Goal: Task Accomplishment & Management: Complete application form

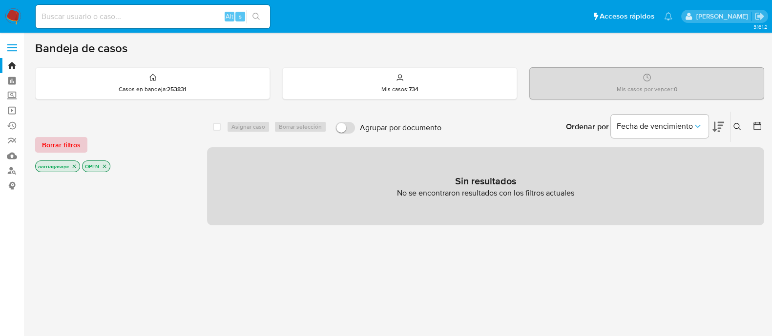
click at [52, 140] on span "Borrar filtros" at bounding box center [61, 145] width 39 height 14
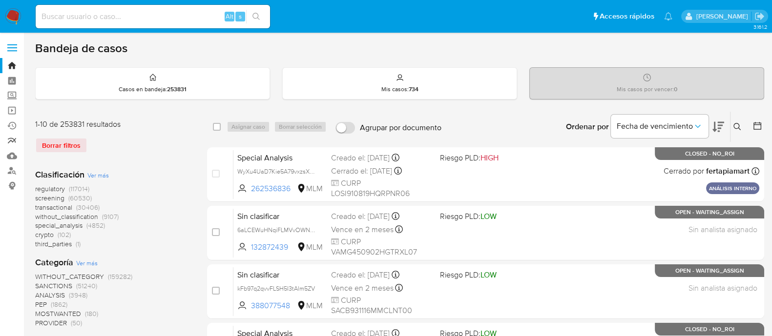
click at [14, 143] on link "Reportes" at bounding box center [58, 140] width 116 height 15
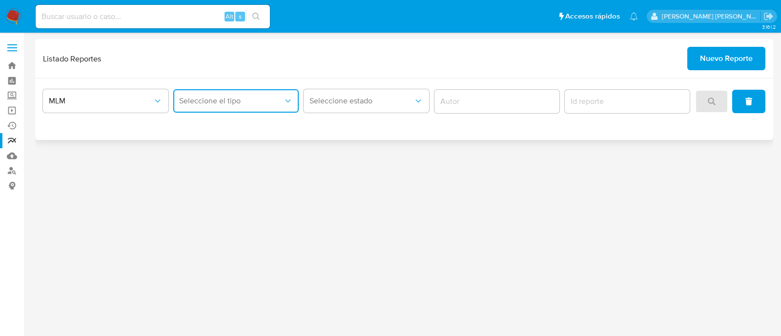
click at [204, 102] on span "Seleccione el tipo" at bounding box center [231, 101] width 104 height 10
click at [210, 154] on span "LEGAJO UNICO" at bounding box center [206, 151] width 55 height 10
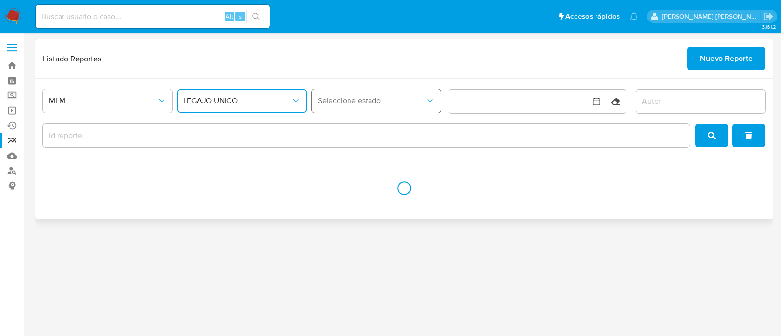
click at [401, 99] on span "Seleccione estado" at bounding box center [372, 101] width 108 height 10
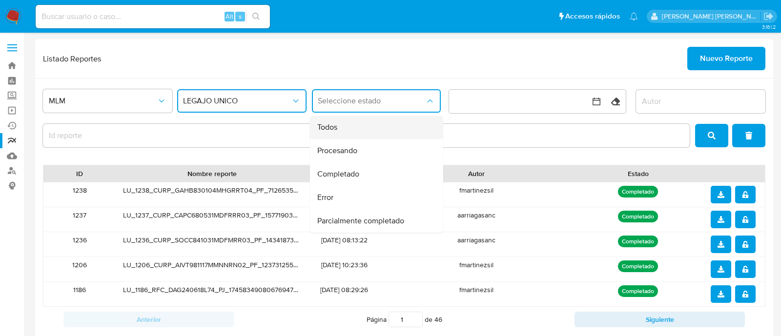
click at [361, 130] on div "Todos" at bounding box center [373, 127] width 112 height 23
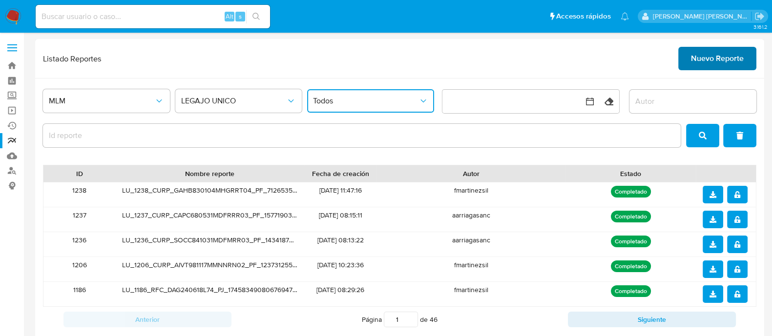
click at [690, 63] on button "Nuevo Reporte" at bounding box center [717, 58] width 78 height 23
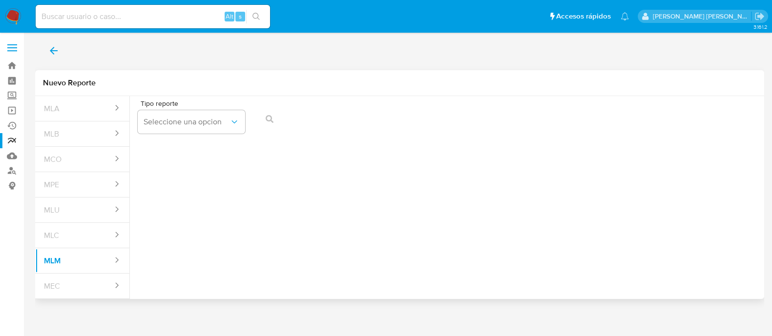
click at [245, 110] on div "Tipo reporte Seleccione una opcion" at bounding box center [447, 119] width 619 height 38
drag, startPoint x: 239, startPoint y: 120, endPoint x: 240, endPoint y: 133, distance: 13.2
click at [239, 120] on icon "report-types" at bounding box center [235, 122] width 10 height 10
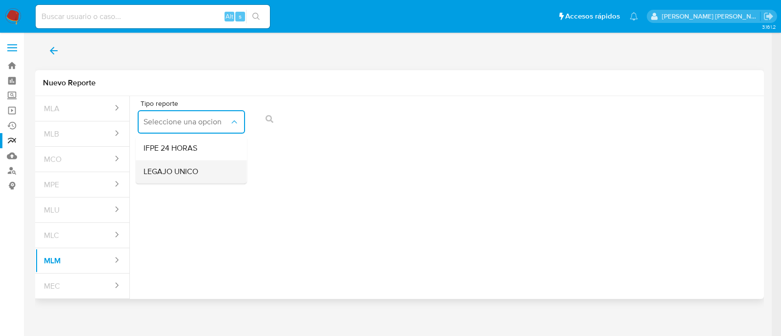
click at [171, 169] on span "LEGAJO UNICO" at bounding box center [171, 172] width 55 height 10
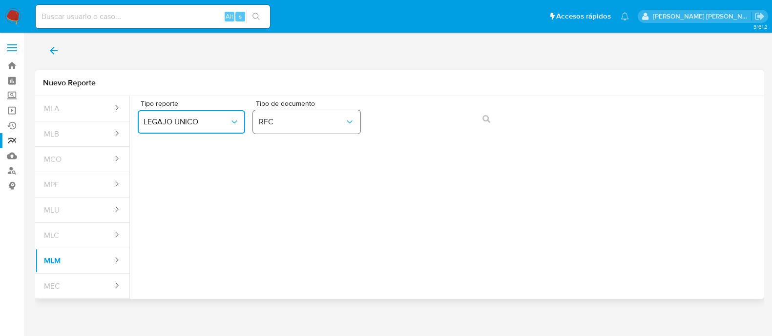
click at [349, 128] on button "RFC" at bounding box center [306, 121] width 107 height 23
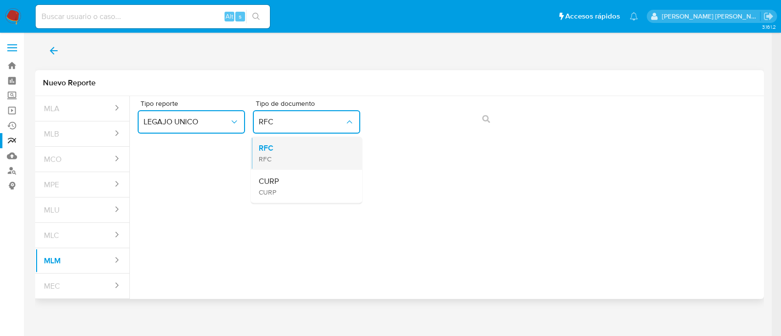
click at [319, 150] on div "RFC RFC" at bounding box center [304, 153] width 90 height 33
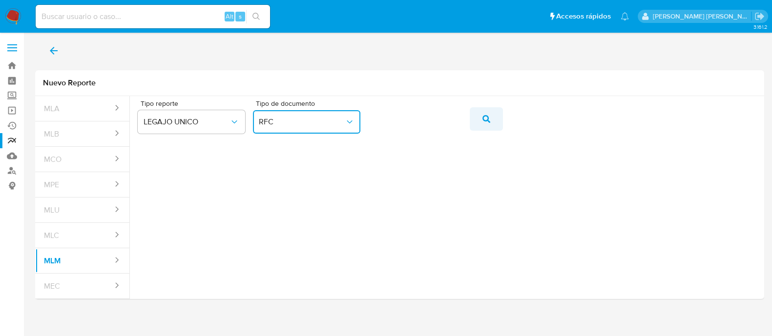
click at [481, 119] on button "action-search" at bounding box center [486, 118] width 33 height 23
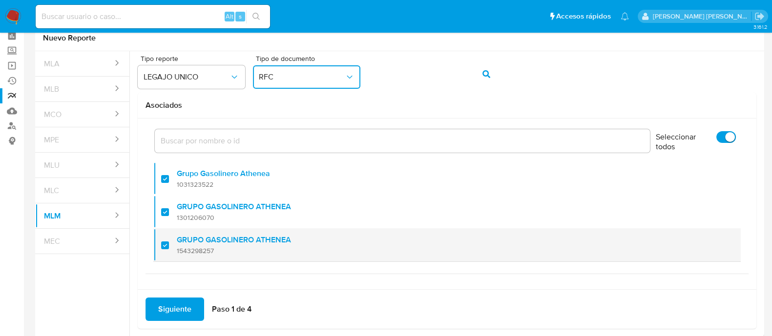
scroll to position [86, 0]
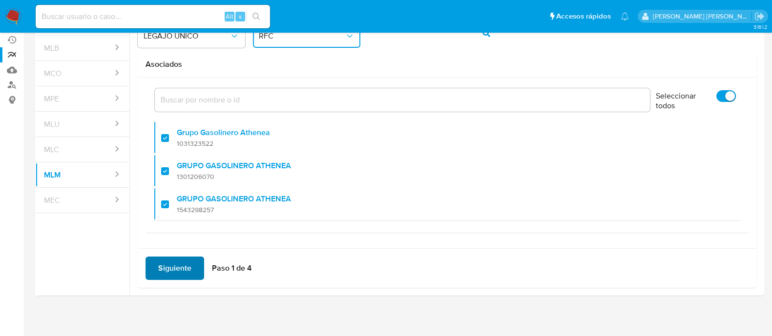
click at [164, 262] on span "Siguiente" at bounding box center [174, 268] width 33 height 21
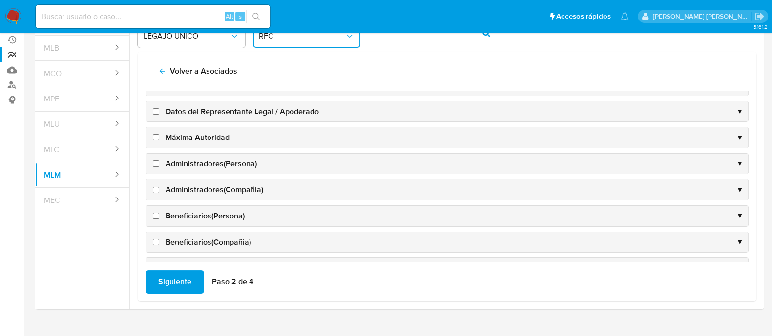
scroll to position [0, 0]
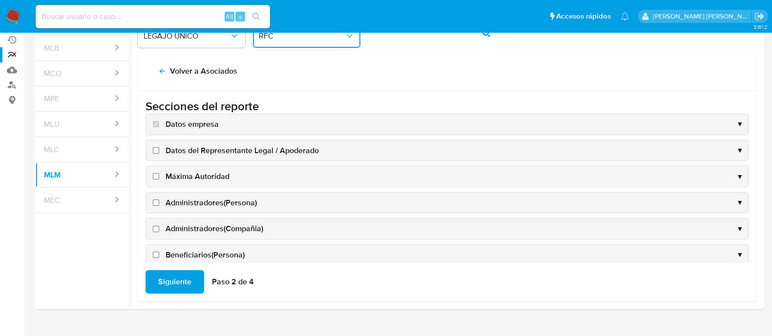
click at [157, 155] on div "Datos del Representante Legal / Apoderado ▼" at bounding box center [447, 151] width 602 height 21
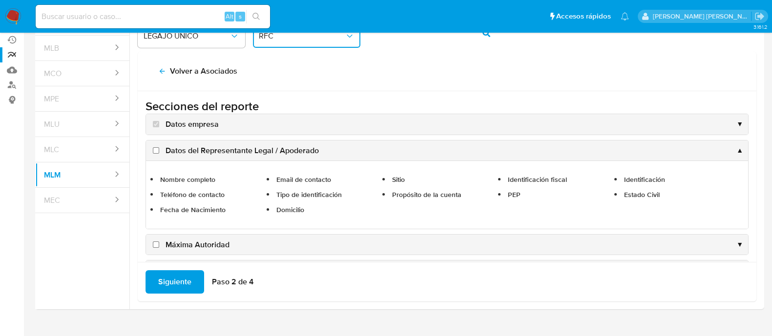
click at [153, 151] on input "Datos del Representante Legal / Apoderado" at bounding box center [156, 150] width 6 height 6
checkbox input "true"
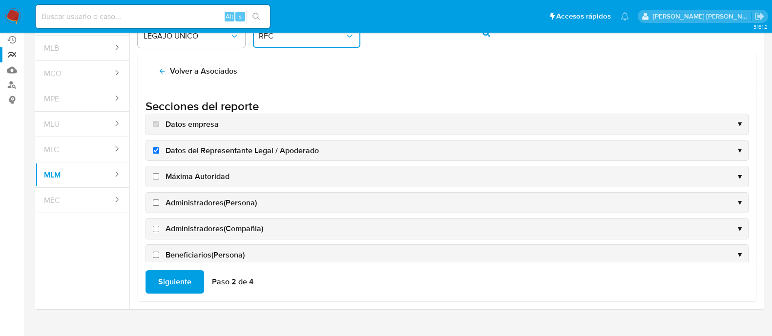
click at [154, 176] on input "Máxima Autoridad" at bounding box center [156, 176] width 6 height 6
checkbox input "true"
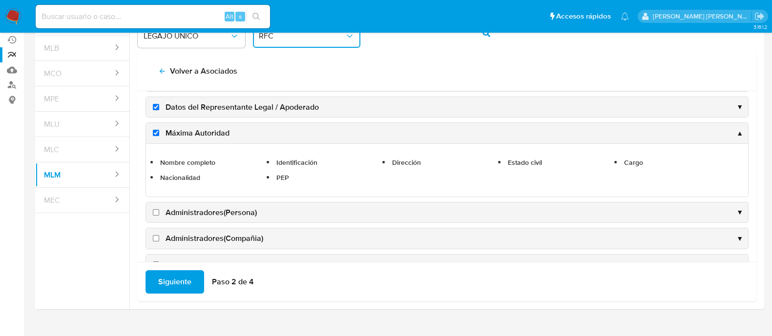
scroll to position [61, 0]
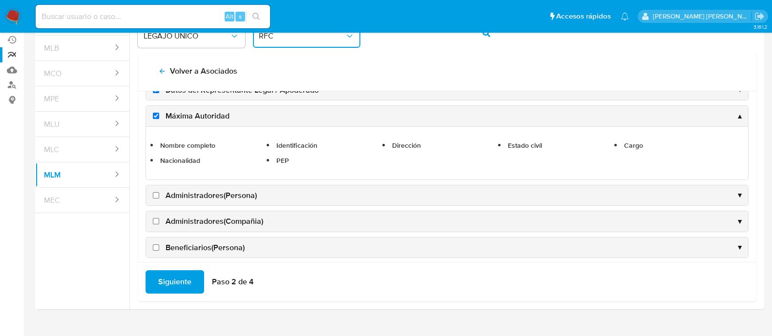
click at [157, 192] on input "Administradores(Persona)" at bounding box center [156, 195] width 6 height 6
checkbox input "true"
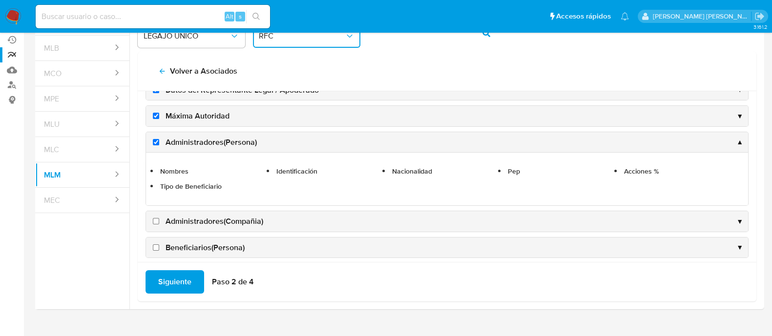
click at [156, 221] on input "Administradores(Compañia)" at bounding box center [156, 221] width 6 height 6
checkbox input "true"
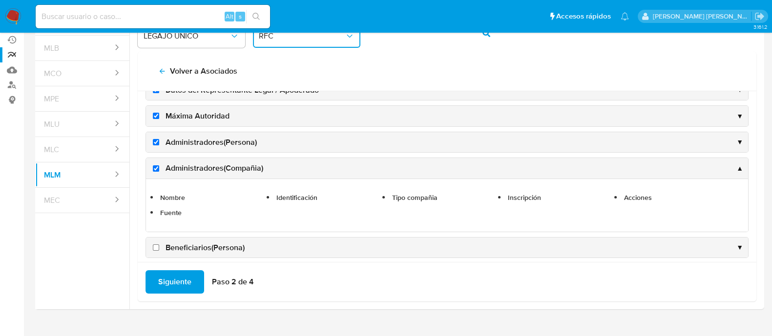
click at [156, 247] on input "Beneficiarios(Persona)" at bounding box center [156, 248] width 6 height 6
checkbox input "true"
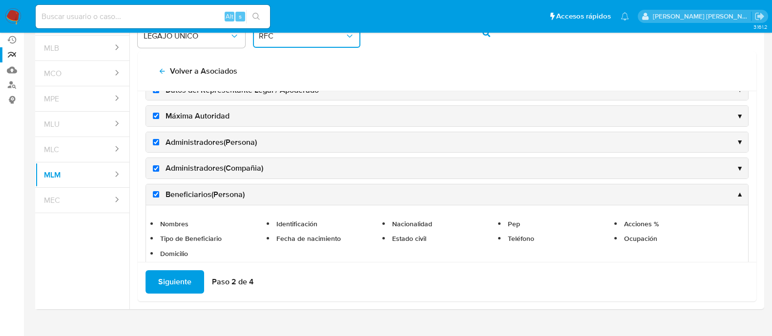
scroll to position [122, 0]
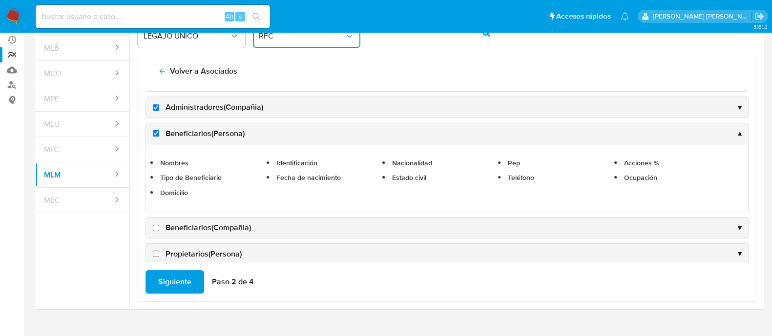
click at [154, 229] on input "Beneficiarios(Compañia)" at bounding box center [156, 228] width 6 height 6
checkbox input "true"
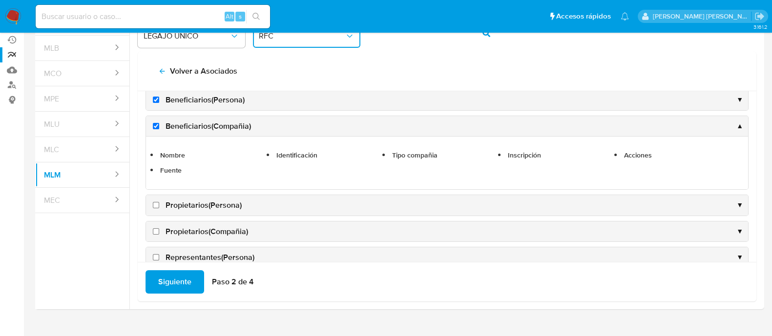
scroll to position [183, 0]
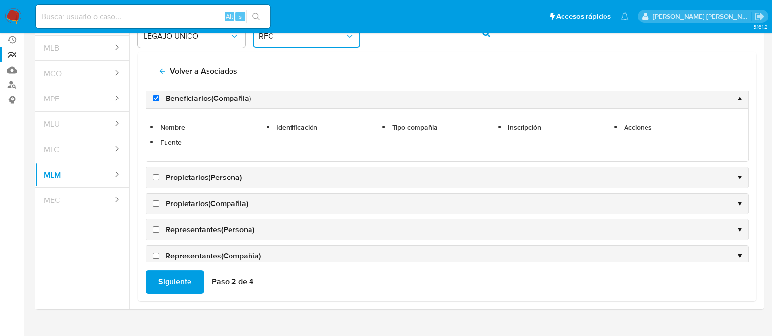
click at [157, 177] on input "Propietarios(Persona)" at bounding box center [156, 177] width 6 height 6
checkbox input "true"
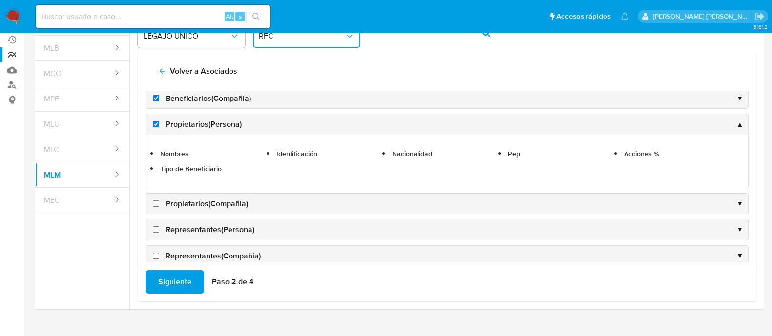
click at [154, 204] on input "Propietarios(Compañia)" at bounding box center [156, 204] width 6 height 6
checkbox input "true"
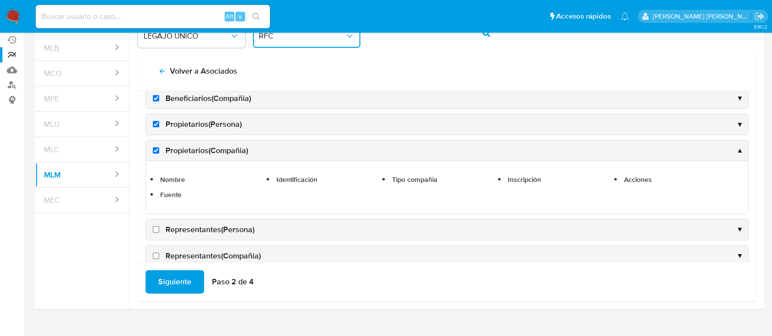
click at [155, 230] on input "Representantes(Persona)" at bounding box center [156, 230] width 6 height 6
checkbox input "true"
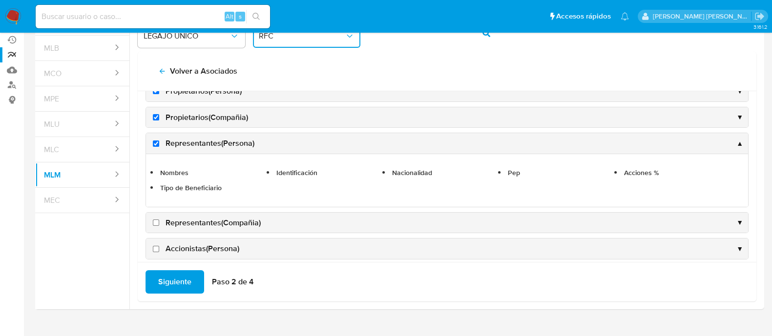
scroll to position [244, 0]
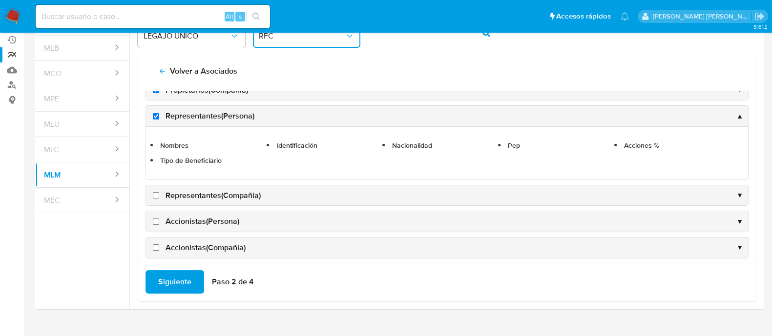
click at [156, 194] on input "Representantes(Compañia)" at bounding box center [156, 195] width 6 height 6
checkbox input "true"
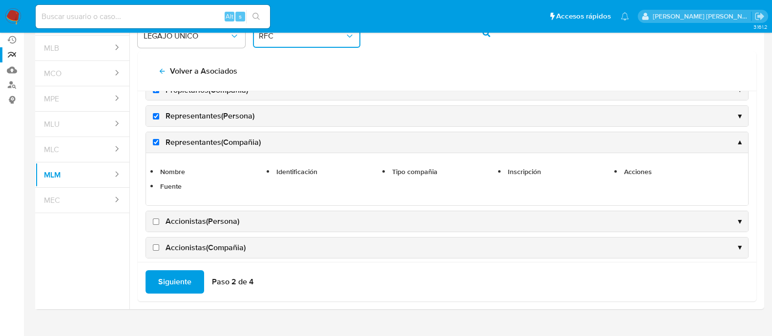
click at [157, 219] on input "Accionistas(Persona)" at bounding box center [156, 222] width 6 height 6
checkbox input "true"
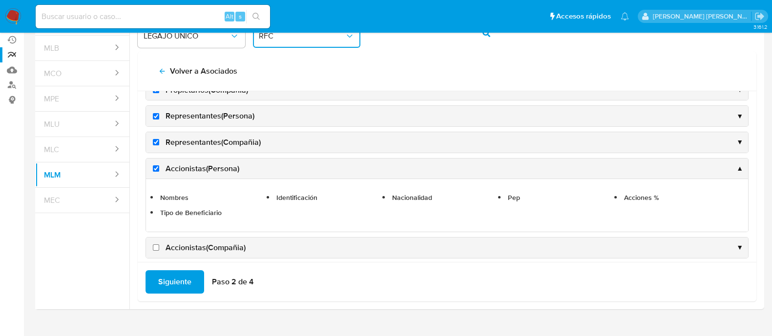
click at [157, 245] on input "Accionistas(Compañia)" at bounding box center [156, 248] width 6 height 6
checkbox input "true"
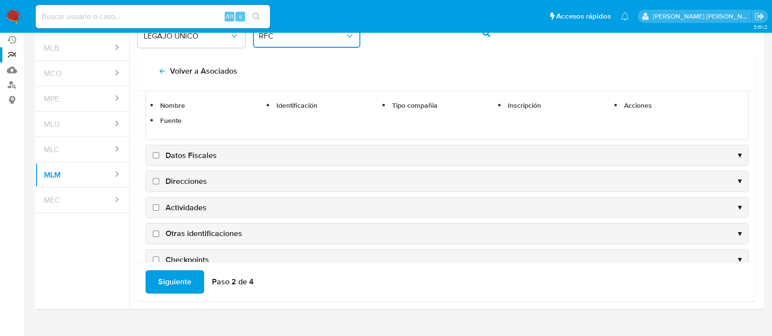
scroll to position [366, 0]
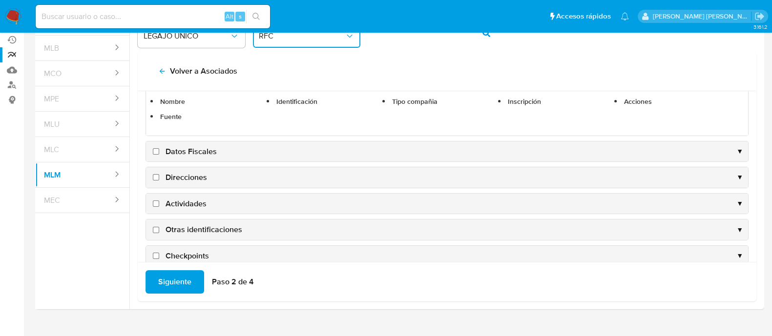
click at [156, 151] on input "Datos Fiscales" at bounding box center [156, 151] width 6 height 6
checkbox input "true"
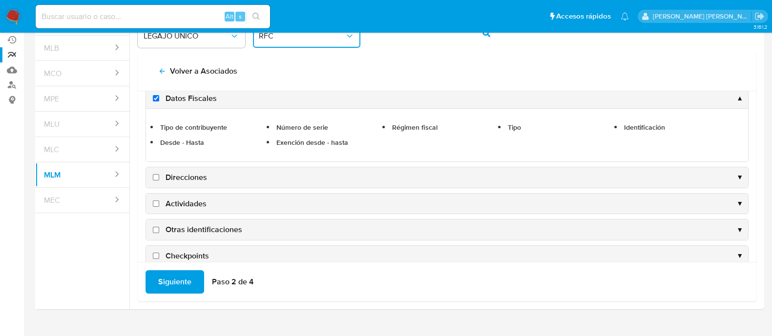
click at [156, 176] on input "Direcciones" at bounding box center [156, 177] width 6 height 6
checkbox input "true"
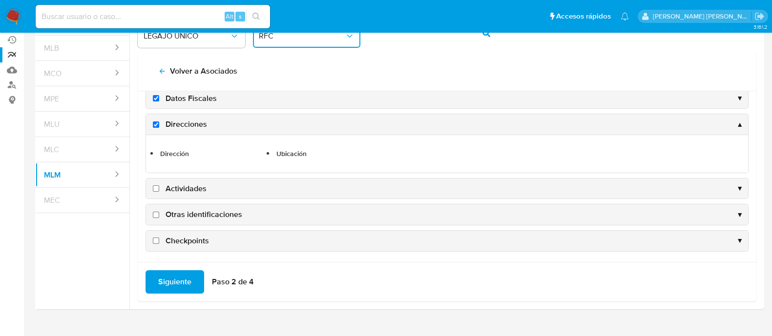
scroll to position [365, 0]
click at [154, 188] on input "Actividades" at bounding box center [156, 190] width 6 height 6
checkbox input "true"
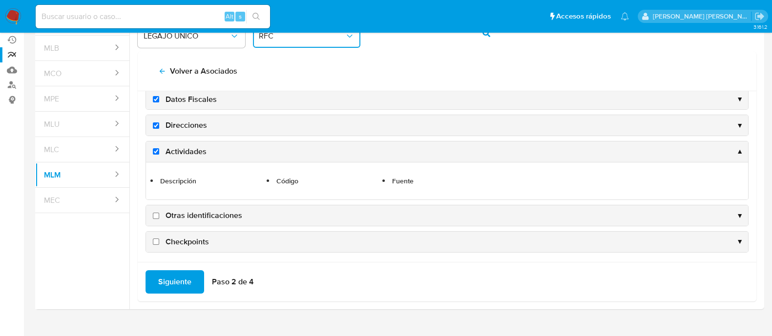
click at [156, 213] on input "Otras identificaciones" at bounding box center [156, 216] width 6 height 6
checkbox input "true"
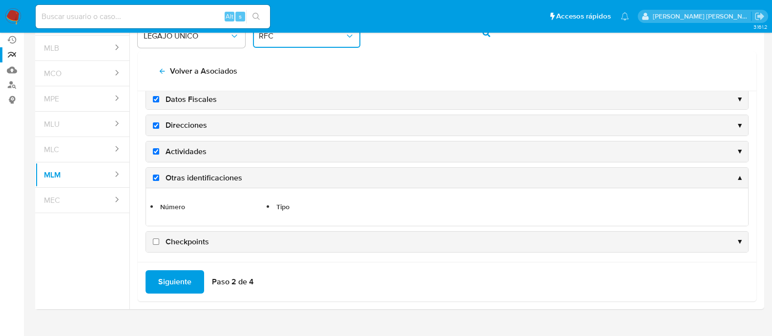
click at [155, 239] on input "Checkpoints" at bounding box center [156, 242] width 6 height 6
checkbox input "true"
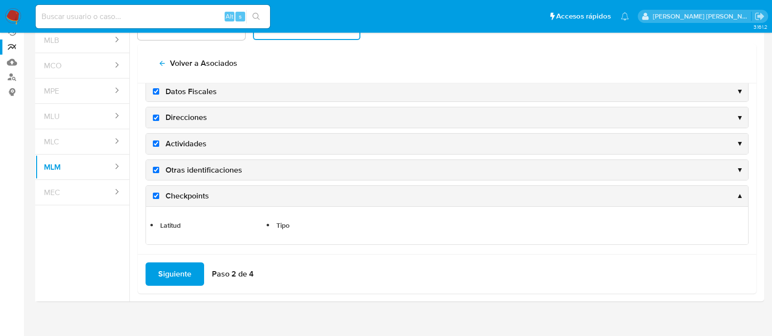
scroll to position [100, 0]
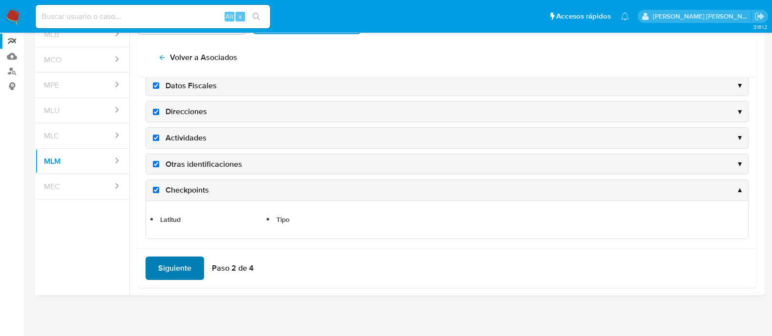
click at [183, 260] on span "Siguiente" at bounding box center [174, 268] width 33 height 21
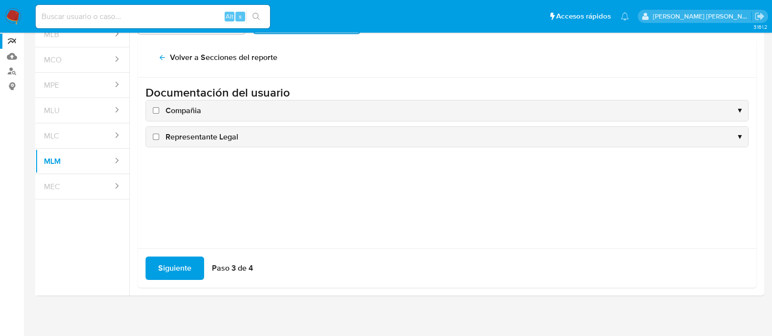
click at [154, 108] on input "Compañia" at bounding box center [156, 110] width 6 height 6
checkbox input "true"
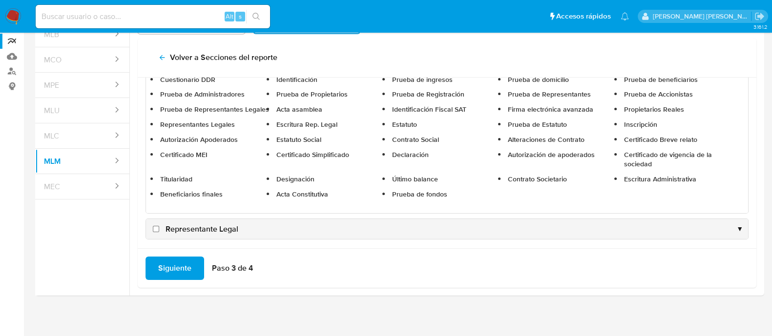
scroll to position [63, 0]
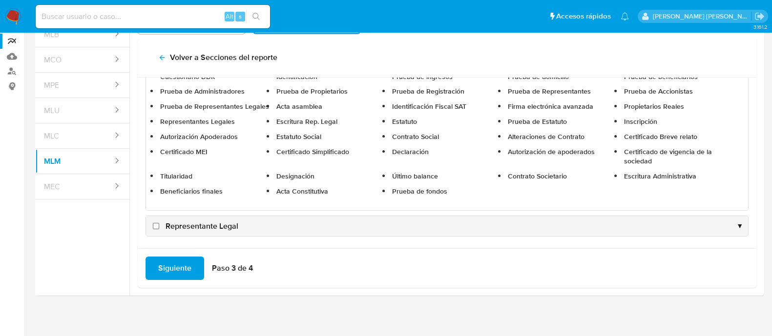
click at [157, 223] on input "Representante Legal" at bounding box center [156, 226] width 6 height 6
checkbox input "true"
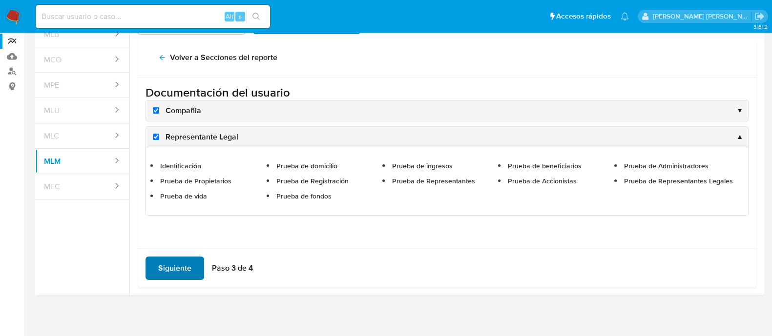
click at [181, 260] on span "Siguiente" at bounding box center [174, 268] width 33 height 21
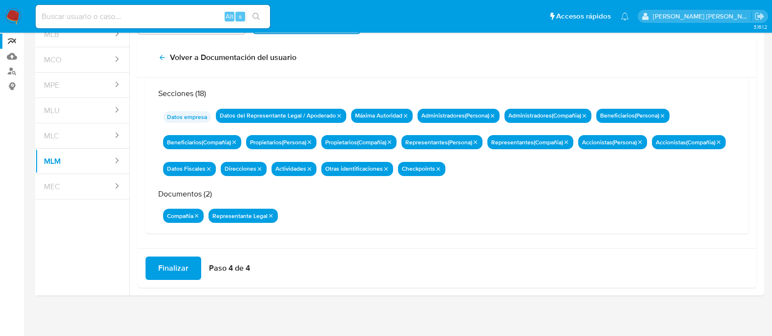
scroll to position [85, 0]
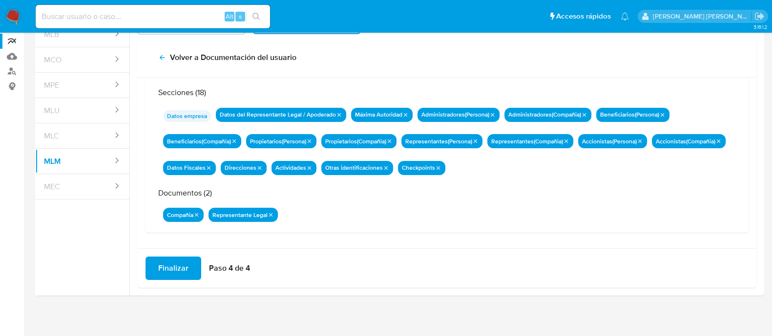
click at [169, 270] on span "Finalizar" at bounding box center [173, 268] width 30 height 21
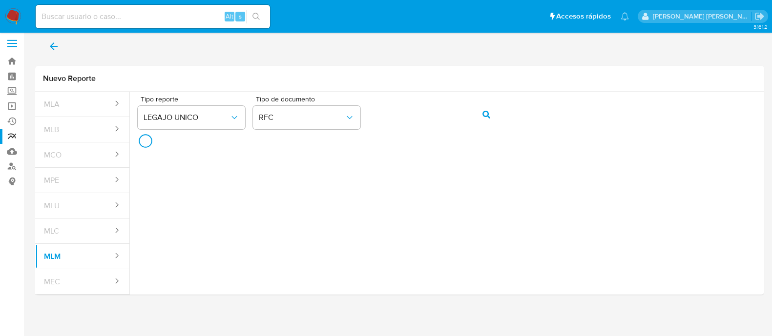
scroll to position [3, 0]
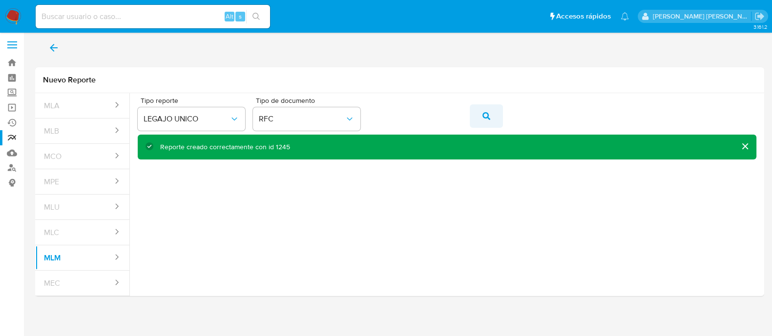
click at [479, 117] on button "action-search" at bounding box center [486, 116] width 33 height 23
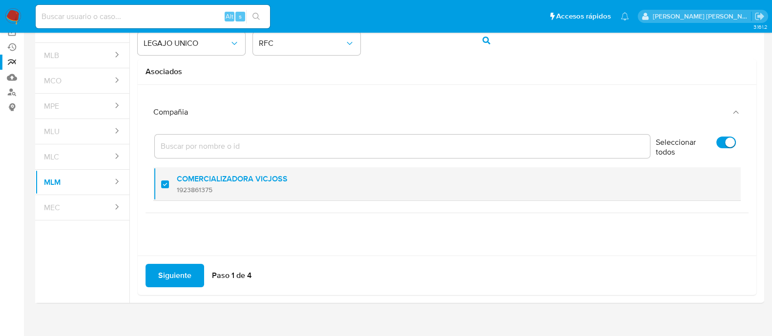
scroll to position [86, 0]
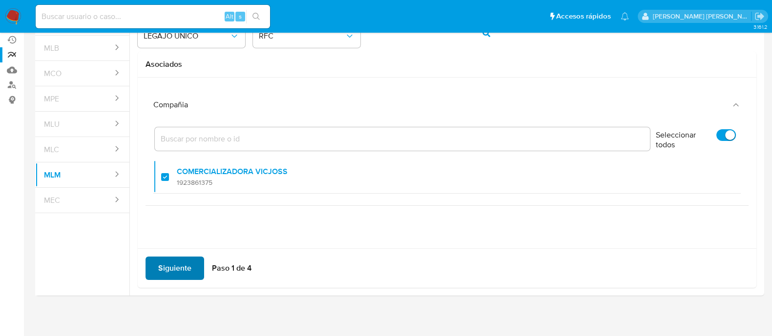
click at [162, 269] on span "Siguiente" at bounding box center [174, 268] width 33 height 21
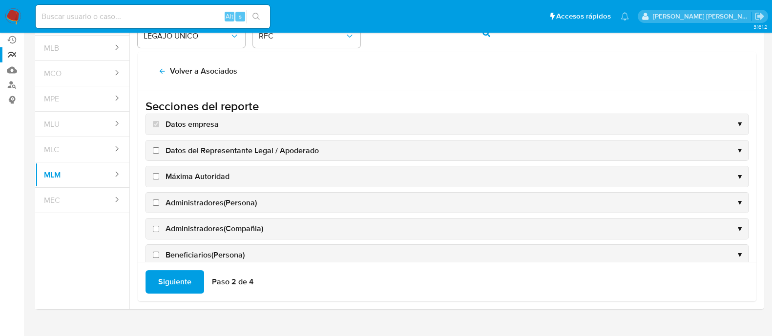
click at [156, 149] on input "Datos del Representante Legal / Apoderado" at bounding box center [156, 150] width 6 height 6
checkbox input "true"
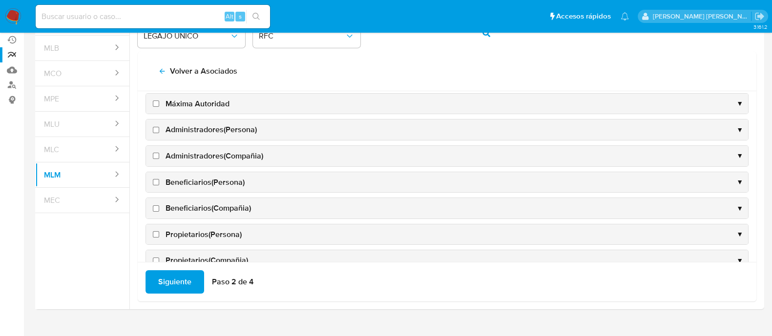
scroll to position [122, 0]
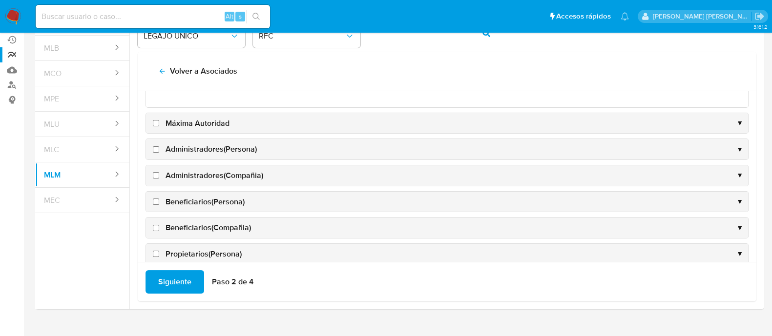
click at [156, 124] on input "Máxima Autoridad" at bounding box center [156, 123] width 6 height 6
checkbox input "true"
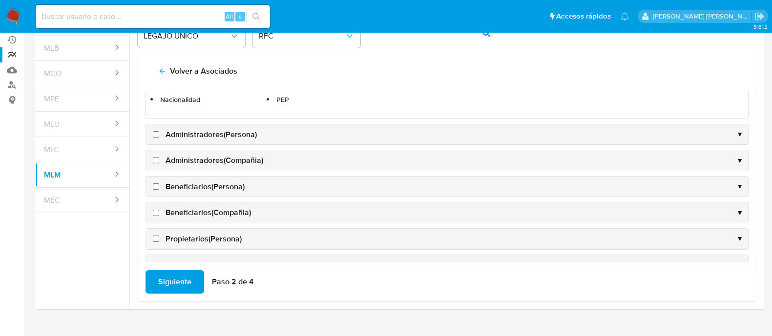
click at [155, 134] on input "Administradores(Persona)" at bounding box center [156, 134] width 6 height 6
checkbox input "true"
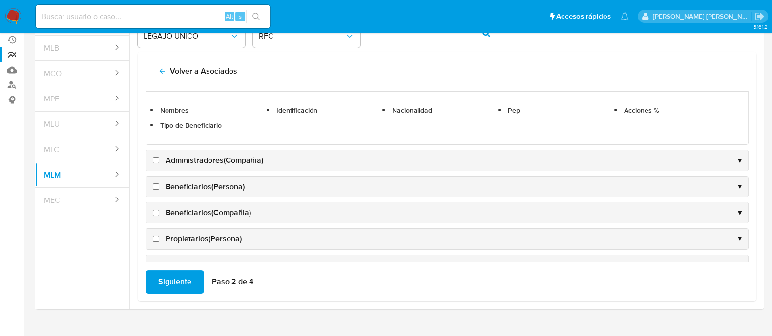
click at [156, 159] on input "Administradores(Compañia)" at bounding box center [156, 160] width 6 height 6
checkbox input "true"
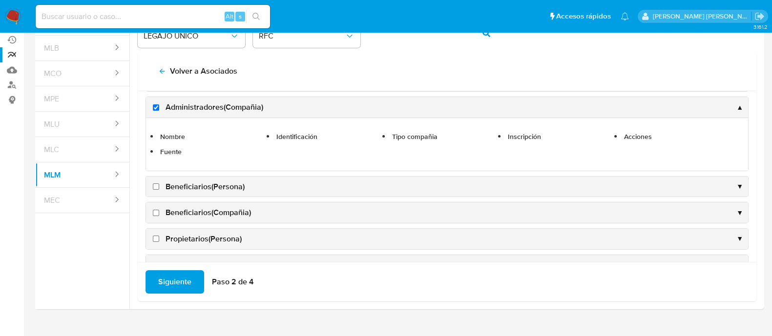
click at [155, 185] on input "Beneficiarios(Persona)" at bounding box center [156, 187] width 6 height 6
checkbox input "true"
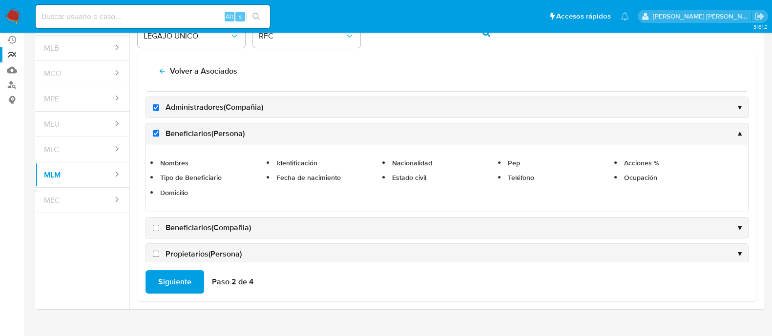
click at [156, 225] on input "Beneficiarios(Compañia)" at bounding box center [156, 228] width 6 height 6
checkbox input "true"
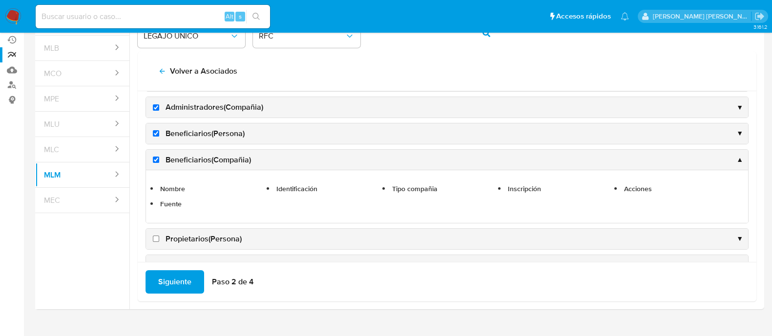
click at [154, 236] on input "Propietarios(Persona)" at bounding box center [156, 239] width 6 height 6
checkbox input "true"
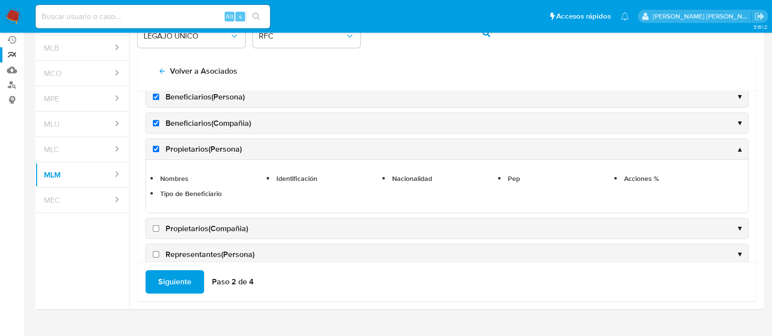
scroll to position [183, 0]
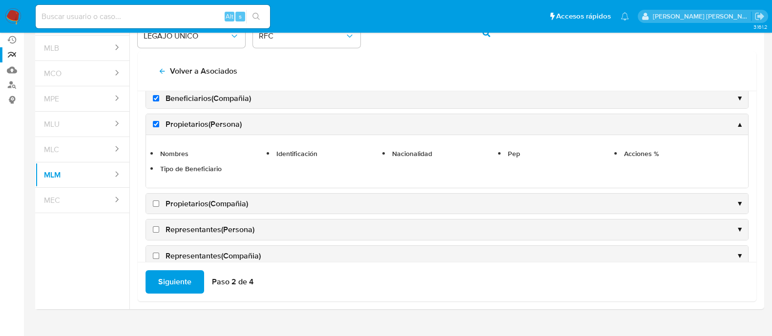
click at [157, 202] on input "Propietarios(Compañia)" at bounding box center [156, 204] width 6 height 6
checkbox input "true"
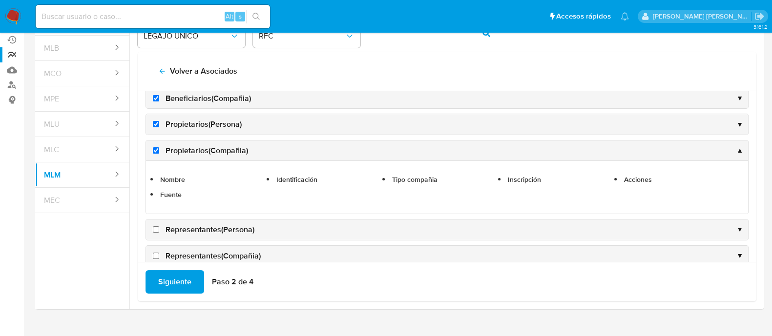
click at [156, 228] on input "Representantes(Persona)" at bounding box center [156, 230] width 6 height 6
checkbox input "true"
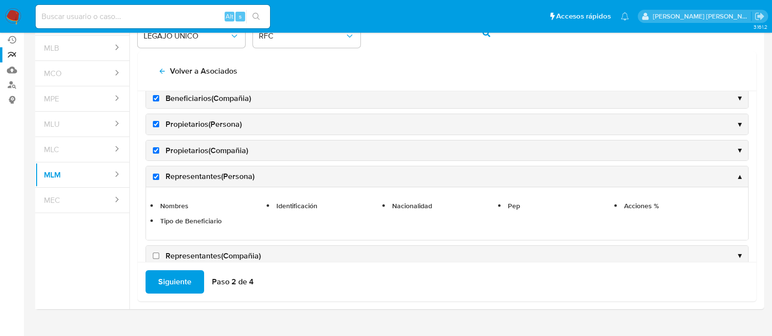
click at [156, 254] on input "Representantes(Compañia)" at bounding box center [156, 256] width 6 height 6
checkbox input "true"
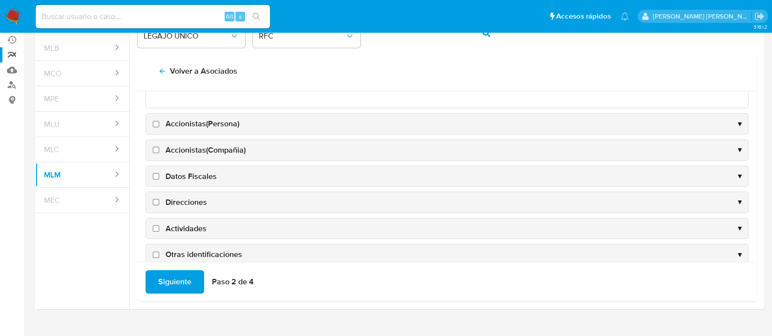
scroll to position [366, 0]
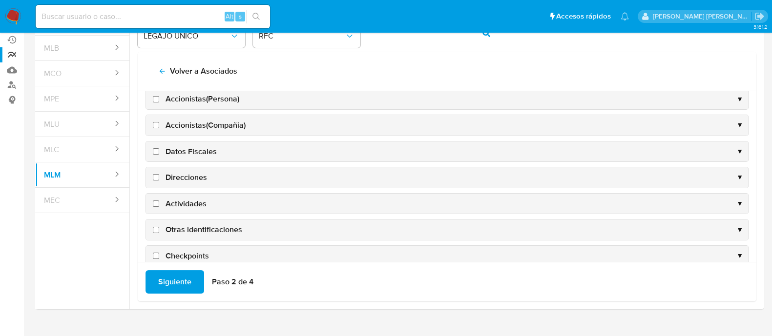
click at [157, 96] on input "Accionistas(Persona)" at bounding box center [156, 99] width 6 height 6
checkbox input "true"
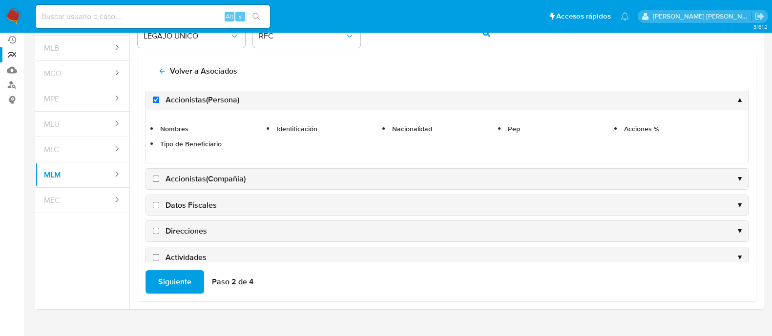
click at [155, 176] on input "Accionistas(Compañia)" at bounding box center [156, 179] width 6 height 6
checkbox input "true"
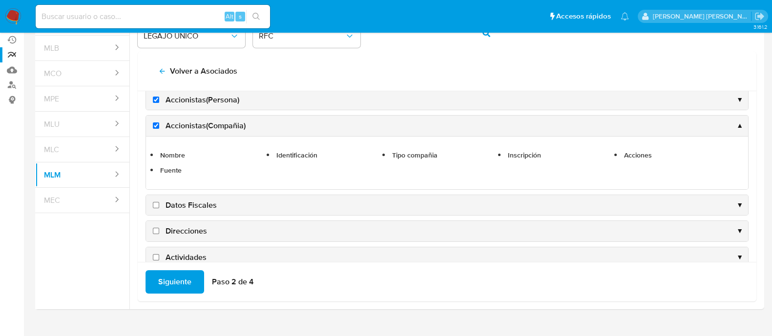
click at [156, 202] on input "Datos Fiscales" at bounding box center [156, 205] width 6 height 6
checkbox input "true"
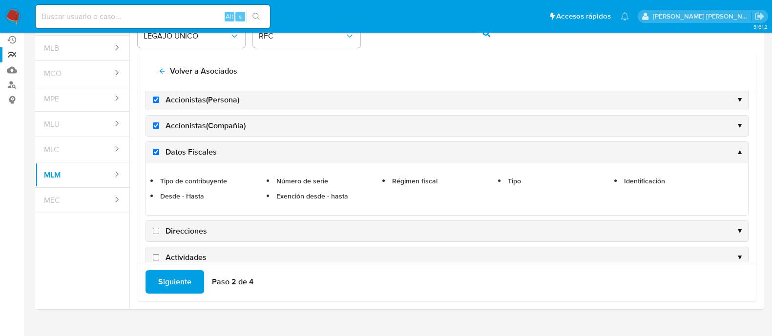
click at [156, 228] on input "Direcciones" at bounding box center [156, 231] width 6 height 6
checkbox input "true"
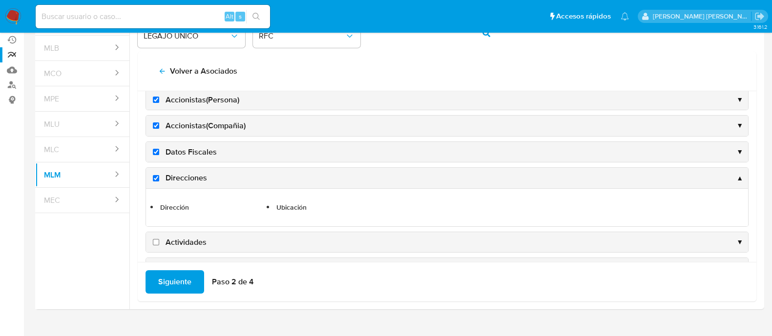
click at [156, 239] on input "Actividades" at bounding box center [156, 242] width 6 height 6
checkbox input "true"
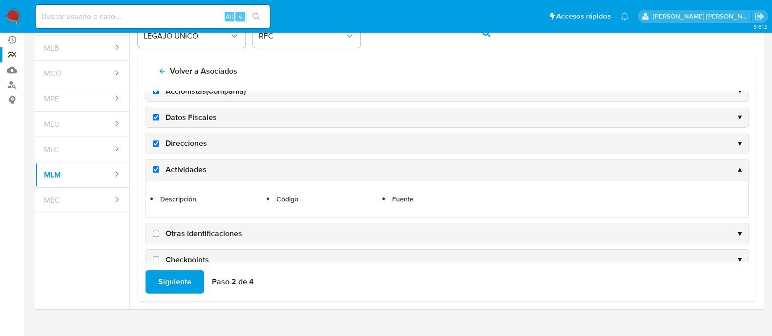
scroll to position [365, 0]
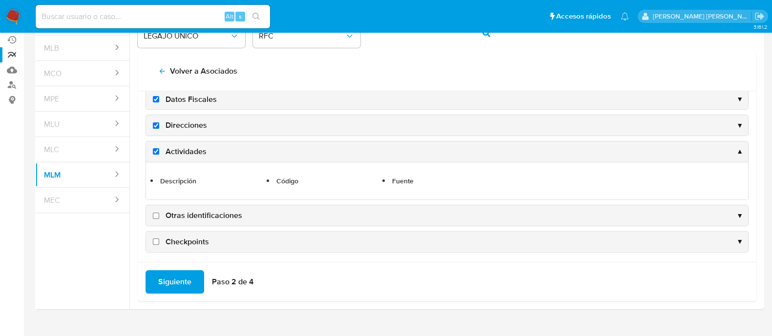
click at [156, 213] on input "Otras identificaciones" at bounding box center [156, 216] width 6 height 6
checkbox input "true"
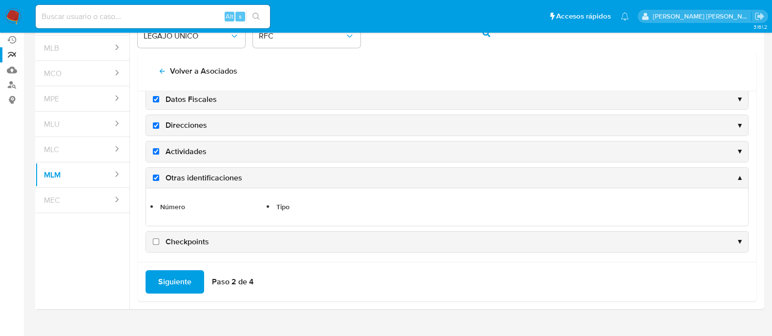
click at [156, 240] on input "Checkpoints" at bounding box center [156, 242] width 6 height 6
checkbox input "true"
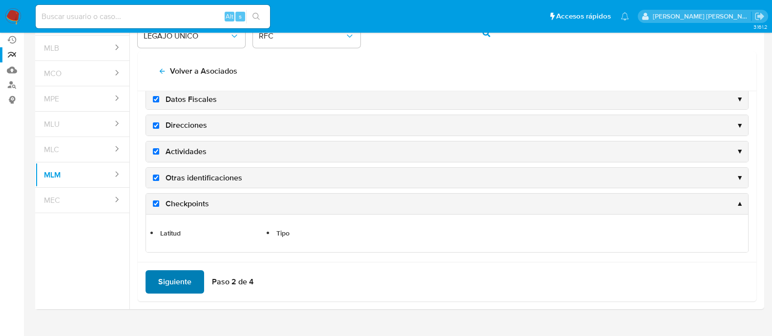
click at [154, 274] on button "Siguiente" at bounding box center [175, 282] width 59 height 23
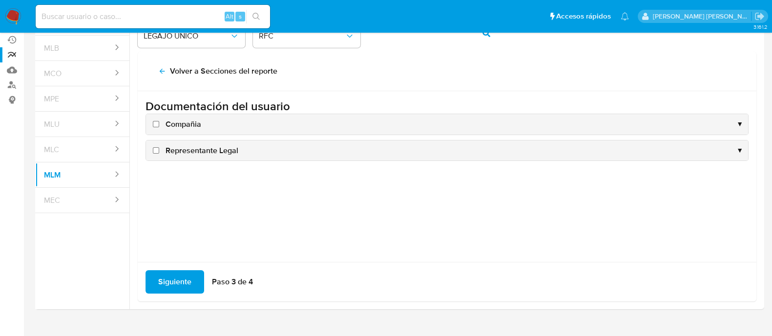
click at [159, 122] on label "Compañia" at bounding box center [176, 124] width 50 height 11
click at [159, 122] on input "Compañia" at bounding box center [156, 124] width 6 height 6
checkbox input "true"
drag, startPoint x: 159, startPoint y: 147, endPoint x: 158, endPoint y: 156, distance: 8.8
click at [159, 147] on input "Representante Legal" at bounding box center [156, 150] width 6 height 6
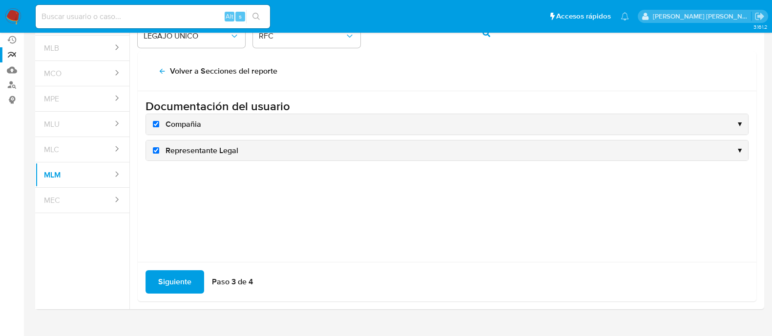
checkbox input "true"
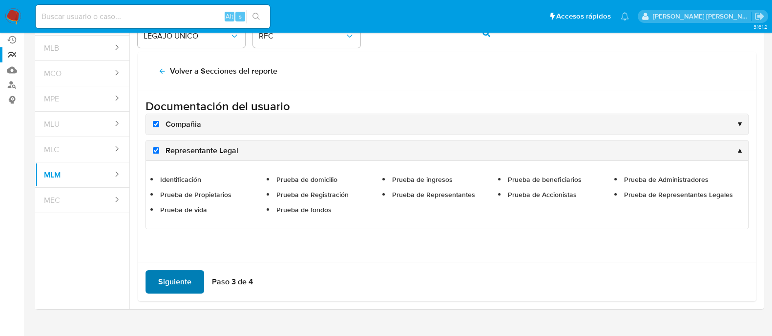
click at [172, 285] on span "Siguiente" at bounding box center [174, 282] width 33 height 21
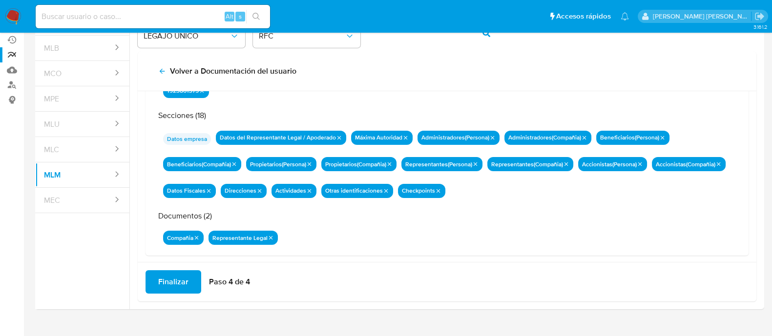
scroll to position [85, 0]
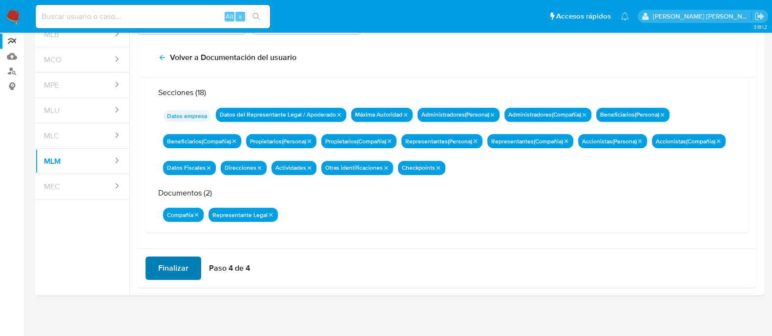
click at [174, 273] on span "Finalizar" at bounding box center [173, 268] width 30 height 21
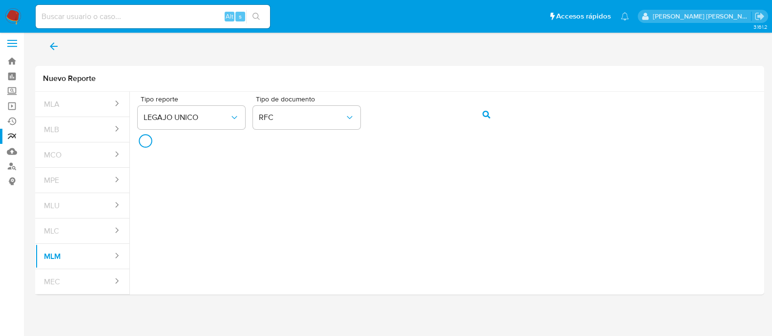
scroll to position [3, 0]
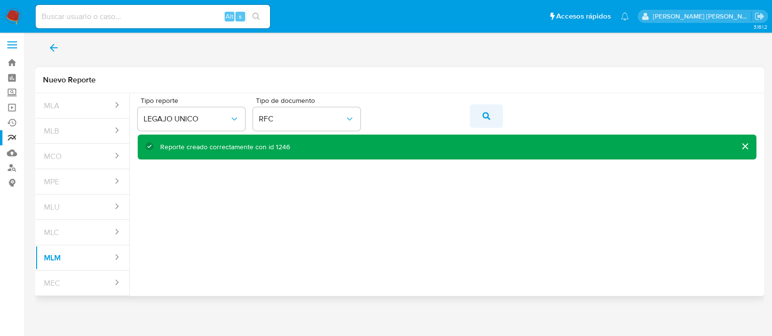
click at [477, 118] on button "action-search" at bounding box center [486, 116] width 33 height 23
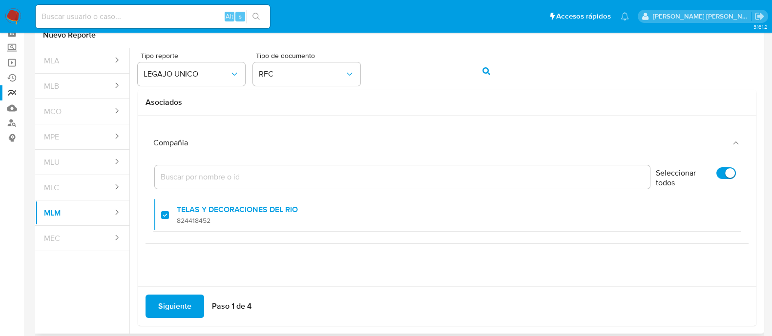
scroll to position [64, 0]
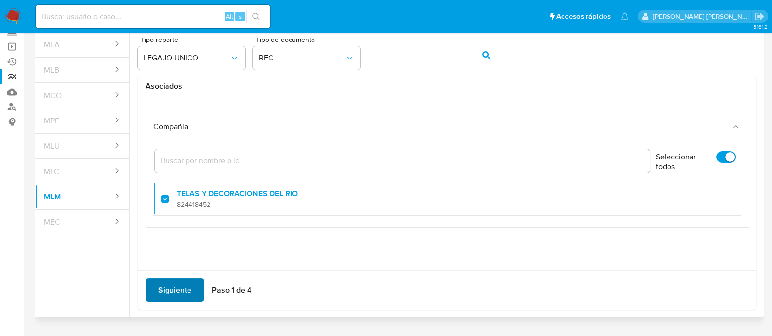
click at [167, 281] on span "Siguiente" at bounding box center [174, 290] width 33 height 21
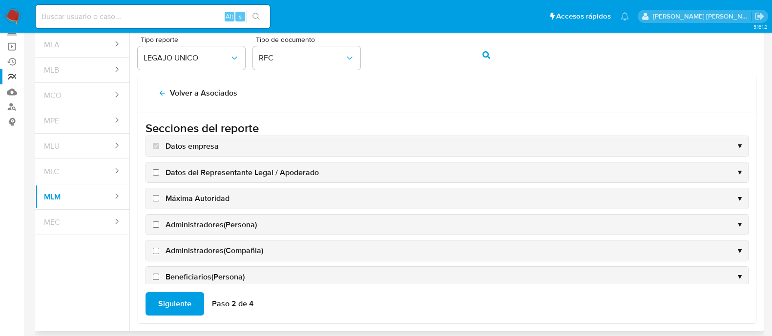
click at [155, 170] on input "Datos del Representante Legal / Apoderado" at bounding box center [156, 172] width 6 height 6
checkbox input "true"
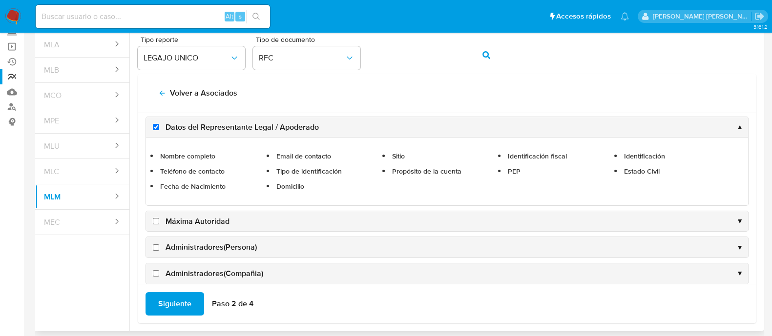
scroll to position [61, 0]
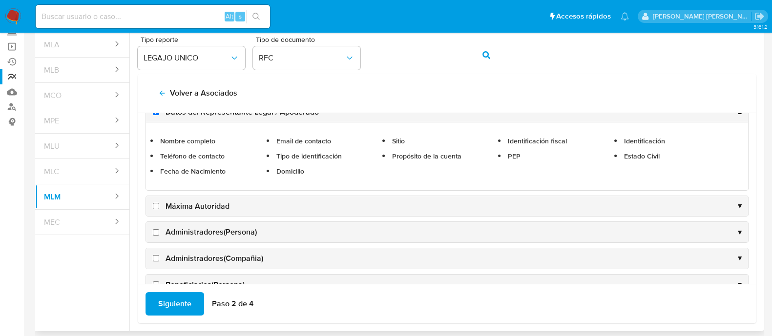
click at [155, 206] on input "Máxima Autoridad" at bounding box center [156, 206] width 6 height 6
checkbox input "true"
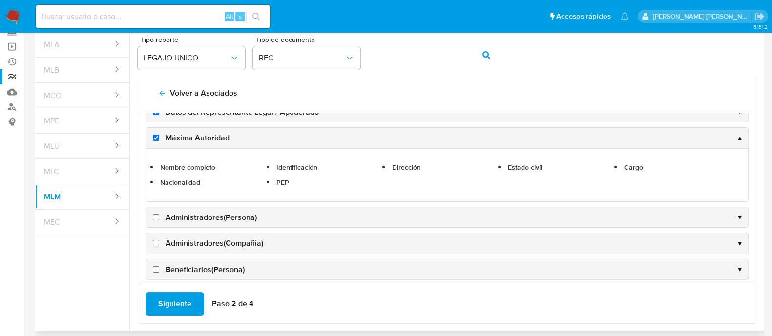
click at [156, 216] on input "Administradores(Persona)" at bounding box center [156, 217] width 6 height 6
checkbox input "true"
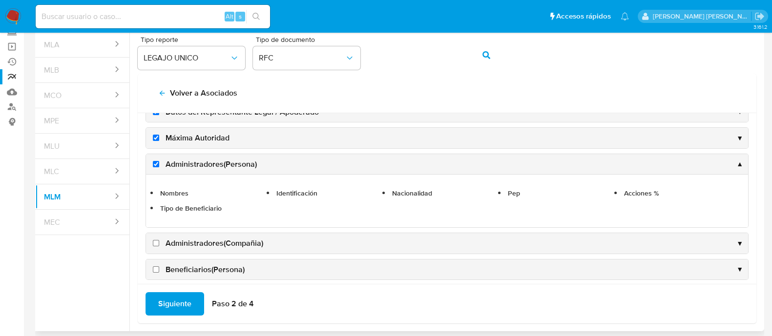
click at [155, 240] on input "Administradores(Compañia)" at bounding box center [156, 243] width 6 height 6
checkbox input "true"
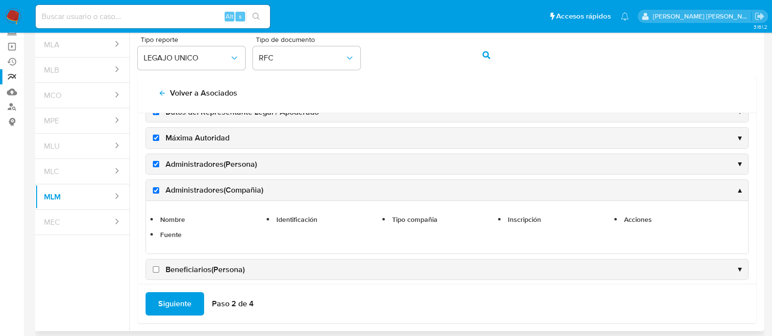
click at [158, 270] on input "Beneficiarios(Persona)" at bounding box center [156, 270] width 6 height 6
checkbox input "true"
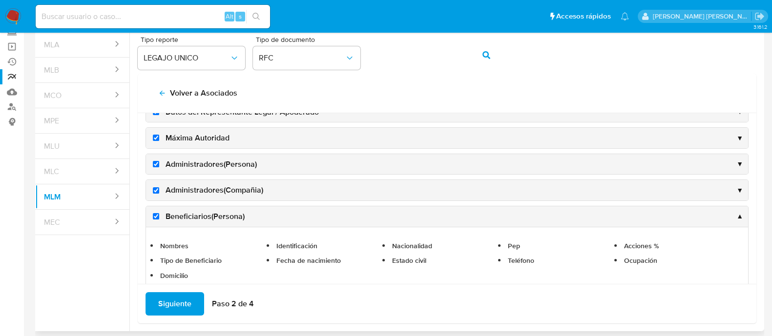
scroll to position [122, 0]
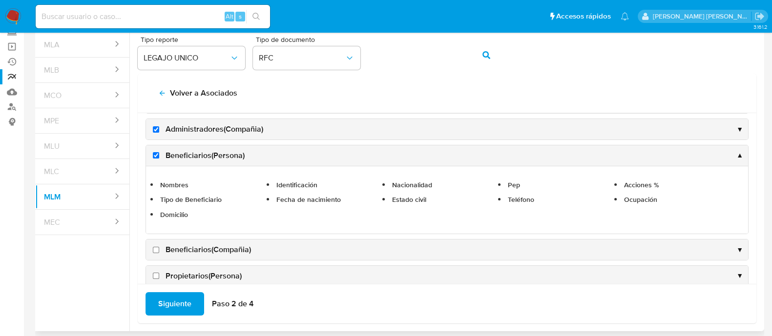
click at [155, 247] on input "Beneficiarios(Compañia)" at bounding box center [156, 250] width 6 height 6
checkbox input "true"
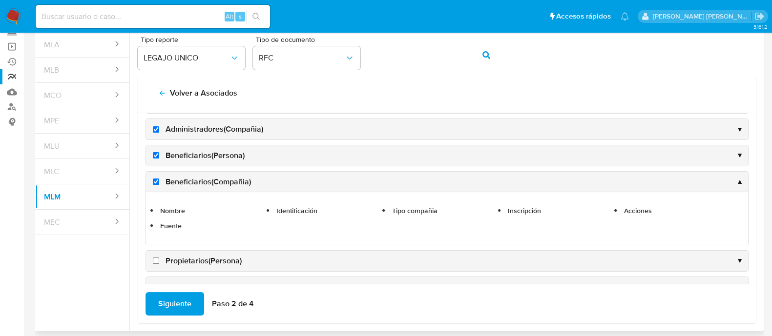
click at [157, 256] on label "Propietarios(Persona)" at bounding box center [196, 261] width 91 height 11
click at [157, 258] on input "Propietarios(Persona)" at bounding box center [156, 261] width 6 height 6
checkbox input "true"
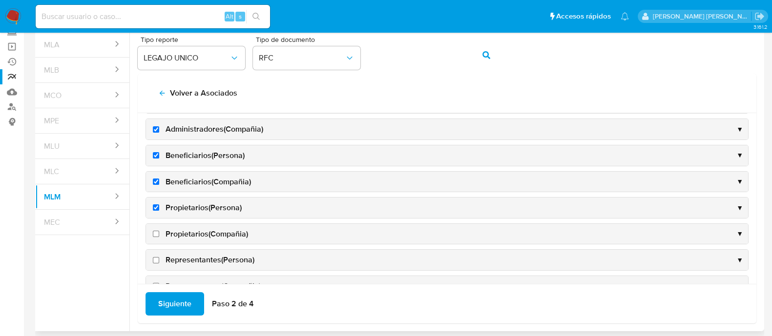
click at [155, 231] on input "Propietarios(Compañia)" at bounding box center [156, 234] width 6 height 6
checkbox input "true"
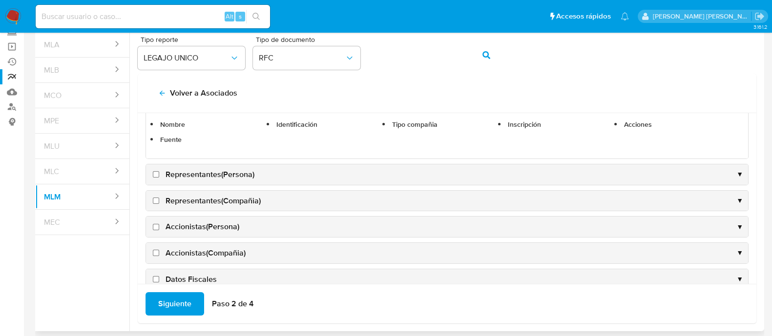
scroll to position [305, 0]
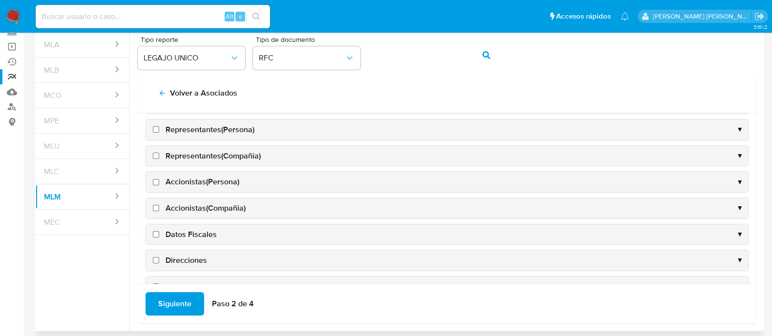
click at [158, 128] on input "Representantes(Persona)" at bounding box center [156, 129] width 6 height 6
checkbox input "true"
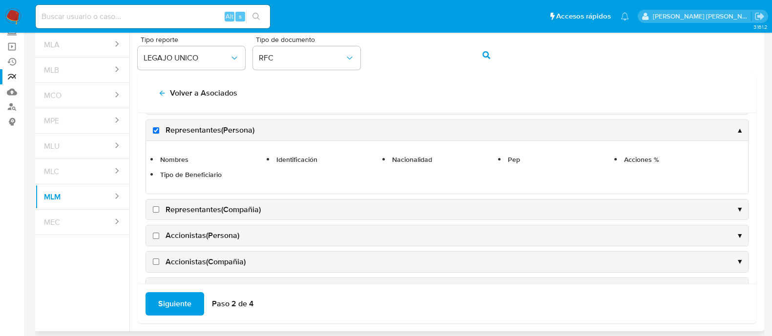
click at [156, 210] on label "Representantes(Compañia)" at bounding box center [206, 210] width 110 height 11
click at [156, 210] on input "Representantes(Compañia)" at bounding box center [156, 210] width 6 height 6
checkbox input "true"
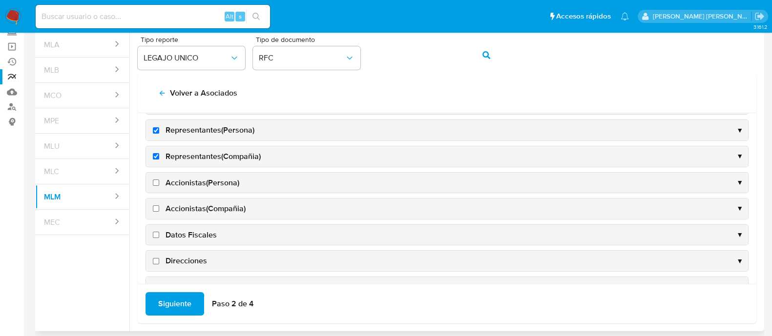
click at [156, 182] on input "Accionistas(Persona)" at bounding box center [156, 183] width 6 height 6
checkbox input "true"
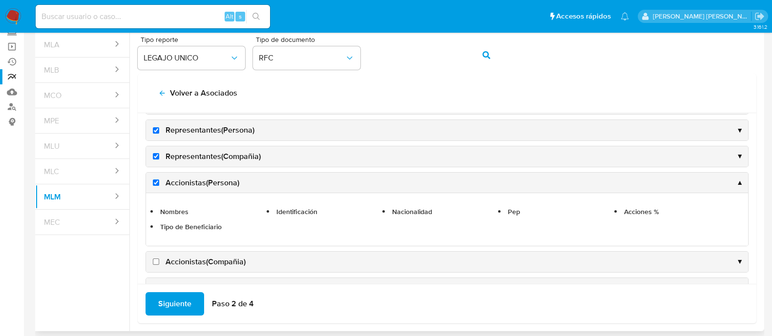
click at [157, 259] on input "Accionistas(Compañia)" at bounding box center [156, 262] width 6 height 6
checkbox input "true"
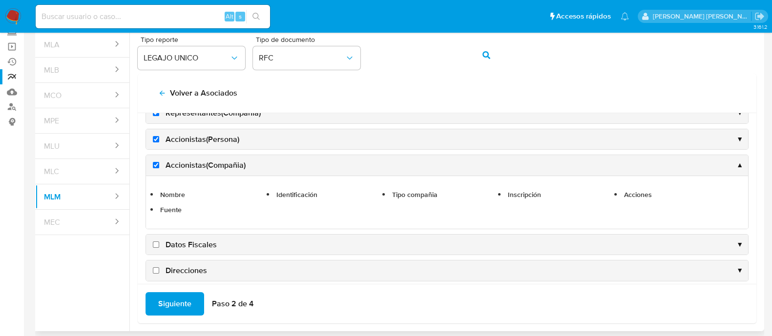
scroll to position [313, 0]
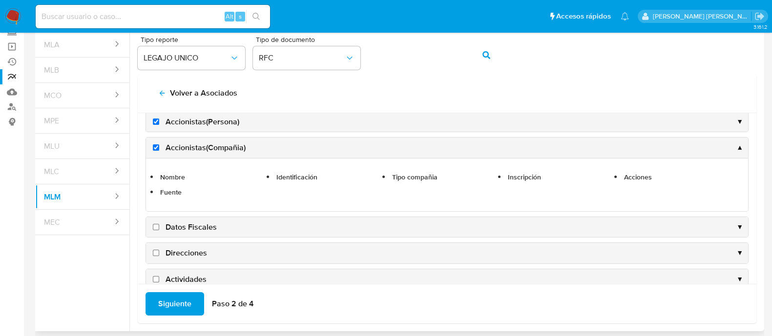
click at [155, 224] on input "Datos Fiscales" at bounding box center [156, 227] width 6 height 6
checkbox input "true"
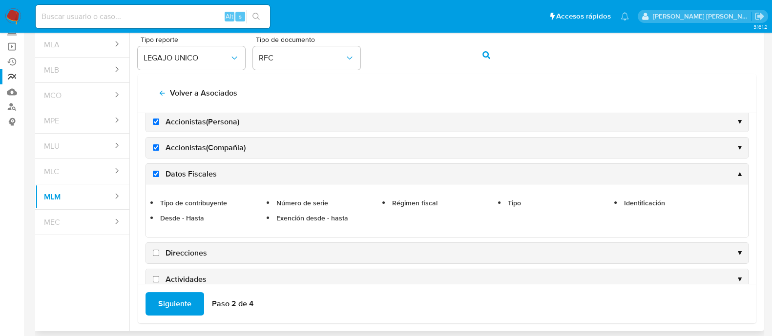
click at [154, 250] on input "Direcciones" at bounding box center [156, 253] width 6 height 6
checkbox input "true"
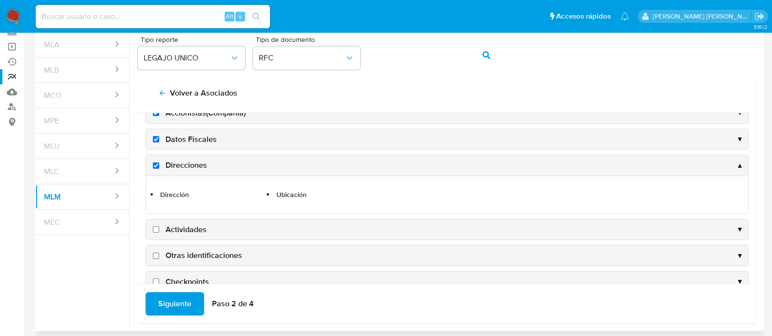
scroll to position [365, 0]
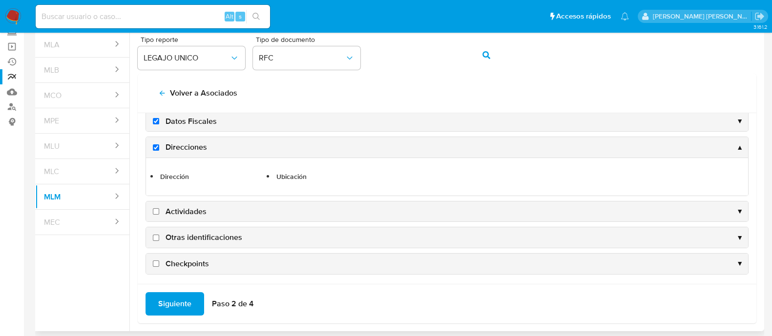
click at [154, 210] on input "Actividades" at bounding box center [156, 212] width 6 height 6
checkbox input "true"
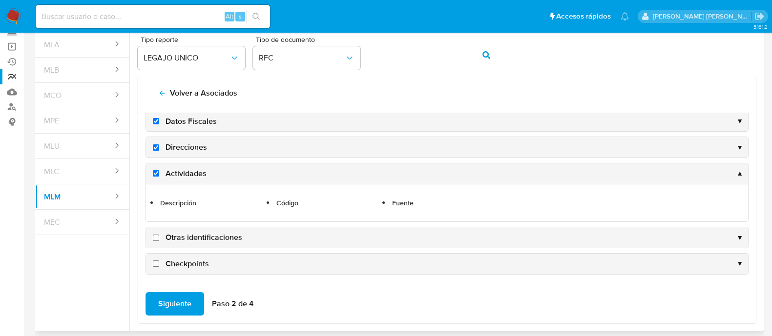
click at [157, 235] on input "Otras identificaciones" at bounding box center [156, 238] width 6 height 6
checkbox input "true"
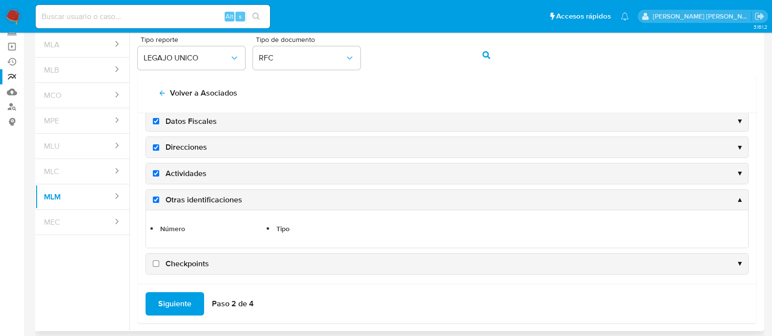
click at [157, 261] on input "Checkpoints" at bounding box center [156, 264] width 6 height 6
checkbox input "true"
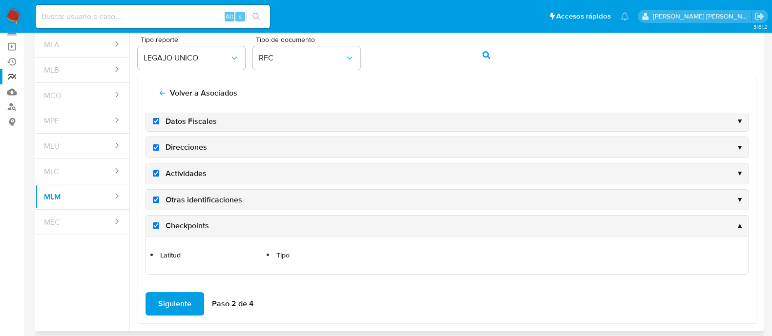
scroll to position [100, 0]
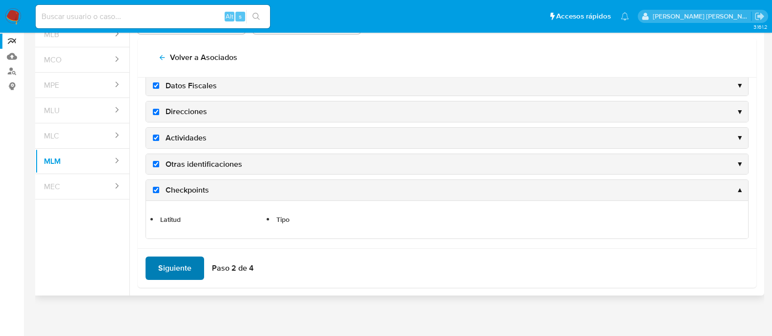
click at [166, 266] on span "Siguiente" at bounding box center [174, 268] width 33 height 21
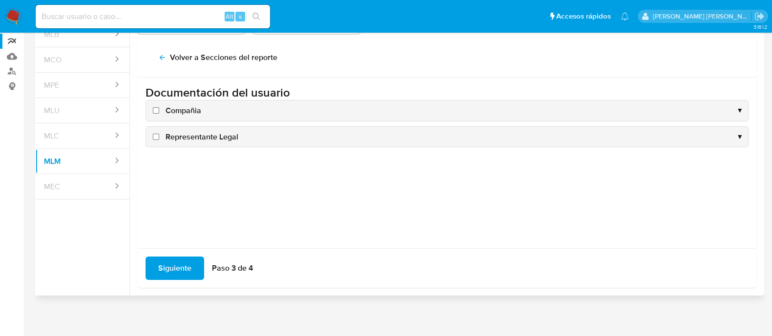
click at [153, 111] on input "Compañia" at bounding box center [156, 110] width 6 height 6
checkbox input "true"
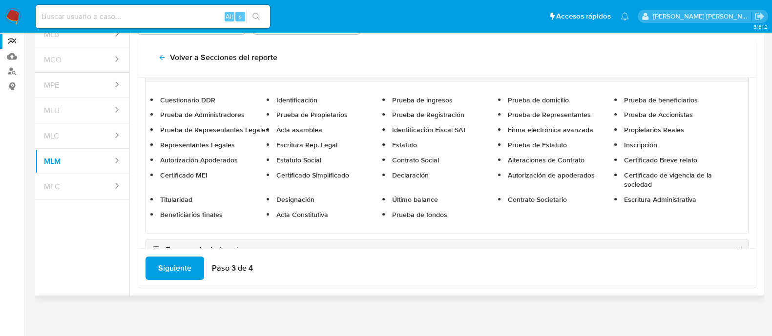
scroll to position [63, 0]
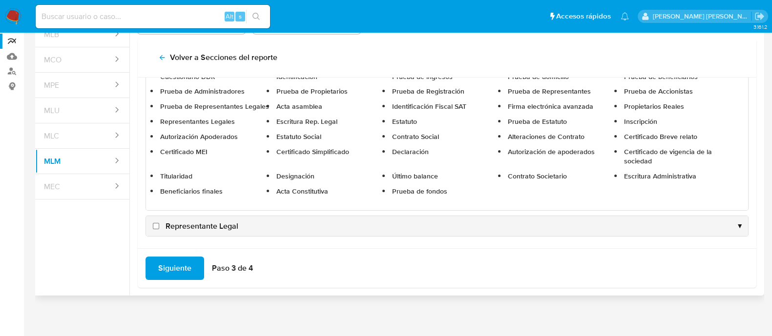
click at [158, 221] on label "Representante Legal" at bounding box center [194, 226] width 87 height 11
click at [158, 223] on input "Representante Legal" at bounding box center [156, 226] width 6 height 6
checkbox input "true"
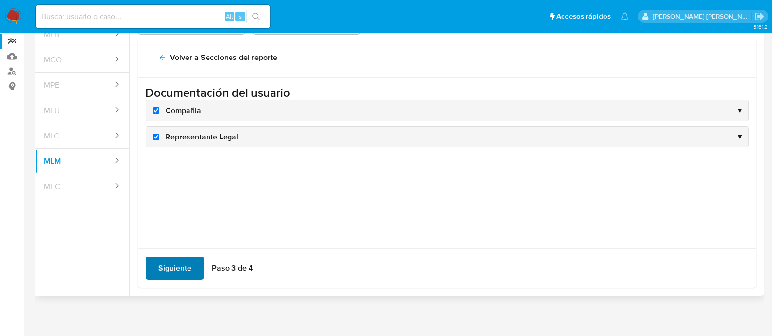
click at [169, 270] on span "Siguiente" at bounding box center [174, 268] width 33 height 21
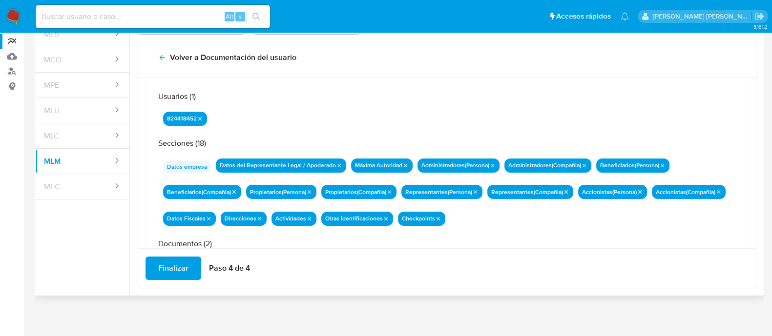
scroll to position [85, 0]
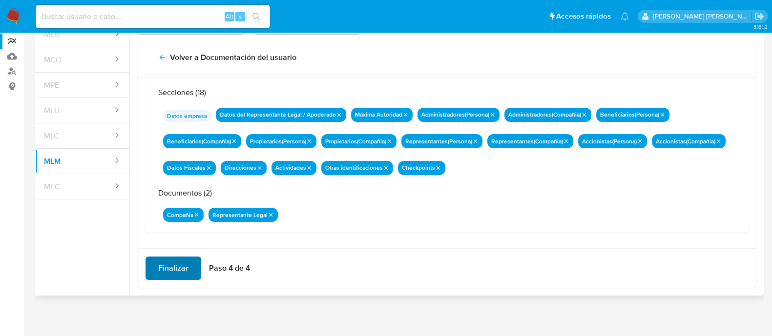
click at [177, 265] on span "Finalizar" at bounding box center [173, 268] width 30 height 21
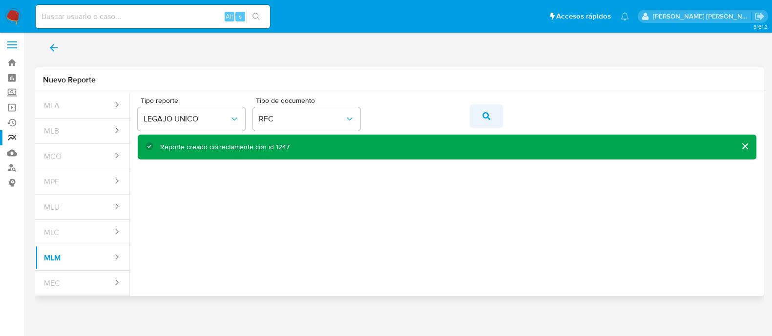
click at [483, 117] on icon "action-search" at bounding box center [487, 116] width 8 height 8
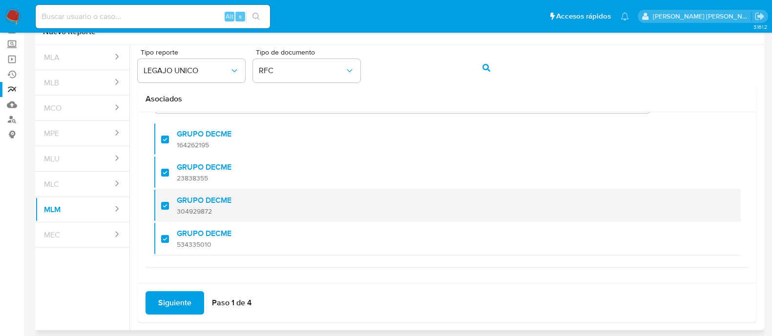
scroll to position [86, 0]
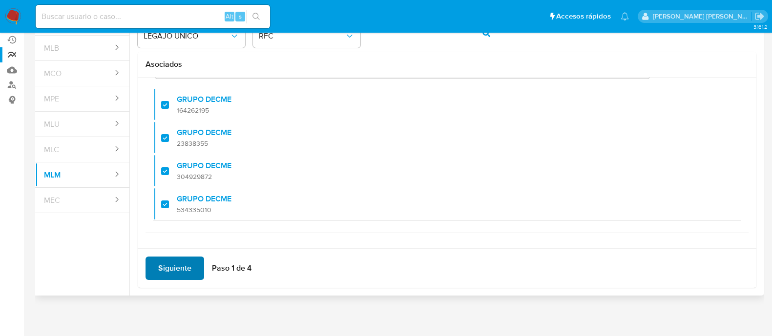
click at [182, 270] on span "Siguiente" at bounding box center [174, 268] width 33 height 21
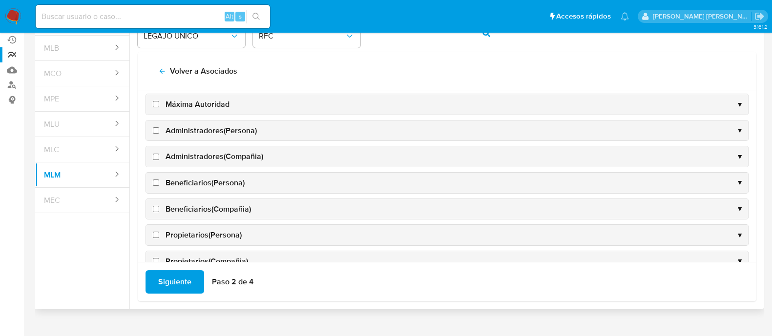
click at [155, 105] on input "Máxima Autoridad" at bounding box center [156, 104] width 6 height 6
checkbox input "true"
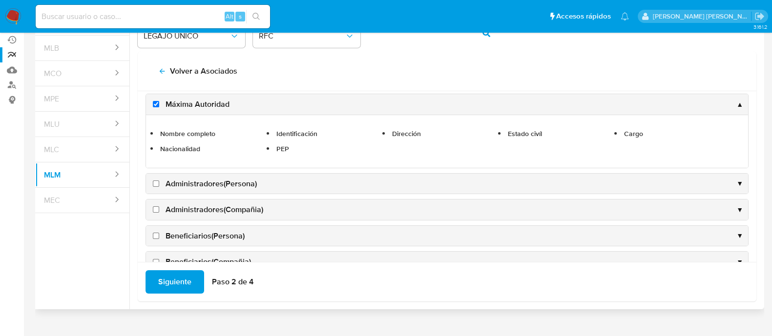
click at [156, 183] on input "Administradores(Persona)" at bounding box center [156, 184] width 6 height 6
checkbox input "true"
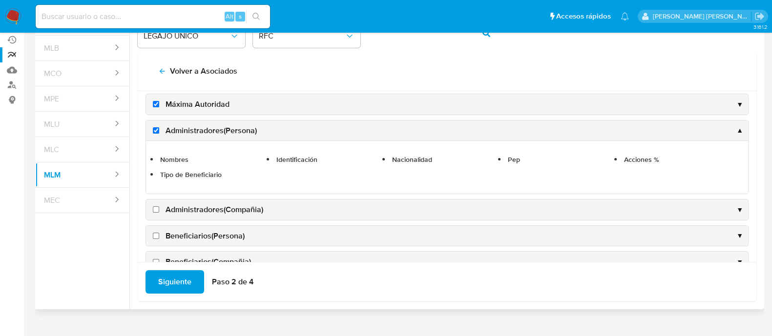
click at [156, 210] on input "Administradores(Compañia)" at bounding box center [156, 210] width 6 height 6
checkbox input "true"
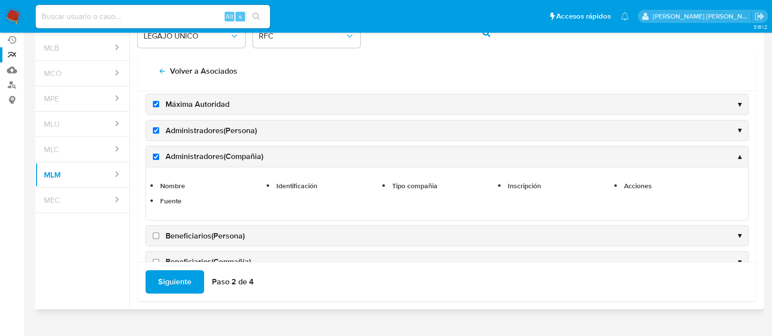
click at [154, 235] on input "Beneficiarios(Persona)" at bounding box center [156, 236] width 6 height 6
checkbox input "true"
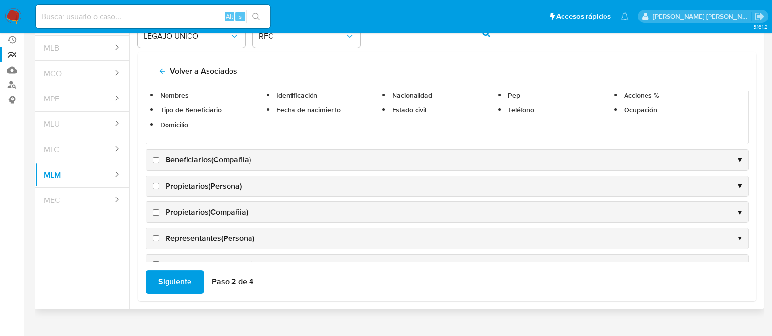
scroll to position [194, 0]
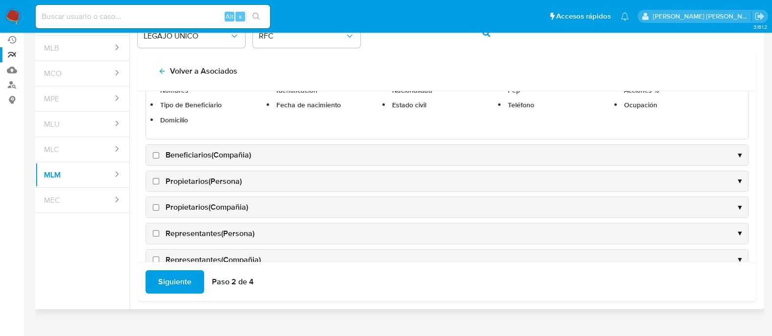
click at [157, 156] on input "Beneficiarios(Compañia)" at bounding box center [156, 155] width 6 height 6
checkbox input "true"
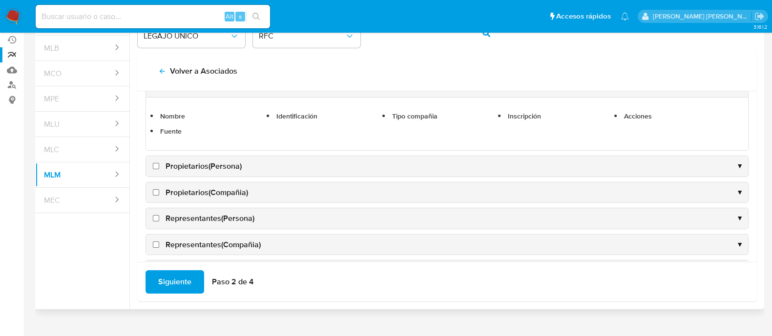
click at [156, 166] on input "Propietarios(Persona)" at bounding box center [156, 166] width 6 height 6
checkbox input "true"
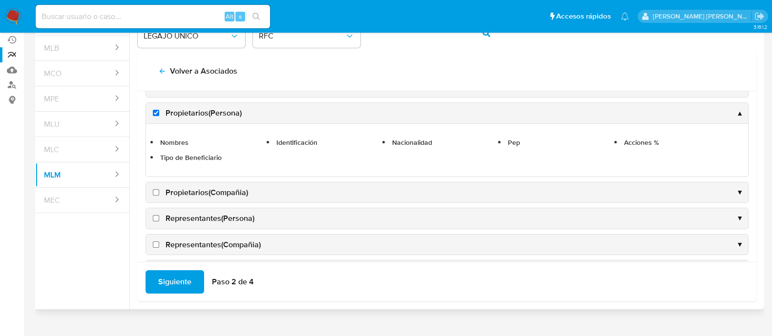
click at [156, 189] on input "Propietarios(Compañia)" at bounding box center [156, 192] width 6 height 6
checkbox input "true"
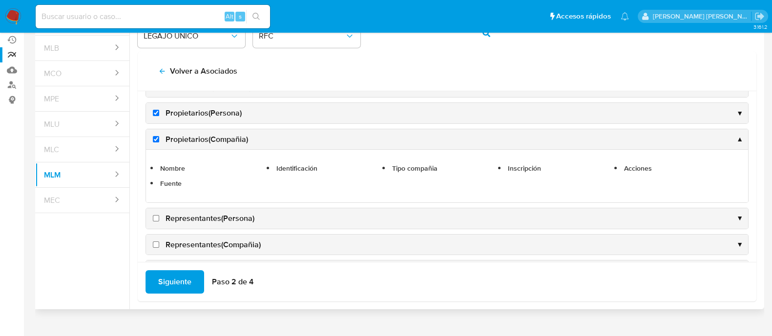
click at [156, 217] on input "Representantes(Persona)" at bounding box center [156, 218] width 6 height 6
checkbox input "true"
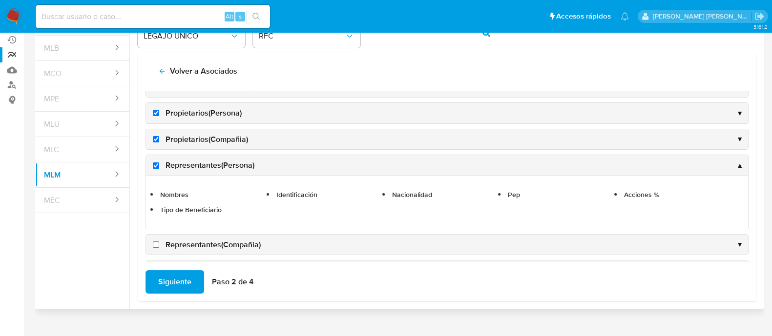
click at [155, 242] on input "Representantes(Compañia)" at bounding box center [156, 245] width 6 height 6
checkbox input "true"
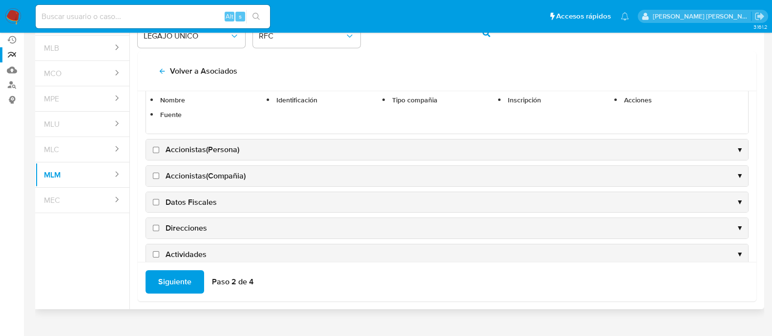
scroll to position [316, 0]
click at [154, 149] on label "Accionistas(Persona)" at bounding box center [195, 149] width 88 height 11
click at [154, 149] on input "Accionistas(Persona)" at bounding box center [156, 149] width 6 height 6
checkbox input "true"
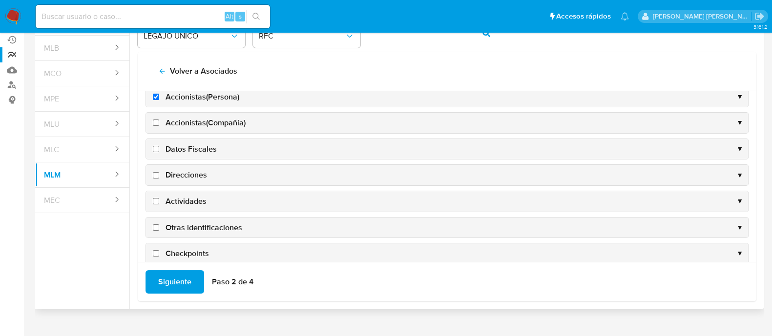
click at [157, 120] on input "Accionistas(Compañia)" at bounding box center [156, 123] width 6 height 6
checkbox input "true"
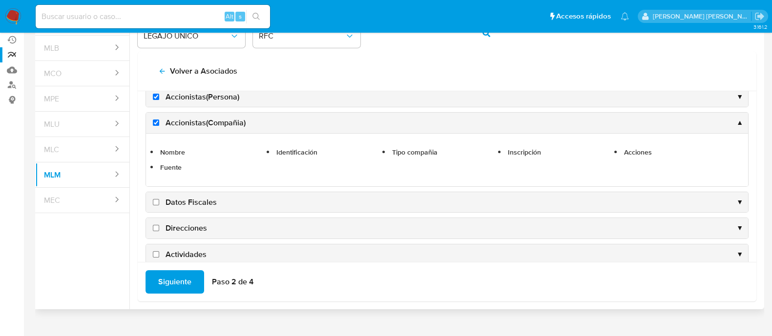
click at [155, 199] on input "Datos Fiscales" at bounding box center [156, 202] width 6 height 6
checkbox input "true"
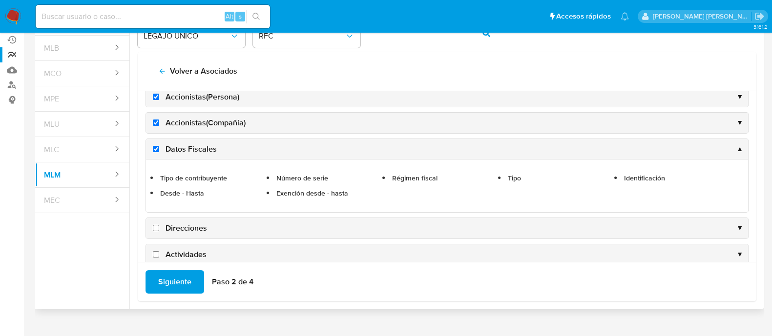
click at [157, 227] on input "Direcciones" at bounding box center [156, 228] width 6 height 6
checkbox input "true"
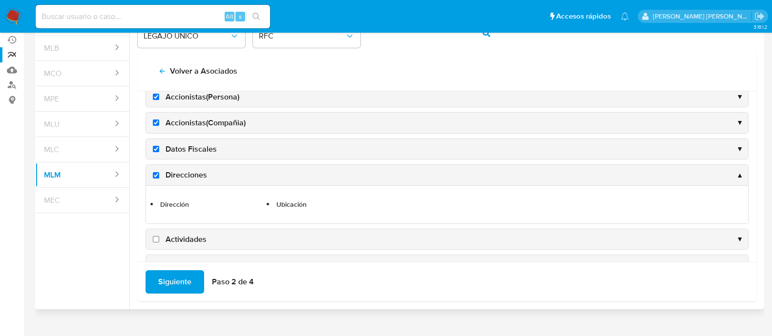
click at [156, 236] on input "Actividades" at bounding box center [156, 239] width 6 height 6
checkbox input "true"
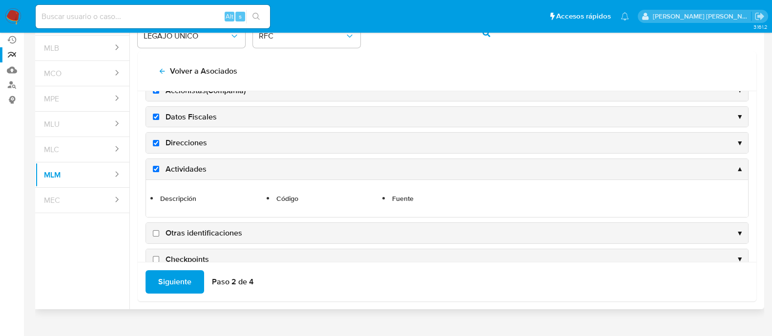
scroll to position [365, 0]
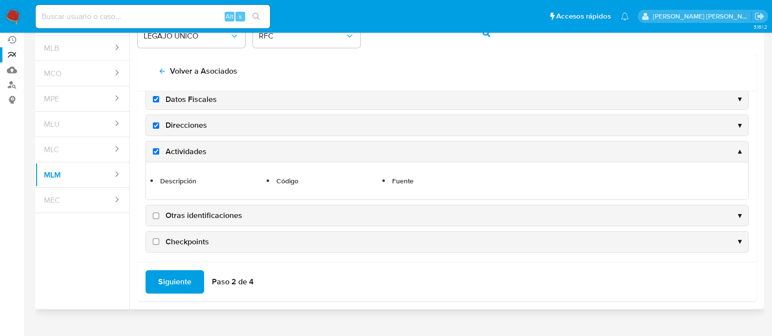
click at [156, 213] on input "Otras identificaciones" at bounding box center [156, 216] width 6 height 6
checkbox input "true"
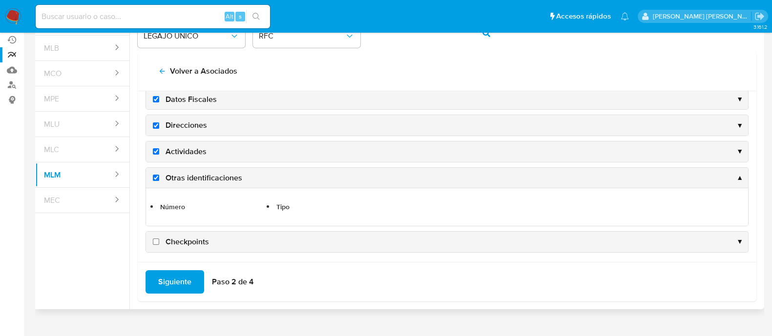
click at [156, 239] on input "Checkpoints" at bounding box center [156, 242] width 6 height 6
checkbox input "true"
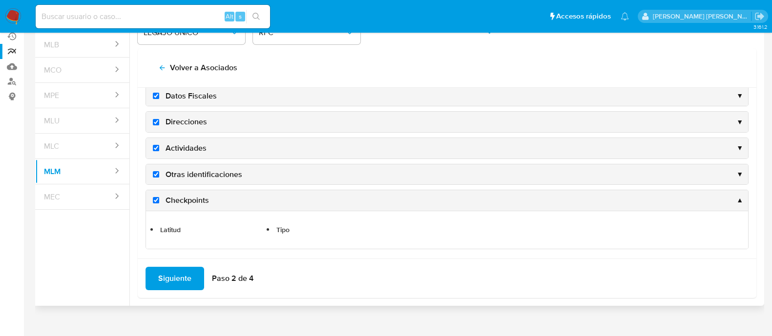
scroll to position [100, 0]
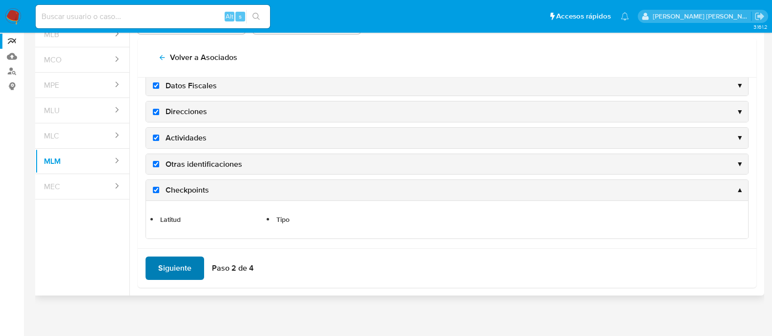
click at [181, 264] on span "Siguiente" at bounding box center [174, 268] width 33 height 21
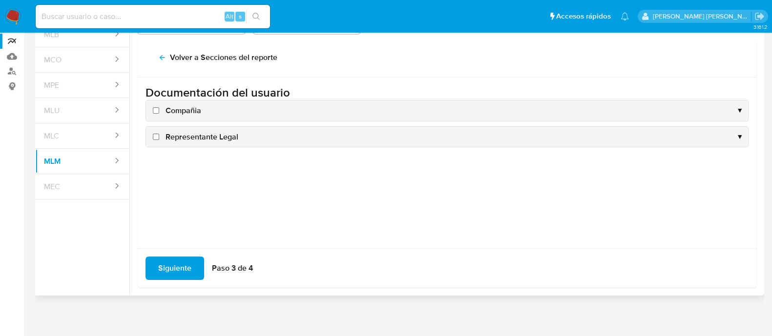
click at [155, 110] on input "Compañia" at bounding box center [156, 110] width 6 height 6
checkbox input "true"
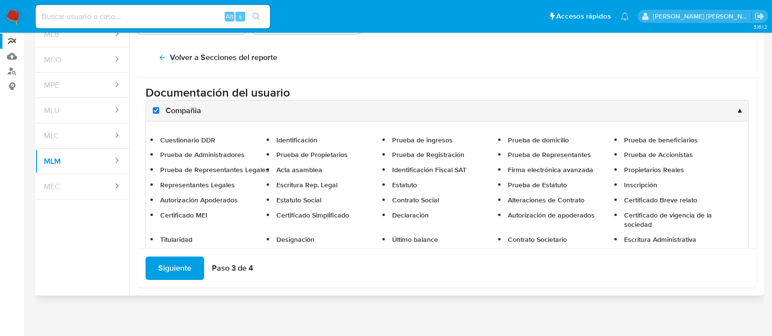
scroll to position [63, 0]
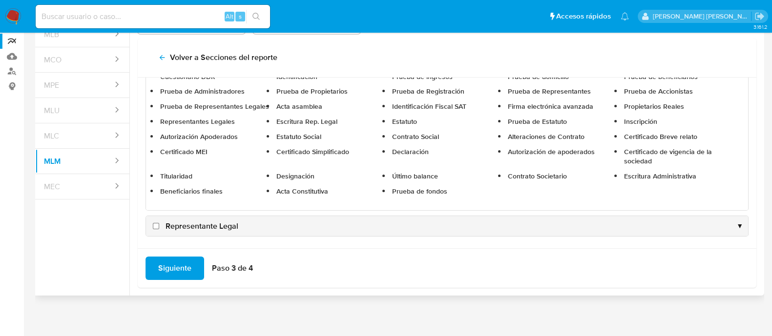
click at [155, 223] on input "Representante Legal" at bounding box center [156, 226] width 6 height 6
checkbox input "true"
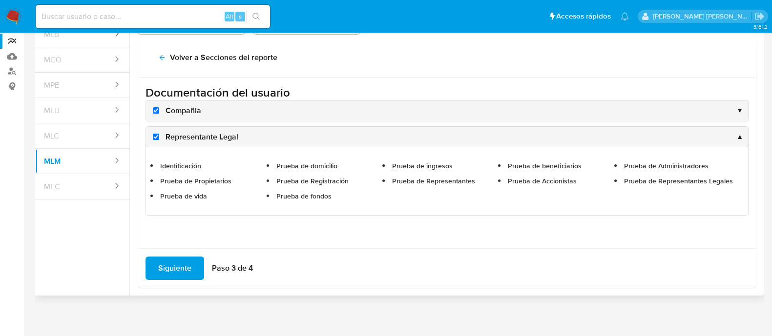
scroll to position [0, 0]
click at [182, 259] on span "Siguiente" at bounding box center [174, 268] width 33 height 21
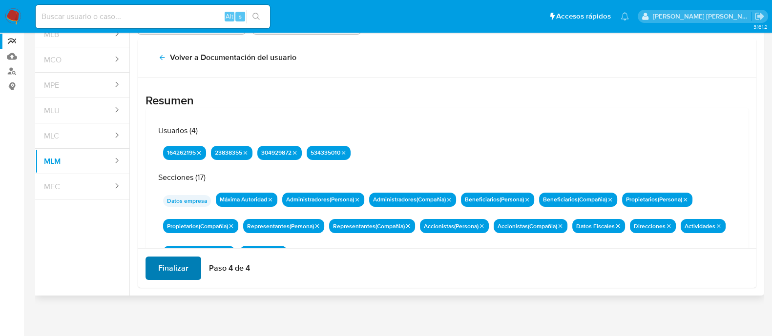
click at [188, 271] on button "Finalizar" at bounding box center [174, 268] width 56 height 23
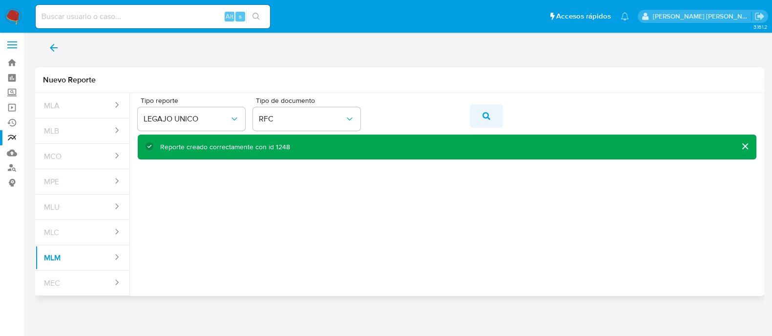
click at [481, 119] on button "action-search" at bounding box center [486, 116] width 33 height 23
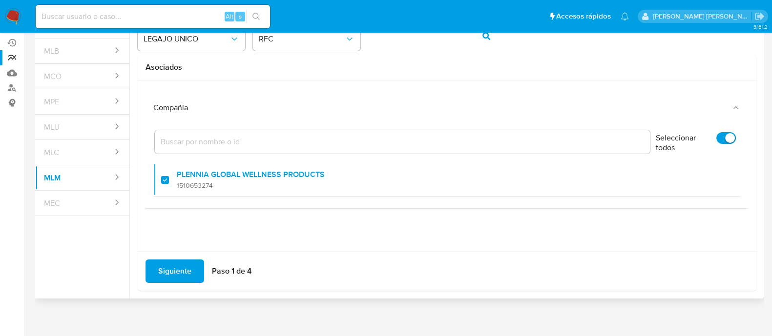
scroll to position [86, 0]
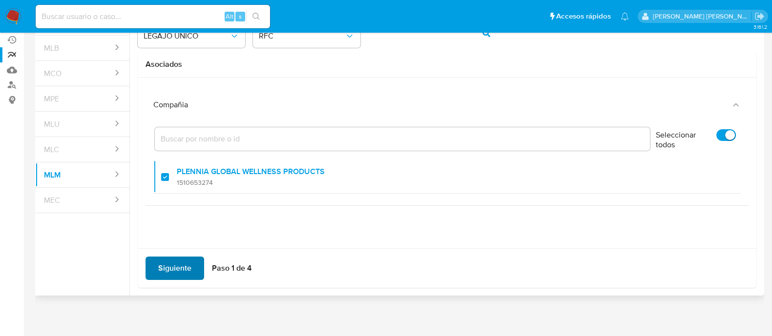
click at [174, 268] on span "Siguiente" at bounding box center [174, 268] width 33 height 21
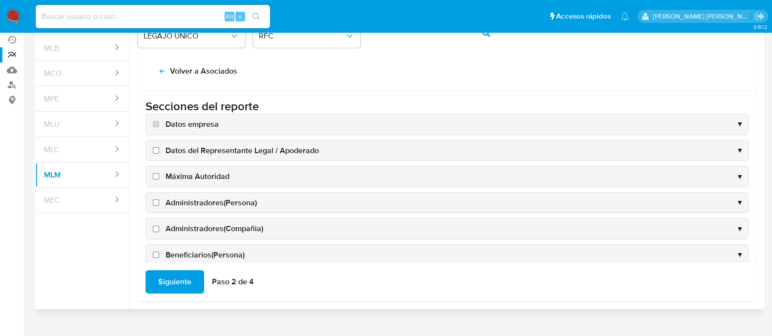
click at [154, 150] on input "Datos del Representante Legal / Apoderado" at bounding box center [156, 150] width 6 height 6
checkbox input "true"
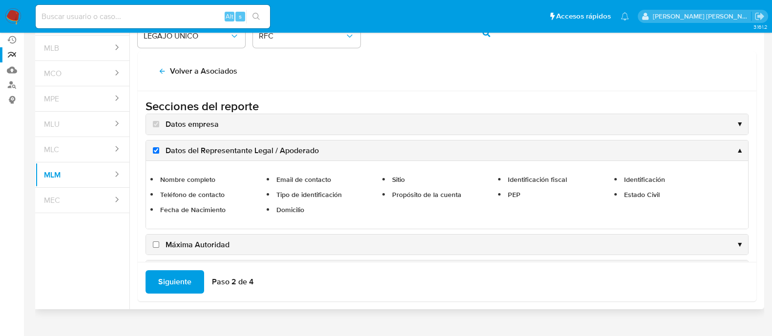
click at [154, 244] on input "Máxima Autoridad" at bounding box center [156, 245] width 6 height 6
checkbox input "true"
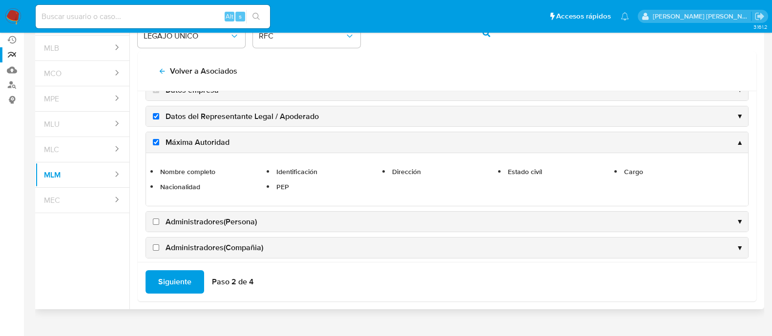
scroll to position [122, 0]
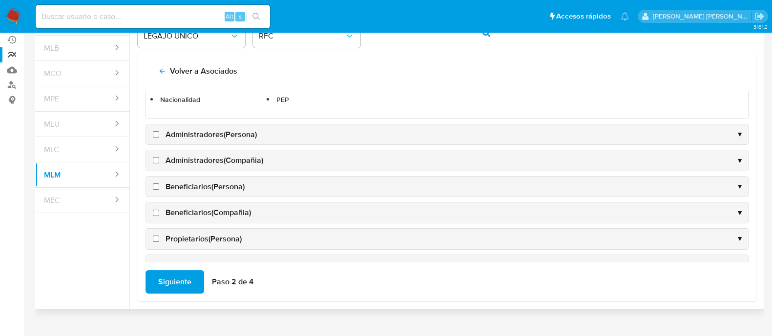
click at [154, 134] on input "Administradores(Persona)" at bounding box center [156, 134] width 6 height 6
checkbox input "true"
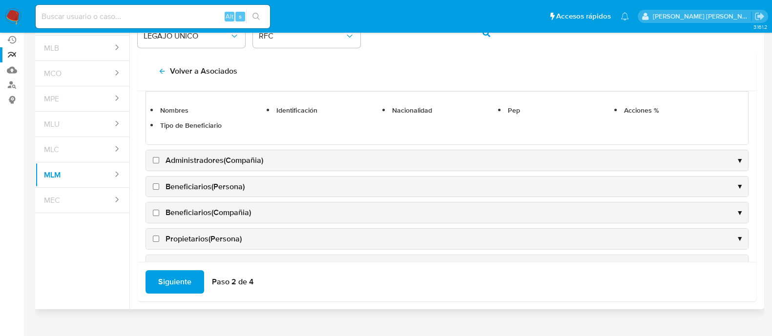
click at [156, 159] on input "Administradores(Compañia)" at bounding box center [156, 160] width 6 height 6
checkbox input "true"
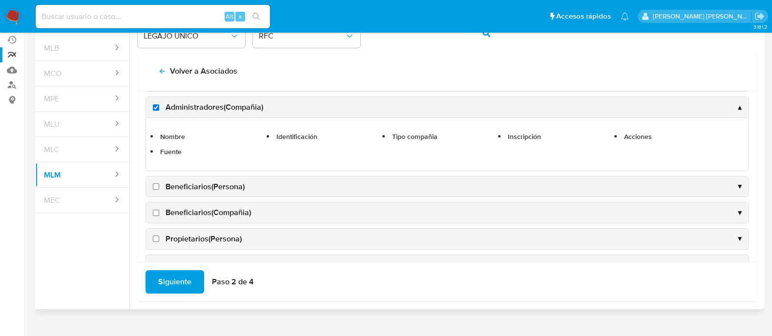
click at [156, 184] on input "Beneficiarios(Persona)" at bounding box center [156, 187] width 6 height 6
checkbox input "true"
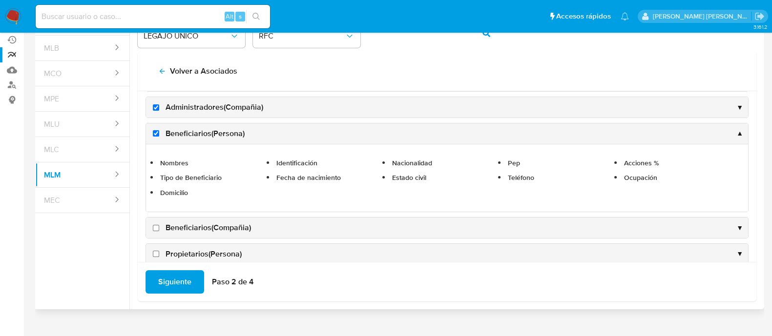
click at [156, 226] on input "Beneficiarios(Compañia)" at bounding box center [156, 228] width 6 height 6
checkbox input "true"
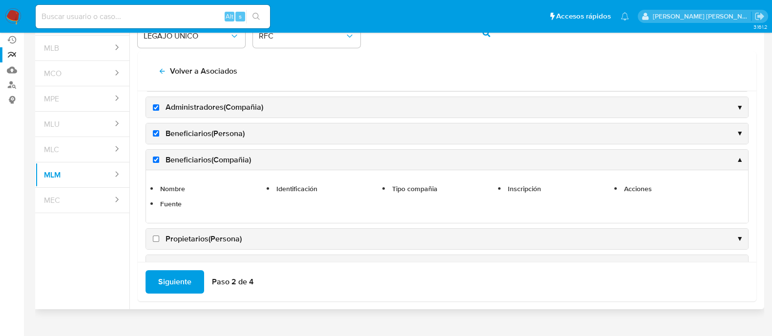
click at [155, 237] on input "Propietarios(Persona)" at bounding box center [156, 239] width 6 height 6
checkbox input "true"
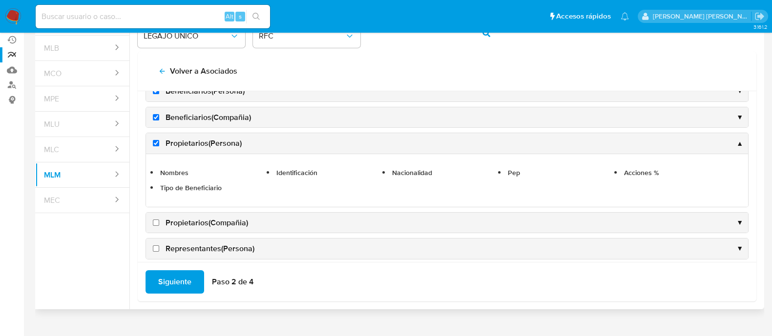
scroll to position [183, 0]
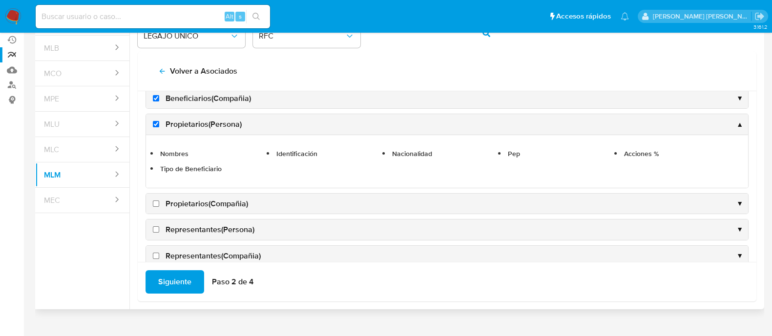
click at [156, 201] on input "Propietarios(Compañia)" at bounding box center [156, 204] width 6 height 6
checkbox input "true"
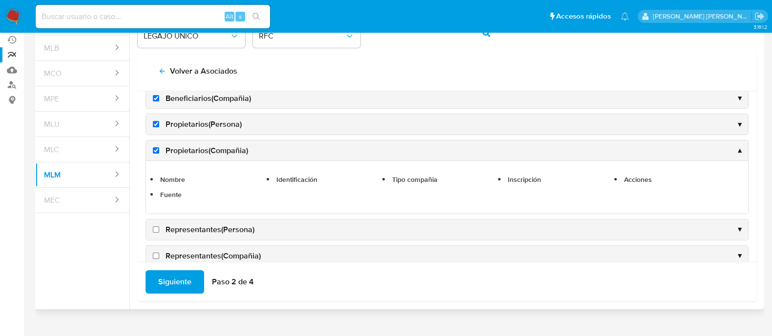
click at [155, 227] on input "Representantes(Persona)" at bounding box center [156, 230] width 6 height 6
checkbox input "true"
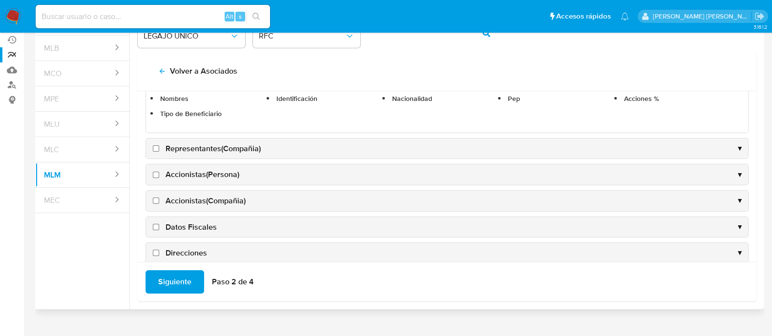
scroll to position [305, 0]
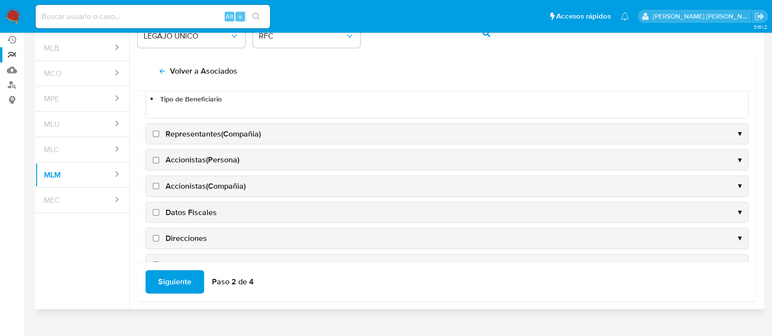
click at [158, 133] on input "Representantes(Compañia)" at bounding box center [156, 134] width 6 height 6
checkbox input "true"
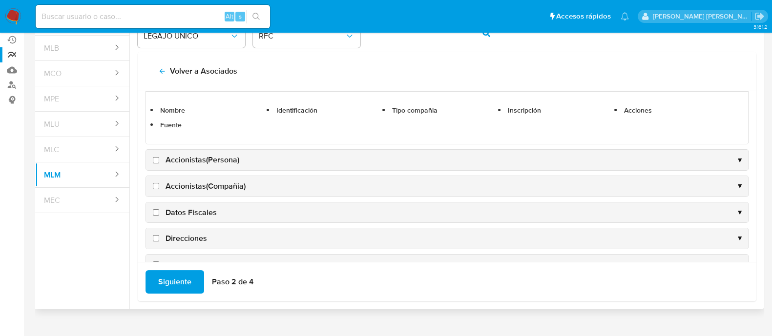
click at [156, 158] on input "Accionistas(Persona)" at bounding box center [156, 160] width 6 height 6
checkbox input "true"
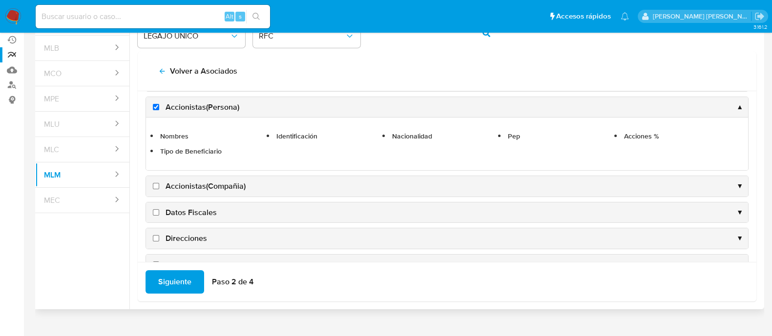
click at [153, 184] on input "Accionistas(Compañia)" at bounding box center [156, 186] width 6 height 6
checkbox input "true"
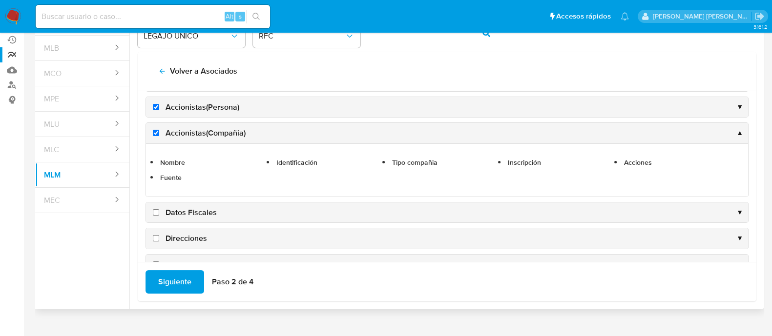
click at [155, 210] on input "Datos Fiscales" at bounding box center [156, 213] width 6 height 6
checkbox input "true"
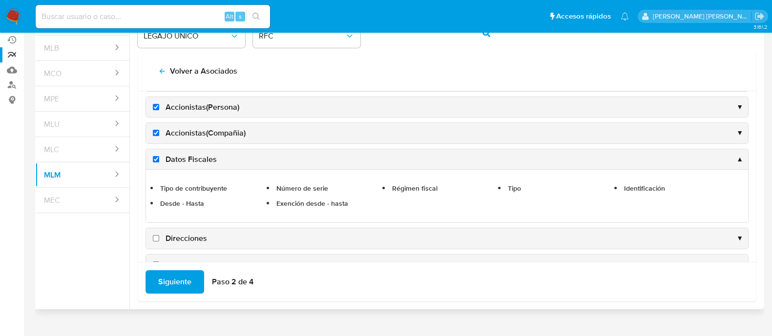
click at [157, 235] on input "Direcciones" at bounding box center [156, 238] width 6 height 6
checkbox input "true"
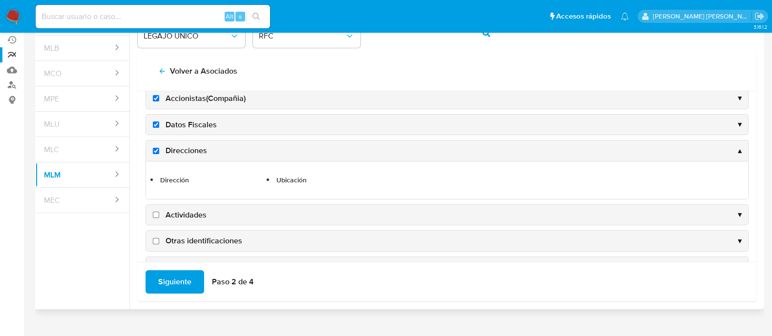
scroll to position [365, 0]
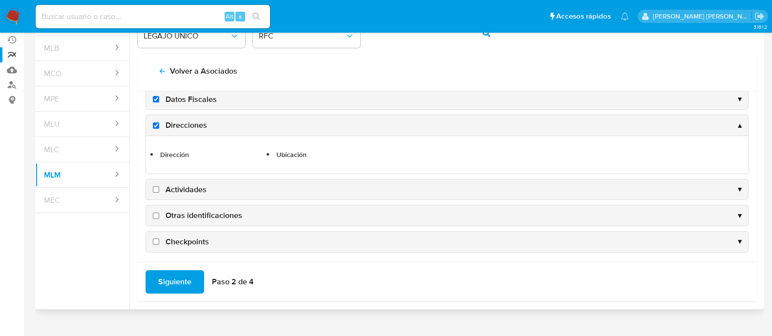
click at [154, 191] on label "Actividades" at bounding box center [179, 190] width 56 height 11
click at [154, 191] on input "Actividades" at bounding box center [156, 190] width 6 height 6
checkbox input "true"
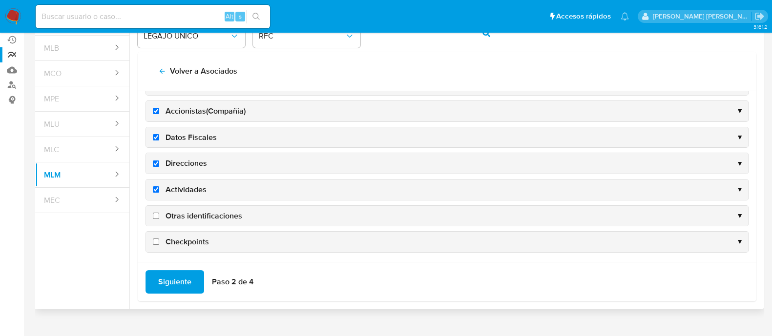
click at [158, 213] on input "Otras identificaciones" at bounding box center [156, 216] width 6 height 6
checkbox input "true"
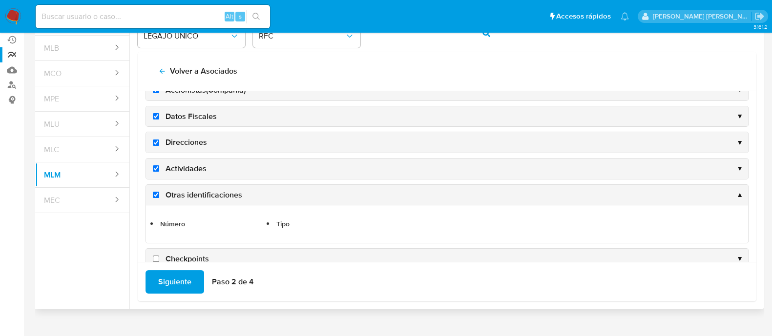
scroll to position [365, 0]
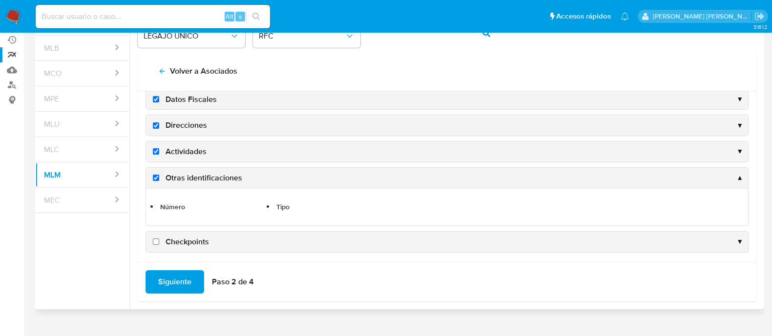
click at [155, 240] on input "Checkpoints" at bounding box center [156, 242] width 6 height 6
checkbox input "true"
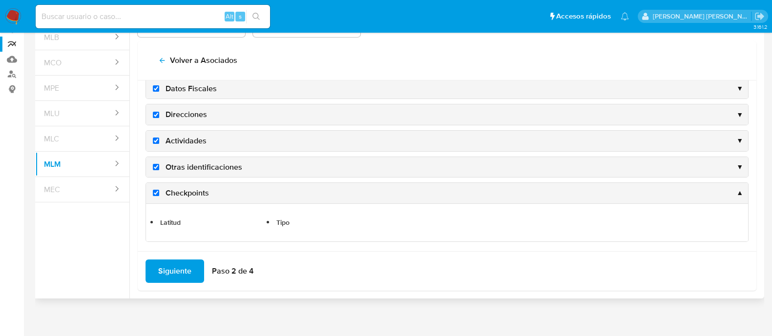
scroll to position [100, 0]
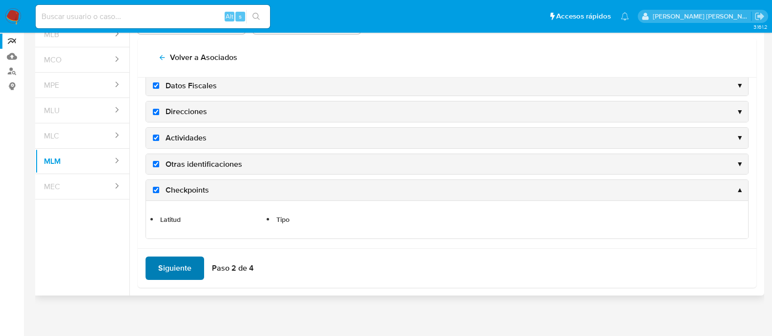
click at [176, 260] on span "Siguiente" at bounding box center [174, 268] width 33 height 21
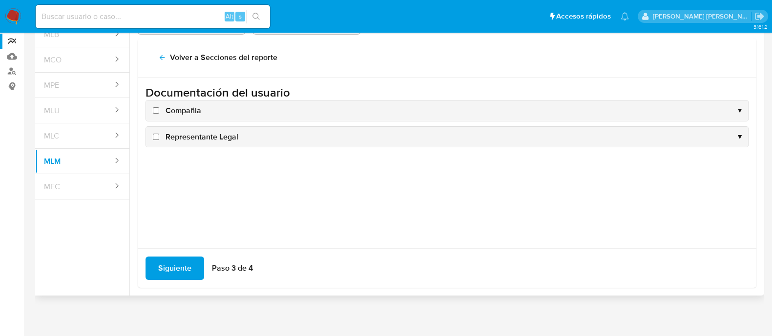
click at [158, 111] on input "Compañia" at bounding box center [156, 110] width 6 height 6
checkbox input "true"
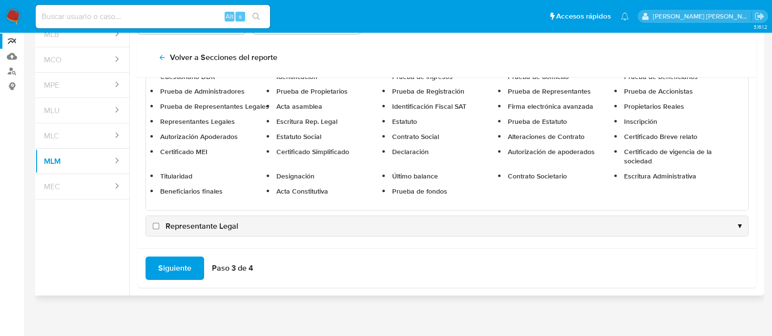
scroll to position [63, 0]
click at [155, 228] on input "Representante Legal" at bounding box center [156, 226] width 6 height 6
checkbox input "true"
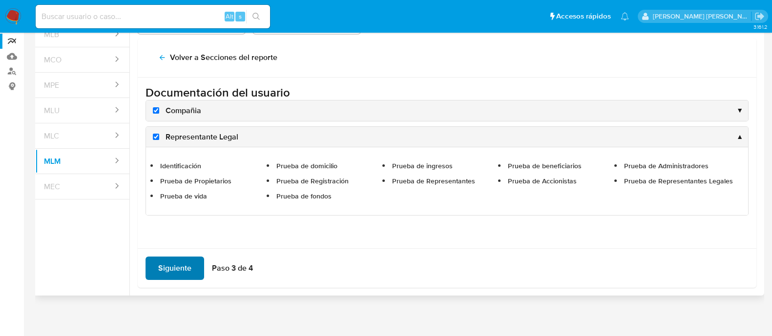
click at [163, 266] on span "Siguiente" at bounding box center [174, 268] width 33 height 21
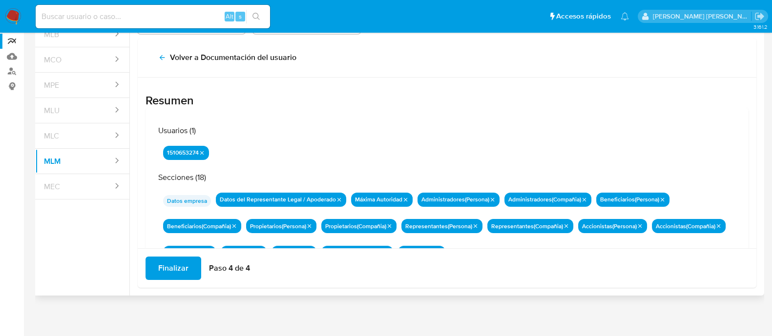
scroll to position [85, 0]
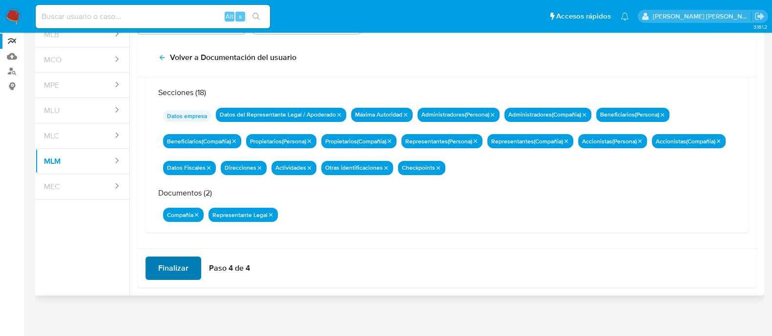
click at [168, 273] on span "Finalizar" at bounding box center [173, 268] width 30 height 21
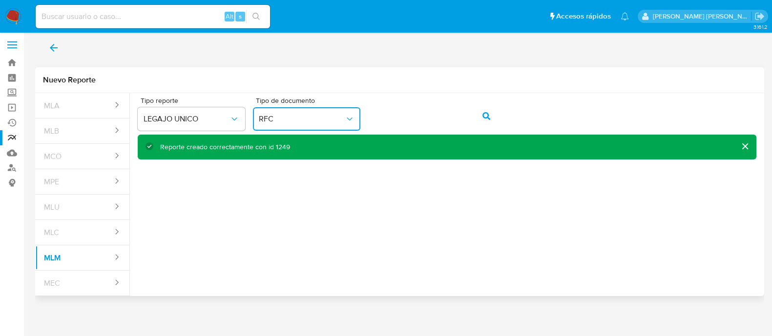
click at [339, 125] on button "RFC" at bounding box center [306, 118] width 107 height 23
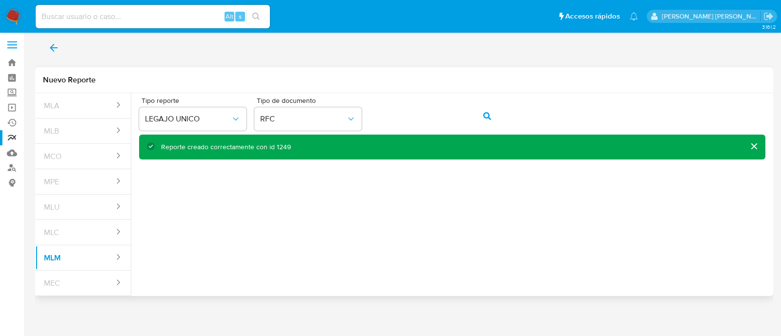
click at [303, 105] on div "Tipo de documento RFC" at bounding box center [307, 116] width 107 height 38
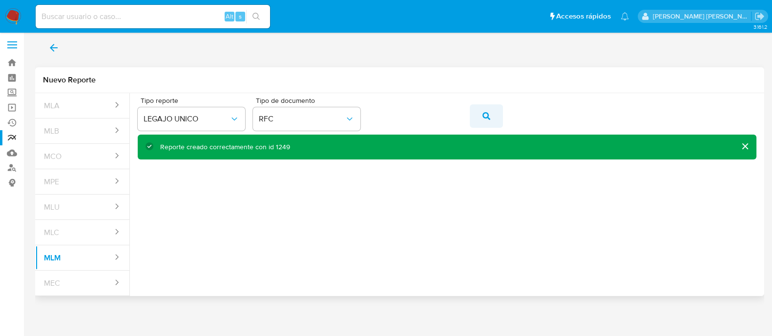
click at [483, 117] on icon "action-search" at bounding box center [487, 116] width 8 height 8
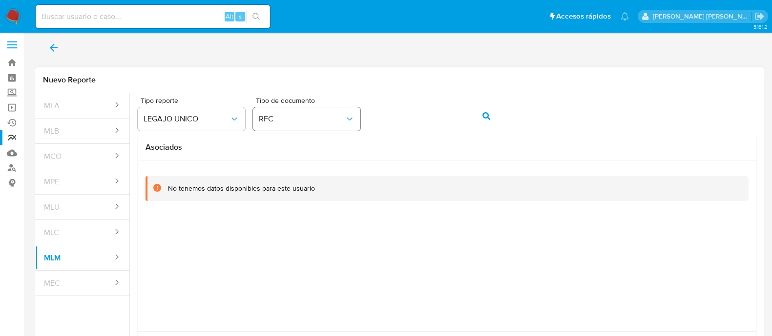
drag, startPoint x: 331, startPoint y: 121, endPoint x: 327, endPoint y: 130, distance: 10.1
click at [331, 121] on span "RFC" at bounding box center [302, 119] width 86 height 10
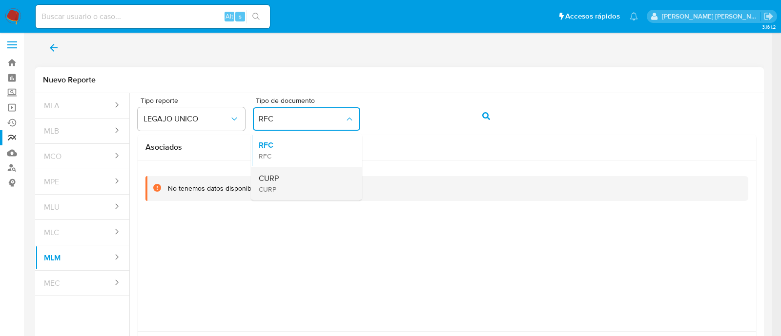
click at [302, 174] on div "CURP CURP" at bounding box center [304, 183] width 90 height 33
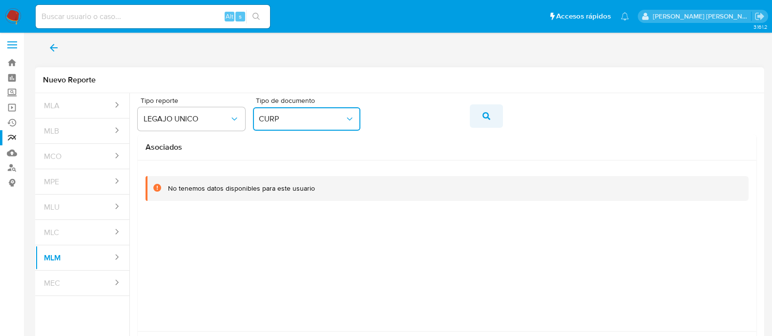
click at [486, 112] on icon "action-search" at bounding box center [487, 116] width 8 height 8
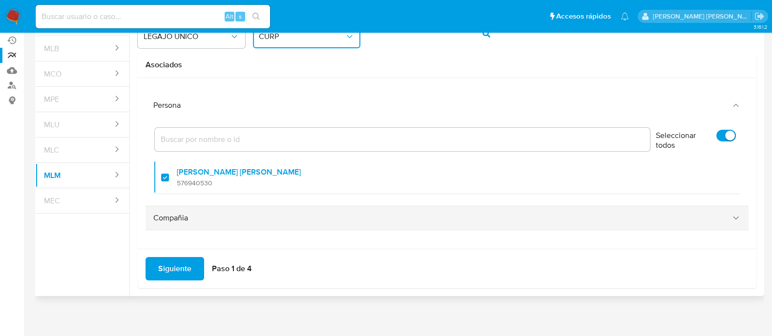
scroll to position [86, 0]
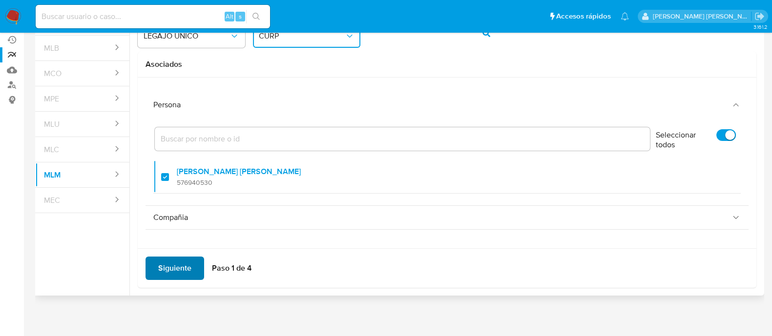
click at [183, 265] on span "Siguiente" at bounding box center [174, 268] width 33 height 21
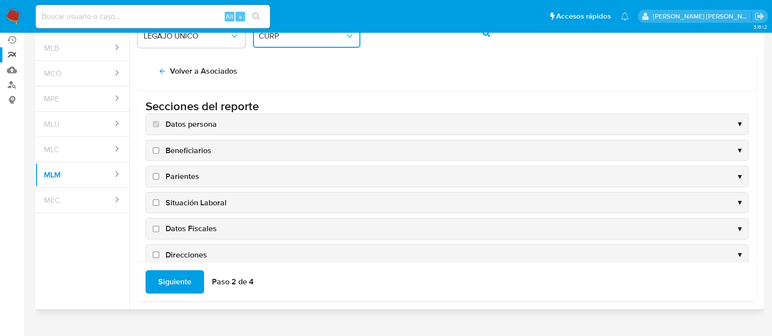
click at [155, 150] on input "Beneficiarios" at bounding box center [156, 150] width 6 height 6
checkbox input "true"
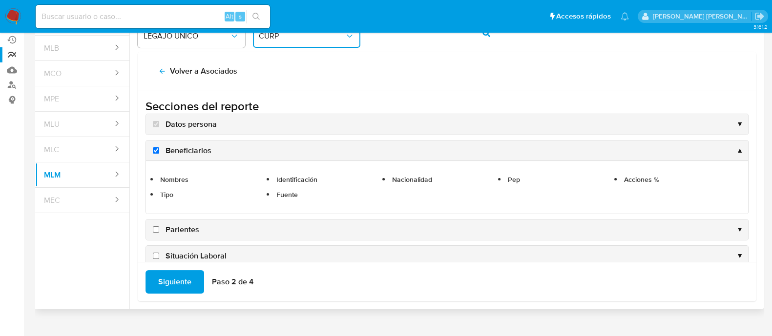
click at [153, 230] on input "Parientes" at bounding box center [156, 230] width 6 height 6
checkbox input "true"
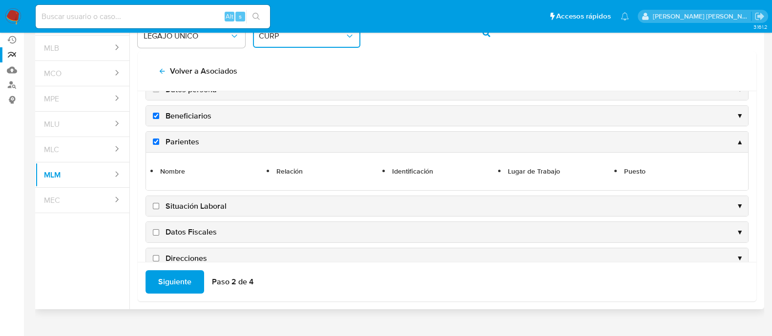
scroll to position [61, 0]
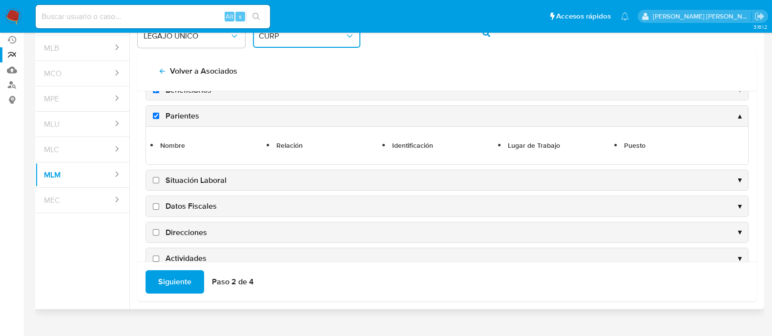
click at [155, 177] on input "Situación Laboral" at bounding box center [156, 180] width 6 height 6
checkbox input "true"
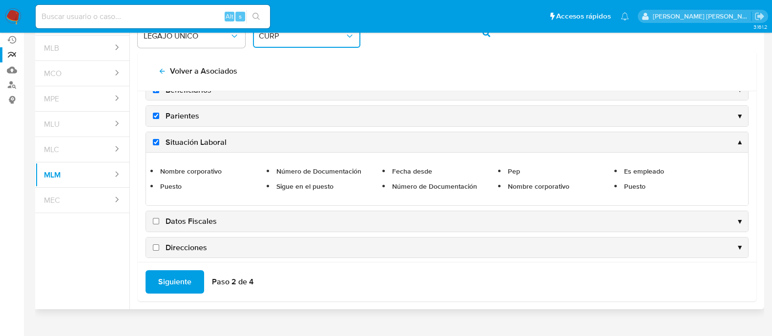
click at [155, 220] on input "Datos Fiscales" at bounding box center [156, 221] width 6 height 6
checkbox input "true"
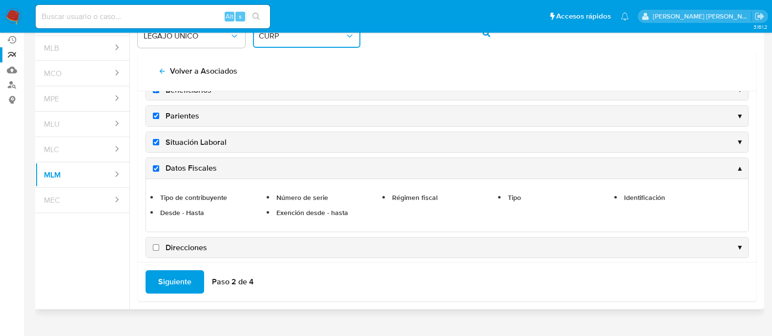
click at [158, 245] on input "Direcciones" at bounding box center [156, 248] width 6 height 6
checkbox input "true"
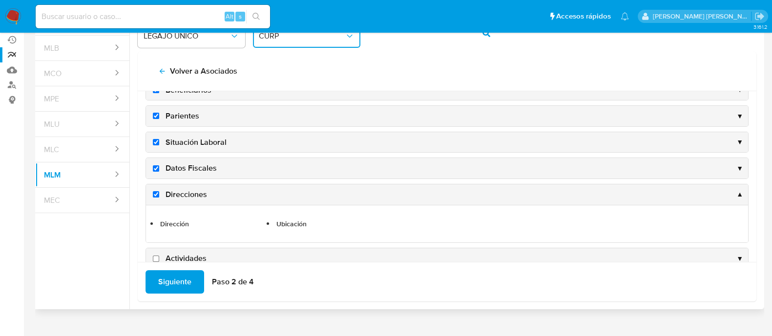
scroll to position [131, 0]
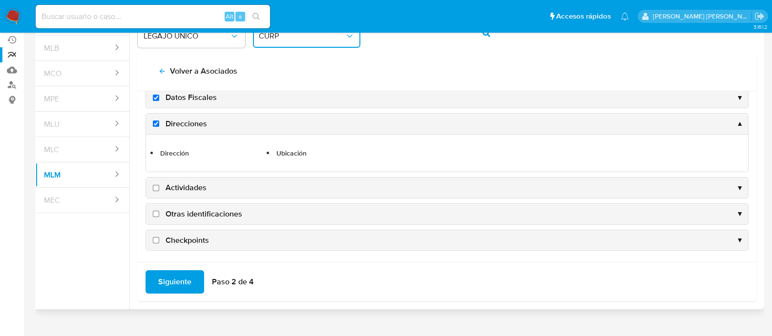
click at [154, 189] on input "Actividades" at bounding box center [156, 188] width 6 height 6
checkbox input "true"
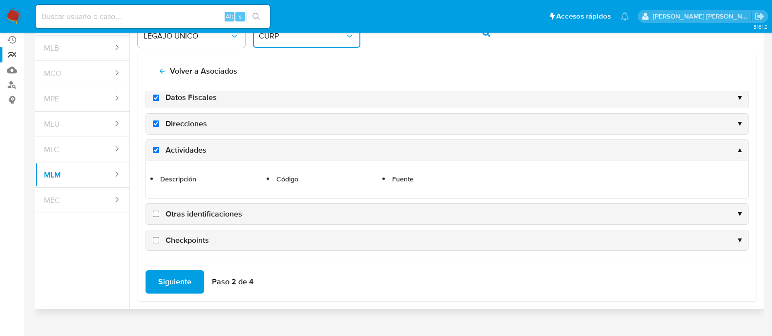
click at [157, 211] on input "Otras identificaciones" at bounding box center [156, 214] width 6 height 6
checkbox input "true"
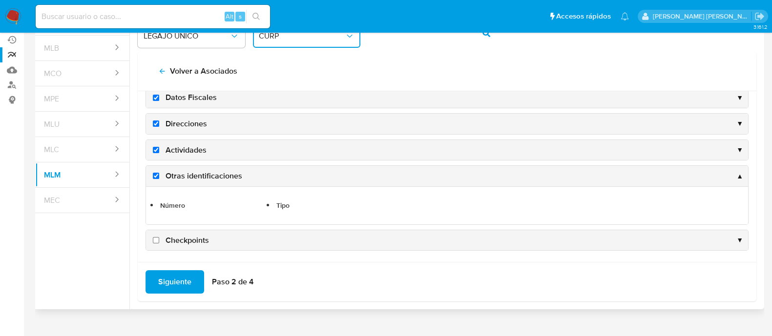
click at [156, 239] on input "Checkpoints" at bounding box center [156, 240] width 6 height 6
checkbox input "true"
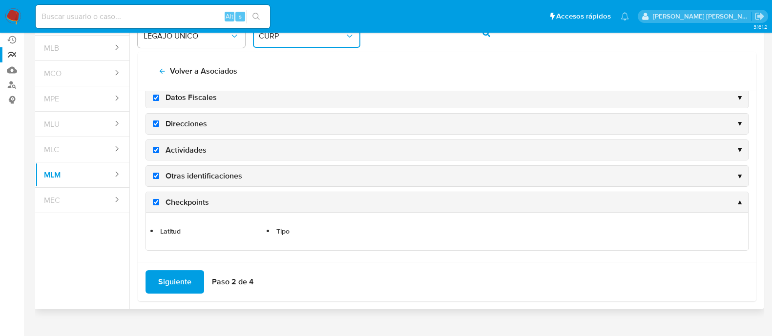
scroll to position [100, 0]
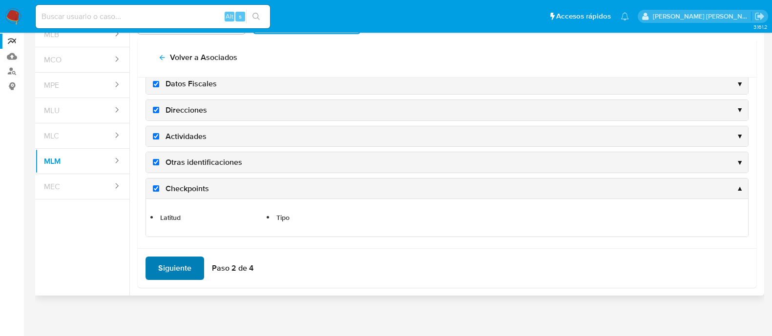
click at [177, 264] on span "Siguiente" at bounding box center [174, 268] width 33 height 21
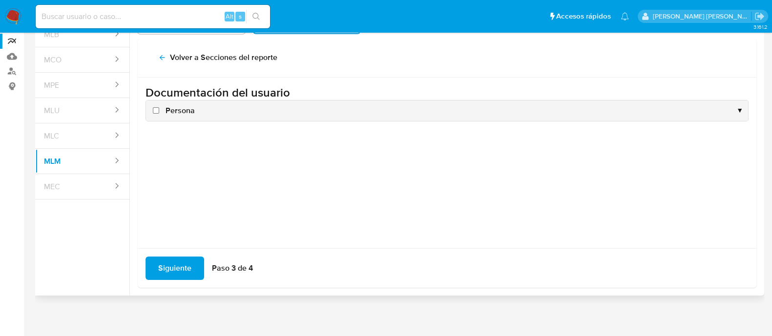
click at [153, 108] on input "Persona" at bounding box center [156, 110] width 6 height 6
checkbox input "true"
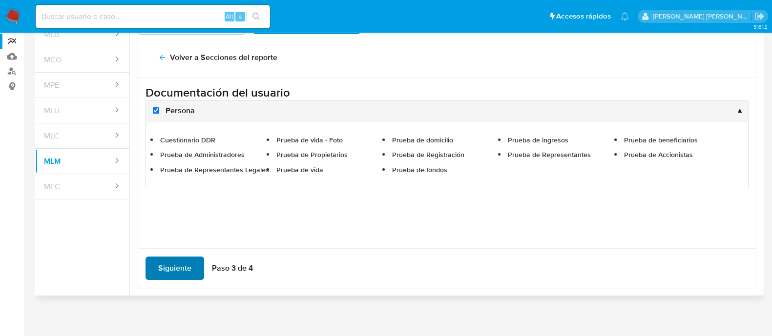
click at [174, 260] on span "Siguiente" at bounding box center [174, 268] width 33 height 21
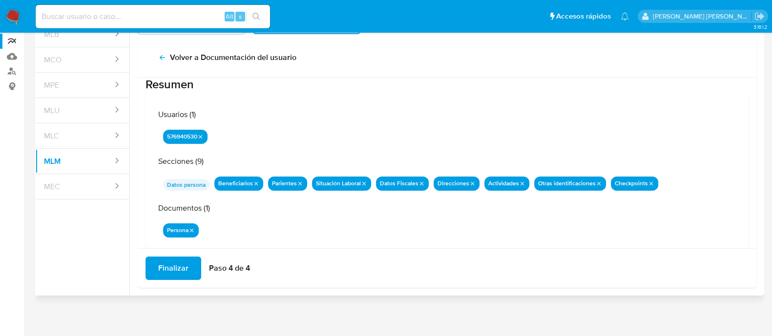
scroll to position [32, 0]
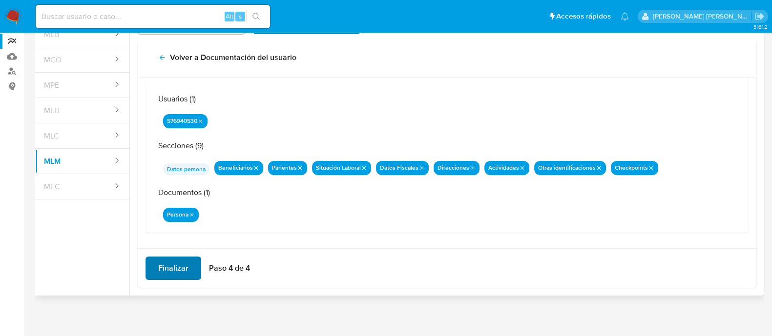
click at [177, 269] on span "Finalizar" at bounding box center [173, 268] width 30 height 21
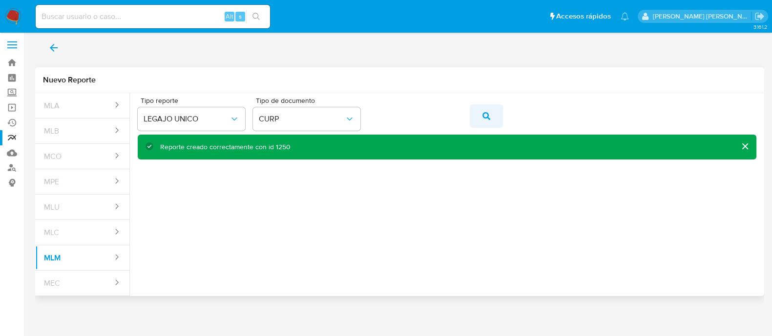
click at [484, 120] on span "action-search" at bounding box center [487, 115] width 8 height 21
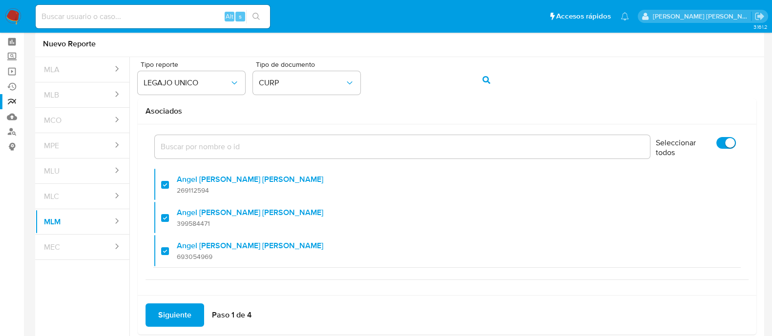
scroll to position [64, 0]
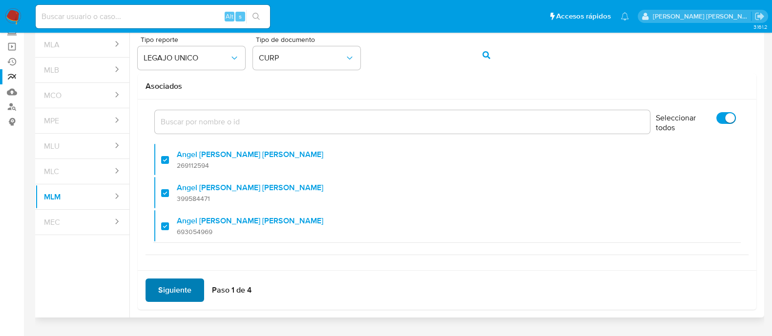
click at [183, 286] on span "Siguiente" at bounding box center [174, 290] width 33 height 21
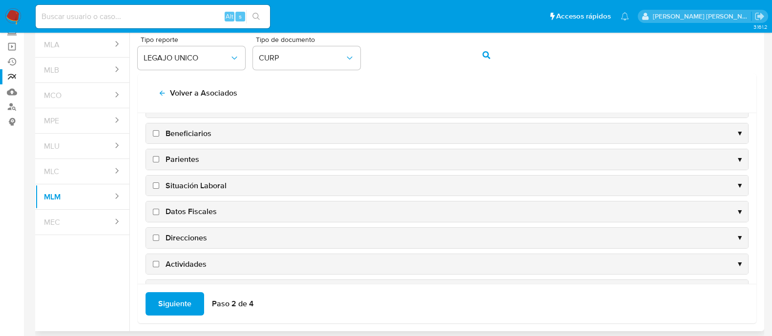
click at [157, 130] on input "Beneficiarios" at bounding box center [156, 133] width 6 height 6
checkbox input "true"
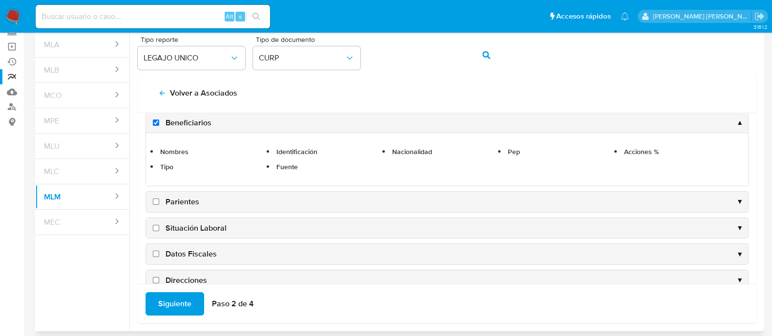
scroll to position [61, 0]
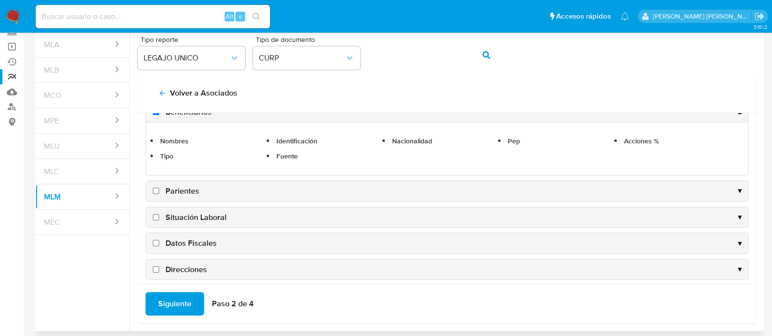
click at [157, 190] on input "Parientes" at bounding box center [156, 191] width 6 height 6
checkbox input "true"
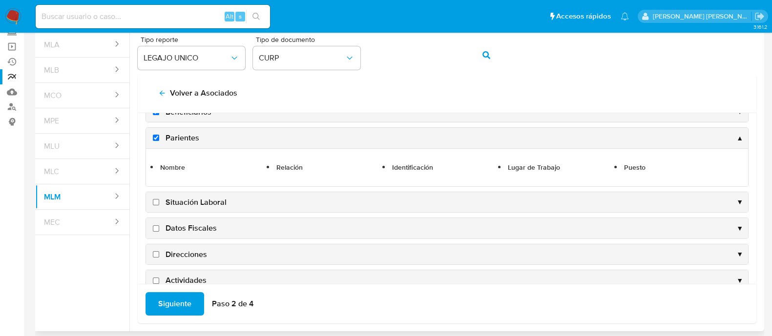
click at [154, 201] on input "Situación Laboral" at bounding box center [156, 202] width 6 height 6
checkbox input "true"
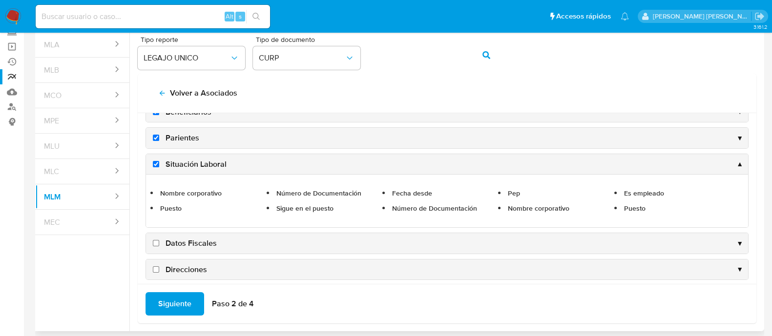
click at [156, 241] on input "Datos Fiscales" at bounding box center [156, 243] width 6 height 6
checkbox input "true"
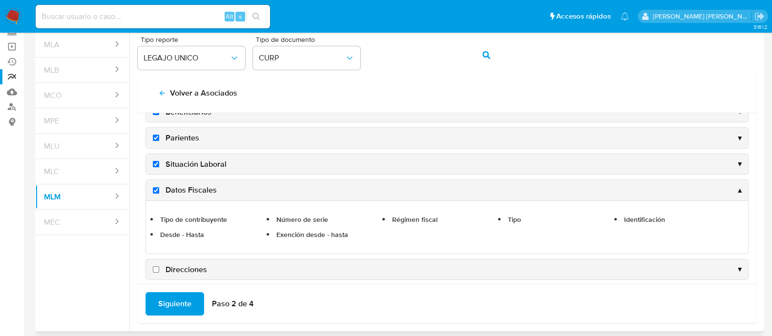
click at [155, 268] on input "Direcciones" at bounding box center [156, 270] width 6 height 6
checkbox input "true"
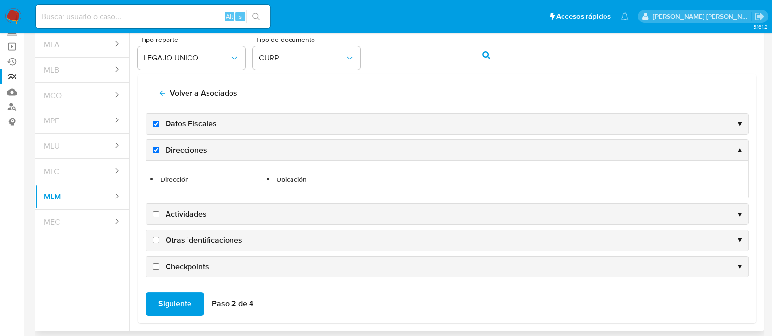
scroll to position [131, 0]
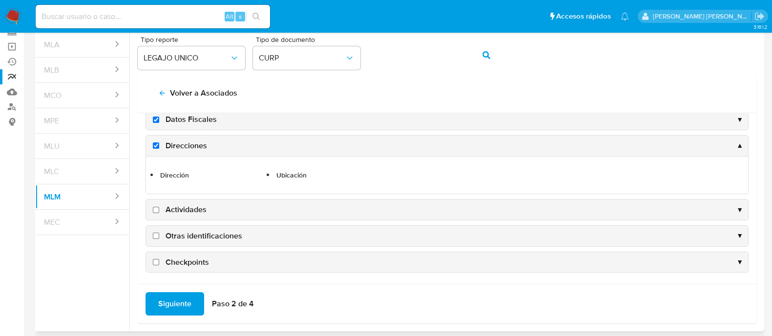
click at [156, 207] on input "Actividades" at bounding box center [156, 210] width 6 height 6
checkbox input "true"
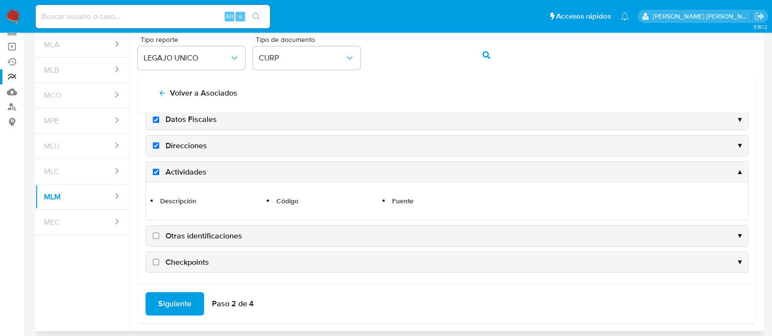
click at [155, 235] on input "Otras identificaciones" at bounding box center [156, 236] width 6 height 6
checkbox input "true"
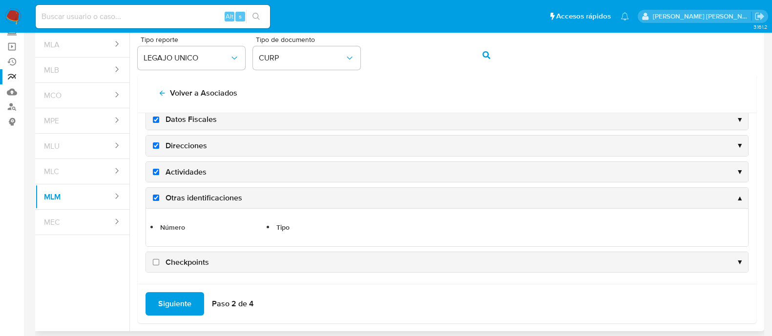
click at [156, 260] on input "Checkpoints" at bounding box center [156, 262] width 6 height 6
checkbox input "true"
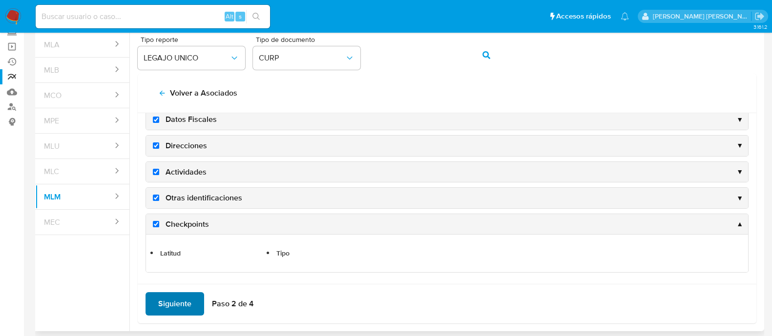
click at [178, 305] on span "Siguiente" at bounding box center [174, 304] width 33 height 21
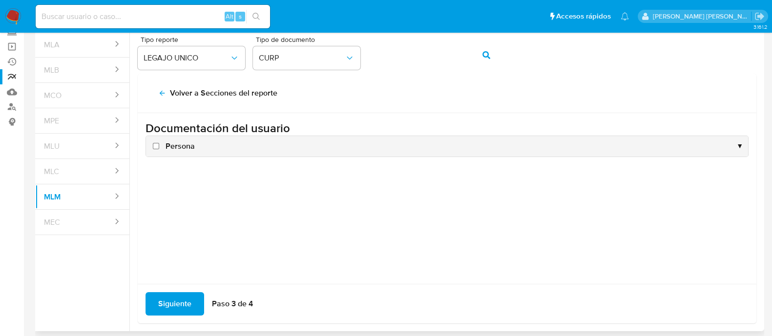
drag, startPoint x: 152, startPoint y: 146, endPoint x: 151, endPoint y: 181, distance: 34.7
click at [152, 146] on label "Persona" at bounding box center [173, 146] width 44 height 11
click at [153, 146] on input "Persona" at bounding box center [156, 146] width 6 height 6
checkbox input "true"
click at [160, 306] on span "Siguiente" at bounding box center [174, 304] width 33 height 21
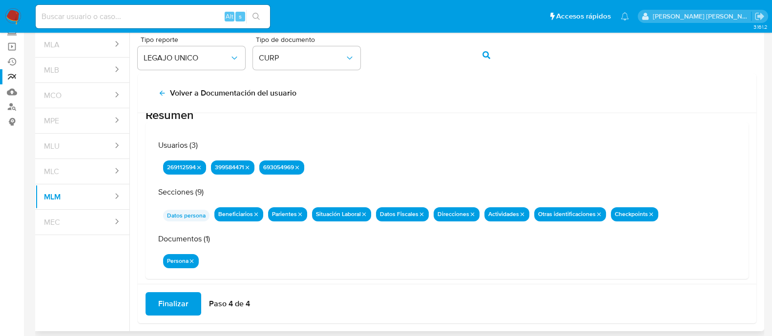
scroll to position [32, 0]
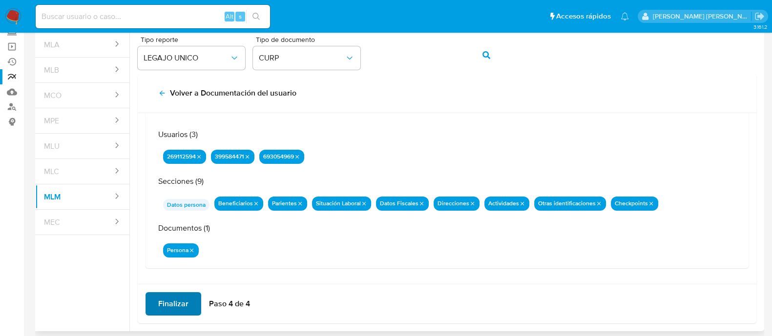
click at [168, 300] on span "Finalizar" at bounding box center [173, 304] width 30 height 21
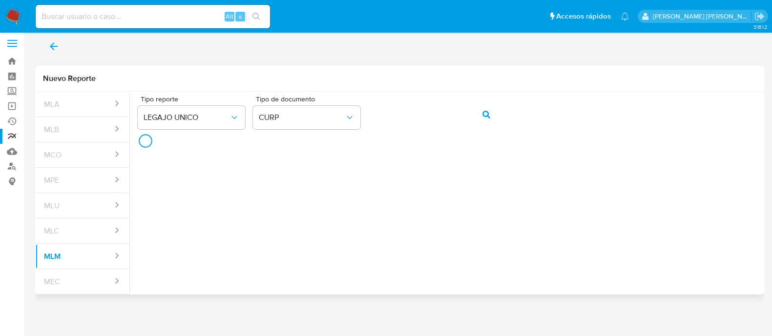
scroll to position [3, 0]
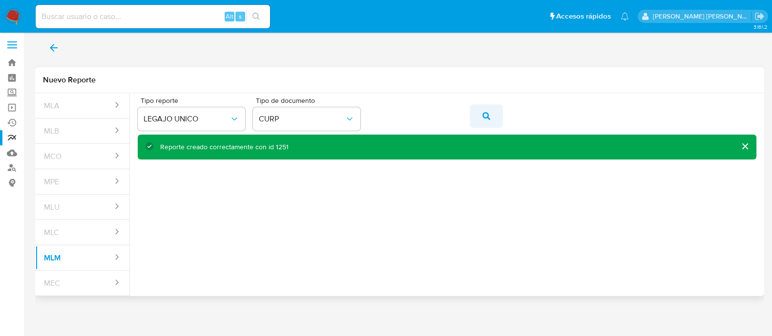
click at [486, 113] on icon "action-search" at bounding box center [487, 116] width 8 height 8
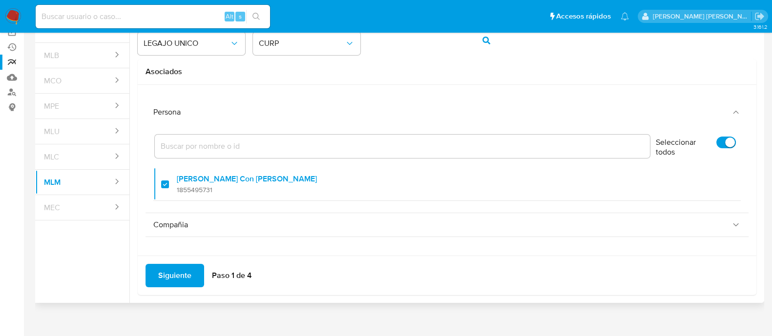
scroll to position [86, 0]
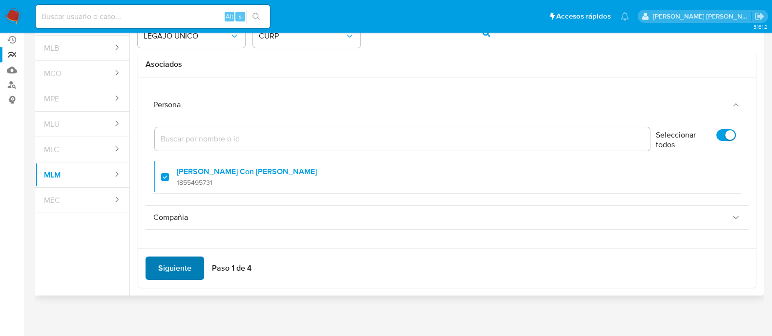
click at [190, 278] on span "Siguiente" at bounding box center [174, 268] width 33 height 21
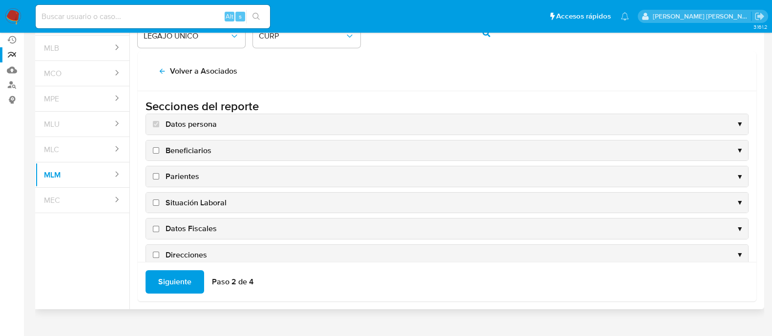
click at [155, 151] on input "Beneficiarios" at bounding box center [156, 150] width 6 height 6
checkbox input "true"
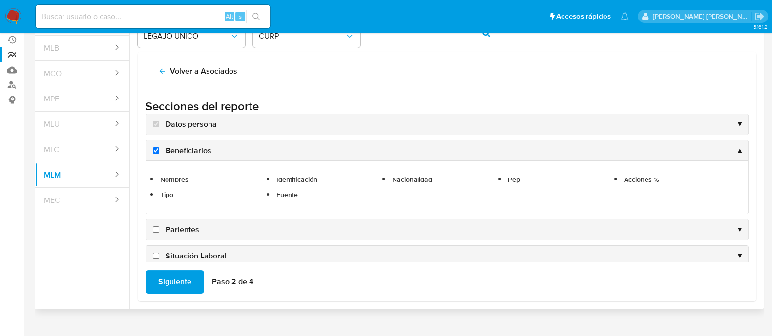
click at [156, 230] on input "Parientes" at bounding box center [156, 230] width 6 height 6
checkbox input "true"
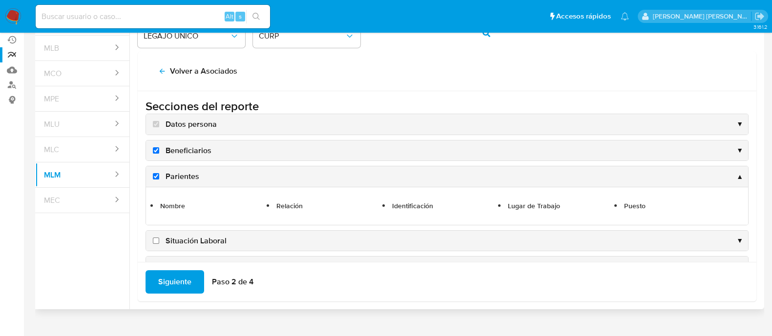
click at [154, 240] on input "Situación Laboral" at bounding box center [156, 241] width 6 height 6
checkbox input "true"
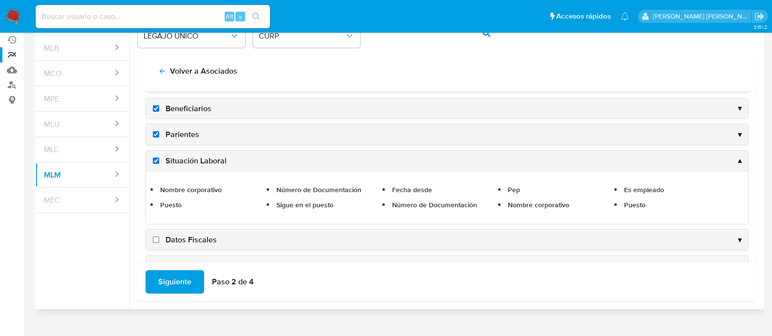
scroll to position [61, 0]
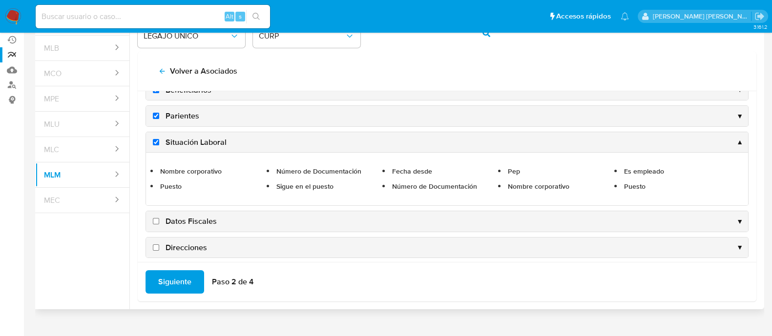
click at [156, 221] on input "Datos Fiscales" at bounding box center [156, 221] width 6 height 6
checkbox input "true"
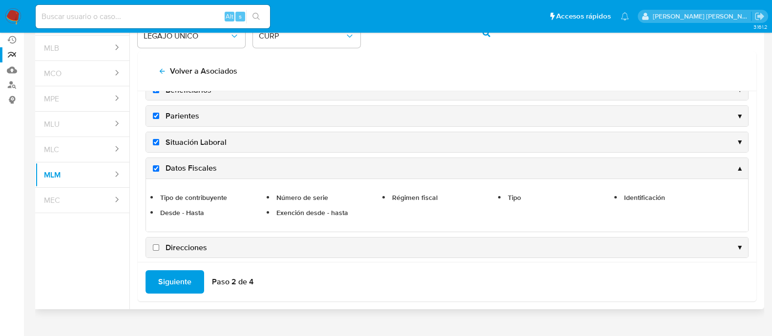
click at [154, 245] on input "Direcciones" at bounding box center [156, 248] width 6 height 6
checkbox input "true"
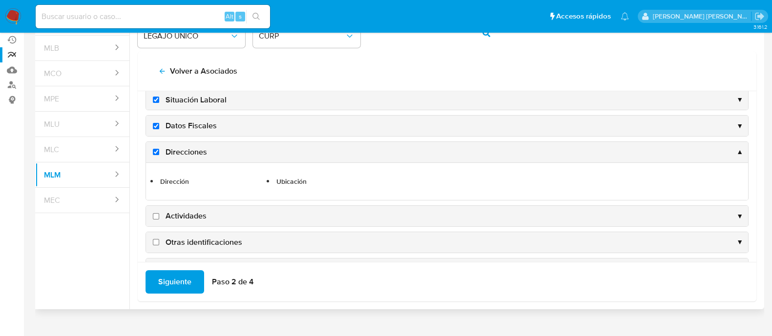
scroll to position [122, 0]
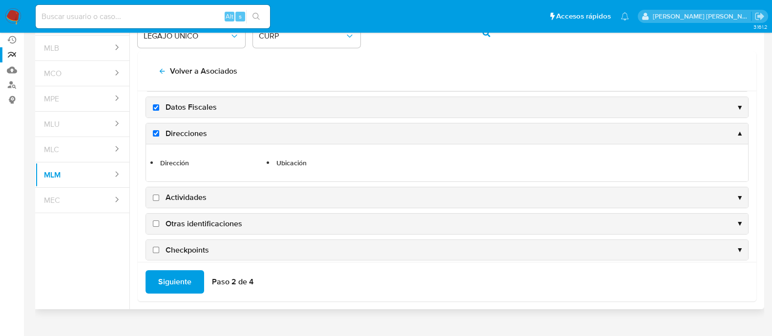
click at [155, 195] on input "Actividades" at bounding box center [156, 198] width 6 height 6
checkbox input "true"
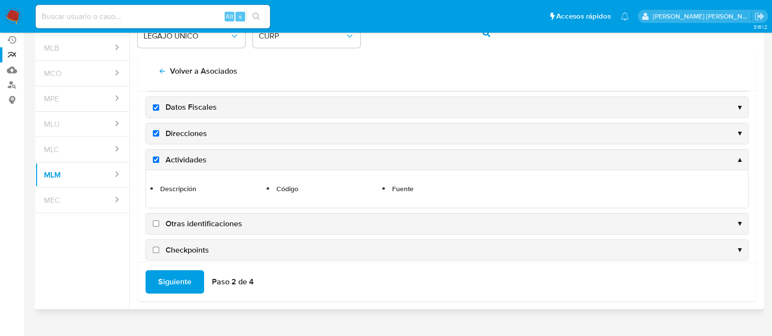
click at [155, 223] on input "Otras identificaciones" at bounding box center [156, 224] width 6 height 6
checkbox input "true"
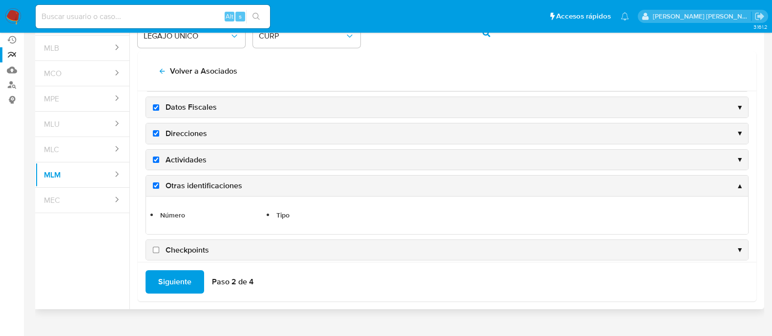
click at [156, 250] on input "Checkpoints" at bounding box center [156, 250] width 6 height 6
checkbox input "true"
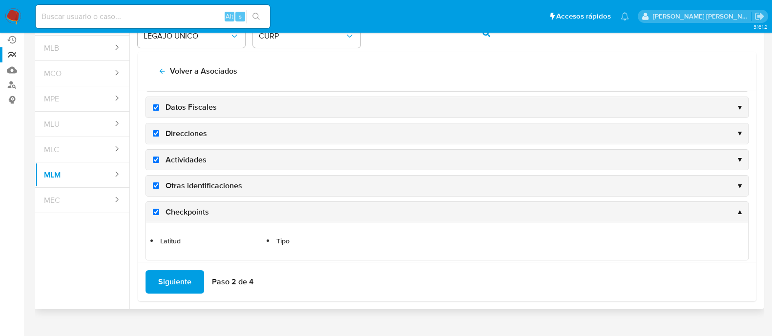
scroll to position [131, 0]
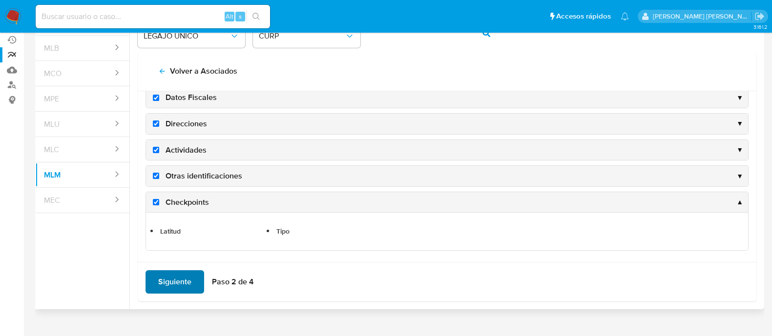
click at [187, 279] on span "Siguiente" at bounding box center [174, 282] width 33 height 21
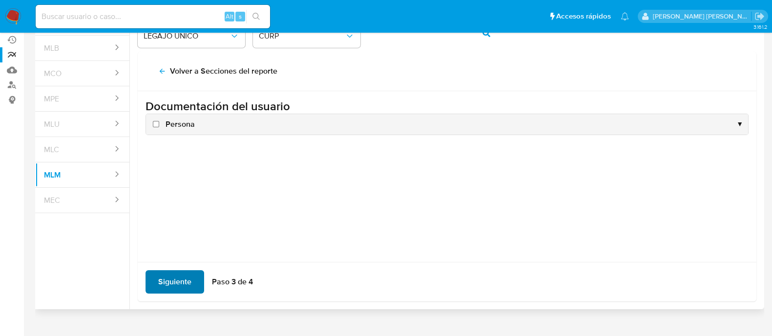
scroll to position [0, 0]
click at [153, 122] on input "Persona" at bounding box center [156, 124] width 6 height 6
checkbox input "true"
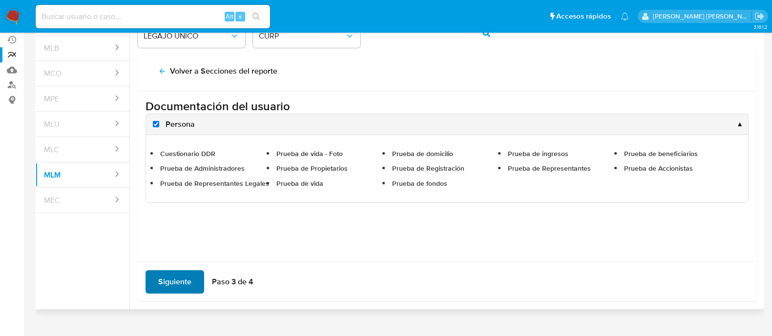
click at [188, 286] on span "Siguiente" at bounding box center [174, 282] width 33 height 21
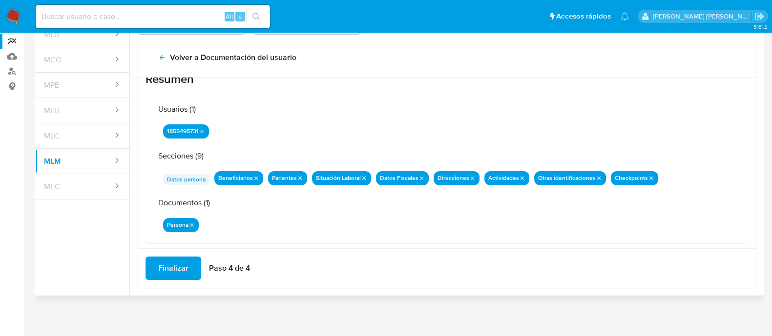
scroll to position [32, 0]
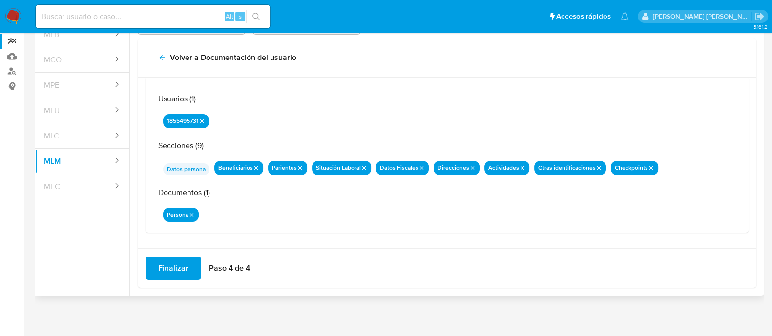
click at [159, 270] on span "Finalizar" at bounding box center [173, 268] width 30 height 21
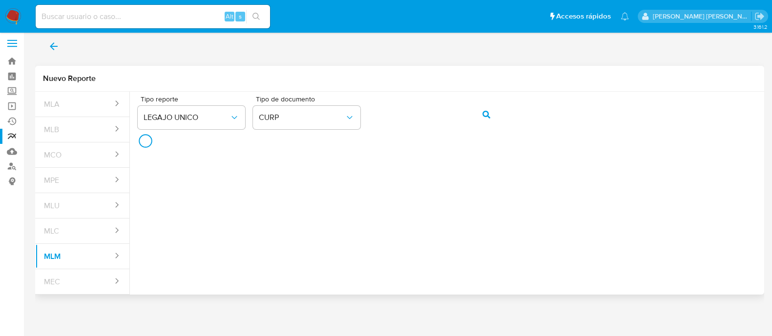
scroll to position [3, 0]
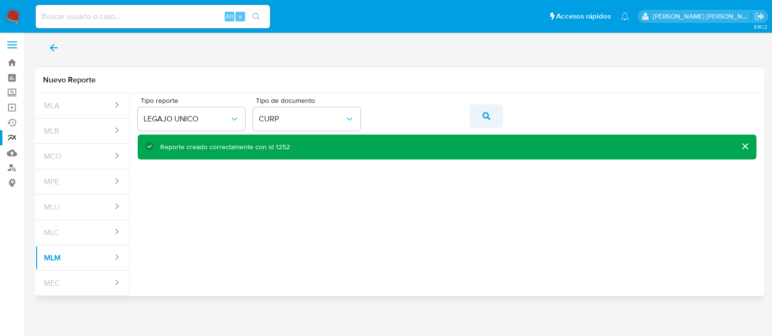
click at [490, 119] on icon "action-search" at bounding box center [487, 116] width 8 height 8
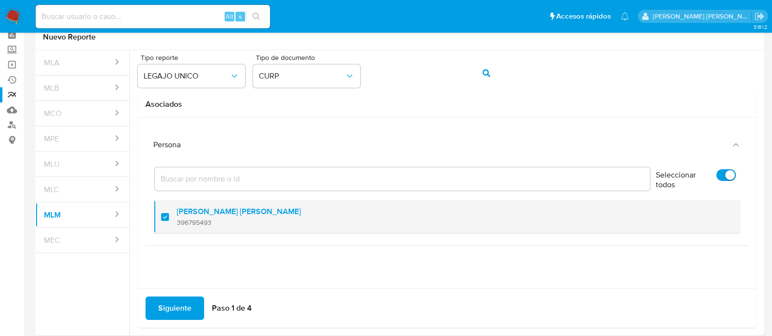
scroll to position [86, 0]
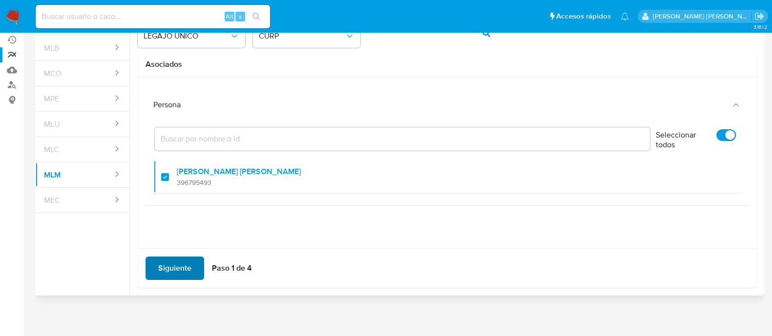
click at [190, 274] on span "Siguiente" at bounding box center [174, 268] width 33 height 21
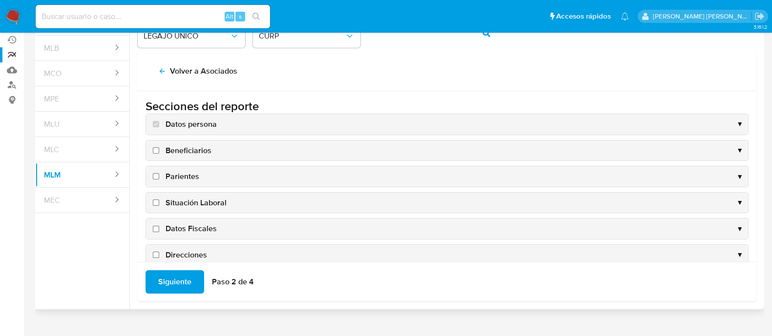
click at [156, 149] on input "Beneficiarios" at bounding box center [156, 150] width 6 height 6
checkbox input "true"
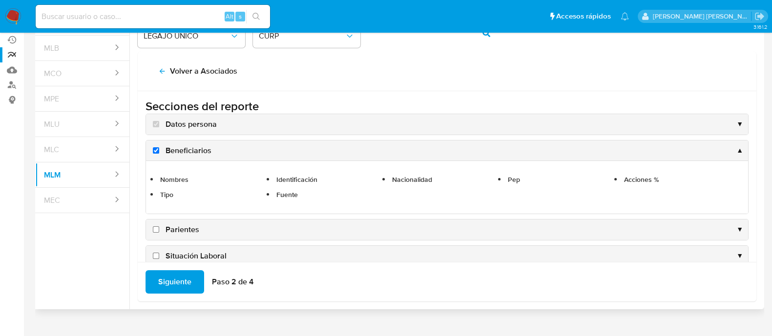
click at [154, 229] on input "Parientes" at bounding box center [156, 230] width 6 height 6
checkbox input "true"
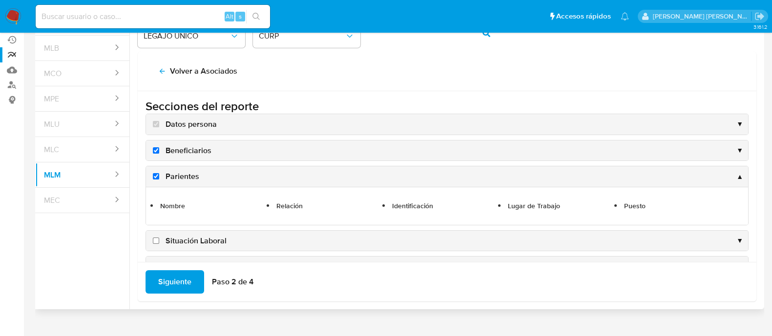
click at [156, 242] on input "Situación Laboral" at bounding box center [156, 241] width 6 height 6
checkbox input "true"
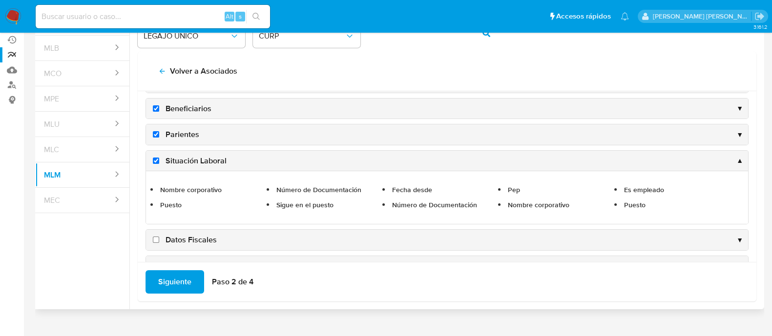
scroll to position [61, 0]
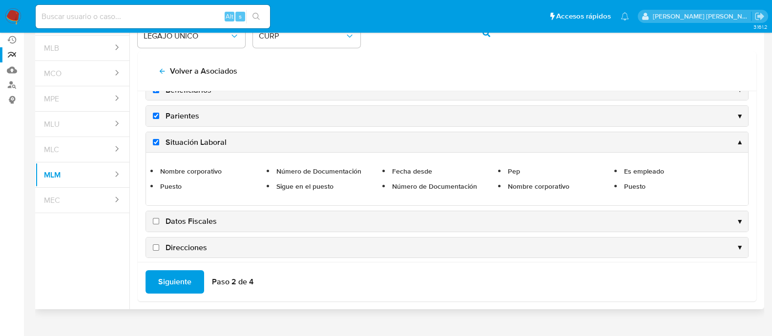
click at [156, 218] on input "Datos Fiscales" at bounding box center [156, 221] width 6 height 6
checkbox input "true"
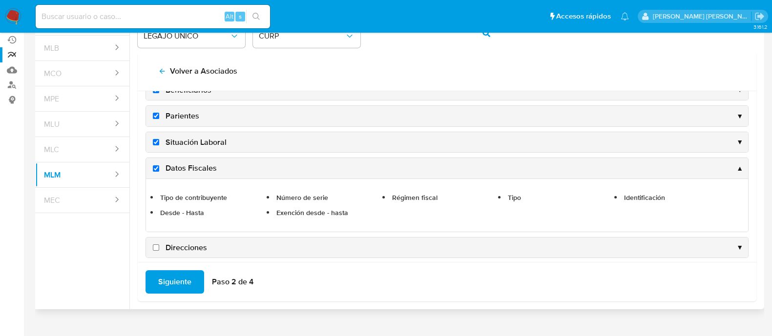
click at [157, 245] on input "Direcciones" at bounding box center [156, 248] width 6 height 6
checkbox input "true"
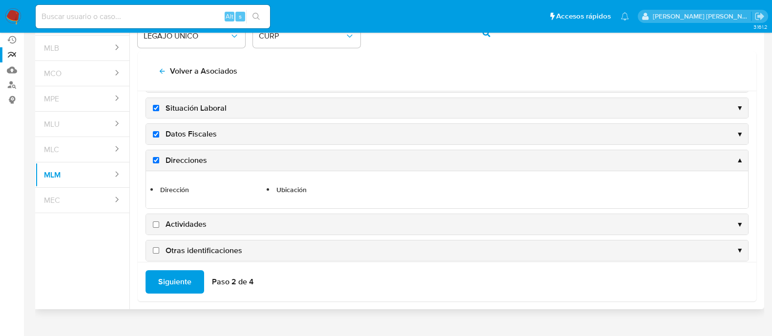
scroll to position [122, 0]
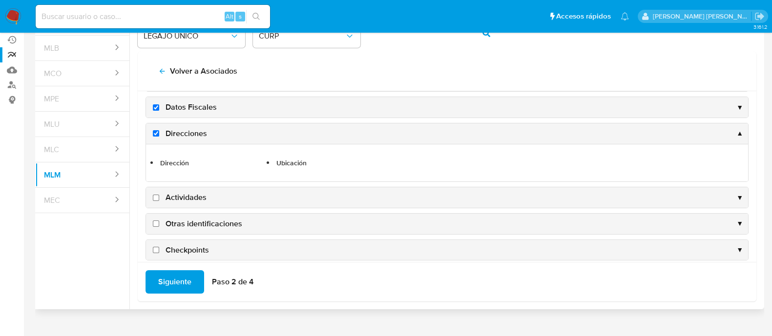
click at [156, 195] on input "Actividades" at bounding box center [156, 198] width 6 height 6
checkbox input "true"
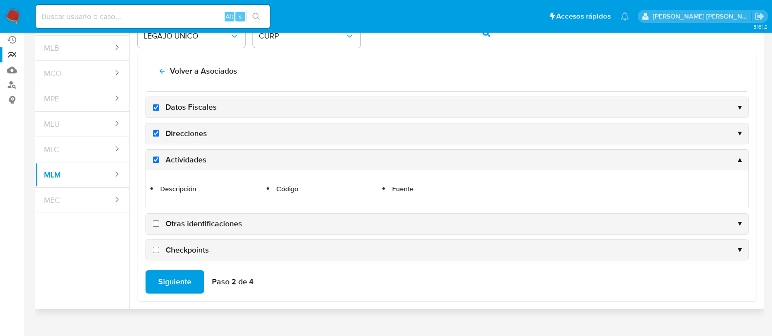
click at [156, 222] on input "Otras identificaciones" at bounding box center [156, 224] width 6 height 6
checkbox input "true"
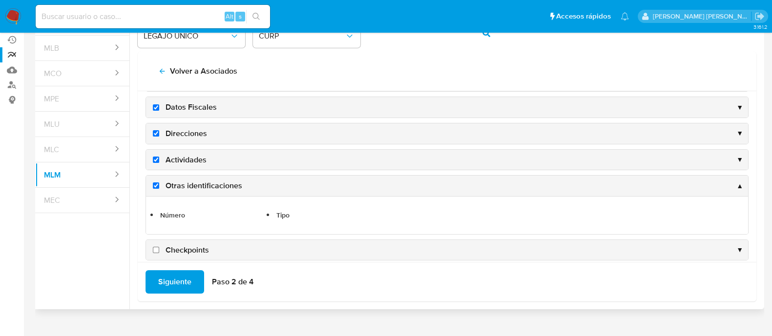
click at [156, 247] on input "Checkpoints" at bounding box center [156, 250] width 6 height 6
checkbox input "true"
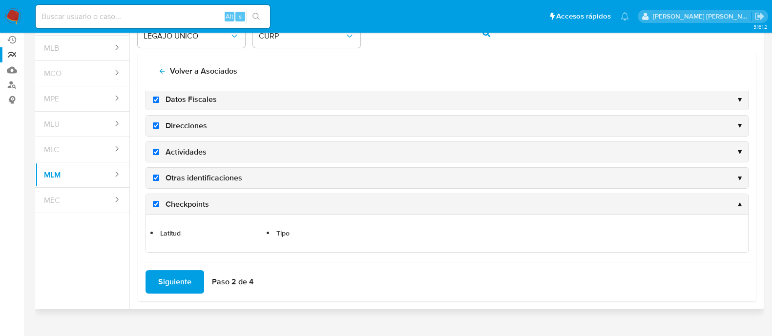
scroll to position [131, 0]
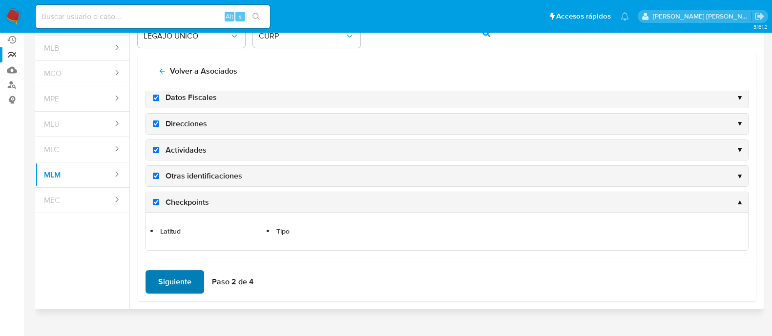
click at [164, 272] on span "Siguiente" at bounding box center [174, 282] width 33 height 21
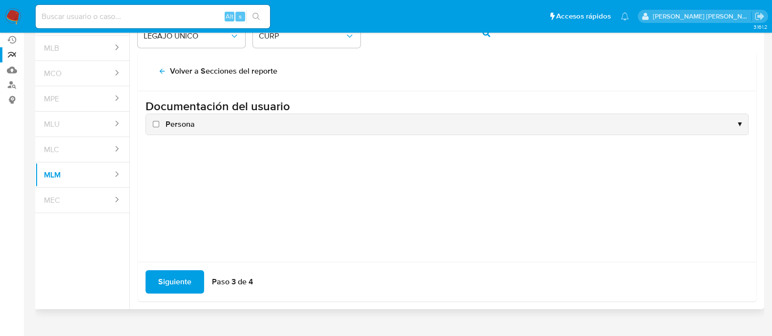
click at [156, 121] on input "Persona" at bounding box center [156, 124] width 6 height 6
checkbox input "true"
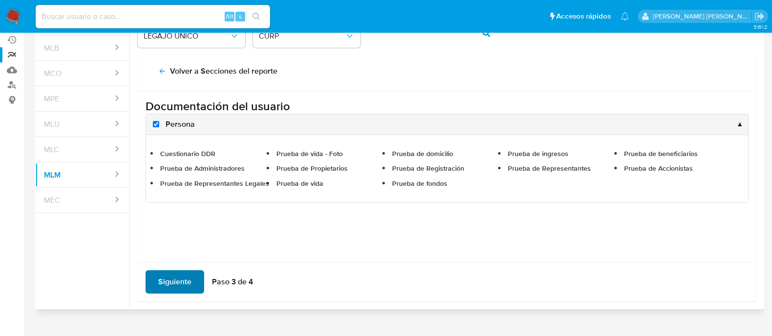
click at [178, 283] on span "Siguiente" at bounding box center [174, 282] width 33 height 21
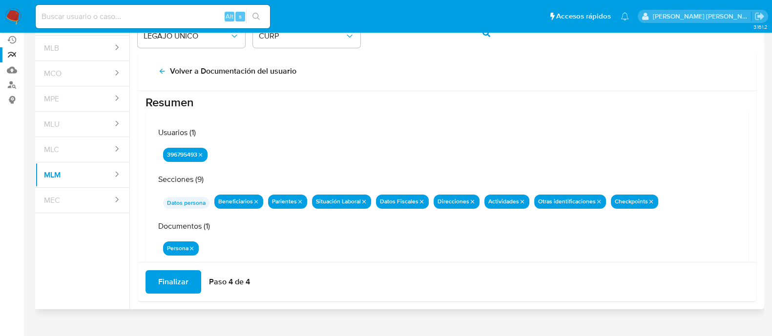
scroll to position [32, 0]
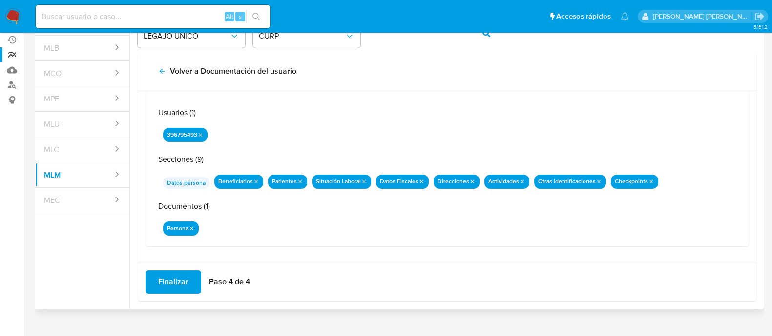
click at [175, 295] on div "Finalizar Paso 4 de 4" at bounding box center [447, 282] width 619 height 40
click at [173, 286] on span "Finalizar" at bounding box center [173, 282] width 30 height 21
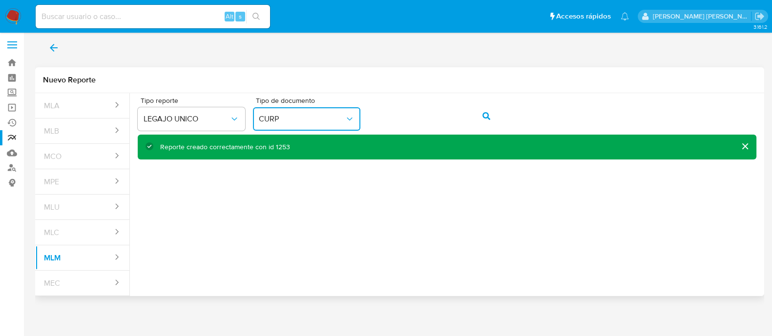
click at [296, 116] on span "CURP" at bounding box center [302, 119] width 86 height 10
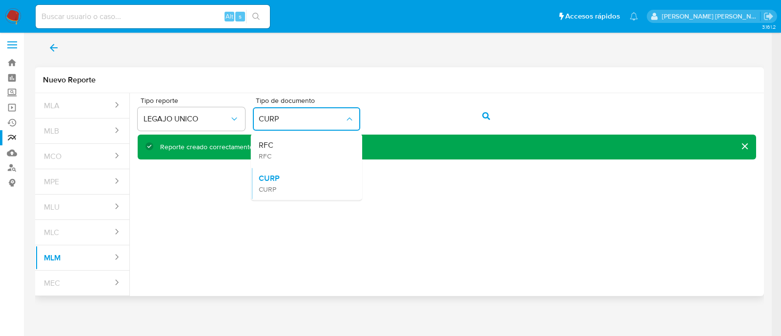
drag, startPoint x: 267, startPoint y: 145, endPoint x: 367, endPoint y: 129, distance: 101.9
click at [267, 144] on span "RFC" at bounding box center [266, 146] width 15 height 10
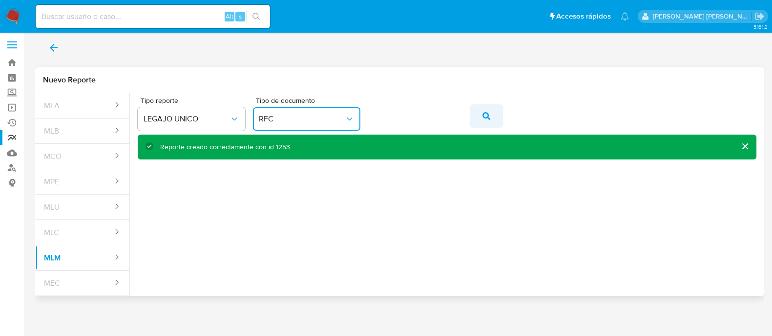
click at [479, 118] on button "action-search" at bounding box center [486, 116] width 33 height 23
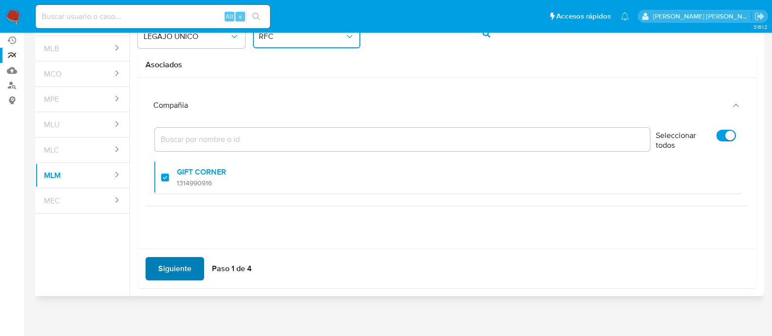
scroll to position [86, 0]
click at [174, 265] on span "Siguiente" at bounding box center [174, 268] width 33 height 21
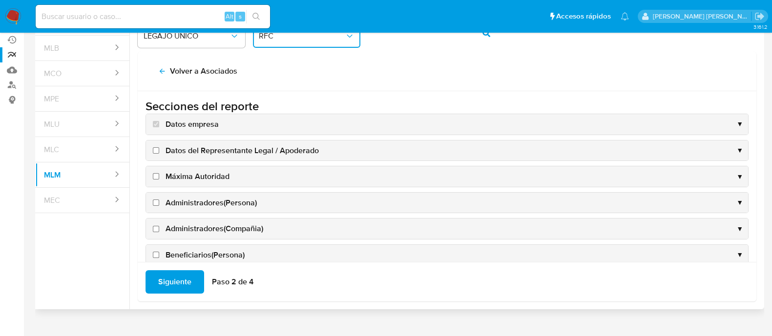
click at [154, 148] on input "Datos del Representante Legal / Apoderado" at bounding box center [156, 150] width 6 height 6
checkbox input "true"
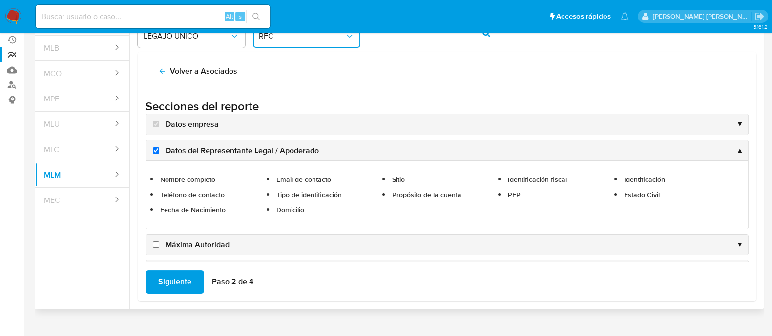
click at [155, 243] on input "Máxima Autoridad" at bounding box center [156, 245] width 6 height 6
checkbox input "true"
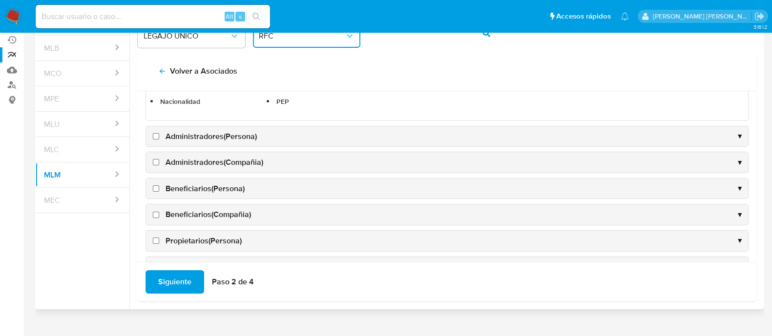
scroll to position [122, 0]
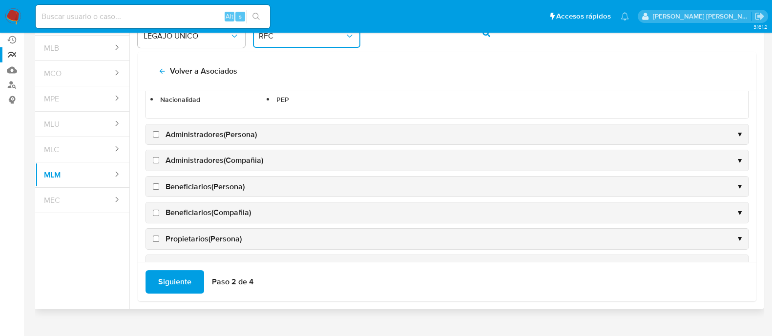
click at [156, 135] on input "Administradores(Persona)" at bounding box center [156, 134] width 6 height 6
checkbox input "true"
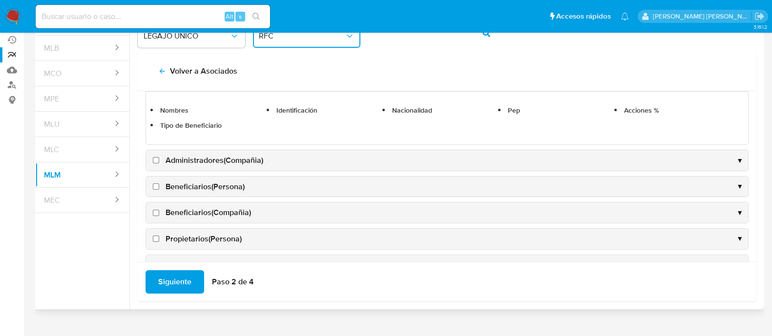
click at [157, 160] on input "Administradores(Compañia)" at bounding box center [156, 160] width 6 height 6
checkbox input "true"
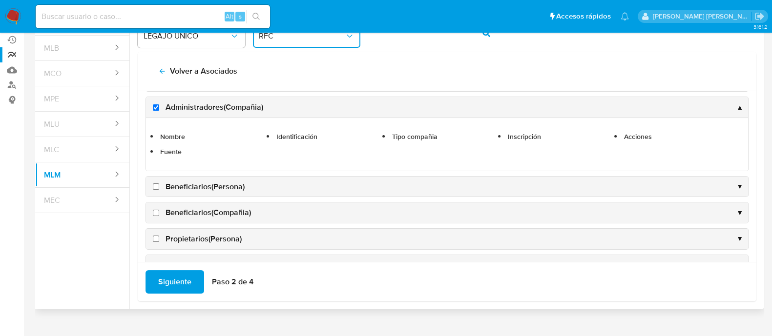
click at [159, 186] on input "Beneficiarios(Persona)" at bounding box center [156, 187] width 6 height 6
checkbox input "true"
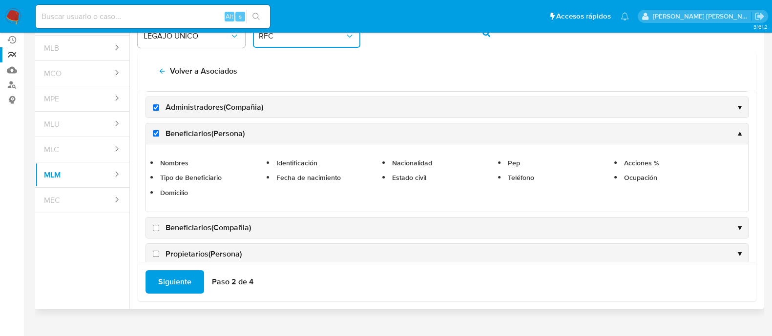
click at [156, 226] on input "Beneficiarios(Compañia)" at bounding box center [156, 228] width 6 height 6
checkbox input "true"
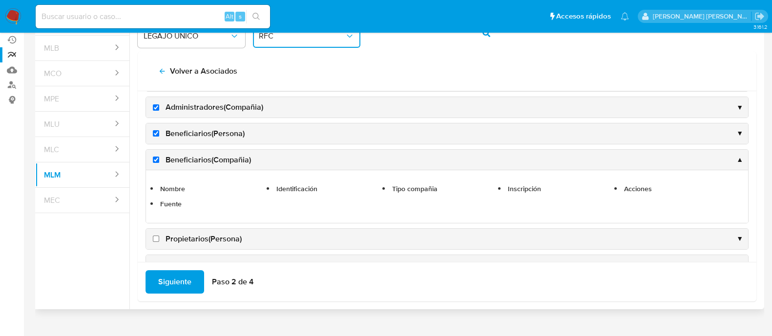
click at [155, 237] on input "Propietarios(Persona)" at bounding box center [156, 239] width 6 height 6
checkbox input "true"
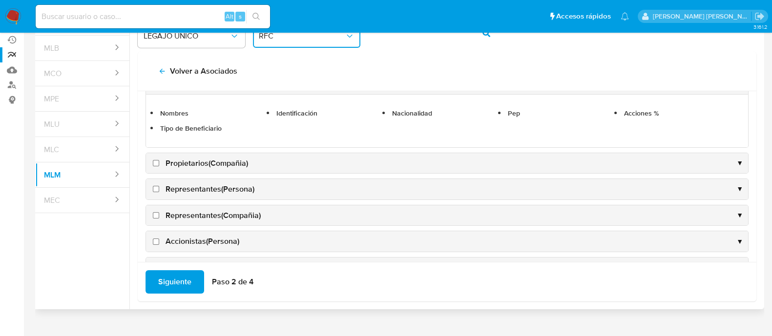
scroll to position [244, 0]
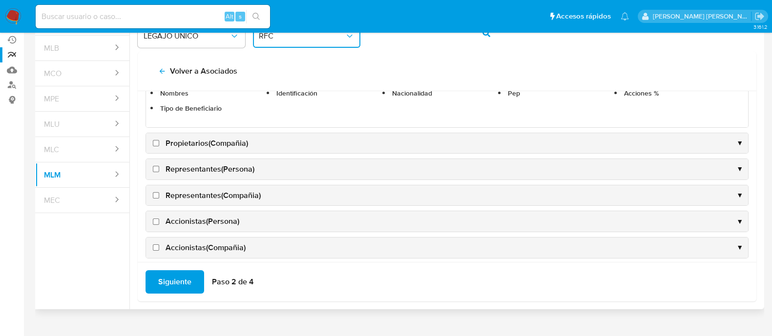
click at [154, 140] on input "Propietarios(Compañia)" at bounding box center [156, 143] width 6 height 6
checkbox input "true"
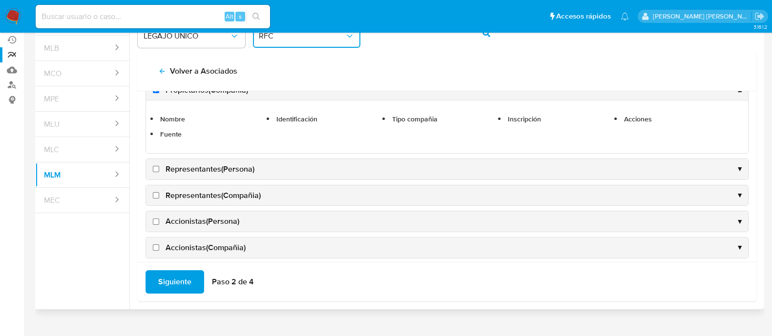
click at [154, 167] on input "Representantes(Persona)" at bounding box center [156, 169] width 6 height 6
checkbox input "true"
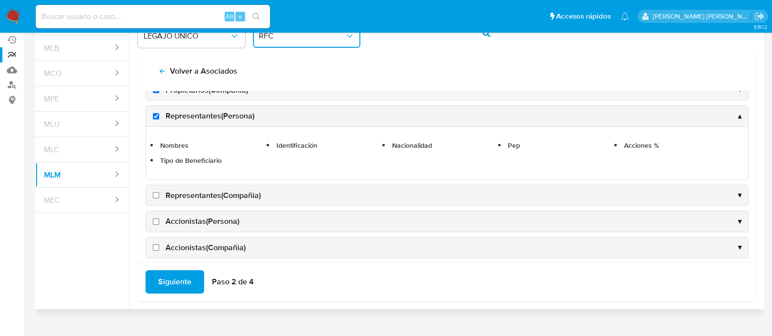
click at [157, 194] on input "Representantes(Compañia)" at bounding box center [156, 195] width 6 height 6
checkbox input "true"
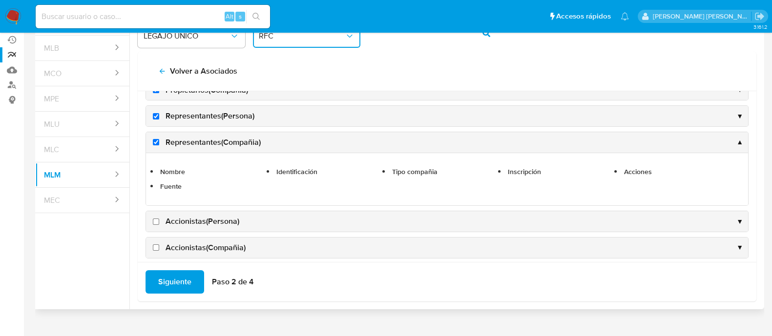
click at [155, 219] on input "Accionistas(Persona)" at bounding box center [156, 222] width 6 height 6
checkbox input "true"
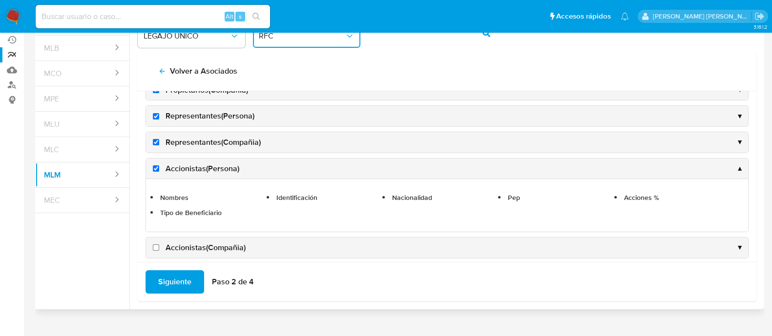
click at [154, 245] on input "Accionistas(Compañia)" at bounding box center [156, 248] width 6 height 6
checkbox input "true"
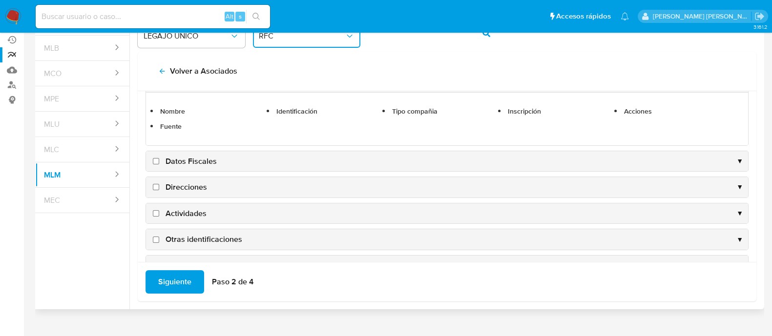
scroll to position [366, 0]
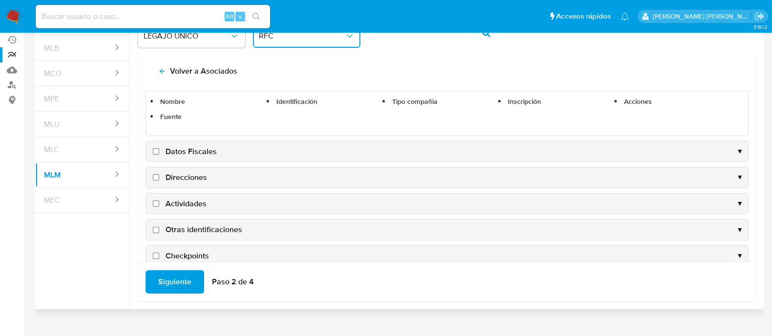
click at [155, 150] on input "Datos Fiscales" at bounding box center [156, 151] width 6 height 6
checkbox input "true"
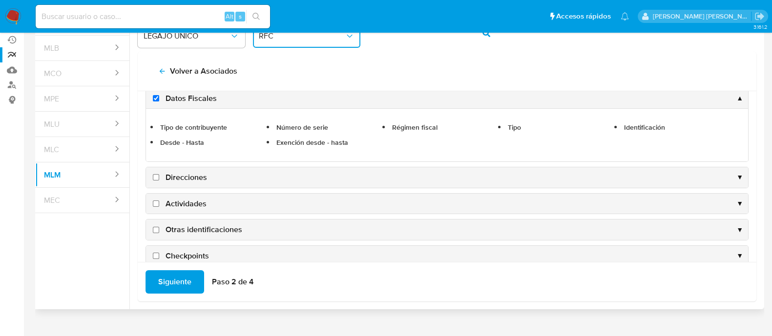
click at [155, 175] on input "Direcciones" at bounding box center [156, 177] width 6 height 6
checkbox input "true"
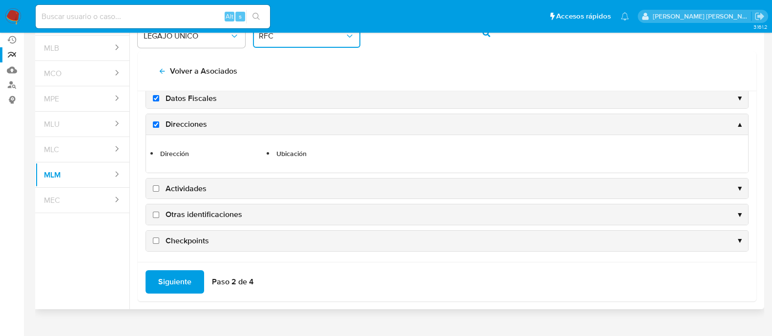
scroll to position [365, 0]
click at [156, 189] on input "Actividades" at bounding box center [156, 190] width 6 height 6
checkbox input "true"
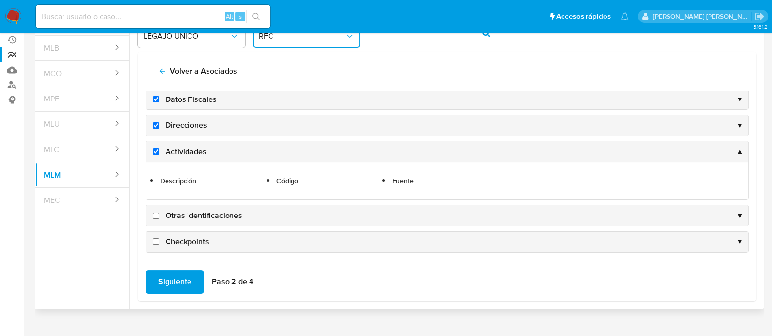
click at [156, 213] on input "Otras identificaciones" at bounding box center [156, 216] width 6 height 6
checkbox input "true"
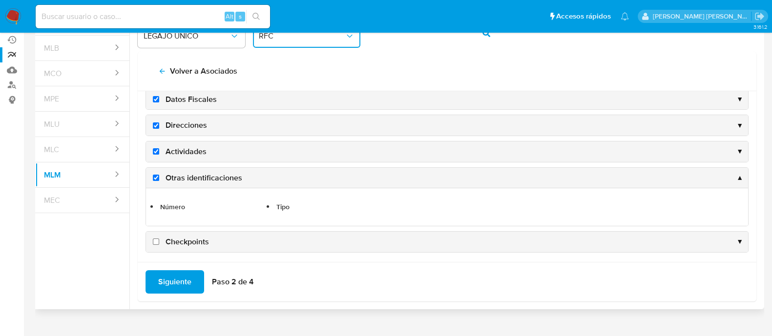
click at [156, 239] on input "Checkpoints" at bounding box center [156, 242] width 6 height 6
checkbox input "true"
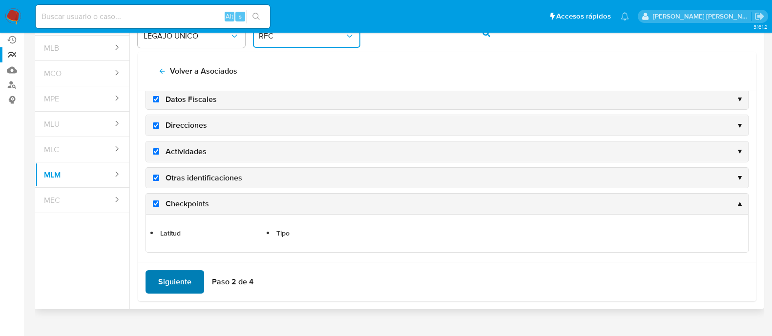
click at [166, 277] on span "Siguiente" at bounding box center [174, 282] width 33 height 21
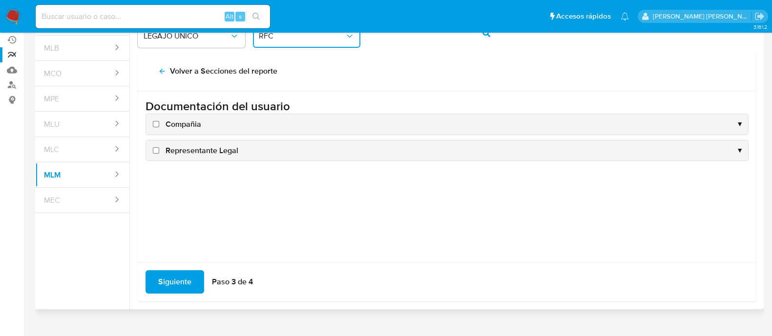
click at [158, 123] on input "Compañia" at bounding box center [156, 124] width 6 height 6
checkbox input "true"
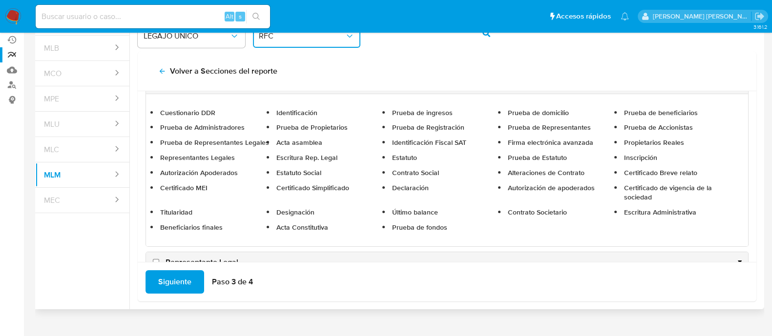
scroll to position [63, 0]
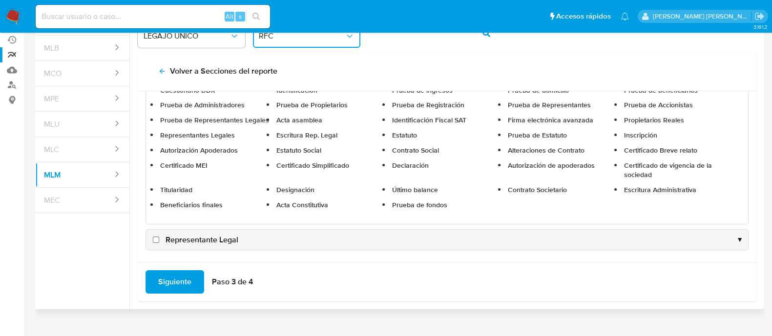
click at [157, 238] on input "Representante Legal" at bounding box center [156, 240] width 6 height 6
checkbox input "true"
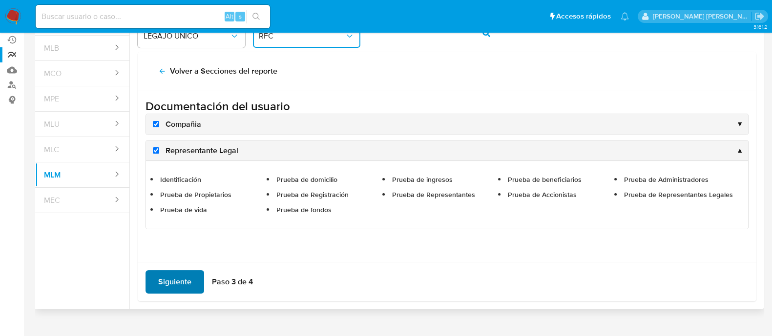
scroll to position [0, 0]
click at [171, 276] on span "Siguiente" at bounding box center [174, 282] width 33 height 21
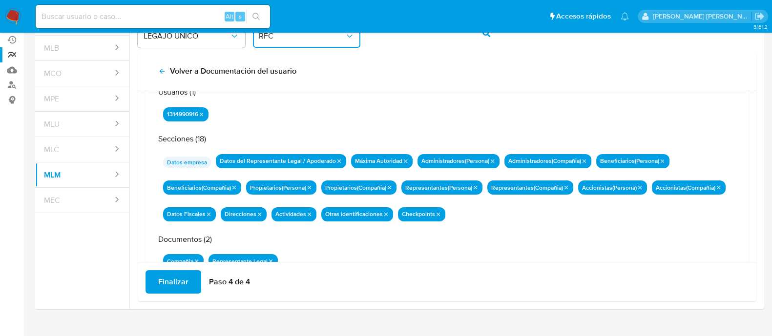
scroll to position [85, 0]
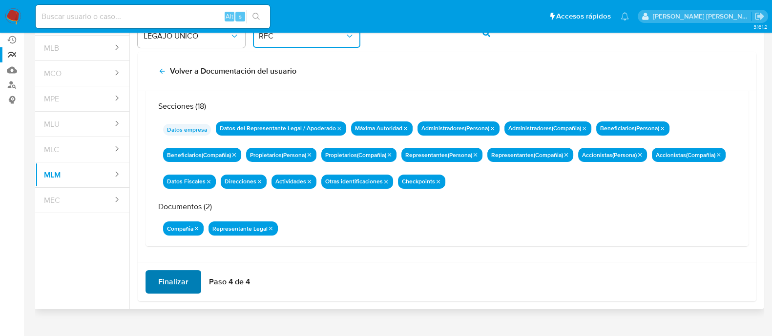
click at [184, 275] on span "Finalizar" at bounding box center [173, 282] width 30 height 21
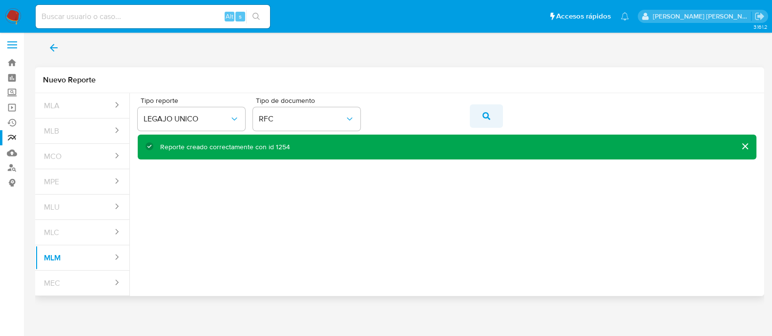
click at [483, 108] on span "action-search" at bounding box center [487, 115] width 8 height 21
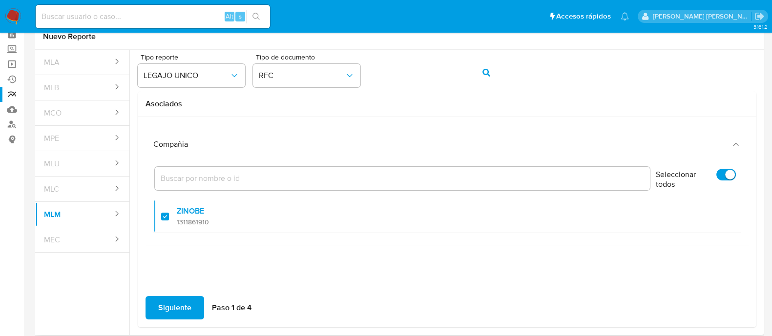
scroll to position [86, 0]
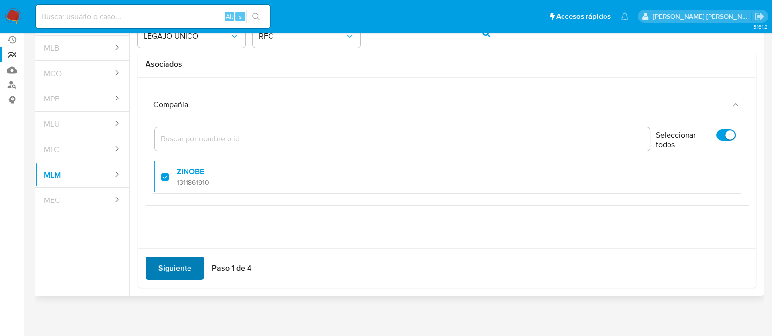
click at [177, 262] on span "Siguiente" at bounding box center [174, 268] width 33 height 21
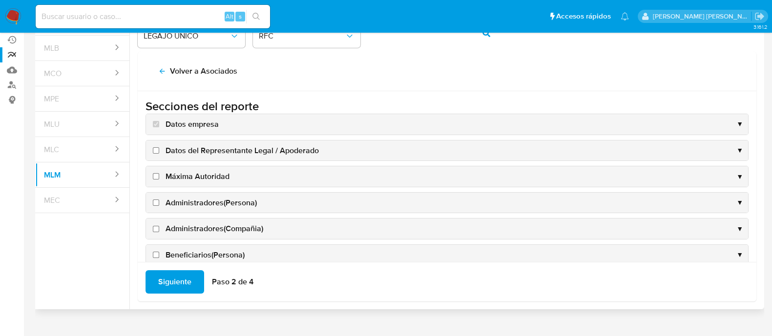
click at [156, 149] on input "Datos del Representante Legal / Apoderado" at bounding box center [156, 150] width 6 height 6
checkbox input "true"
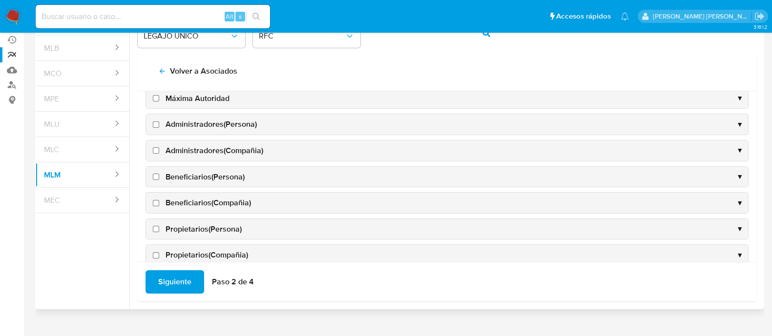
scroll to position [122, 0]
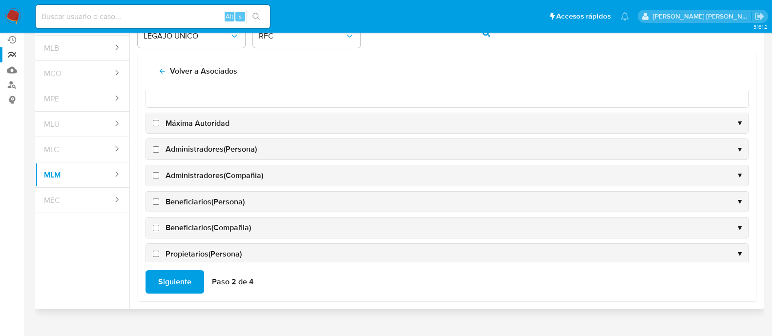
click at [155, 122] on input "Máxima Autoridad" at bounding box center [156, 123] width 6 height 6
checkbox input "true"
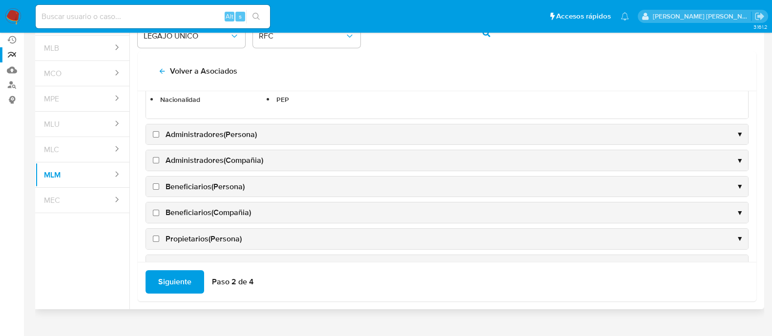
click at [156, 129] on label "Administradores(Persona)" at bounding box center [204, 134] width 106 height 11
click at [156, 131] on input "Administradores(Persona)" at bounding box center [156, 134] width 6 height 6
checkbox input "true"
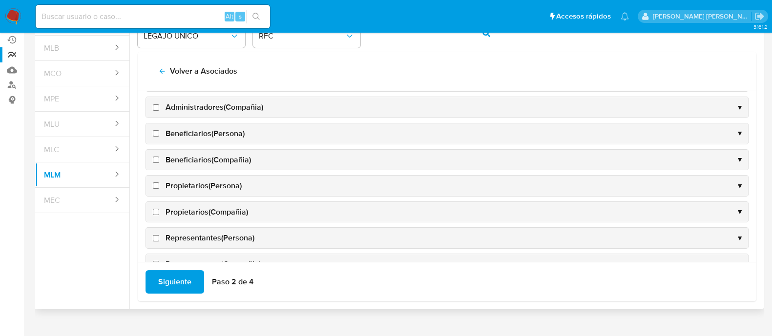
scroll to position [25, 0]
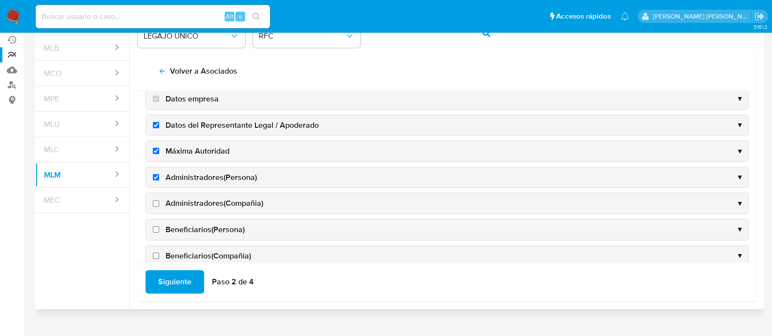
click at [157, 201] on input "Administradores(Compañia)" at bounding box center [156, 204] width 6 height 6
checkbox input "true"
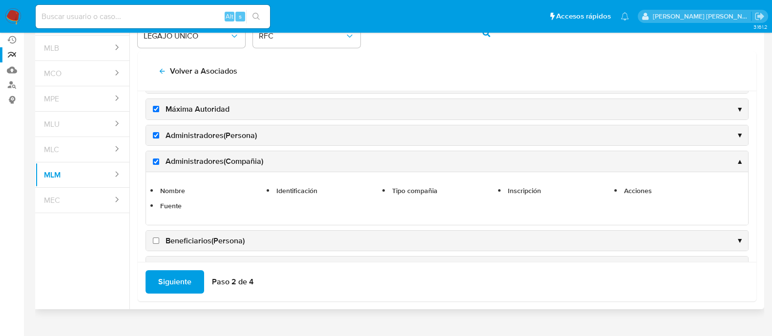
scroll to position [86, 0]
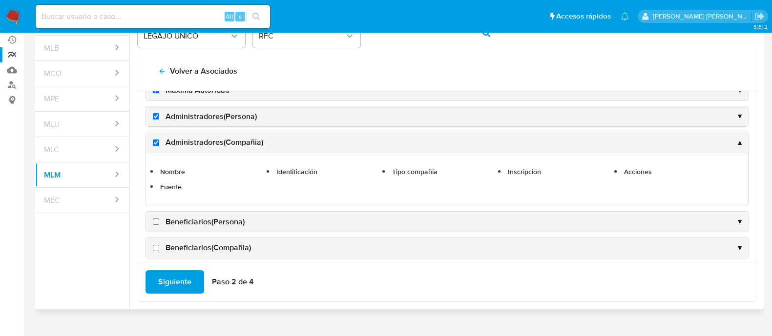
click at [156, 219] on input "Beneficiarios(Persona)" at bounding box center [156, 222] width 6 height 6
checkbox input "true"
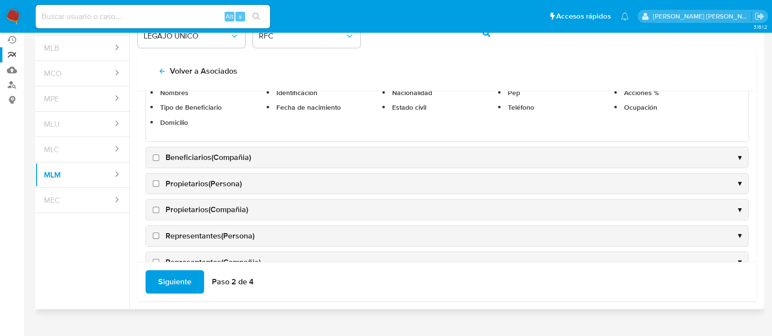
scroll to position [209, 0]
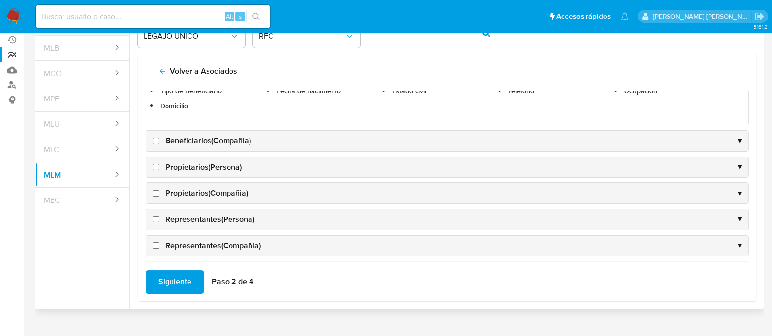
click at [156, 141] on input "Beneficiarios(Compañia)" at bounding box center [156, 141] width 6 height 6
checkbox input "true"
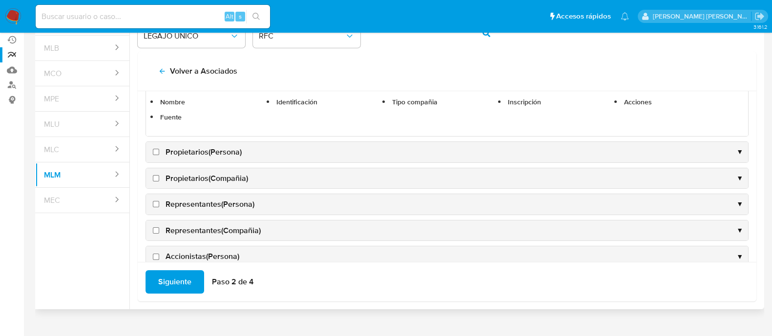
click at [156, 150] on input "Propietarios(Persona)" at bounding box center [156, 152] width 6 height 6
checkbox input "true"
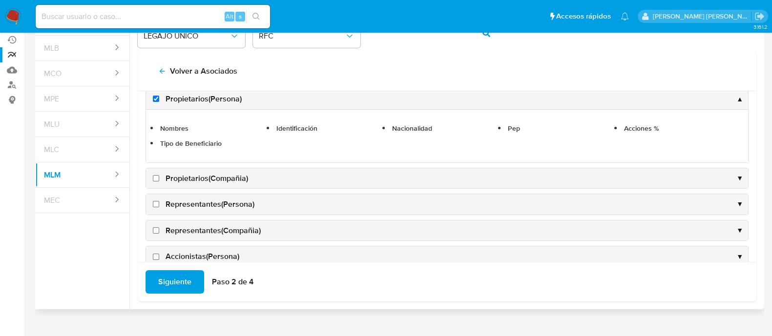
click at [156, 176] on input "Propietarios(Compañia)" at bounding box center [156, 178] width 6 height 6
checkbox input "true"
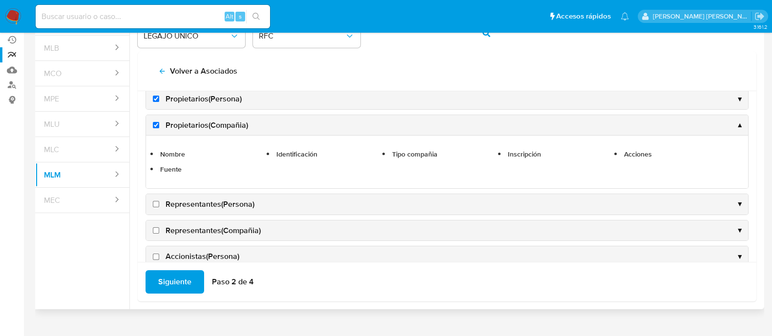
click at [153, 201] on input "Representantes(Persona)" at bounding box center [156, 204] width 6 height 6
checkbox input "true"
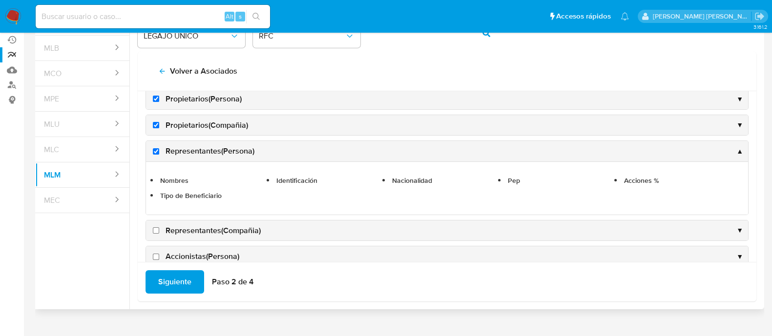
click at [157, 229] on input "Representantes(Compañia)" at bounding box center [156, 231] width 6 height 6
checkbox input "true"
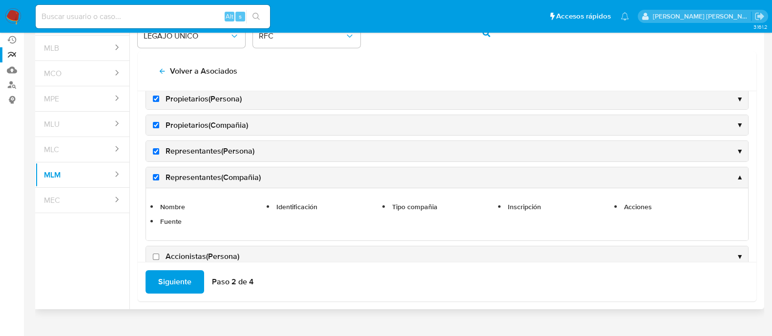
click at [158, 254] on input "Accionistas(Persona)" at bounding box center [156, 257] width 6 height 6
checkbox input "true"
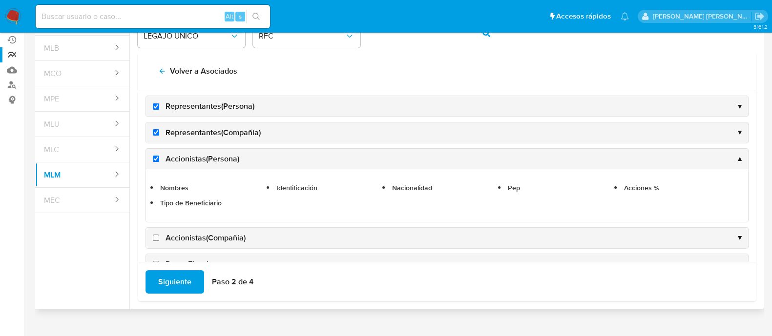
scroll to position [270, 0]
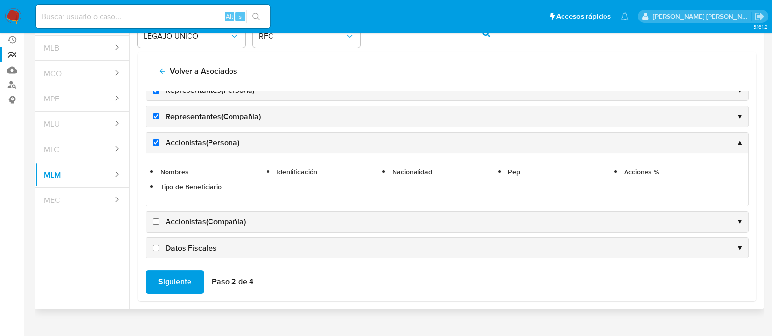
click at [156, 223] on label "Accionistas(Compañia)" at bounding box center [198, 222] width 95 height 11
click at [156, 223] on input "Accionistas(Compañia)" at bounding box center [156, 222] width 6 height 6
checkbox input "true"
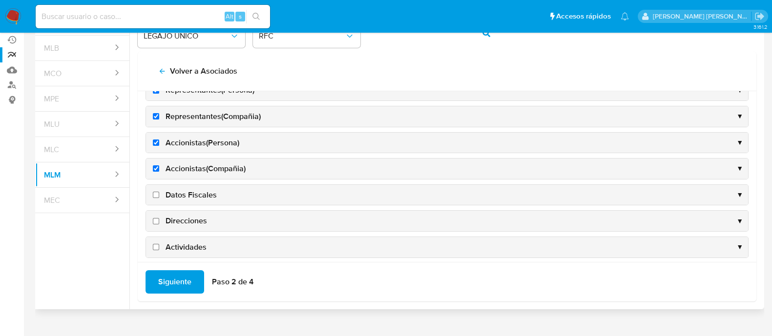
click at [155, 185] on div "Datos Fiscales ▼" at bounding box center [447, 195] width 602 height 21
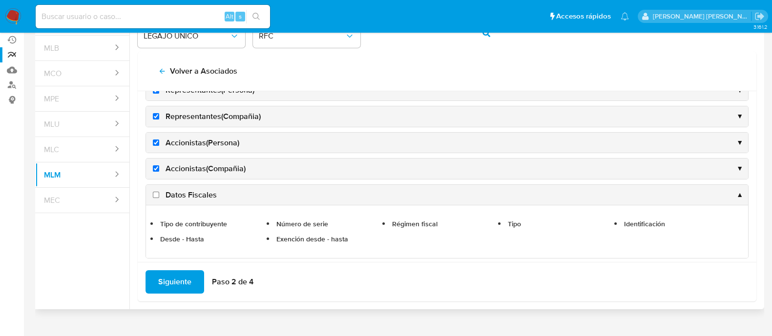
click at [154, 194] on input "Datos Fiscales" at bounding box center [156, 195] width 6 height 6
checkbox input "true"
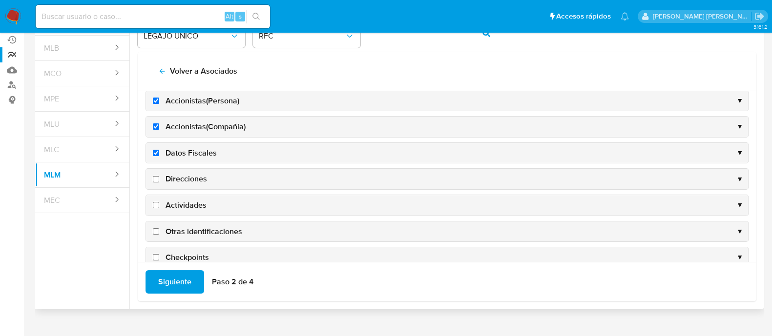
scroll to position [327, 0]
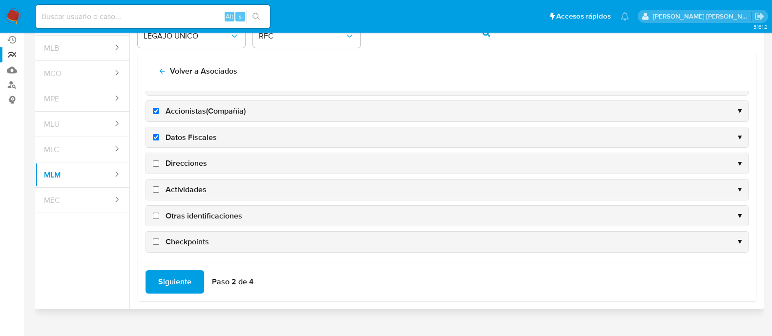
click at [156, 166] on div "Direcciones ▼" at bounding box center [447, 163] width 602 height 21
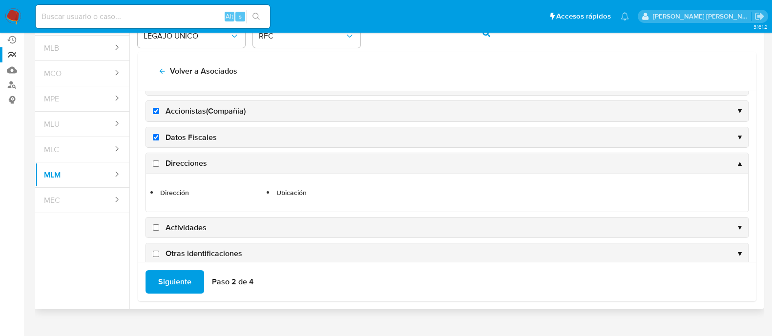
drag, startPoint x: 157, startPoint y: 160, endPoint x: 157, endPoint y: 175, distance: 15.1
click at [157, 161] on input "Direcciones" at bounding box center [156, 164] width 6 height 6
checkbox input "true"
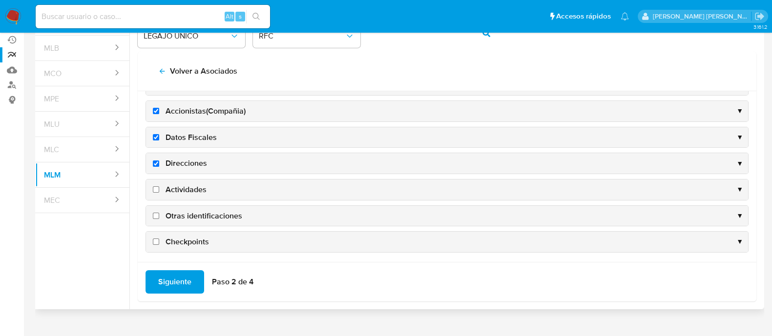
click at [155, 190] on label "Actividades" at bounding box center [179, 190] width 56 height 11
click at [155, 190] on input "Actividades" at bounding box center [156, 190] width 6 height 6
checkbox input "true"
click at [158, 213] on input "Otras identificaciones" at bounding box center [156, 216] width 6 height 6
checkbox input "true"
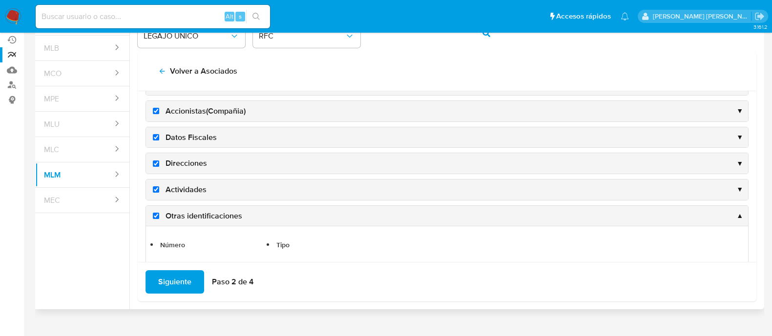
scroll to position [365, 0]
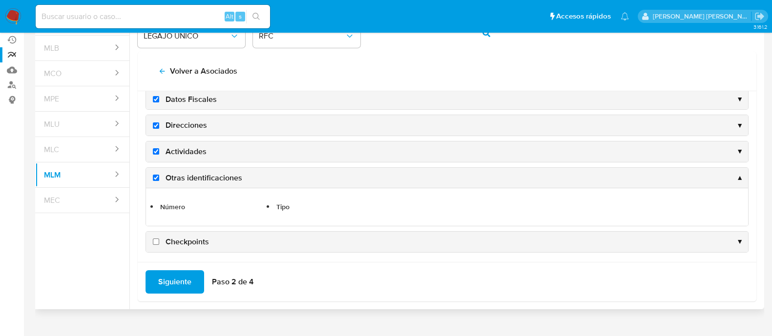
click at [158, 239] on input "Checkpoints" at bounding box center [156, 242] width 6 height 6
checkbox input "true"
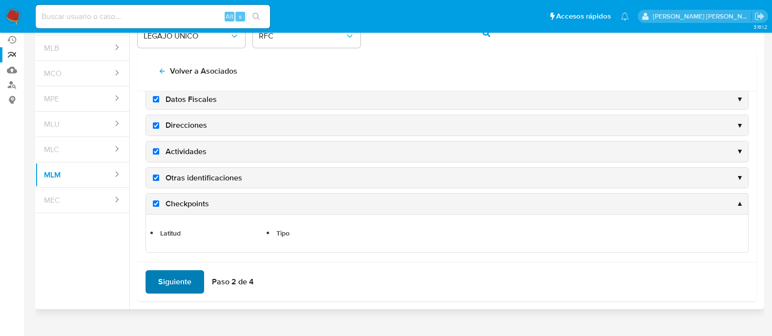
click at [180, 277] on span "Siguiente" at bounding box center [174, 282] width 33 height 21
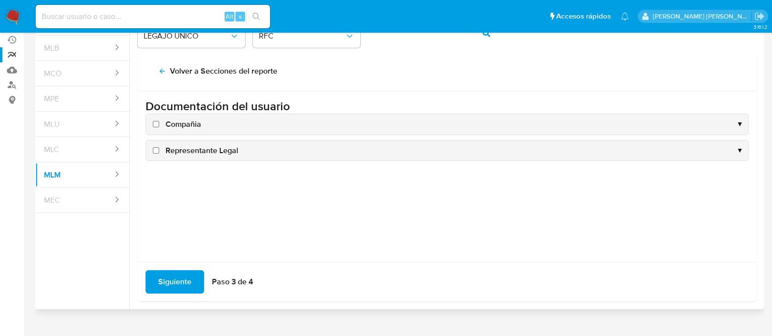
click at [156, 124] on input "Compañia" at bounding box center [156, 124] width 6 height 6
checkbox input "true"
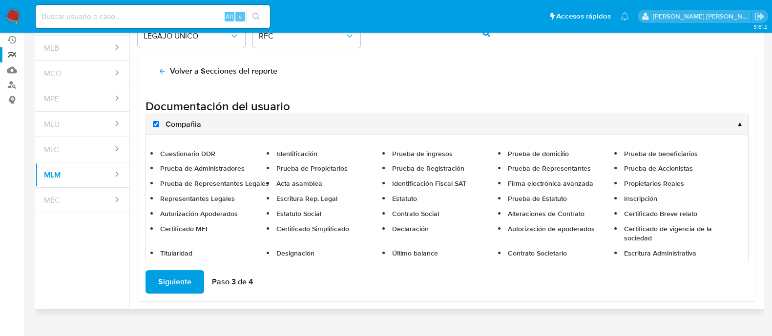
scroll to position [63, 0]
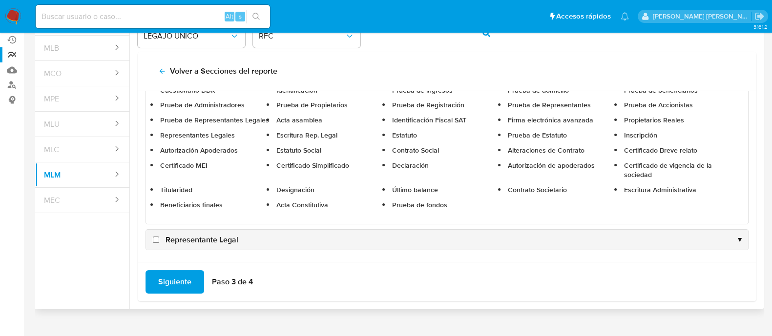
click at [154, 240] on input "Representante Legal" at bounding box center [156, 240] width 6 height 6
checkbox input "true"
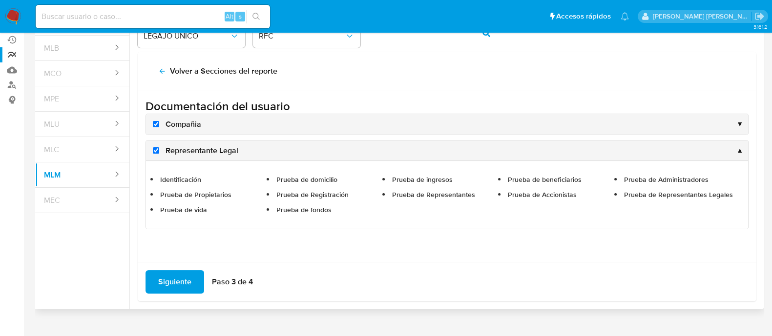
scroll to position [0, 0]
click at [167, 287] on span "Siguiente" at bounding box center [174, 282] width 33 height 21
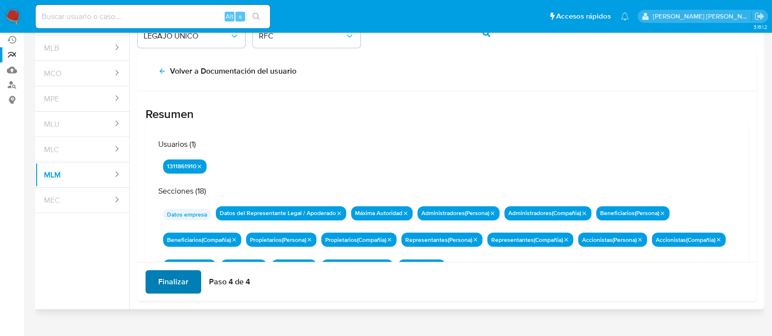
click at [167, 287] on span "Finalizar" at bounding box center [173, 282] width 30 height 21
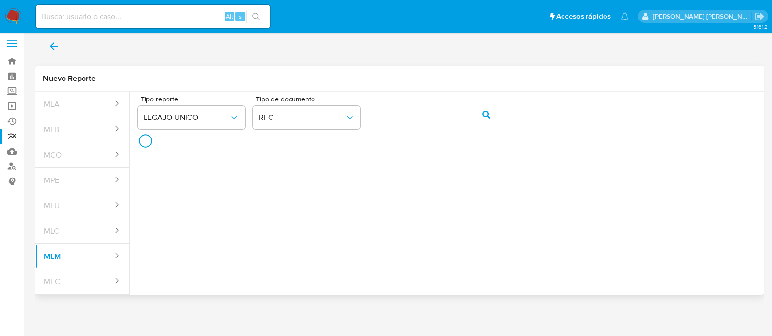
scroll to position [3, 0]
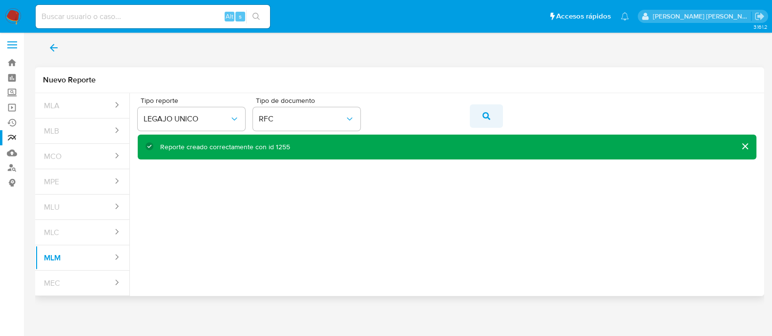
click at [492, 113] on button "action-search" at bounding box center [486, 116] width 33 height 23
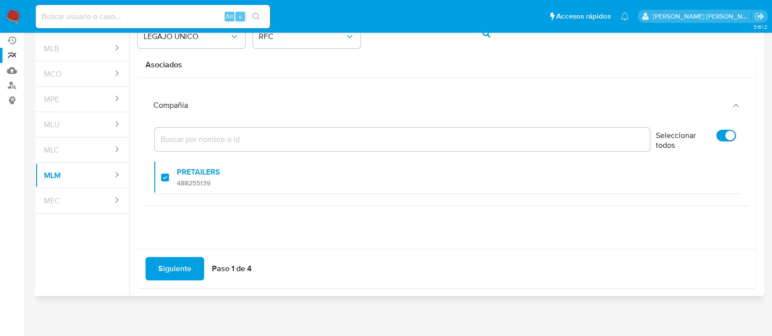
scroll to position [86, 0]
click at [171, 262] on span "Siguiente" at bounding box center [174, 268] width 33 height 21
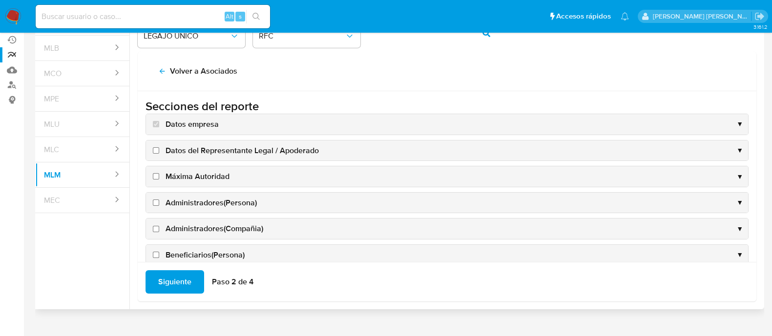
click at [156, 149] on input "Datos del Representante Legal / Apoderado" at bounding box center [156, 150] width 6 height 6
checkbox input "true"
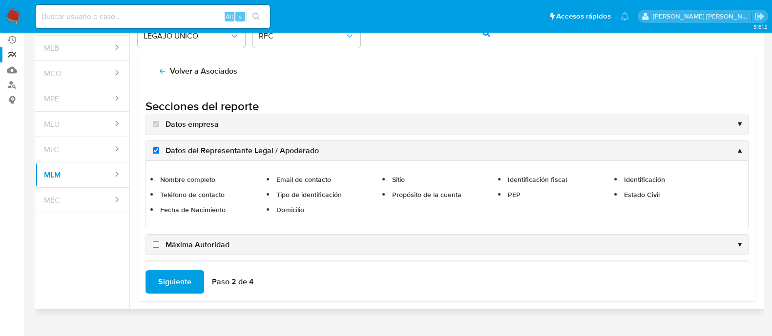
click at [154, 247] on input "Máxima Autoridad" at bounding box center [156, 245] width 6 height 6
checkbox input "true"
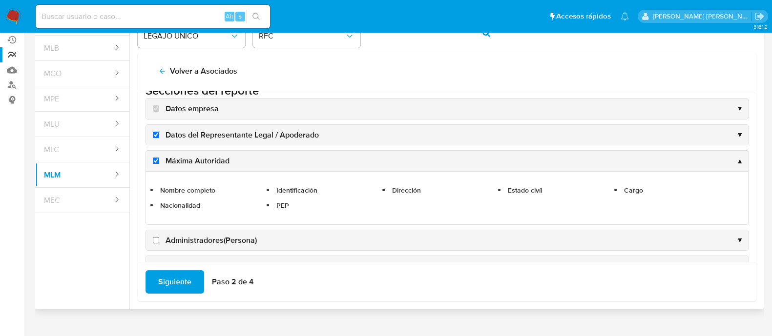
scroll to position [61, 0]
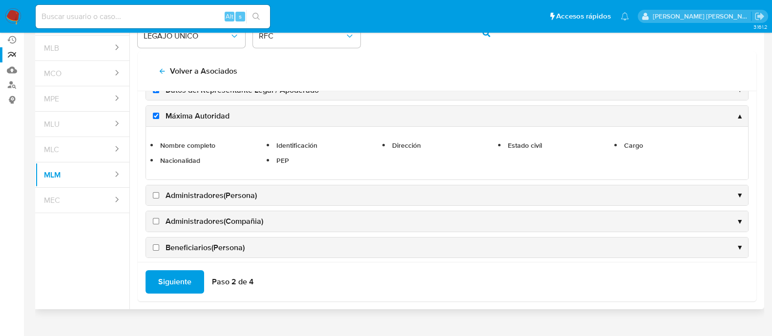
click at [152, 197] on label "Administradores(Persona)" at bounding box center [204, 195] width 106 height 11
click at [153, 197] on input "Administradores(Persona)" at bounding box center [156, 195] width 6 height 6
checkbox input "true"
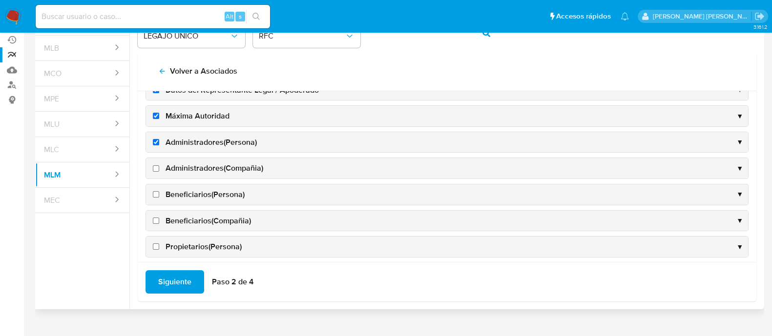
click at [156, 167] on input "Administradores(Compañia)" at bounding box center [156, 169] width 6 height 6
checkbox input "true"
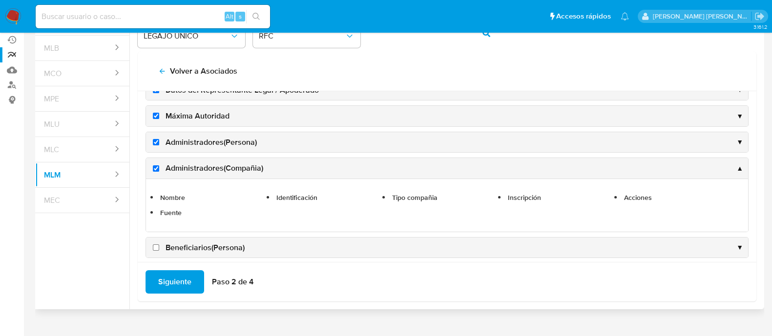
scroll to position [122, 0]
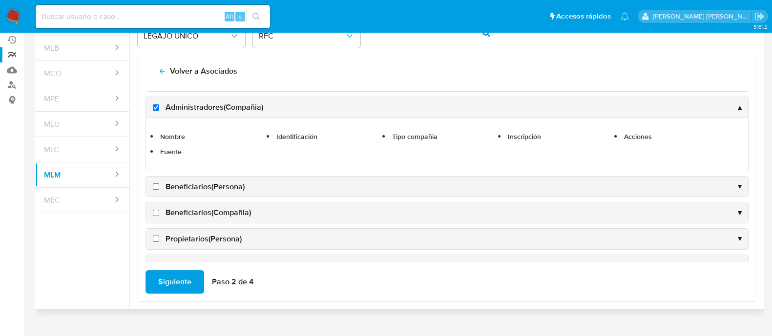
click at [156, 184] on input "Beneficiarios(Persona)" at bounding box center [156, 187] width 6 height 6
checkbox input "true"
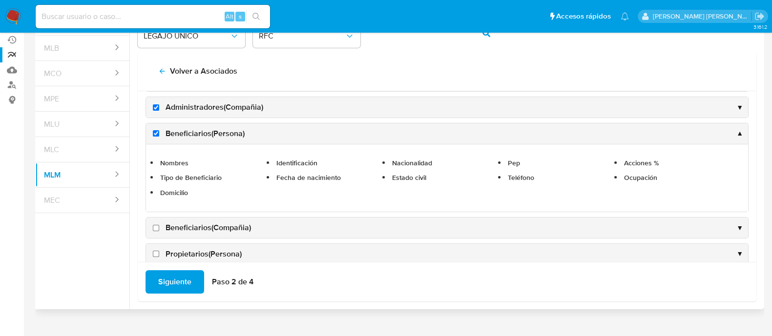
click at [157, 225] on input "Beneficiarios(Compañia)" at bounding box center [156, 228] width 6 height 6
checkbox input "true"
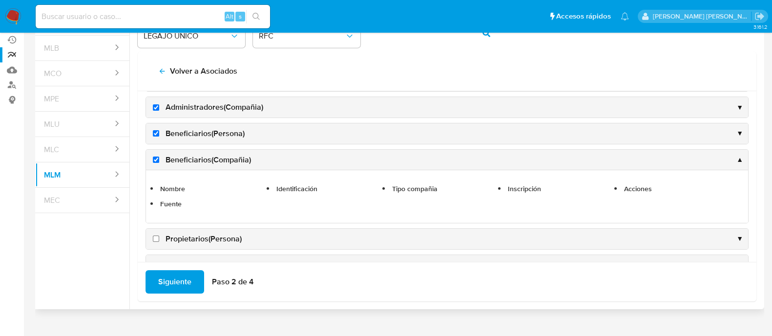
click at [158, 237] on input "Propietarios(Persona)" at bounding box center [156, 239] width 6 height 6
checkbox input "true"
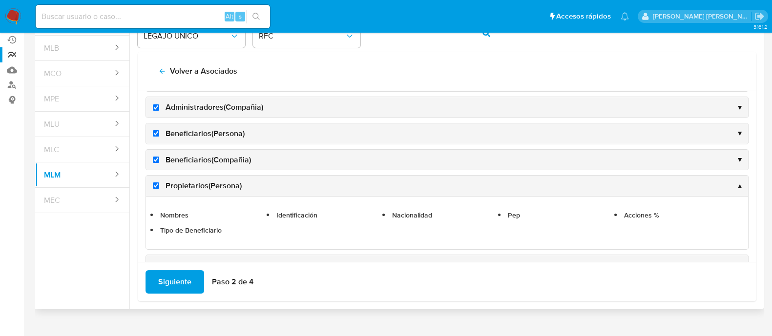
scroll to position [183, 0]
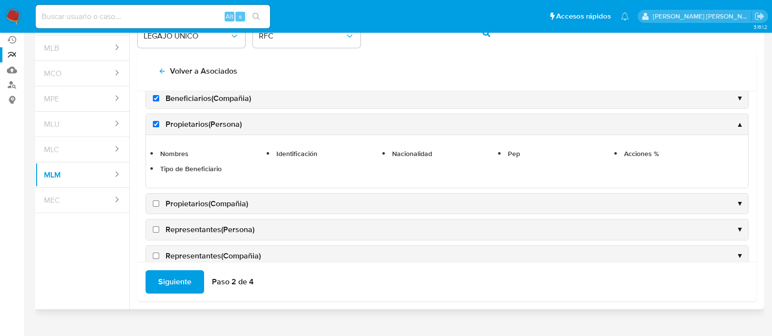
click at [156, 203] on input "Propietarios(Compañia)" at bounding box center [156, 204] width 6 height 6
checkbox input "true"
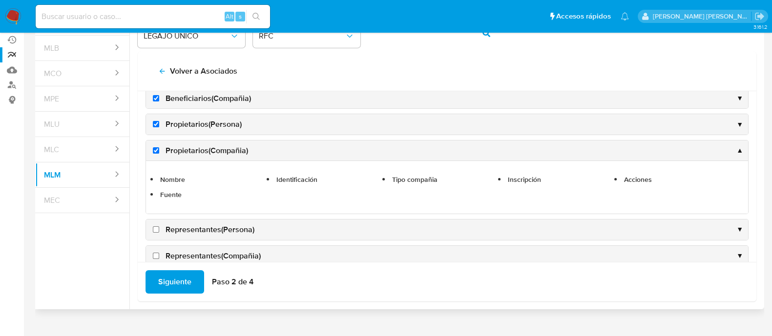
click at [155, 231] on label "Representantes(Persona)" at bounding box center [203, 230] width 104 height 11
click at [155, 231] on input "Representantes(Persona)" at bounding box center [156, 230] width 6 height 6
checkbox input "true"
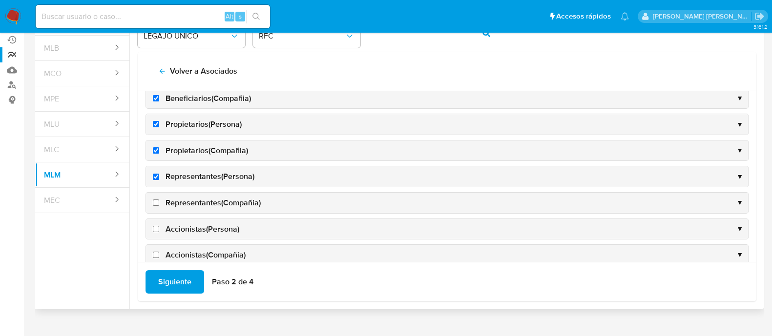
scroll to position [244, 0]
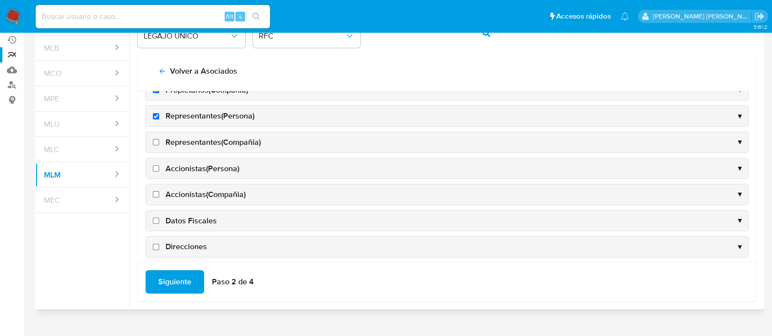
click at [158, 143] on label "Representantes(Compañia)" at bounding box center [206, 142] width 110 height 11
click at [158, 143] on input "Representantes(Compañia)" at bounding box center [156, 142] width 6 height 6
checkbox input "true"
click at [156, 166] on input "Accionistas(Persona)" at bounding box center [156, 169] width 6 height 6
checkbox input "true"
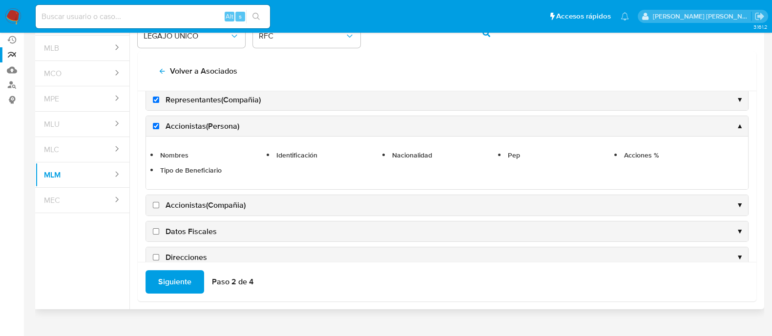
scroll to position [305, 0]
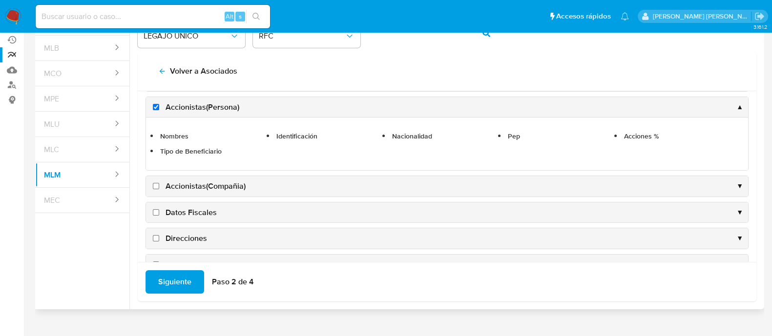
click at [157, 183] on input "Accionistas(Compañia)" at bounding box center [156, 186] width 6 height 6
checkbox input "true"
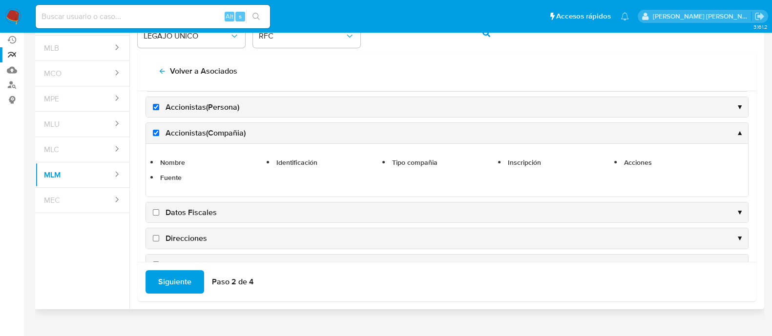
click at [158, 210] on input "Datos Fiscales" at bounding box center [156, 213] width 6 height 6
checkbox input "true"
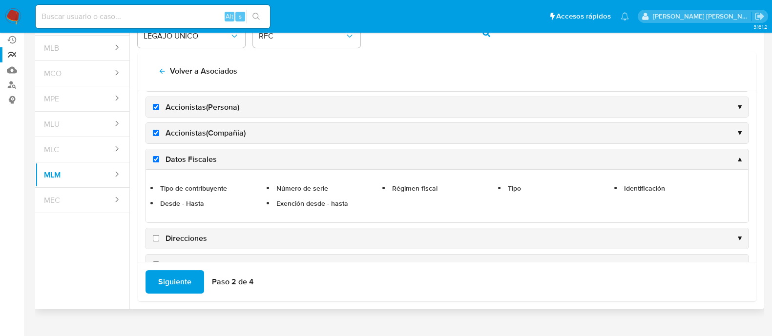
click at [157, 233] on label "Direcciones" at bounding box center [179, 238] width 56 height 11
click at [157, 235] on input "Direcciones" at bounding box center [156, 238] width 6 height 6
checkbox input "true"
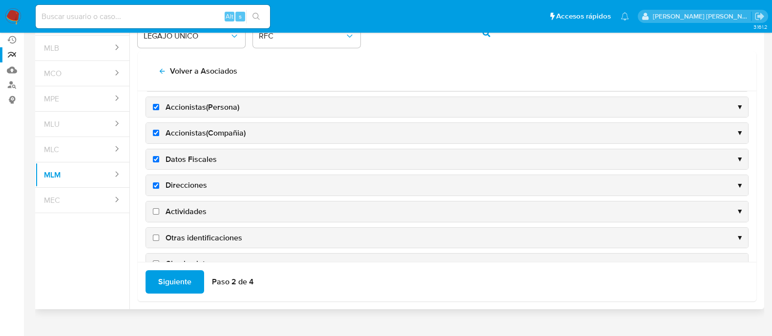
click at [154, 209] on input "Actividades" at bounding box center [156, 212] width 6 height 6
checkbox input "true"
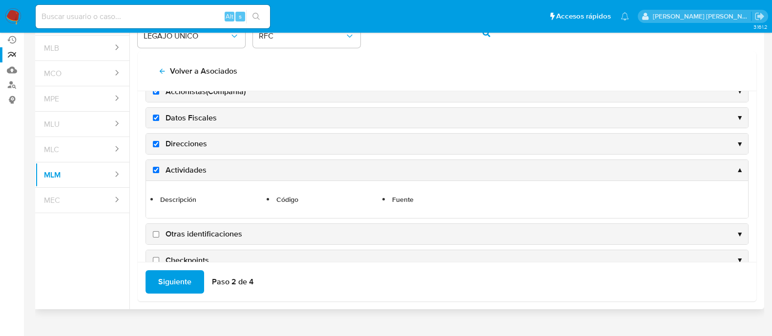
scroll to position [365, 0]
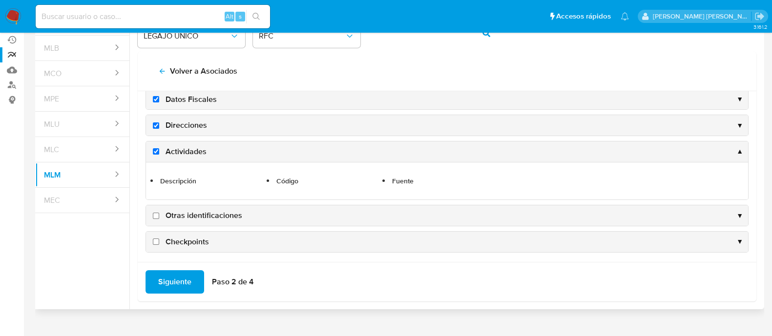
click at [154, 214] on input "Otras identificaciones" at bounding box center [156, 216] width 6 height 6
checkbox input "true"
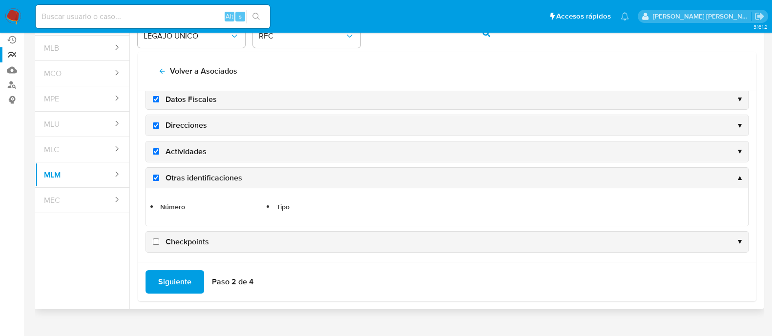
click at [153, 239] on input "Checkpoints" at bounding box center [156, 242] width 6 height 6
checkbox input "true"
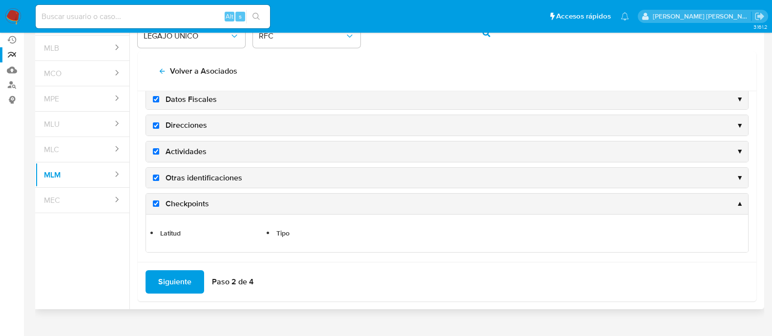
click at [174, 267] on div "Siguiente Paso 2 de 4" at bounding box center [447, 282] width 619 height 40
click at [174, 277] on span "Siguiente" at bounding box center [174, 282] width 33 height 21
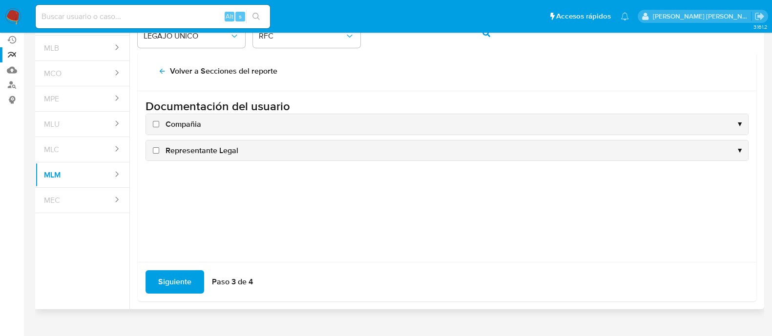
scroll to position [0, 0]
click at [154, 126] on input "Compañia" at bounding box center [156, 124] width 6 height 6
checkbox input "true"
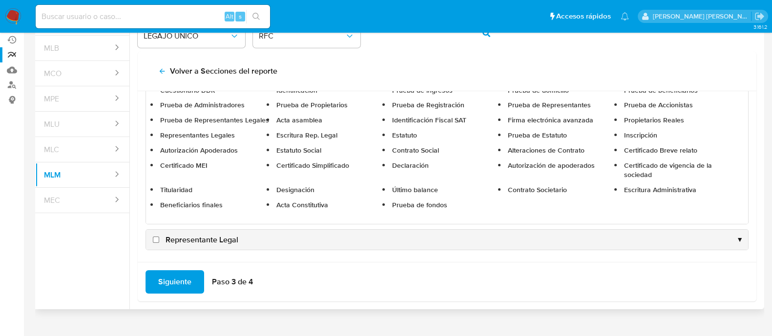
scroll to position [100, 0]
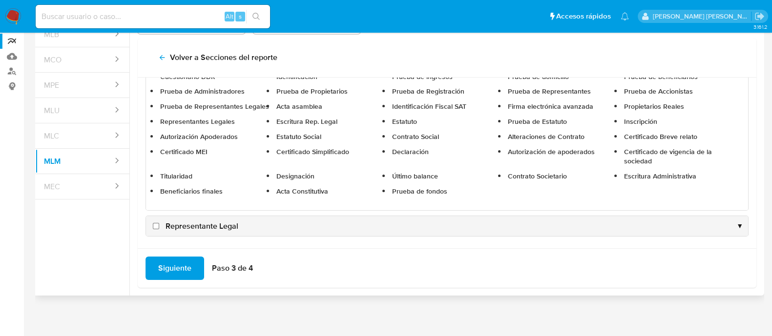
click at [156, 223] on input "Representante Legal" at bounding box center [156, 226] width 6 height 6
checkbox input "true"
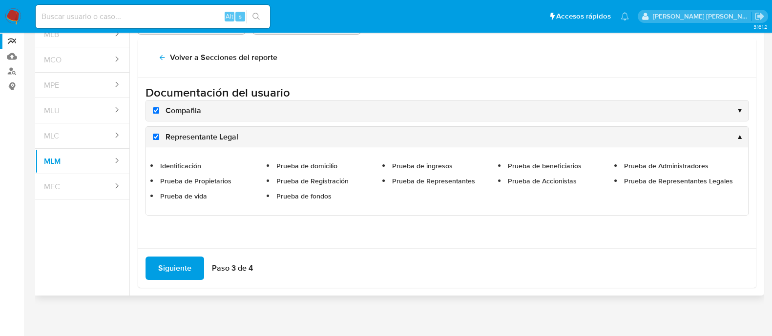
scroll to position [0, 0]
click at [168, 258] on span "Siguiente" at bounding box center [174, 268] width 33 height 21
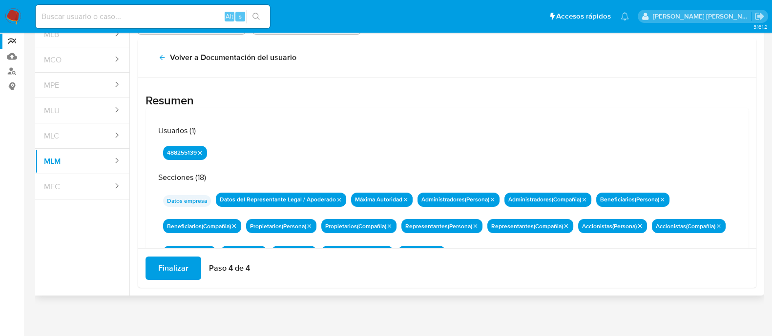
click at [169, 273] on span "Finalizar" at bounding box center [173, 268] width 30 height 21
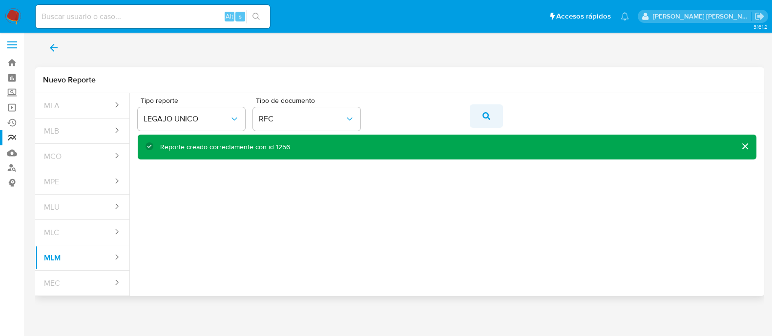
click at [483, 120] on span "action-search" at bounding box center [487, 115] width 8 height 21
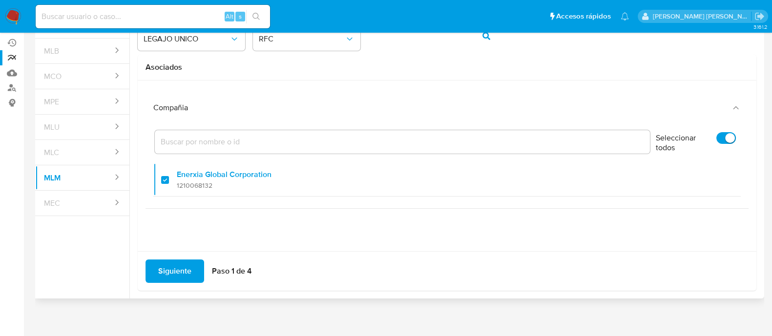
scroll to position [86, 0]
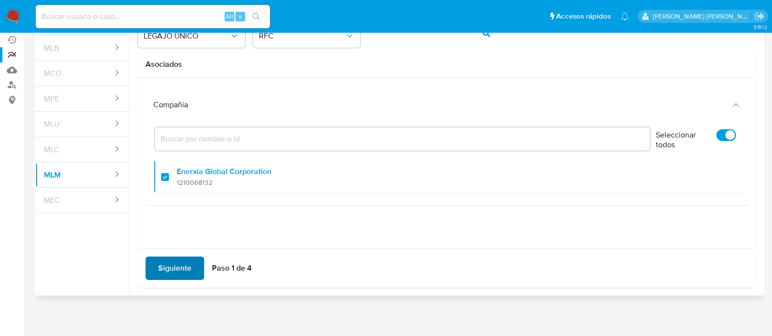
click at [167, 266] on span "Siguiente" at bounding box center [174, 268] width 33 height 21
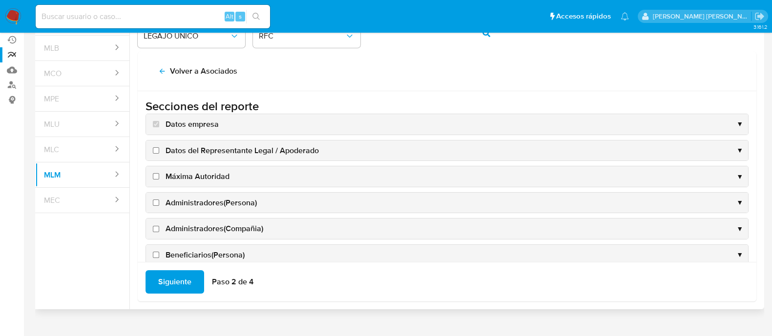
click at [155, 149] on input "Datos del Representante Legal / Apoderado" at bounding box center [156, 150] width 6 height 6
checkbox input "true"
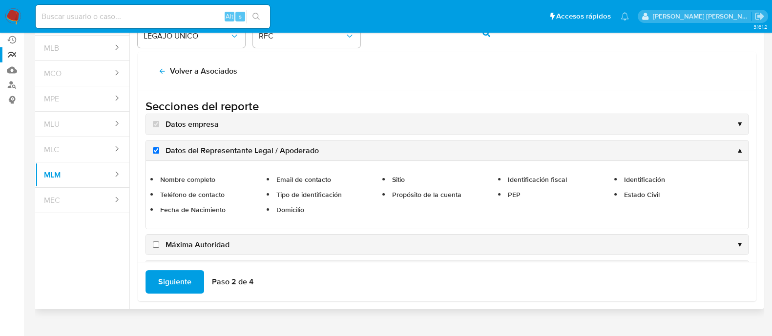
click at [156, 242] on input "Máxima Autoridad" at bounding box center [156, 245] width 6 height 6
checkbox input "true"
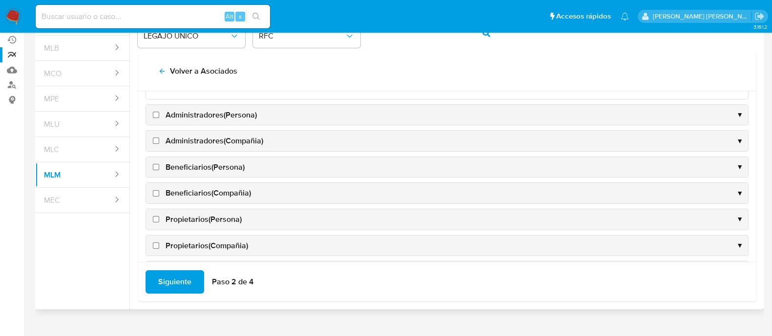
scroll to position [122, 0]
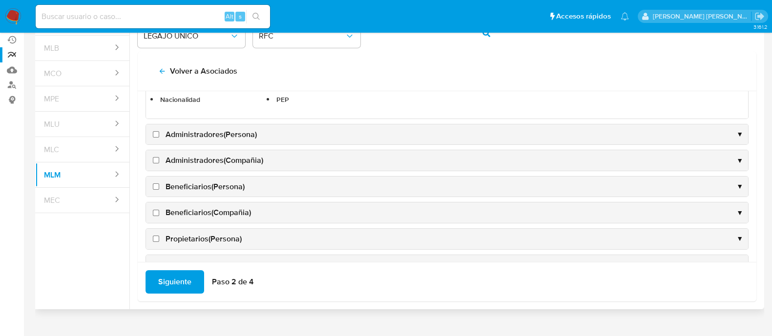
click at [154, 135] on input "Administradores(Persona)" at bounding box center [156, 134] width 6 height 6
checkbox input "true"
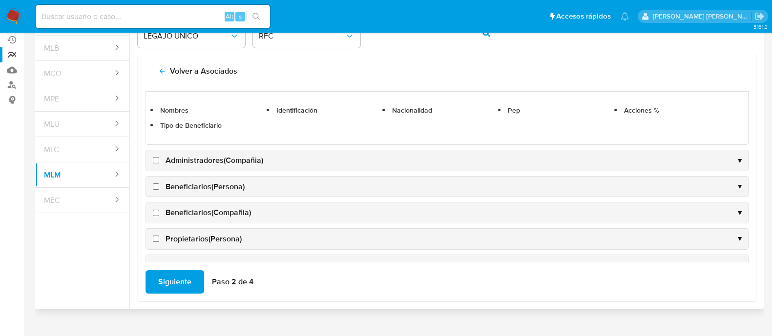
click at [155, 161] on input "Administradores(Compañia)" at bounding box center [156, 160] width 6 height 6
checkbox input "true"
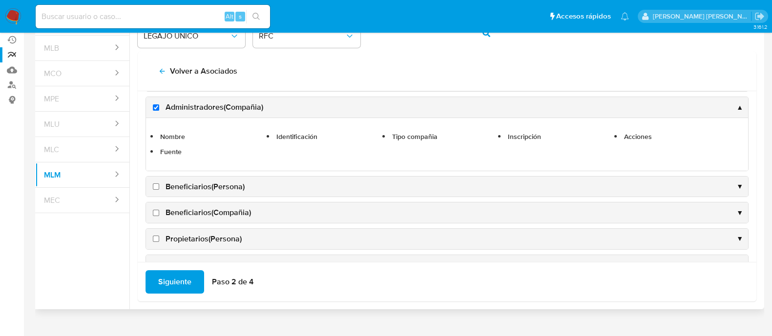
click at [155, 182] on label "Beneficiarios(Persona)" at bounding box center [198, 187] width 94 height 11
click at [155, 184] on input "Beneficiarios(Persona)" at bounding box center [156, 187] width 6 height 6
checkbox input "true"
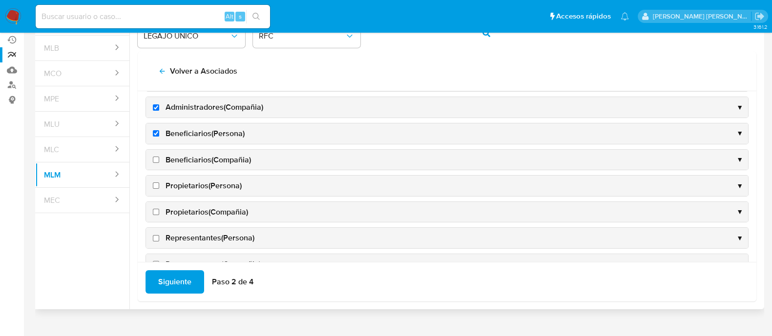
click at [157, 162] on label "Beneficiarios(Compañia)" at bounding box center [201, 160] width 100 height 11
click at [157, 162] on input "Beneficiarios(Compañia)" at bounding box center [156, 160] width 6 height 6
checkbox input "true"
click at [158, 183] on input "Propietarios(Persona)" at bounding box center [156, 186] width 6 height 6
checkbox input "true"
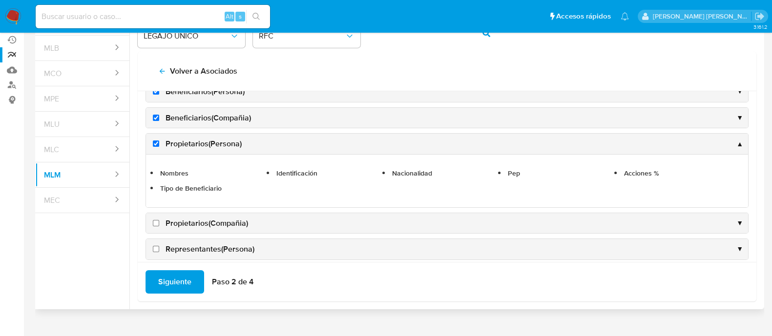
scroll to position [183, 0]
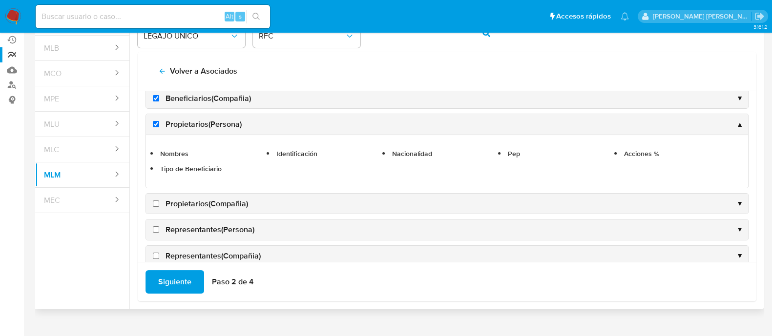
click at [157, 201] on input "Propietarios(Compañia)" at bounding box center [156, 204] width 6 height 6
checkbox input "true"
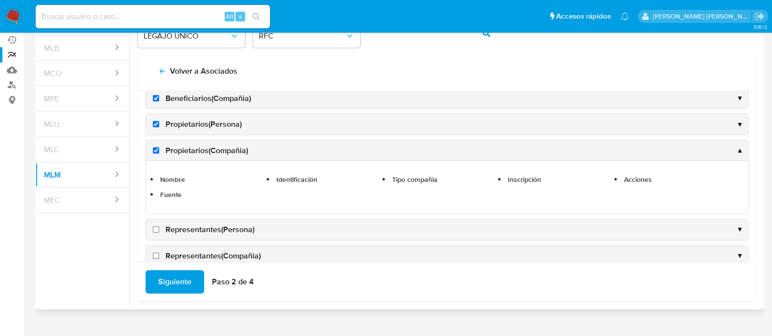
click at [156, 227] on input "Representantes(Persona)" at bounding box center [156, 230] width 6 height 6
checkbox input "true"
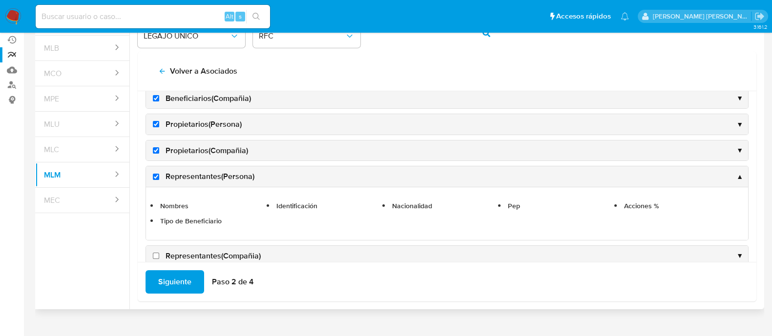
click at [154, 253] on input "Representantes(Compañia)" at bounding box center [156, 256] width 6 height 6
checkbox input "true"
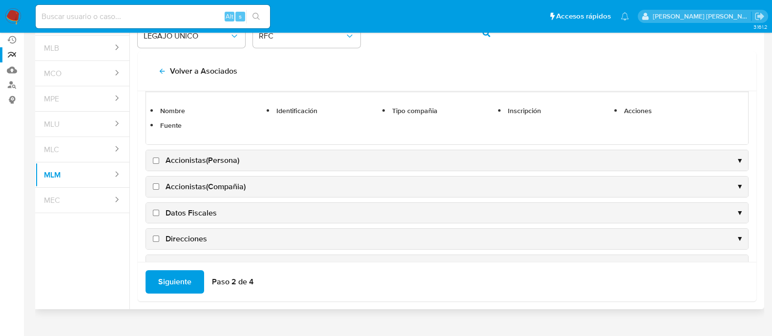
scroll to position [305, 0]
click at [156, 158] on input "Accionistas(Persona)" at bounding box center [156, 160] width 6 height 6
checkbox input "true"
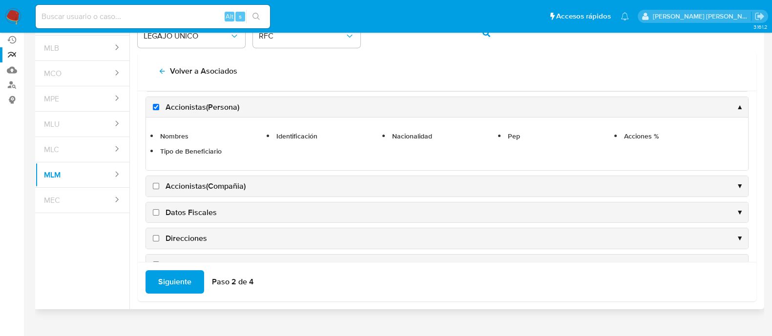
click at [156, 183] on input "Accionistas(Compañia)" at bounding box center [156, 186] width 6 height 6
checkbox input "true"
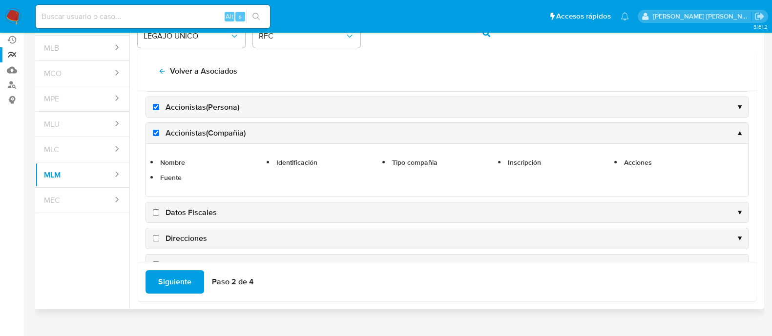
click at [156, 210] on input "Datos Fiscales" at bounding box center [156, 213] width 6 height 6
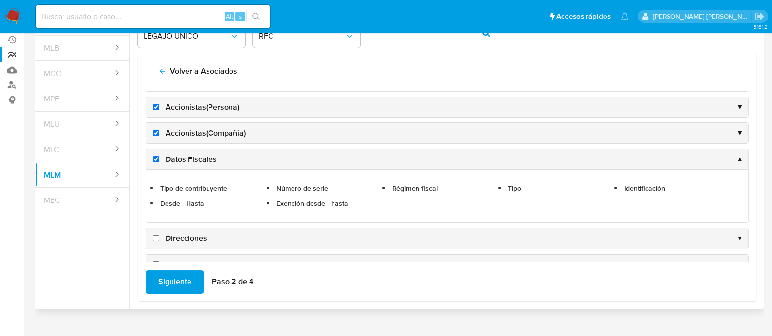
click at [157, 235] on input "Direcciones" at bounding box center [156, 238] width 6 height 6
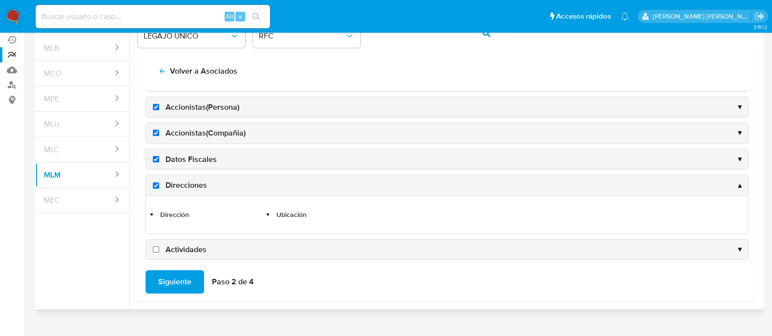
click at [156, 247] on input "Actividades" at bounding box center [156, 250] width 6 height 6
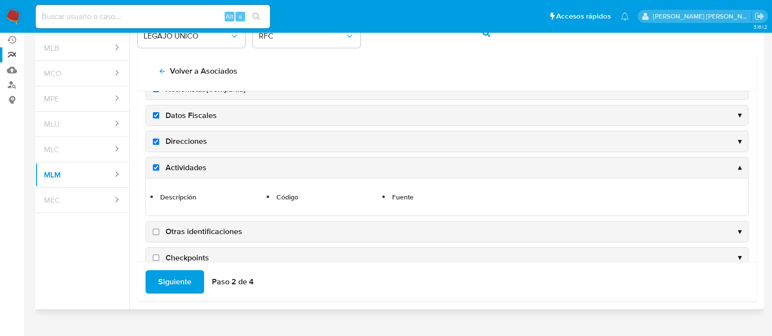
scroll to position [365, 0]
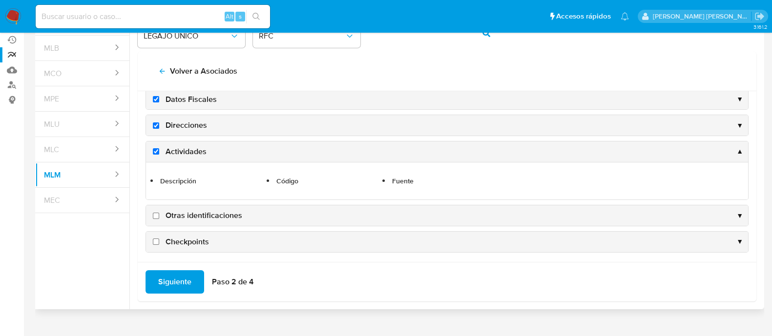
click at [155, 215] on input "Otras identificaciones" at bounding box center [156, 216] width 6 height 6
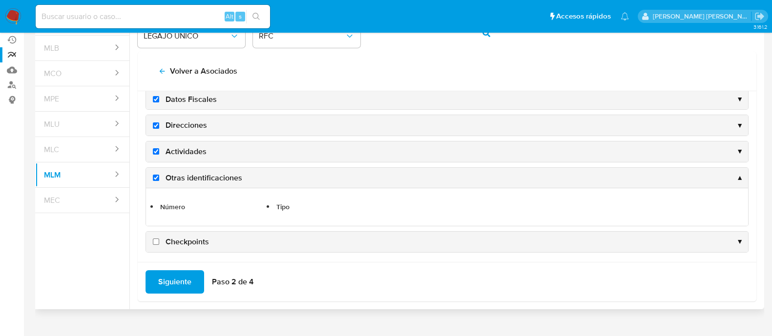
click at [156, 239] on input "Checkpoints" at bounding box center [156, 242] width 6 height 6
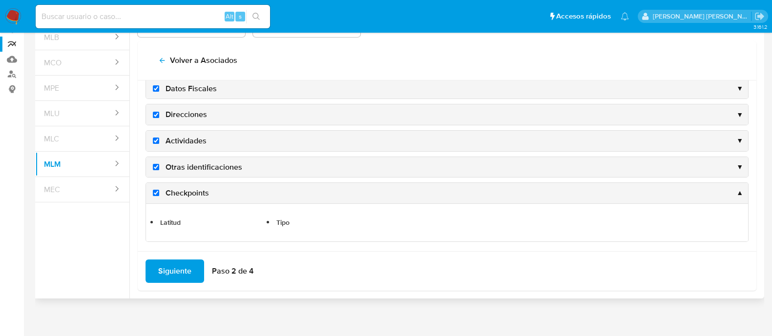
scroll to position [100, 0]
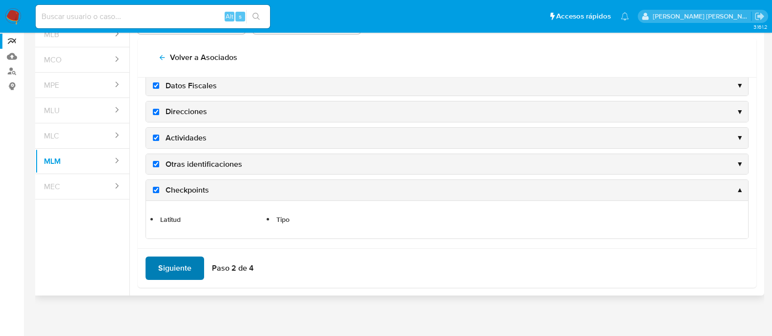
click at [168, 264] on span "Siguiente" at bounding box center [174, 268] width 33 height 21
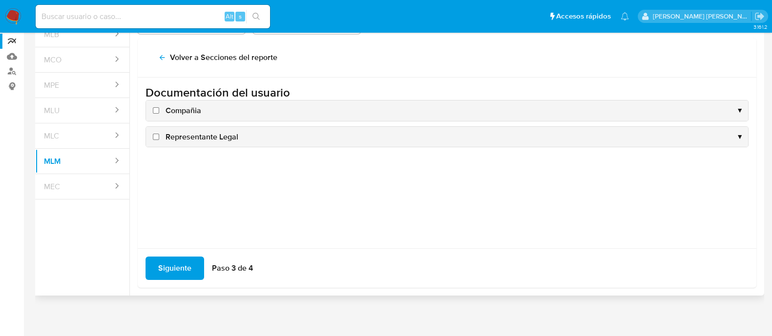
click at [154, 107] on input "Compañia" at bounding box center [156, 110] width 6 height 6
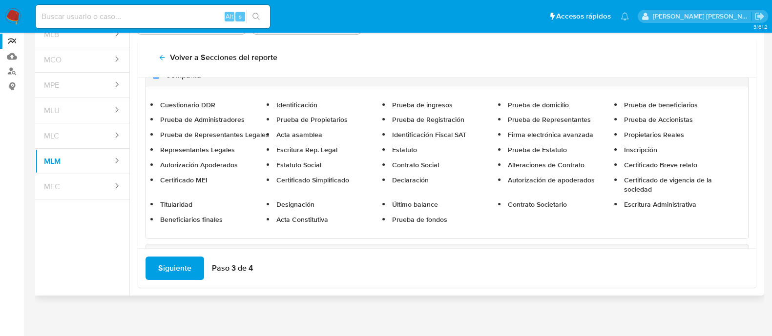
scroll to position [63, 0]
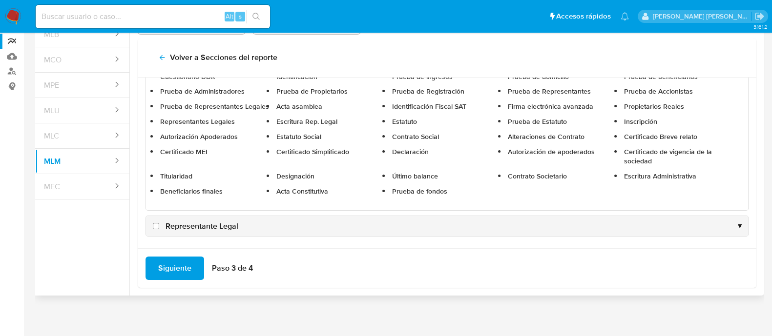
click at [156, 226] on input "Representante Legal" at bounding box center [156, 226] width 6 height 6
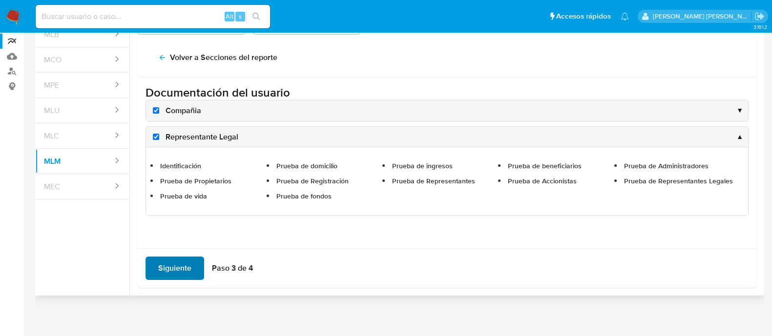
click at [168, 269] on span "Siguiente" at bounding box center [174, 268] width 33 height 21
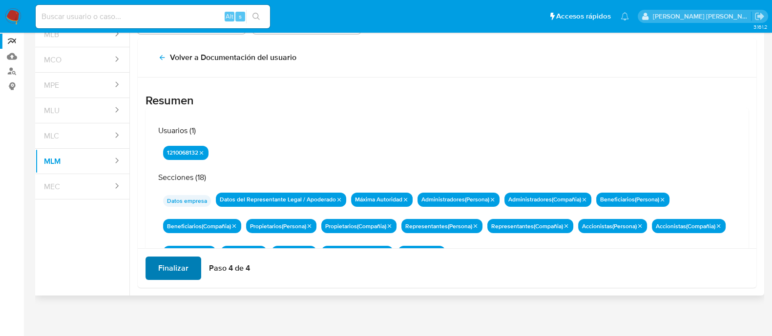
click at [168, 270] on span "Finalizar" at bounding box center [173, 268] width 30 height 21
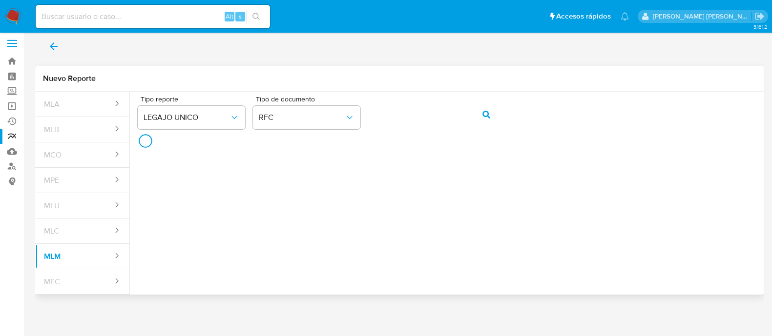
scroll to position [3, 0]
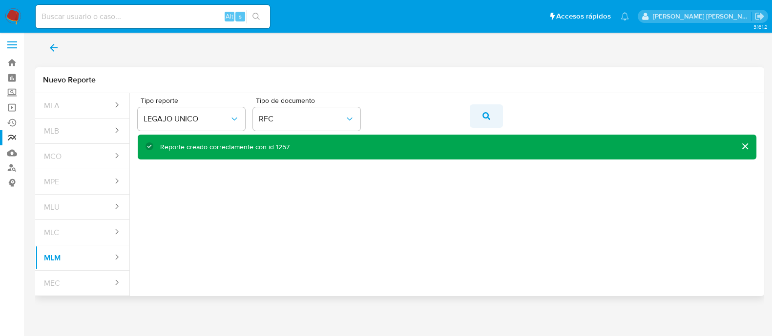
click at [483, 119] on icon "action-search" at bounding box center [487, 116] width 8 height 8
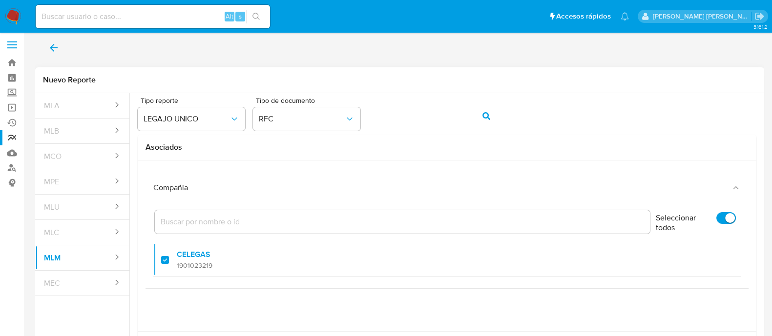
scroll to position [64, 0]
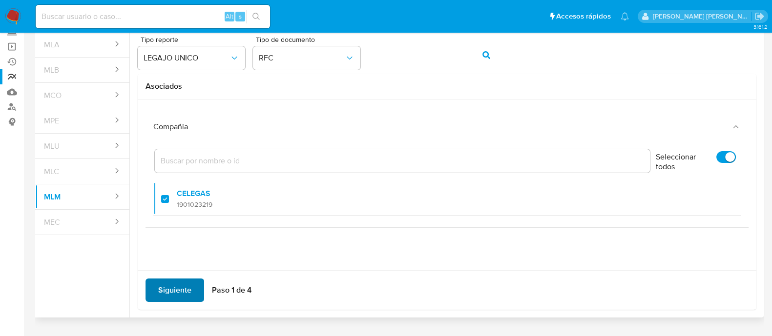
click at [183, 288] on span "Siguiente" at bounding box center [174, 290] width 33 height 21
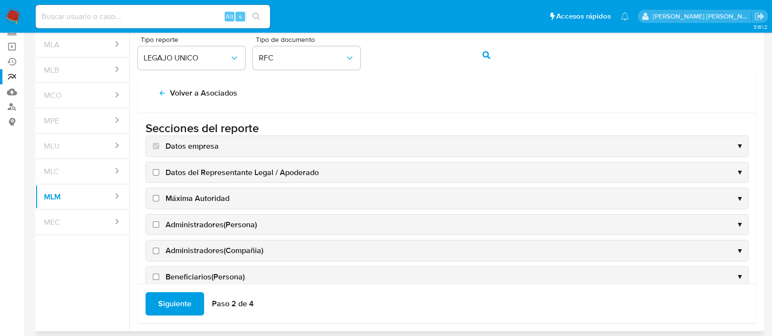
click at [156, 172] on input "Datos del Representante Legal / Apoderado" at bounding box center [156, 172] width 6 height 6
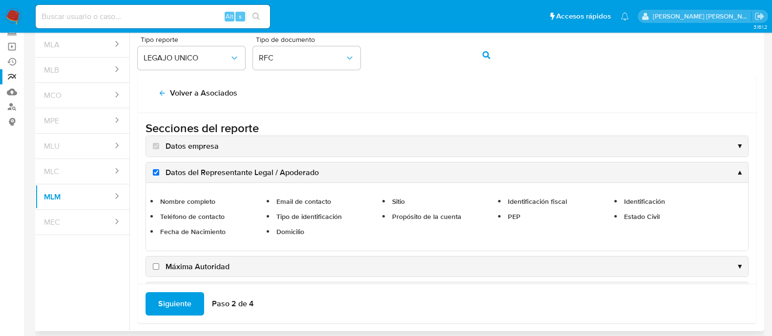
click at [154, 265] on input "Máxima Autoridad" at bounding box center [156, 267] width 6 height 6
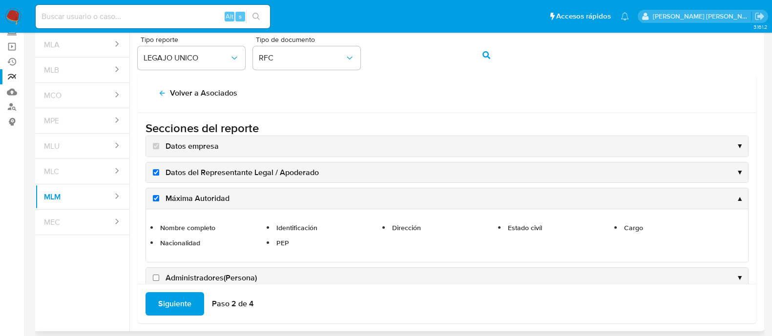
scroll to position [61, 0]
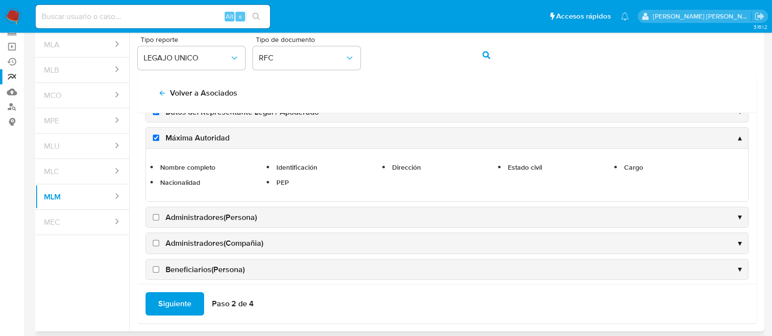
click at [155, 215] on input "Administradores(Persona)" at bounding box center [156, 217] width 6 height 6
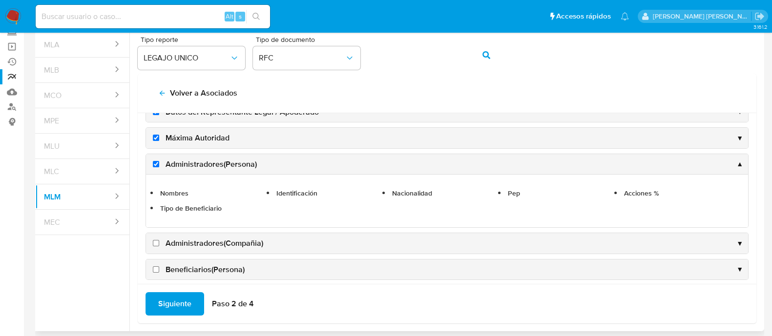
click at [156, 243] on input "Administradores(Compañia)" at bounding box center [156, 243] width 6 height 6
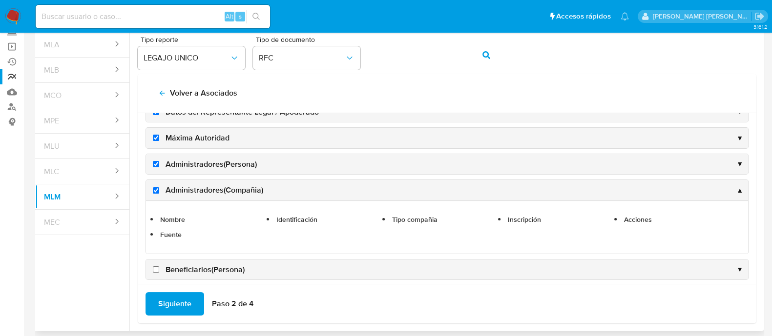
click at [156, 265] on label "Beneficiarios(Persona)" at bounding box center [198, 270] width 94 height 11
click at [156, 267] on input "Beneficiarios(Persona)" at bounding box center [156, 270] width 6 height 6
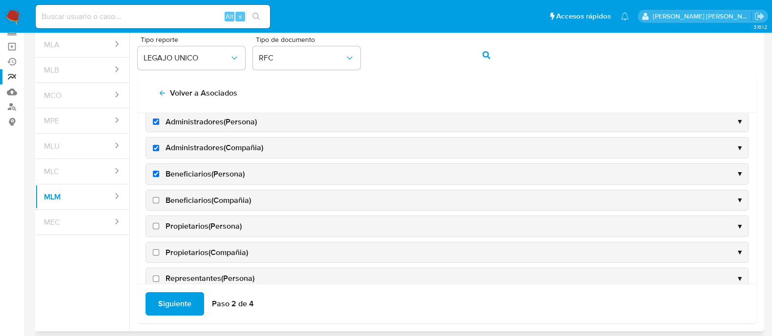
scroll to position [122, 0]
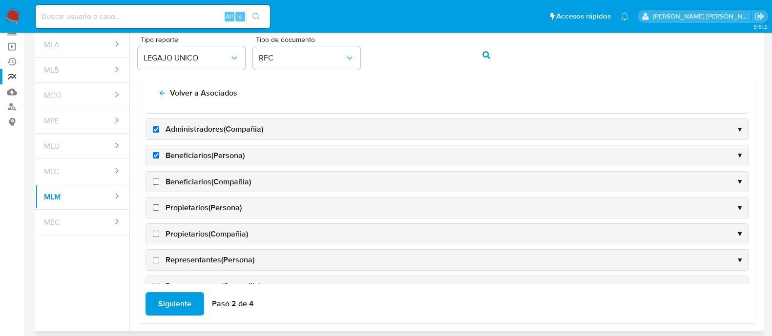
click at [158, 179] on input "Beneficiarios(Compañia)" at bounding box center [156, 182] width 6 height 6
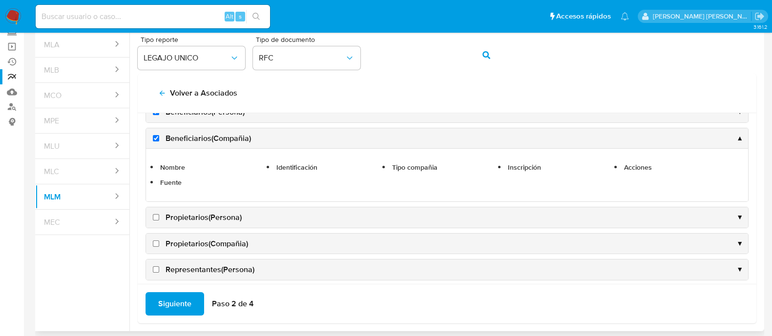
scroll to position [183, 0]
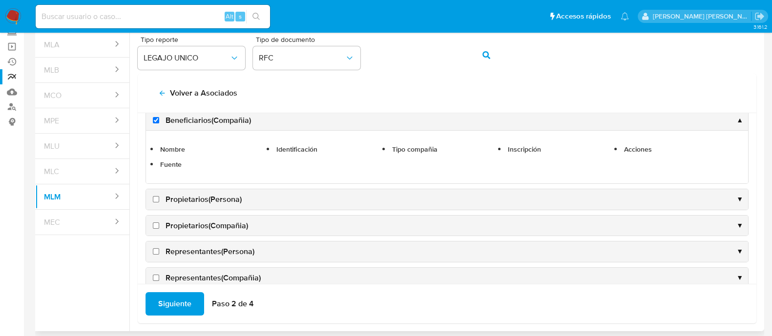
click at [157, 199] on input "Propietarios(Persona)" at bounding box center [156, 199] width 6 height 6
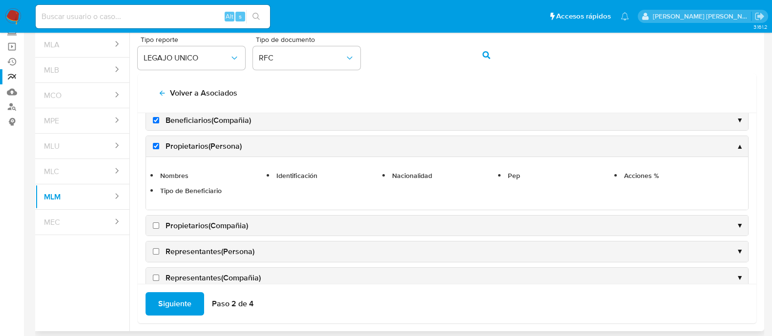
click at [159, 227] on label "Propietarios(Compañia)" at bounding box center [199, 226] width 97 height 11
click at [159, 227] on input "Propietarios(Compañia)" at bounding box center [156, 226] width 6 height 6
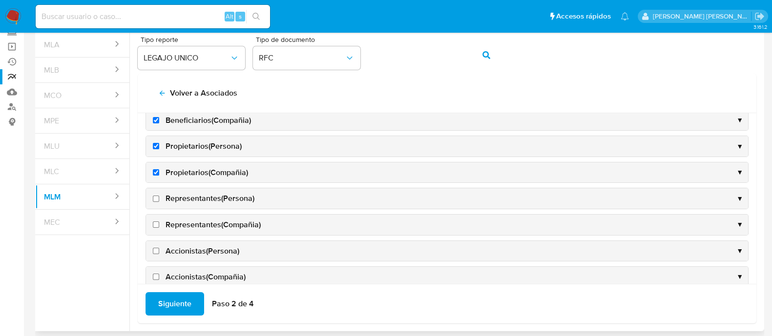
click at [155, 197] on input "Representantes(Persona)" at bounding box center [156, 199] width 6 height 6
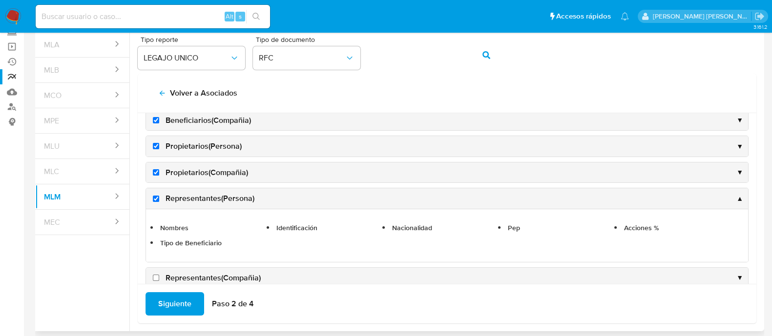
scroll to position [244, 0]
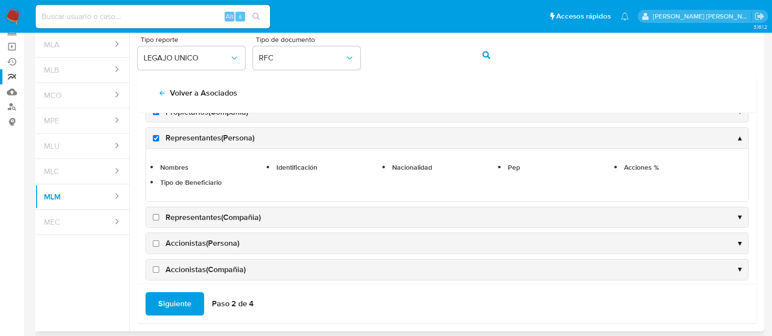
click at [155, 214] on input "Representantes(Compañia)" at bounding box center [156, 217] width 6 height 6
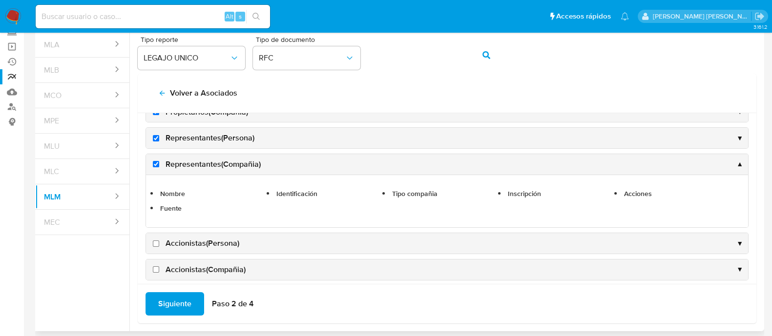
click at [155, 241] on input "Accionistas(Persona)" at bounding box center [156, 244] width 6 height 6
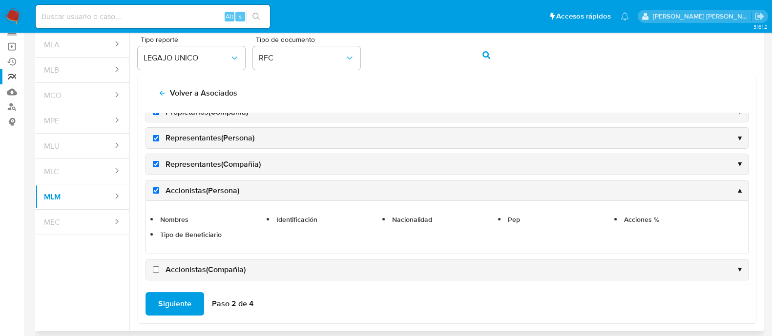
click at [155, 267] on input "Accionistas(Compañia)" at bounding box center [156, 270] width 6 height 6
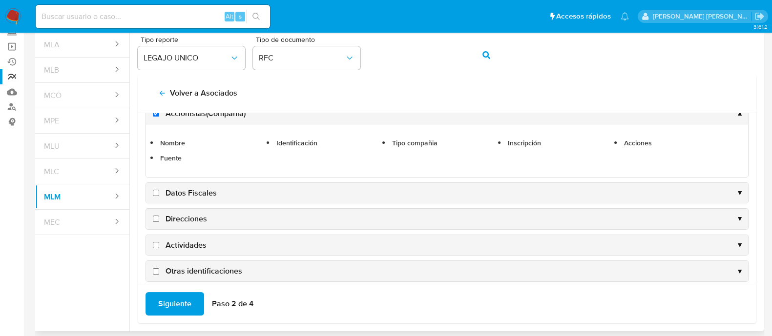
scroll to position [366, 0]
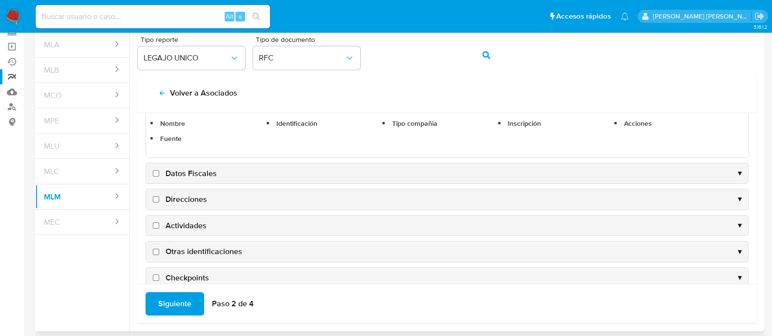
click at [156, 173] on input "Datos Fiscales" at bounding box center [156, 173] width 6 height 6
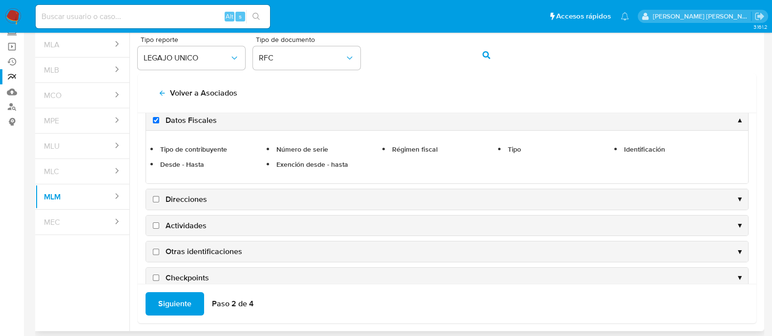
click at [156, 199] on input "Direcciones" at bounding box center [156, 199] width 6 height 6
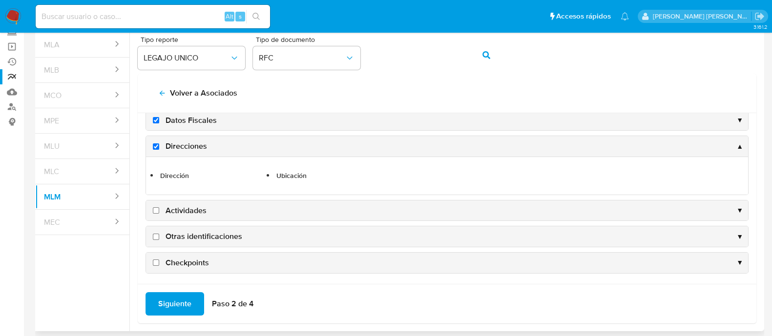
scroll to position [365, 0]
click at [156, 209] on input "Actividades" at bounding box center [156, 212] width 6 height 6
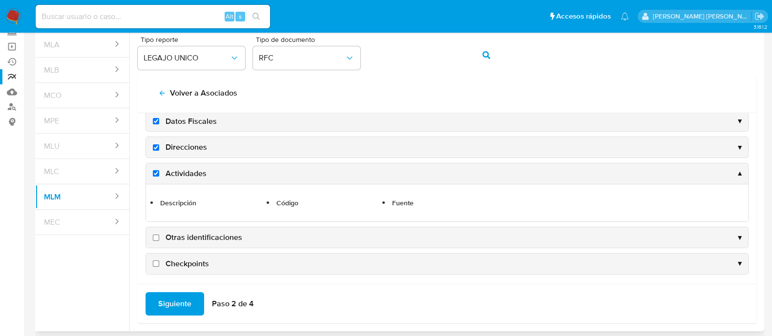
click at [157, 235] on input "Otras identificaciones" at bounding box center [156, 238] width 6 height 6
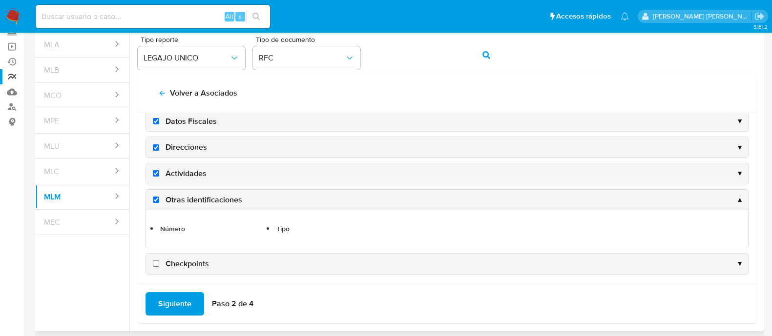
click at [153, 262] on input "Checkpoints" at bounding box center [156, 264] width 6 height 6
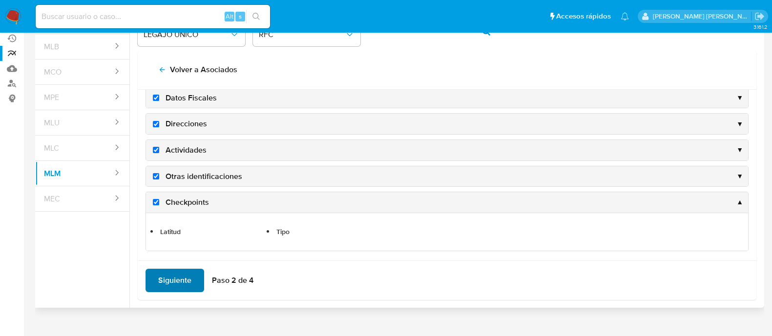
scroll to position [100, 0]
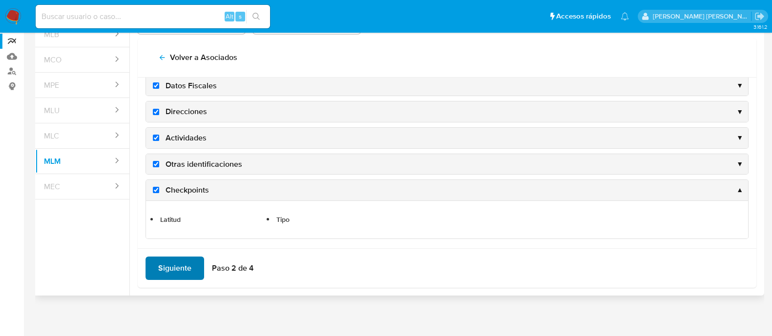
click at [164, 259] on span "Siguiente" at bounding box center [174, 268] width 33 height 21
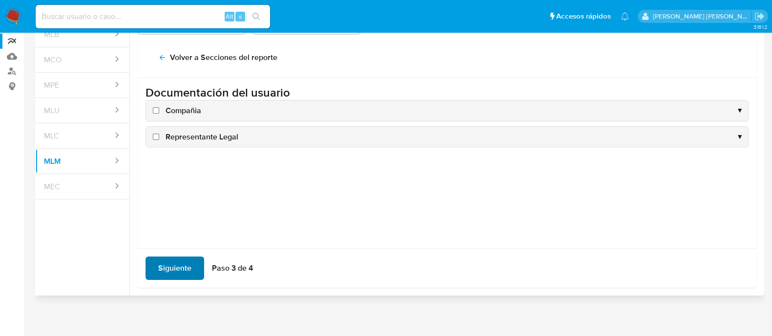
scroll to position [0, 0]
click at [158, 109] on input "Compañia" at bounding box center [156, 110] width 6 height 6
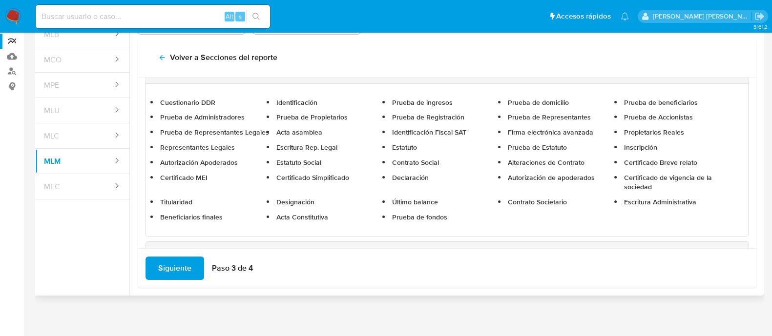
scroll to position [63, 0]
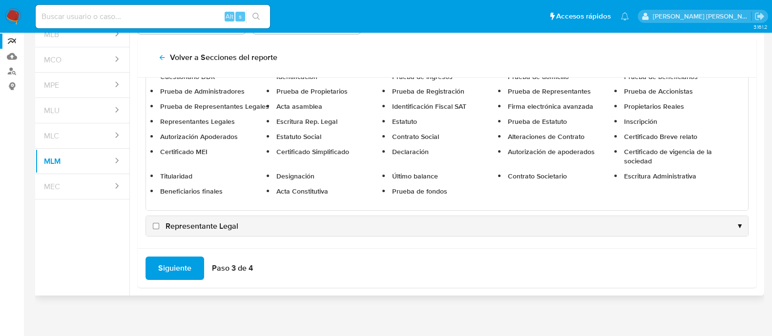
click at [158, 223] on input "Representante Legal" at bounding box center [156, 226] width 6 height 6
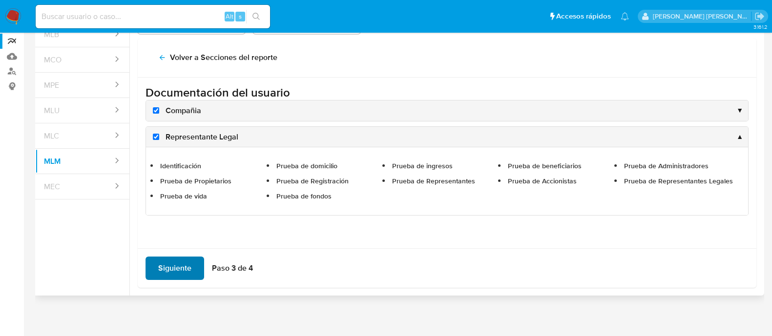
click at [158, 258] on span "Siguiente" at bounding box center [174, 268] width 33 height 21
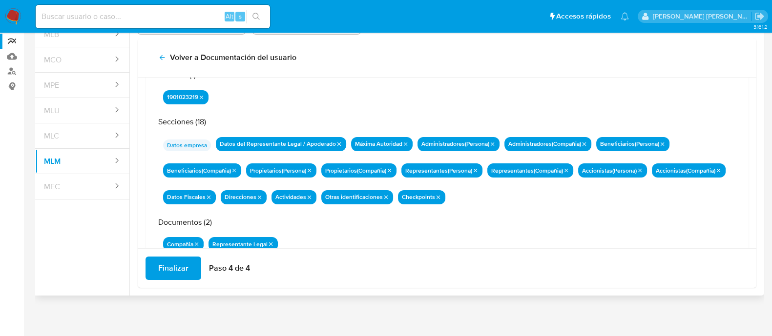
scroll to position [85, 0]
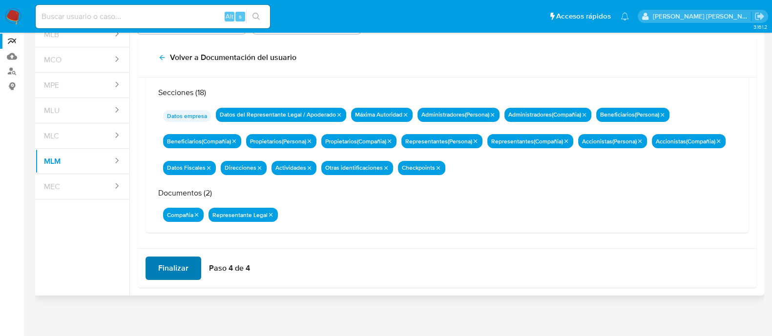
click at [162, 271] on span "Finalizar" at bounding box center [173, 268] width 30 height 21
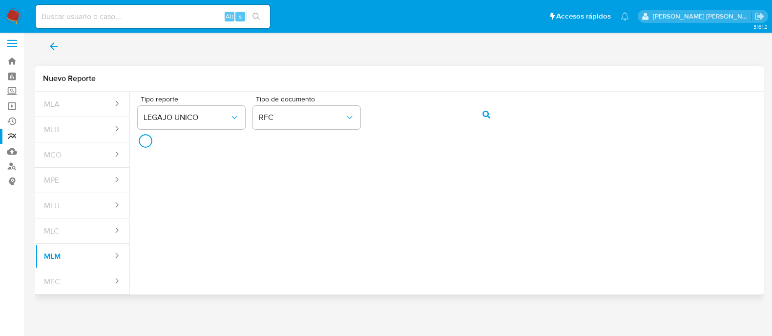
scroll to position [3, 0]
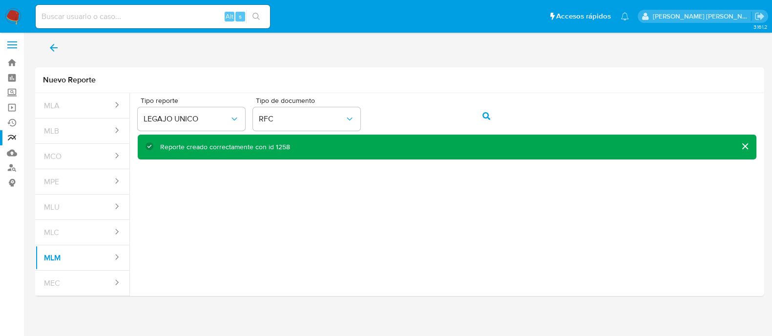
click at [55, 42] on icon "back" at bounding box center [54, 48] width 12 height 12
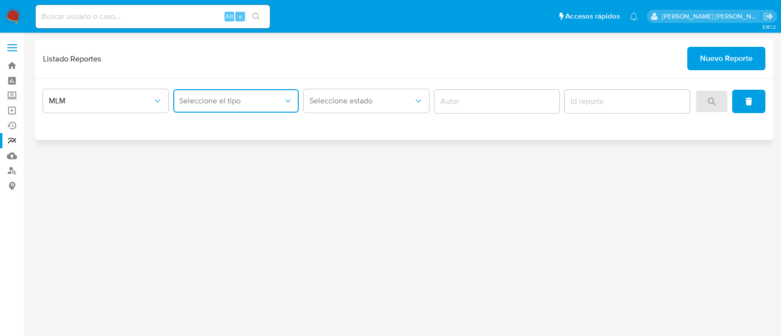
click at [268, 101] on span "Seleccione el tipo" at bounding box center [231, 101] width 104 height 10
click at [261, 147] on div "LEGAJO UNICO" at bounding box center [233, 150] width 108 height 23
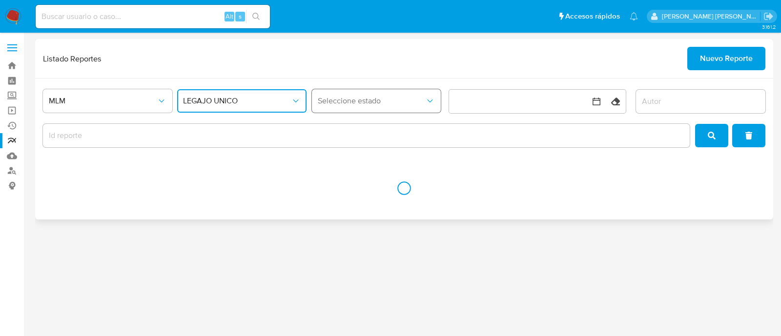
click at [343, 95] on button "Seleccione estado" at bounding box center [376, 100] width 129 height 23
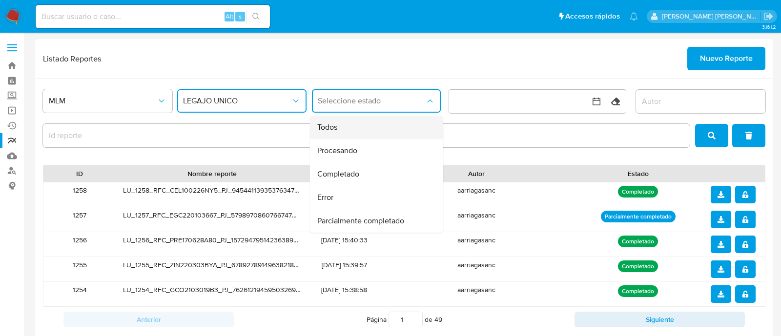
click at [345, 133] on div "Todos" at bounding box center [373, 127] width 112 height 23
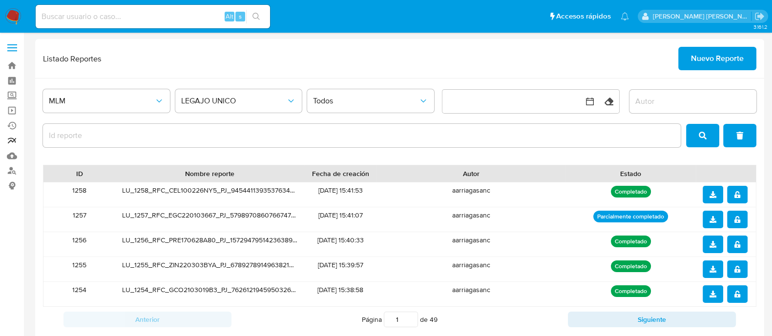
click at [7, 142] on link "Reportes" at bounding box center [58, 140] width 116 height 15
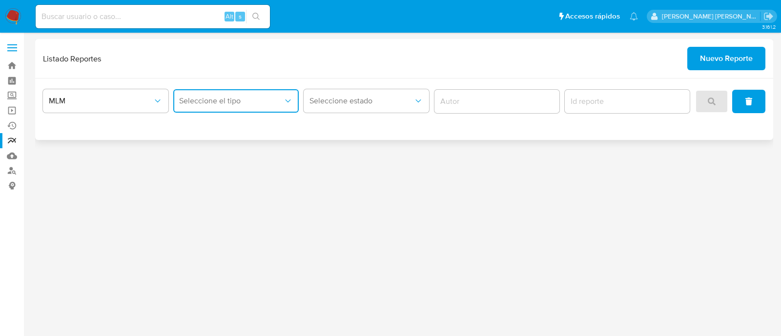
drag, startPoint x: 216, startPoint y: 96, endPoint x: 217, endPoint y: 111, distance: 15.7
click at [216, 96] on span "Seleccione el tipo" at bounding box center [231, 101] width 104 height 10
click at [224, 148] on span "LEGAJO UNICO" at bounding box center [206, 151] width 55 height 10
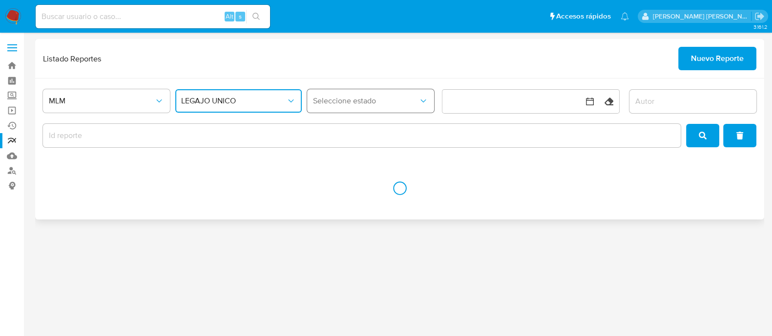
click at [366, 107] on button "Seleccione estado" at bounding box center [370, 100] width 127 height 23
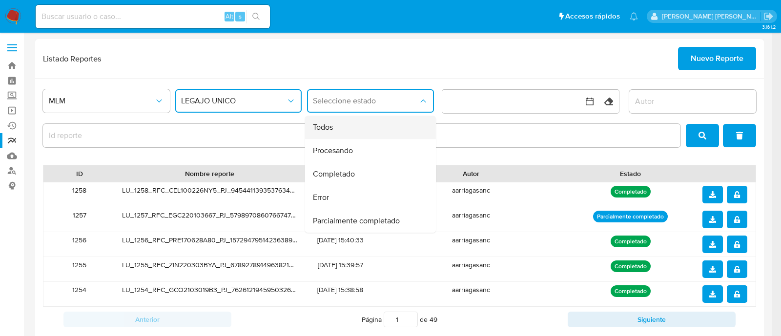
click at [342, 129] on div "Todos" at bounding box center [367, 127] width 109 height 23
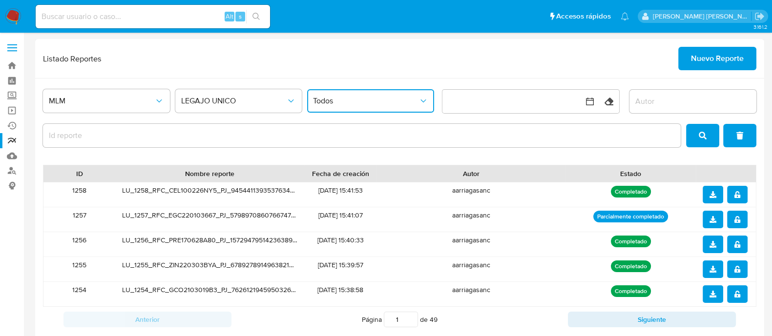
scroll to position [52, 0]
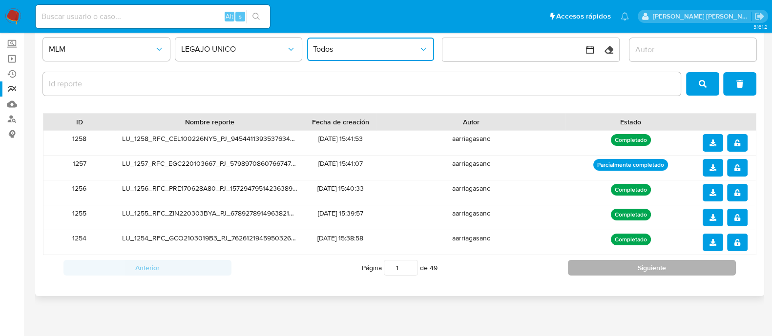
click at [657, 268] on button "Siguiente" at bounding box center [652, 268] width 168 height 16
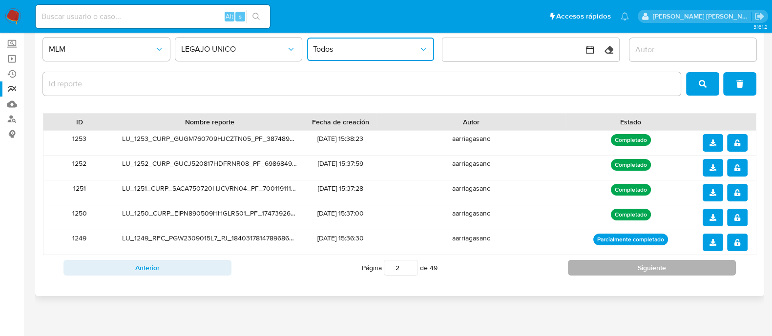
click at [657, 268] on button "Siguiente" at bounding box center [652, 268] width 168 height 16
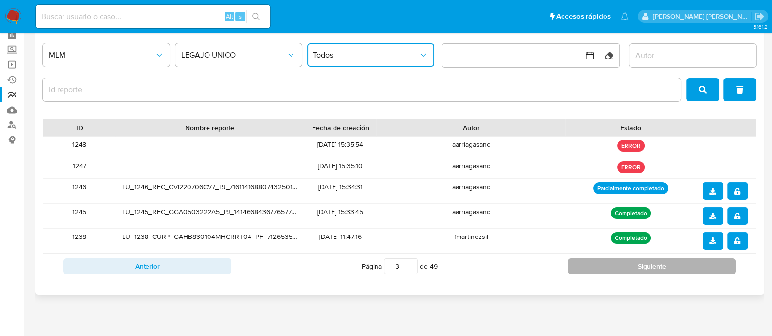
scroll to position [44, 0]
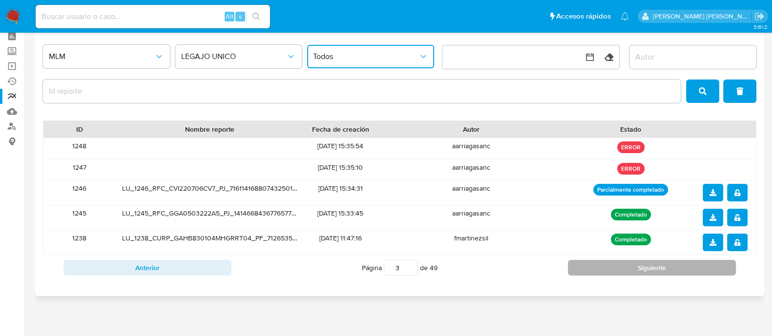
click at [657, 268] on button "Siguiente" at bounding box center [652, 268] width 168 height 16
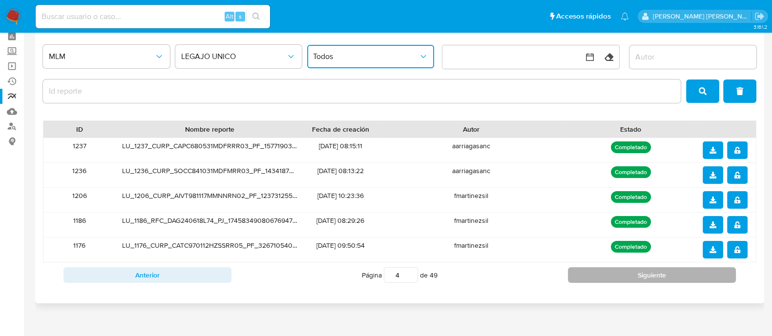
scroll to position [52, 0]
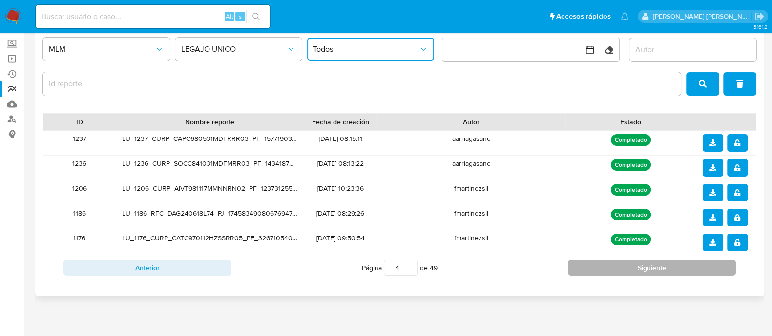
click at [657, 268] on button "Siguiente" at bounding box center [652, 268] width 168 height 16
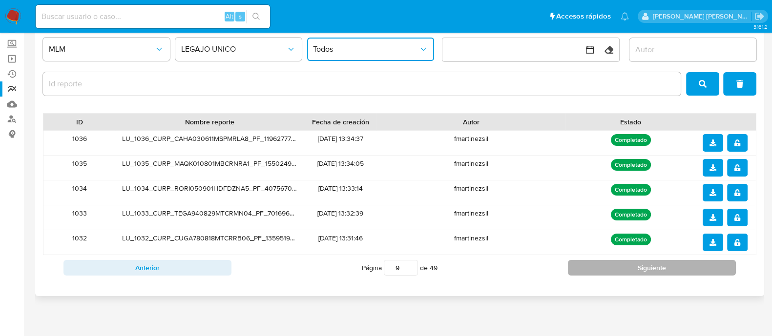
click at [657, 268] on button "Siguiente" at bounding box center [652, 268] width 168 height 16
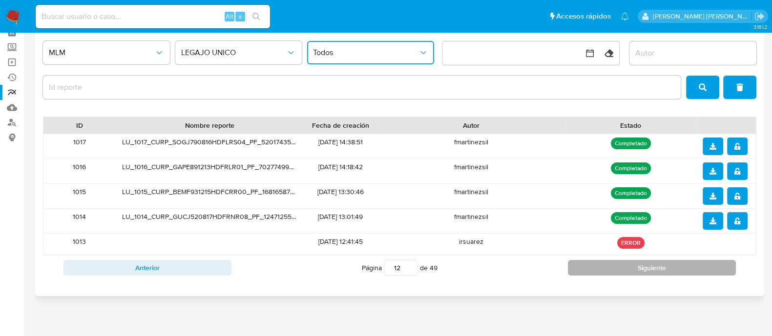
click at [657, 268] on button "Siguiente" at bounding box center [652, 268] width 168 height 16
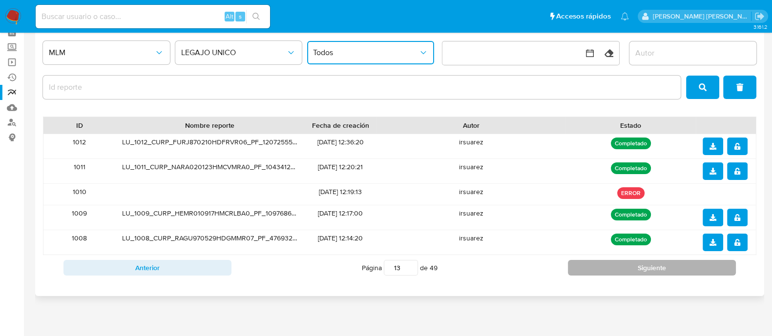
click at [657, 268] on button "Siguiente" at bounding box center [652, 268] width 168 height 16
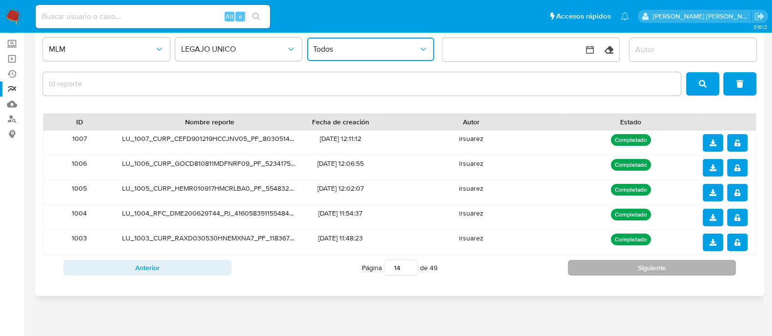
click at [657, 268] on button "Siguiente" at bounding box center [652, 268] width 168 height 16
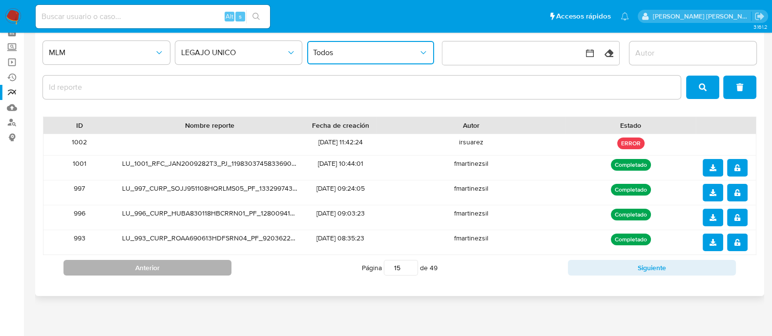
click at [111, 266] on button "Anterior" at bounding box center [147, 268] width 168 height 16
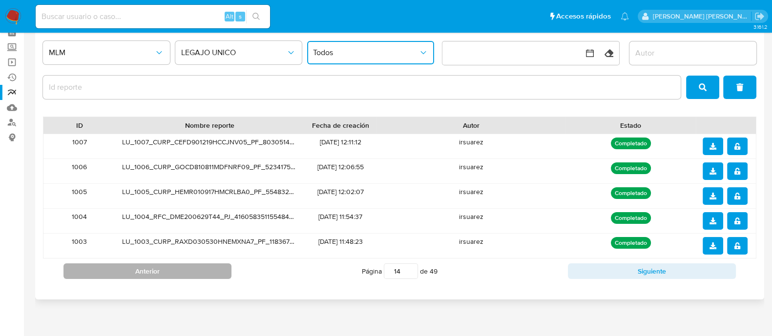
click at [111, 266] on button "Anterior" at bounding box center [147, 272] width 168 height 16
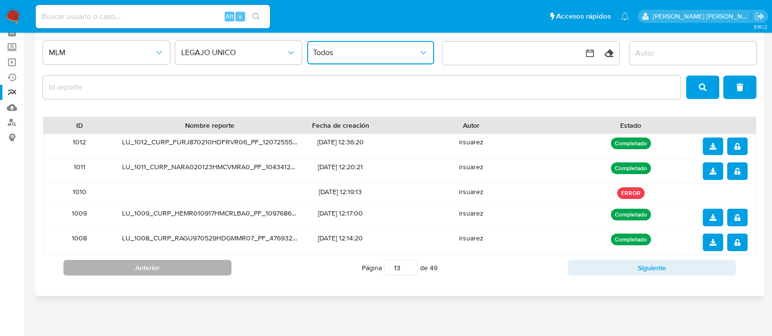
click at [111, 266] on button "Anterior" at bounding box center [147, 268] width 168 height 16
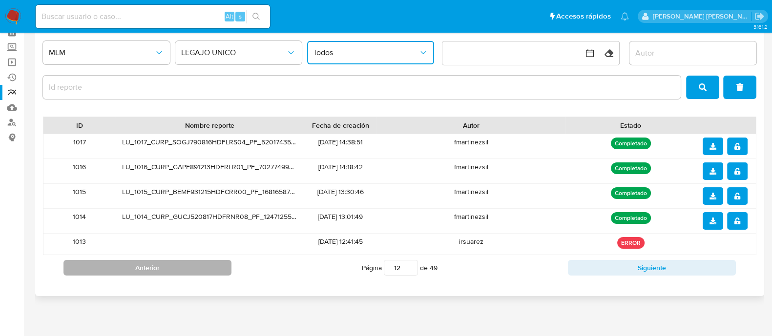
click at [111, 266] on button "Anterior" at bounding box center [147, 268] width 168 height 16
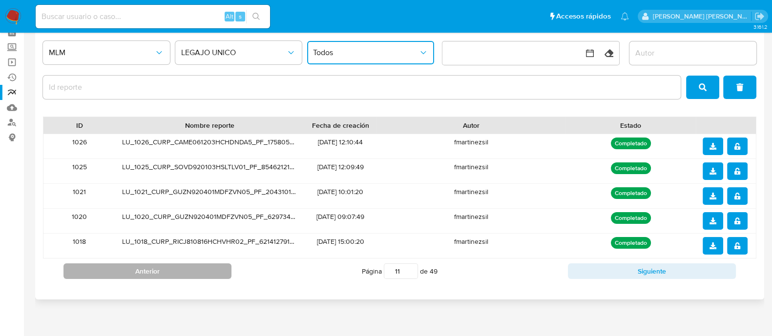
click at [111, 266] on button "Anterior" at bounding box center [147, 272] width 168 height 16
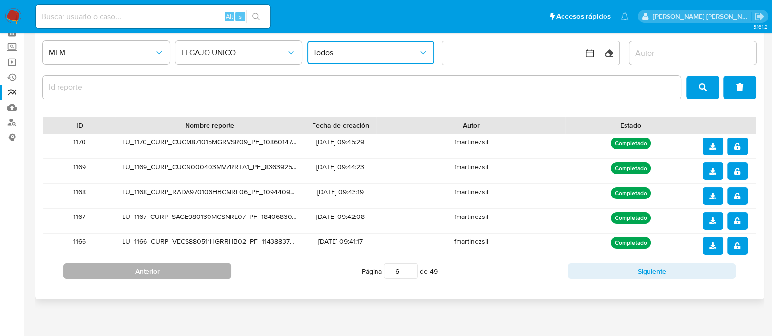
click at [111, 266] on button "Anterior" at bounding box center [147, 272] width 168 height 16
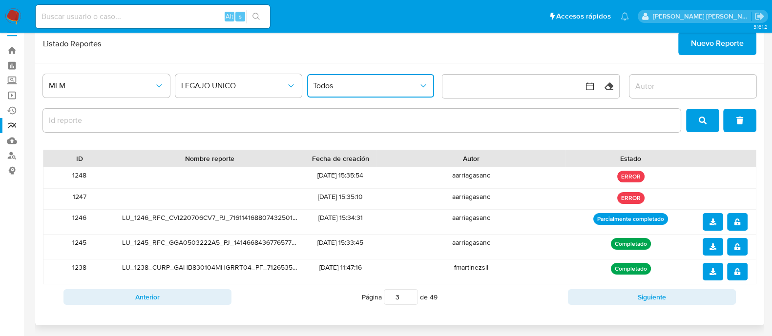
scroll to position [0, 0]
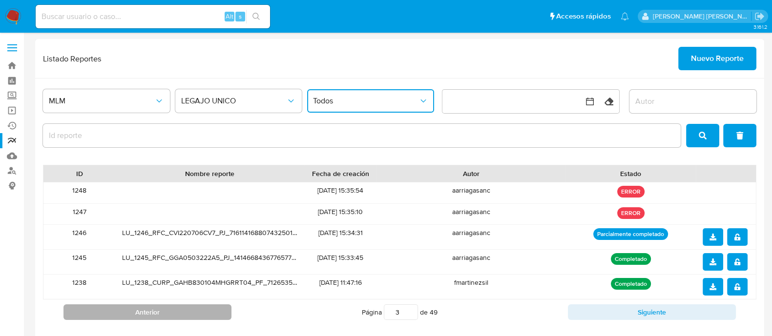
click at [142, 314] on button "Anterior" at bounding box center [147, 313] width 168 height 16
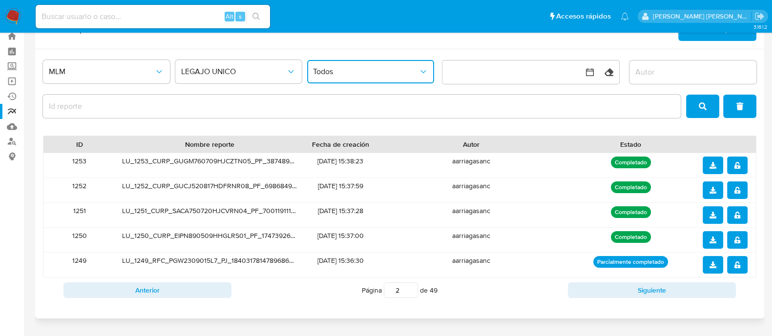
scroll to position [52, 0]
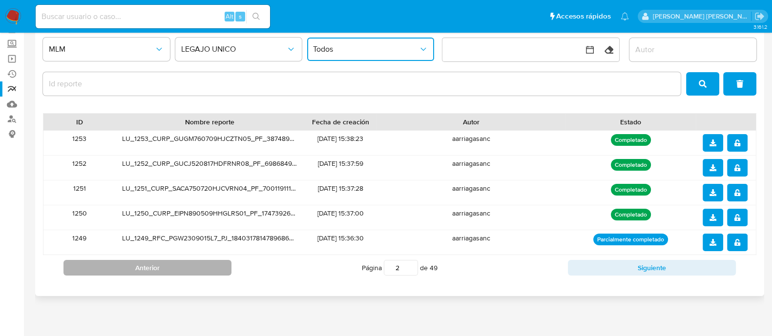
click at [169, 272] on button "Anterior" at bounding box center [147, 268] width 168 height 16
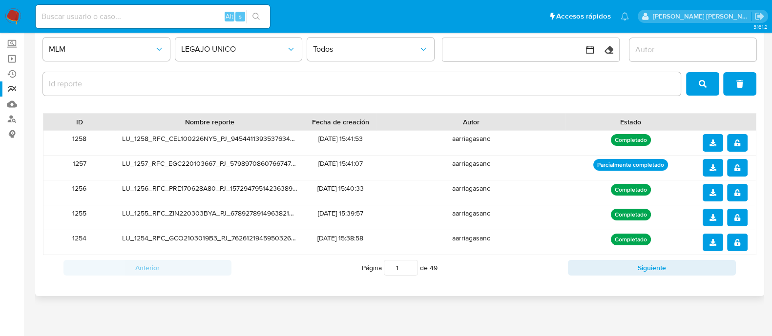
drag, startPoint x: 168, startPoint y: 164, endPoint x: 215, endPoint y: 162, distance: 47.4
click at [215, 162] on div "LU_1257_RFC_EGC220103667_PJ_5798970860766747070.zip" at bounding box center [209, 168] width 189 height 24
click at [739, 141] on icon "notify_security" at bounding box center [737, 143] width 7 height 7
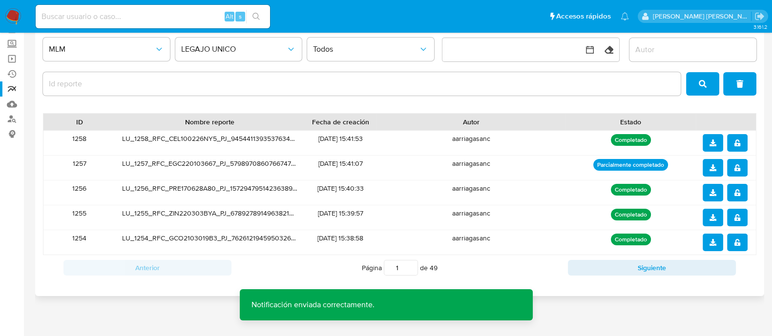
click at [739, 162] on span "notify_security" at bounding box center [737, 168] width 7 height 16
click at [740, 189] on button "notify_security" at bounding box center [737, 193] width 21 height 18
click at [740, 213] on button "notify_security" at bounding box center [737, 218] width 21 height 18
click at [740, 240] on button "notify_security" at bounding box center [737, 243] width 21 height 18
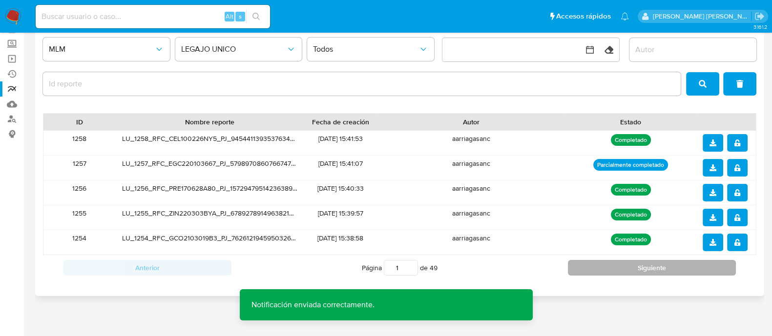
click at [598, 270] on button "Siguiente" at bounding box center [652, 268] width 168 height 16
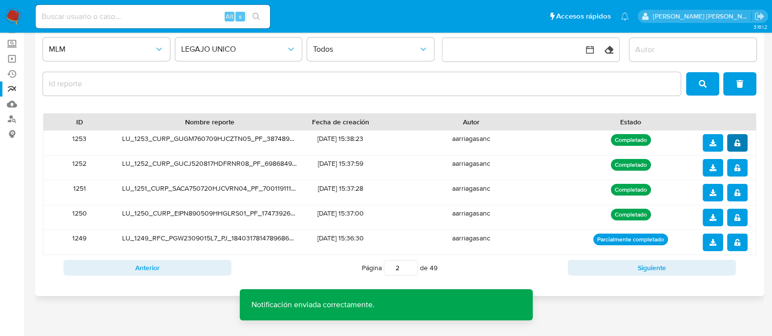
click at [740, 143] on icon "notify_security" at bounding box center [737, 143] width 7 height 7
click at [742, 165] on button "notify_security" at bounding box center [737, 168] width 21 height 18
click at [740, 194] on button "notify_security" at bounding box center [737, 193] width 21 height 18
click at [739, 218] on icon "notify_security" at bounding box center [738, 217] width 6 height 7
click at [737, 239] on icon "notify_security" at bounding box center [738, 242] width 6 height 7
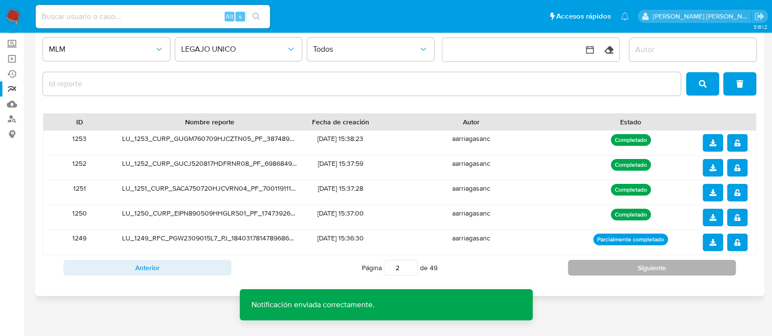
click at [681, 265] on button "Siguiente" at bounding box center [652, 268] width 168 height 16
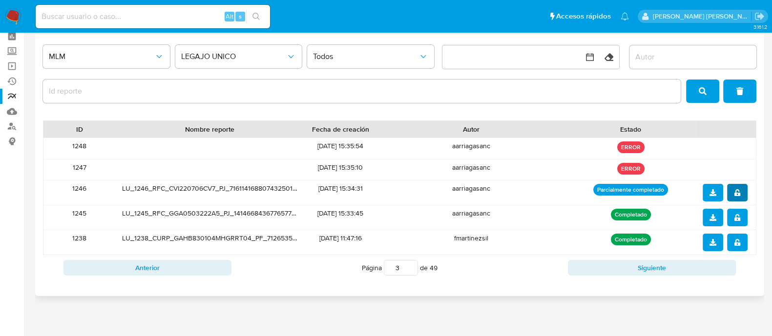
click at [735, 192] on icon "notify_security" at bounding box center [738, 192] width 6 height 7
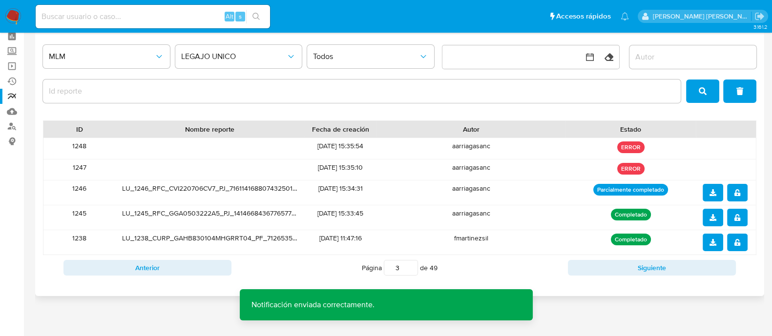
click at [735, 217] on icon "notify_security" at bounding box center [738, 217] width 6 height 7
click at [738, 239] on icon "notify_security" at bounding box center [737, 242] width 7 height 7
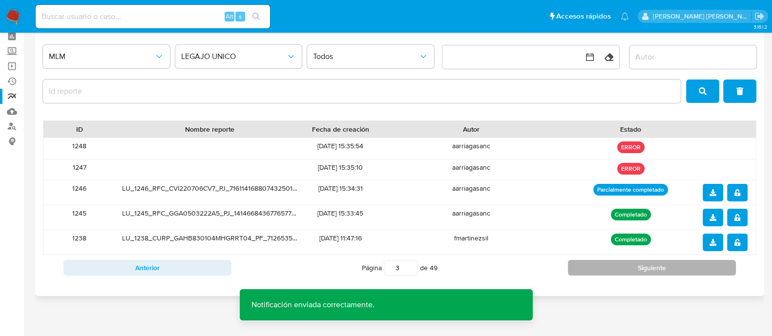
click at [663, 270] on button "Siguiente" at bounding box center [652, 268] width 168 height 16
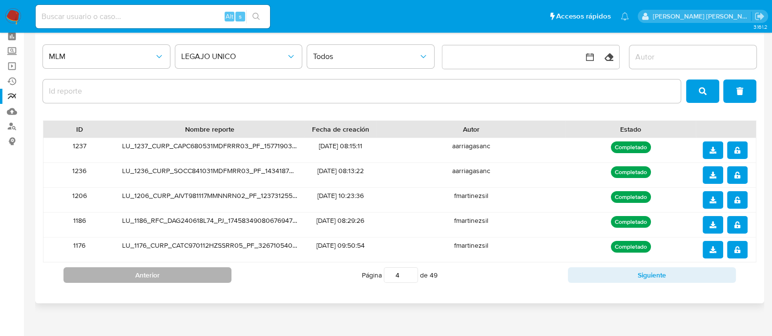
click at [150, 279] on button "Anterior" at bounding box center [147, 276] width 168 height 16
type input "3"
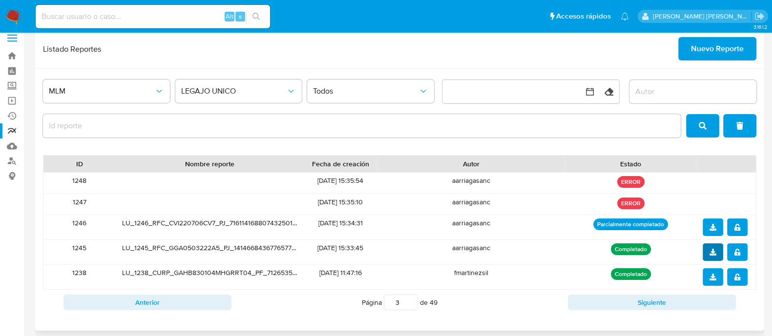
scroll to position [0, 0]
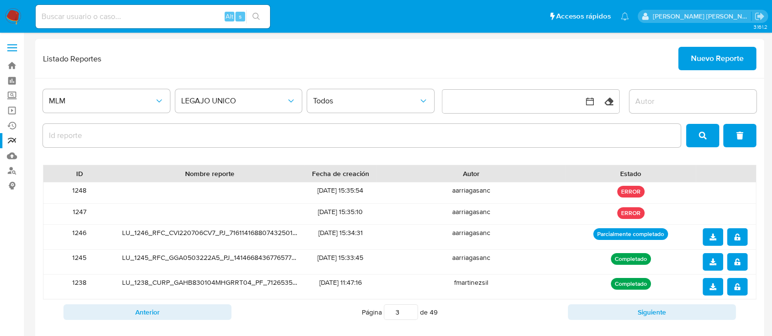
click at [137, 302] on div "Anterior Página 3 de 49 Siguiente" at bounding box center [400, 312] width 714 height 25
click at [137, 308] on button "Anterior" at bounding box center [147, 313] width 168 height 16
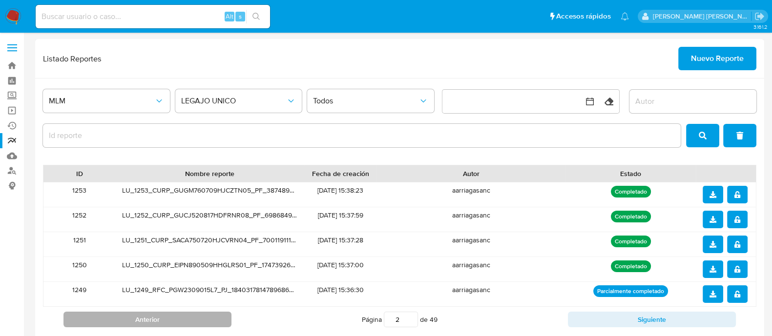
click at [137, 308] on div "Anterior Página 2 de 49 Siguiente" at bounding box center [400, 319] width 714 height 25
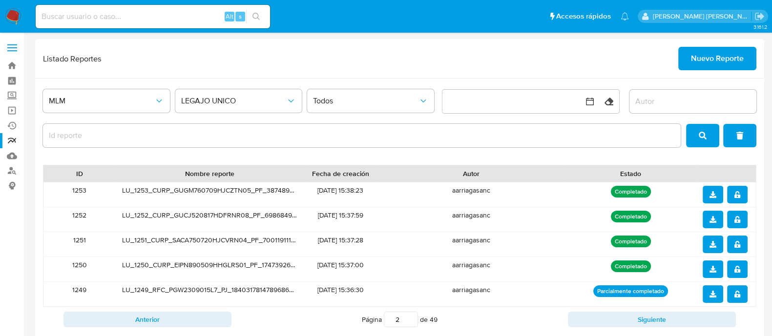
click at [141, 309] on div "Anterior Página 2 de 49 Siguiente" at bounding box center [400, 319] width 714 height 25
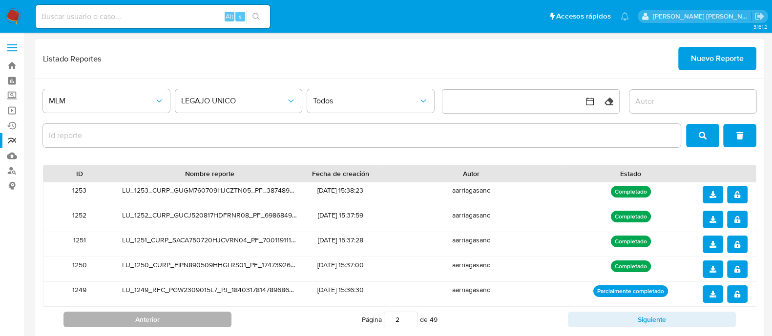
click at [141, 314] on button "Anterior" at bounding box center [147, 320] width 168 height 16
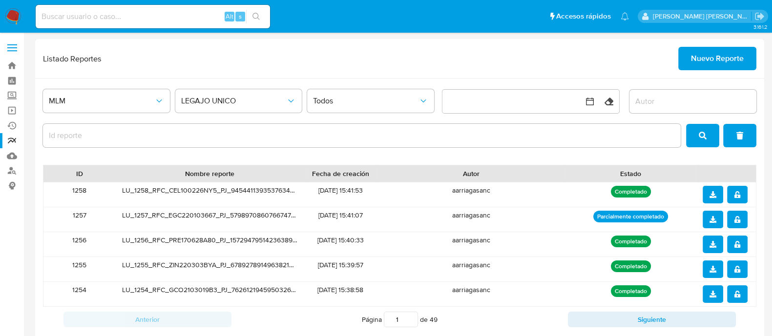
click at [708, 192] on button "download" at bounding box center [713, 195] width 21 height 18
click at [710, 220] on icon "download" at bounding box center [713, 219] width 7 height 7
click at [711, 240] on span "download" at bounding box center [713, 245] width 7 height 16
click at [713, 266] on icon "download" at bounding box center [713, 269] width 7 height 7
click at [714, 294] on icon "download" at bounding box center [713, 294] width 7 height 7
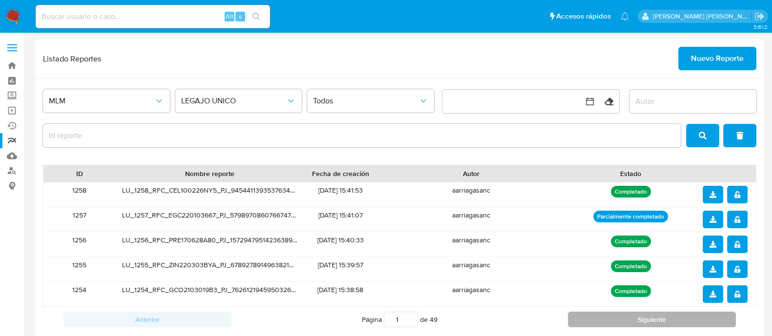
click at [698, 313] on button "Siguiente" at bounding box center [652, 320] width 168 height 16
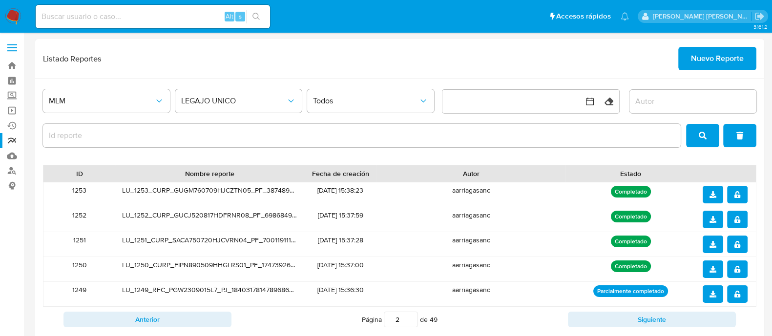
click at [713, 184] on div at bounding box center [726, 195] width 60 height 24
click at [713, 193] on icon "download" at bounding box center [713, 194] width 7 height 7
click at [714, 213] on span "download" at bounding box center [713, 220] width 7 height 16
click at [714, 241] on icon "download" at bounding box center [713, 244] width 7 height 7
click at [710, 263] on span "download" at bounding box center [713, 270] width 7 height 16
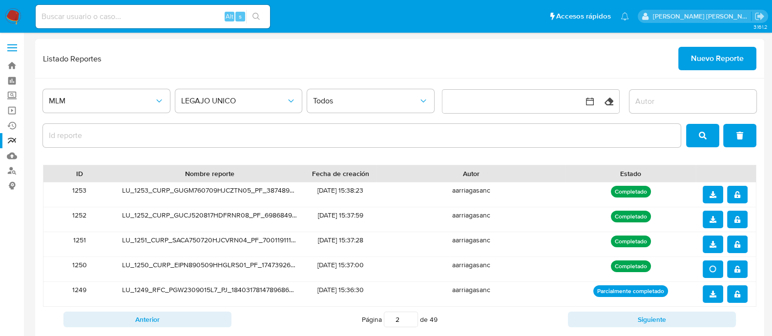
click at [711, 292] on icon "download" at bounding box center [713, 294] width 7 height 7
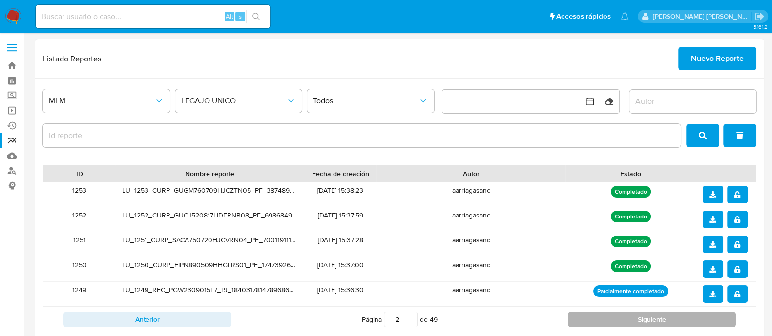
click at [655, 318] on button "Siguiente" at bounding box center [652, 320] width 168 height 16
type input "3"
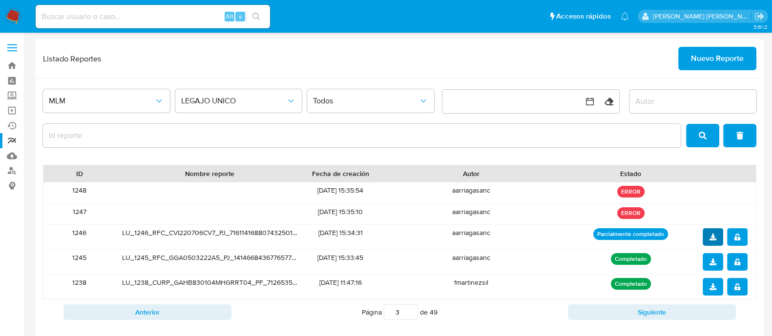
click at [707, 238] on button "download" at bounding box center [713, 238] width 21 height 18
click at [710, 259] on icon "download" at bounding box center [713, 262] width 7 height 7
click at [77, 191] on div "1248" at bounding box center [79, 193] width 72 height 21
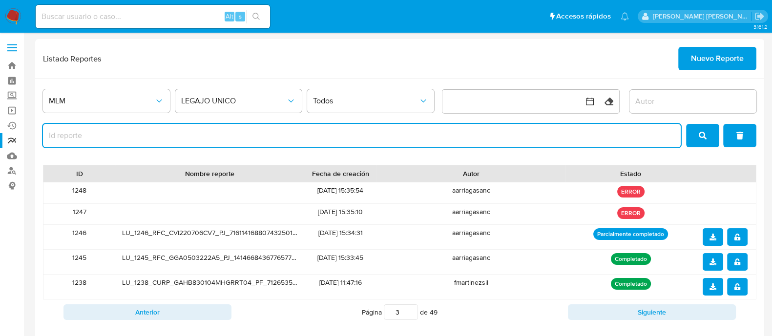
click at [118, 138] on input "report-id" at bounding box center [362, 135] width 638 height 13
paste input "1248"
type input "1248"
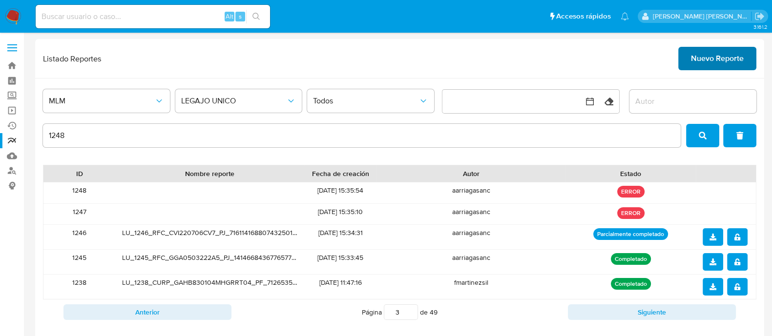
click at [707, 55] on span "Nuevo Reporte" at bounding box center [717, 58] width 53 height 21
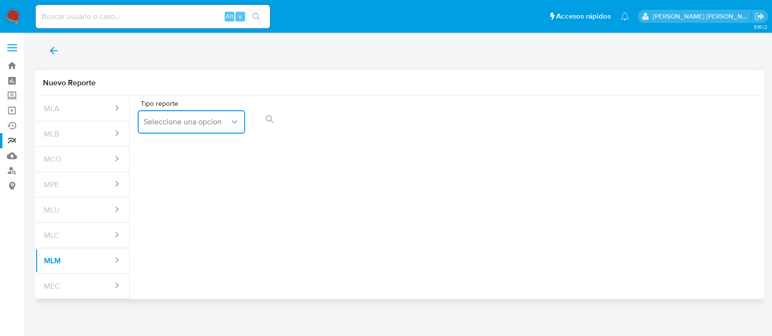
click at [216, 122] on span "Seleccione una opcion" at bounding box center [187, 122] width 86 height 10
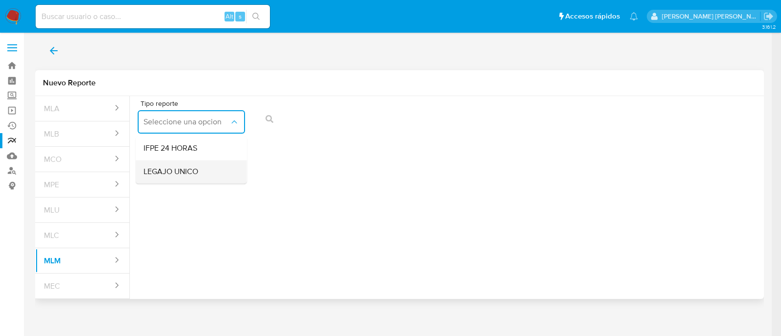
click at [205, 167] on div "LEGAJO UNICO" at bounding box center [189, 171] width 90 height 23
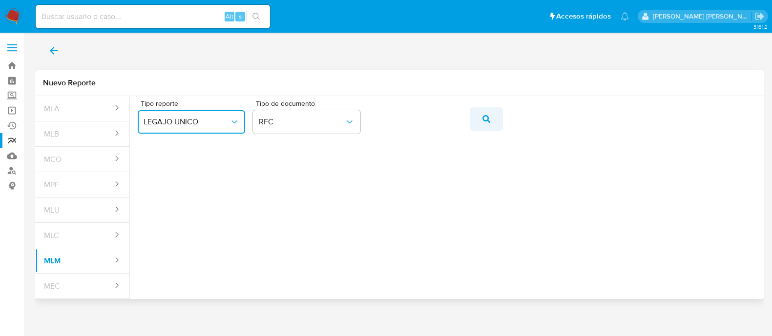
drag, startPoint x: 486, startPoint y: 118, endPoint x: 484, endPoint y: 123, distance: 5.3
click at [486, 118] on icon "action-search" at bounding box center [487, 119] width 8 height 8
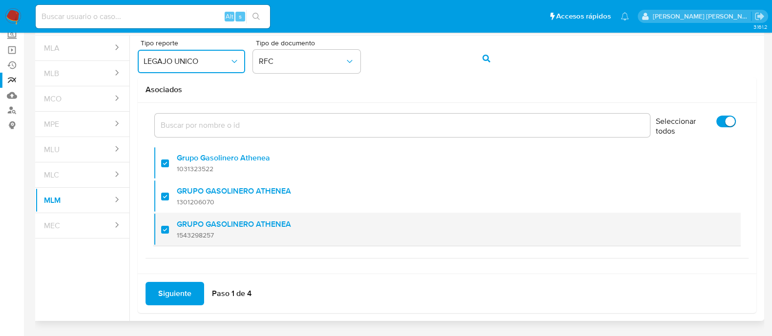
scroll to position [86, 0]
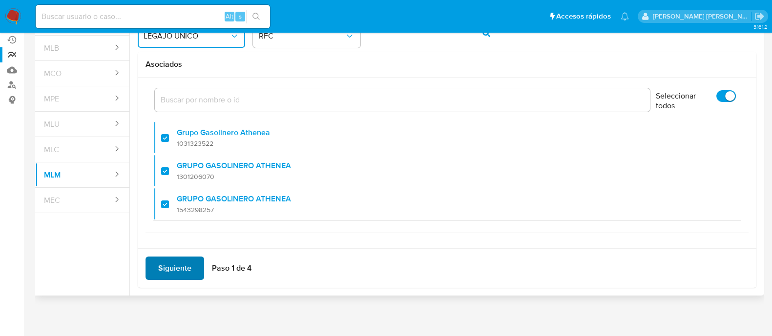
click at [172, 262] on span "Siguiente" at bounding box center [174, 268] width 33 height 21
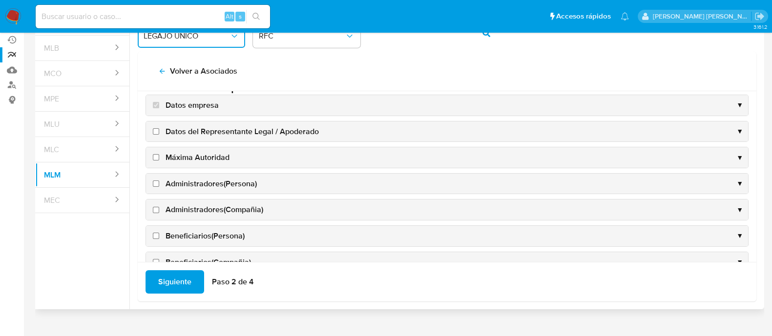
scroll to position [0, 0]
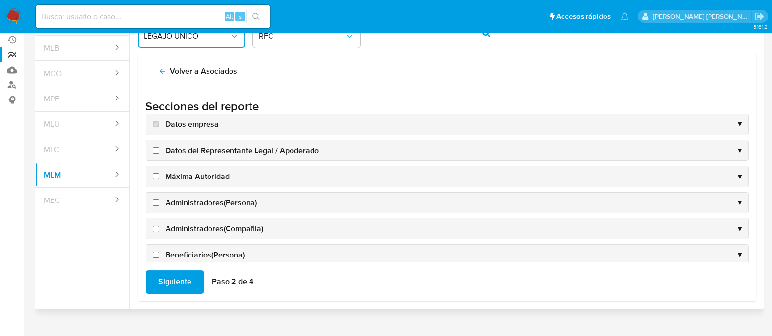
click at [156, 152] on input "Datos del Representante Legal / Apoderado" at bounding box center [156, 150] width 6 height 6
checkbox input "true"
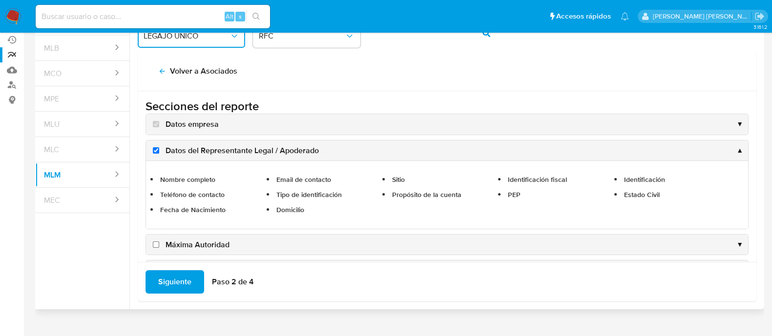
click at [156, 242] on input "Máxima Autoridad" at bounding box center [156, 245] width 6 height 6
checkbox input "true"
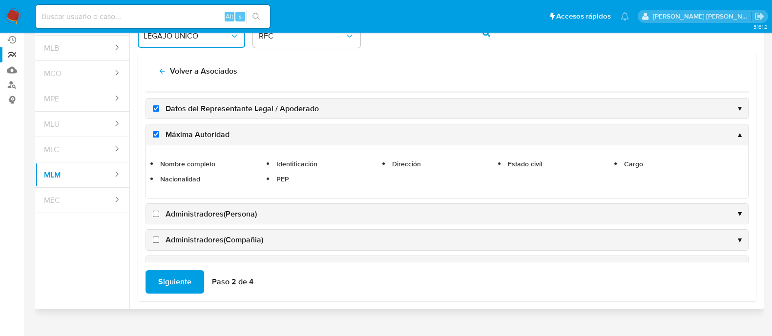
scroll to position [61, 0]
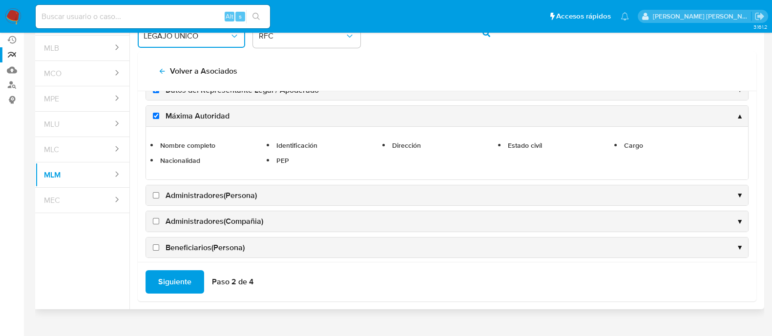
click at [155, 195] on input "Administradores(Persona)" at bounding box center [156, 195] width 6 height 6
checkbox input "true"
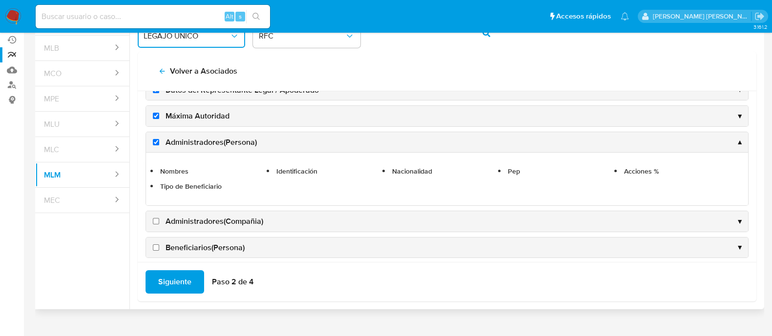
click at [158, 218] on input "Administradores(Compañia)" at bounding box center [156, 221] width 6 height 6
checkbox input "true"
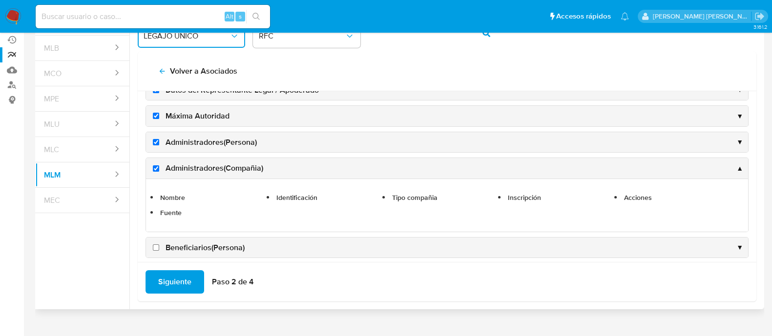
click at [156, 249] on input "Beneficiarios(Persona)" at bounding box center [156, 248] width 6 height 6
checkbox input "true"
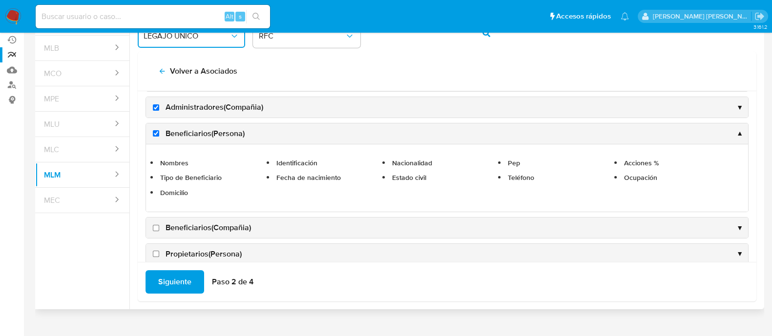
scroll to position [183, 0]
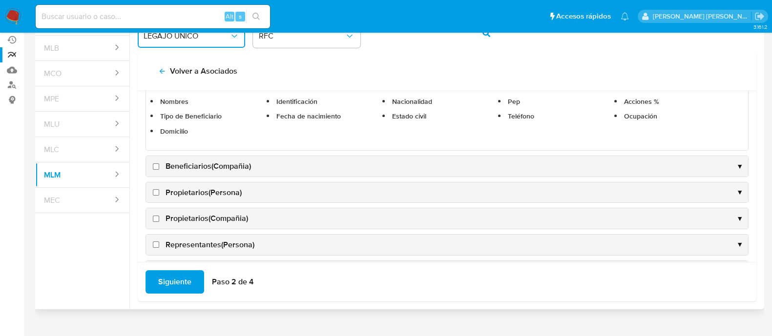
click at [154, 167] on input "Beneficiarios(Compañia)" at bounding box center [156, 167] width 6 height 6
checkbox input "true"
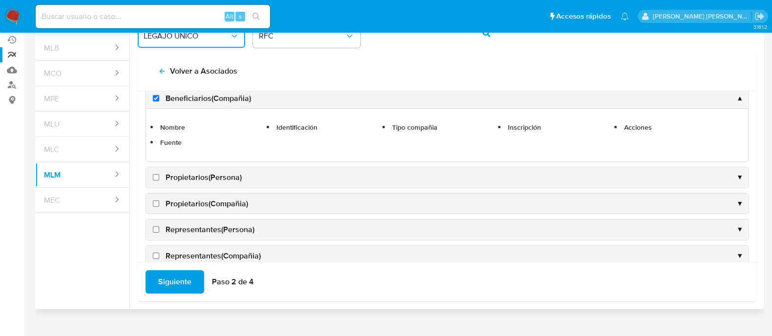
click at [156, 177] on input "Propietarios(Persona)" at bounding box center [156, 177] width 6 height 6
checkbox input "true"
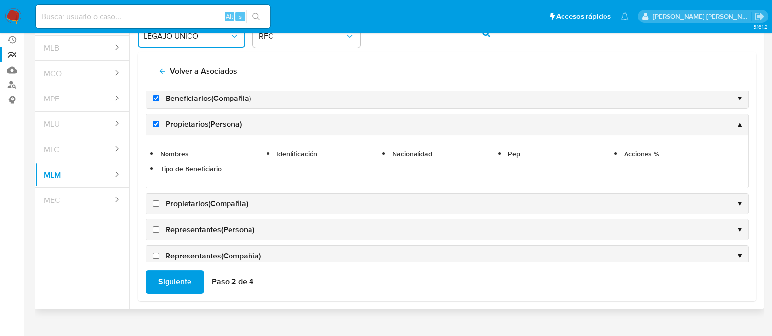
click at [158, 202] on input "Propietarios(Compañia)" at bounding box center [156, 204] width 6 height 6
checkbox input "true"
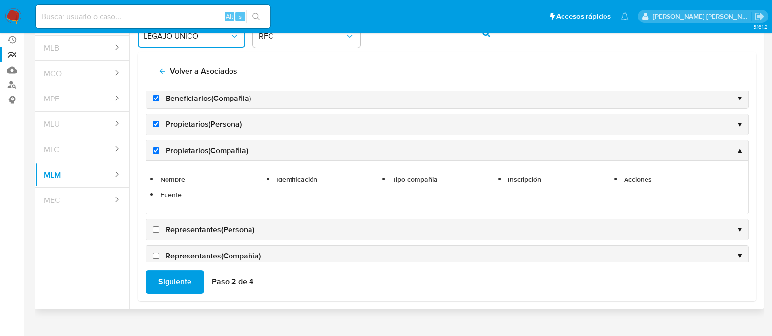
click at [157, 227] on input "Representantes(Persona)" at bounding box center [156, 230] width 6 height 6
checkbox input "true"
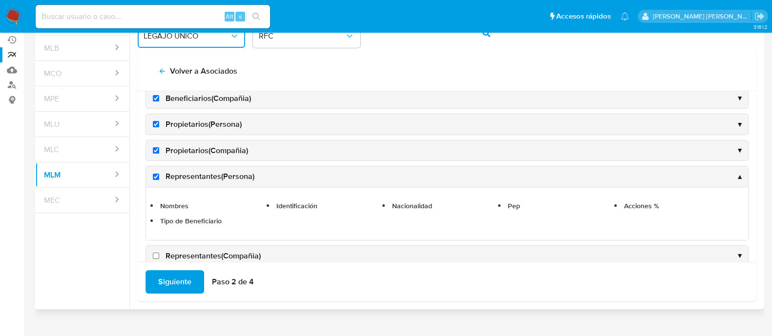
click at [159, 253] on label "Representantes(Compañia)" at bounding box center [206, 256] width 110 height 11
click at [159, 253] on input "Representantes(Compañia)" at bounding box center [156, 256] width 6 height 6
checkbox input "true"
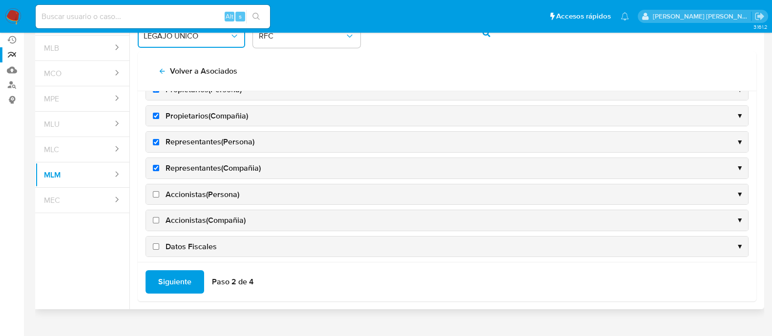
scroll to position [244, 0]
click at [153, 166] on input "Accionistas(Persona)" at bounding box center [156, 169] width 6 height 6
checkbox input "true"
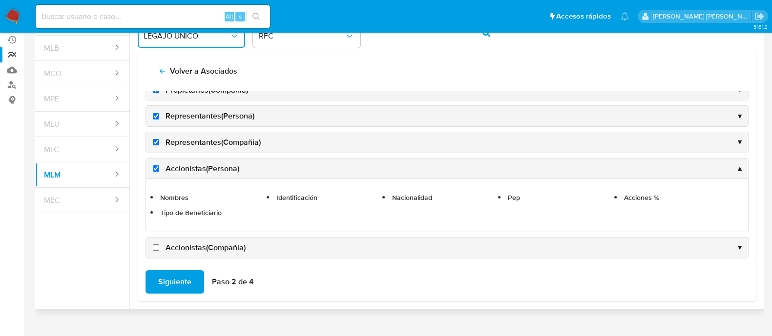
click at [156, 245] on input "Accionistas(Compañia)" at bounding box center [156, 248] width 6 height 6
checkbox input "true"
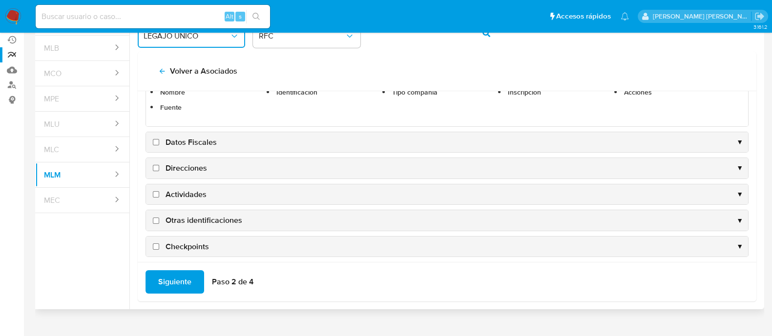
scroll to position [380, 0]
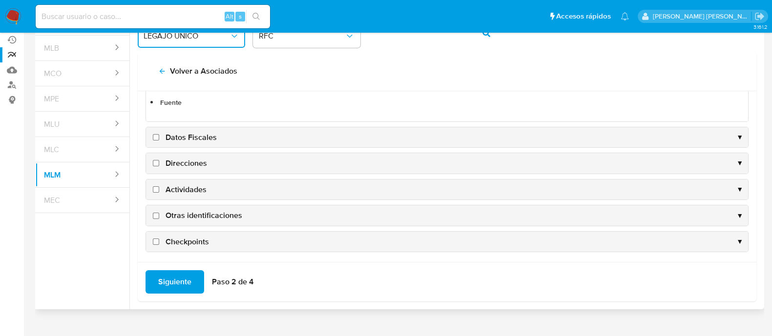
click at [156, 134] on input "Datos Fiscales" at bounding box center [156, 137] width 6 height 6
checkbox input "true"
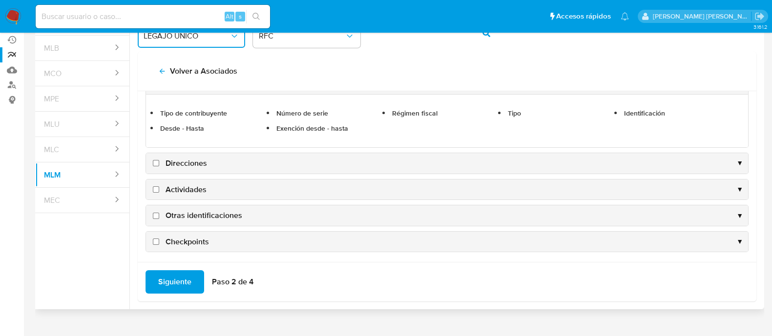
click at [154, 160] on input "Direcciones" at bounding box center [156, 163] width 6 height 6
checkbox input "true"
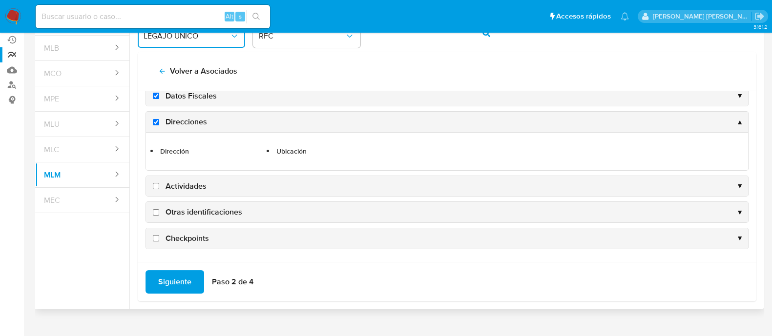
scroll to position [365, 0]
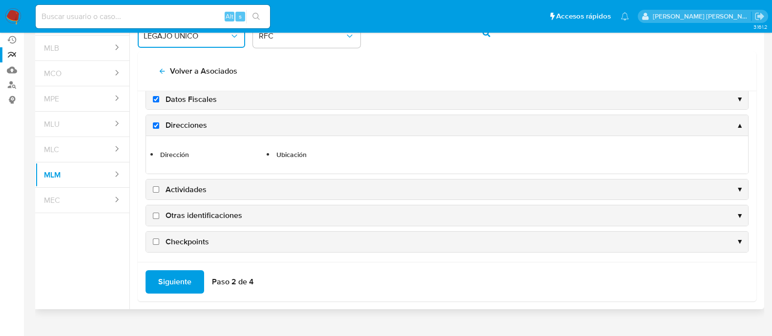
click at [155, 187] on input "Actividades" at bounding box center [156, 190] width 6 height 6
checkbox input "true"
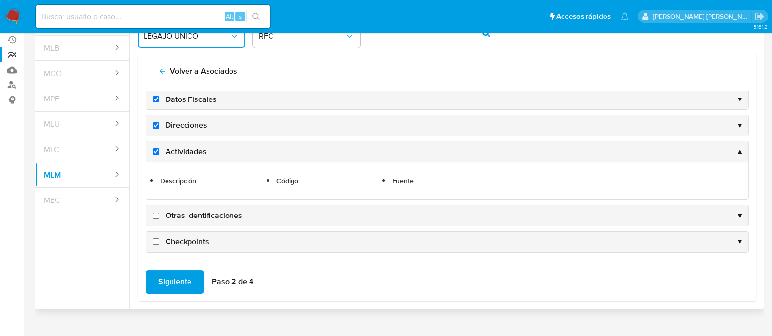
click at [157, 213] on input "Otras identificaciones" at bounding box center [156, 216] width 6 height 6
checkbox input "true"
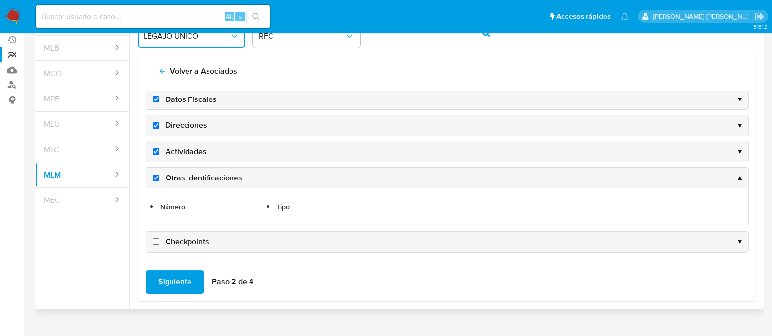
click at [158, 239] on input "Checkpoints" at bounding box center [156, 242] width 6 height 6
checkbox input "true"
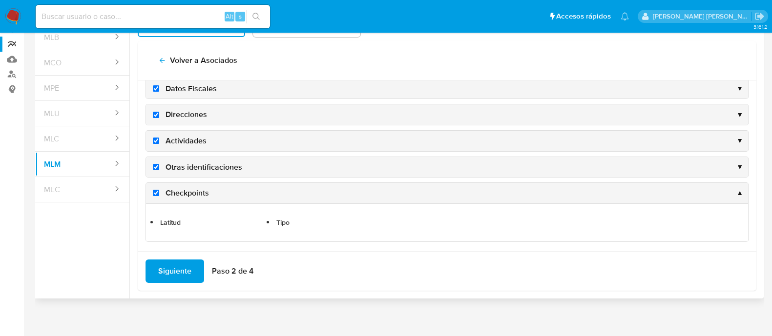
scroll to position [100, 0]
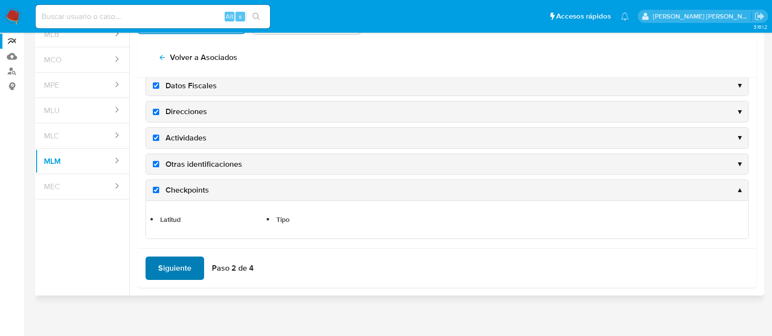
click at [165, 260] on span "Siguiente" at bounding box center [174, 268] width 33 height 21
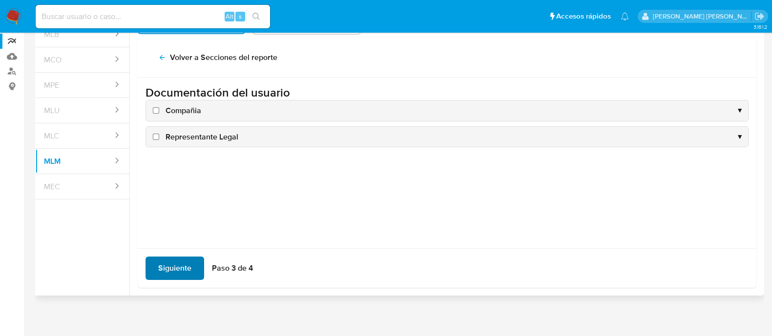
scroll to position [0, 0]
click at [156, 113] on input "Compañia" at bounding box center [156, 110] width 6 height 6
checkbox input "true"
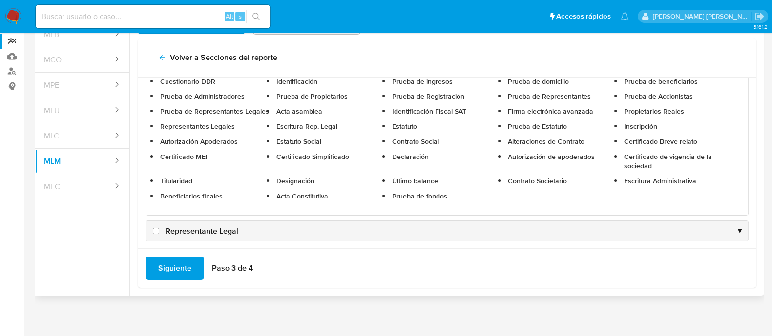
scroll to position [63, 0]
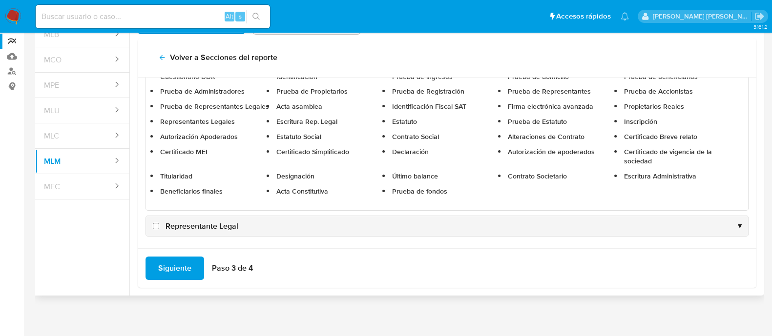
click at [160, 223] on label "Representante Legal" at bounding box center [194, 226] width 87 height 11
click at [159, 223] on input "Representante Legal" at bounding box center [156, 226] width 6 height 6
checkbox input "true"
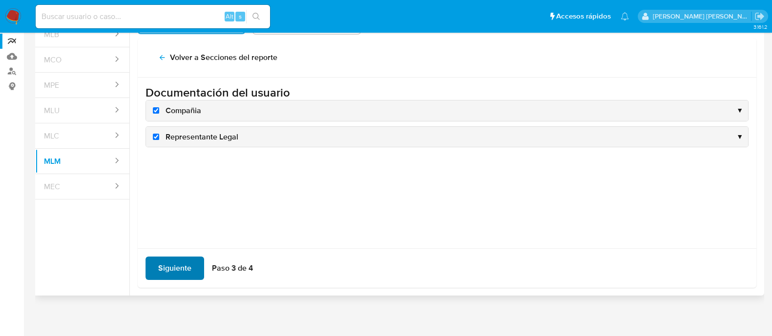
click at [171, 266] on span "Siguiente" at bounding box center [174, 268] width 33 height 21
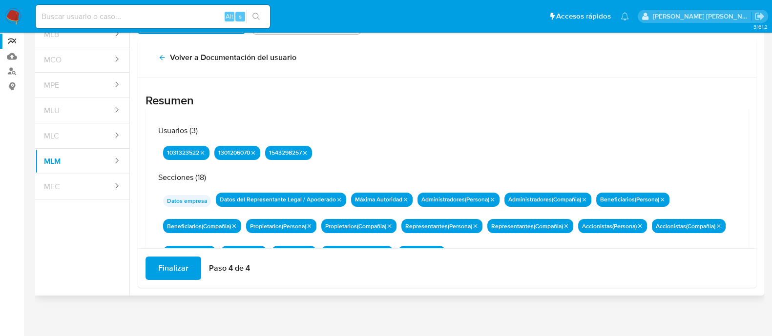
scroll to position [85, 0]
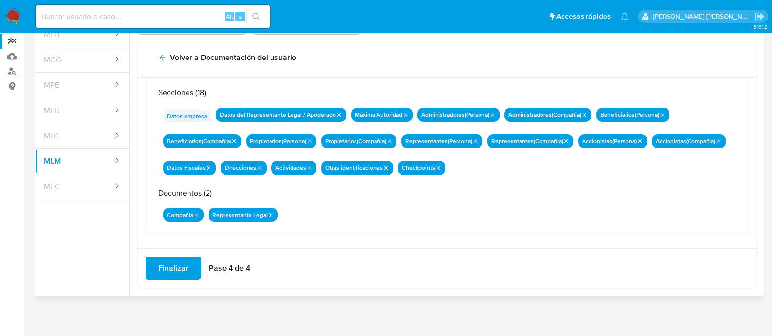
click at [158, 253] on div "Finalizar Paso 4 de 4" at bounding box center [447, 269] width 619 height 40
click at [162, 265] on span "Finalizar" at bounding box center [173, 268] width 30 height 21
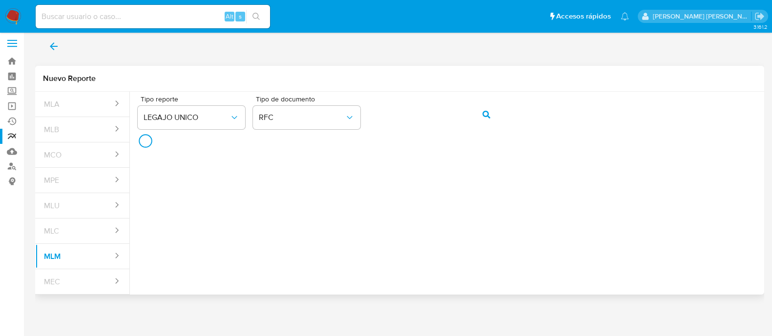
scroll to position [3, 0]
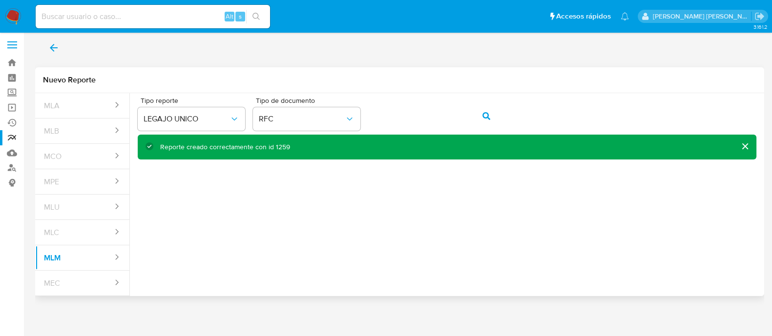
click at [279, 145] on div "Reporte creado correctamente con id 1259" at bounding box center [225, 147] width 130 height 9
click at [55, 52] on icon "back" at bounding box center [54, 48] width 12 height 12
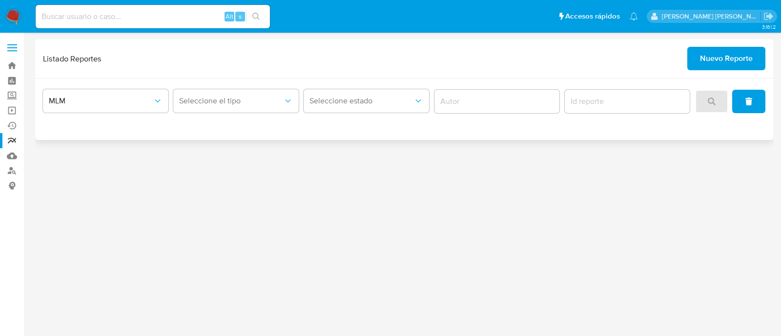
click at [247, 113] on div "Seleccione el tipo" at bounding box center [236, 101] width 126 height 30
click at [247, 103] on span "Seleccione el tipo" at bounding box center [231, 101] width 104 height 10
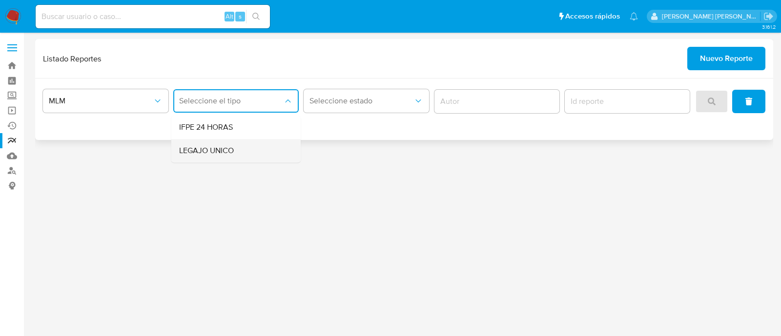
click at [239, 150] on div "LEGAJO UNICO" at bounding box center [233, 150] width 108 height 23
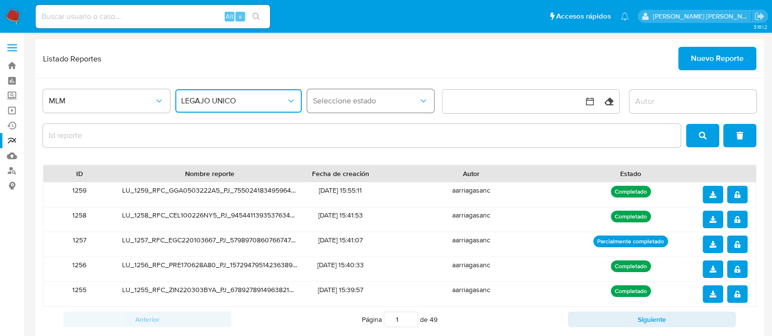
click at [353, 98] on span "Seleccione estado" at bounding box center [365, 101] width 105 height 10
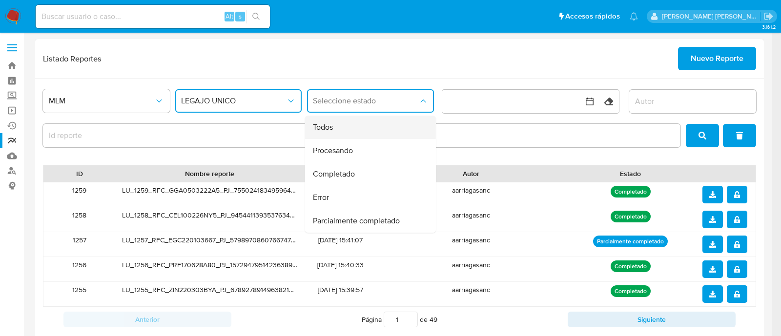
click at [347, 132] on div "Todos" at bounding box center [367, 127] width 109 height 23
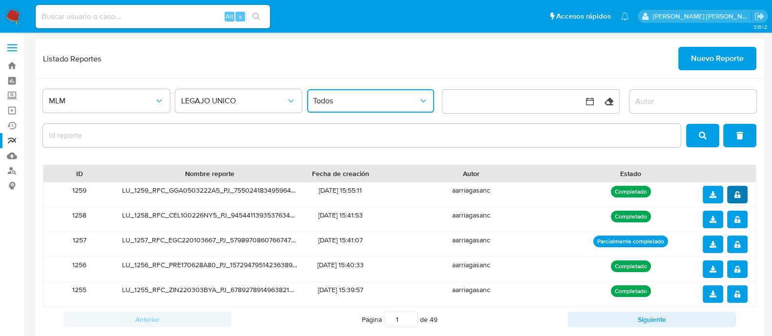
click at [735, 196] on icon "notify_security" at bounding box center [738, 194] width 6 height 7
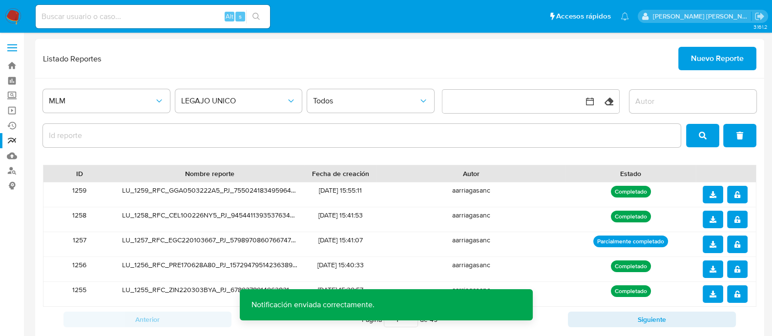
click at [708, 194] on button "download" at bounding box center [713, 195] width 21 height 18
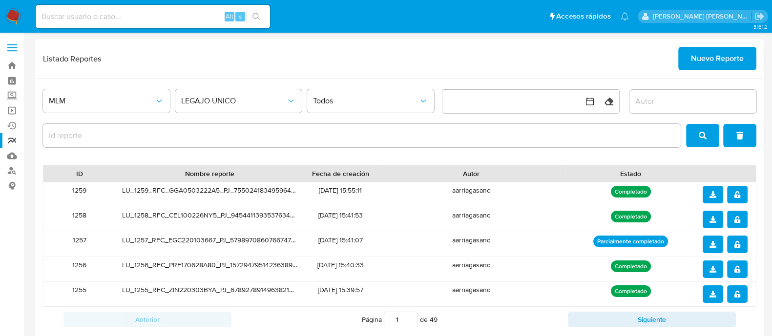
click at [713, 54] on span "Nuevo Reporte" at bounding box center [717, 58] width 53 height 21
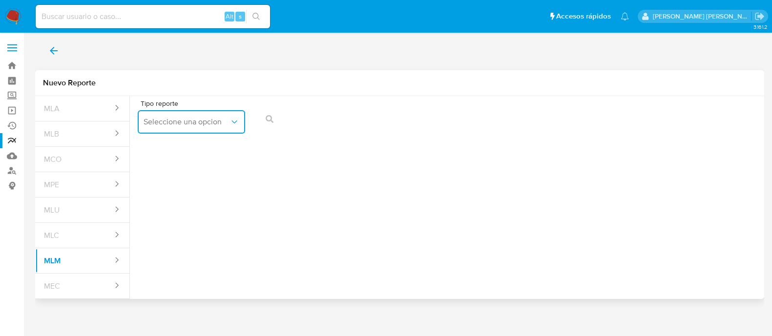
click at [210, 128] on button "Seleccione una opcion" at bounding box center [191, 121] width 107 height 23
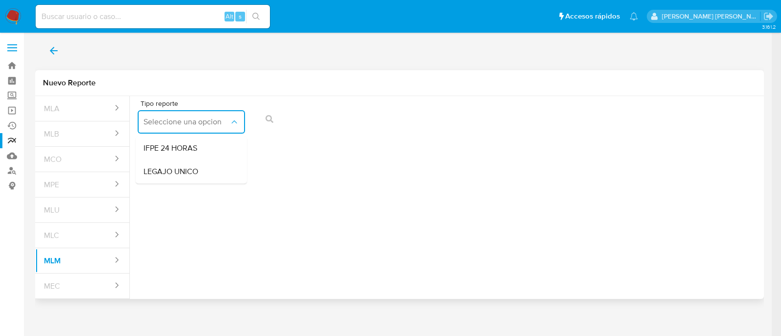
drag, startPoint x: 196, startPoint y: 168, endPoint x: 208, endPoint y: 166, distance: 11.3
click at [196, 168] on span "LEGAJO UNICO" at bounding box center [171, 172] width 55 height 10
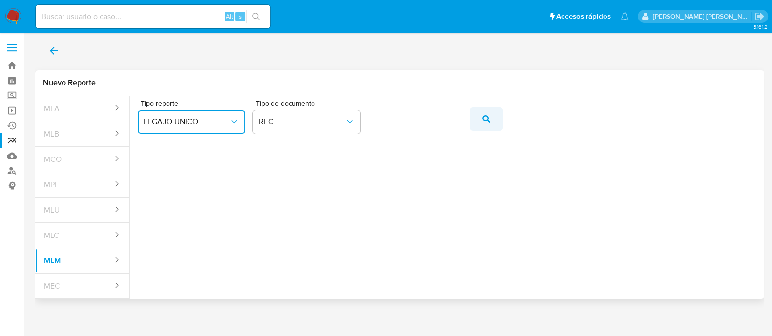
click at [490, 119] on button "action-search" at bounding box center [486, 118] width 33 height 23
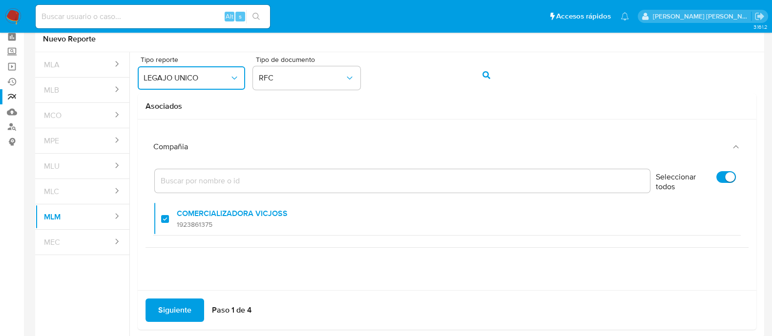
scroll to position [86, 0]
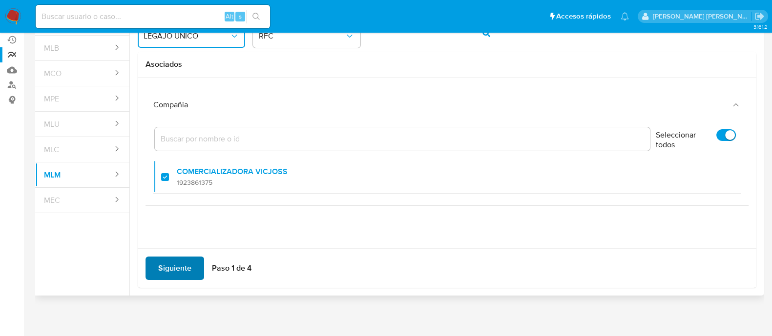
click at [147, 268] on button "Siguiente" at bounding box center [175, 268] width 59 height 23
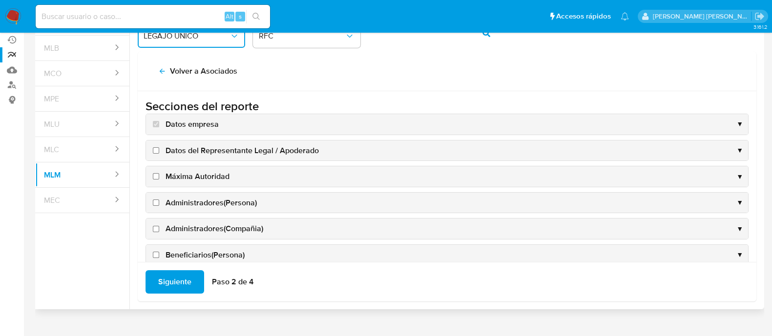
click at [158, 150] on input "Datos del Representante Legal / Apoderado" at bounding box center [156, 150] width 6 height 6
checkbox input "true"
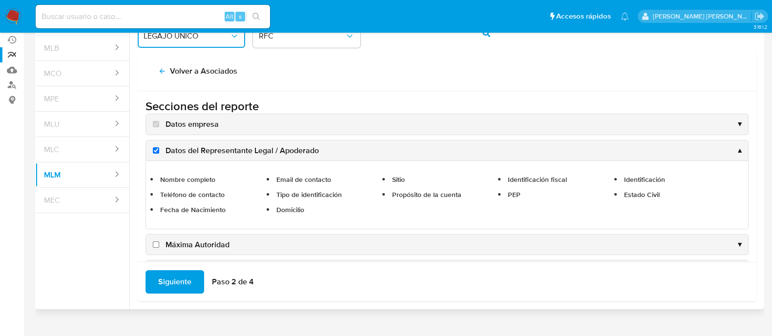
click at [155, 243] on input "Máxima Autoridad" at bounding box center [156, 245] width 6 height 6
checkbox input "true"
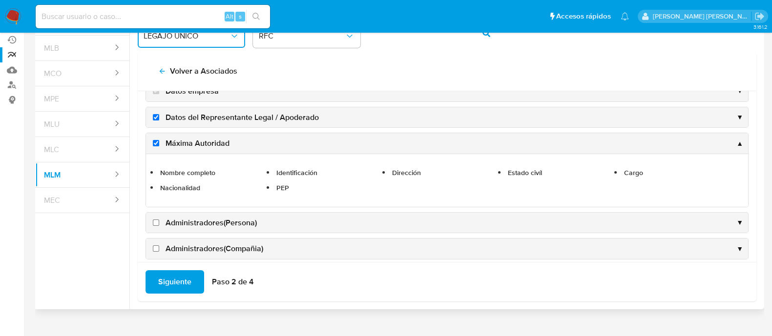
scroll to position [61, 0]
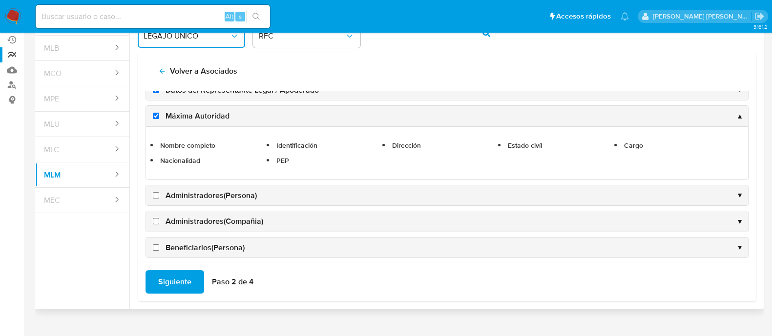
click at [155, 194] on input "Administradores(Persona)" at bounding box center [156, 195] width 6 height 6
checkbox input "true"
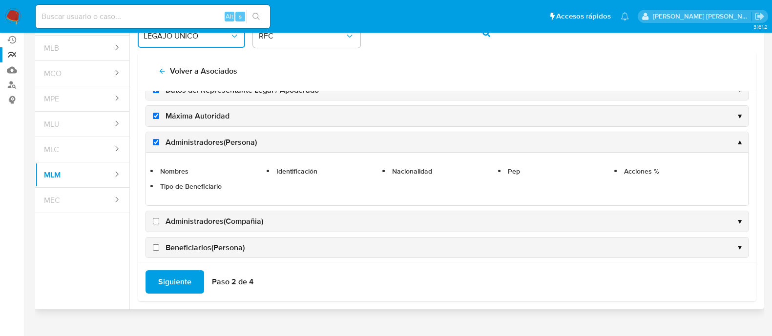
click at [156, 218] on input "Administradores(Compañia)" at bounding box center [156, 221] width 6 height 6
checkbox input "true"
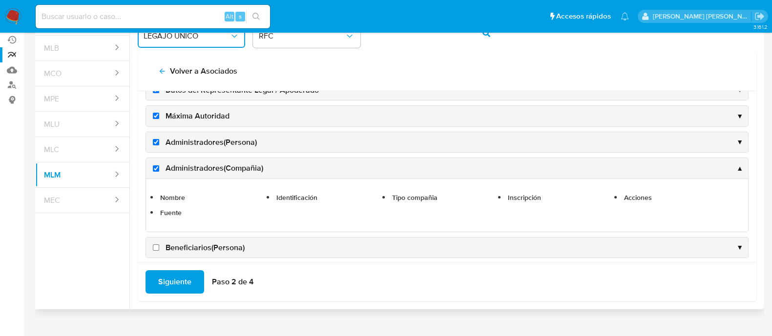
click at [154, 246] on input "Beneficiarios(Persona)" at bounding box center [156, 248] width 6 height 6
checkbox input "true"
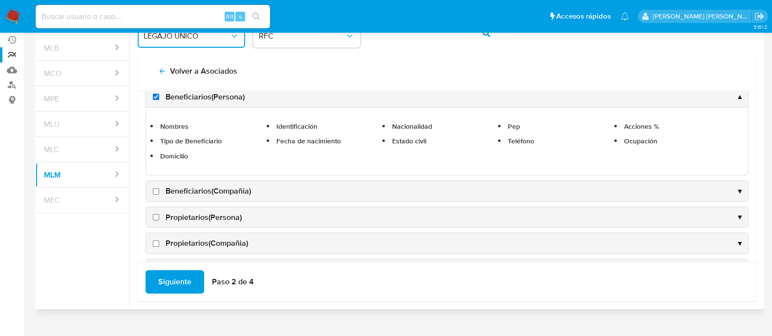
scroll to position [183, 0]
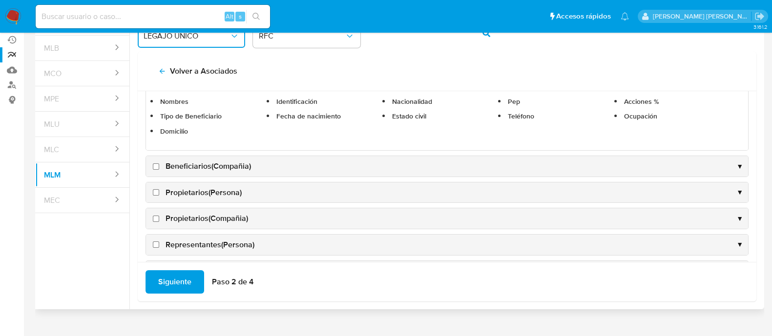
click at [154, 165] on input "Beneficiarios(Compañia)" at bounding box center [156, 167] width 6 height 6
checkbox input "true"
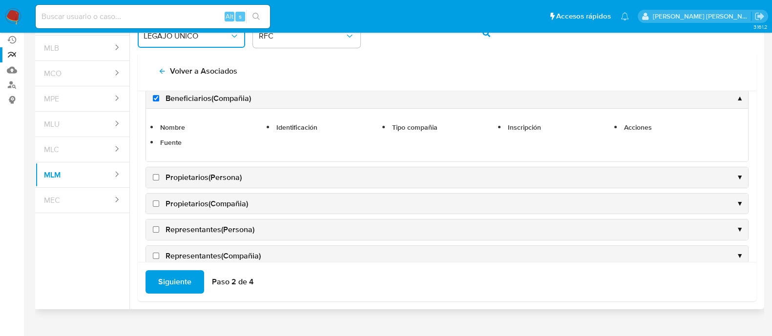
click at [156, 177] on input "Propietarios(Persona)" at bounding box center [156, 177] width 6 height 6
checkbox input "true"
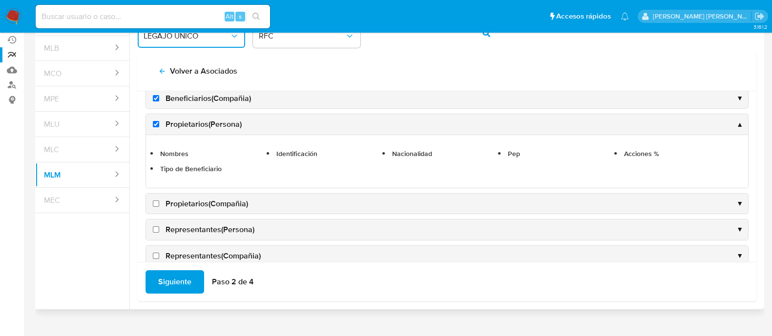
click at [155, 204] on input "Propietarios(Compañia)" at bounding box center [156, 204] width 6 height 6
checkbox input "true"
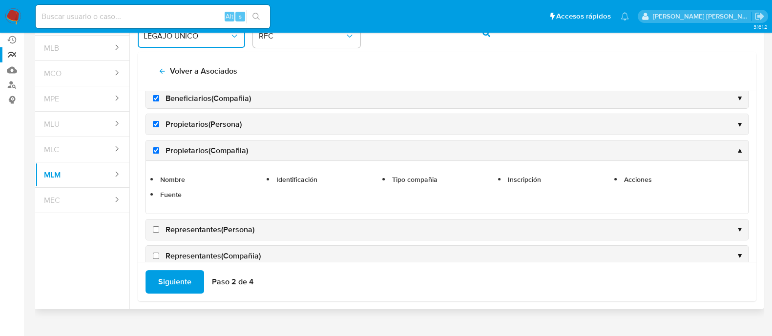
click at [153, 228] on input "Representantes(Persona)" at bounding box center [156, 230] width 6 height 6
checkbox input "true"
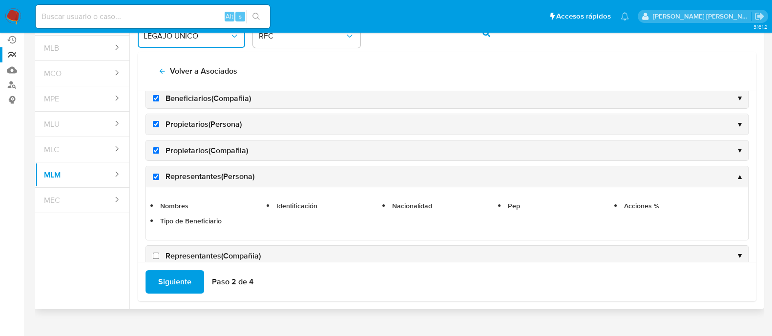
click at [157, 257] on input "Representantes(Compañia)" at bounding box center [156, 256] width 6 height 6
checkbox input "true"
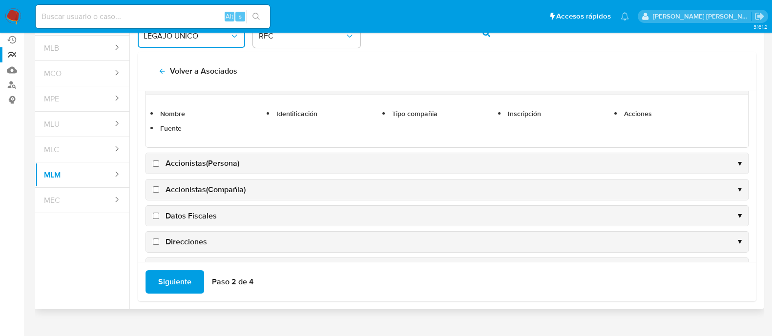
scroll to position [305, 0]
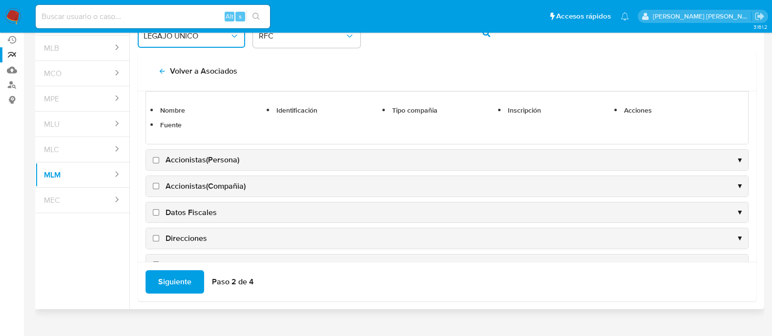
click at [157, 160] on input "Accionistas(Persona)" at bounding box center [156, 160] width 6 height 6
checkbox input "true"
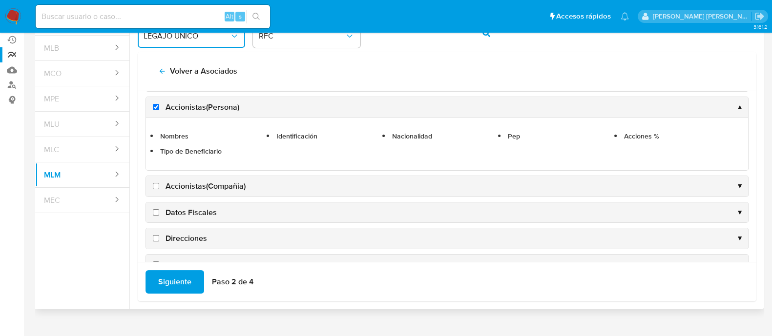
click at [154, 183] on input "Accionistas(Compañia)" at bounding box center [156, 186] width 6 height 6
checkbox input "true"
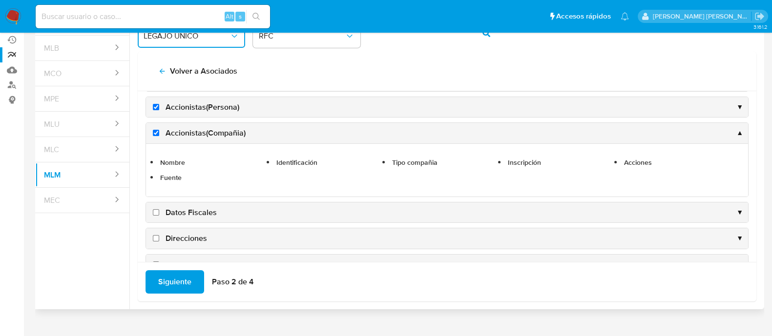
click at [155, 212] on input "Datos Fiscales" at bounding box center [156, 213] width 6 height 6
checkbox input "true"
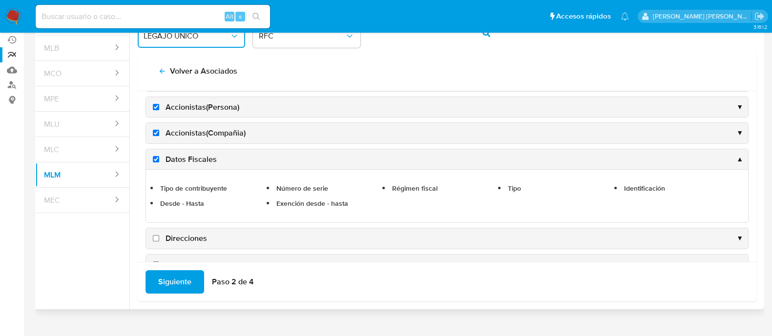
click at [154, 235] on input "Direcciones" at bounding box center [156, 238] width 6 height 6
checkbox input "true"
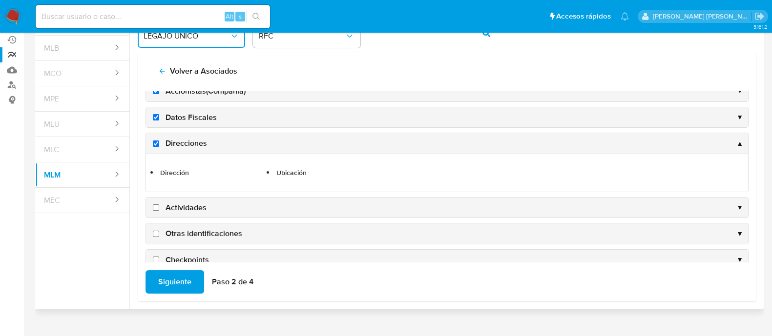
scroll to position [365, 0]
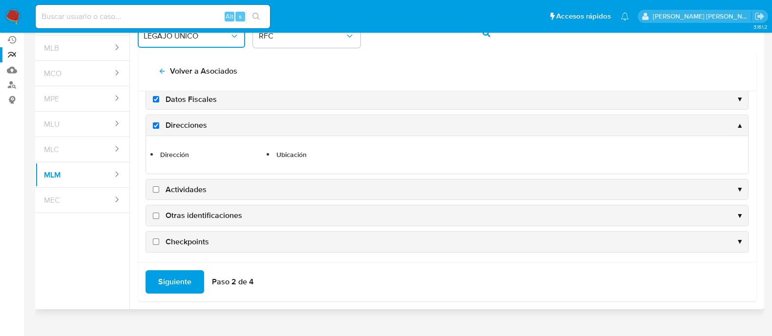
click at [156, 187] on input "Actividades" at bounding box center [156, 190] width 6 height 6
checkbox input "true"
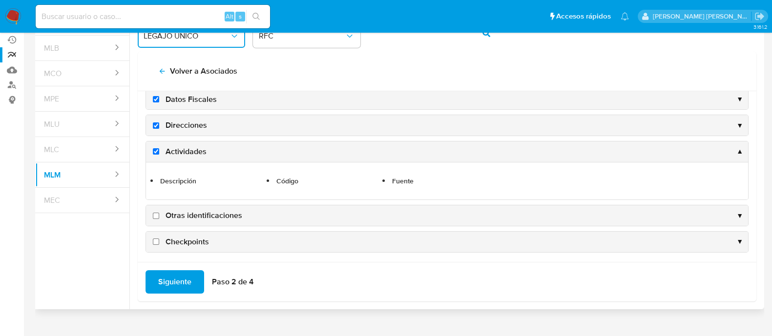
click at [153, 213] on input "Otras identificaciones" at bounding box center [156, 216] width 6 height 6
checkbox input "true"
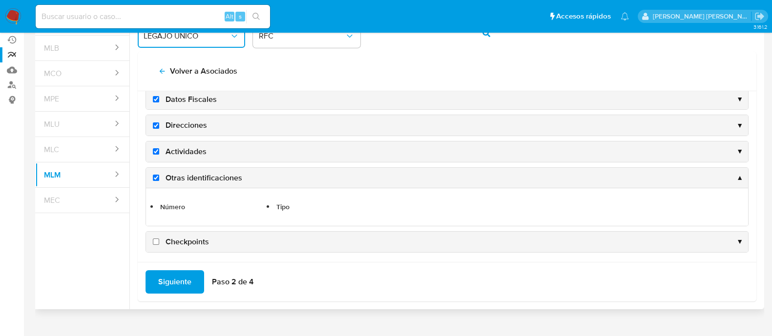
click at [159, 239] on input "Checkpoints" at bounding box center [156, 242] width 6 height 6
checkbox input "true"
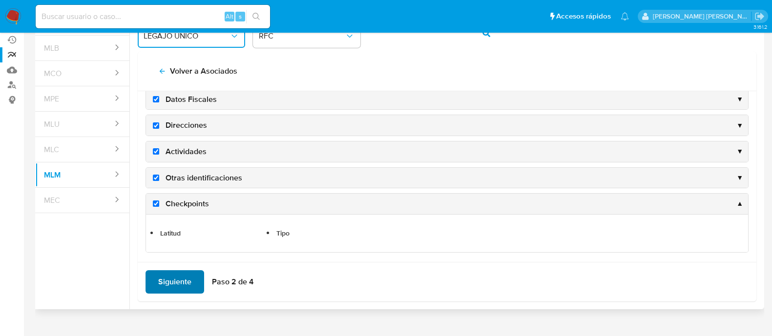
click at [177, 293] on span "Siguiente" at bounding box center [174, 282] width 33 height 21
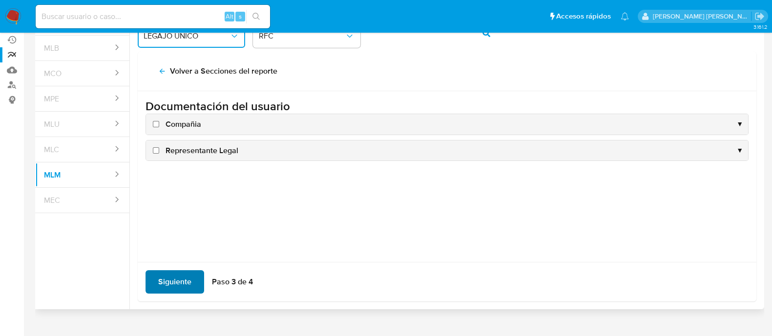
scroll to position [0, 0]
click at [158, 123] on input "Compañia" at bounding box center [156, 124] width 6 height 6
checkbox input "true"
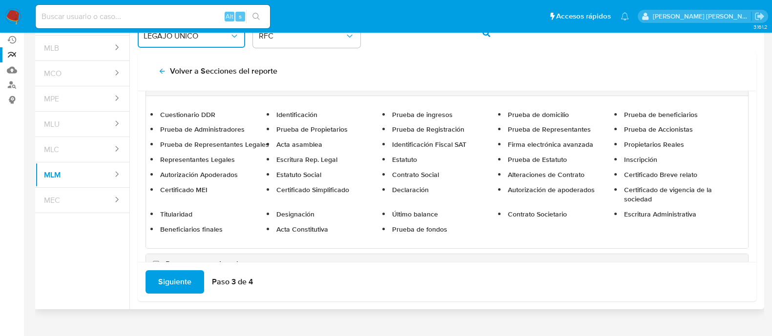
scroll to position [63, 0]
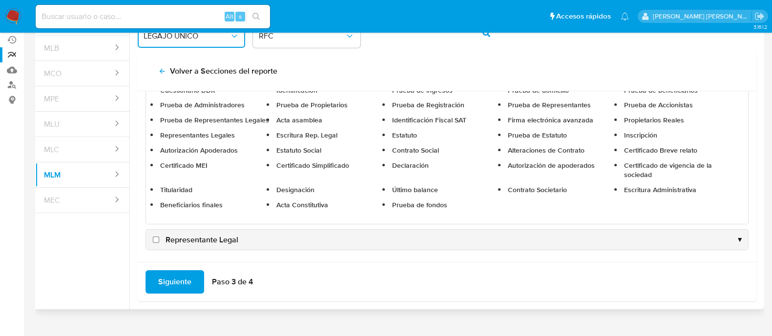
click at [156, 235] on label "Representante Legal" at bounding box center [194, 240] width 87 height 11
click at [156, 237] on input "Representante Legal" at bounding box center [156, 240] width 6 height 6
checkbox input "true"
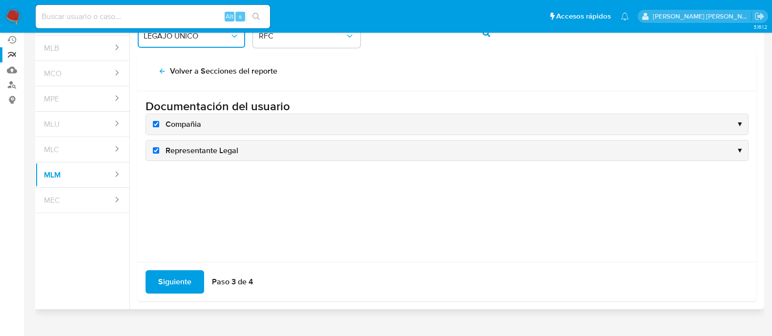
scroll to position [0, 0]
click at [165, 277] on span "Siguiente" at bounding box center [174, 282] width 33 height 21
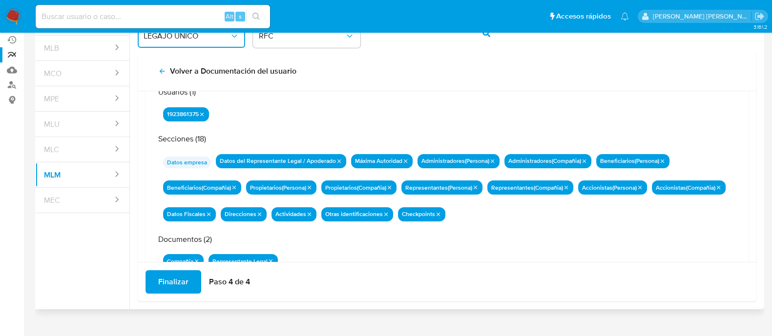
scroll to position [85, 0]
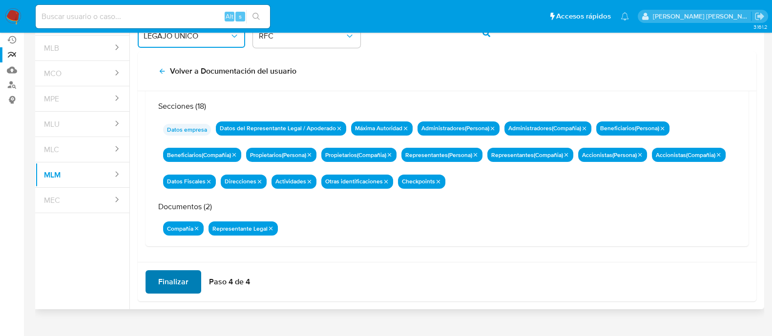
click at [175, 284] on span "Finalizar" at bounding box center [173, 282] width 30 height 21
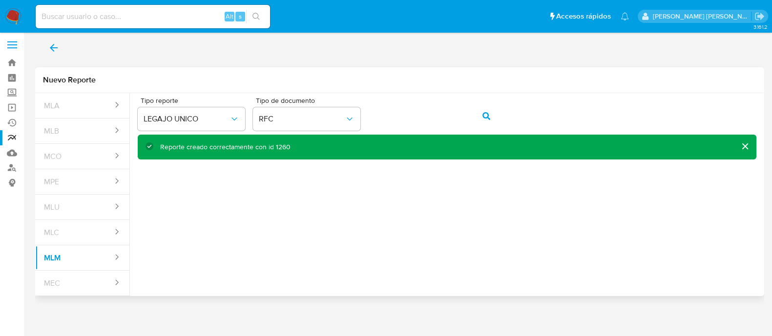
click at [282, 145] on div "Reporte creado correctamente con id 1260" at bounding box center [225, 147] width 130 height 9
click at [54, 41] on span "back" at bounding box center [54, 47] width 12 height 21
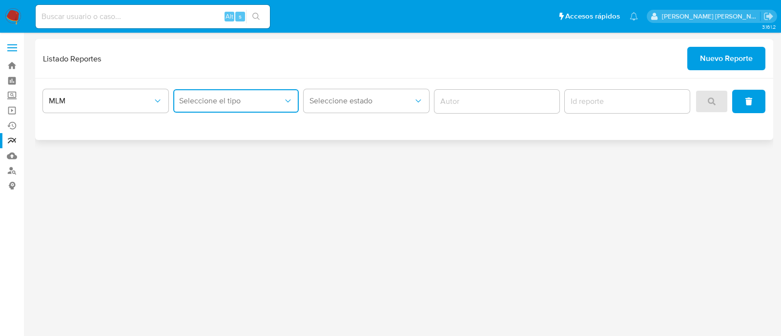
click at [251, 99] on span "Seleccione el tipo" at bounding box center [231, 101] width 104 height 10
click at [242, 143] on div "LEGAJO UNICO" at bounding box center [233, 150] width 108 height 23
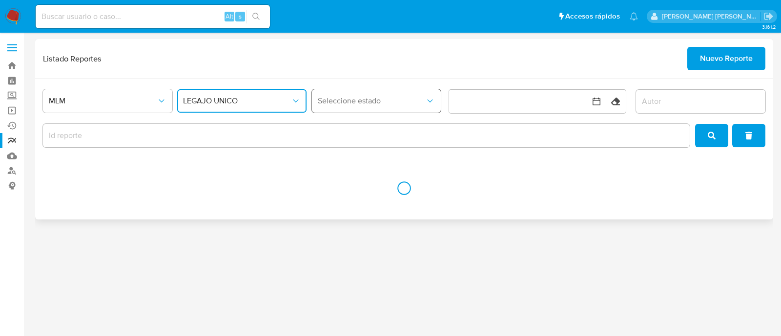
click at [342, 102] on span "Seleccione estado" at bounding box center [372, 101] width 108 height 10
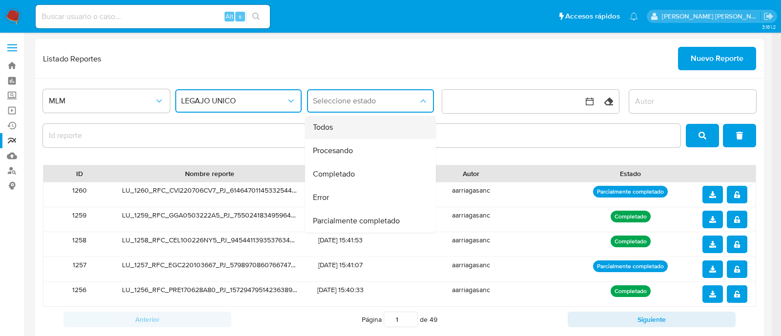
click at [346, 126] on div "Todos" at bounding box center [367, 127] width 109 height 23
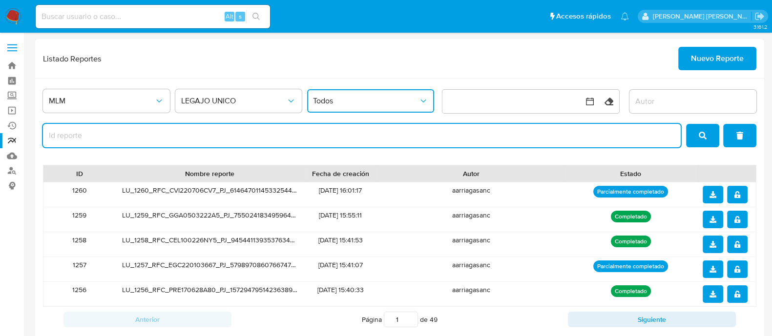
click at [449, 138] on input "report-id" at bounding box center [362, 135] width 638 height 13
type input "1260"
click at [693, 137] on button "search" at bounding box center [702, 135] width 33 height 23
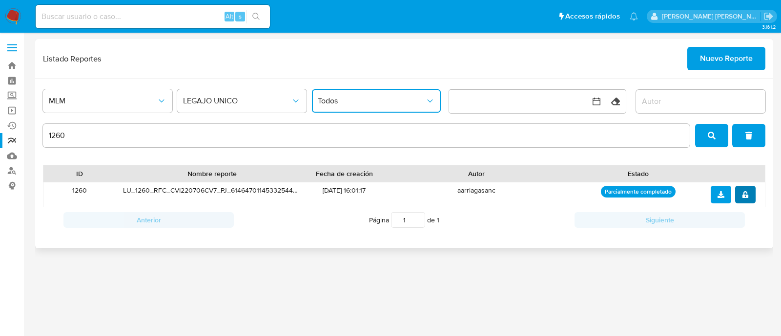
click at [743, 189] on span "notify_security" at bounding box center [745, 195] width 7 height 16
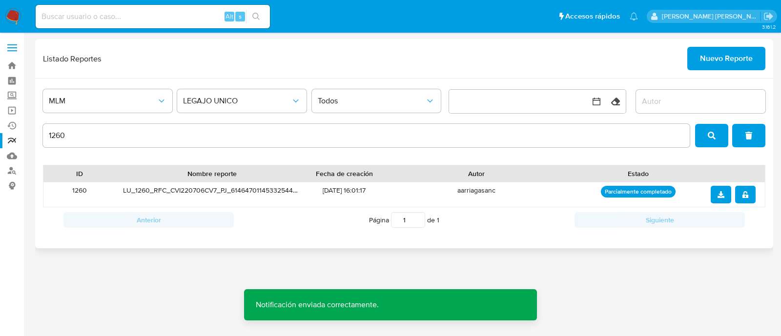
click at [720, 193] on icon "download" at bounding box center [721, 194] width 7 height 7
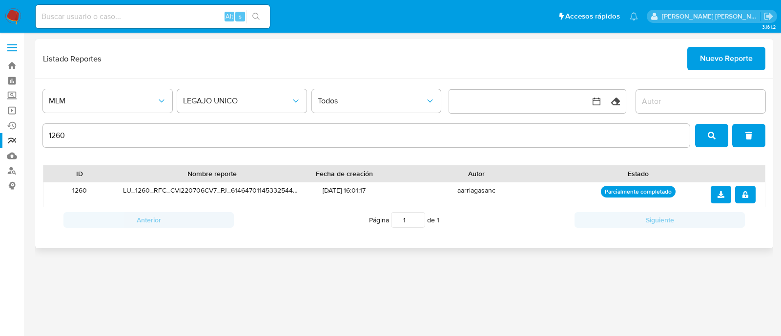
click at [718, 54] on span "Nuevo Reporte" at bounding box center [726, 58] width 53 height 21
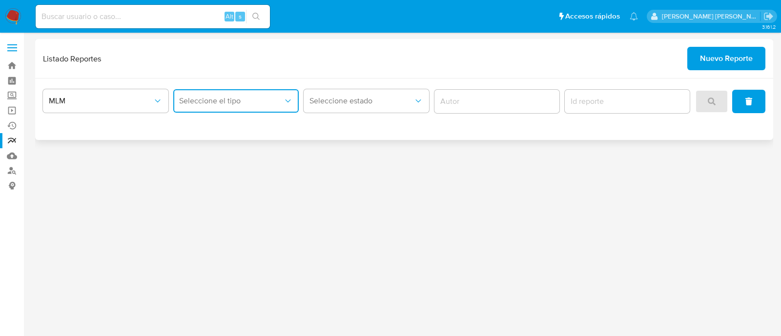
click at [190, 104] on span "Seleccione el tipo" at bounding box center [231, 101] width 104 height 10
click at [207, 153] on span "LEGAJO UNICO" at bounding box center [206, 151] width 55 height 10
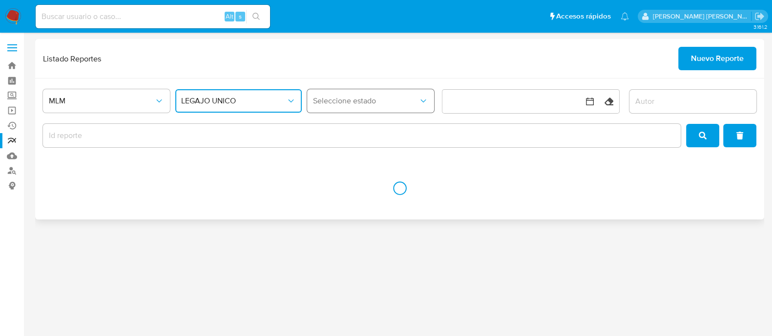
click at [341, 103] on span "Seleccione estado" at bounding box center [365, 101] width 105 height 10
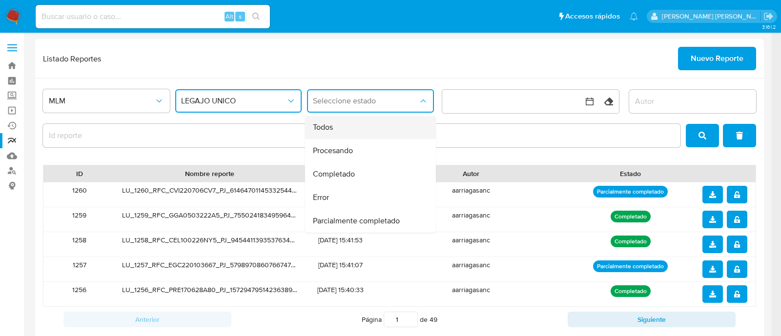
click at [319, 120] on div "Todos" at bounding box center [367, 127] width 109 height 23
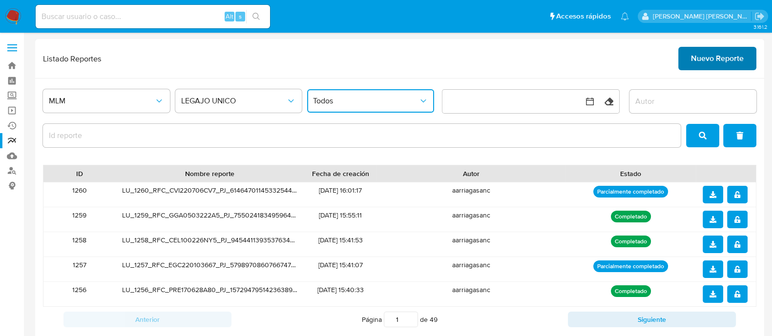
click at [723, 53] on span "Nuevo Reporte" at bounding box center [717, 58] width 53 height 21
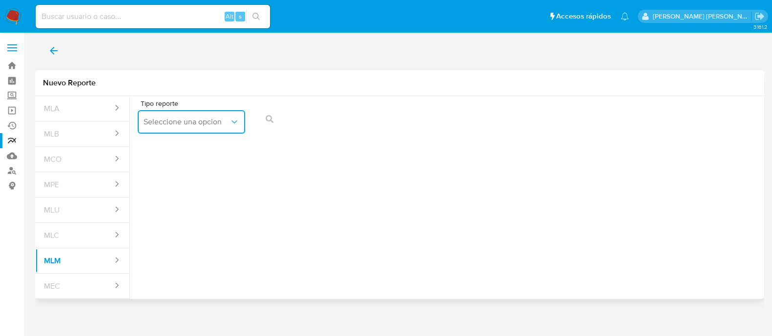
click at [201, 121] on span "Seleccione una opcion" at bounding box center [187, 122] width 86 height 10
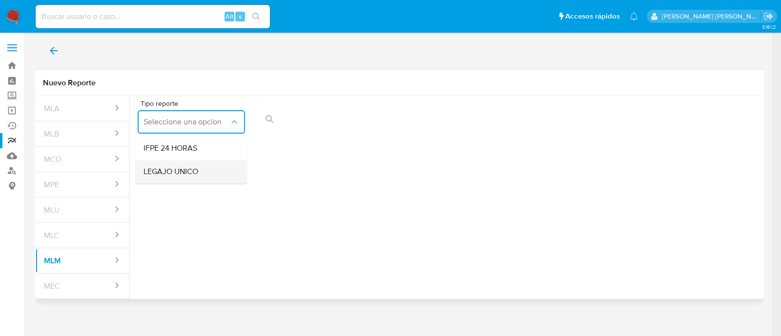
click at [197, 167] on span "LEGAJO UNICO" at bounding box center [171, 172] width 55 height 10
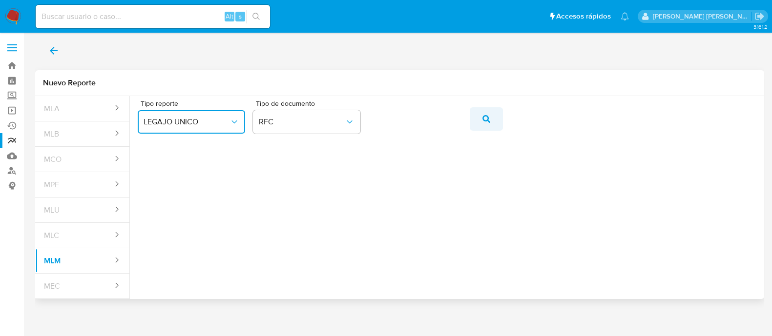
click at [480, 125] on button "action-search" at bounding box center [486, 118] width 33 height 23
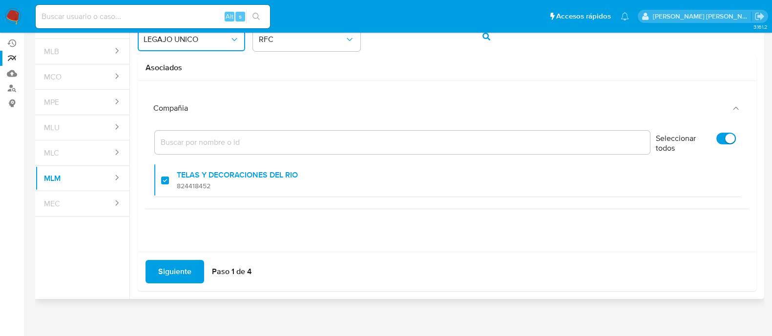
scroll to position [86, 0]
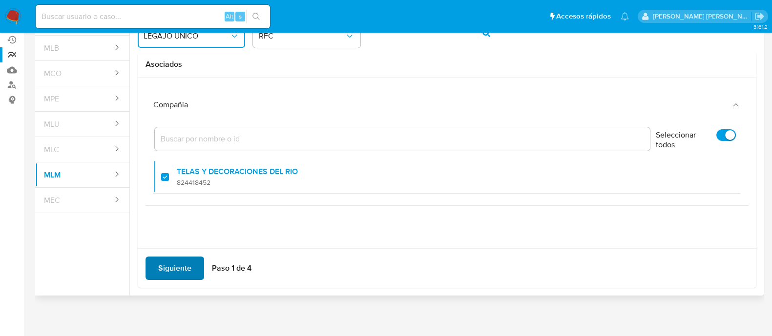
click at [194, 260] on button "Siguiente" at bounding box center [175, 268] width 59 height 23
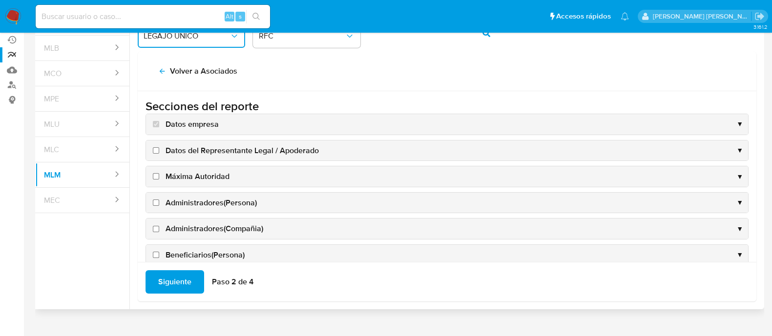
click at [157, 149] on input "Datos del Representante Legal / Apoderado" at bounding box center [156, 150] width 6 height 6
checkbox input "true"
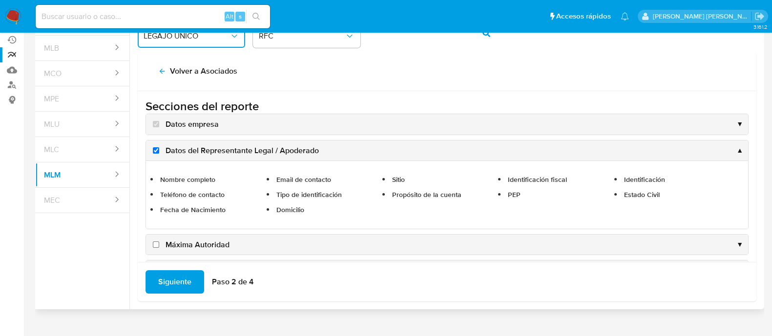
click at [155, 243] on input "Máxima Autoridad" at bounding box center [156, 245] width 6 height 6
checkbox input "true"
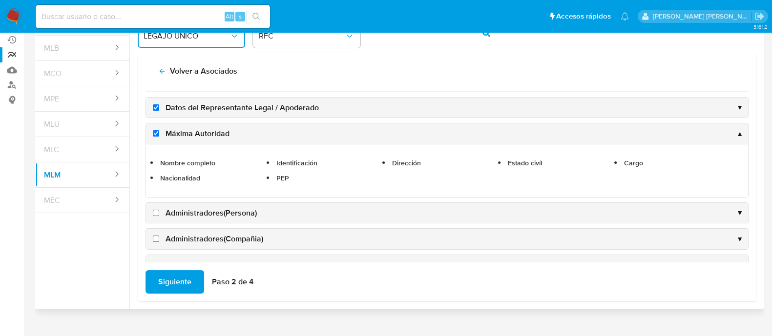
scroll to position [122, 0]
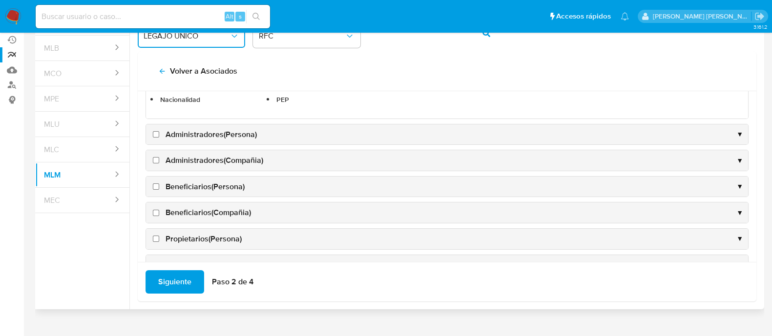
click at [155, 131] on input "Administradores(Persona)" at bounding box center [156, 134] width 6 height 6
checkbox input "true"
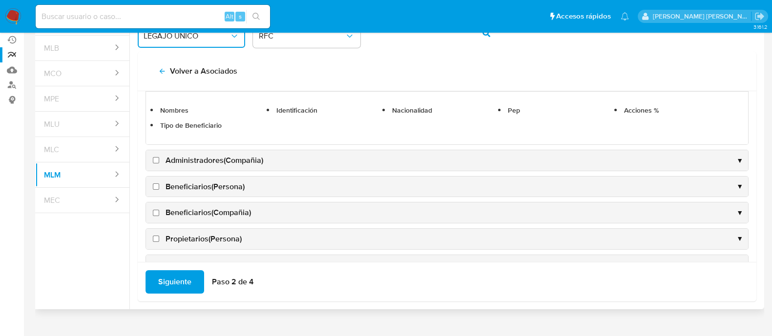
click at [157, 159] on input "Administradores(Compañia)" at bounding box center [156, 160] width 6 height 6
checkbox input "true"
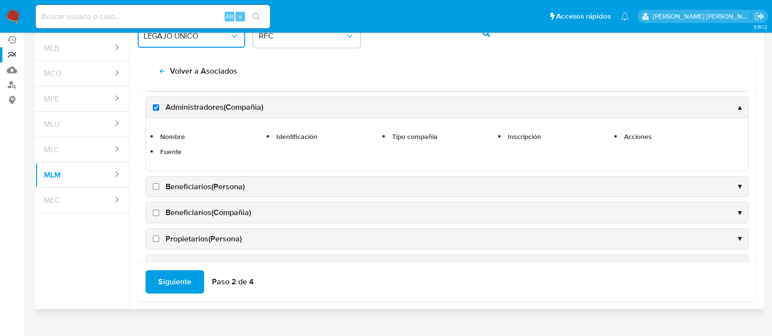
click at [156, 184] on input "Beneficiarios(Persona)" at bounding box center [156, 187] width 6 height 6
checkbox input "true"
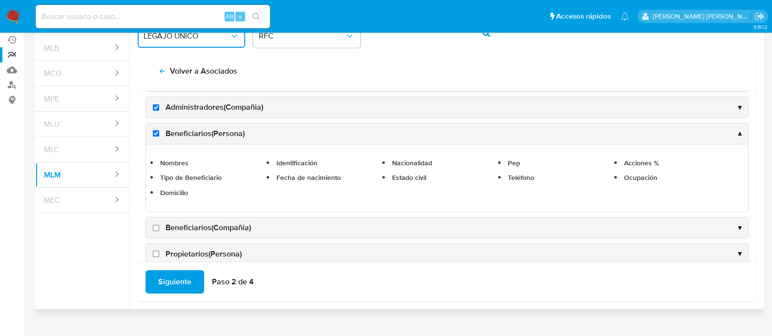
click at [154, 225] on input "Beneficiarios(Compañia)" at bounding box center [156, 228] width 6 height 6
checkbox input "true"
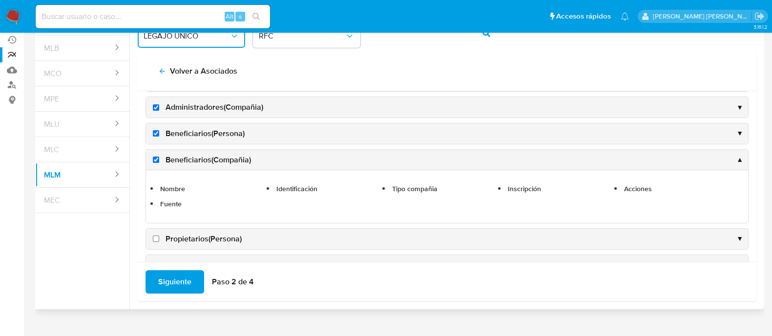
scroll to position [183, 0]
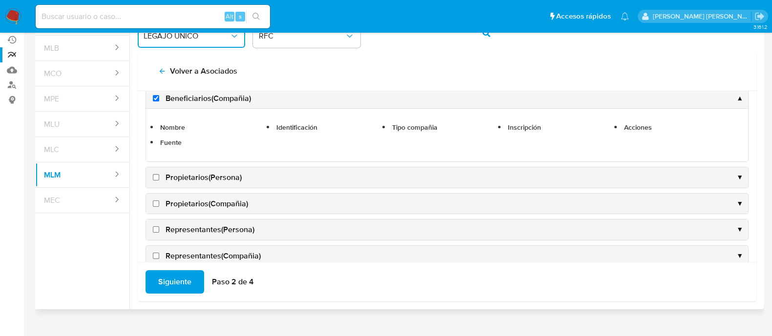
click at [156, 178] on input "Propietarios(Persona)" at bounding box center [156, 177] width 6 height 6
checkbox input "true"
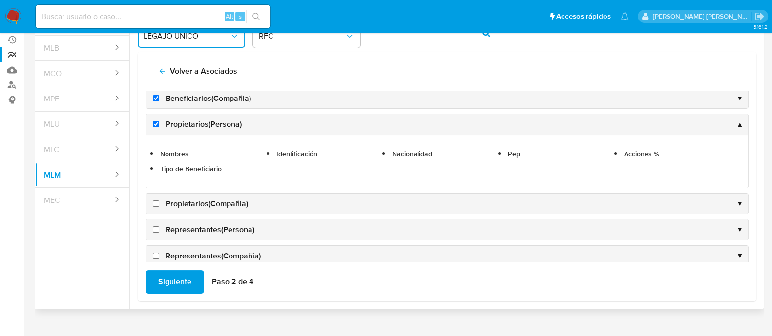
click at [156, 202] on input "Propietarios(Compañia)" at bounding box center [156, 204] width 6 height 6
checkbox input "true"
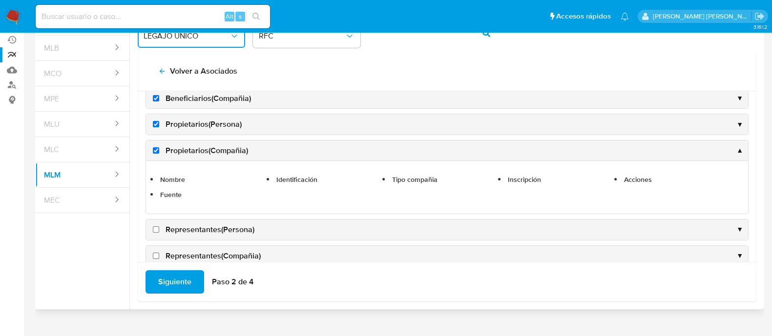
click at [159, 227] on input "Representantes(Persona)" at bounding box center [156, 230] width 6 height 6
checkbox input "true"
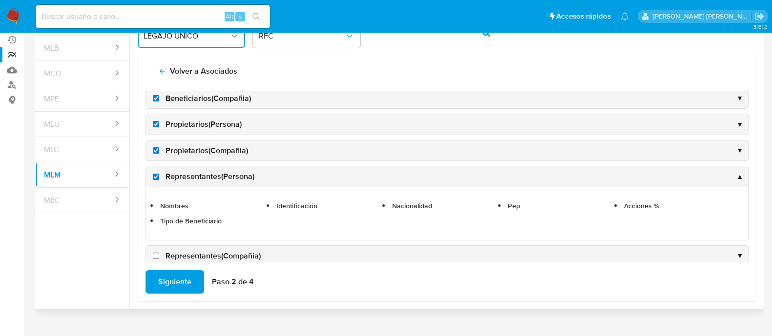
click at [159, 253] on input "Representantes(Compañia)" at bounding box center [156, 256] width 6 height 6
checkbox input "true"
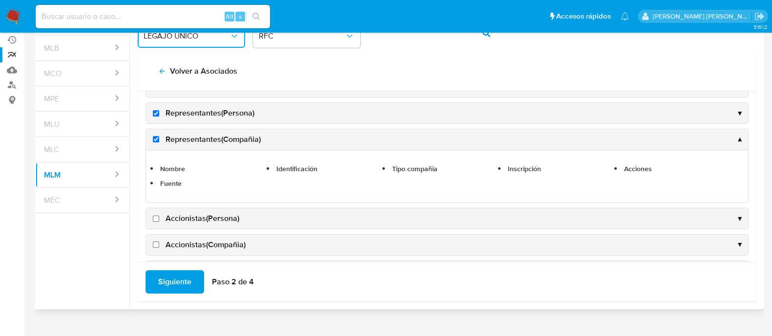
scroll to position [305, 0]
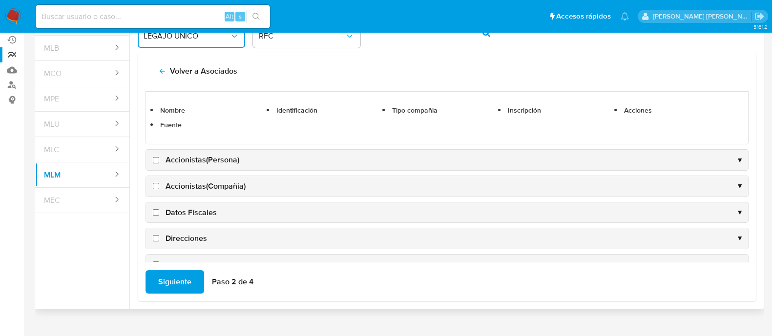
click at [156, 160] on input "Accionistas(Persona)" at bounding box center [156, 160] width 6 height 6
checkbox input "true"
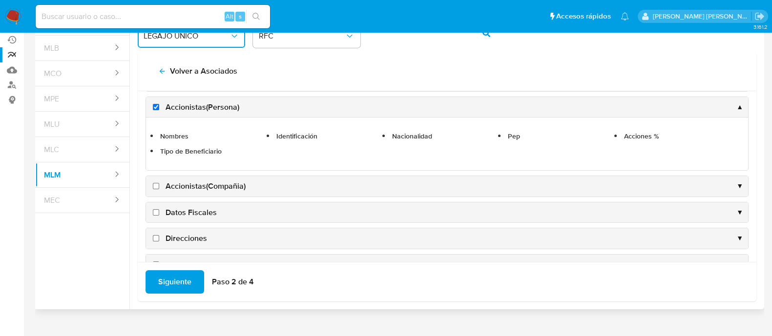
click at [154, 184] on input "Accionistas(Compañia)" at bounding box center [156, 186] width 6 height 6
checkbox input "true"
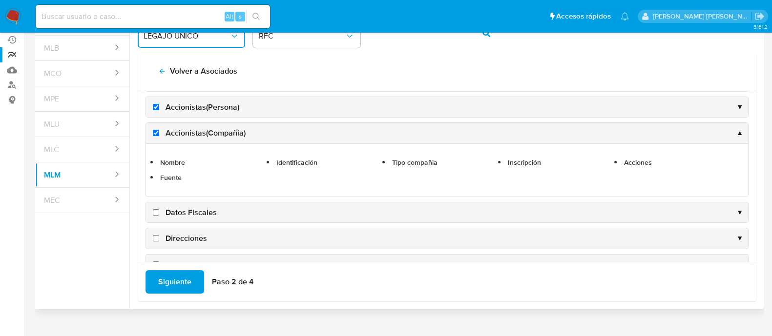
click at [156, 208] on label "Datos Fiscales" at bounding box center [184, 213] width 66 height 11
click at [156, 210] on input "Datos Fiscales" at bounding box center [156, 213] width 6 height 6
checkbox input "true"
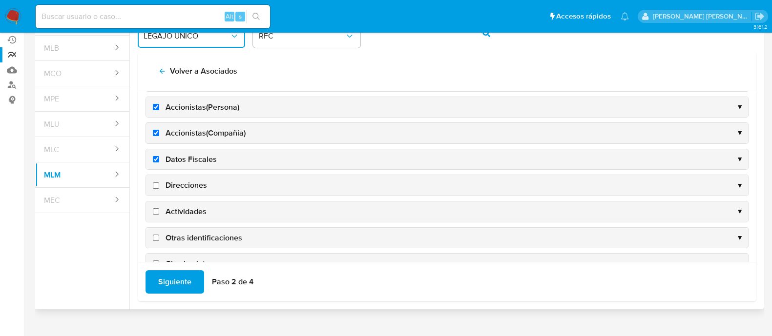
click at [156, 184] on input "Direcciones" at bounding box center [156, 186] width 6 height 6
checkbox input "true"
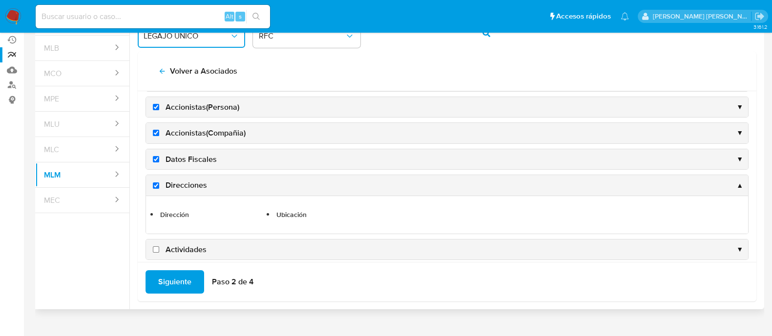
click at [158, 247] on input "Actividades" at bounding box center [156, 250] width 6 height 6
checkbox input "true"
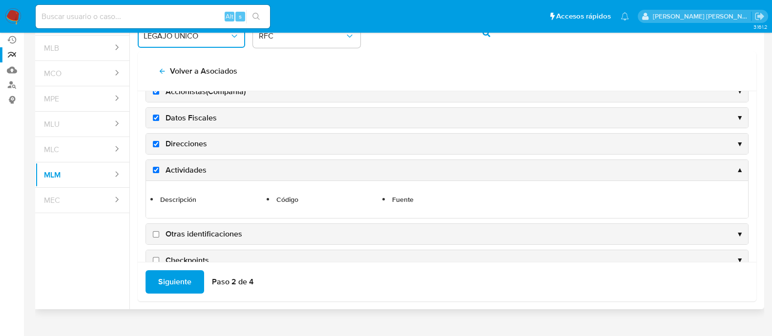
scroll to position [365, 0]
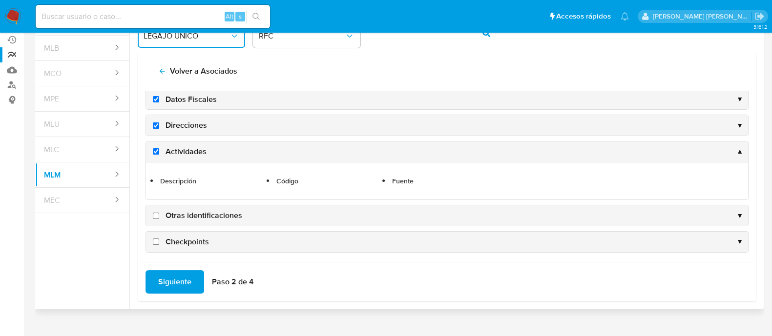
click at [156, 213] on input "Otras identificaciones" at bounding box center [156, 216] width 6 height 6
checkbox input "true"
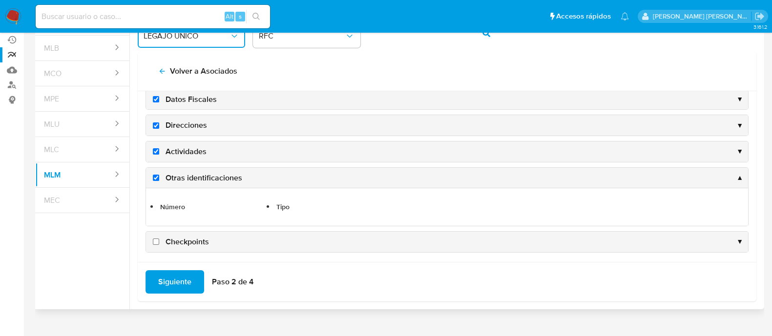
click at [157, 239] on input "Checkpoints" at bounding box center [156, 242] width 6 height 6
checkbox input "true"
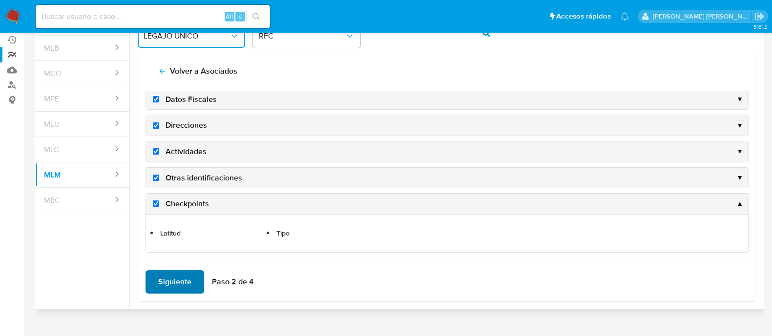
click at [156, 277] on button "Siguiente" at bounding box center [175, 282] width 59 height 23
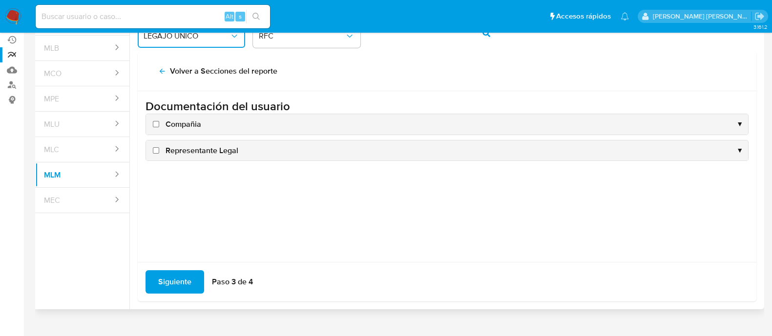
click at [155, 126] on input "Compañia" at bounding box center [156, 124] width 6 height 6
checkbox input "true"
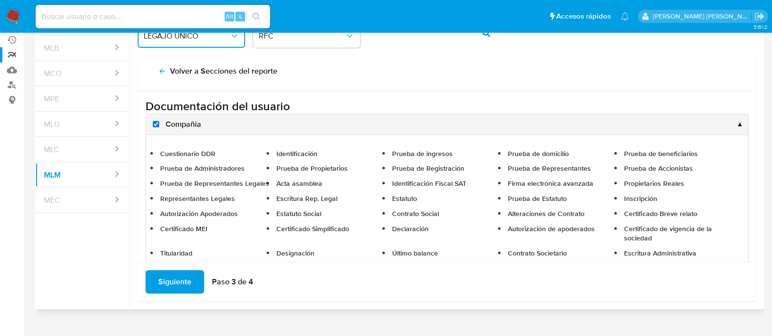
scroll to position [63, 0]
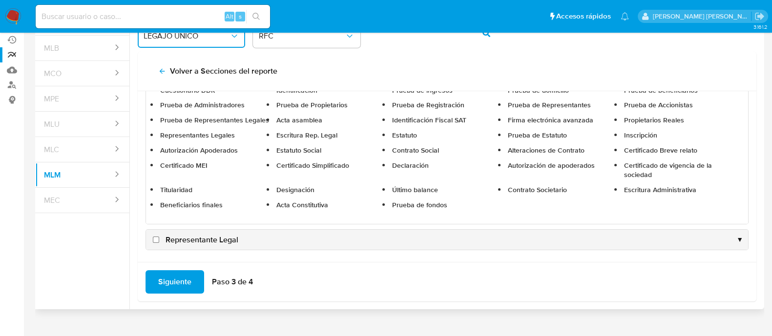
click at [156, 238] on input "Representante Legal" at bounding box center [156, 240] width 6 height 6
checkbox input "true"
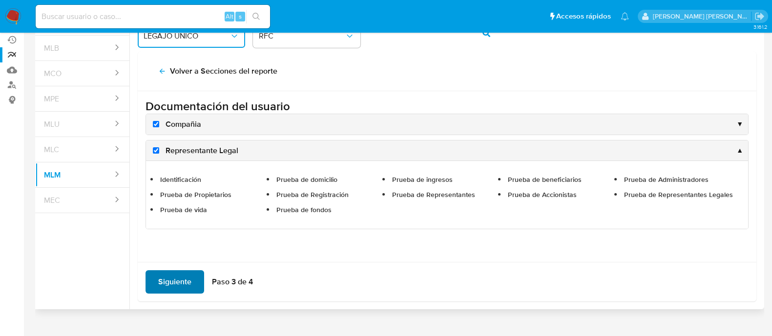
click at [165, 282] on span "Siguiente" at bounding box center [174, 282] width 33 height 21
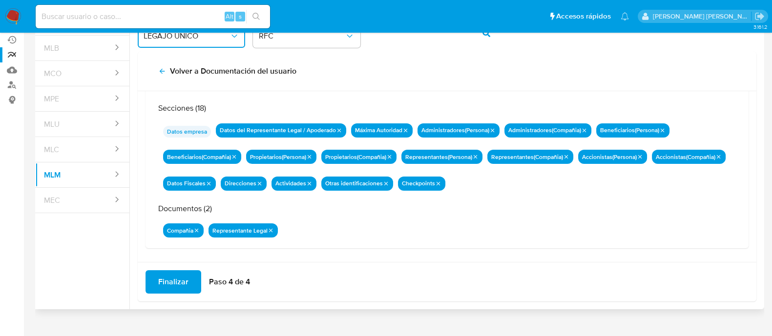
scroll to position [85, 0]
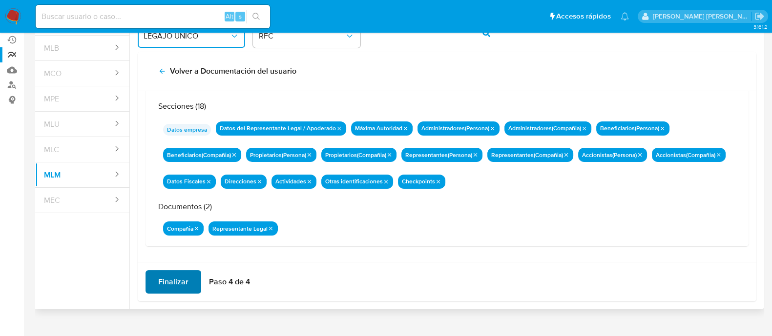
click at [173, 285] on span "Finalizar" at bounding box center [173, 282] width 30 height 21
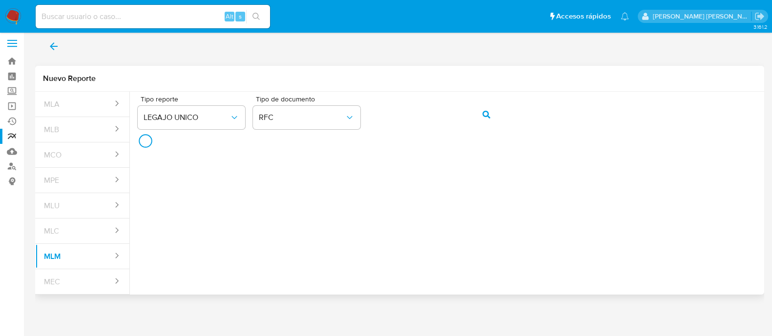
scroll to position [3, 0]
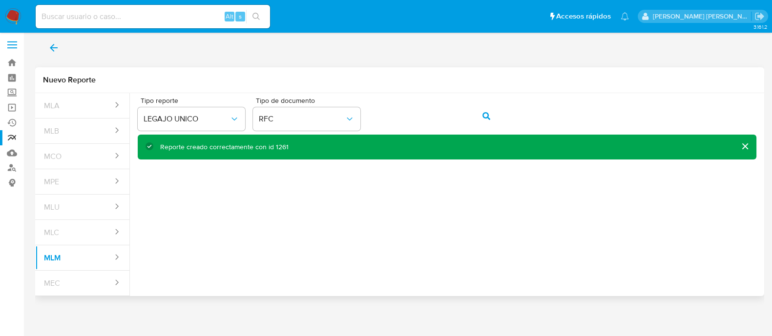
click at [281, 147] on div "Reporte creado correctamente con id 1261" at bounding box center [224, 147] width 128 height 9
click at [54, 46] on icon "back" at bounding box center [54, 48] width 12 height 12
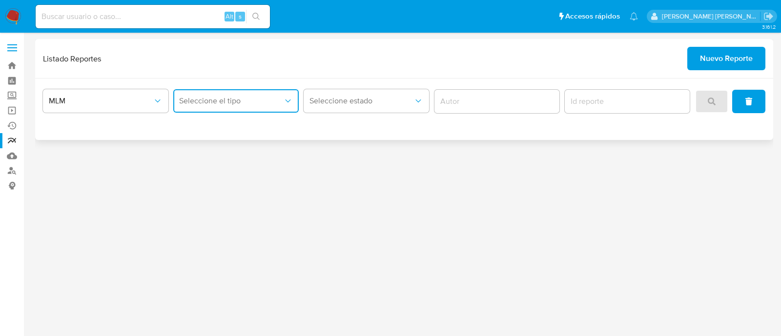
click at [247, 101] on span "Seleccione el tipo" at bounding box center [231, 101] width 104 height 10
click at [250, 148] on div "LEGAJO UNICO" at bounding box center [233, 150] width 108 height 23
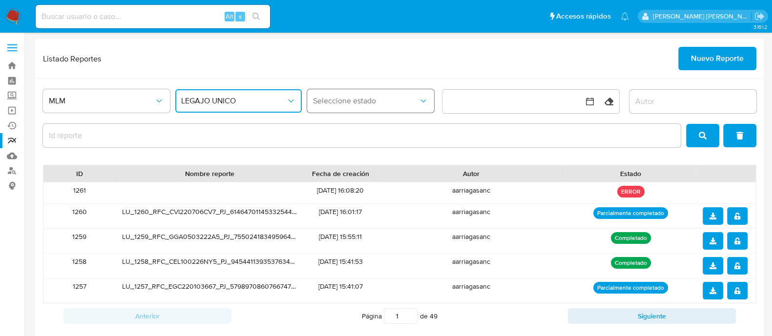
click at [342, 103] on span "Seleccione estado" at bounding box center [365, 101] width 105 height 10
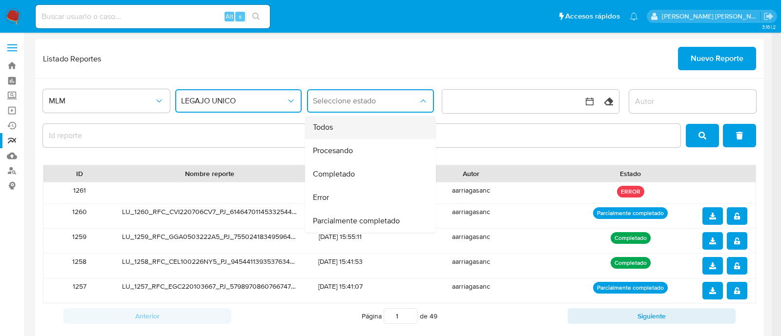
click at [343, 128] on div "Todos" at bounding box center [367, 127] width 109 height 23
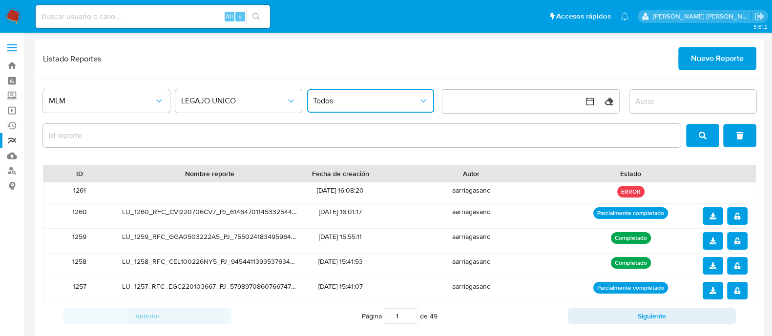
click at [133, 134] on input "report-id" at bounding box center [362, 135] width 638 height 13
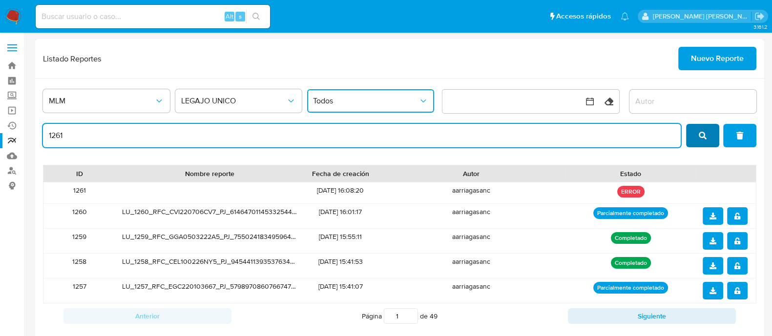
type input "1261"
click at [706, 129] on span "search" at bounding box center [703, 135] width 8 height 21
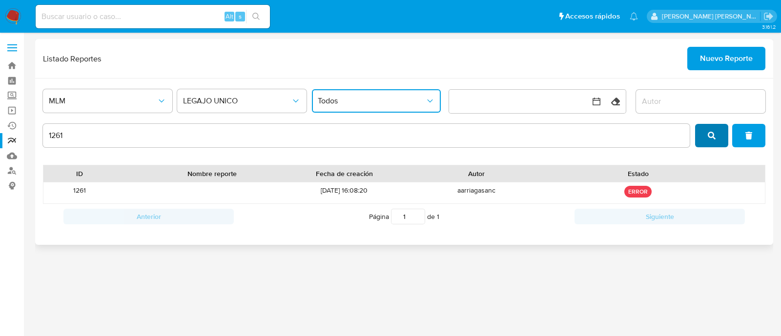
click at [705, 131] on button "search" at bounding box center [711, 135] width 33 height 23
click at [742, 56] on span "Nuevo Reporte" at bounding box center [726, 58] width 53 height 21
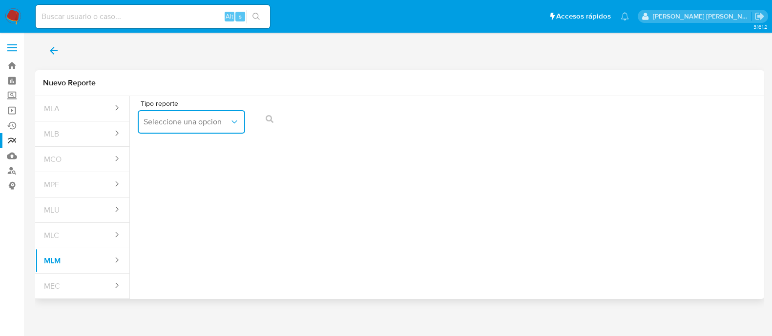
click at [186, 127] on button "Seleccione una opcion" at bounding box center [191, 121] width 107 height 23
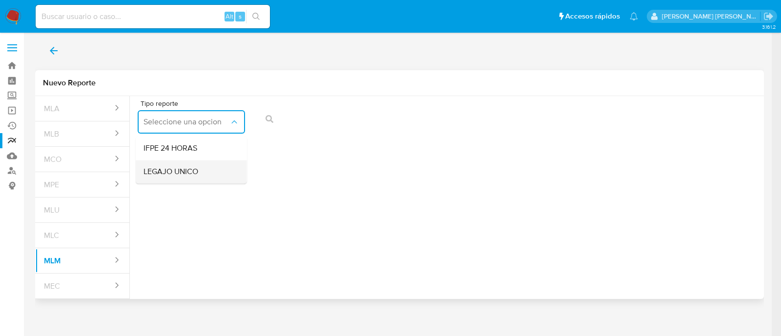
click at [192, 168] on span "LEGAJO UNICO" at bounding box center [171, 172] width 55 height 10
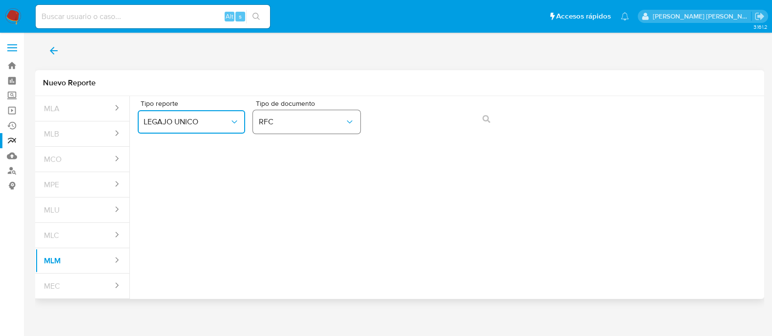
click at [276, 124] on span "RFC" at bounding box center [302, 122] width 86 height 10
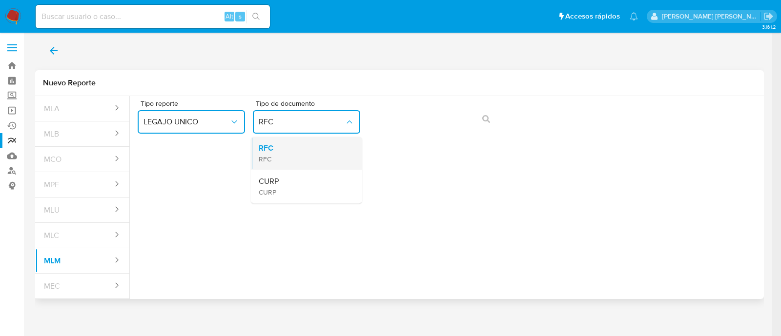
click at [304, 137] on div "RFC RFC" at bounding box center [304, 153] width 90 height 33
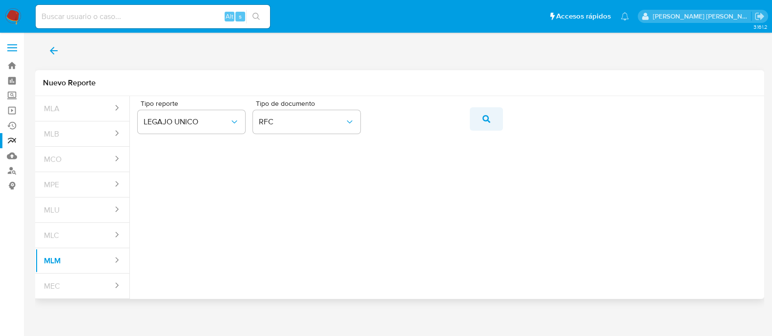
click at [481, 120] on button "action-search" at bounding box center [486, 118] width 33 height 23
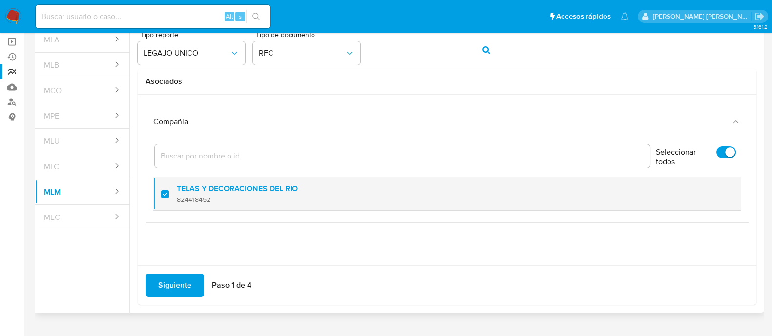
scroll to position [86, 0]
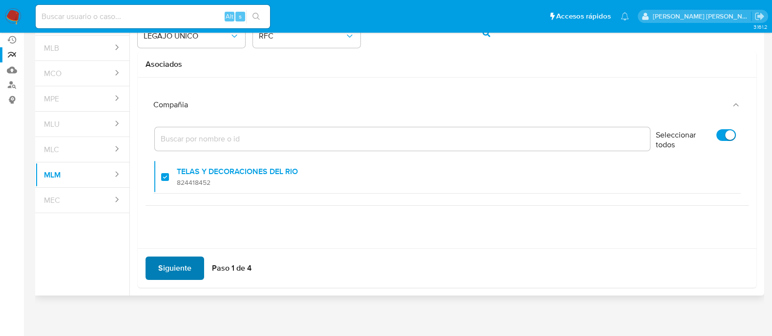
click at [184, 261] on span "Siguiente" at bounding box center [174, 268] width 33 height 21
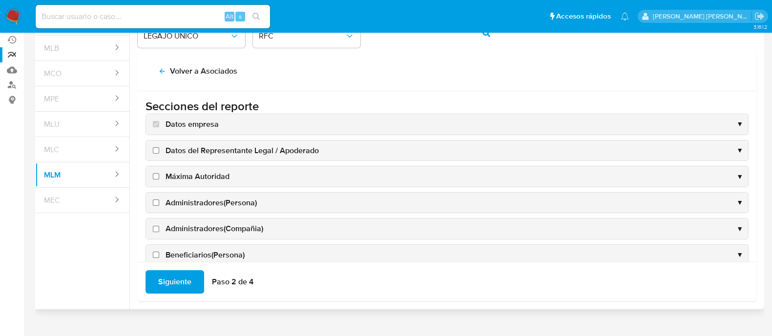
click at [153, 150] on input "Datos del Representante Legal / Apoderado" at bounding box center [156, 150] width 6 height 6
checkbox input "true"
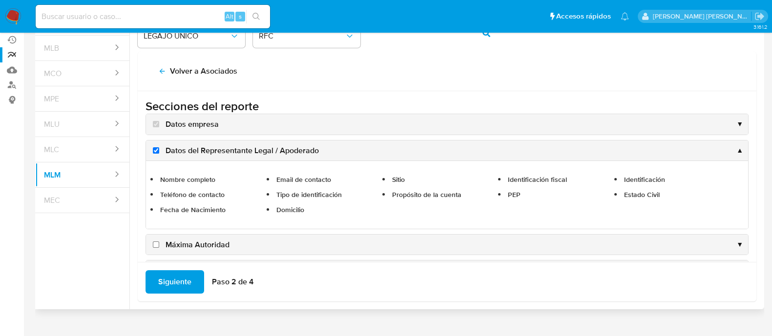
scroll to position [61, 0]
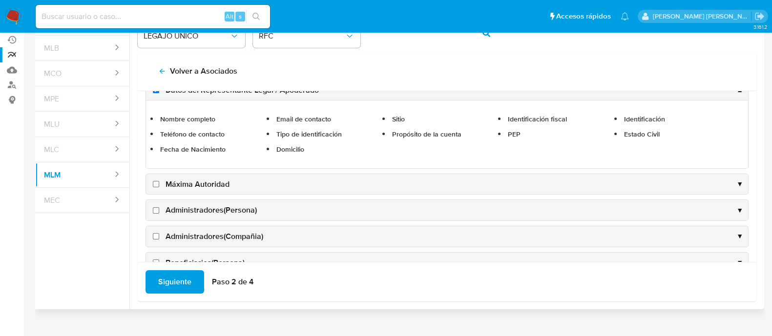
click at [155, 184] on input "Máxima Autoridad" at bounding box center [156, 184] width 6 height 6
checkbox input "true"
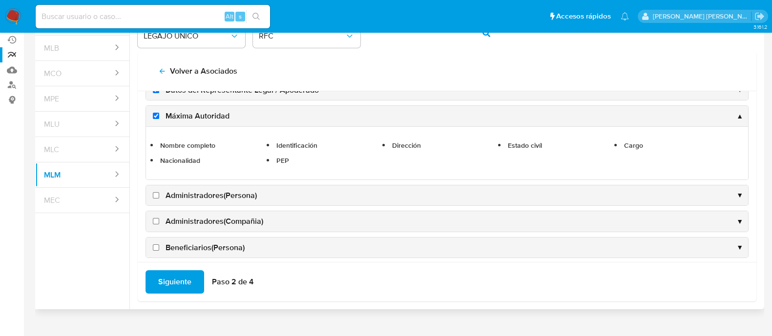
click at [155, 195] on input "Administradores(Persona)" at bounding box center [156, 195] width 6 height 6
checkbox input "true"
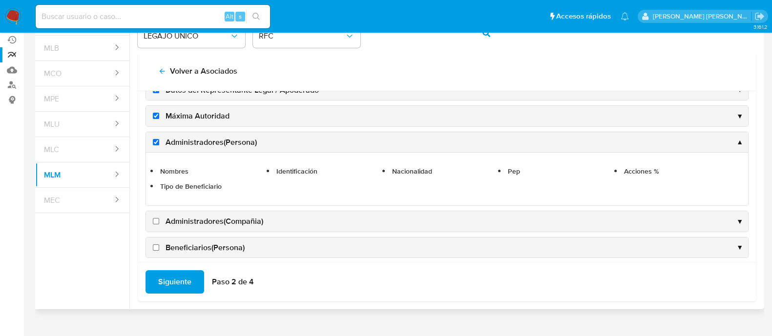
click at [155, 218] on input "Administradores(Compañia)" at bounding box center [156, 221] width 6 height 6
checkbox input "true"
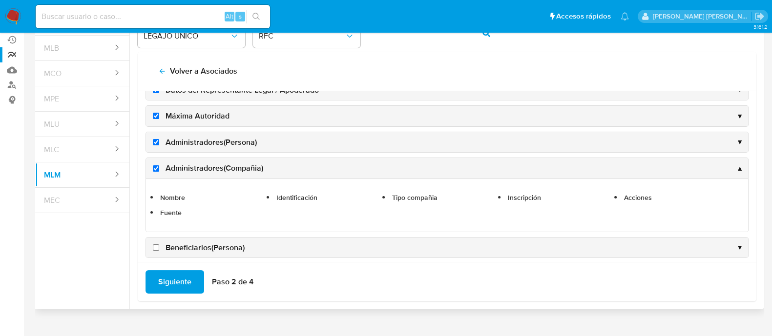
click at [156, 245] on input "Beneficiarios(Persona)" at bounding box center [156, 248] width 6 height 6
checkbox input "true"
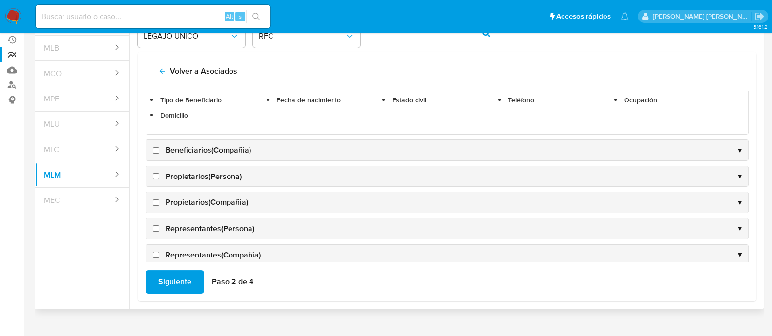
scroll to position [244, 0]
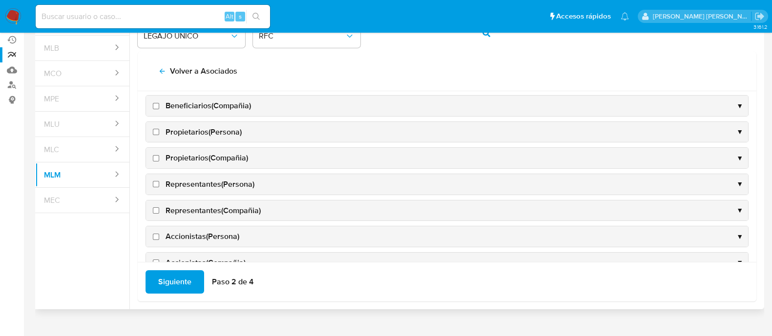
click at [156, 106] on input "Beneficiarios(Compañia)" at bounding box center [156, 106] width 6 height 6
checkbox input "true"
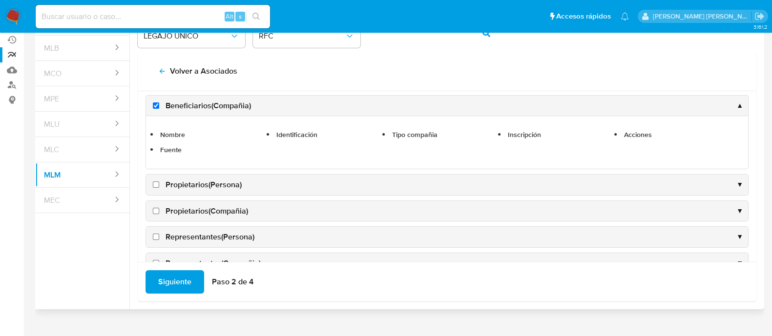
click at [158, 182] on input "Propietarios(Persona)" at bounding box center [156, 185] width 6 height 6
checkbox input "true"
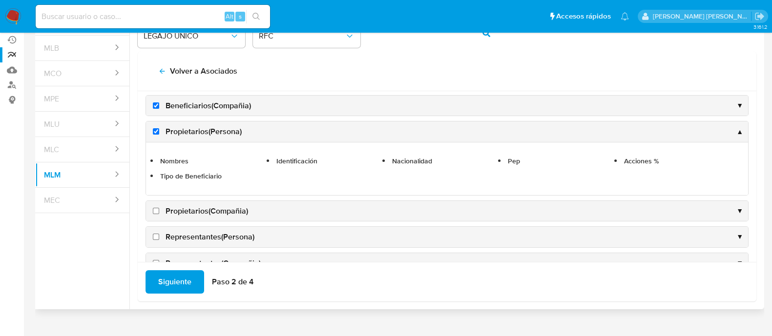
click at [158, 208] on input "Propietarios(Compañia)" at bounding box center [156, 211] width 6 height 6
checkbox input "true"
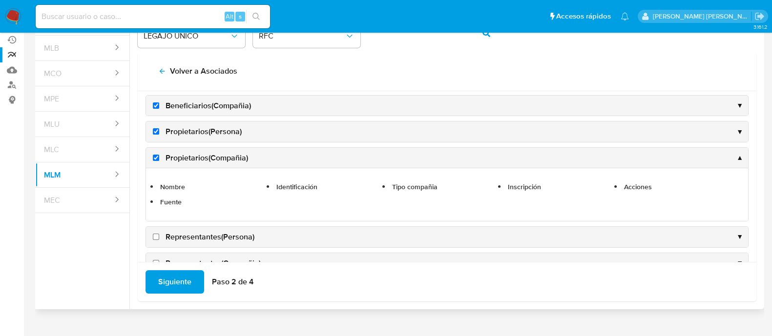
click at [157, 234] on input "Representantes(Persona)" at bounding box center [156, 237] width 6 height 6
checkbox input "true"
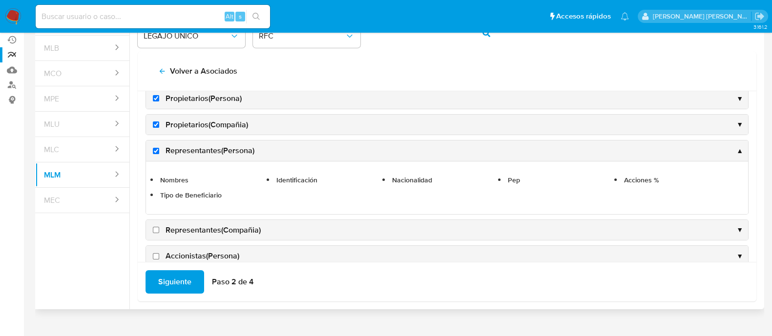
scroll to position [237, 0]
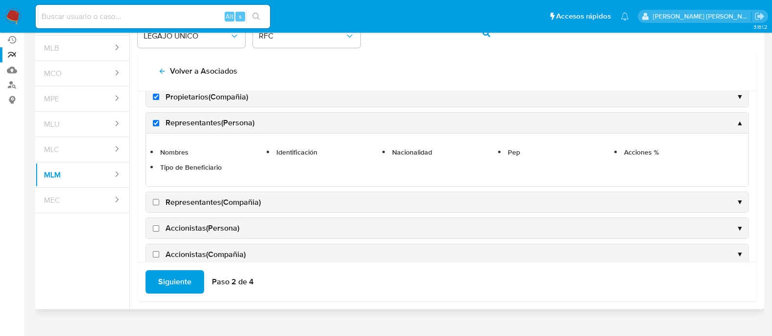
click at [156, 199] on input "Representantes(Compañia)" at bounding box center [156, 202] width 6 height 6
checkbox input "true"
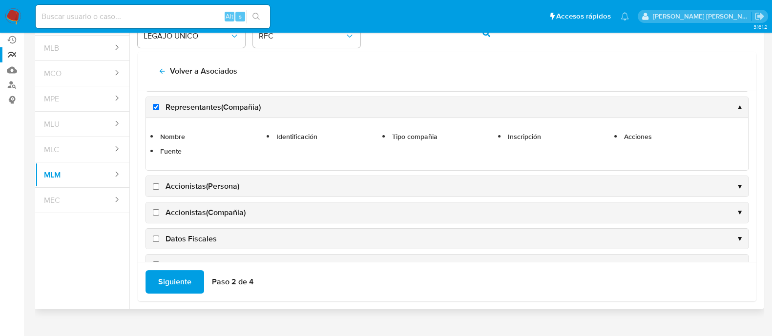
scroll to position [298, 0]
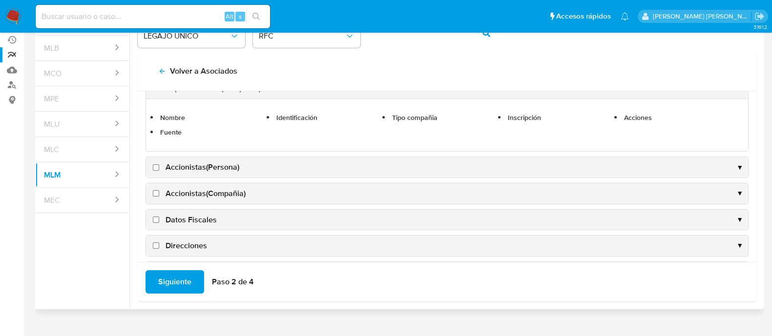
click at [158, 165] on input "Accionistas(Persona)" at bounding box center [156, 168] width 6 height 6
checkbox input "true"
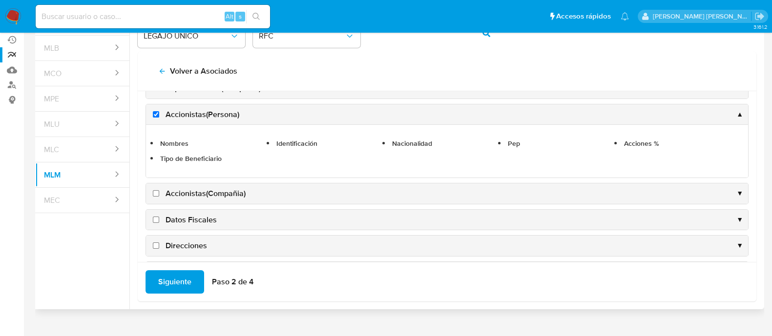
click at [156, 192] on input "Accionistas(Compañia)" at bounding box center [156, 193] width 6 height 6
checkbox input "true"
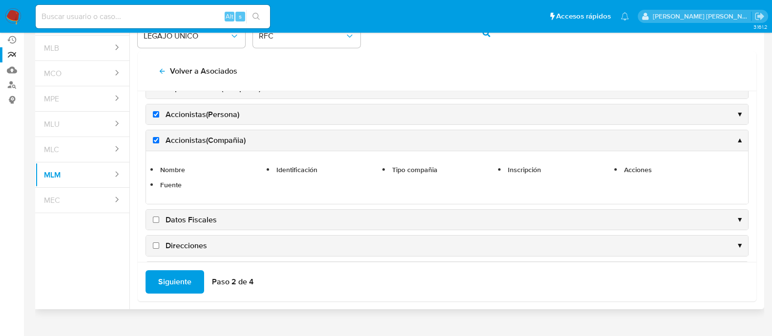
click at [154, 215] on label "Datos Fiscales" at bounding box center [184, 220] width 66 height 11
click at [154, 217] on input "Datos Fiscales" at bounding box center [156, 220] width 6 height 6
checkbox input "true"
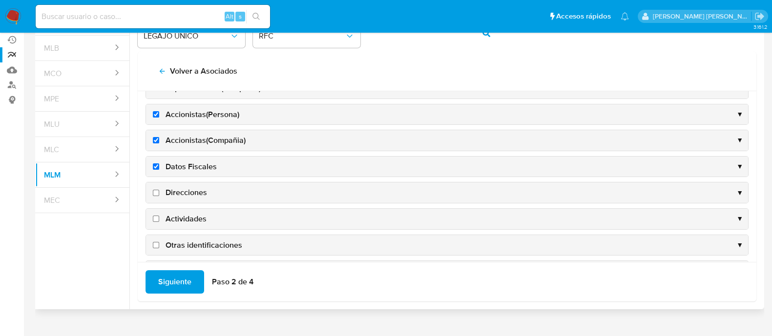
click at [157, 193] on label "Direcciones" at bounding box center [179, 193] width 56 height 11
click at [157, 193] on input "Direcciones" at bounding box center [156, 193] width 6 height 6
checkbox input "true"
click at [157, 216] on input "Actividades" at bounding box center [156, 219] width 6 height 6
checkbox input "true"
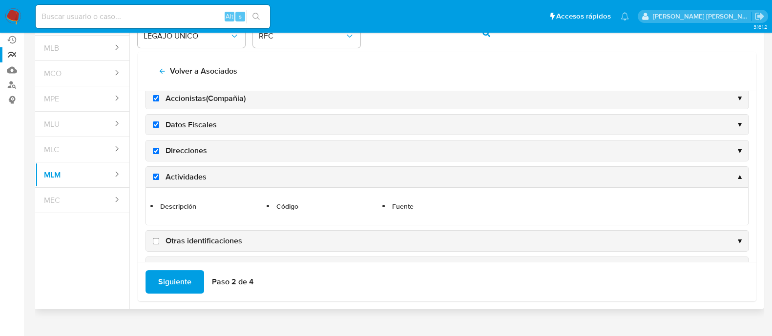
scroll to position [365, 0]
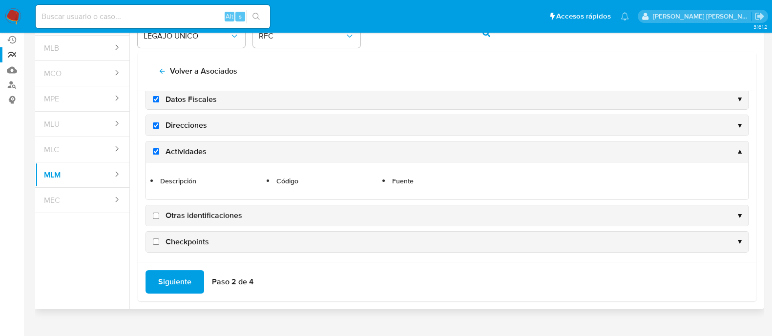
click at [157, 213] on input "Otras identificaciones" at bounding box center [156, 216] width 6 height 6
checkbox input "true"
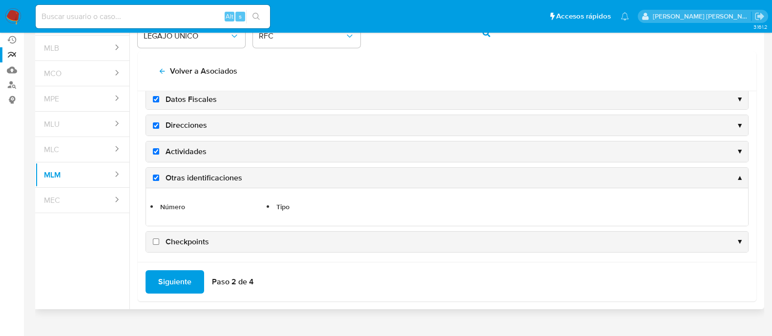
click at [154, 239] on input "Checkpoints" at bounding box center [156, 242] width 6 height 6
checkbox input "true"
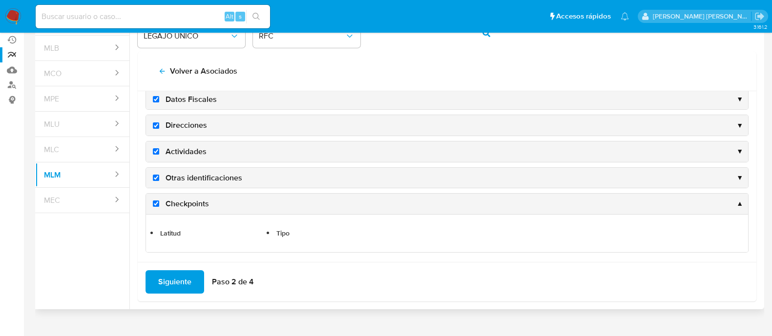
scroll to position [100, 0]
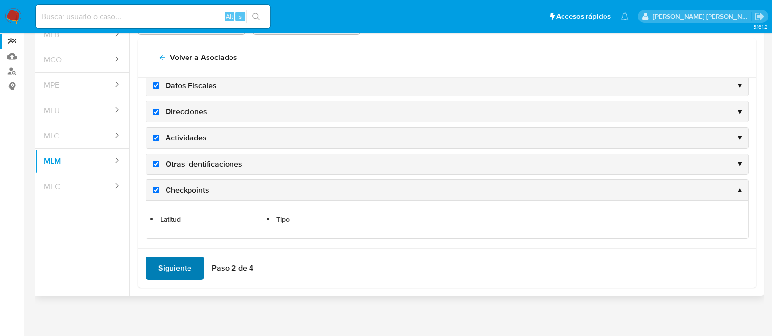
click at [166, 258] on span "Siguiente" at bounding box center [174, 268] width 33 height 21
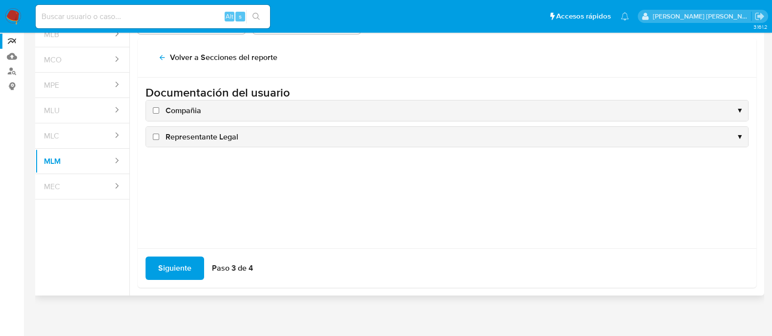
click at [158, 112] on input "Compañia" at bounding box center [156, 110] width 6 height 6
checkbox input "true"
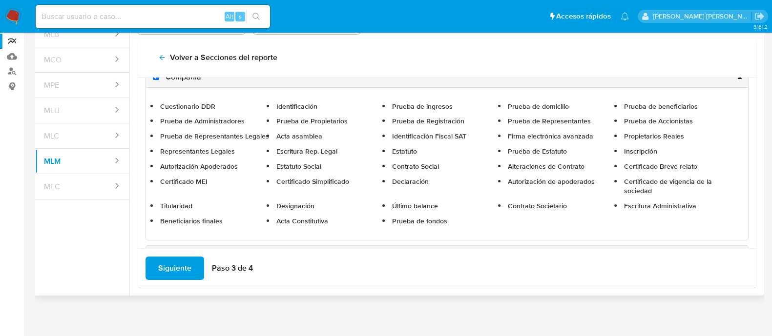
scroll to position [63, 0]
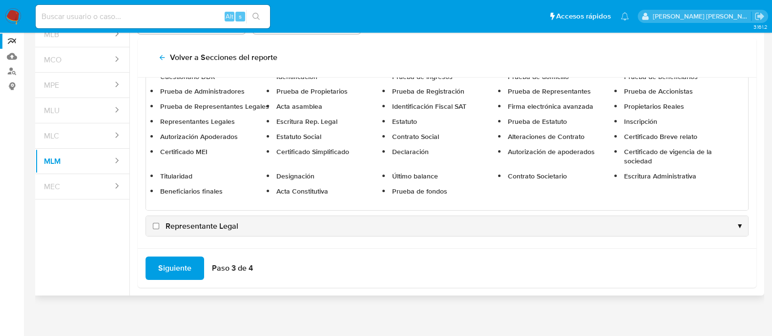
click at [158, 223] on input "Representante Legal" at bounding box center [156, 226] width 6 height 6
checkbox input "true"
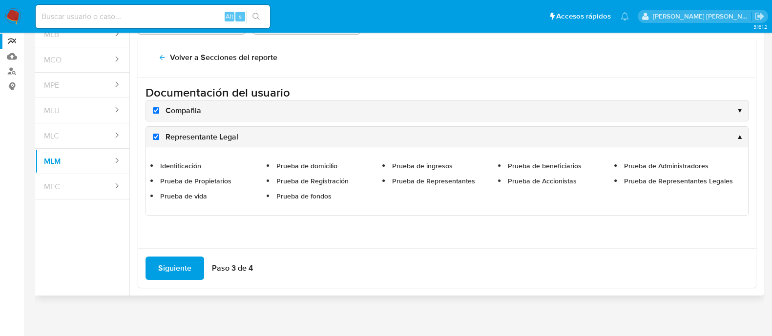
scroll to position [0, 0]
click at [160, 260] on span "Siguiente" at bounding box center [174, 268] width 33 height 21
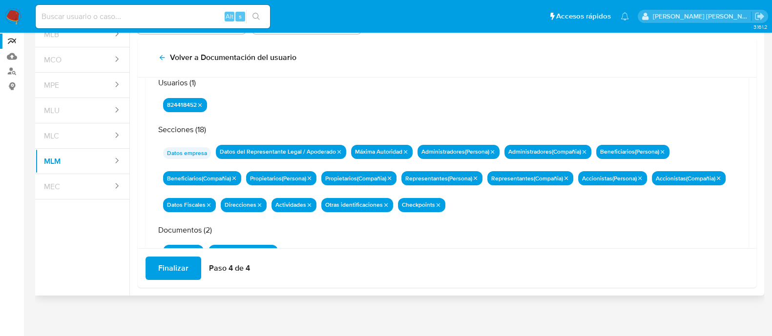
scroll to position [85, 0]
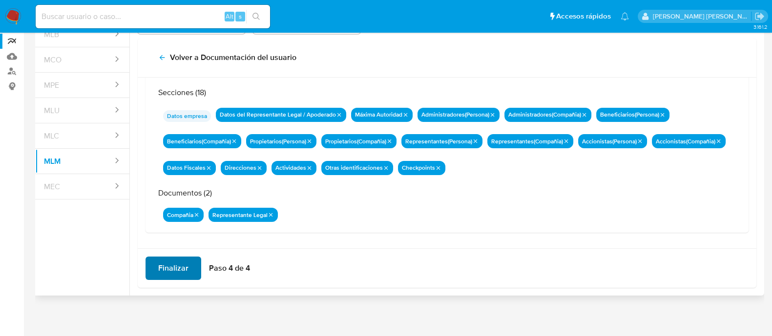
click at [174, 272] on span "Finalizar" at bounding box center [173, 268] width 30 height 21
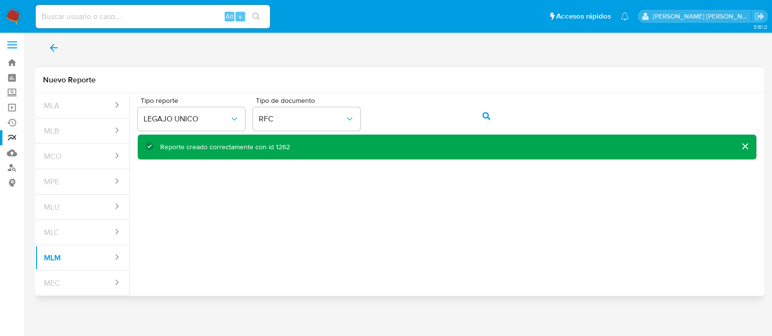
click at [281, 146] on div "Reporte creado correctamente con id 1262" at bounding box center [225, 147] width 130 height 9
click at [54, 53] on span "back" at bounding box center [54, 47] width 12 height 21
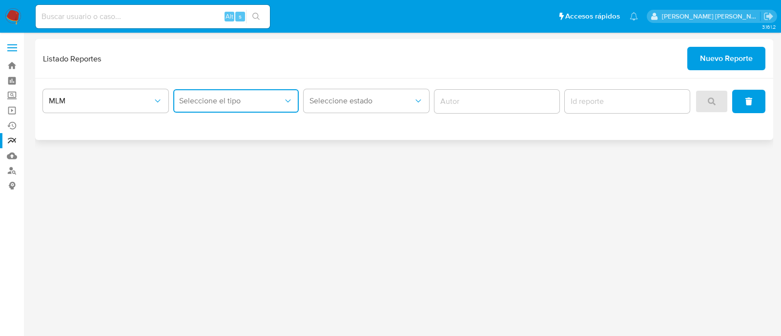
click at [217, 99] on span "Seleccione el tipo" at bounding box center [231, 101] width 104 height 10
click at [228, 146] on span "LEGAJO UNICO" at bounding box center [206, 151] width 55 height 10
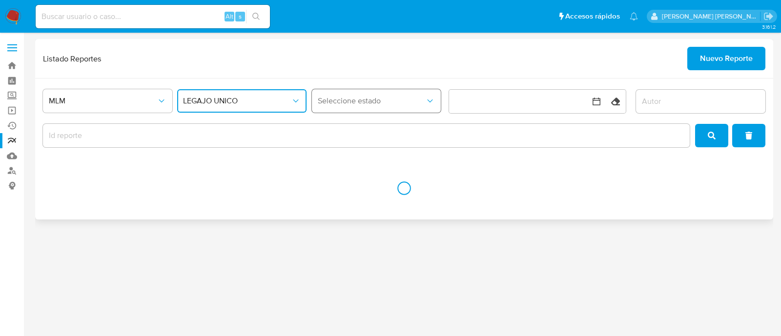
click at [348, 92] on button "Seleccione estado" at bounding box center [376, 100] width 129 height 23
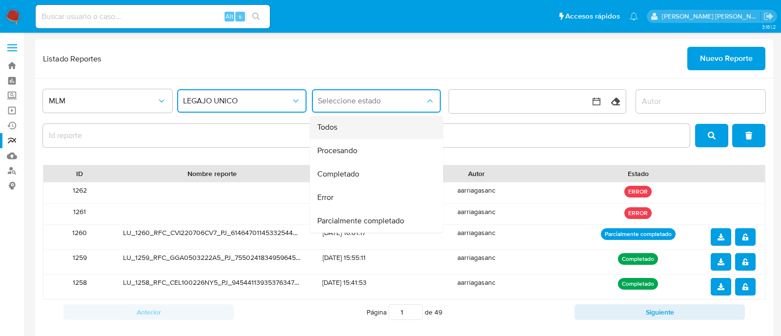
click at [349, 126] on div "Todos" at bounding box center [373, 127] width 112 height 23
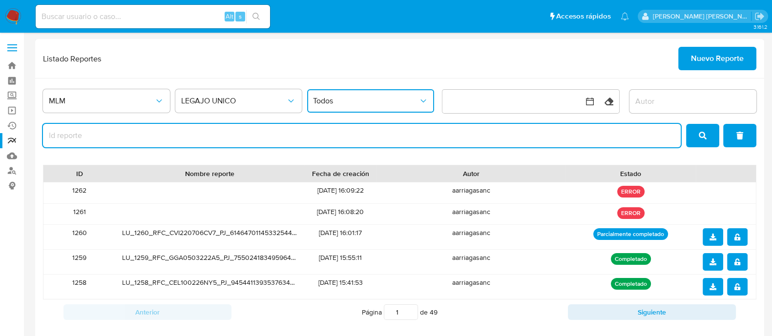
click at [217, 135] on input "report-id" at bounding box center [362, 135] width 638 height 13
type input "1262"
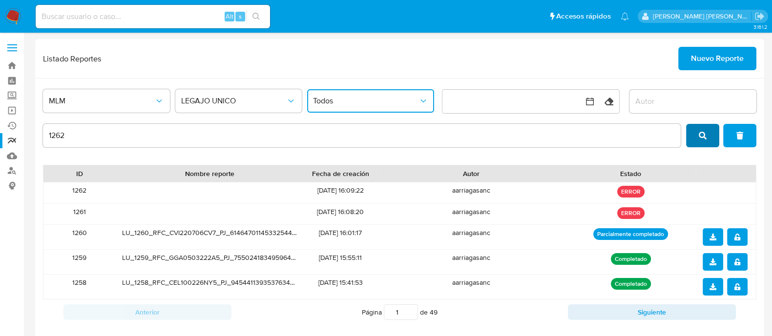
click at [699, 130] on span "search" at bounding box center [703, 135] width 8 height 21
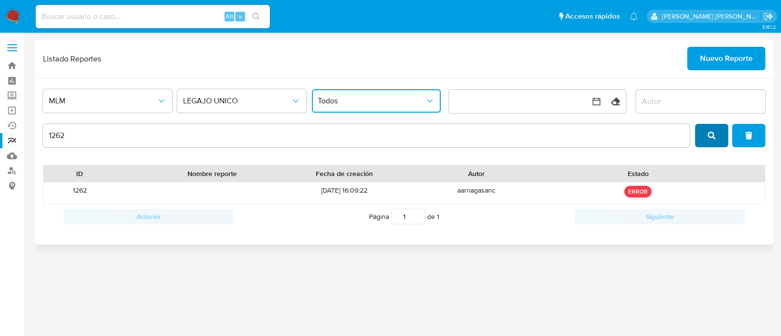
click at [711, 143] on span "search" at bounding box center [712, 135] width 8 height 21
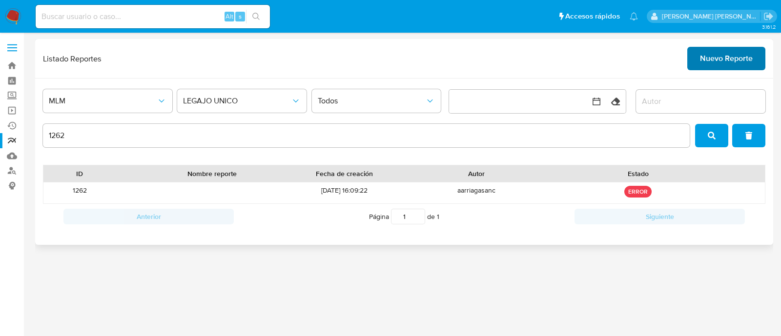
click at [723, 59] on span "Nuevo Reporte" at bounding box center [726, 58] width 53 height 21
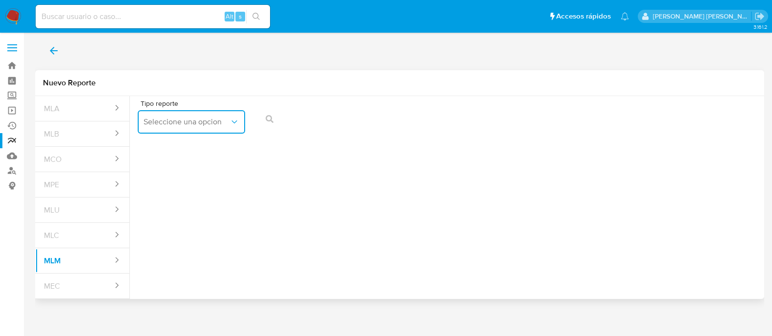
click at [207, 125] on span "Seleccione una opcion" at bounding box center [187, 122] width 86 height 10
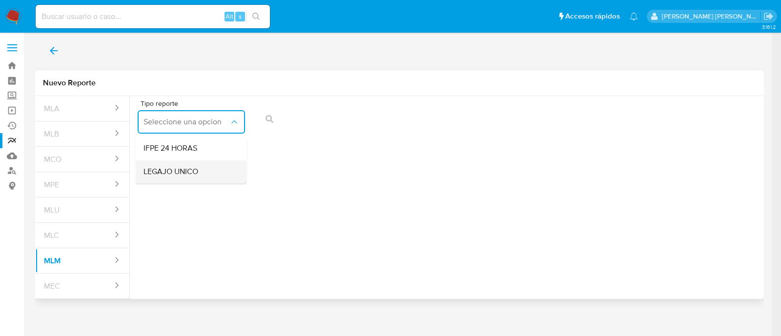
click at [190, 170] on span "LEGAJO UNICO" at bounding box center [171, 172] width 55 height 10
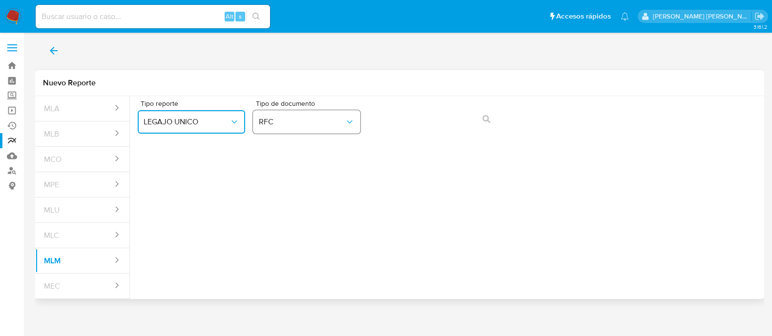
click at [312, 121] on span "RFC" at bounding box center [302, 122] width 86 height 10
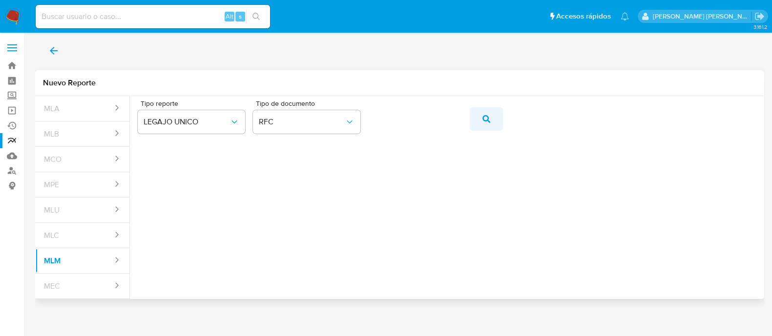
click at [490, 121] on button "action-search" at bounding box center [486, 118] width 33 height 23
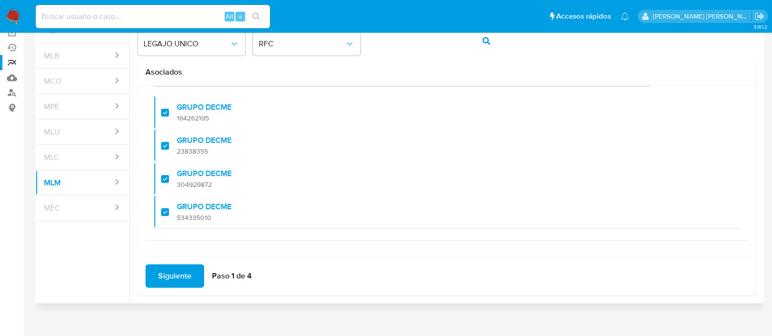
scroll to position [86, 0]
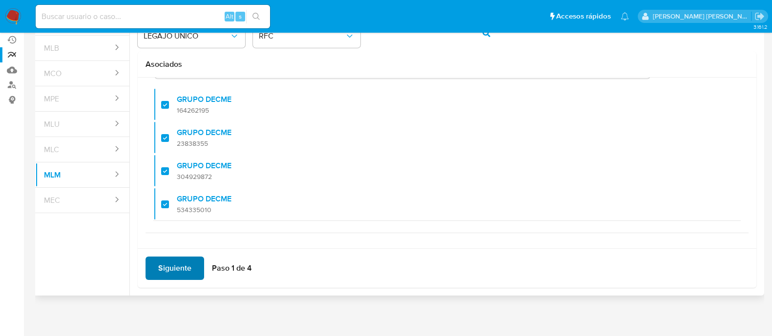
click at [183, 261] on span "Siguiente" at bounding box center [174, 268] width 33 height 21
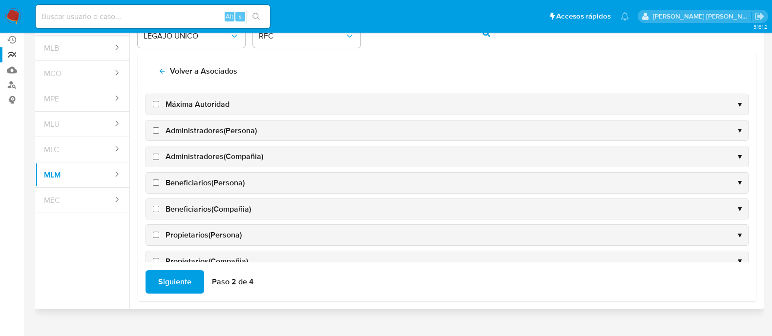
click at [154, 104] on input "Máxima Autoridad" at bounding box center [156, 104] width 6 height 6
checkbox input "true"
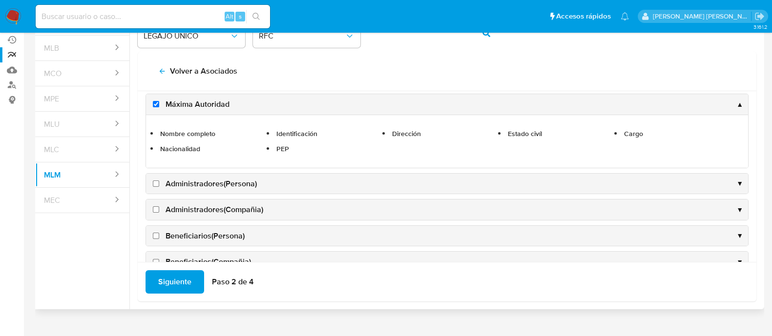
click at [154, 184] on input "Administradores(Persona)" at bounding box center [156, 184] width 6 height 6
checkbox input "true"
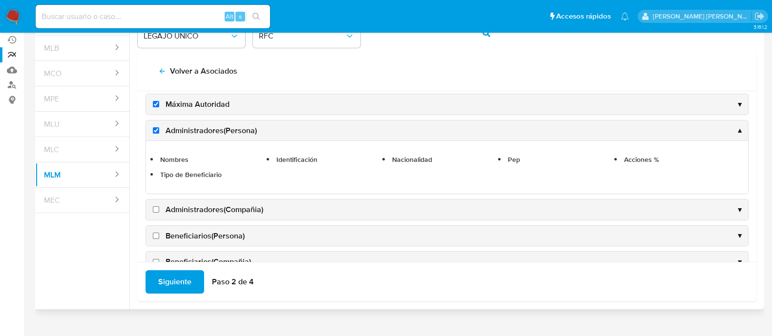
click at [156, 210] on input "Administradores(Compañia)" at bounding box center [156, 210] width 6 height 6
checkbox input "true"
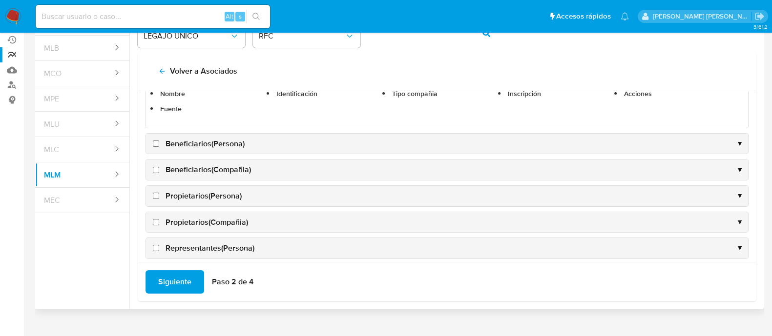
scroll to position [194, 0]
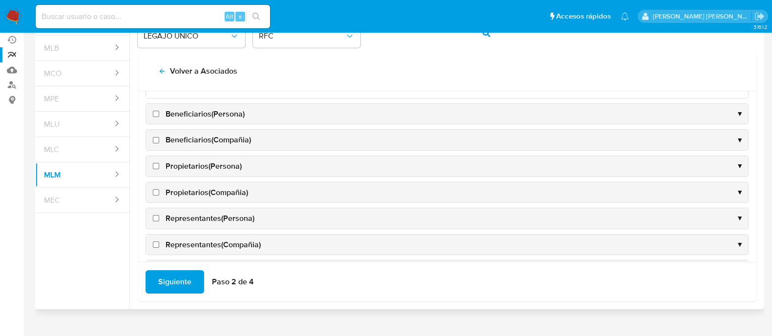
click at [154, 115] on input "Beneficiarios(Persona)" at bounding box center [156, 114] width 6 height 6
checkbox input "true"
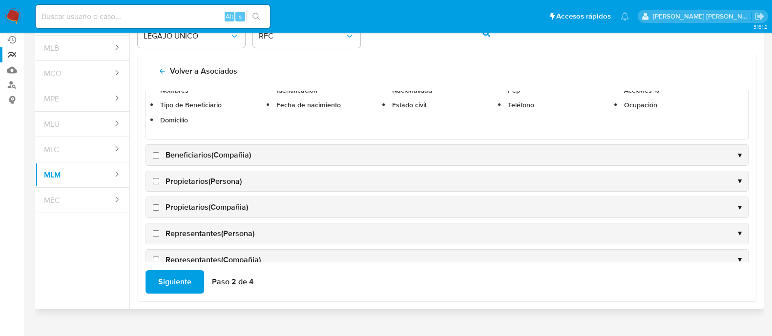
click at [154, 154] on input "Beneficiarios(Compañia)" at bounding box center [156, 155] width 6 height 6
checkbox input "true"
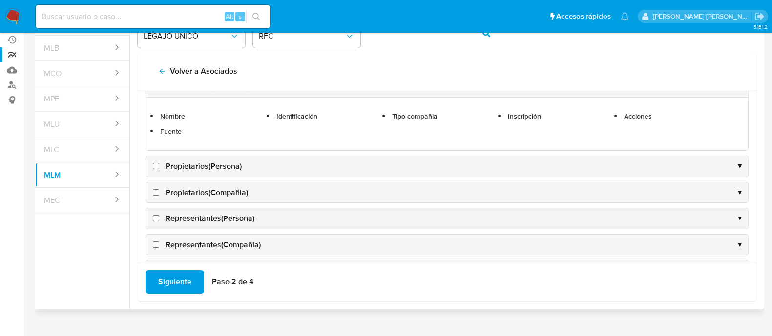
click at [156, 167] on input "Propietarios(Persona)" at bounding box center [156, 166] width 6 height 6
checkbox input "true"
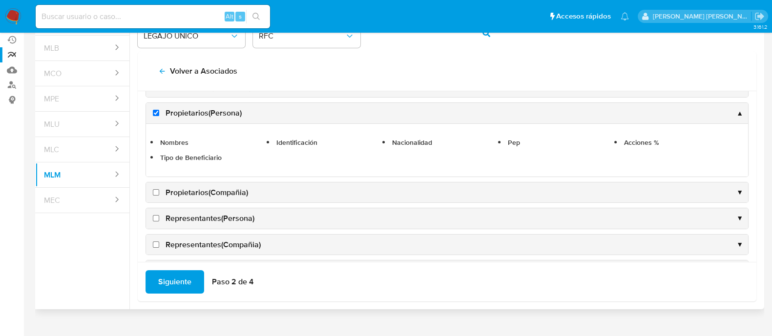
click at [157, 189] on input "Propietarios(Compañia)" at bounding box center [156, 192] width 6 height 6
checkbox input "true"
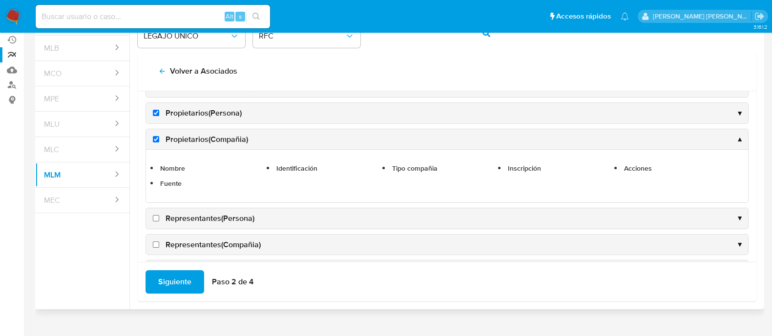
click at [156, 215] on input "Representantes(Persona)" at bounding box center [156, 218] width 6 height 6
checkbox input "true"
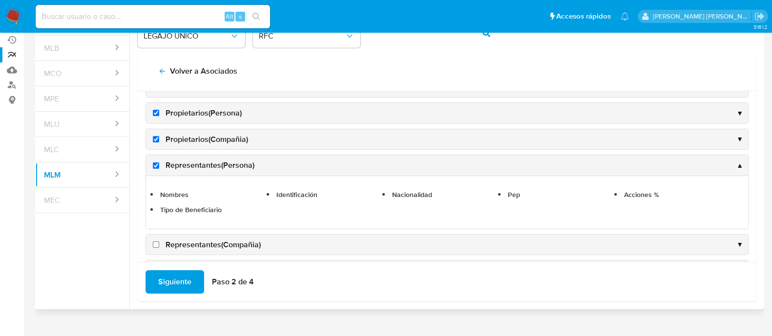
click at [154, 245] on input "Representantes(Compañia)" at bounding box center [156, 245] width 6 height 6
checkbox input "true"
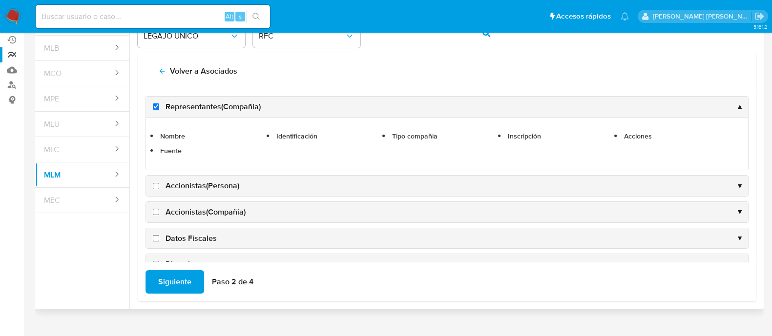
scroll to position [316, 0]
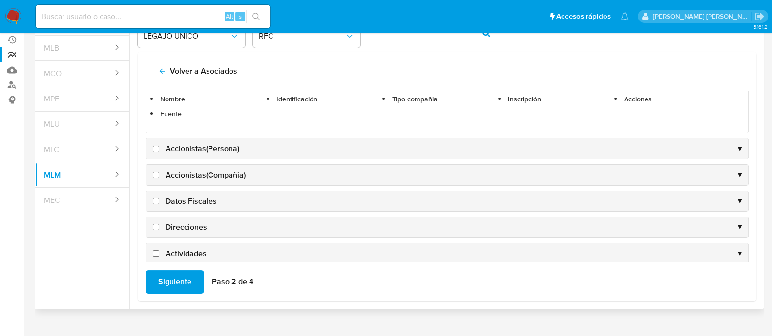
click at [156, 148] on input "Accionistas(Persona)" at bounding box center [156, 149] width 6 height 6
checkbox input "true"
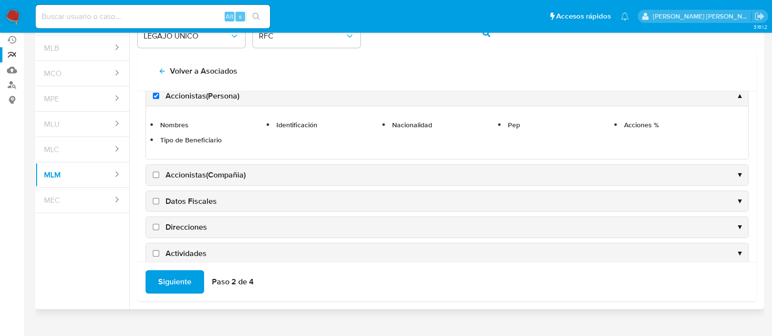
click at [156, 172] on input "Accionistas(Compañia)" at bounding box center [156, 175] width 6 height 6
checkbox input "true"
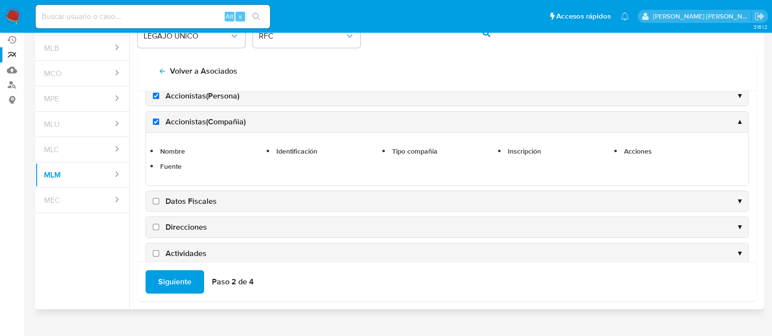
click at [158, 196] on label "Datos Fiscales" at bounding box center [184, 201] width 66 height 11
click at [158, 198] on input "Datos Fiscales" at bounding box center [156, 201] width 6 height 6
checkbox input "true"
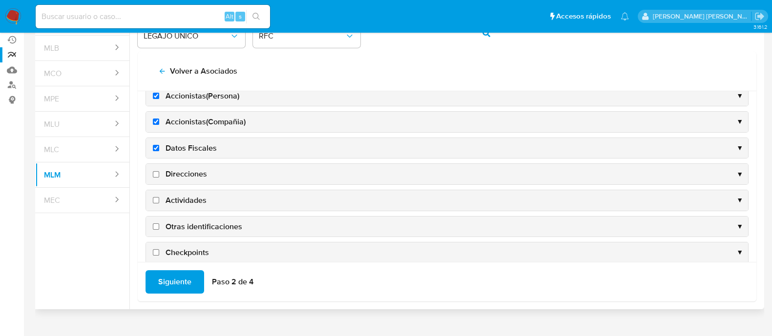
drag, startPoint x: 158, startPoint y: 170, endPoint x: 154, endPoint y: 179, distance: 10.1
click at [158, 171] on input "Direcciones" at bounding box center [156, 174] width 6 height 6
checkbox input "true"
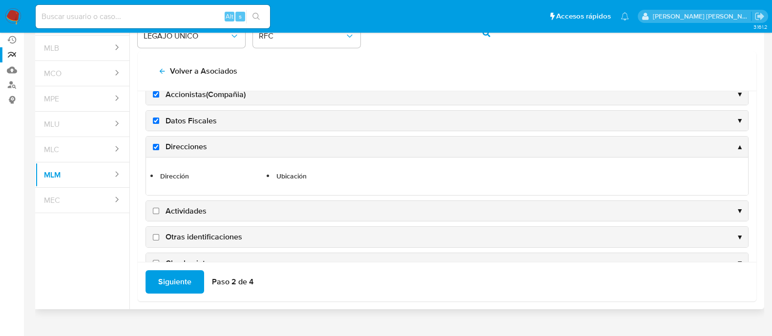
scroll to position [365, 0]
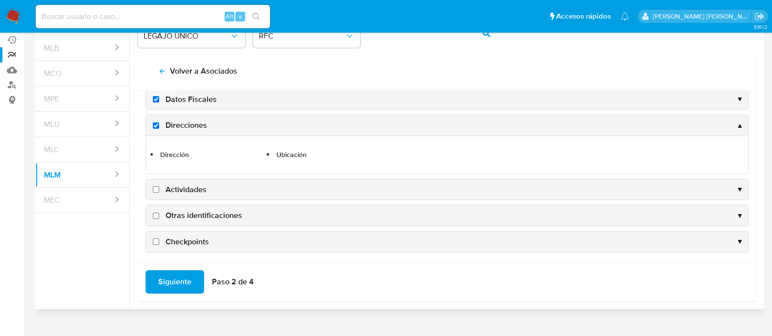
click at [157, 189] on input "Actividades" at bounding box center [156, 190] width 6 height 6
checkbox input "true"
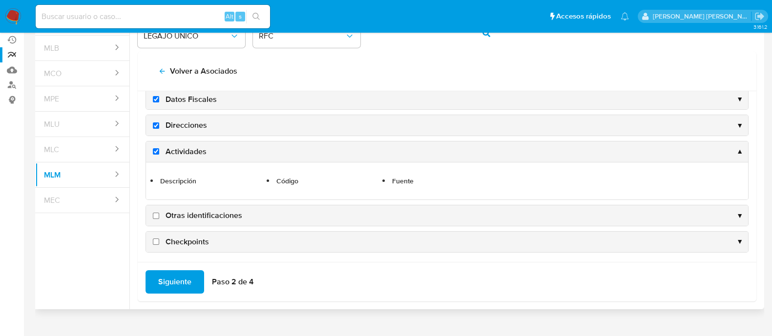
click at [154, 213] on input "Otras identificaciones" at bounding box center [156, 216] width 6 height 6
checkbox input "true"
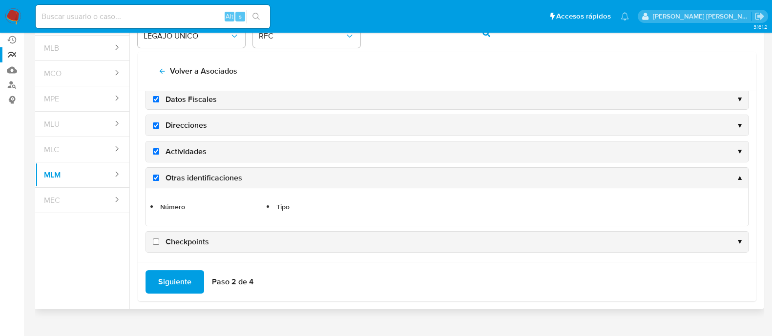
click at [155, 239] on input "Checkpoints" at bounding box center [156, 242] width 6 height 6
checkbox input "true"
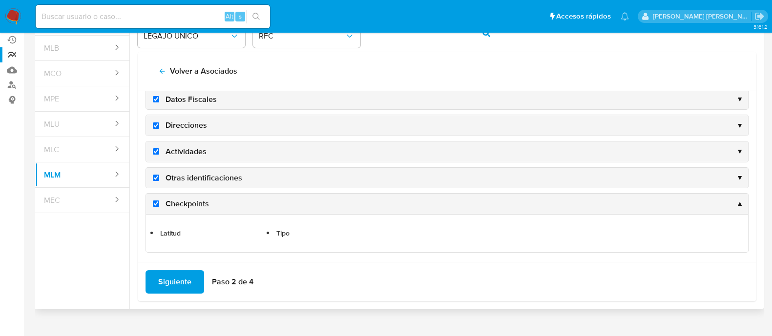
scroll to position [100, 0]
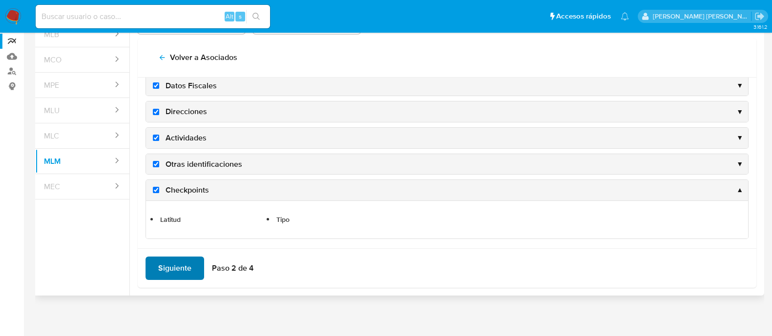
click at [171, 267] on span "Siguiente" at bounding box center [174, 268] width 33 height 21
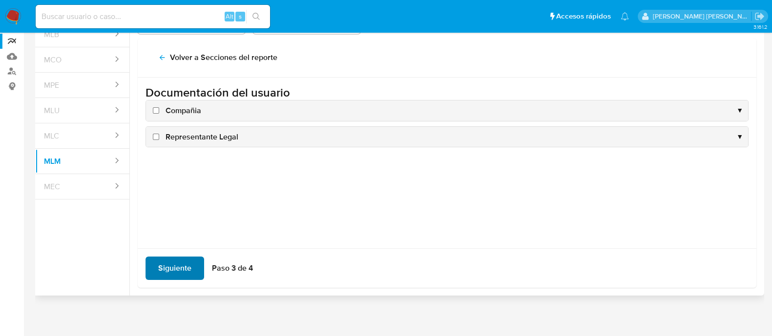
scroll to position [0, 0]
click at [157, 111] on input "Compañia" at bounding box center [156, 110] width 6 height 6
checkbox input "true"
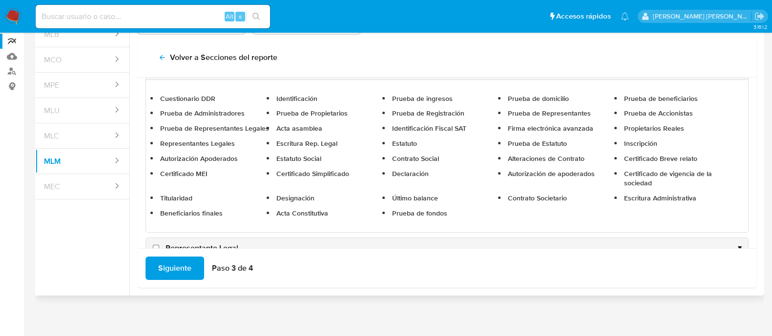
scroll to position [63, 0]
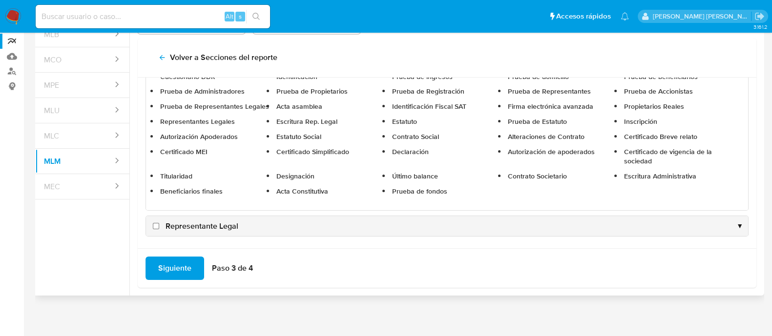
click at [157, 218] on div "Representante Legal ▼" at bounding box center [447, 226] width 602 height 21
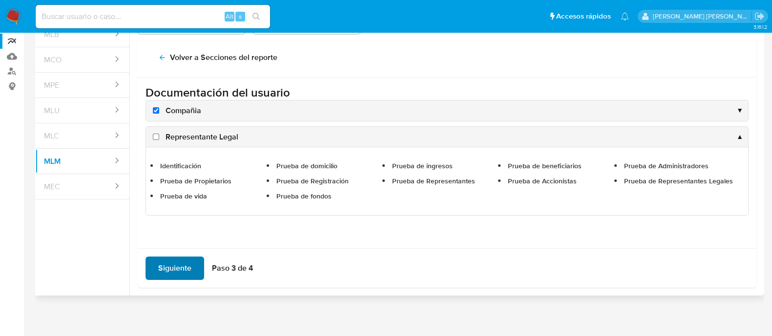
click at [169, 265] on span "Siguiente" at bounding box center [174, 268] width 33 height 21
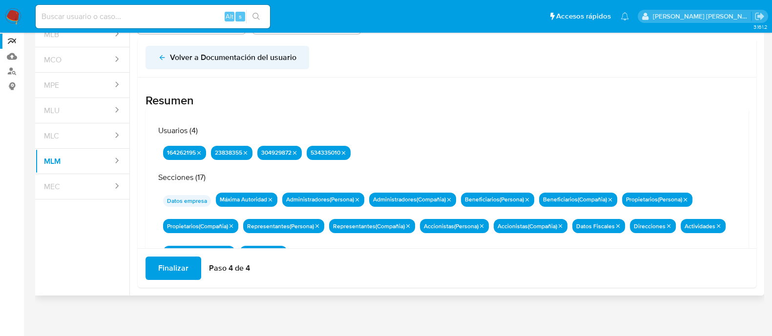
click at [158, 59] on icon "back" at bounding box center [162, 58] width 8 height 8
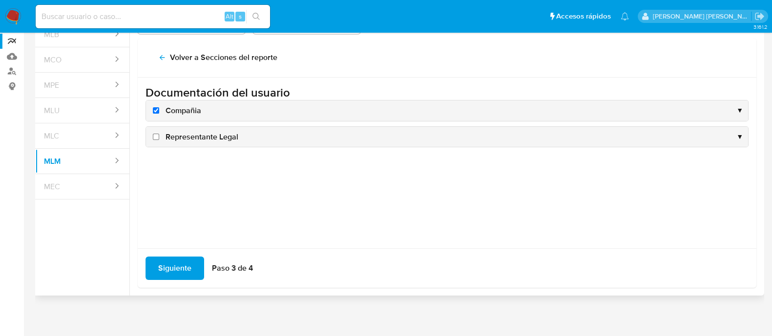
click at [159, 135] on input "Representante Legal" at bounding box center [156, 137] width 6 height 6
checkbox input "true"
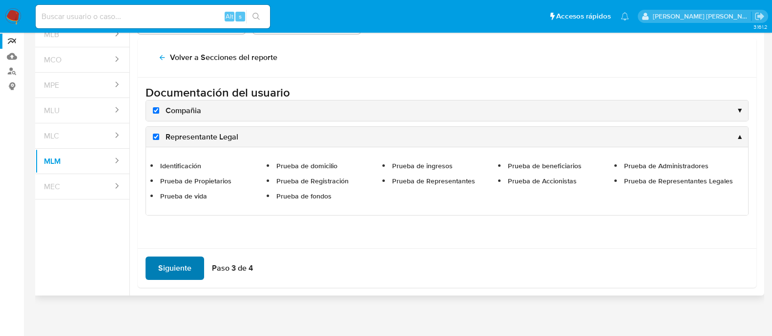
click at [173, 264] on span "Siguiente" at bounding box center [174, 268] width 33 height 21
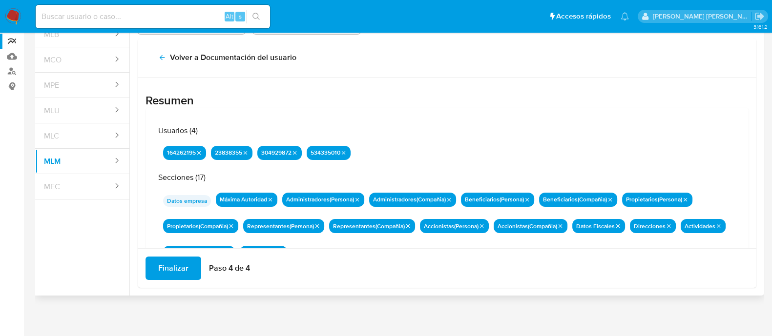
scroll to position [85, 0]
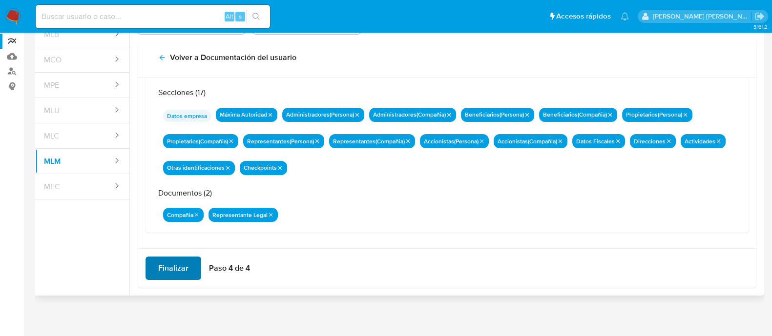
click at [174, 274] on span "Finalizar" at bounding box center [173, 268] width 30 height 21
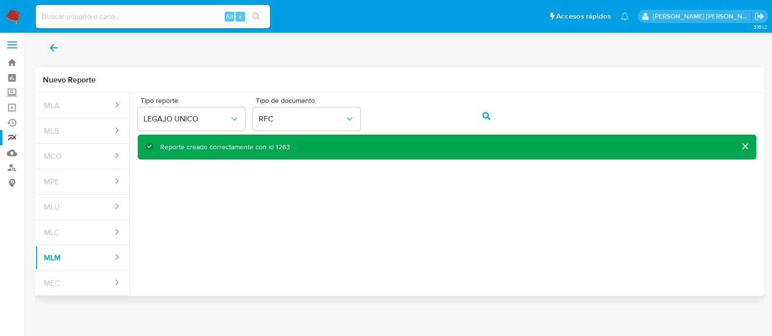
click at [276, 143] on div "Reporte creado correctamente con id 1263" at bounding box center [225, 147] width 130 height 9
click at [49, 47] on icon "back" at bounding box center [54, 48] width 12 height 12
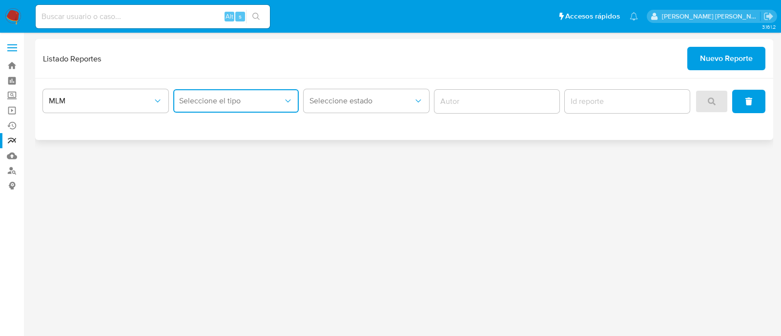
click at [217, 108] on button "Seleccione el tipo" at bounding box center [236, 100] width 126 height 23
click at [223, 146] on span "LEGAJO UNICO" at bounding box center [206, 151] width 55 height 10
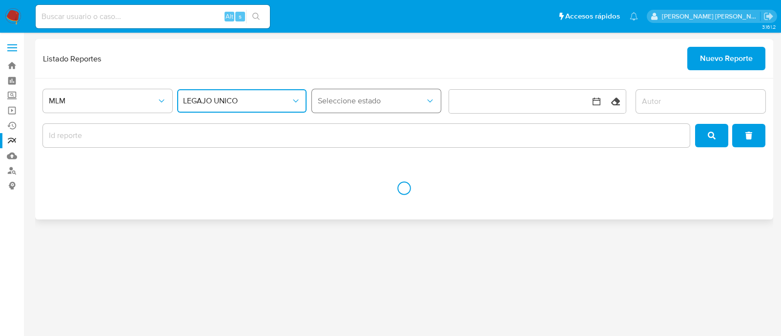
click at [387, 95] on button "Seleccione estado" at bounding box center [376, 100] width 129 height 23
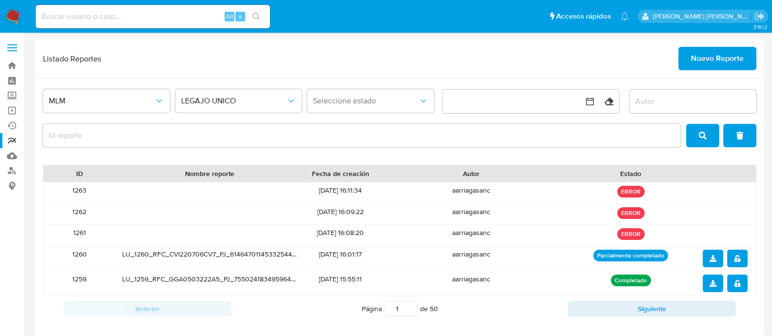
click at [225, 129] on input "report-id" at bounding box center [362, 135] width 638 height 13
click at [371, 143] on div at bounding box center [362, 135] width 638 height 23
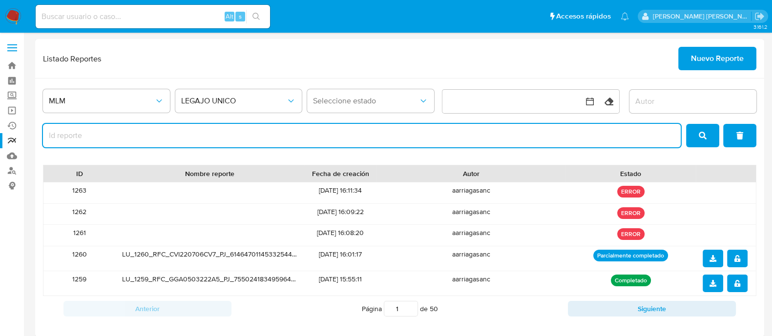
click at [357, 135] on input "report-id" at bounding box center [362, 135] width 638 height 13
paste input "1263"
type input "1263"
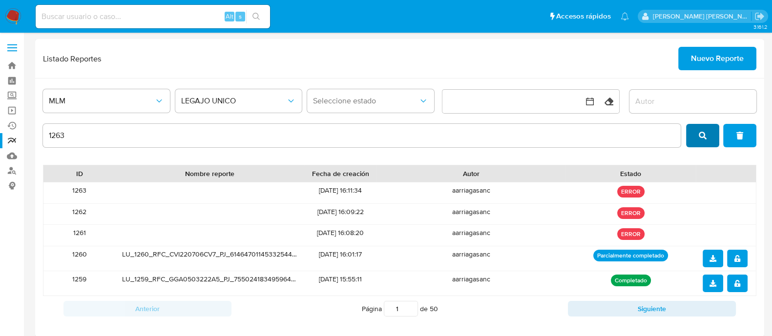
click at [707, 127] on button "search" at bounding box center [702, 135] width 33 height 23
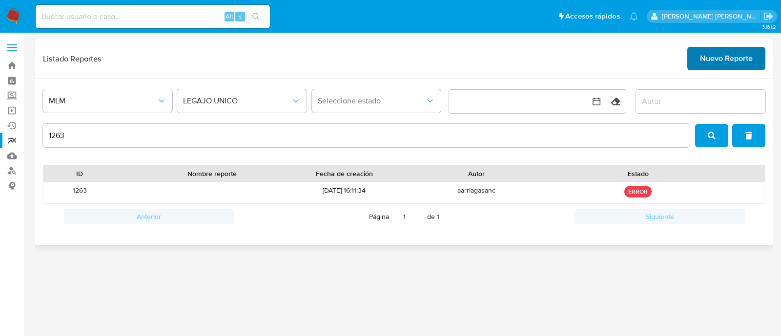
click at [742, 52] on span "Nuevo Reporte" at bounding box center [726, 58] width 53 height 21
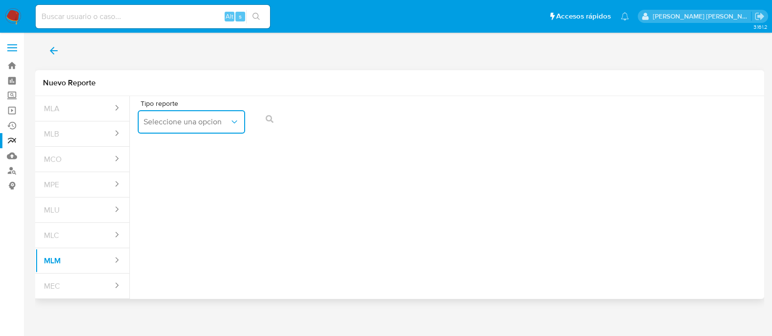
click at [163, 126] on span "Seleccione una opcion" at bounding box center [187, 122] width 86 height 10
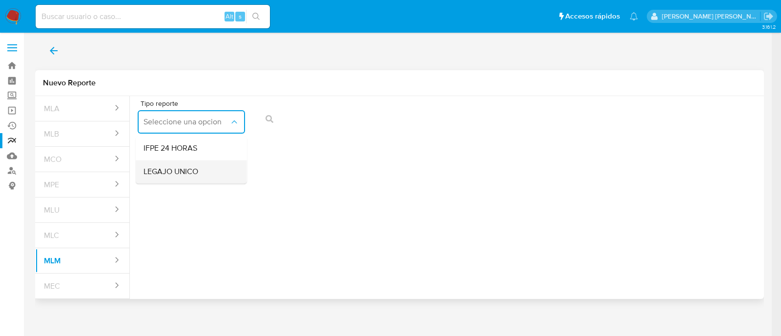
click at [166, 169] on span "LEGAJO UNICO" at bounding box center [171, 172] width 55 height 10
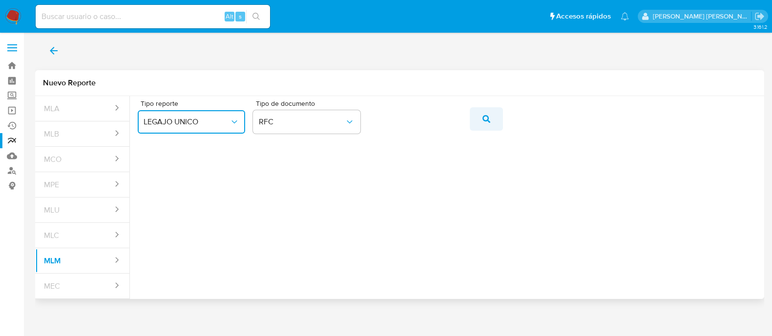
click at [485, 117] on icon "action-search" at bounding box center [487, 119] width 8 height 8
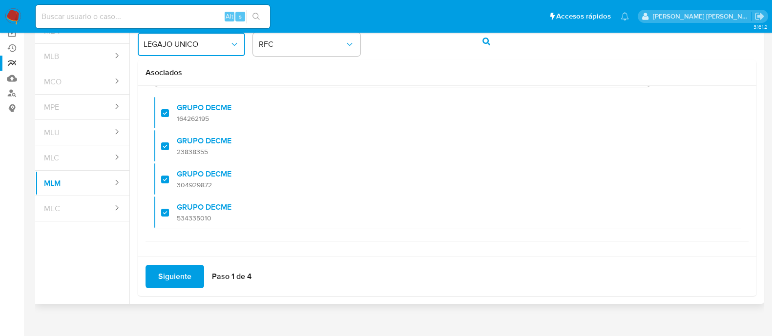
scroll to position [86, 0]
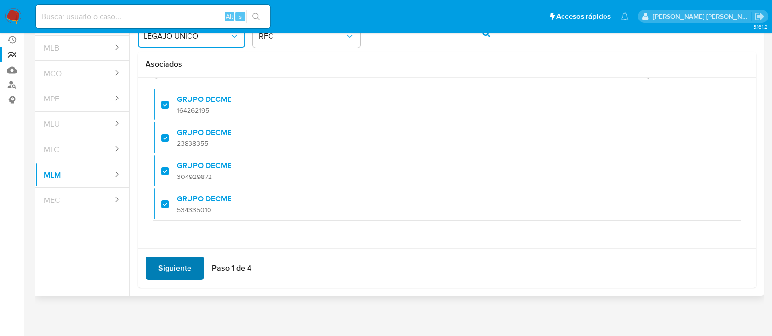
click at [179, 264] on span "Siguiente" at bounding box center [174, 268] width 33 height 21
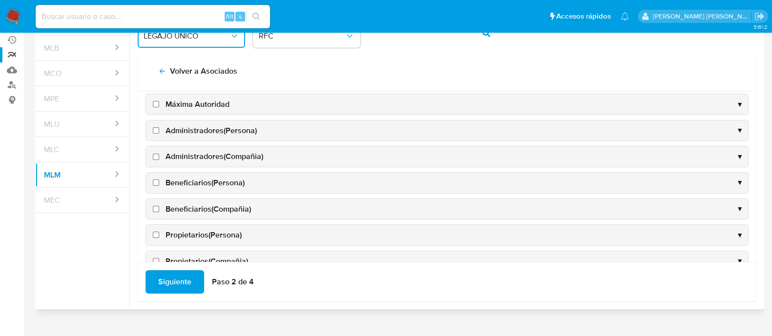
click at [157, 103] on input "Máxima Autoridad" at bounding box center [156, 104] width 6 height 6
checkbox input "true"
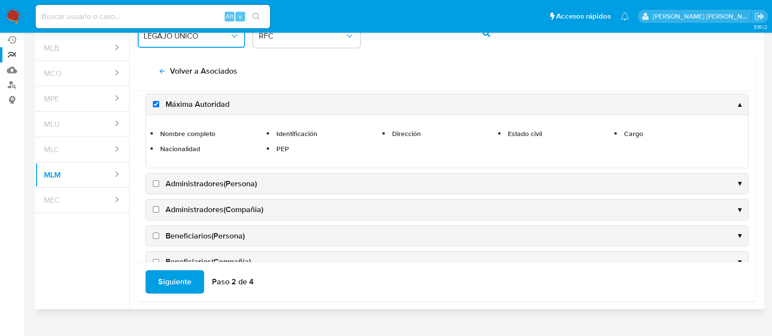
click at [153, 184] on input "Administradores(Persona)" at bounding box center [156, 184] width 6 height 6
checkbox input "true"
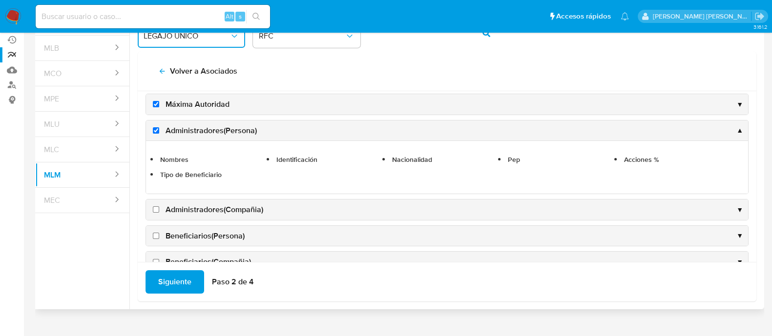
click at [158, 209] on input "Administradores(Compañia)" at bounding box center [156, 210] width 6 height 6
checkbox input "true"
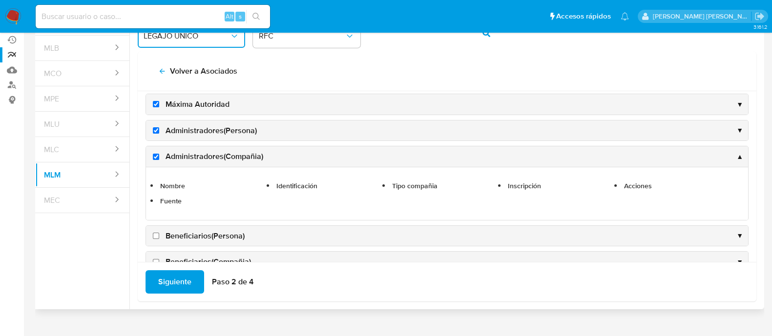
click at [155, 236] on input "Beneficiarios(Persona)" at bounding box center [156, 236] width 6 height 6
checkbox input "true"
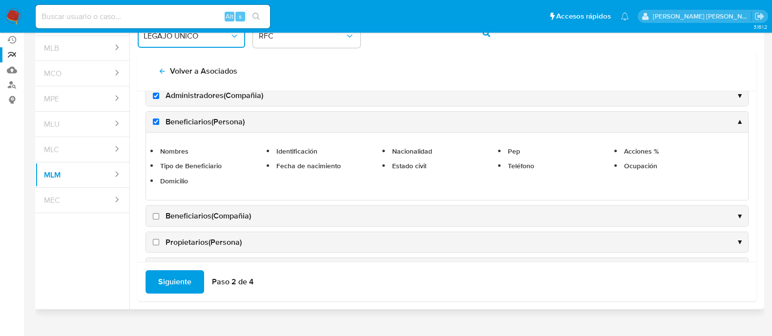
scroll to position [194, 0]
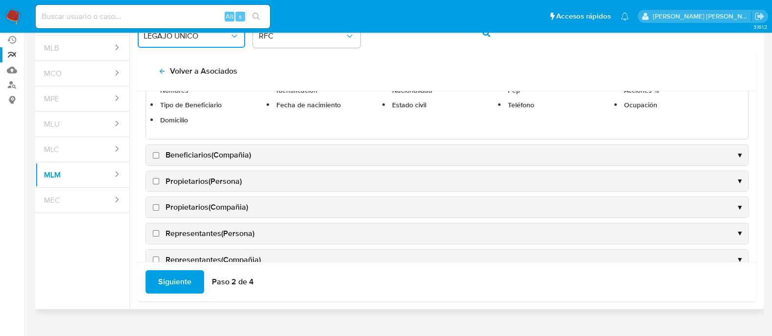
click at [155, 155] on input "Beneficiarios(Compañia)" at bounding box center [156, 155] width 6 height 6
checkbox input "true"
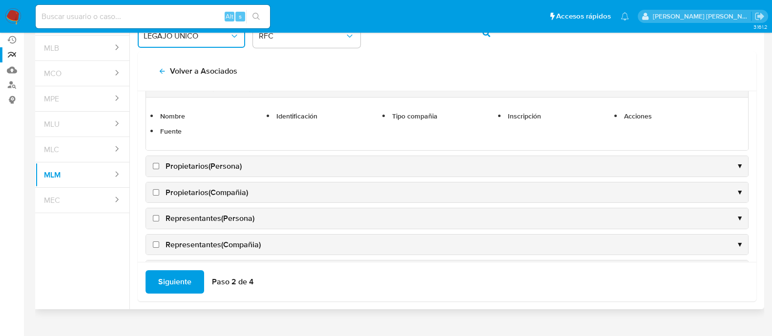
click at [156, 165] on input "Propietarios(Persona)" at bounding box center [156, 166] width 6 height 6
checkbox input "true"
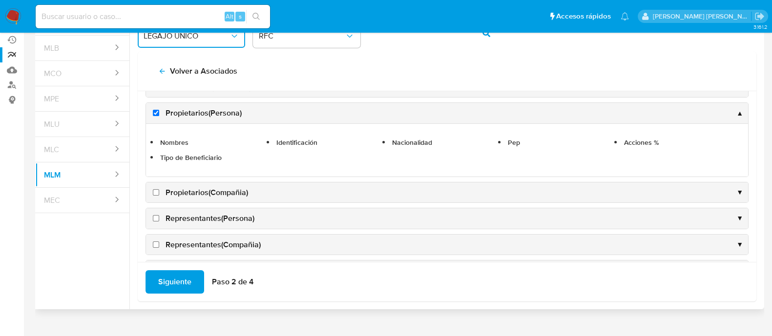
click at [157, 190] on input "Propietarios(Compañia)" at bounding box center [156, 192] width 6 height 6
checkbox input "true"
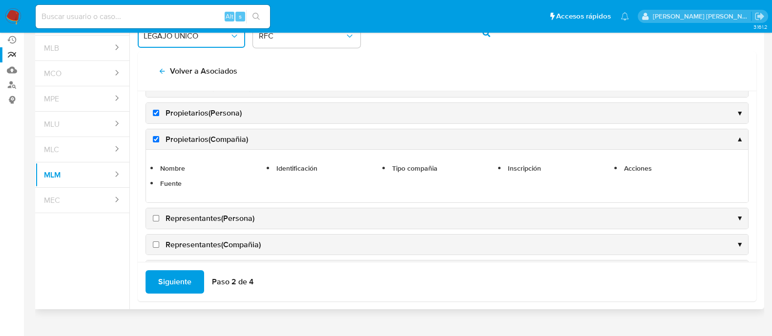
click at [155, 218] on input "Representantes(Persona)" at bounding box center [156, 218] width 6 height 6
checkbox input "true"
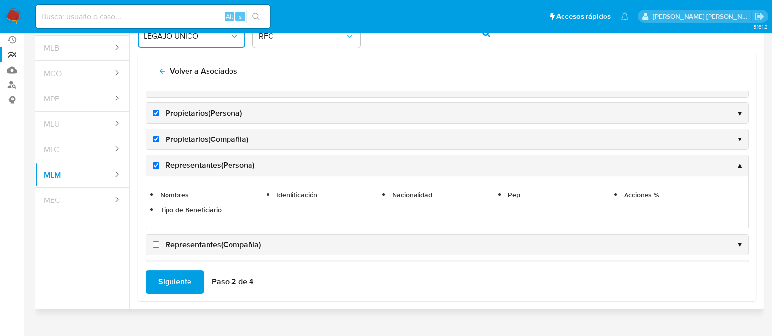
click at [154, 244] on input "Representantes(Compañia)" at bounding box center [156, 245] width 6 height 6
checkbox input "true"
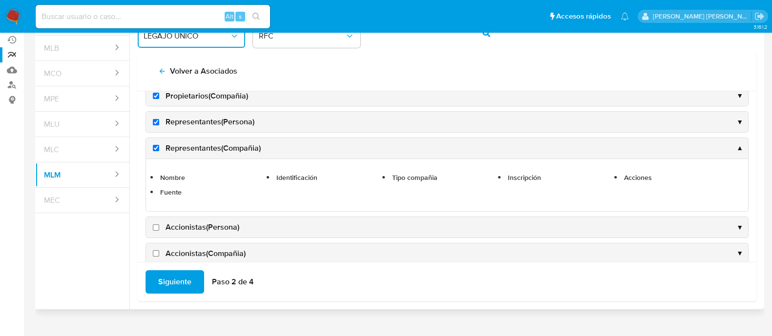
scroll to position [255, 0]
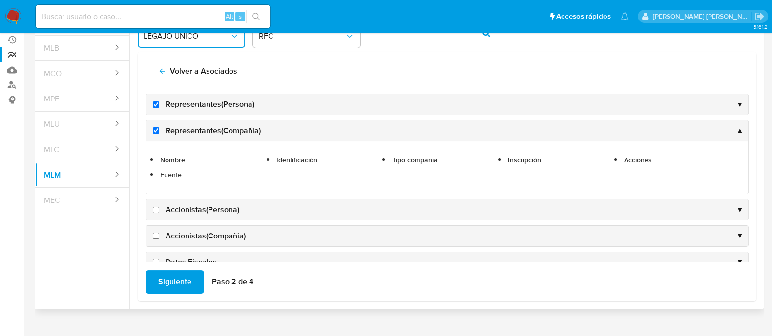
click at [152, 207] on label "Accionistas(Persona)" at bounding box center [195, 210] width 88 height 11
click at [153, 207] on input "Accionistas(Persona)" at bounding box center [156, 210] width 6 height 6
checkbox input "true"
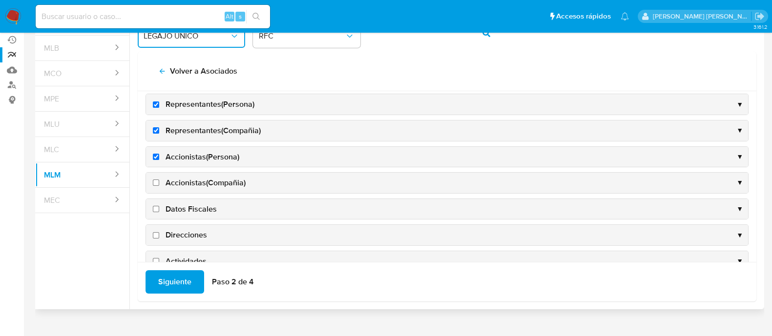
click at [158, 184] on label "Accionistas(Compañia)" at bounding box center [198, 183] width 95 height 11
click at [158, 184] on input "Accionistas(Compañia)" at bounding box center [156, 183] width 6 height 6
checkbox input "true"
click at [154, 206] on input "Datos Fiscales" at bounding box center [156, 209] width 6 height 6
checkbox input "true"
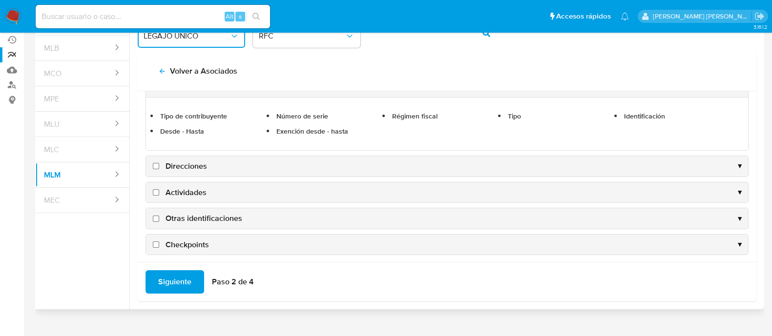
click at [156, 163] on input "Direcciones" at bounding box center [156, 166] width 6 height 6
checkbox input "true"
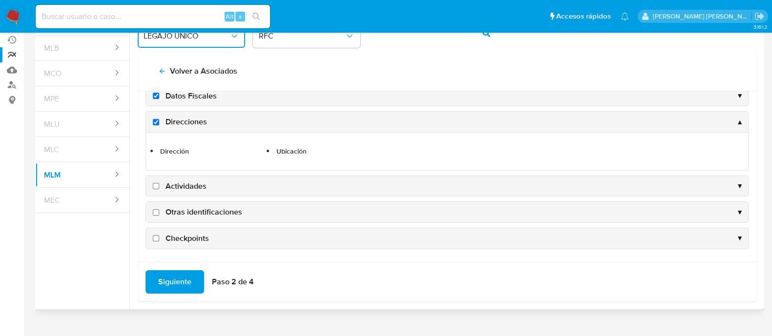
scroll to position [365, 0]
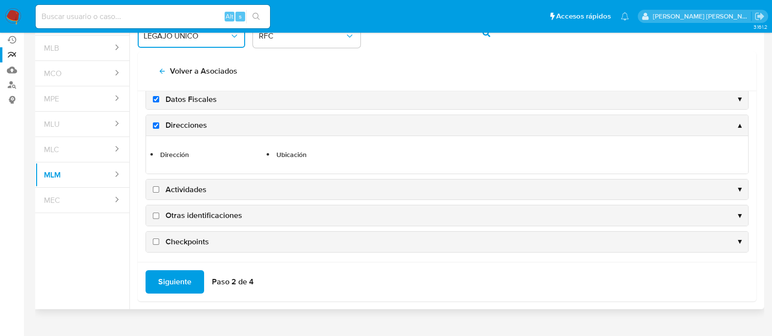
click at [156, 187] on input "Actividades" at bounding box center [156, 190] width 6 height 6
checkbox input "true"
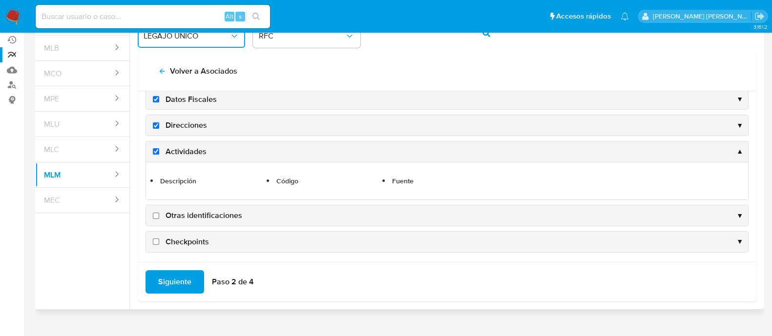
click at [157, 213] on input "Otras identificaciones" at bounding box center [156, 216] width 6 height 6
checkbox input "true"
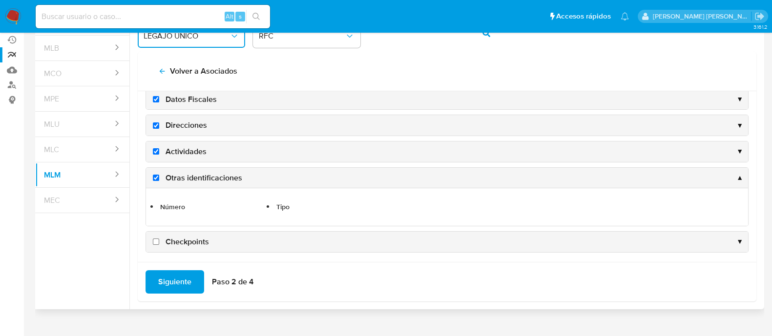
click at [154, 239] on input "Checkpoints" at bounding box center [156, 242] width 6 height 6
checkbox input "true"
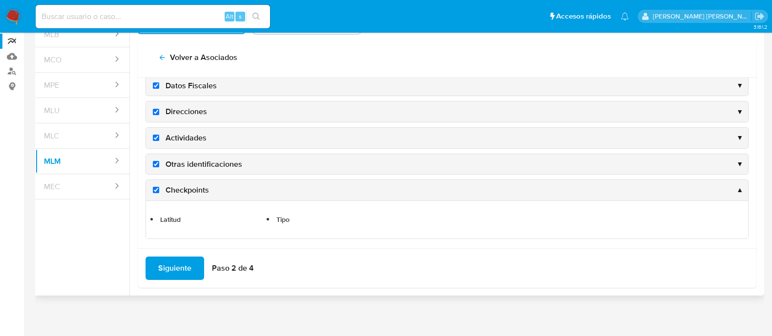
scroll to position [100, 0]
click at [174, 268] on span "Siguiente" at bounding box center [174, 268] width 33 height 21
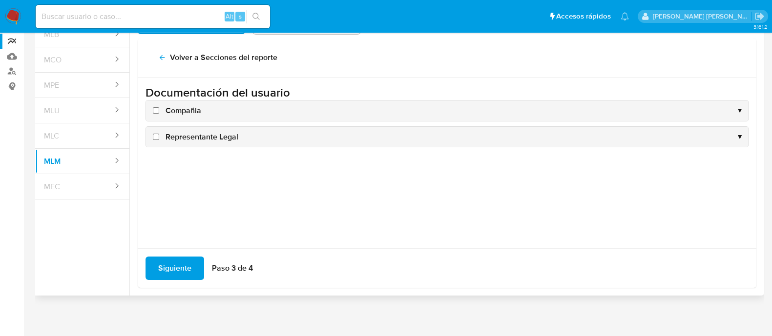
click at [158, 109] on input "Compañia" at bounding box center [156, 110] width 6 height 6
checkbox input "true"
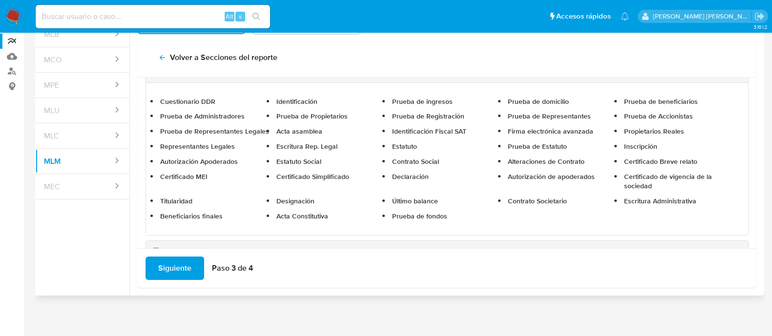
scroll to position [63, 0]
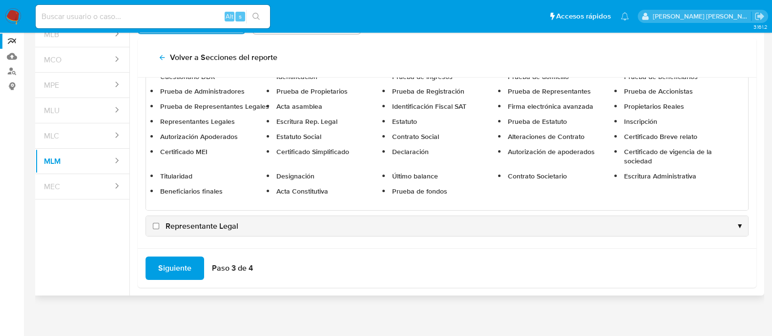
click at [156, 223] on input "Representante Legal" at bounding box center [156, 226] width 6 height 6
checkbox input "true"
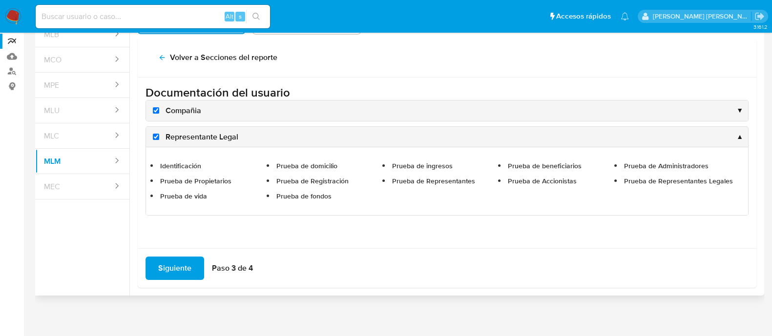
scroll to position [0, 0]
click at [179, 264] on span "Siguiente" at bounding box center [174, 268] width 33 height 21
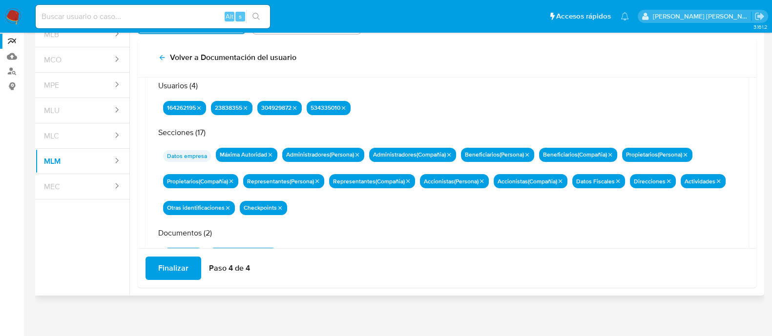
scroll to position [85, 0]
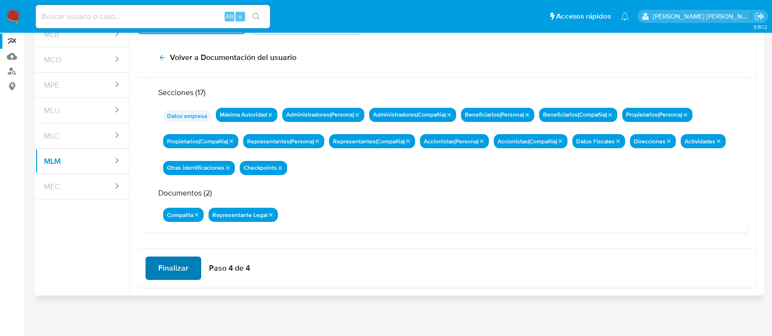
click at [159, 273] on span "Finalizar" at bounding box center [173, 268] width 30 height 21
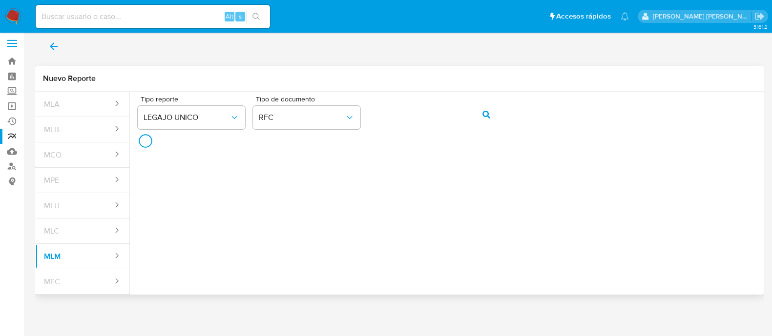
scroll to position [3, 0]
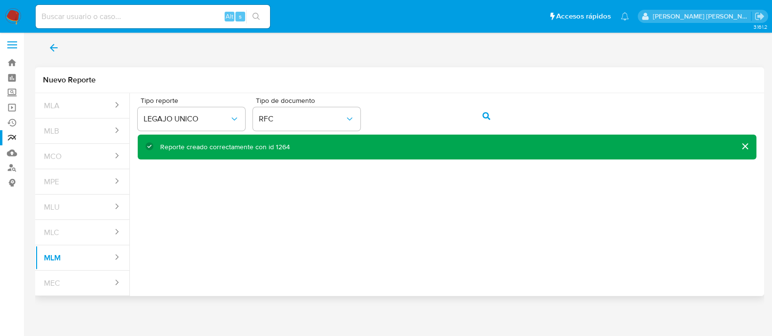
click at [283, 144] on div "Reporte creado correctamente con id 1264" at bounding box center [225, 147] width 130 height 9
click at [49, 40] on span "back" at bounding box center [54, 47] width 12 height 21
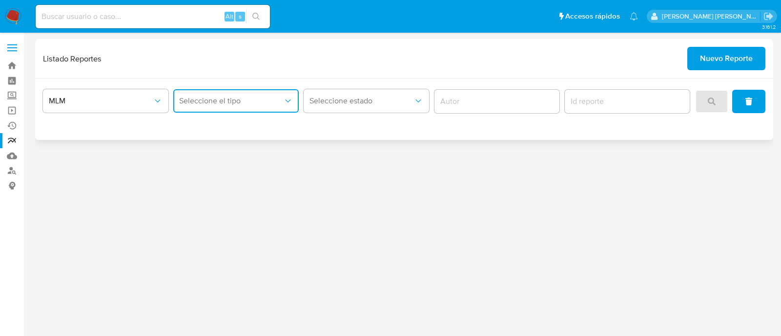
click at [282, 105] on span "Seleccione el tipo" at bounding box center [231, 101] width 104 height 10
click at [264, 151] on div "LEGAJO UNICO" at bounding box center [233, 150] width 108 height 23
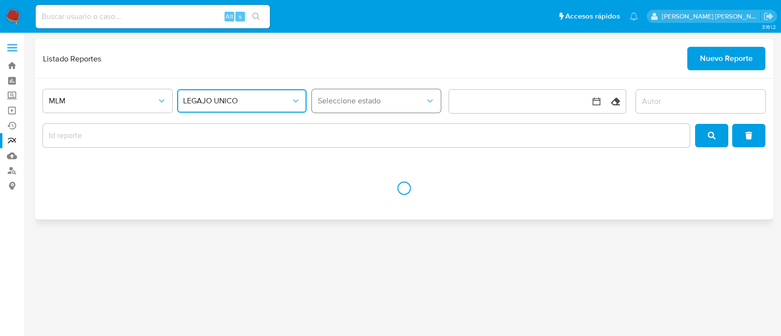
click at [347, 95] on button "Seleccione estado" at bounding box center [376, 100] width 129 height 23
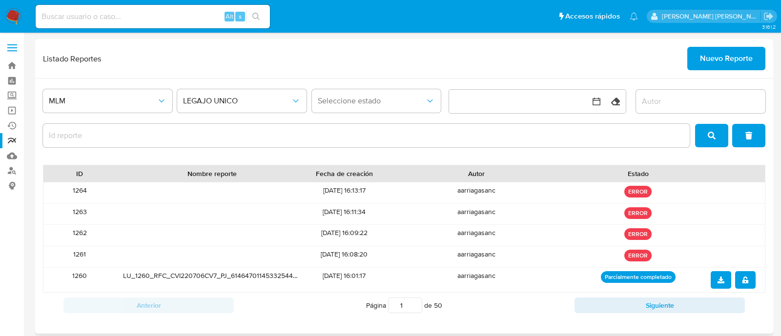
click at [509, 148] on div at bounding box center [366, 135] width 647 height 27
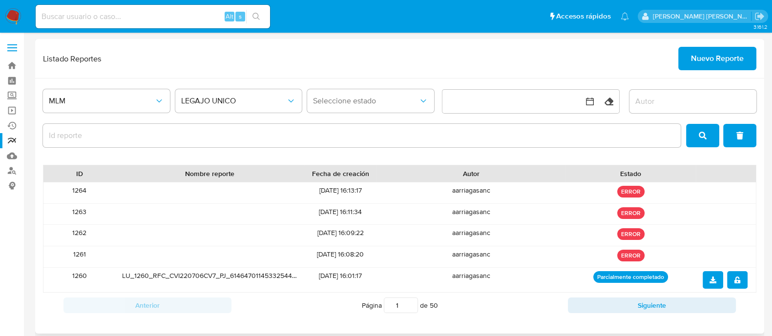
click at [714, 55] on span "Nuevo Reporte" at bounding box center [717, 58] width 53 height 21
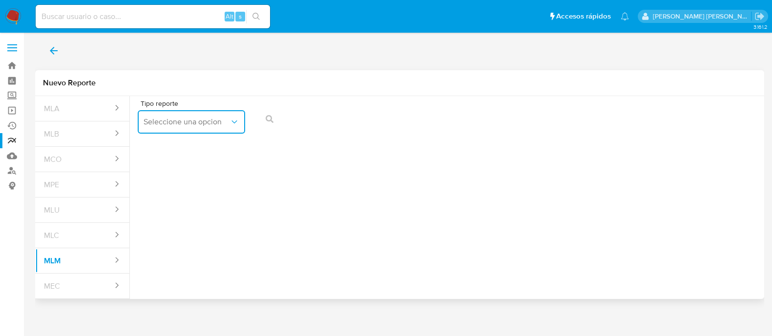
drag, startPoint x: 215, startPoint y: 123, endPoint x: 214, endPoint y: 130, distance: 8.0
click at [215, 123] on span "Seleccione una opcion" at bounding box center [187, 122] width 86 height 10
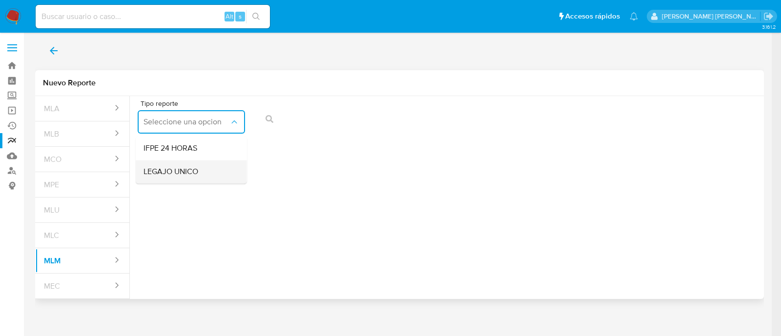
click at [206, 168] on div "LEGAJO UNICO" at bounding box center [189, 171] width 90 height 23
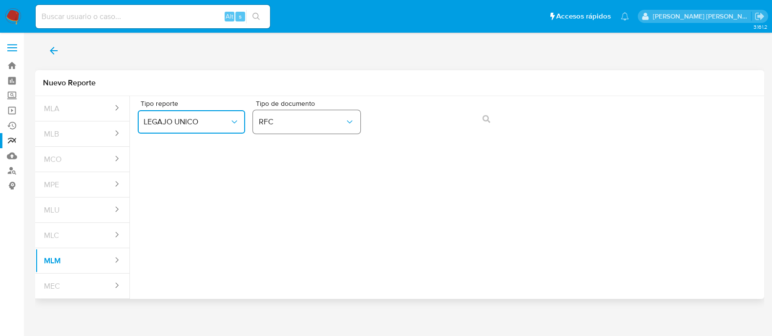
click at [335, 123] on span "RFC" at bounding box center [302, 122] width 86 height 10
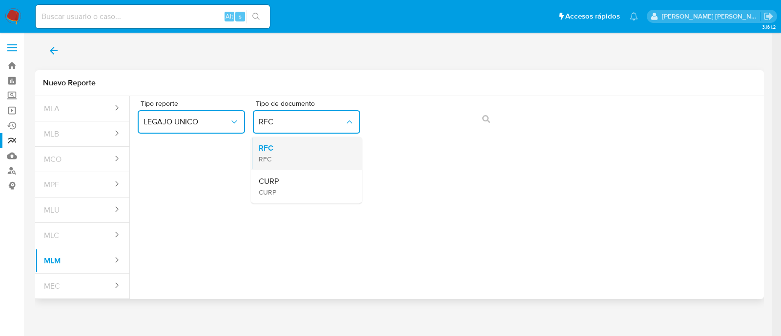
click at [310, 156] on div "RFC RFC" at bounding box center [304, 153] width 90 height 33
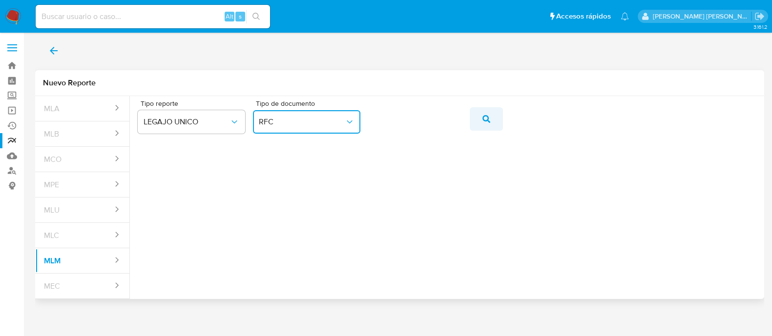
click at [484, 119] on icon "action-search" at bounding box center [487, 119] width 8 height 8
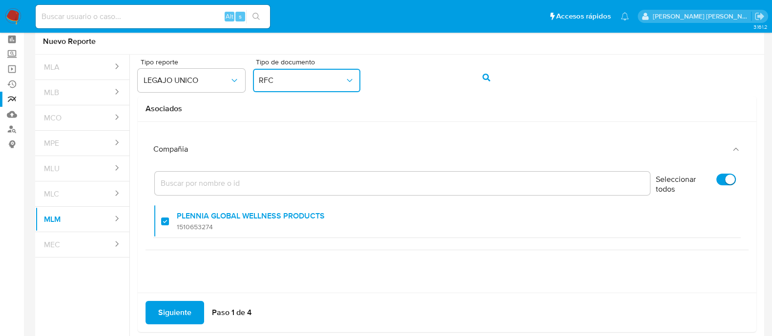
scroll to position [86, 0]
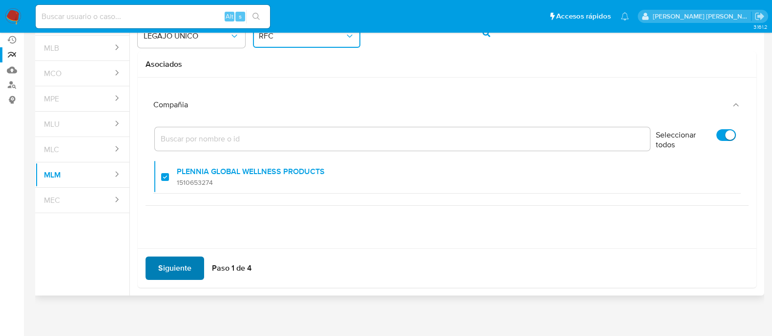
click at [183, 267] on span "Siguiente" at bounding box center [174, 268] width 33 height 21
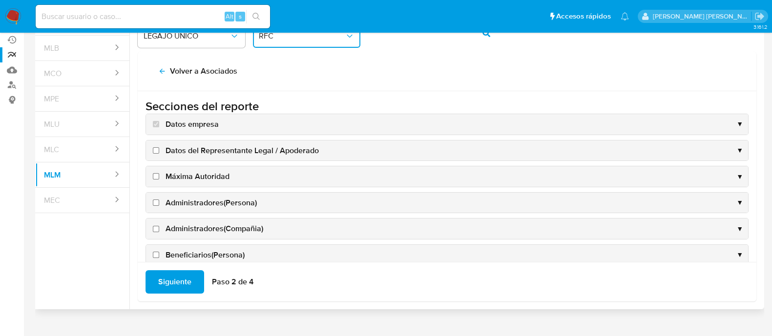
click at [155, 150] on input "Datos del Representante Legal / Apoderado" at bounding box center [156, 150] width 6 height 6
checkbox input "true"
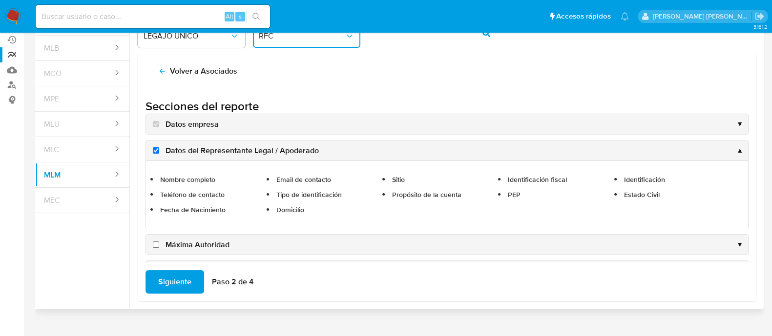
click at [156, 246] on input "Máxima Autoridad" at bounding box center [156, 245] width 6 height 6
checkbox input "true"
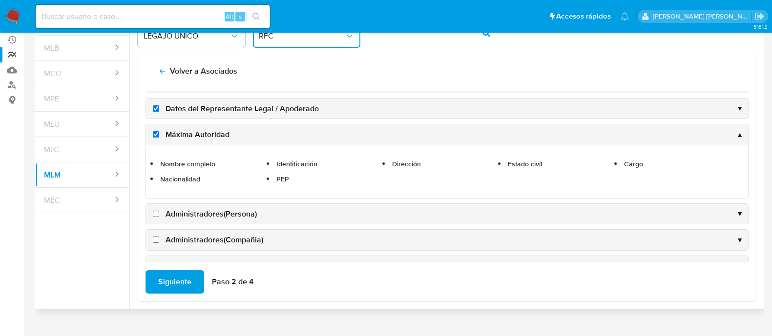
scroll to position [61, 0]
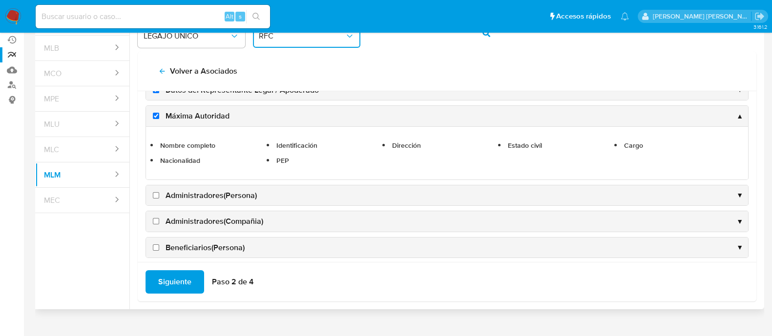
click at [157, 193] on input "Administradores(Persona)" at bounding box center [156, 195] width 6 height 6
checkbox input "true"
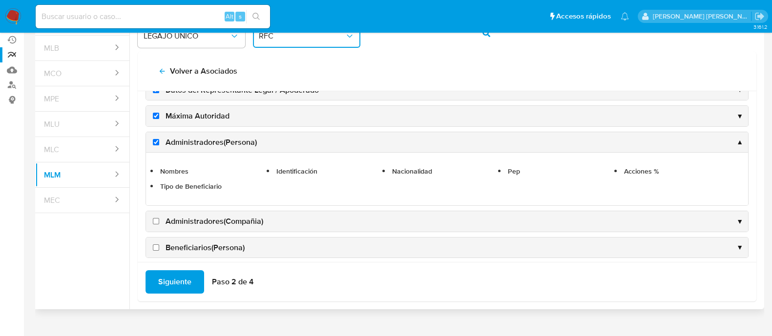
click at [157, 218] on input "Administradores(Compañia)" at bounding box center [156, 221] width 6 height 6
checkbox input "true"
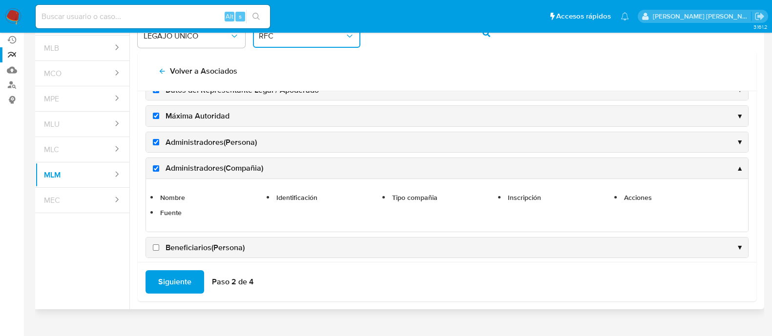
click at [157, 245] on input "Beneficiarios(Persona)" at bounding box center [156, 248] width 6 height 6
checkbox input "true"
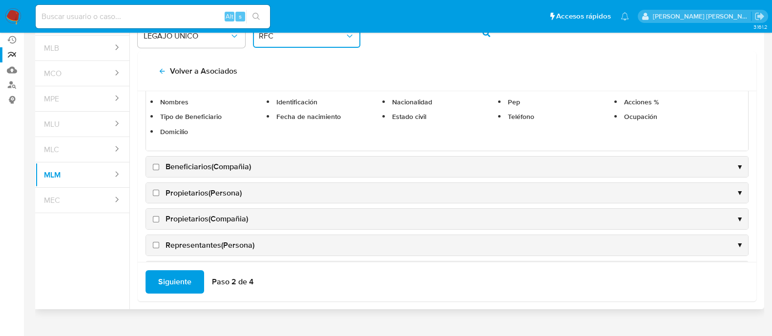
scroll to position [183, 0]
click at [156, 164] on input "Beneficiarios(Compañia)" at bounding box center [156, 167] width 6 height 6
checkbox input "true"
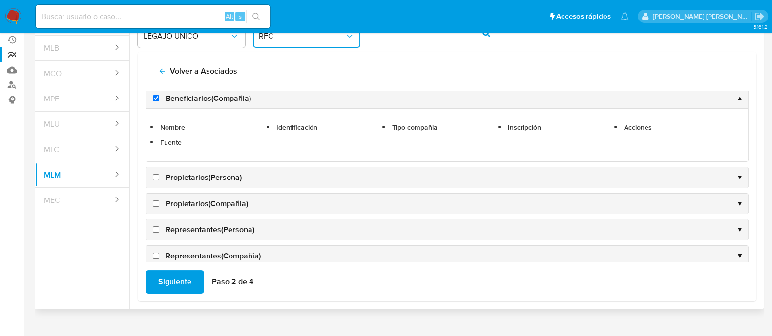
click at [159, 177] on input "Propietarios(Persona)" at bounding box center [156, 177] width 6 height 6
checkbox input "true"
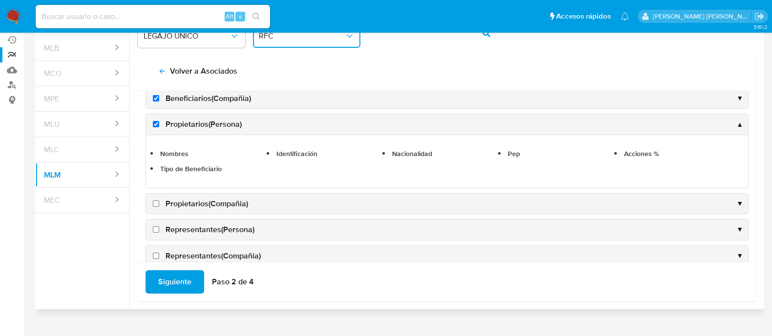
click at [159, 201] on input "Propietarios(Compañia)" at bounding box center [156, 204] width 6 height 6
checkbox input "true"
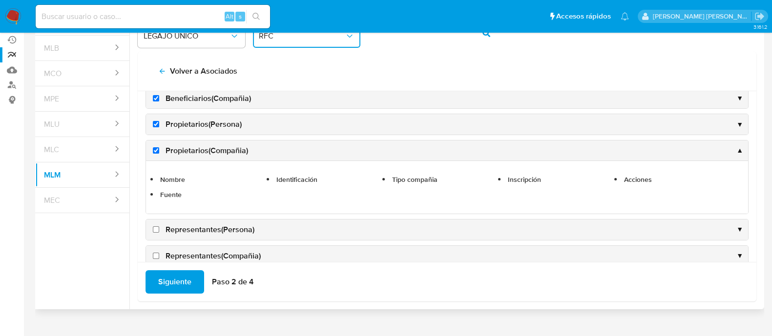
click at [159, 225] on label "Representantes(Persona)" at bounding box center [203, 230] width 104 height 11
click at [159, 227] on input "Representantes(Persona)" at bounding box center [156, 230] width 6 height 6
checkbox input "true"
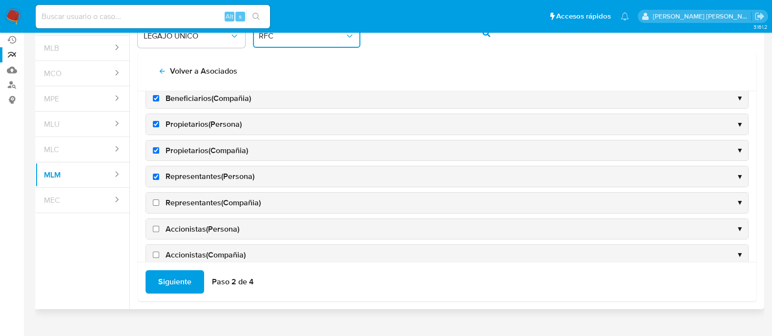
click at [160, 200] on label "Representantes(Compañia)" at bounding box center [206, 203] width 110 height 11
click at [159, 200] on input "Representantes(Compañia)" at bounding box center [156, 203] width 6 height 6
checkbox input "true"
click at [156, 226] on input "Accionistas(Persona)" at bounding box center [156, 229] width 6 height 6
checkbox input "true"
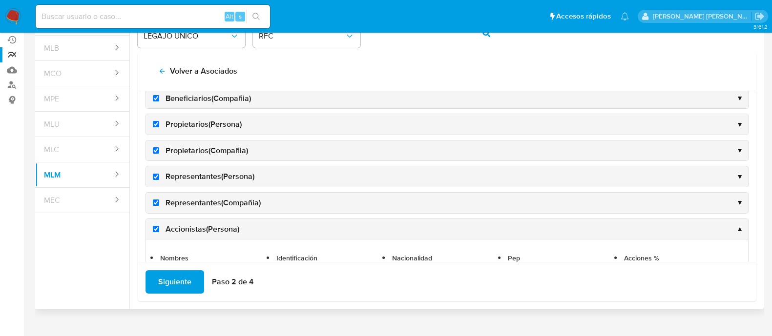
click at [155, 246] on ul "Nombres Identificación Nacionalidad Pep Acciones % Tipo de Beneficiario" at bounding box center [447, 266] width 592 height 43
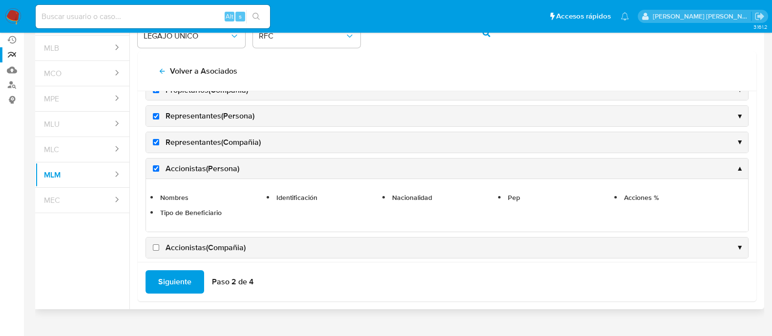
click at [156, 243] on label "Accionistas(Compañia)" at bounding box center [198, 248] width 95 height 11
click at [156, 245] on input "Accionistas(Compañia)" at bounding box center [156, 248] width 6 height 6
checkbox input "true"
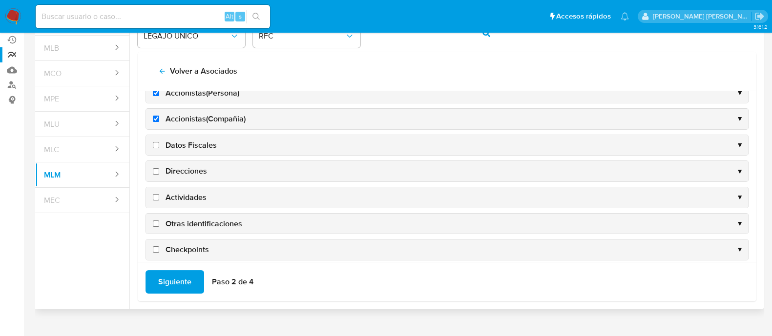
scroll to position [327, 0]
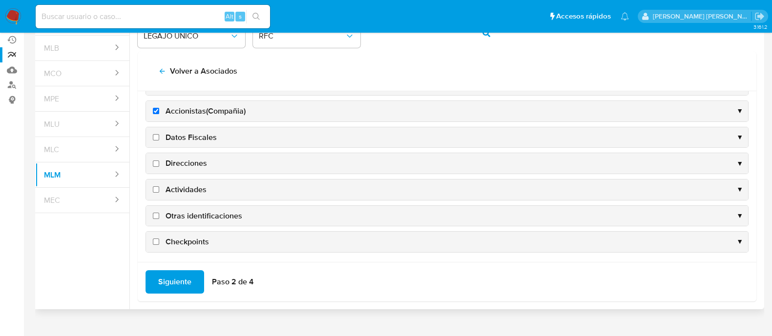
click at [157, 135] on input "Datos Fiscales" at bounding box center [156, 137] width 6 height 6
checkbox input "true"
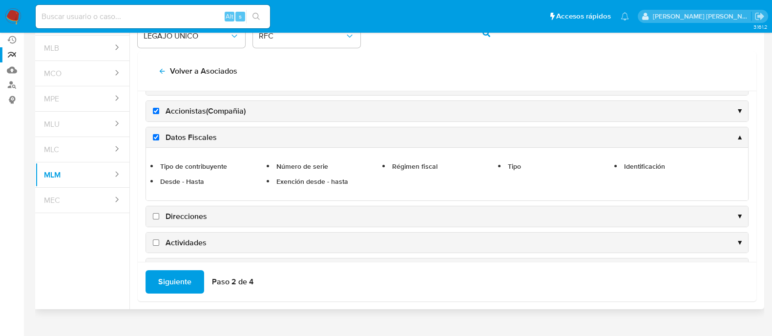
click at [154, 213] on input "Direcciones" at bounding box center [156, 216] width 6 height 6
checkbox input "true"
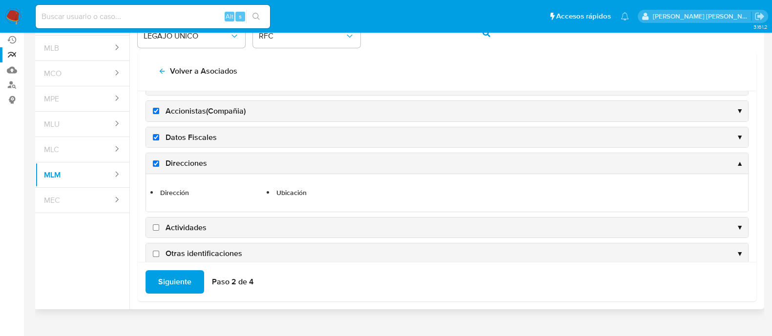
click at [159, 225] on input "Actividades" at bounding box center [156, 228] width 6 height 6
checkbox input "true"
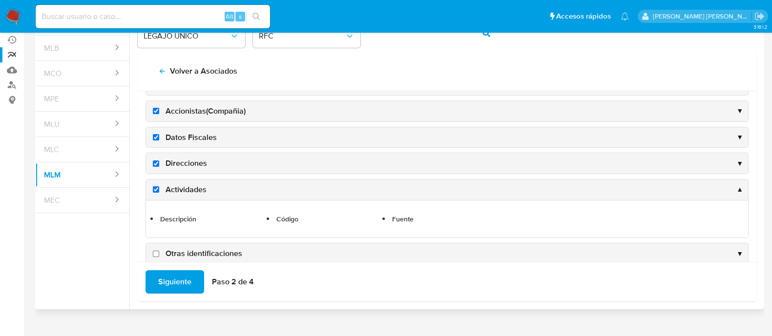
click at [158, 251] on input "Otras identificaciones" at bounding box center [156, 254] width 6 height 6
checkbox input "true"
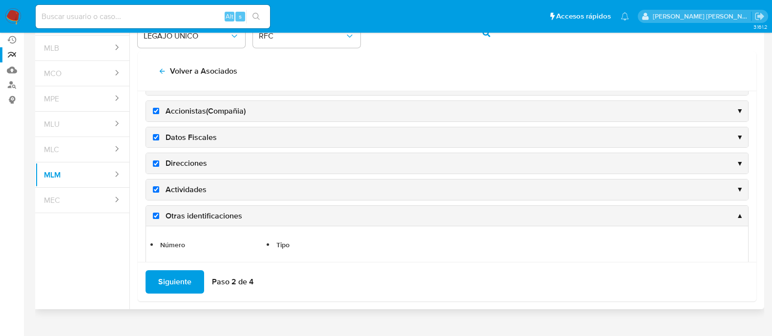
scroll to position [365, 0]
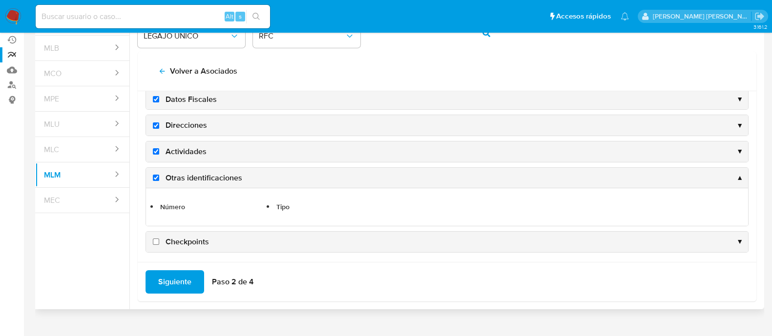
click at [156, 239] on input "Checkpoints" at bounding box center [156, 242] width 6 height 6
checkbox input "true"
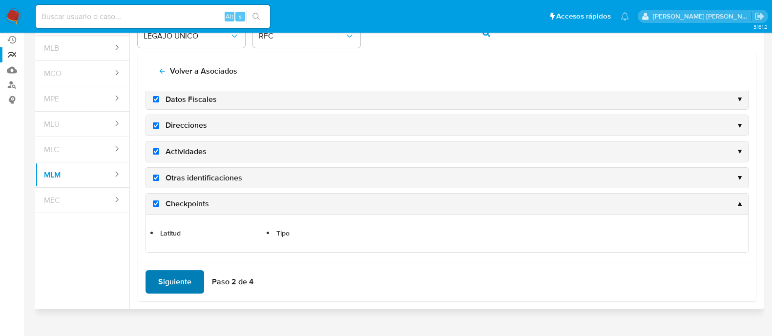
click at [166, 278] on span "Siguiente" at bounding box center [174, 282] width 33 height 21
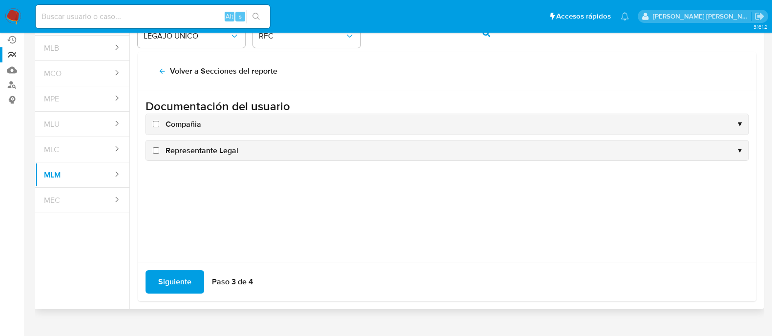
click at [159, 125] on input "Compañia" at bounding box center [156, 124] width 6 height 6
checkbox input "true"
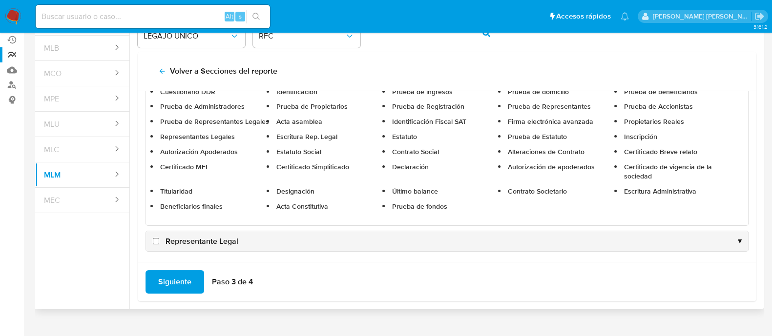
scroll to position [63, 0]
click at [156, 237] on input "Representante Legal" at bounding box center [156, 240] width 6 height 6
checkbox input "true"
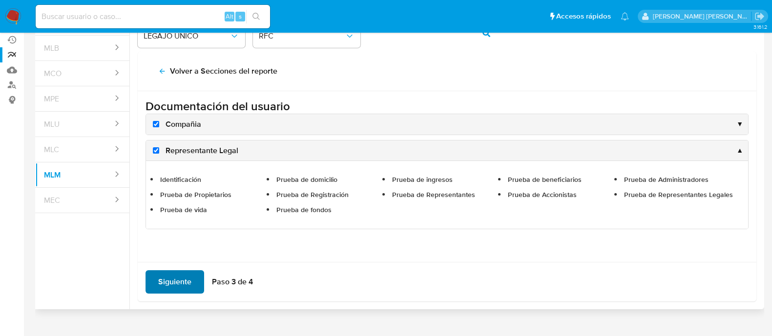
click at [176, 285] on span "Siguiente" at bounding box center [174, 282] width 33 height 21
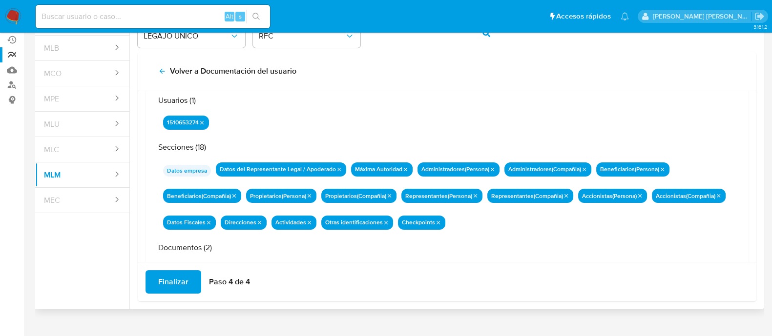
scroll to position [85, 0]
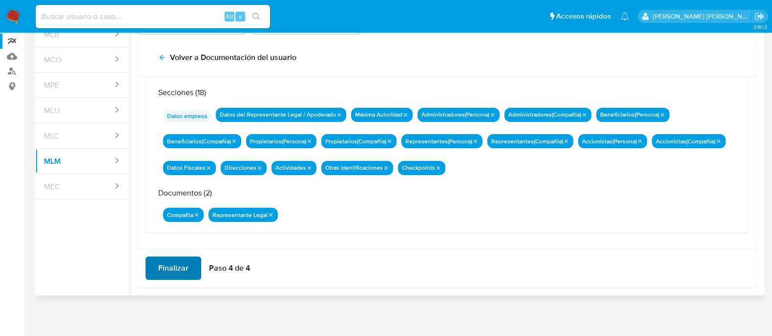
click at [188, 260] on button "Finalizar" at bounding box center [174, 268] width 56 height 23
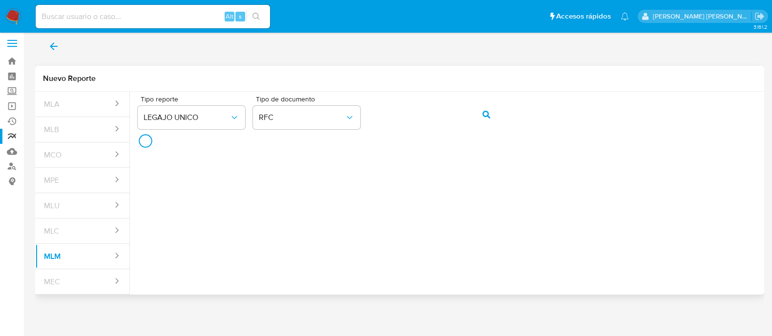
scroll to position [3, 0]
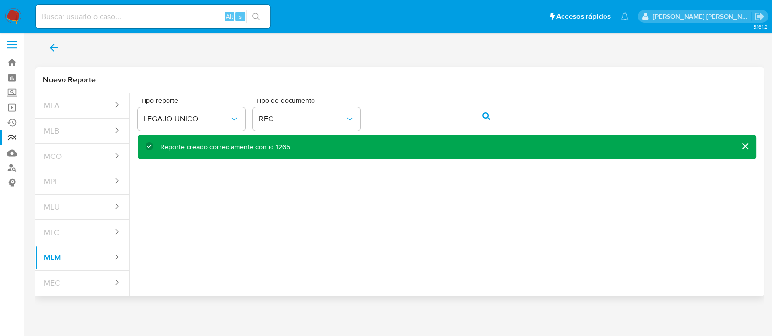
click at [284, 147] on div "Reporte creado correctamente con id 1265" at bounding box center [225, 147] width 130 height 9
click at [283, 147] on div "Reporte creado correctamente con id 1265" at bounding box center [225, 147] width 130 height 9
click at [60, 55] on button "back" at bounding box center [53, 47] width 37 height 23
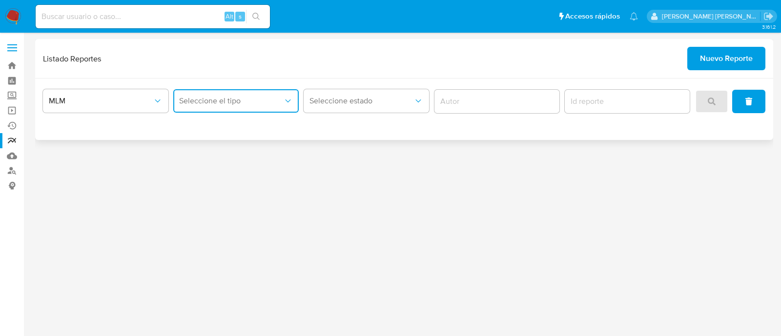
click at [210, 99] on span "Seleccione el tipo" at bounding box center [231, 101] width 104 height 10
drag, startPoint x: 209, startPoint y: 147, endPoint x: 223, endPoint y: 147, distance: 14.7
click at [209, 148] on span "LEGAJO UNICO" at bounding box center [206, 151] width 55 height 10
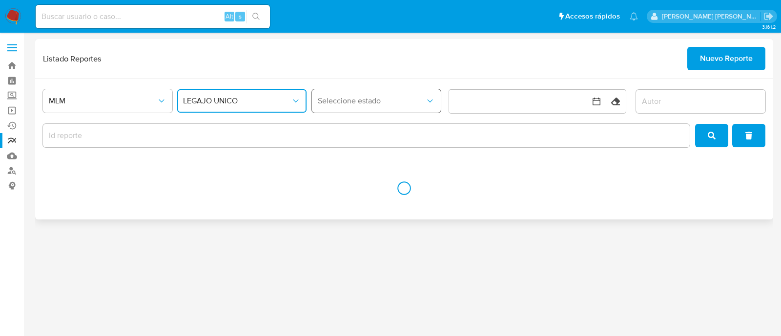
click at [347, 95] on button "Seleccione estado" at bounding box center [376, 100] width 129 height 23
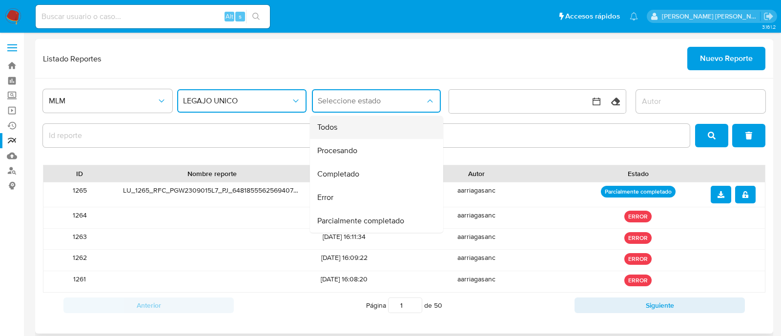
click at [350, 132] on div "Todos" at bounding box center [373, 127] width 112 height 23
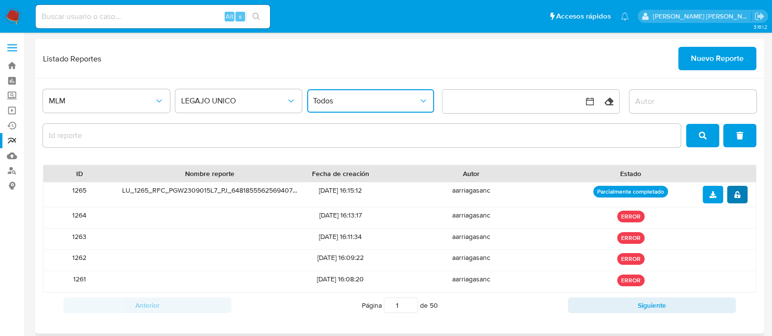
click at [735, 194] on icon "notify_security" at bounding box center [738, 194] width 6 height 7
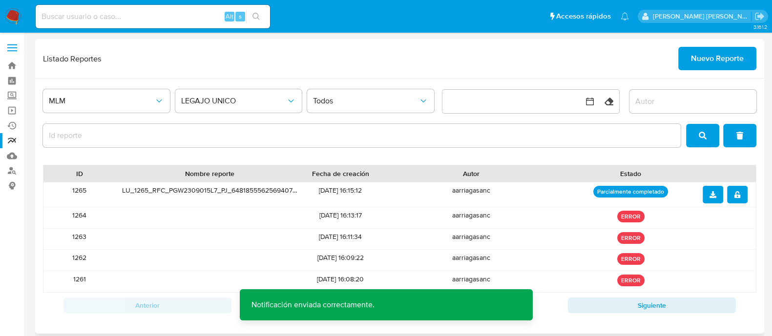
click at [713, 194] on icon "download" at bounding box center [713, 194] width 7 height 7
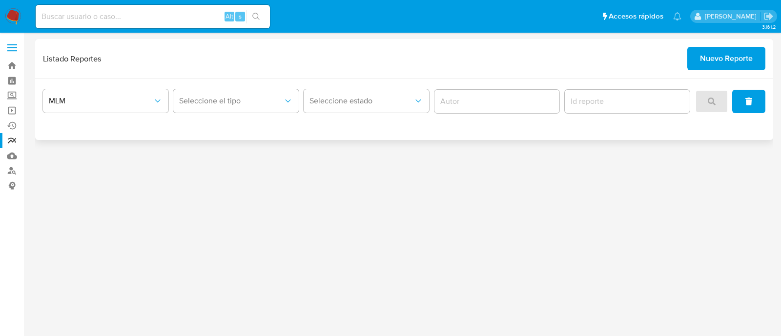
click at [742, 48] on span "Nuevo Reporte" at bounding box center [726, 58] width 53 height 21
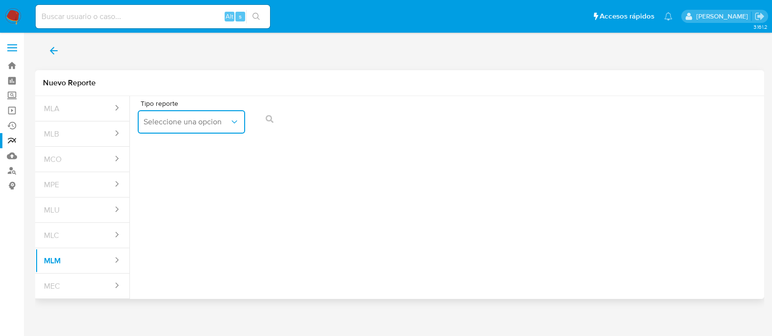
click at [181, 125] on span "Seleccione una opcion" at bounding box center [187, 122] width 86 height 10
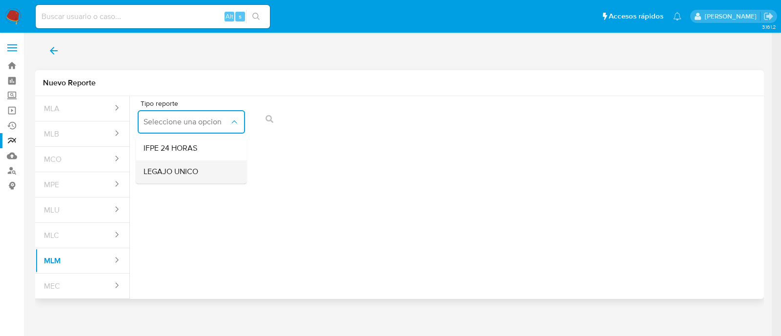
click at [182, 169] on span "LEGAJO UNICO" at bounding box center [171, 172] width 55 height 10
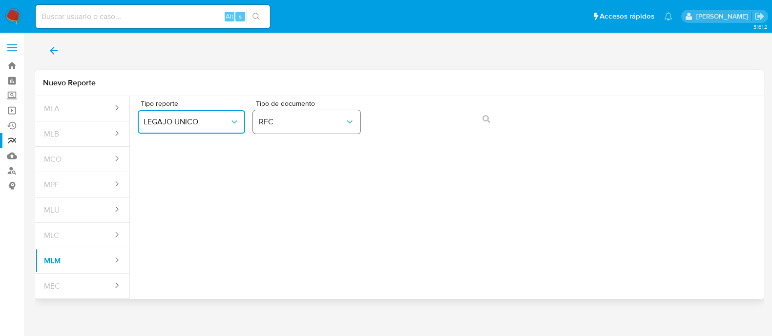
click at [302, 125] on span "RFC" at bounding box center [302, 122] width 86 height 10
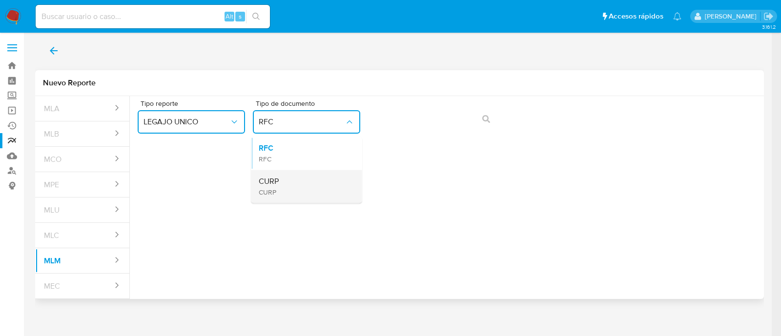
click at [287, 179] on div "CURP CURP" at bounding box center [304, 186] width 90 height 33
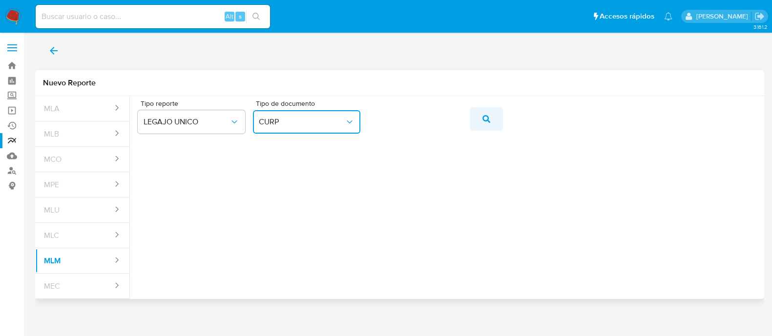
click at [487, 125] on span "action-search" at bounding box center [487, 118] width 8 height 21
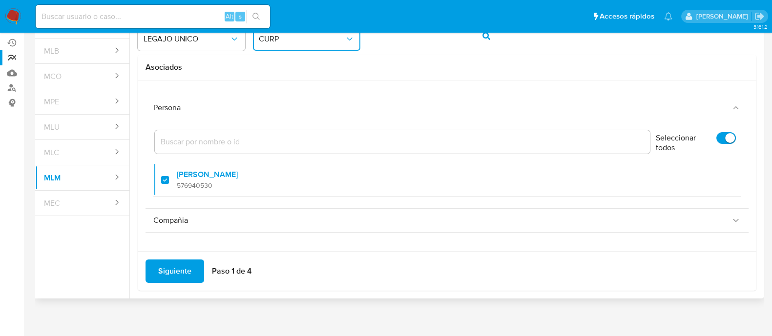
scroll to position [86, 0]
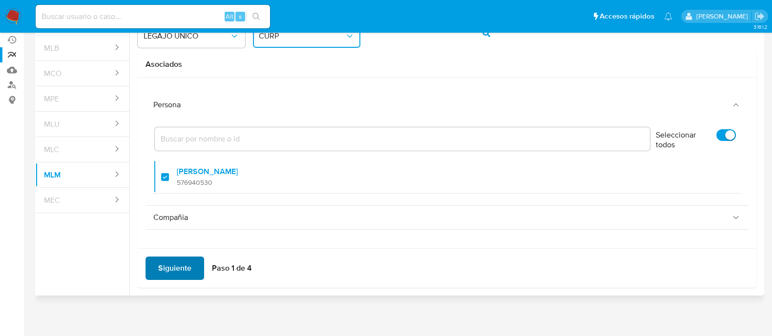
click at [170, 266] on span "Siguiente" at bounding box center [174, 268] width 33 height 21
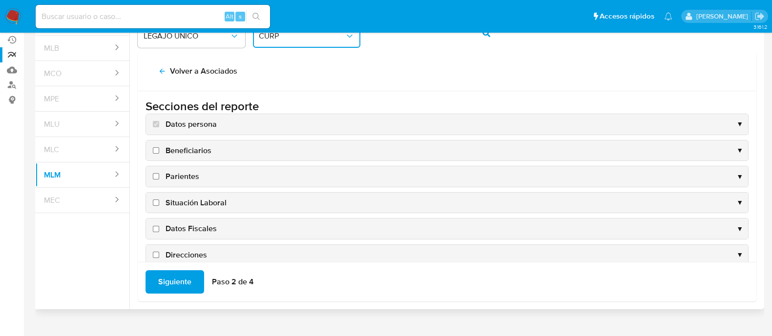
click at [155, 152] on input "Beneficiarios" at bounding box center [156, 150] width 6 height 6
checkbox input "true"
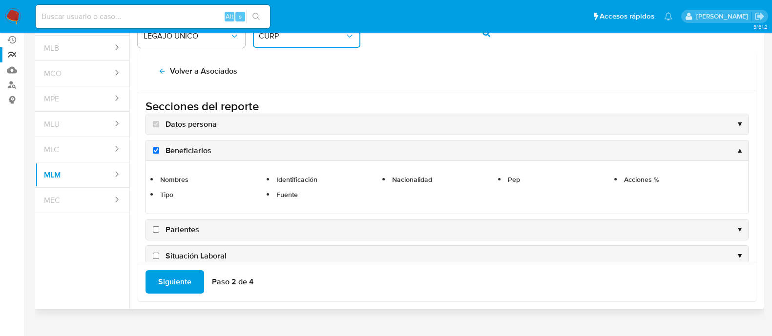
click at [157, 227] on input "Parientes" at bounding box center [156, 230] width 6 height 6
checkbox input "true"
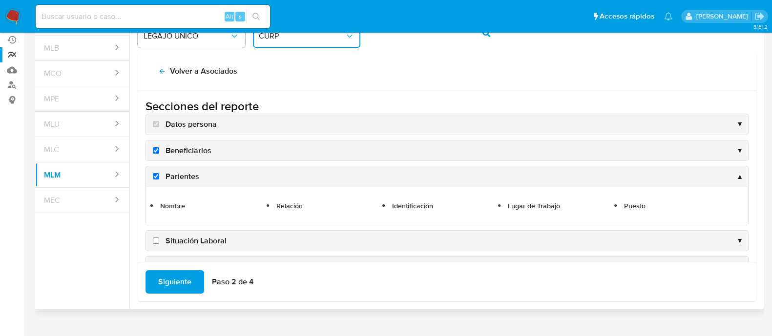
click at [154, 240] on input "Situación Laboral" at bounding box center [156, 241] width 6 height 6
checkbox input "true"
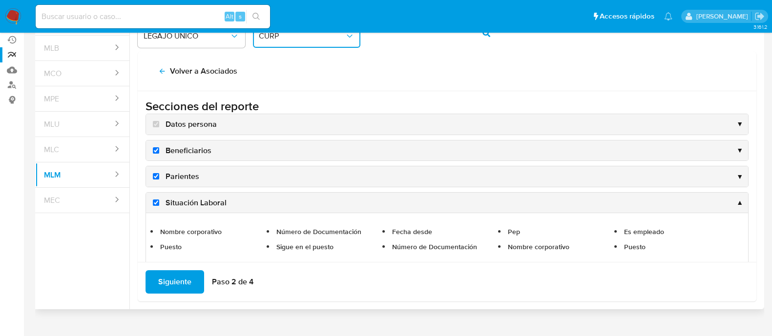
scroll to position [61, 0]
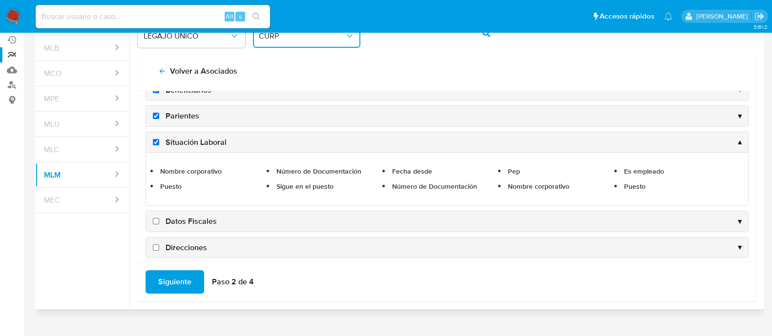
click at [156, 218] on input "Datos Fiscales" at bounding box center [156, 221] width 6 height 6
checkbox input "true"
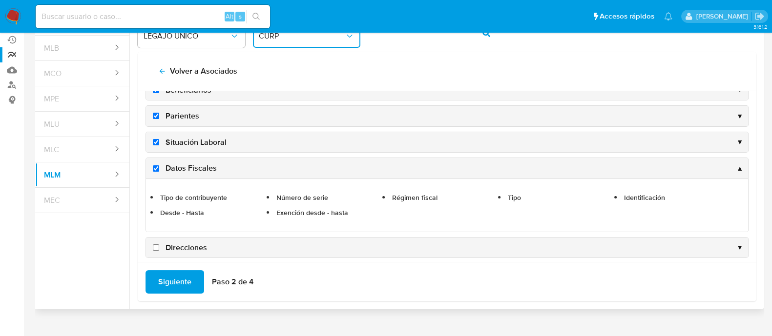
click at [156, 245] on input "Direcciones" at bounding box center [156, 248] width 6 height 6
checkbox input "true"
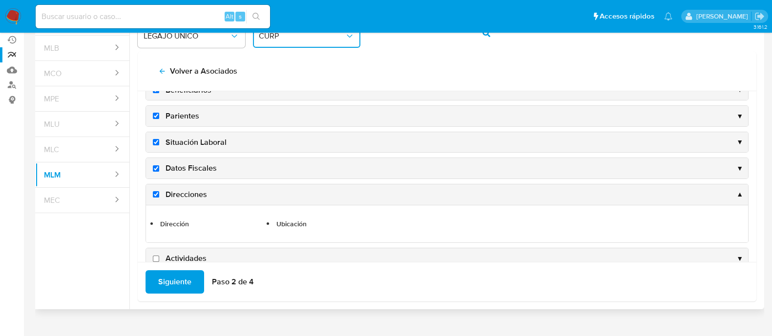
scroll to position [122, 0]
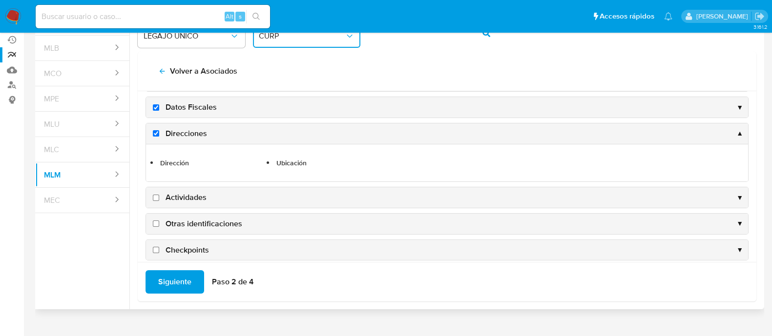
click at [155, 197] on input "Actividades" at bounding box center [156, 198] width 6 height 6
checkbox input "true"
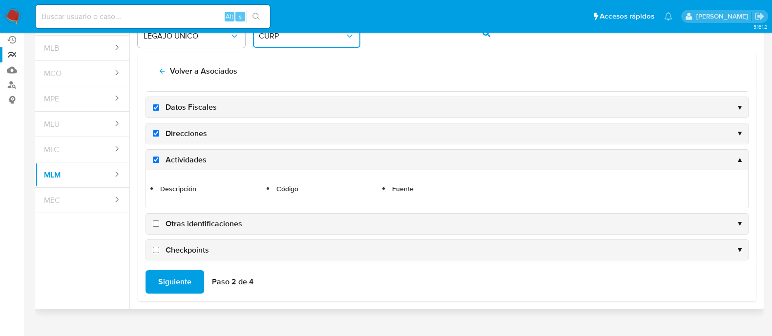
click at [155, 227] on label "Otras identificaciones" at bounding box center [196, 224] width 91 height 11
click at [155, 227] on input "Otras identificaciones" at bounding box center [156, 224] width 6 height 6
checkbox input "true"
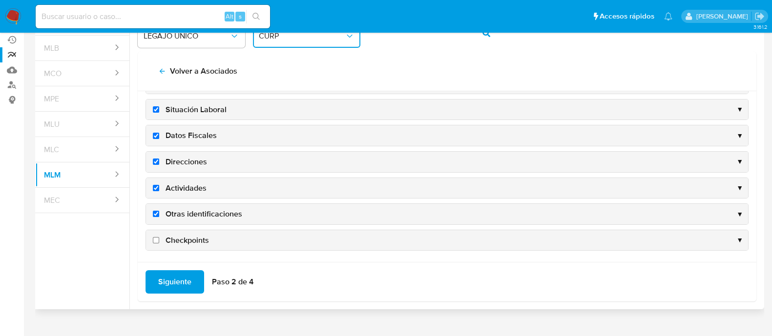
click at [156, 238] on input "Checkpoints" at bounding box center [156, 240] width 6 height 6
checkbox input "true"
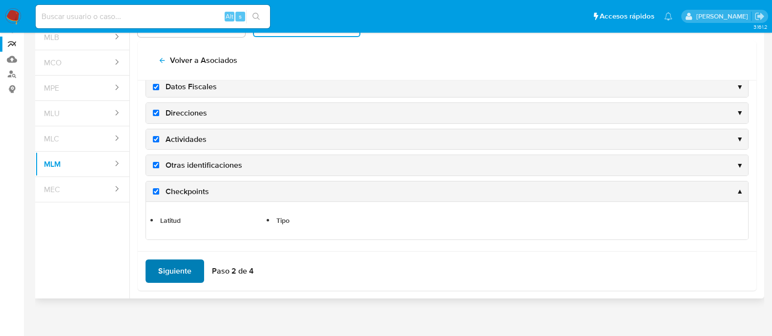
scroll to position [100, 0]
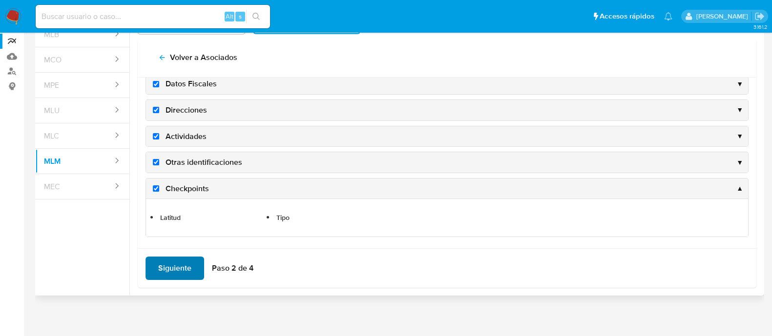
click at [165, 265] on span "Siguiente" at bounding box center [174, 268] width 33 height 21
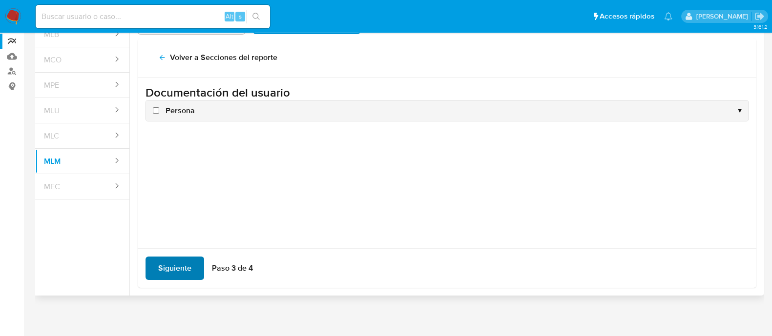
scroll to position [0, 0]
click at [155, 109] on input "Persona" at bounding box center [156, 110] width 6 height 6
checkbox input "true"
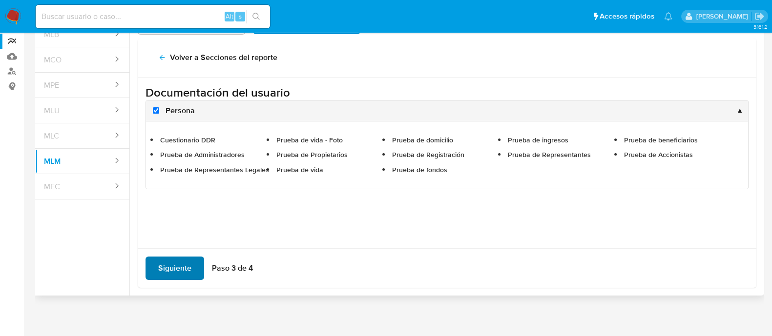
click at [171, 274] on span "Siguiente" at bounding box center [174, 268] width 33 height 21
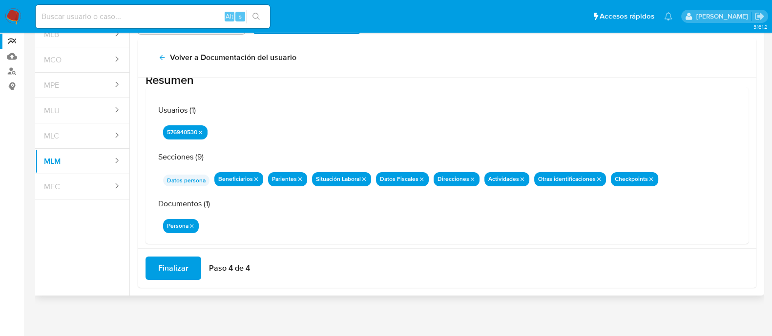
scroll to position [32, 0]
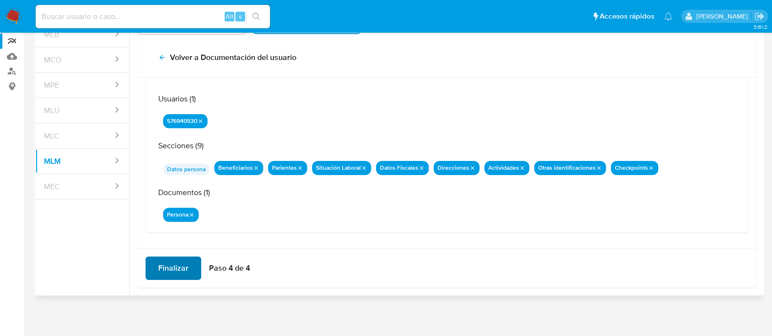
click at [175, 270] on span "Finalizar" at bounding box center [173, 268] width 30 height 21
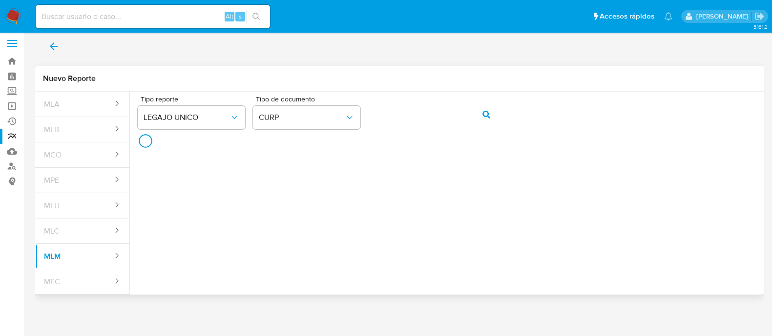
scroll to position [3, 0]
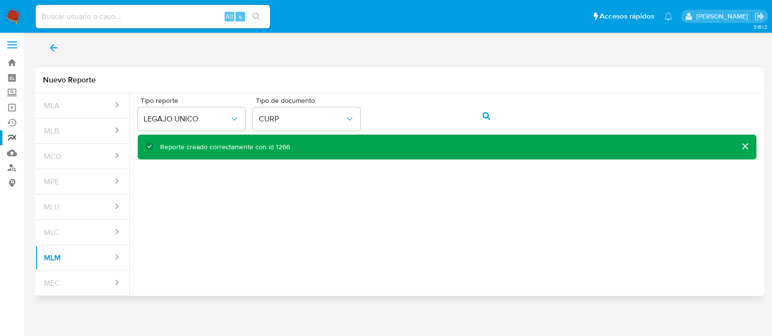
click at [282, 146] on div "Reporte creado correctamente con id 1266" at bounding box center [225, 147] width 130 height 9
click at [57, 52] on icon "back" at bounding box center [54, 48] width 12 height 12
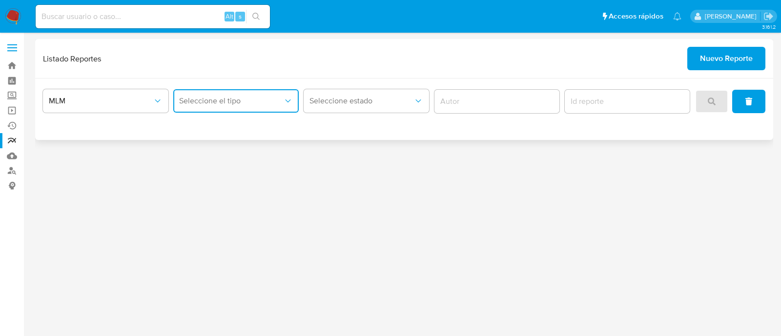
click at [216, 103] on span "Seleccione el tipo" at bounding box center [231, 101] width 104 height 10
click at [220, 150] on span "LEGAJO UNICO" at bounding box center [206, 151] width 55 height 10
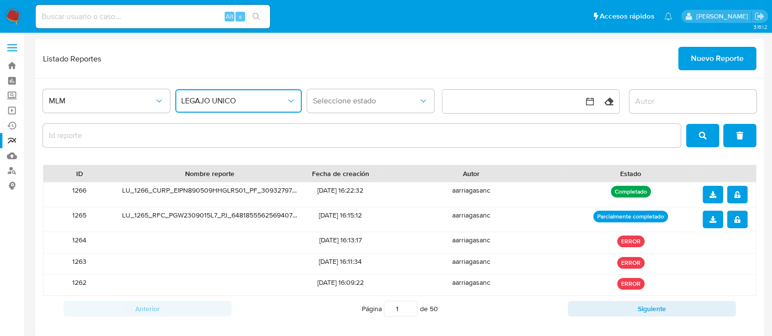
click at [737, 194] on icon "notify_security" at bounding box center [737, 194] width 7 height 7
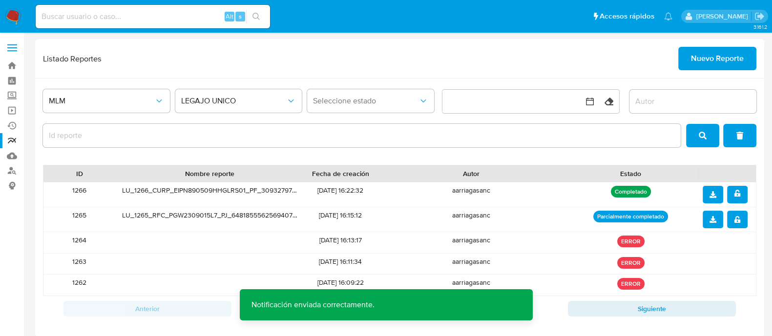
click at [711, 193] on icon "download" at bounding box center [713, 194] width 7 height 7
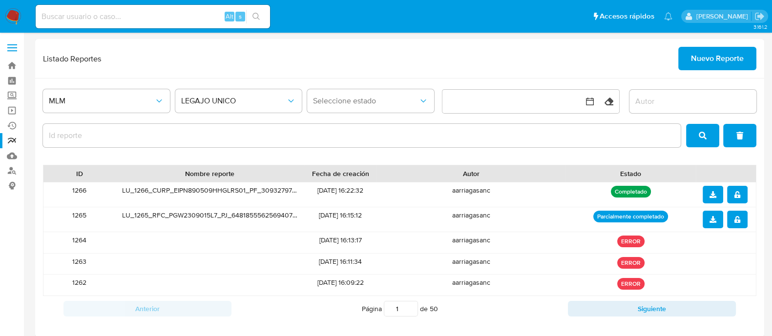
click at [727, 51] on span "Nuevo Reporte" at bounding box center [717, 58] width 53 height 21
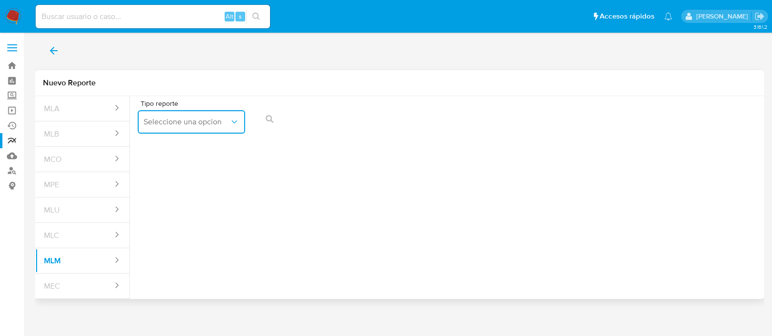
click at [179, 116] on button "Seleccione una opcion" at bounding box center [191, 121] width 107 height 23
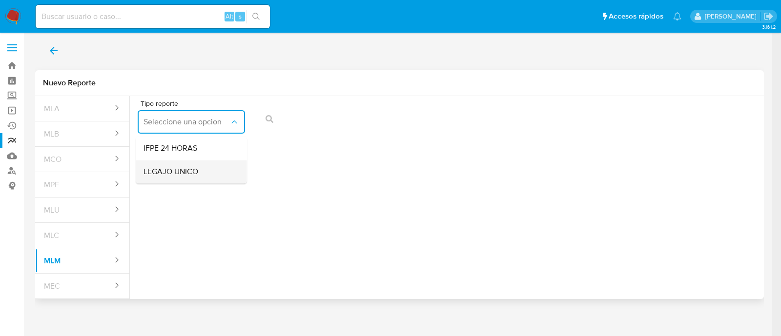
click at [188, 172] on span "LEGAJO UNICO" at bounding box center [171, 172] width 55 height 10
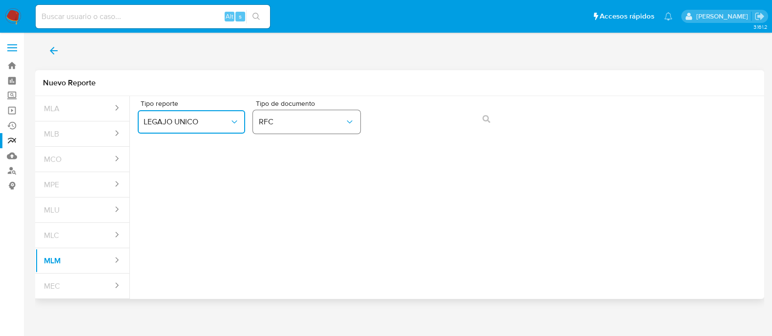
click at [353, 121] on icon "Tipo de documento" at bounding box center [350, 122] width 10 height 10
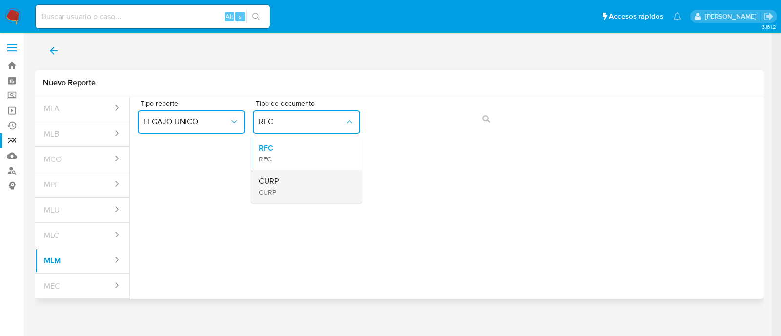
click at [295, 185] on div "CURP CURP" at bounding box center [304, 186] width 90 height 33
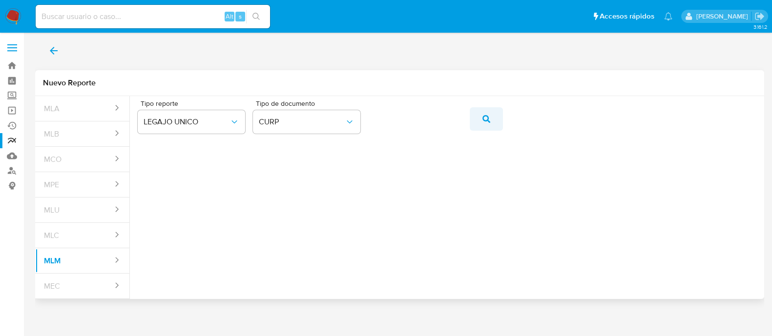
click at [483, 117] on icon "action-search" at bounding box center [487, 119] width 8 height 8
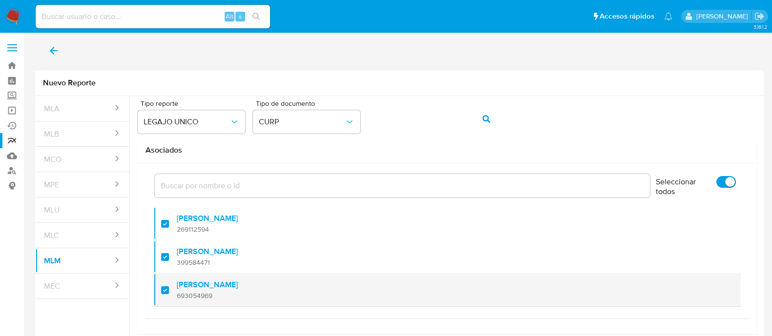
scroll to position [86, 0]
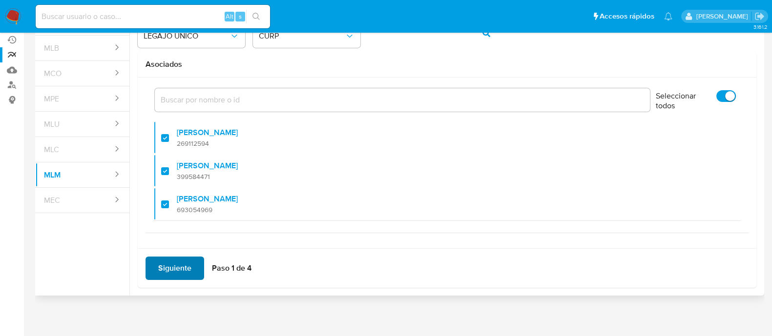
click at [183, 263] on span "Siguiente" at bounding box center [174, 268] width 33 height 21
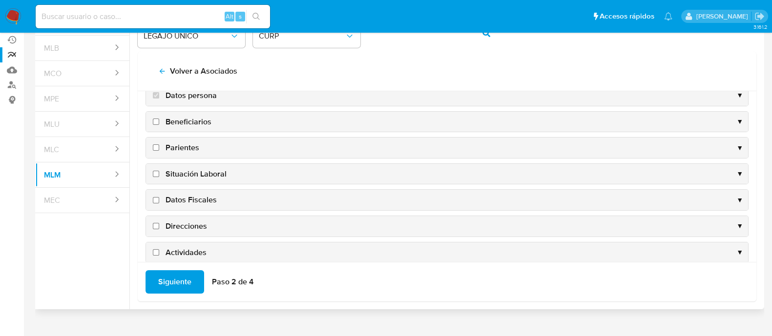
scroll to position [0, 0]
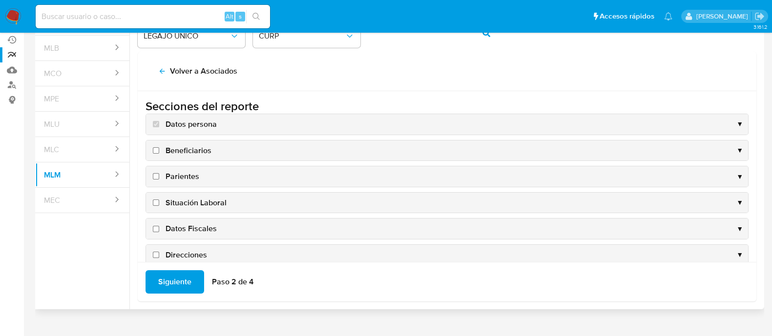
click at [155, 147] on input "Beneficiarios" at bounding box center [156, 150] width 6 height 6
checkbox input "true"
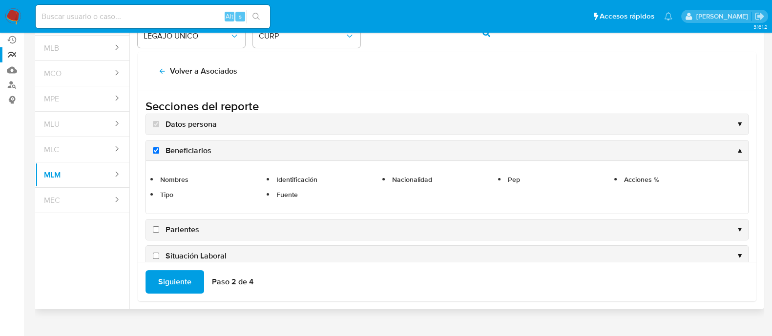
scroll to position [61, 0]
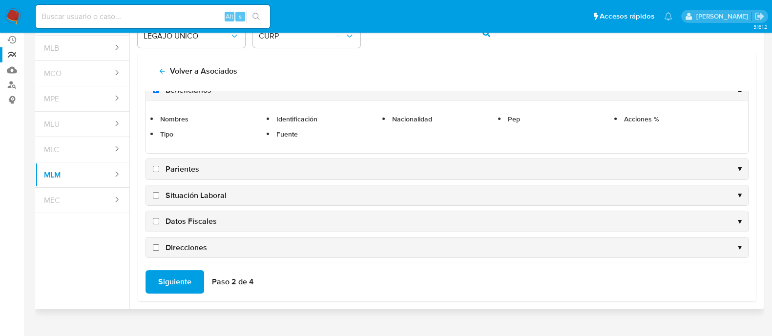
click at [156, 169] on input "Parientes" at bounding box center [156, 169] width 6 height 6
checkbox input "true"
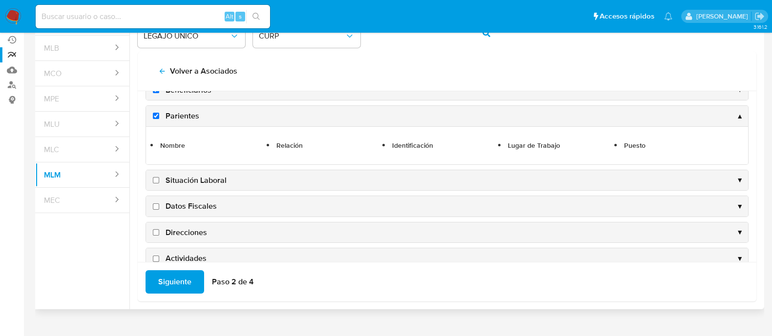
click at [155, 182] on label "Situación Laboral" at bounding box center [189, 180] width 76 height 11
click at [155, 182] on input "Situación Laboral" at bounding box center [156, 180] width 6 height 6
checkbox input "true"
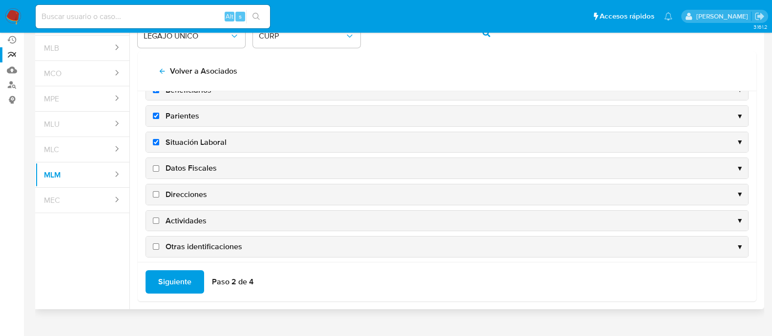
click at [154, 167] on input "Datos Fiscales" at bounding box center [156, 169] width 6 height 6
checkbox input "true"
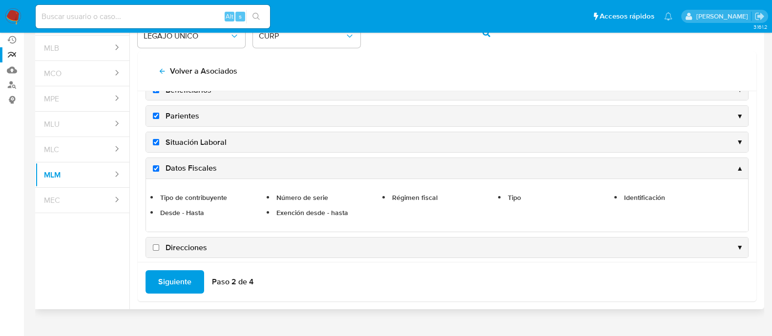
scroll to position [122, 0]
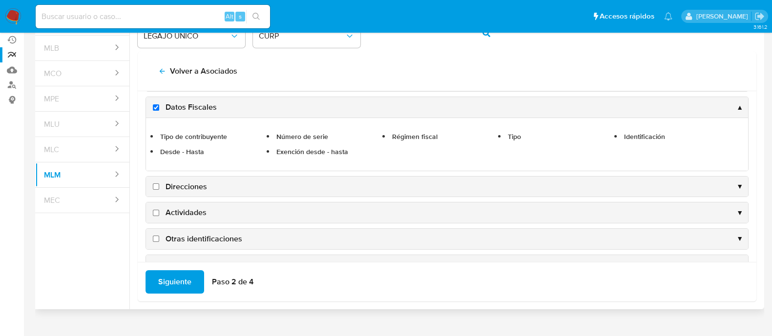
click at [155, 187] on input "Direcciones" at bounding box center [156, 187] width 6 height 6
checkbox input "true"
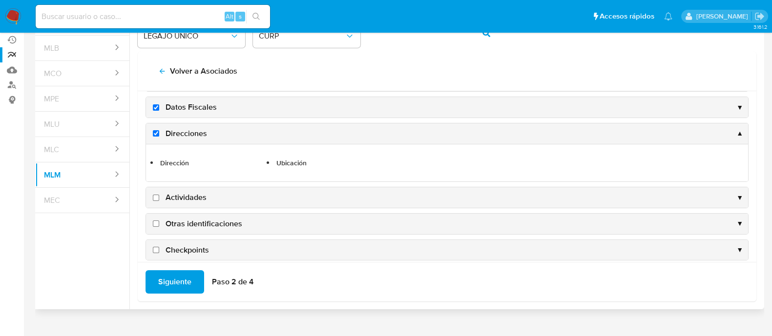
click at [155, 195] on input "Actividades" at bounding box center [156, 198] width 6 height 6
checkbox input "true"
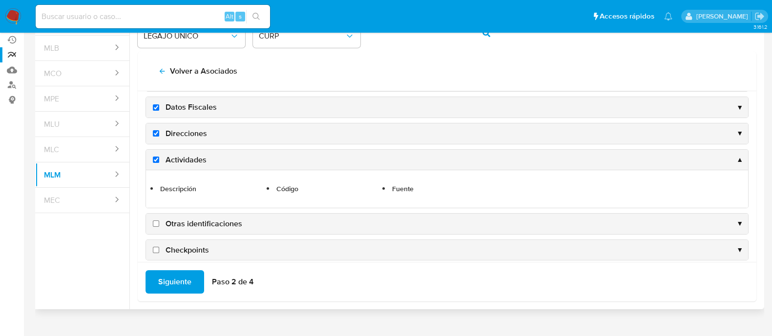
click at [157, 221] on input "Otras identificaciones" at bounding box center [156, 224] width 6 height 6
checkbox input "true"
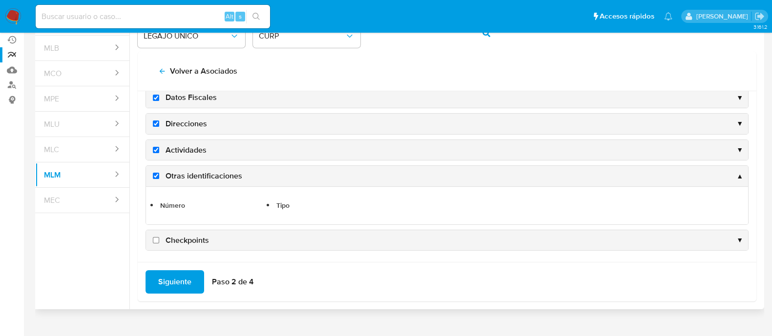
click at [155, 235] on label "Checkpoints" at bounding box center [180, 240] width 58 height 11
click at [155, 237] on input "Checkpoints" at bounding box center [156, 240] width 6 height 6
checkbox input "true"
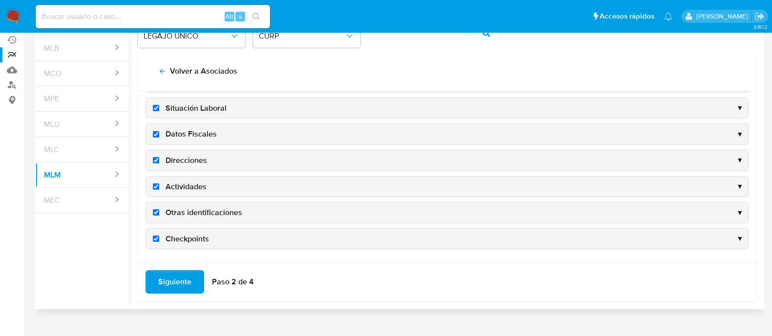
scroll to position [93, 0]
click at [161, 272] on span "Siguiente" at bounding box center [174, 282] width 33 height 21
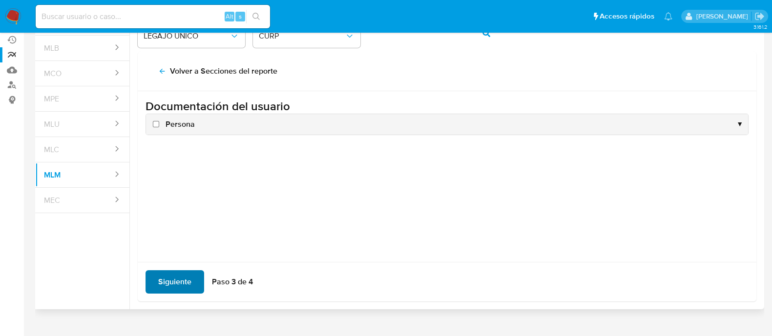
scroll to position [0, 0]
click at [155, 126] on input "Persona" at bounding box center [156, 124] width 6 height 6
checkbox input "true"
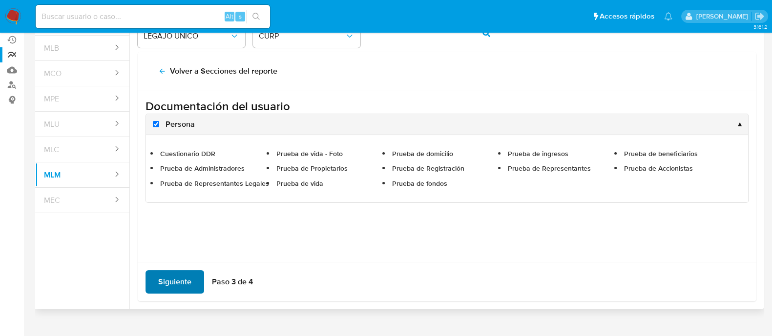
click at [180, 282] on span "Siguiente" at bounding box center [174, 282] width 33 height 21
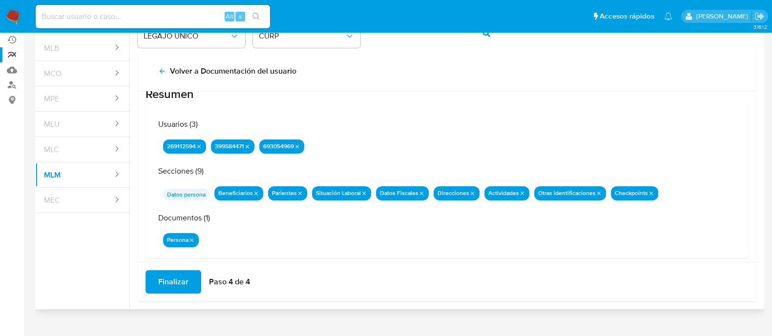
scroll to position [32, 0]
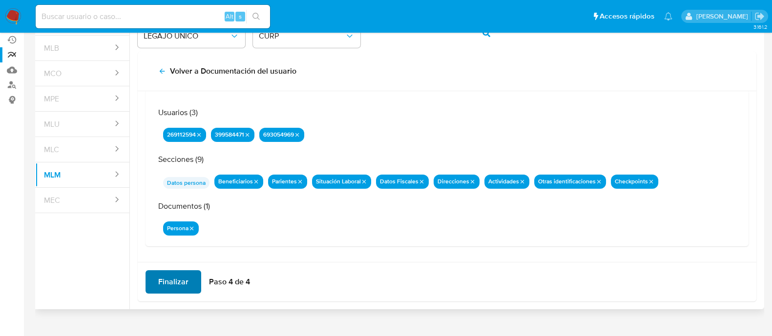
click at [171, 273] on span "Finalizar" at bounding box center [173, 282] width 30 height 21
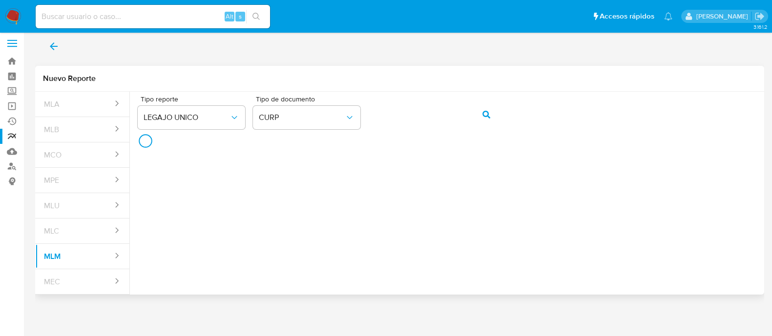
scroll to position [3, 0]
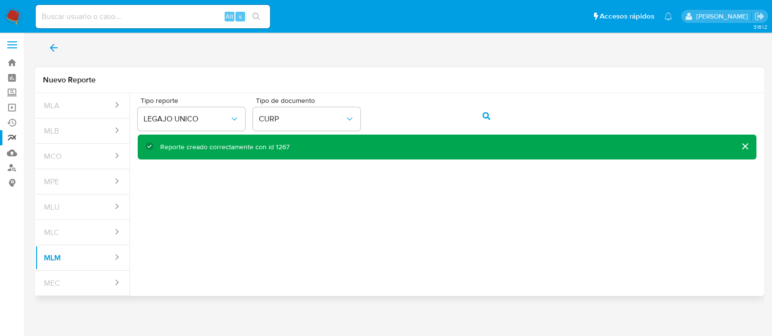
click at [279, 145] on div "Reporte creado correctamente con id 1267" at bounding box center [224, 147] width 129 height 9
click at [53, 52] on icon "back" at bounding box center [54, 48] width 12 height 12
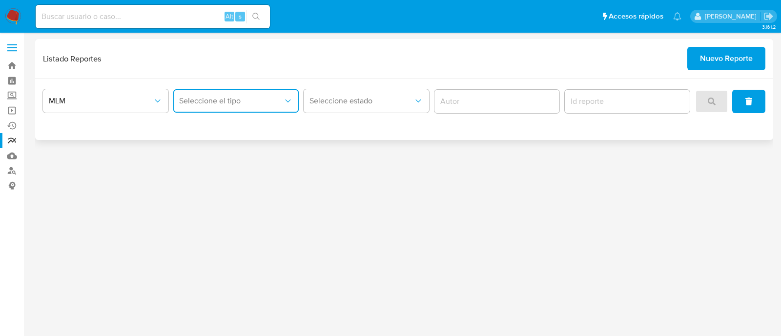
click at [252, 90] on button "Seleccione el tipo" at bounding box center [236, 100] width 126 height 23
click at [265, 144] on div "LEGAJO UNICO" at bounding box center [233, 150] width 108 height 23
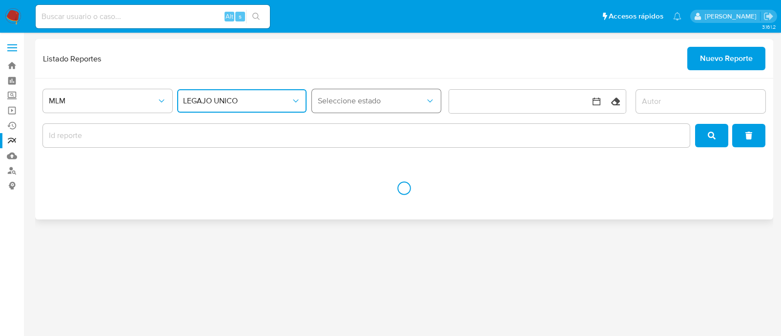
click at [329, 100] on span "Seleccione estado" at bounding box center [372, 101] width 108 height 10
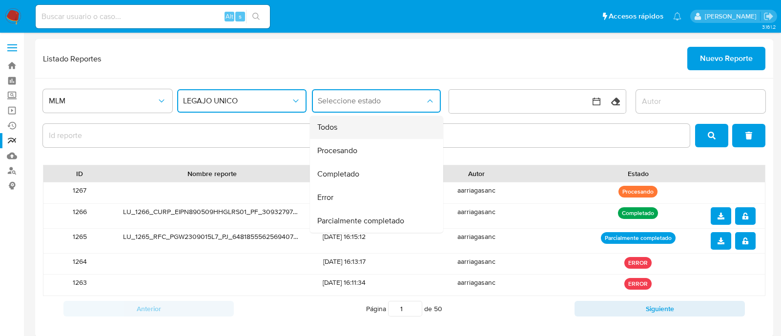
click at [338, 128] on div "Todos" at bounding box center [373, 127] width 112 height 23
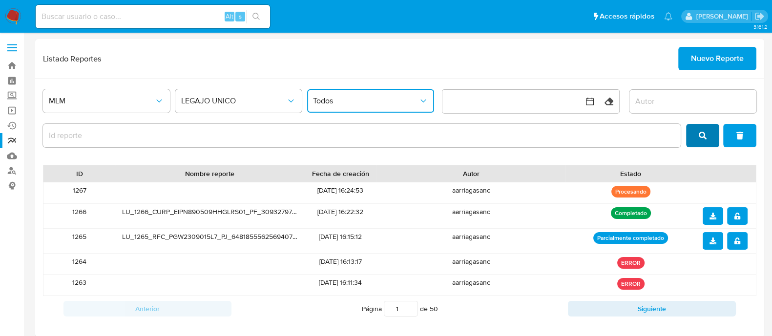
click at [706, 136] on icon "search" at bounding box center [703, 136] width 8 height 8
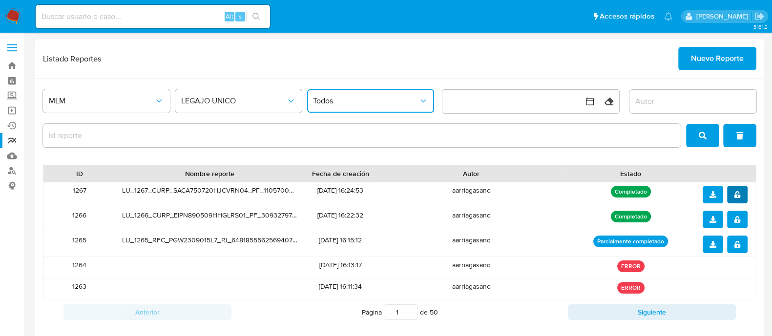
click at [735, 194] on icon "notify_security" at bounding box center [738, 194] width 6 height 7
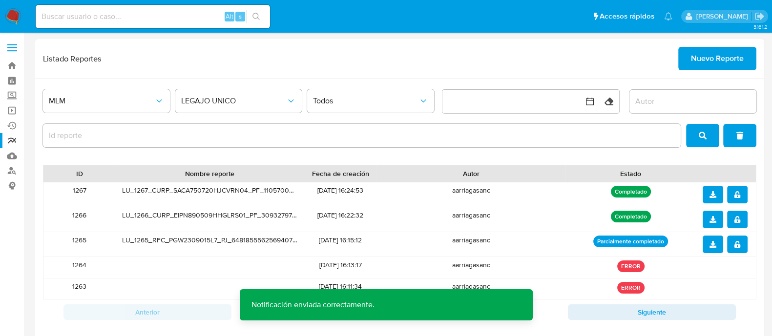
click at [719, 191] on button "download" at bounding box center [713, 195] width 21 height 18
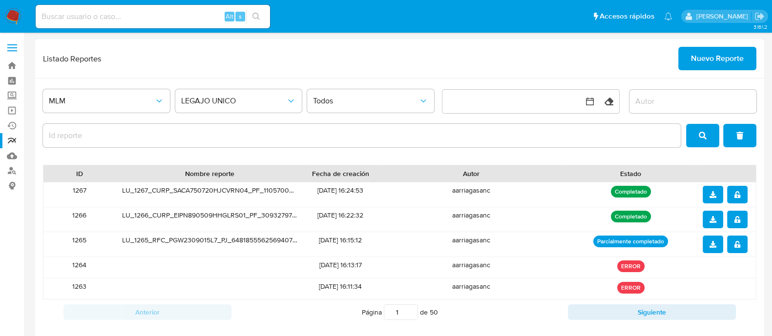
click at [677, 60] on div "Listado Reportes Nuevo Reporte" at bounding box center [400, 58] width 714 height 23
click at [702, 59] on span "Nuevo Reporte" at bounding box center [717, 58] width 53 height 21
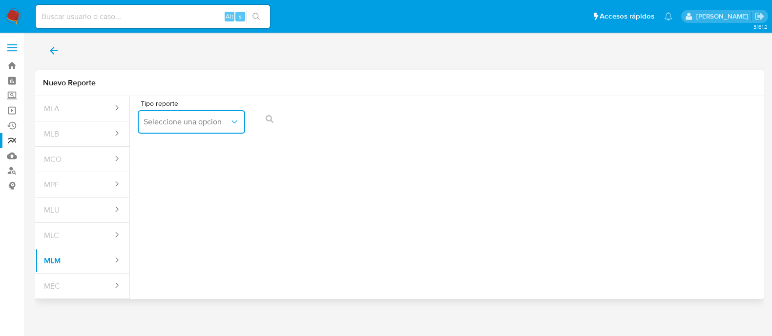
click at [168, 133] on button "Seleccione una opcion" at bounding box center [191, 121] width 107 height 23
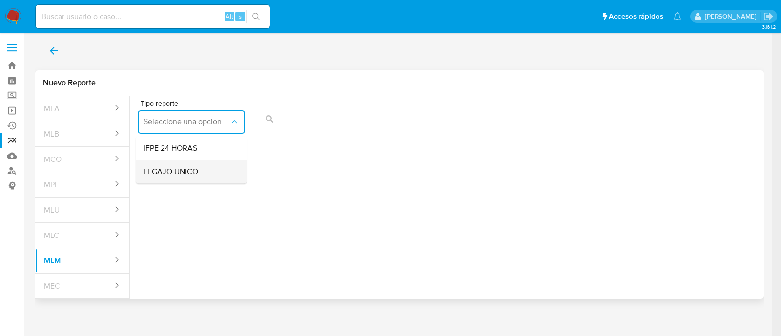
click at [174, 168] on span "LEGAJO UNICO" at bounding box center [171, 172] width 55 height 10
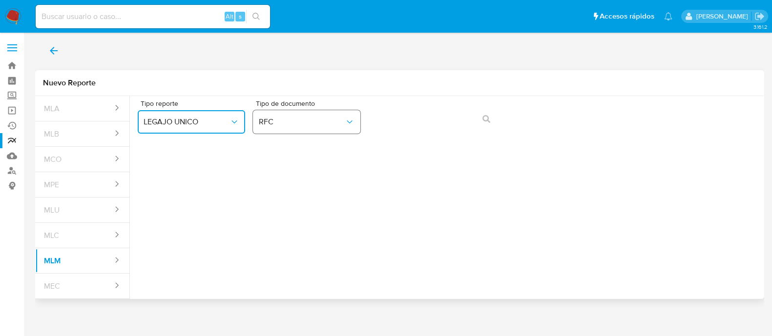
click at [320, 127] on button "RFC" at bounding box center [306, 121] width 107 height 23
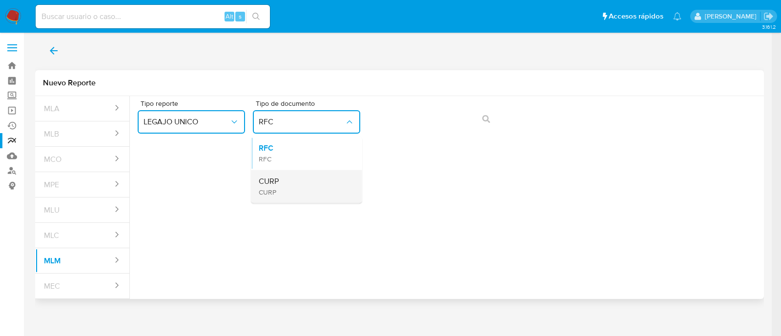
click at [293, 183] on div "CURP CURP" at bounding box center [304, 186] width 90 height 33
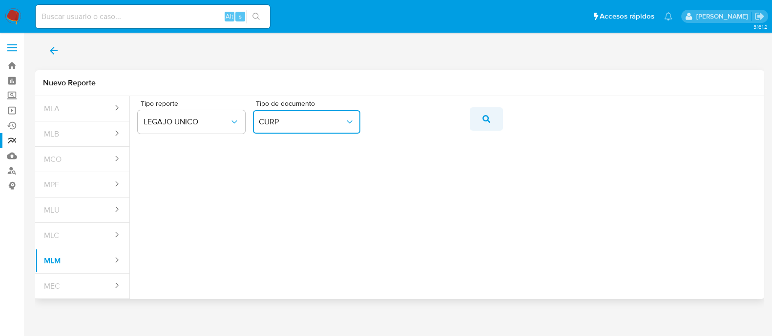
click at [479, 122] on button "action-search" at bounding box center [486, 118] width 33 height 23
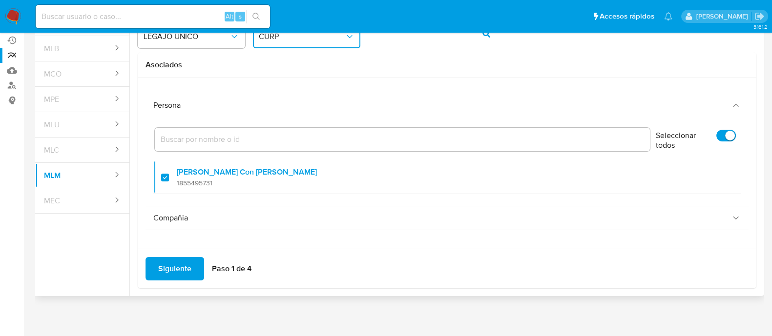
scroll to position [86, 0]
click at [165, 261] on span "Siguiente" at bounding box center [174, 268] width 33 height 21
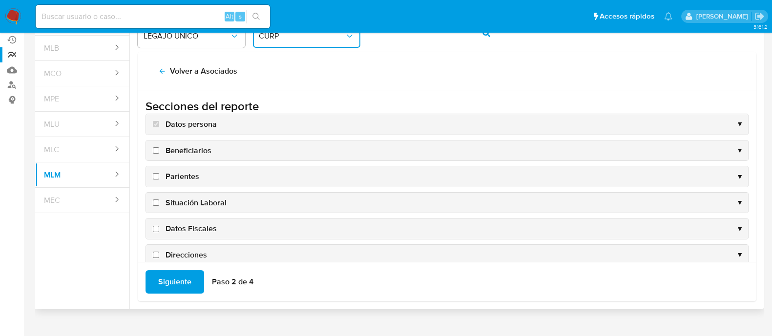
click at [157, 147] on input "Beneficiarios" at bounding box center [156, 150] width 6 height 6
checkbox input "true"
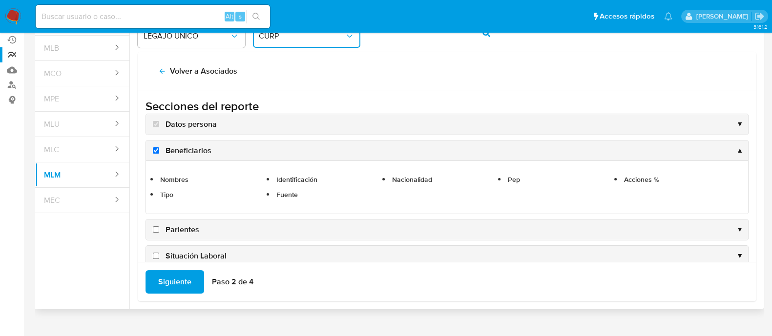
click at [157, 227] on input "Parientes" at bounding box center [156, 230] width 6 height 6
checkbox input "true"
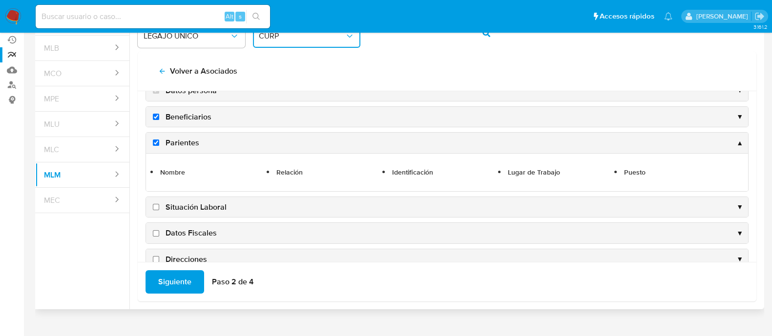
scroll to position [61, 0]
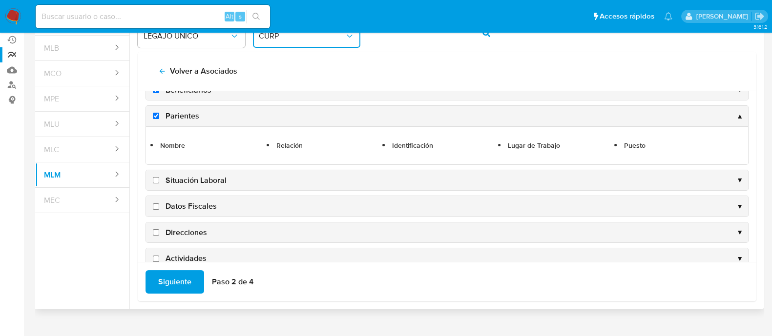
click at [156, 178] on input "Situación Laboral" at bounding box center [156, 180] width 6 height 6
checkbox input "true"
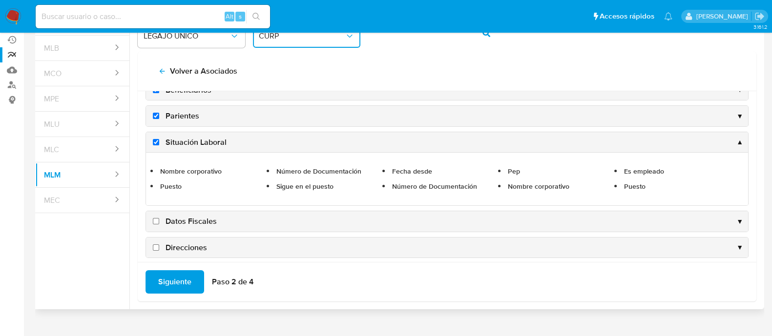
click at [155, 221] on input "Datos Fiscales" at bounding box center [156, 221] width 6 height 6
checkbox input "true"
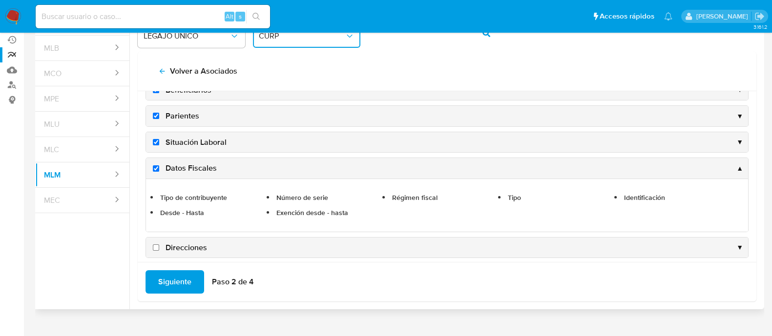
click at [158, 246] on input "Direcciones" at bounding box center [156, 248] width 6 height 6
checkbox input "true"
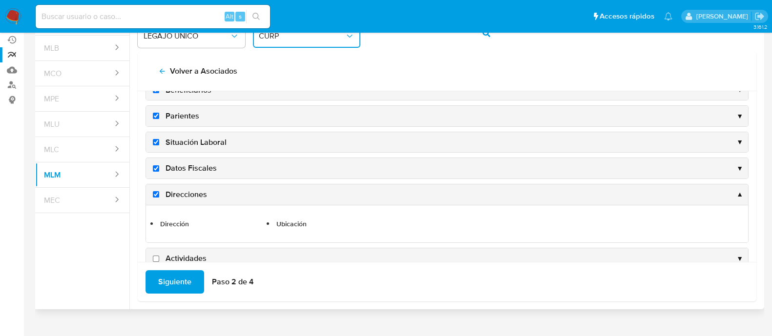
scroll to position [122, 0]
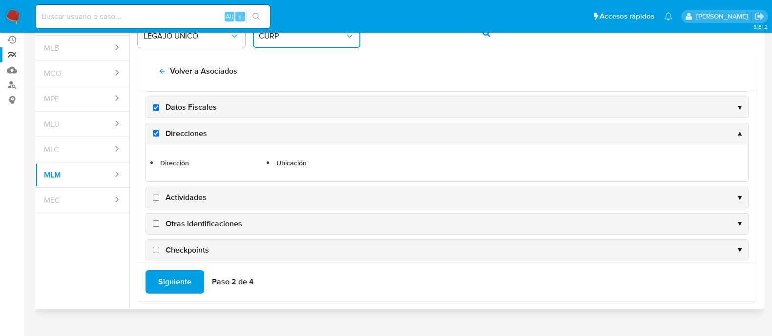
click at [154, 196] on input "Actividades" at bounding box center [156, 198] width 6 height 6
checkbox input "true"
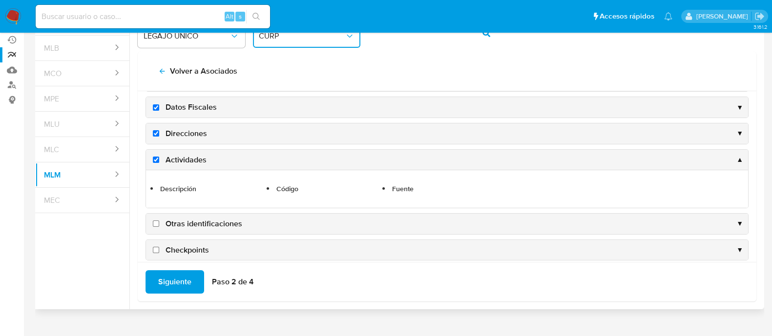
click at [154, 222] on input "Otras identificaciones" at bounding box center [156, 224] width 6 height 6
checkbox input "true"
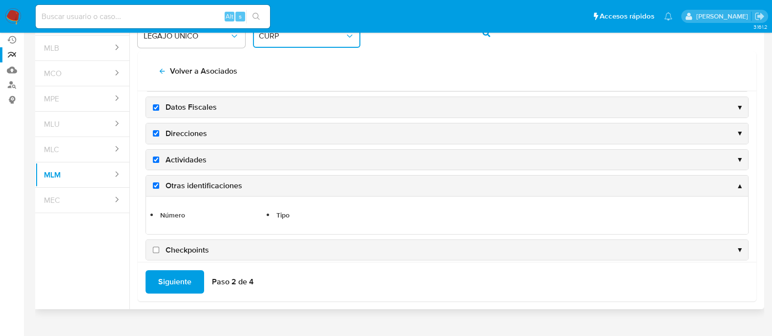
click at [154, 247] on input "Checkpoints" at bounding box center [156, 250] width 6 height 6
checkbox input "true"
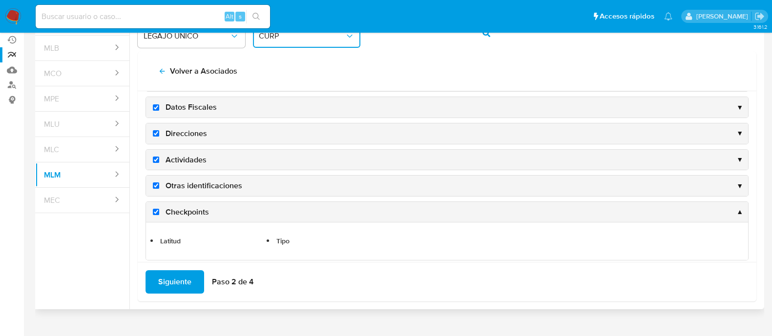
scroll to position [131, 0]
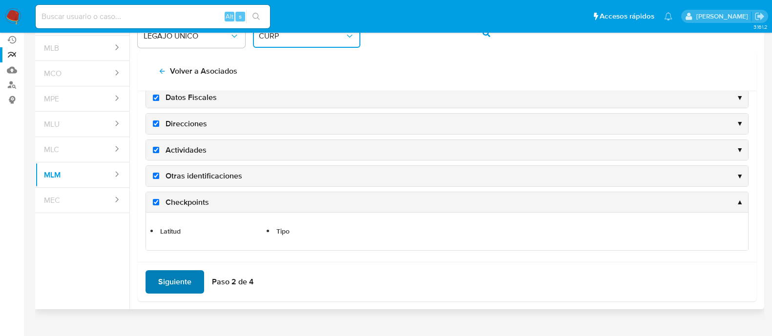
click at [168, 273] on span "Siguiente" at bounding box center [174, 282] width 33 height 21
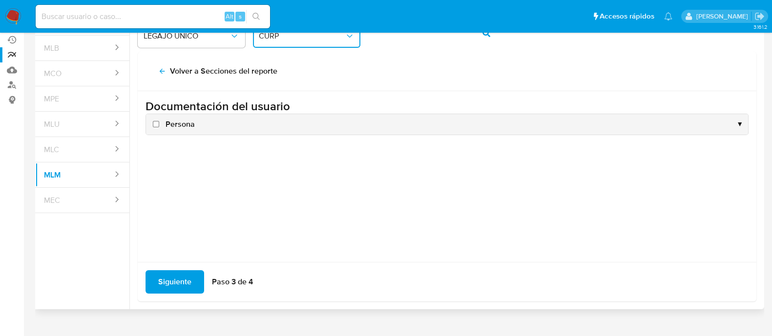
click at [157, 124] on input "Persona" at bounding box center [156, 124] width 6 height 6
checkbox input "true"
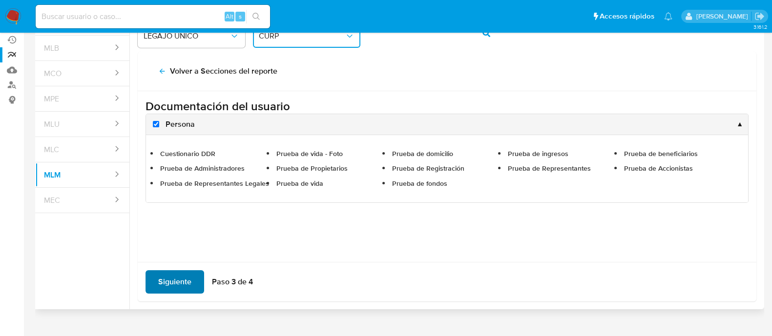
click at [178, 276] on span "Siguiente" at bounding box center [174, 282] width 33 height 21
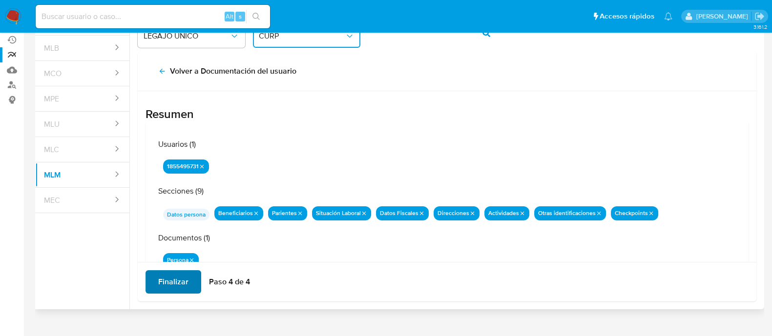
click at [173, 284] on span "Finalizar" at bounding box center [173, 282] width 30 height 21
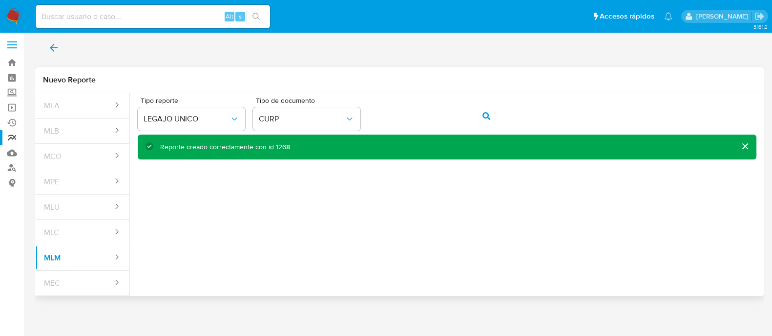
click at [283, 144] on div "Reporte creado correctamente con id 1268" at bounding box center [225, 147] width 130 height 9
click at [60, 45] on button "back" at bounding box center [53, 47] width 37 height 23
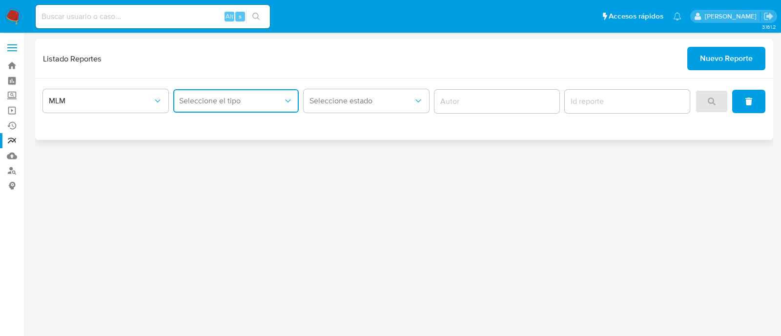
click at [237, 102] on span "Seleccione el tipo" at bounding box center [231, 101] width 104 height 10
click at [241, 147] on div "LEGAJO UNICO" at bounding box center [233, 150] width 108 height 23
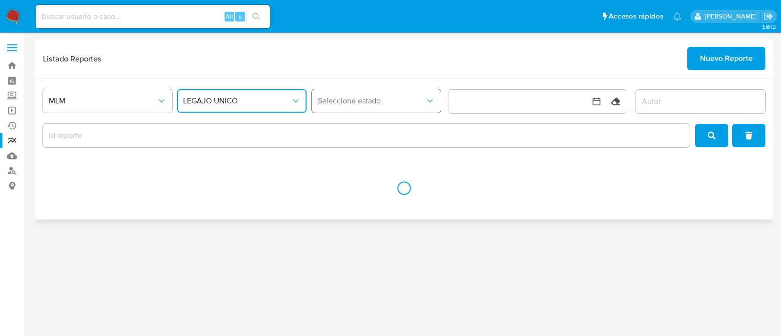
click at [332, 91] on button "Seleccione estado" at bounding box center [376, 100] width 129 height 23
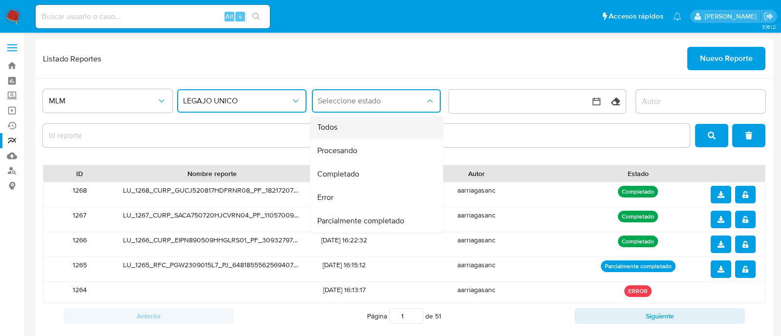
click at [345, 126] on div "Todos" at bounding box center [373, 127] width 112 height 23
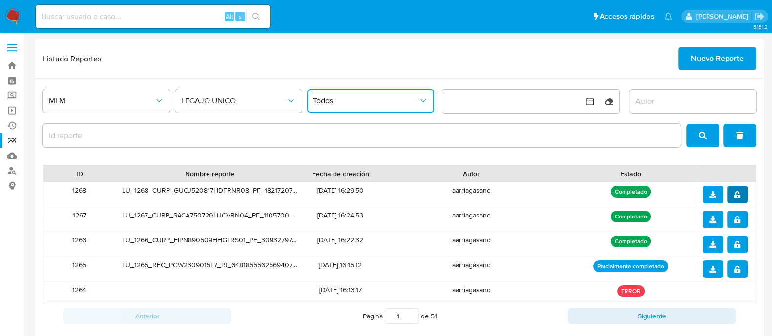
click at [735, 191] on icon "notify_security" at bounding box center [737, 194] width 7 height 7
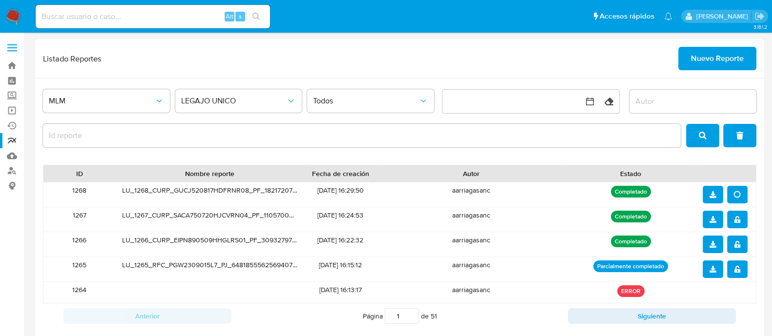
click at [715, 191] on icon "download" at bounding box center [713, 194] width 7 height 7
click at [730, 63] on span "Nuevo Reporte" at bounding box center [717, 58] width 53 height 21
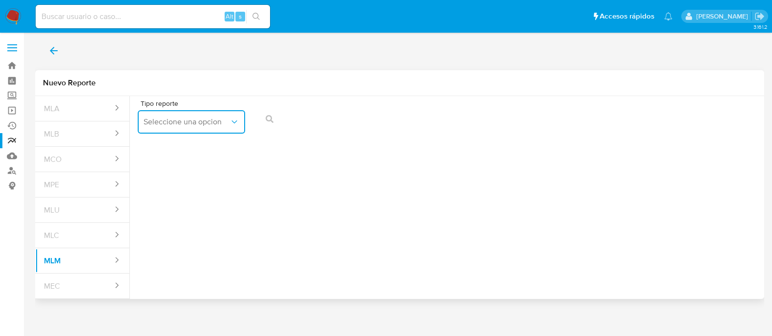
click at [180, 123] on span "Seleccione una opcion" at bounding box center [187, 122] width 86 height 10
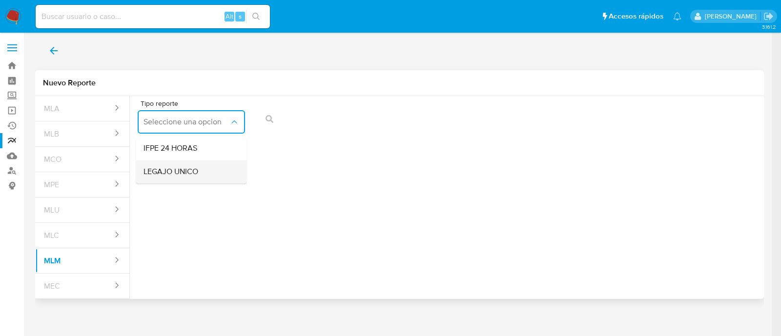
click at [175, 167] on span "LEGAJO UNICO" at bounding box center [171, 172] width 55 height 10
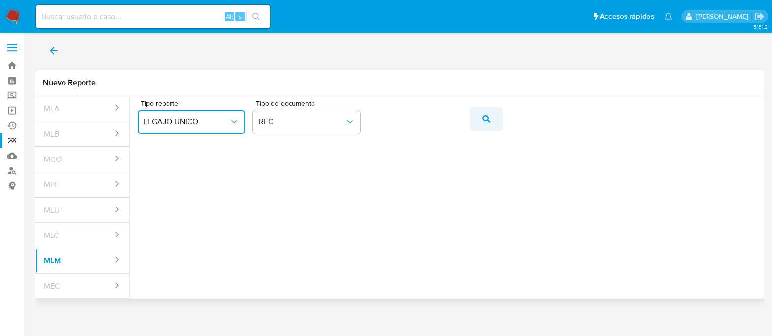
click at [482, 119] on button "action-search" at bounding box center [486, 118] width 33 height 23
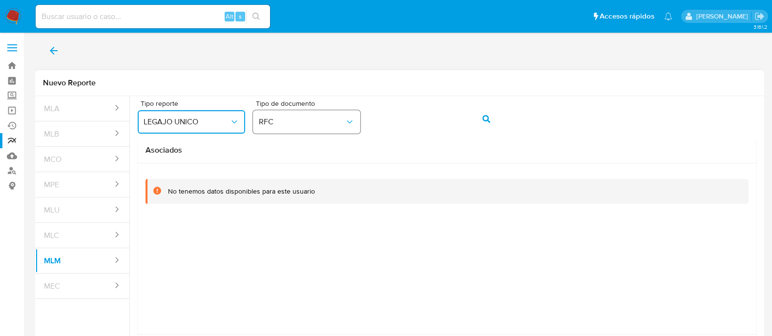
click at [321, 123] on span "RFC" at bounding box center [302, 122] width 86 height 10
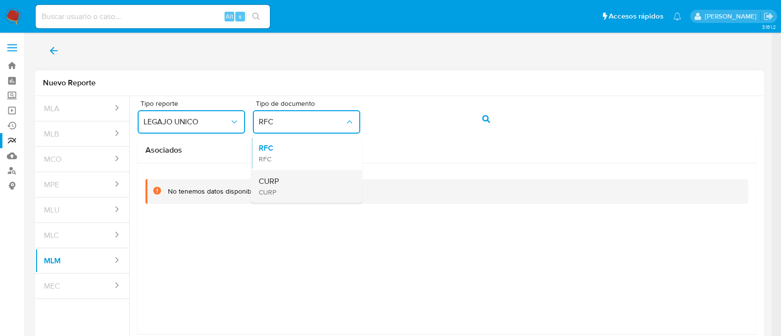
click at [298, 177] on div "CURP CURP" at bounding box center [304, 186] width 90 height 33
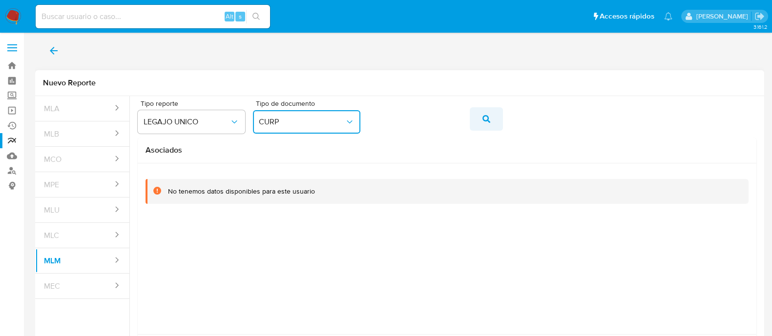
click at [487, 116] on icon "action-search" at bounding box center [487, 119] width 8 height 8
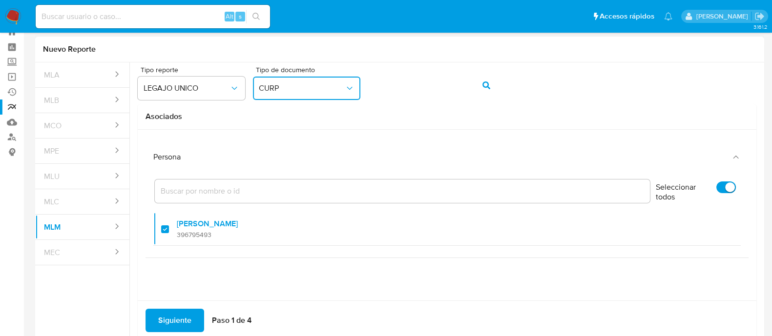
scroll to position [61, 0]
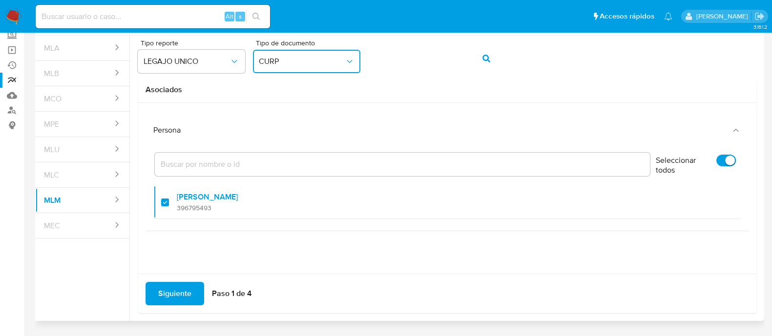
click at [186, 291] on span "Siguiente" at bounding box center [174, 293] width 33 height 21
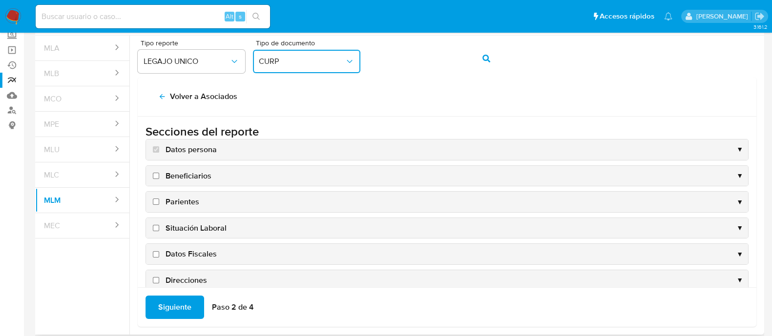
click at [158, 173] on input "Beneficiarios" at bounding box center [156, 176] width 6 height 6
checkbox input "true"
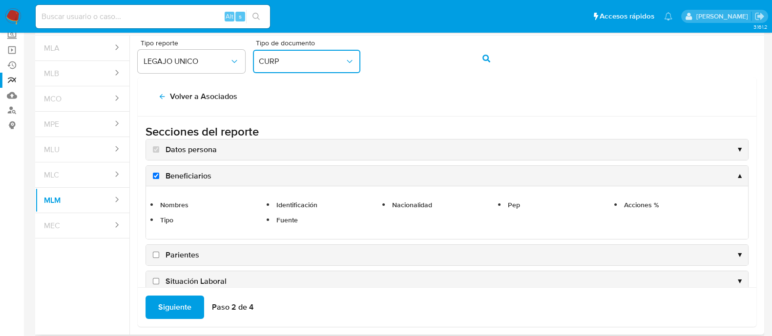
click at [156, 254] on input "Parientes" at bounding box center [156, 255] width 6 height 6
checkbox input "true"
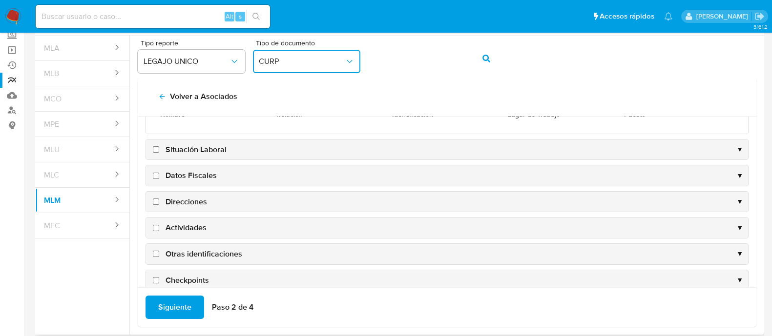
scroll to position [122, 0]
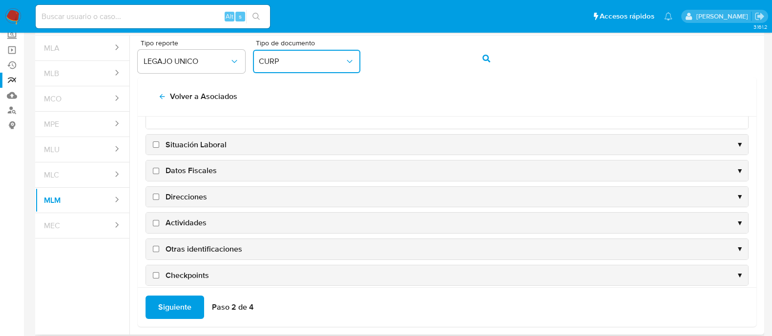
click at [158, 142] on input "Situación Laboral" at bounding box center [156, 145] width 6 height 6
checkbox input "true"
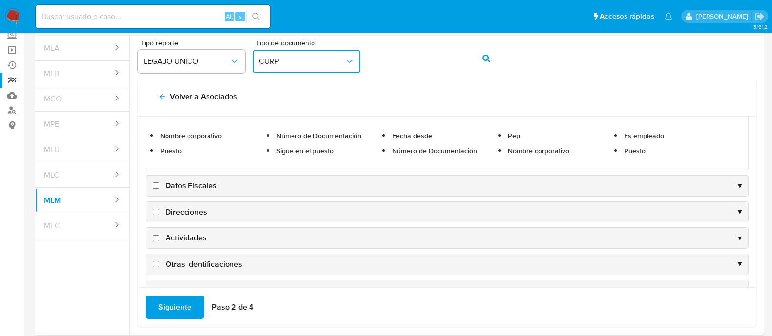
click at [156, 186] on input "Datos Fiscales" at bounding box center [156, 186] width 6 height 6
checkbox input "true"
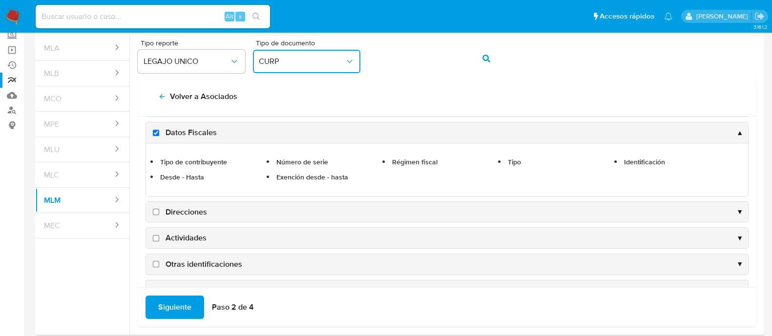
click at [155, 210] on input "Direcciones" at bounding box center [156, 212] width 6 height 6
checkbox input "true"
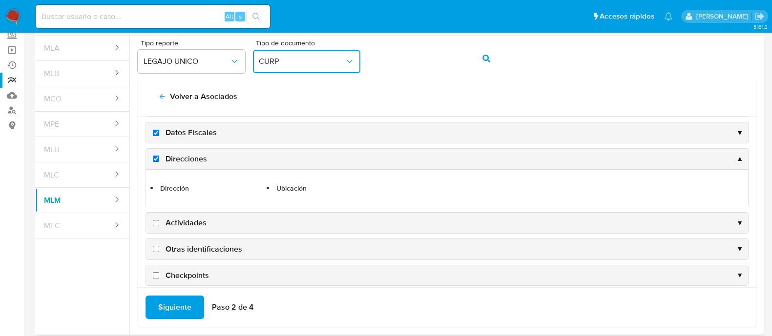
click at [155, 222] on input "Actividades" at bounding box center [156, 223] width 6 height 6
checkbox input "true"
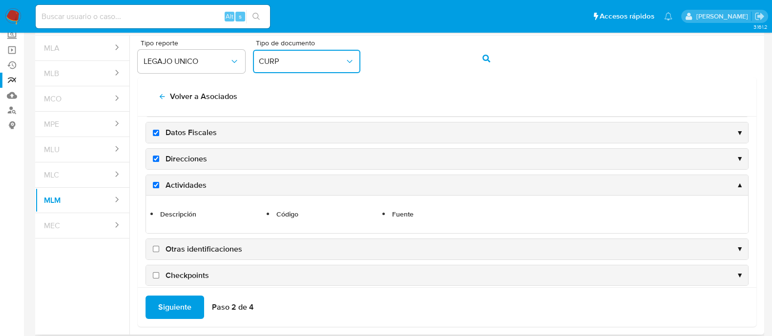
click at [156, 246] on input "Otras identificaciones" at bounding box center [156, 249] width 6 height 6
checkbox input "true"
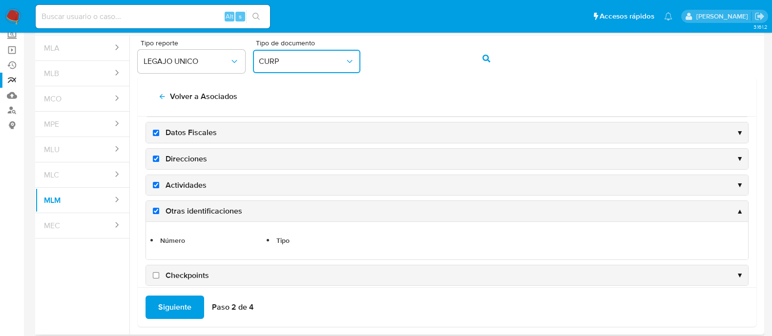
click at [156, 273] on input "Checkpoints" at bounding box center [156, 276] width 6 height 6
checkbox input "true"
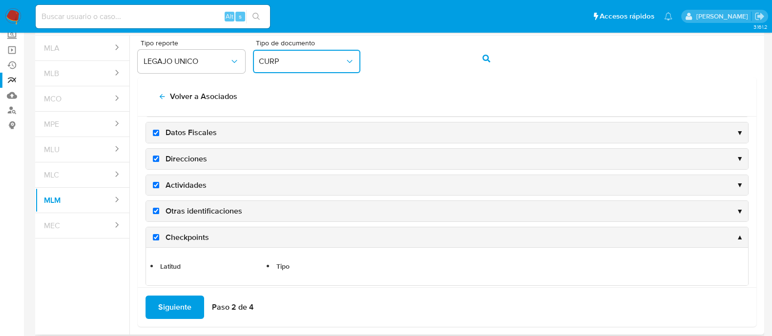
scroll to position [131, 0]
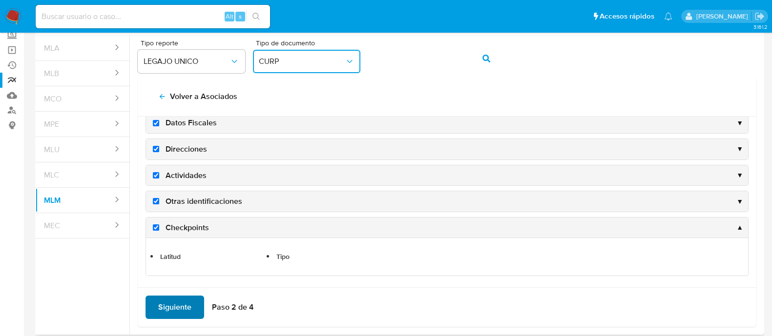
click at [169, 301] on span "Siguiente" at bounding box center [174, 307] width 33 height 21
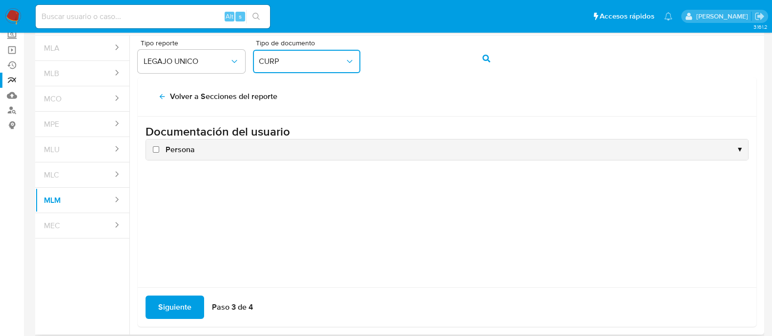
click at [155, 150] on input "Persona" at bounding box center [156, 150] width 6 height 6
checkbox input "true"
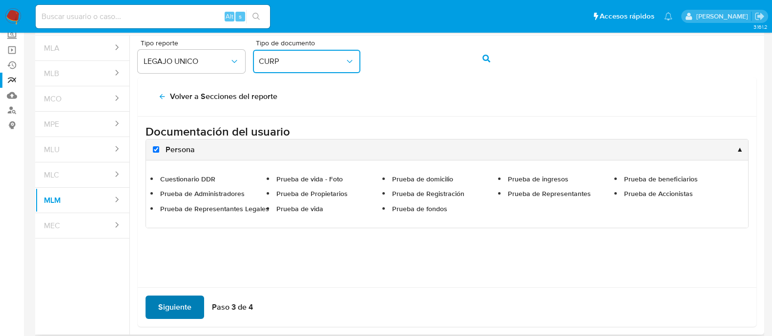
click at [159, 300] on span "Siguiente" at bounding box center [174, 307] width 33 height 21
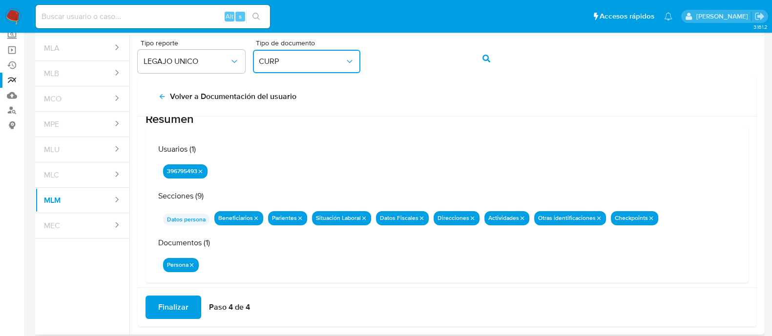
scroll to position [32, 0]
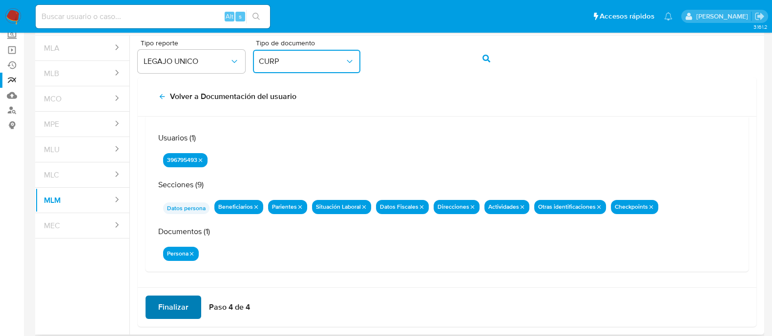
click at [191, 309] on button "Finalizar" at bounding box center [174, 307] width 56 height 23
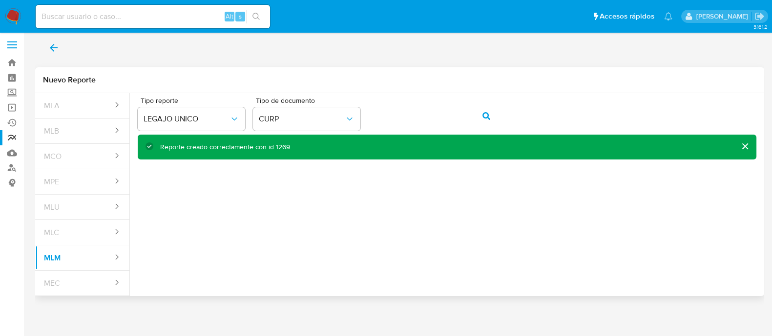
click at [278, 147] on div "Reporte creado correctamente con id 1269" at bounding box center [225, 147] width 130 height 9
click at [49, 45] on icon "back" at bounding box center [54, 48] width 12 height 12
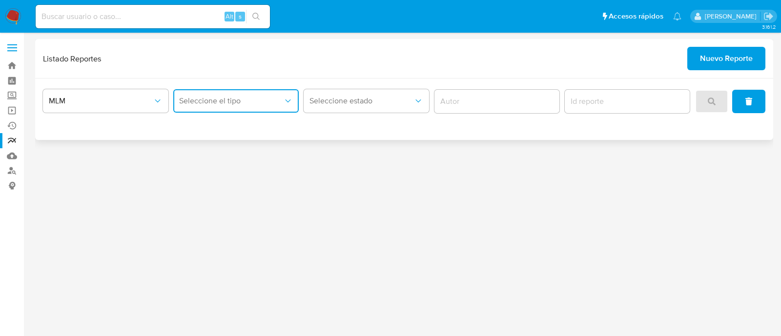
drag, startPoint x: 237, startPoint y: 95, endPoint x: 239, endPoint y: 111, distance: 16.2
click at [238, 94] on button "Seleccione el tipo" at bounding box center [236, 100] width 126 height 23
click at [236, 148] on div "LEGAJO UNICO" at bounding box center [233, 150] width 108 height 23
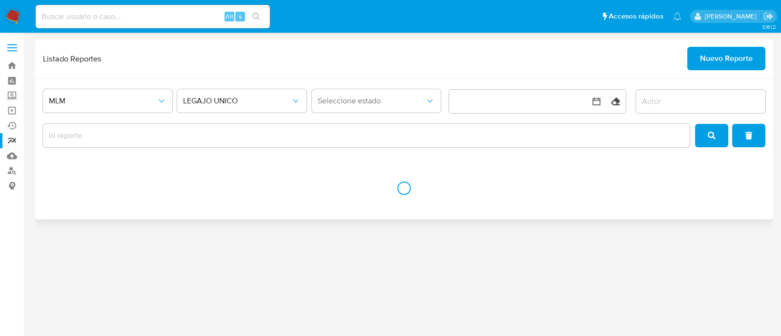
click at [363, 83] on div "MLM LEGAJO UNICO Seleccione estado Limpiar" at bounding box center [404, 149] width 738 height 141
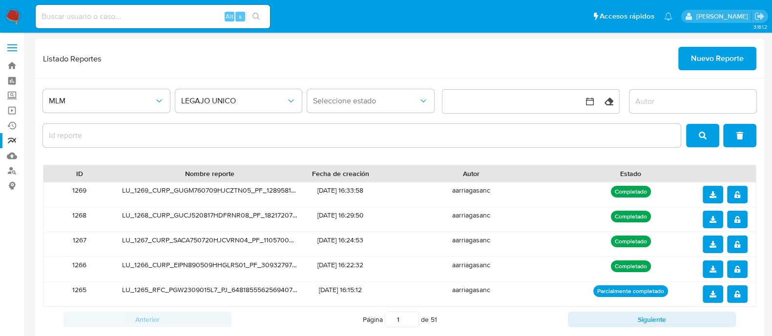
click at [740, 197] on button "notify_security" at bounding box center [737, 195] width 21 height 18
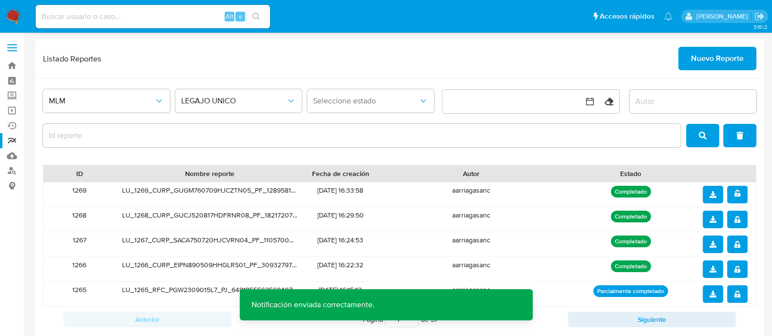
click at [715, 193] on icon "download" at bounding box center [713, 194] width 7 height 7
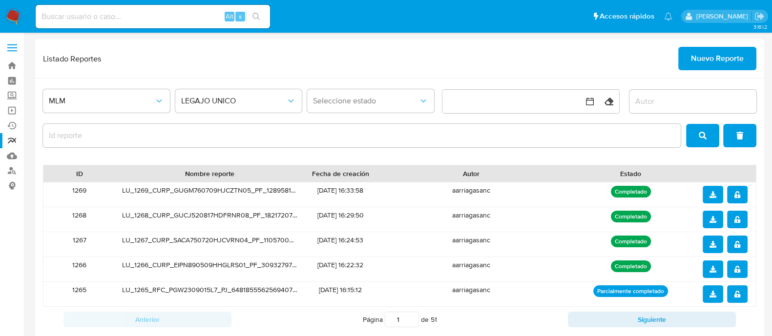
click at [707, 53] on span "Nuevo Reporte" at bounding box center [717, 58] width 53 height 21
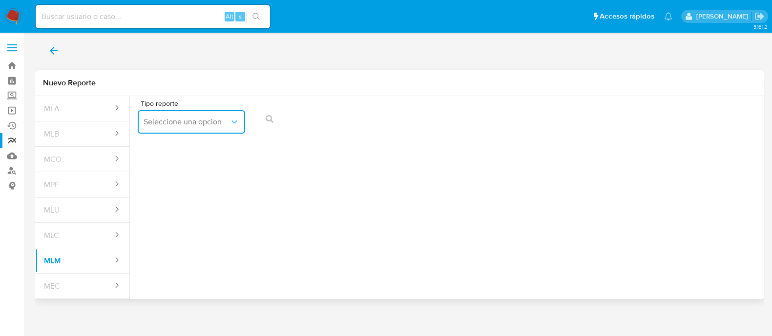
click at [208, 124] on span "Seleccione una opcion" at bounding box center [187, 122] width 86 height 10
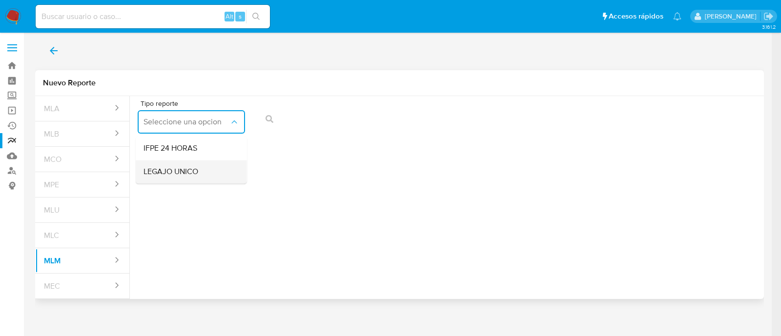
click at [192, 167] on span "LEGAJO UNICO" at bounding box center [171, 172] width 55 height 10
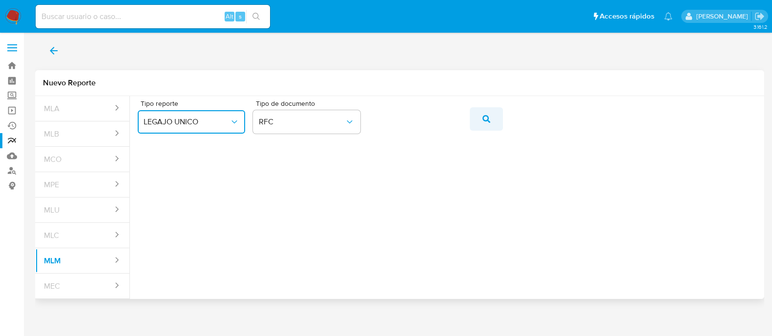
click at [479, 120] on button "action-search" at bounding box center [486, 118] width 33 height 23
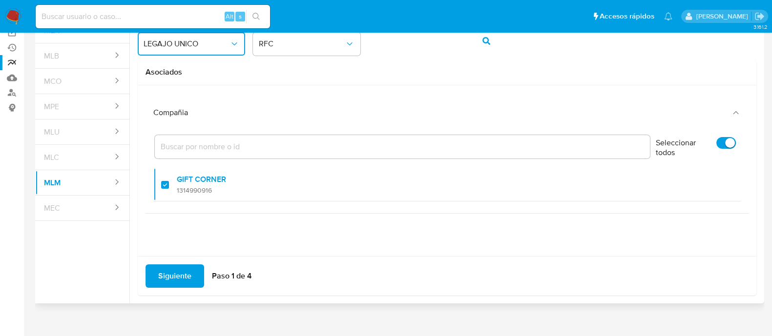
scroll to position [86, 0]
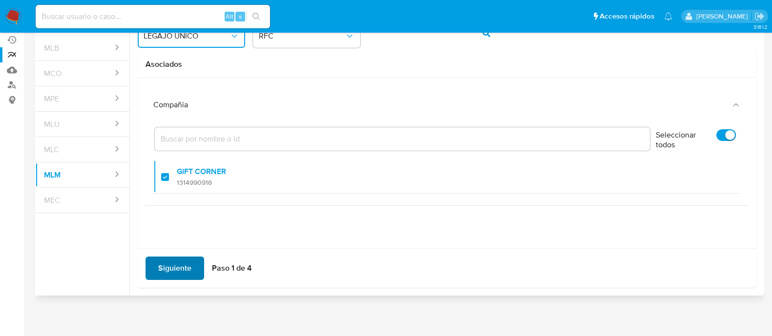
click at [167, 269] on span "Siguiente" at bounding box center [174, 268] width 33 height 21
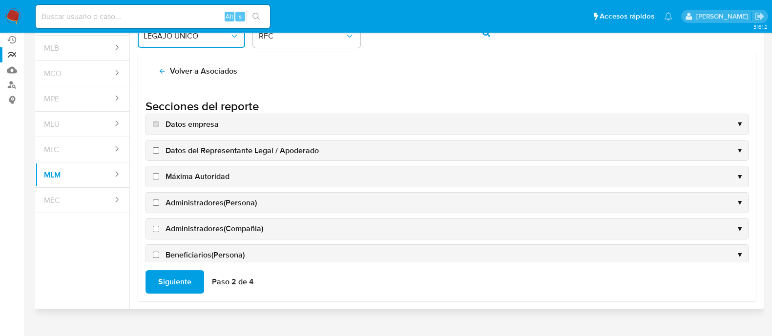
click at [154, 147] on input "Datos del Representante Legal / Apoderado" at bounding box center [156, 150] width 6 height 6
checkbox input "true"
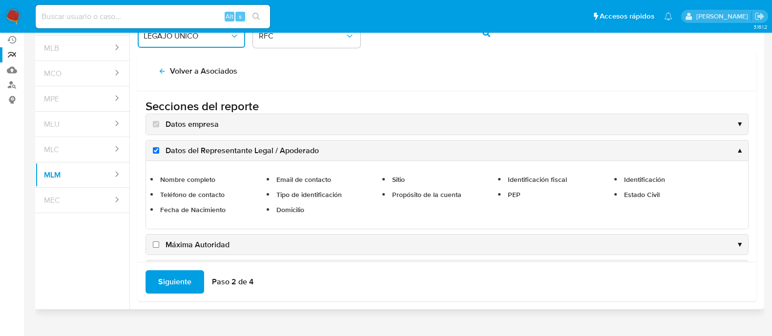
click at [159, 243] on input "Máxima Autoridad" at bounding box center [156, 245] width 6 height 6
checkbox input "true"
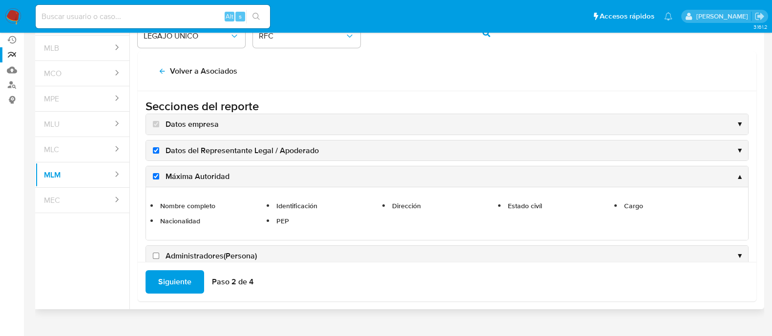
click at [154, 253] on input "Administradores(Persona)" at bounding box center [156, 256] width 6 height 6
checkbox input "true"
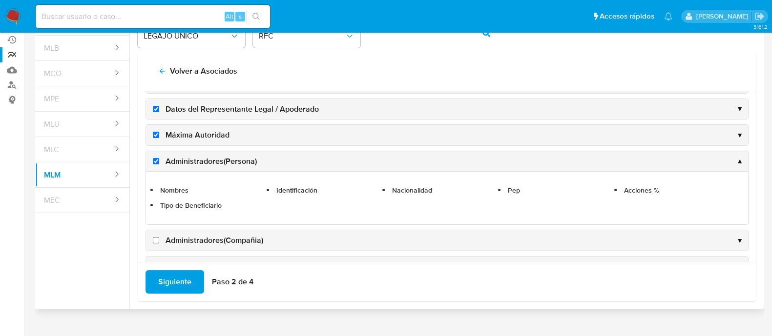
scroll to position [61, 0]
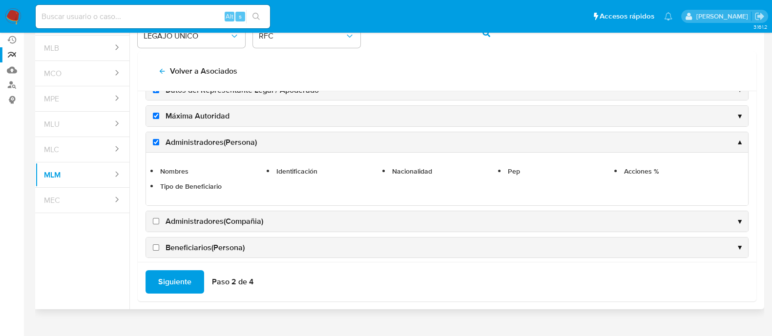
click at [156, 221] on input "Administradores(Compañia)" at bounding box center [156, 221] width 6 height 6
checkbox input "true"
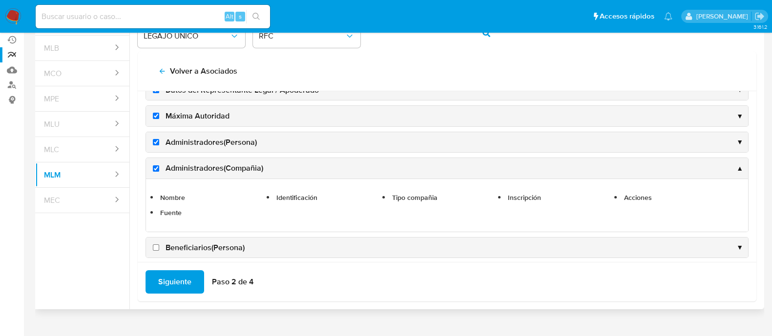
click at [159, 249] on input "Beneficiarios(Persona)" at bounding box center [156, 248] width 6 height 6
checkbox input "true"
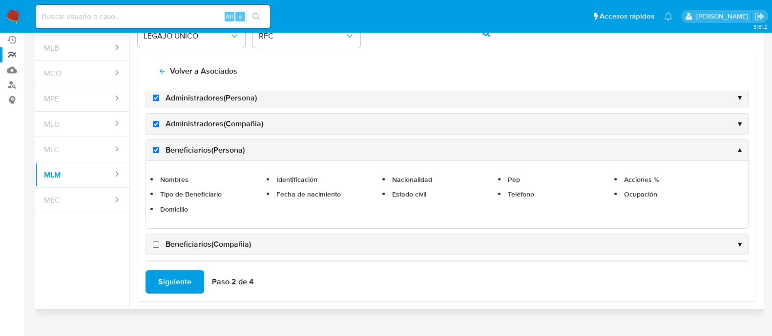
scroll to position [122, 0]
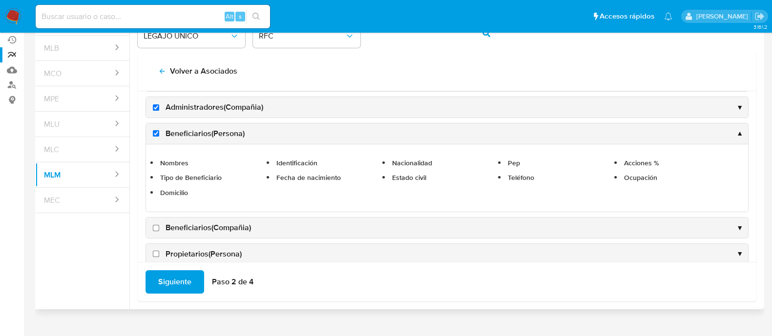
click at [154, 227] on input "Beneficiarios(Compañia)" at bounding box center [156, 228] width 6 height 6
checkbox input "true"
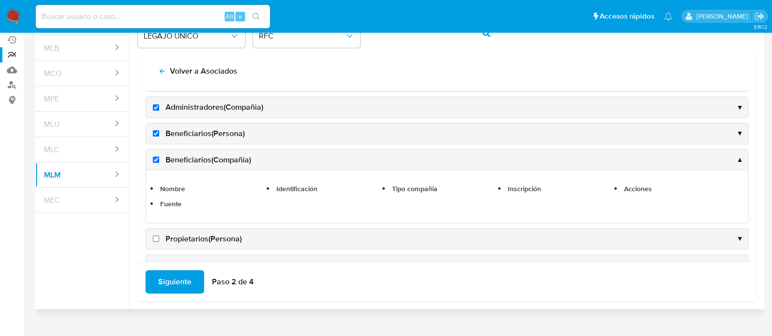
click at [158, 236] on input "Propietarios(Persona)" at bounding box center [156, 239] width 6 height 6
checkbox input "true"
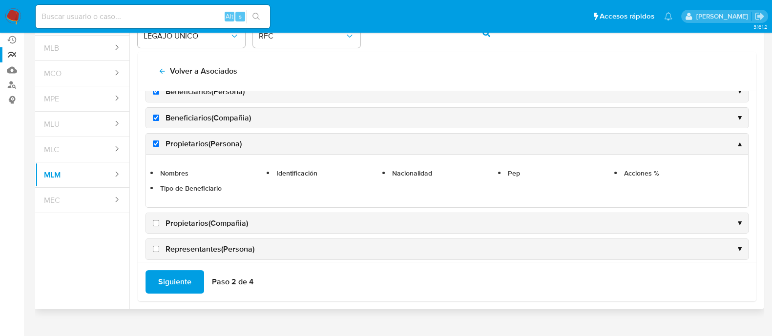
scroll to position [183, 0]
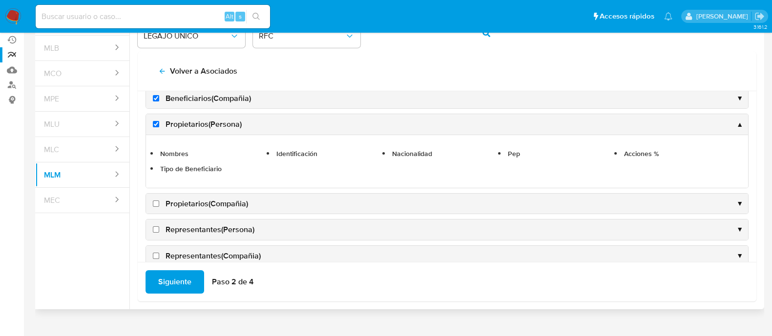
click at [153, 204] on input "Propietarios(Compañia)" at bounding box center [156, 204] width 6 height 6
checkbox input "true"
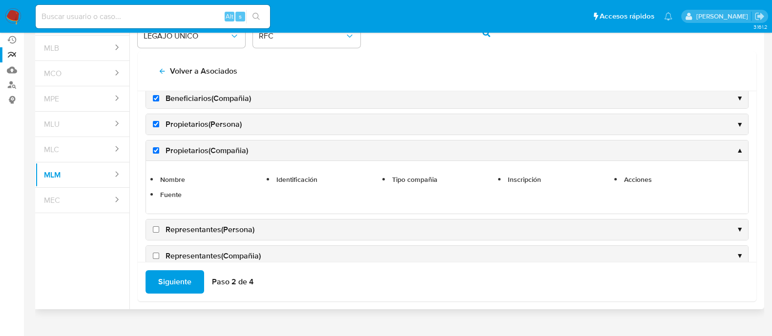
click at [156, 227] on input "Representantes(Persona)" at bounding box center [156, 230] width 6 height 6
checkbox input "true"
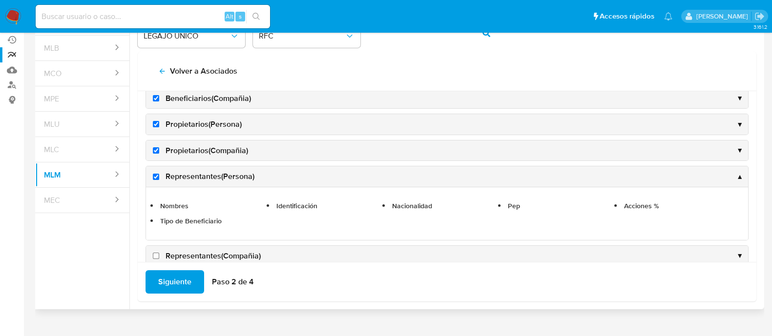
click at [157, 254] on input "Representantes(Compañia)" at bounding box center [156, 256] width 6 height 6
checkbox input "true"
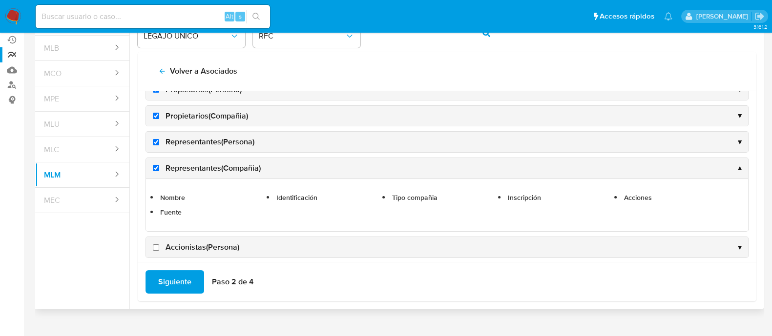
scroll to position [244, 0]
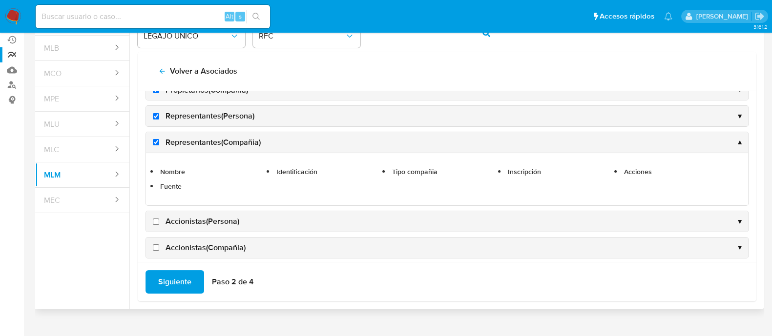
click at [156, 220] on input "Accionistas(Persona)" at bounding box center [156, 222] width 6 height 6
checkbox input "true"
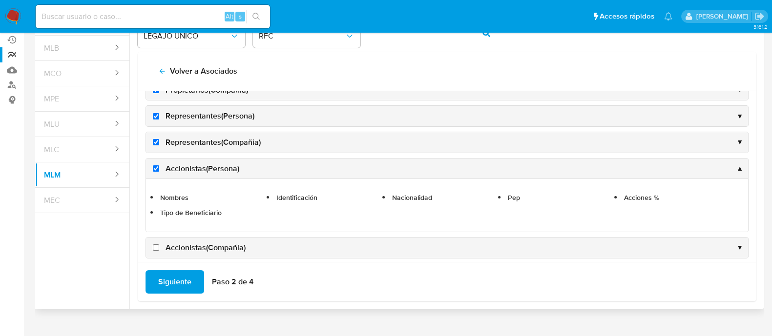
click at [155, 246] on input "Accionistas(Compañia)" at bounding box center [156, 248] width 6 height 6
checkbox input "true"
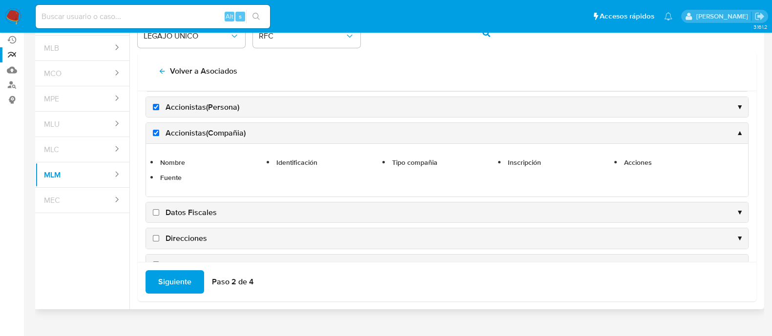
scroll to position [366, 0]
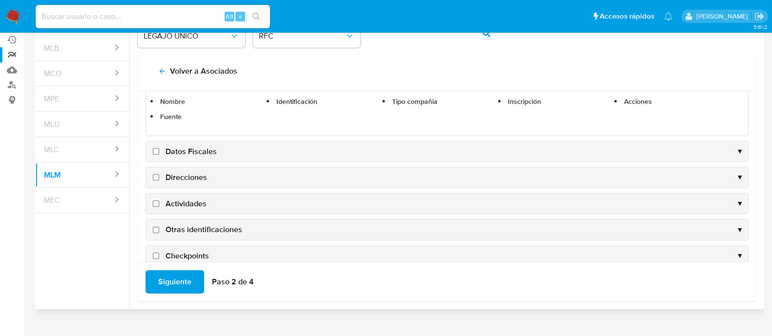
click at [157, 150] on input "Datos Fiscales" at bounding box center [156, 151] width 6 height 6
checkbox input "true"
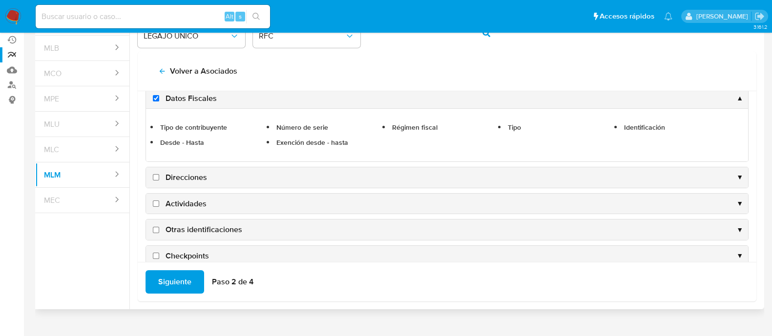
click at [155, 175] on input "Direcciones" at bounding box center [156, 177] width 6 height 6
checkbox input "true"
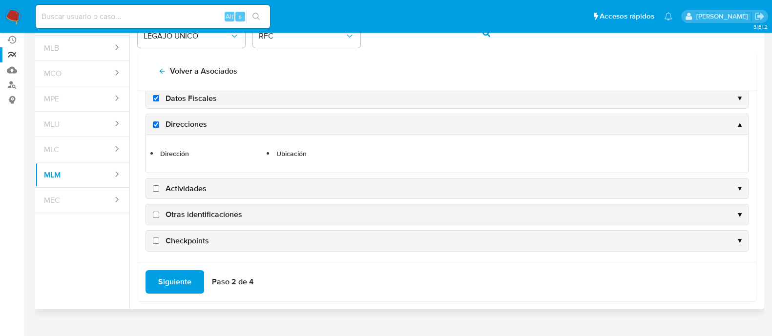
scroll to position [365, 0]
click at [155, 187] on input "Actividades" at bounding box center [156, 190] width 6 height 6
checkbox input "true"
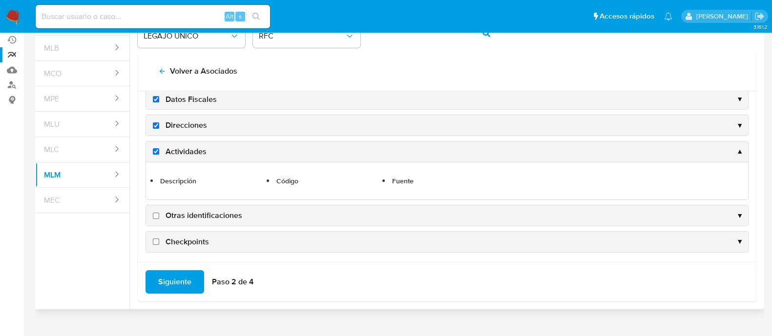
click at [157, 213] on input "Otras identificaciones" at bounding box center [156, 216] width 6 height 6
checkbox input "true"
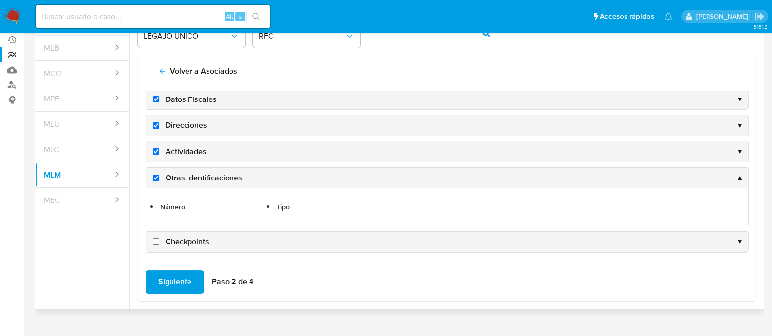
click at [155, 239] on input "Checkpoints" at bounding box center [156, 242] width 6 height 6
checkbox input "true"
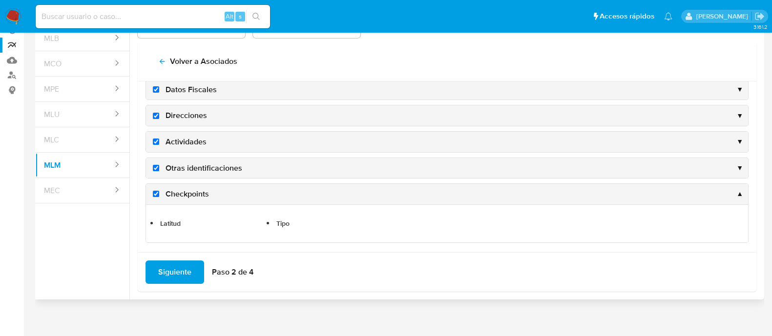
scroll to position [100, 0]
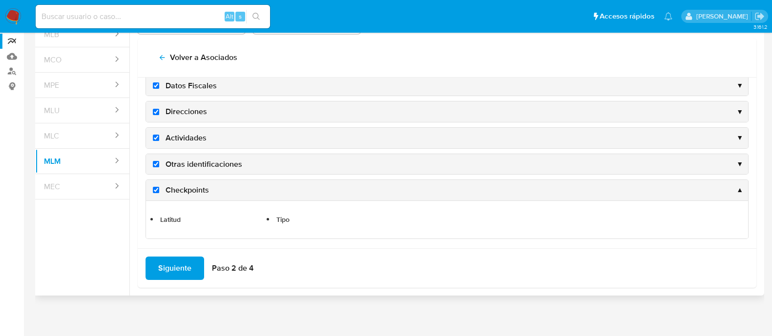
click at [164, 254] on div "Siguiente Paso 2 de 4" at bounding box center [447, 269] width 619 height 40
click at [164, 263] on span "Siguiente" at bounding box center [174, 268] width 33 height 21
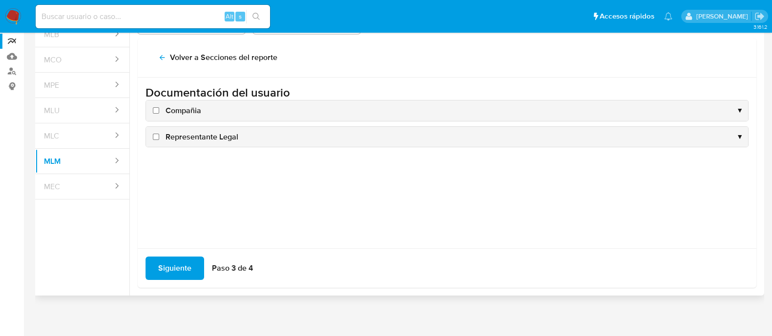
click at [154, 110] on input "Compañia" at bounding box center [156, 110] width 6 height 6
checkbox input "true"
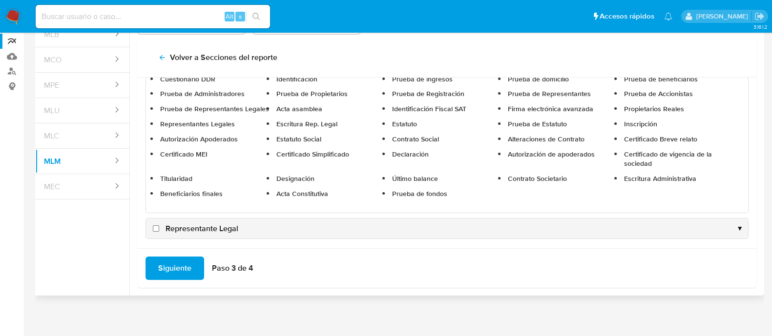
scroll to position [63, 0]
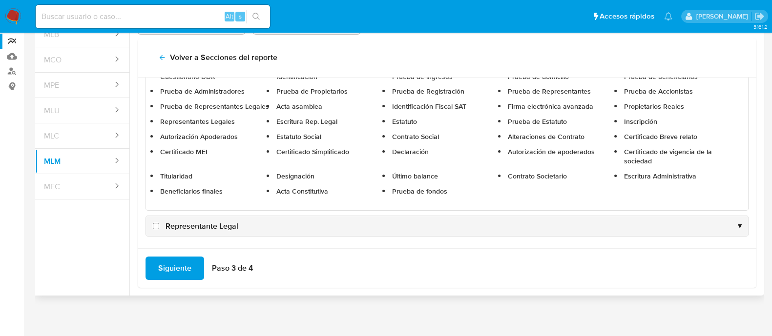
click at [155, 223] on input "Representante Legal" at bounding box center [156, 226] width 6 height 6
checkbox input "true"
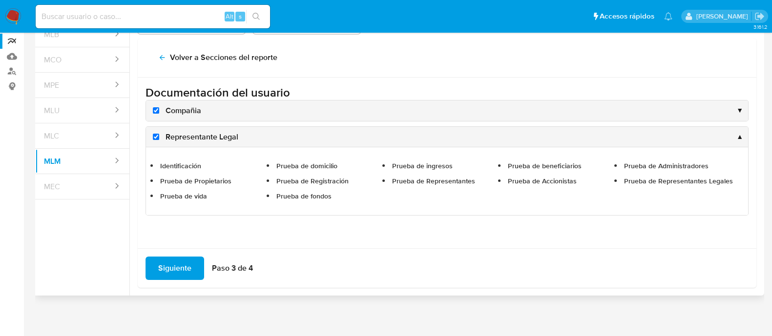
click at [161, 269] on span "Siguiente" at bounding box center [174, 268] width 33 height 21
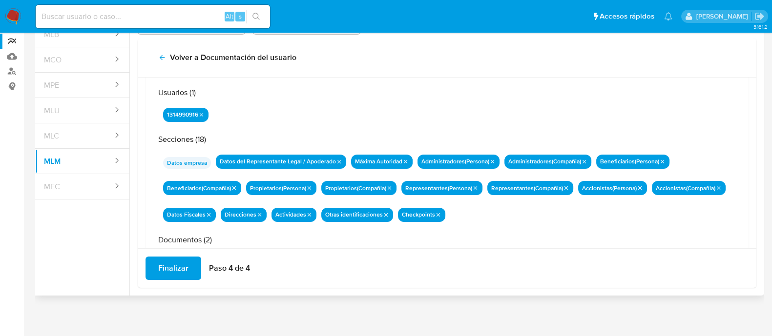
scroll to position [85, 0]
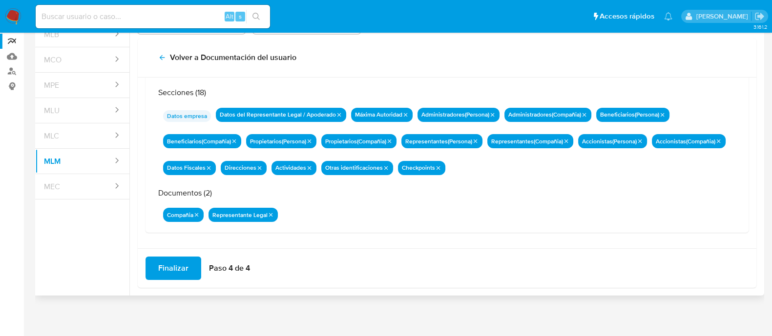
click at [169, 272] on span "Finalizar" at bounding box center [173, 268] width 30 height 21
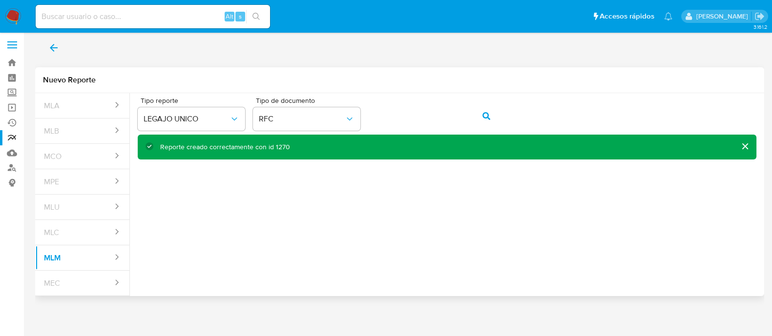
click at [280, 147] on div "Reporte creado correctamente con id 1270" at bounding box center [225, 147] width 130 height 9
click at [56, 44] on icon "back" at bounding box center [54, 48] width 12 height 12
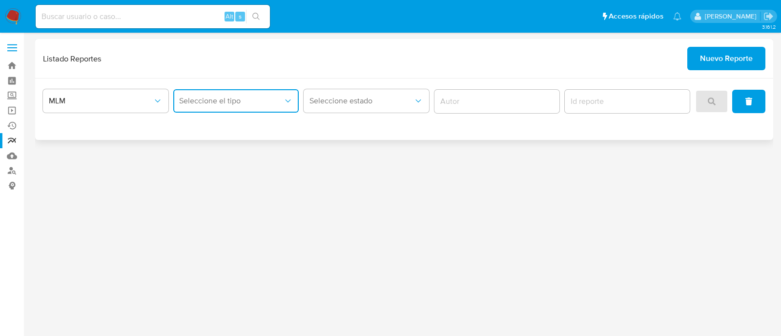
drag, startPoint x: 235, startPoint y: 100, endPoint x: 237, endPoint y: 109, distance: 9.4
click at [236, 100] on span "Seleccione el tipo" at bounding box center [231, 101] width 104 height 10
click at [239, 156] on div "LEGAJO UNICO" at bounding box center [233, 150] width 108 height 23
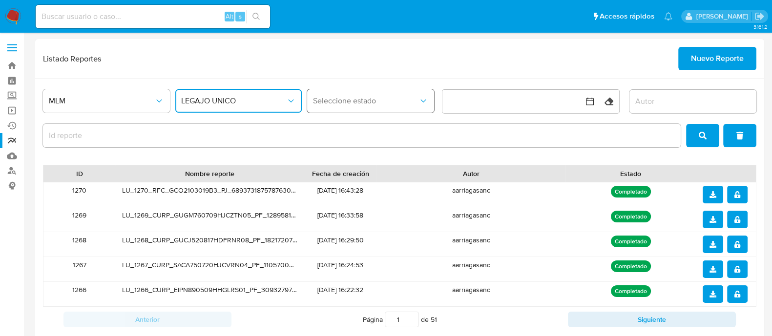
click at [349, 102] on span "Seleccione estado" at bounding box center [365, 101] width 105 height 10
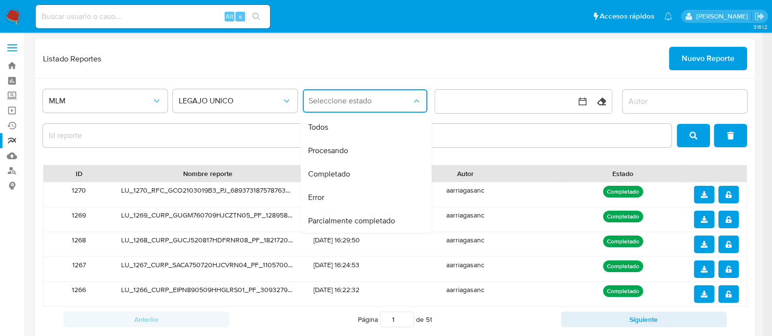
click at [549, 166] on div "Autor" at bounding box center [465, 174] width 187 height 17
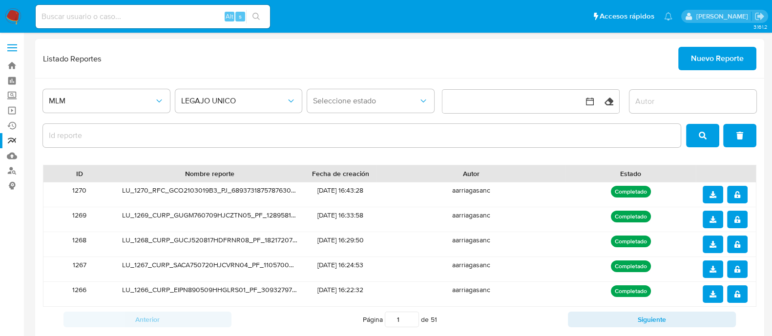
click at [739, 195] on icon "notify_security" at bounding box center [738, 194] width 6 height 7
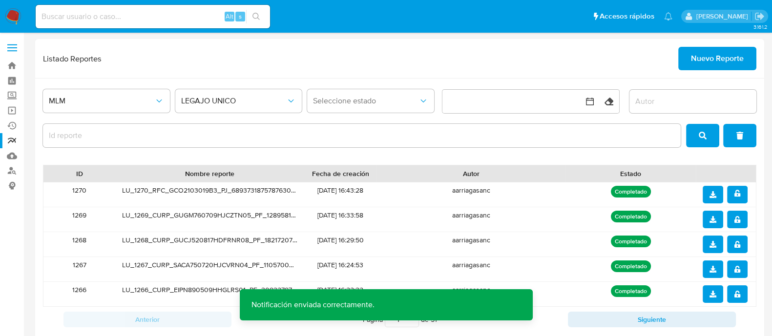
click at [711, 196] on icon "download" at bounding box center [713, 194] width 7 height 7
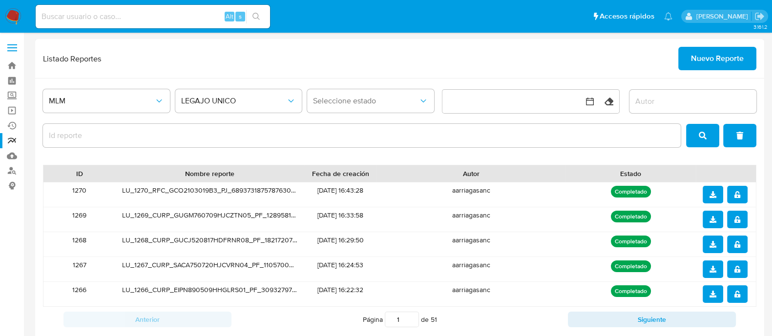
click at [713, 62] on span "Nuevo Reporte" at bounding box center [717, 58] width 53 height 21
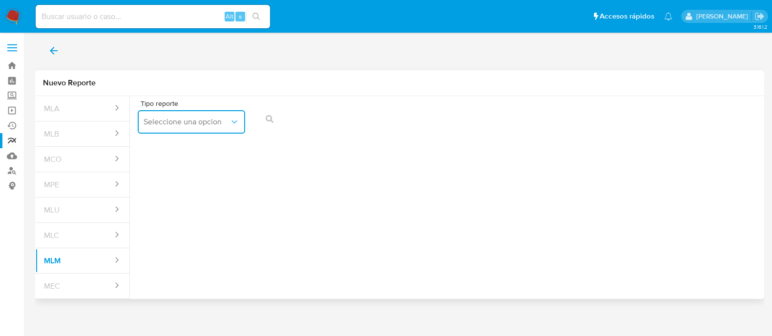
click at [222, 117] on span "Seleccione una opcion" at bounding box center [187, 122] width 86 height 10
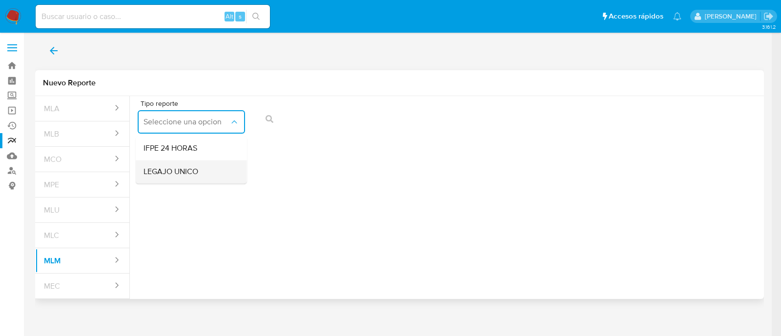
click at [194, 171] on span "LEGAJO UNICO" at bounding box center [171, 172] width 55 height 10
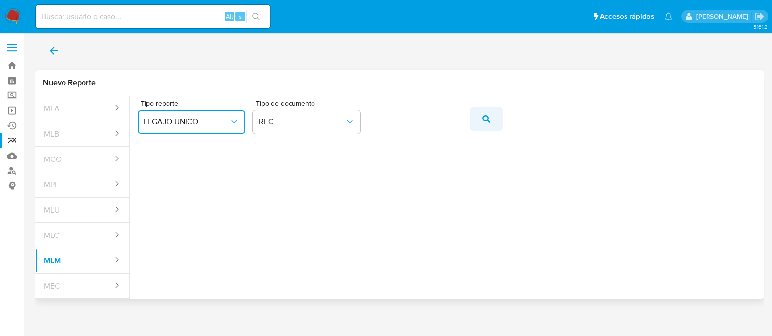
click at [483, 121] on icon "action-search" at bounding box center [487, 119] width 8 height 8
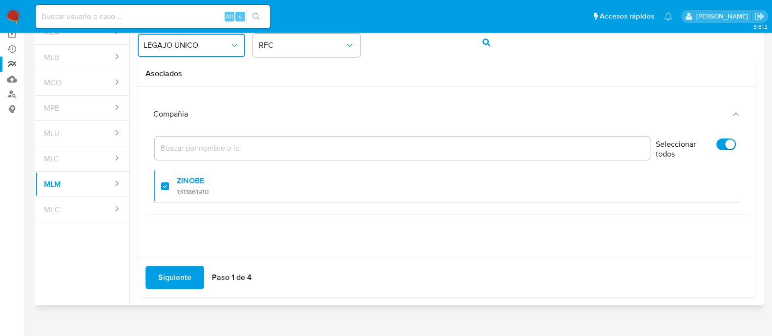
scroll to position [86, 0]
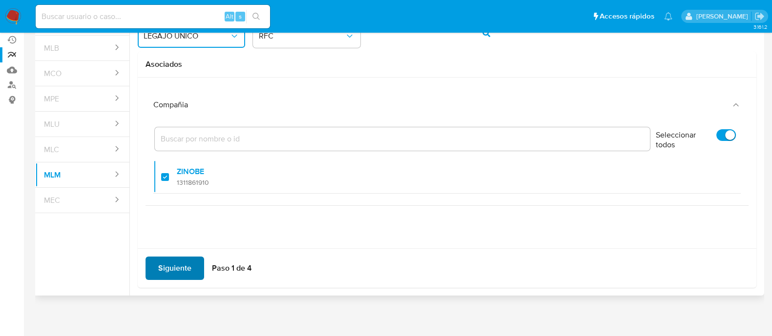
click at [184, 269] on span "Siguiente" at bounding box center [174, 268] width 33 height 21
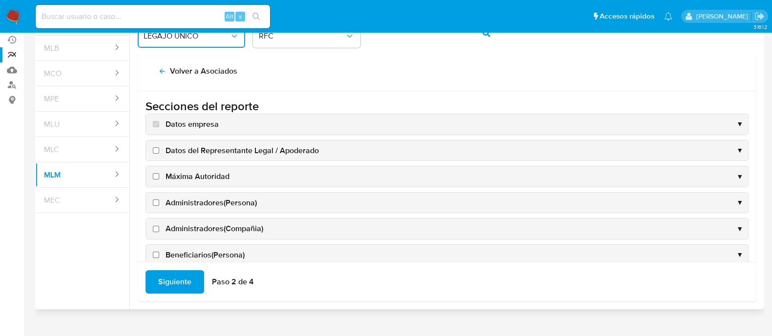
click at [154, 151] on input "Datos del Representante Legal / Apoderado" at bounding box center [156, 150] width 6 height 6
checkbox input "true"
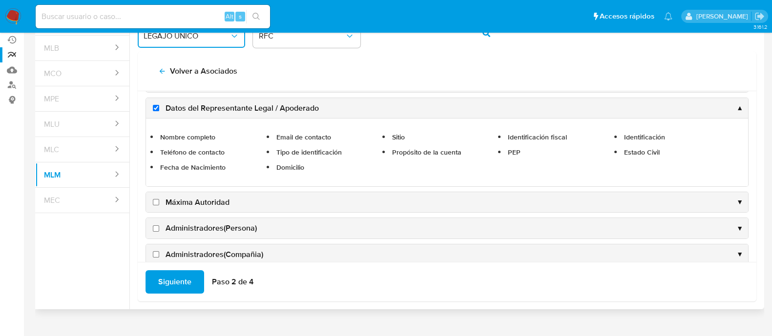
scroll to position [61, 0]
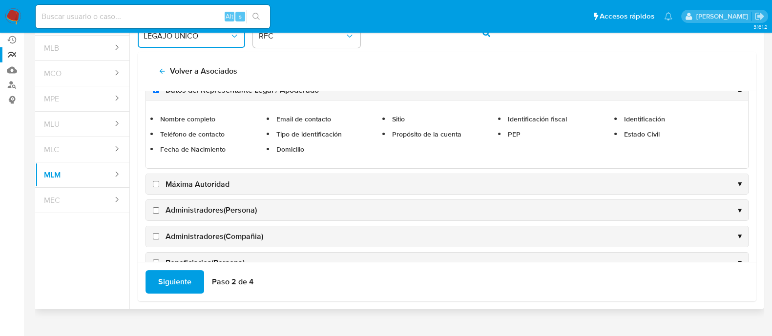
click at [154, 181] on input "Máxima Autoridad" at bounding box center [156, 184] width 6 height 6
checkbox input "true"
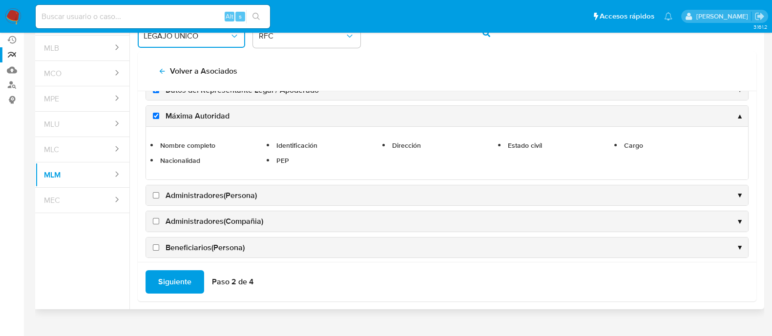
click at [156, 192] on input "Administradores(Persona)" at bounding box center [156, 195] width 6 height 6
checkbox input "true"
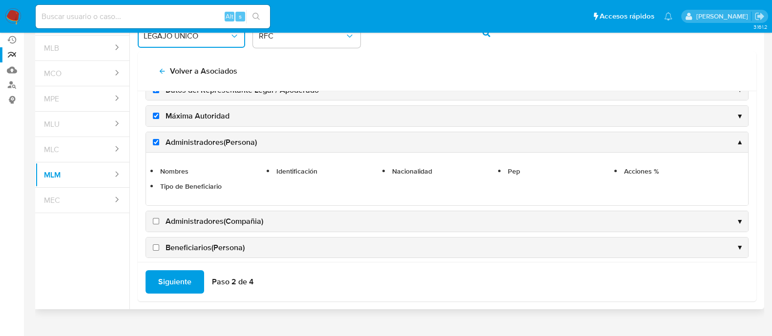
click at [158, 220] on input "Administradores(Compañia)" at bounding box center [156, 221] width 6 height 6
checkbox input "true"
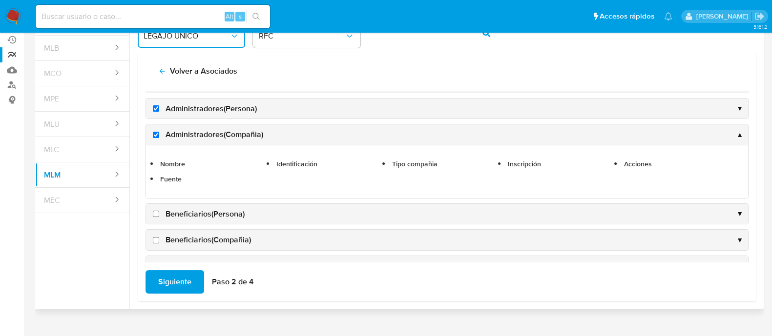
scroll to position [122, 0]
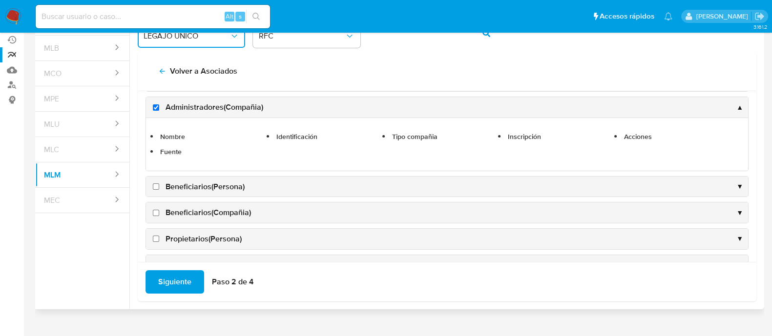
click at [155, 187] on input "Beneficiarios(Persona)" at bounding box center [156, 187] width 6 height 6
checkbox input "true"
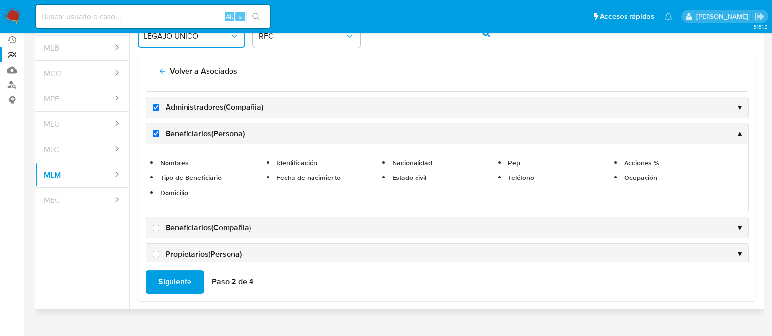
click at [158, 226] on input "Beneficiarios(Compañia)" at bounding box center [156, 228] width 6 height 6
checkbox input "true"
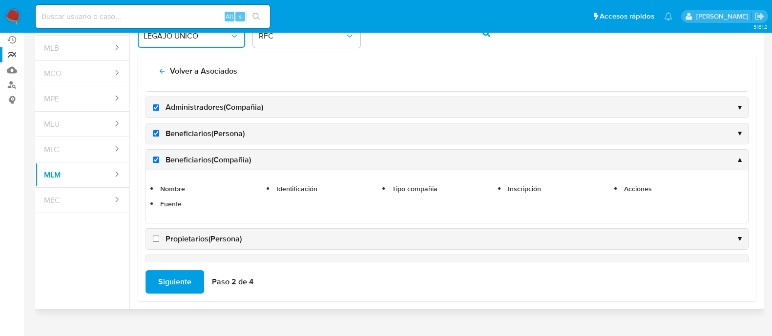
scroll to position [183, 0]
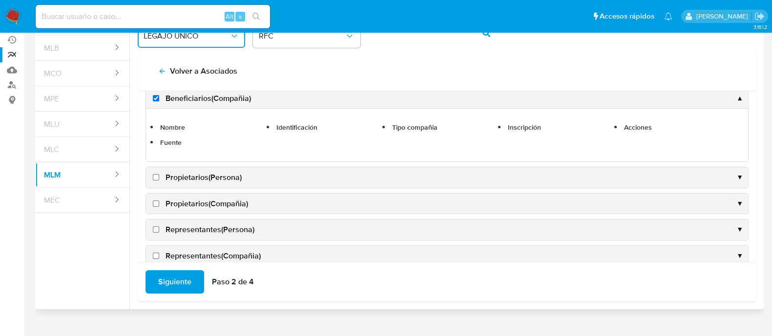
click at [157, 175] on input "Propietarios(Persona)" at bounding box center [156, 177] width 6 height 6
checkbox input "true"
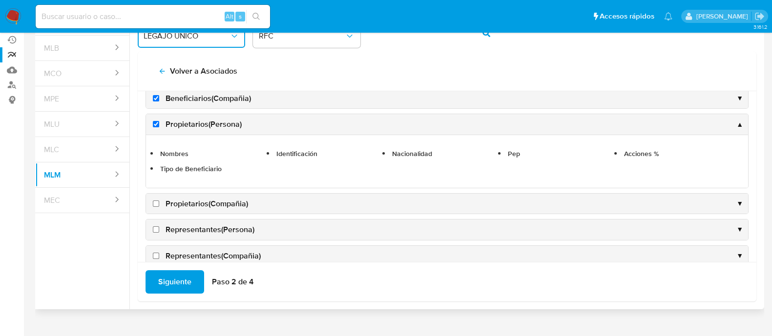
click at [157, 202] on input "Propietarios(Compañia)" at bounding box center [156, 204] width 6 height 6
checkbox input "true"
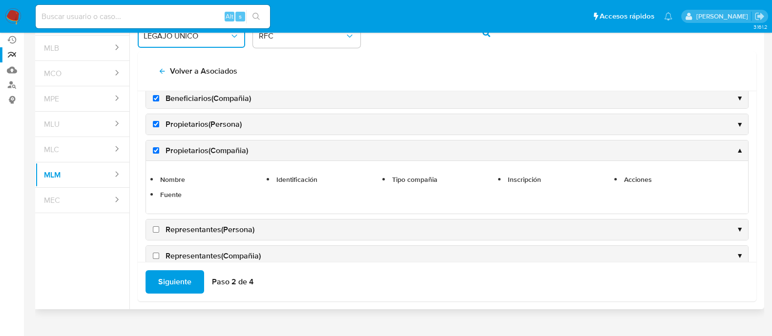
click at [159, 227] on input "Representantes(Persona)" at bounding box center [156, 230] width 6 height 6
checkbox input "true"
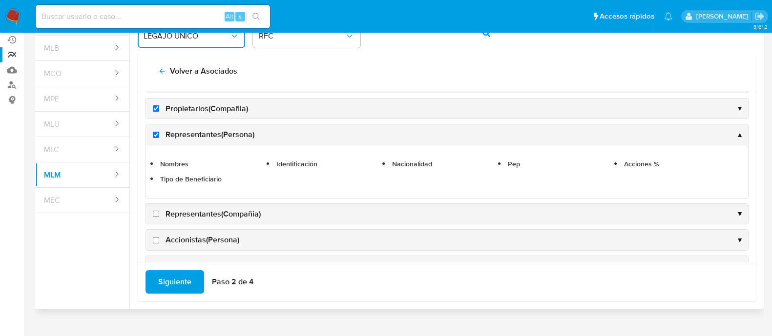
scroll to position [244, 0]
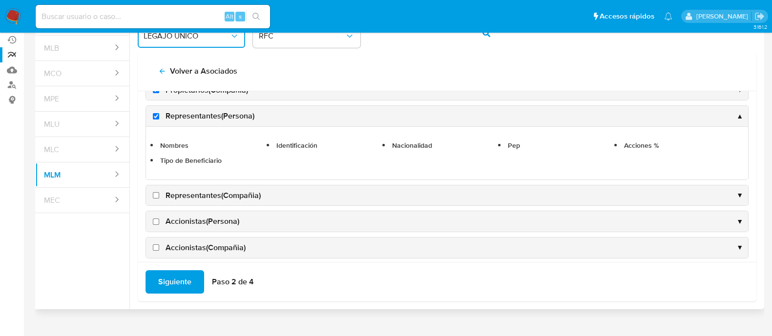
click at [154, 192] on input "Representantes(Compañia)" at bounding box center [156, 195] width 6 height 6
checkbox input "true"
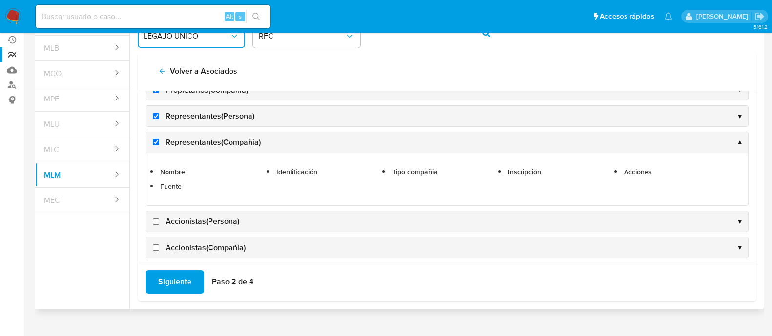
click at [156, 220] on input "Accionistas(Persona)" at bounding box center [156, 222] width 6 height 6
checkbox input "true"
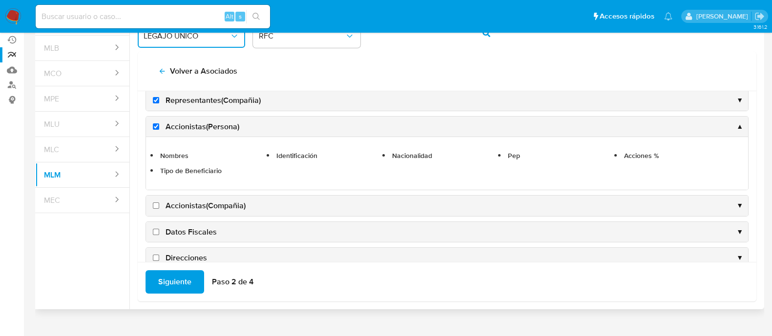
scroll to position [305, 0]
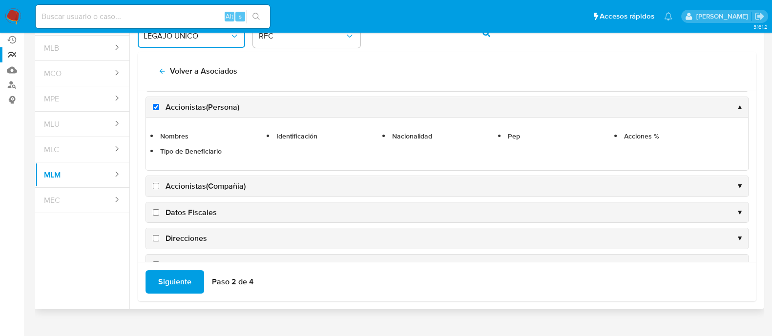
click at [156, 187] on label "Accionistas(Compañia)" at bounding box center [198, 186] width 95 height 11
click at [156, 187] on input "Accionistas(Compañia)" at bounding box center [156, 186] width 6 height 6
checkbox input "true"
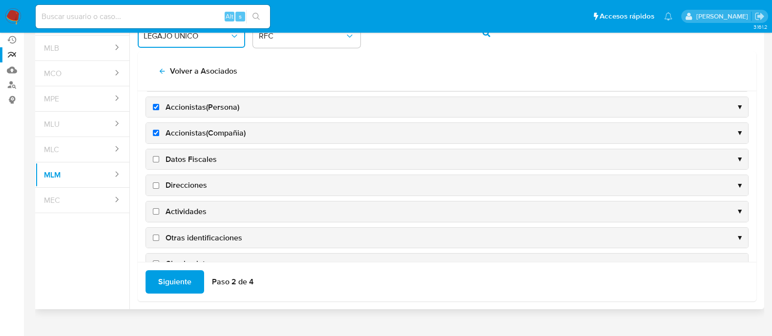
click at [157, 158] on input "Datos Fiscales" at bounding box center [156, 159] width 6 height 6
checkbox input "true"
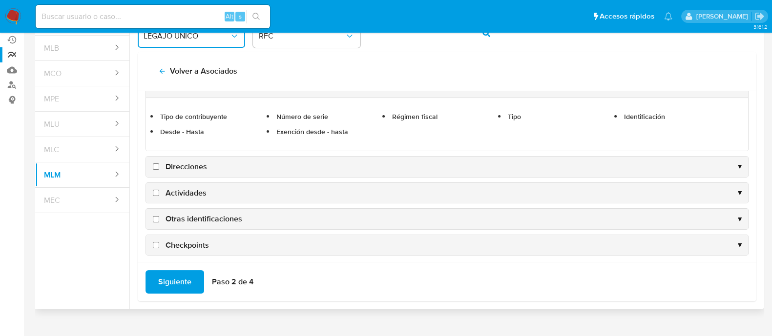
scroll to position [380, 0]
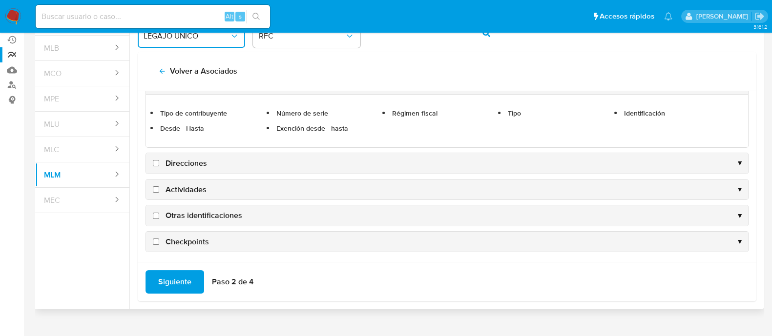
click at [154, 162] on input "Direcciones" at bounding box center [156, 163] width 6 height 6
checkbox input "true"
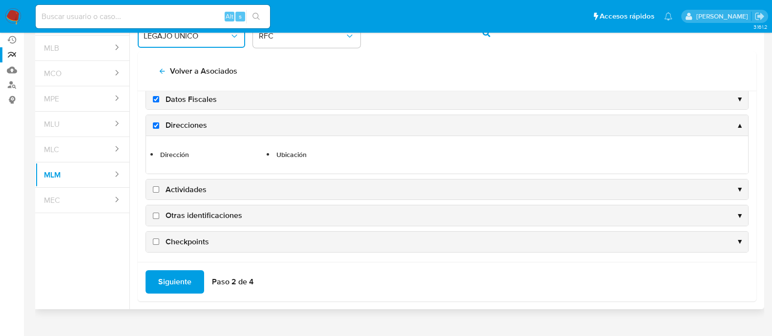
click at [159, 187] on input "Actividades" at bounding box center [156, 190] width 6 height 6
checkbox input "true"
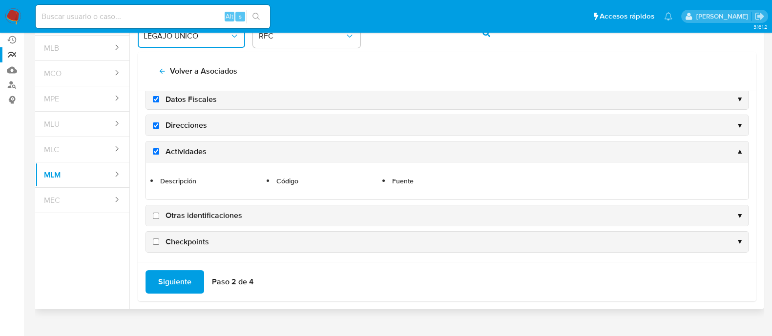
click at [157, 213] on input "Otras identificaciones" at bounding box center [156, 216] width 6 height 6
checkbox input "true"
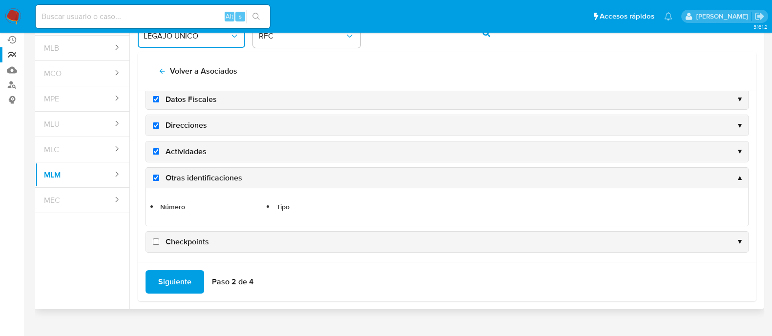
click at [157, 239] on input "Checkpoints" at bounding box center [156, 242] width 6 height 6
checkbox input "true"
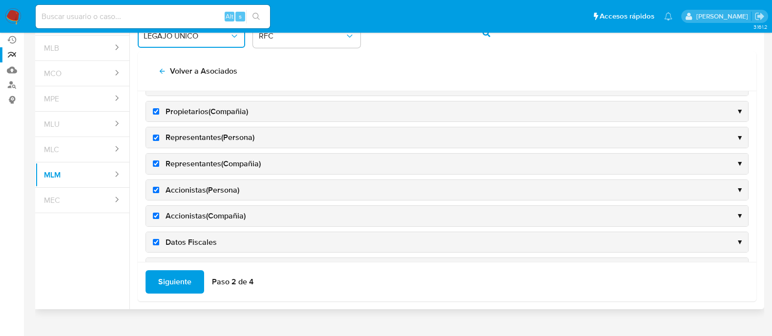
scroll to position [244, 0]
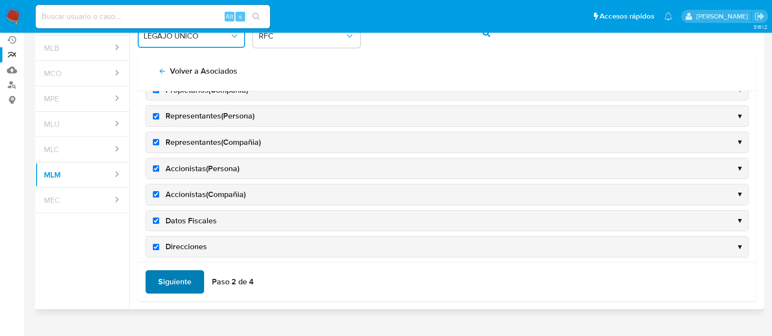
click at [182, 288] on span "Siguiente" at bounding box center [174, 282] width 33 height 21
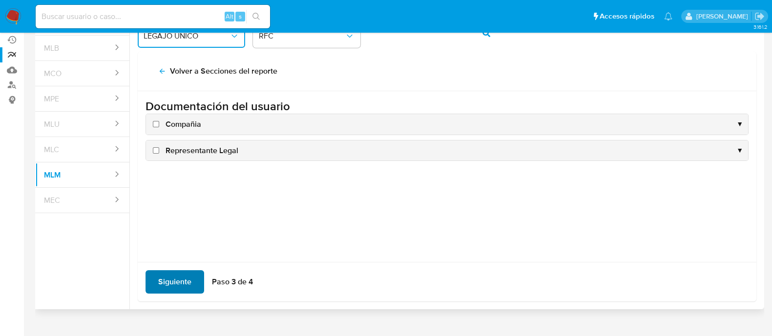
scroll to position [0, 0]
click at [159, 123] on input "Compañia" at bounding box center [156, 124] width 6 height 6
checkbox input "true"
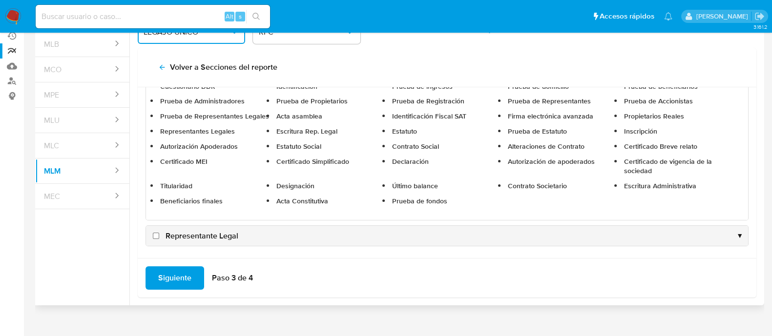
scroll to position [100, 0]
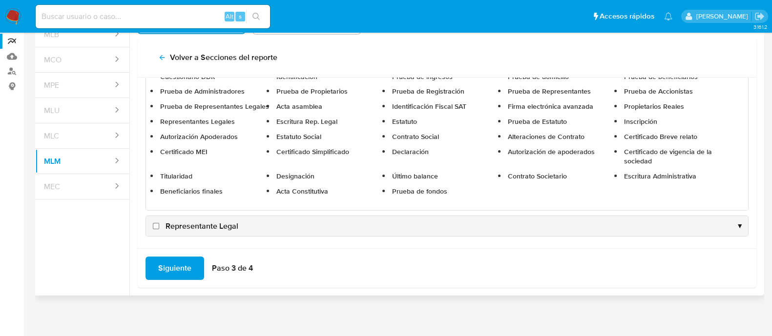
click at [156, 225] on input "Representante Legal" at bounding box center [156, 226] width 6 height 6
checkbox input "true"
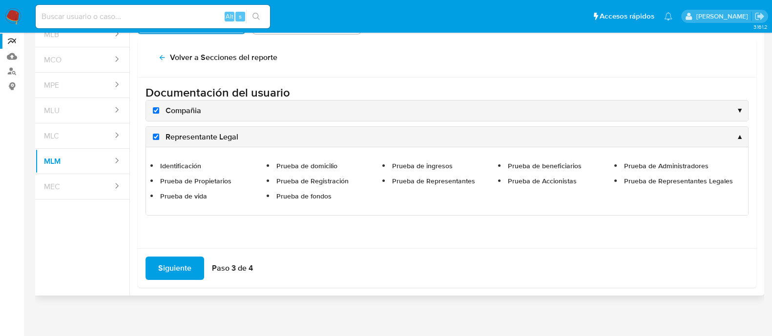
scroll to position [0, 0]
click at [162, 266] on span "Siguiente" at bounding box center [174, 268] width 33 height 21
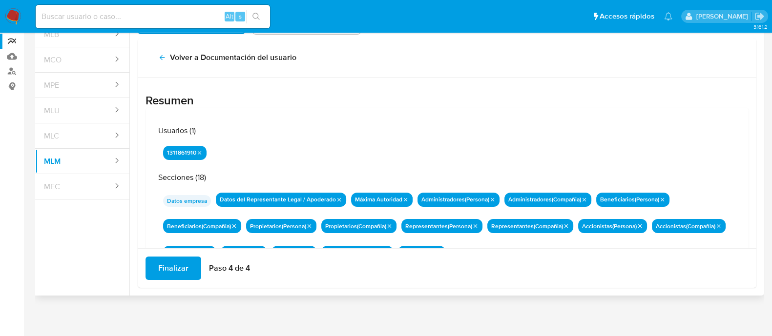
scroll to position [85, 0]
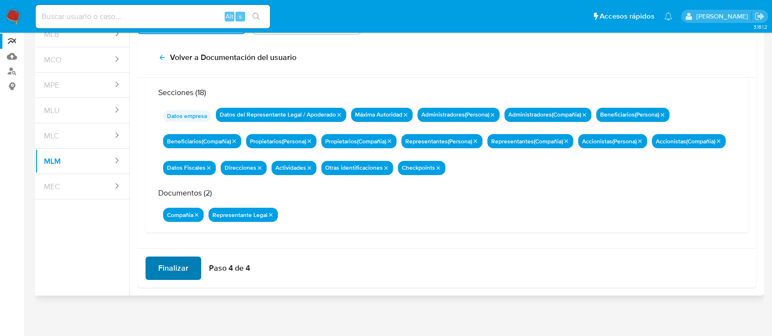
click at [178, 277] on span "Finalizar" at bounding box center [173, 268] width 30 height 21
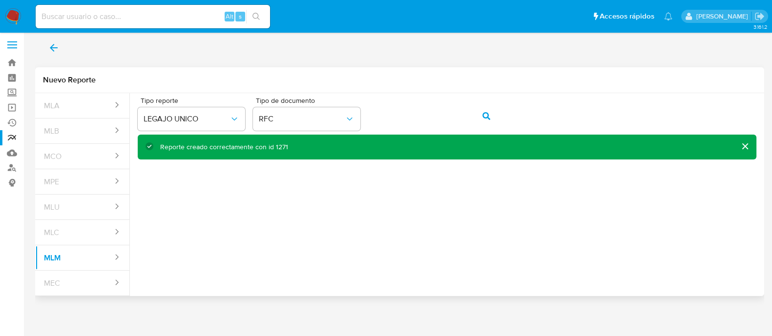
click at [43, 44] on button "back" at bounding box center [53, 47] width 37 height 23
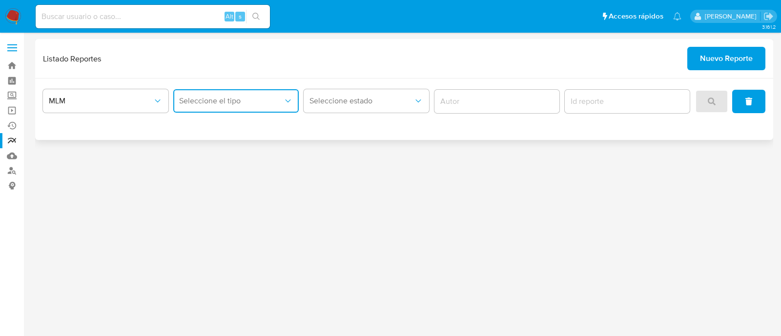
click at [269, 96] on span "Seleccione el tipo" at bounding box center [231, 101] width 104 height 10
click at [259, 156] on div "LEGAJO UNICO" at bounding box center [233, 150] width 108 height 23
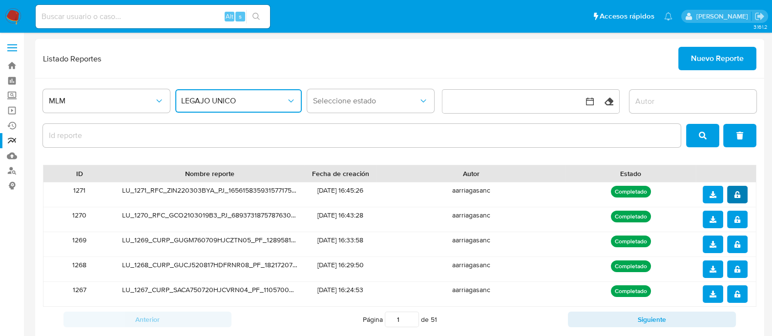
click at [736, 191] on icon "notify_security" at bounding box center [738, 194] width 6 height 7
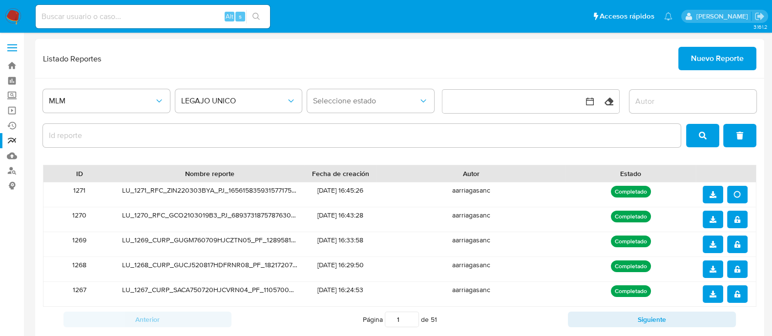
click at [701, 198] on div at bounding box center [726, 195] width 60 height 24
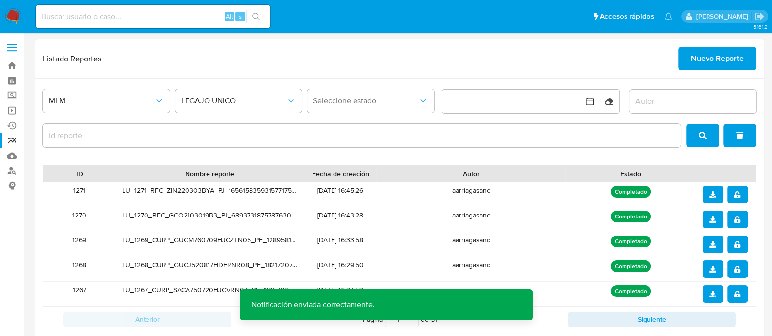
click at [714, 191] on icon "download" at bounding box center [713, 194] width 7 height 7
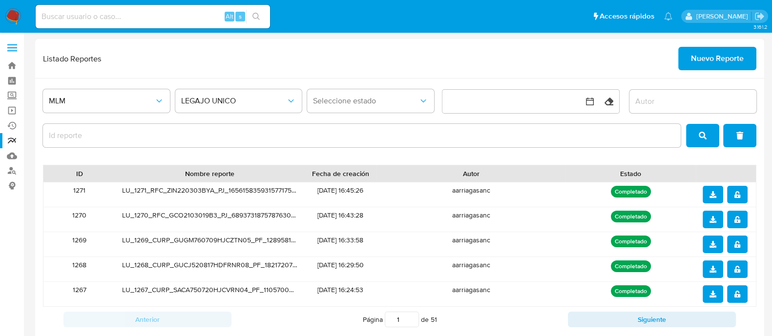
click at [705, 52] on span "Nuevo Reporte" at bounding box center [717, 58] width 53 height 21
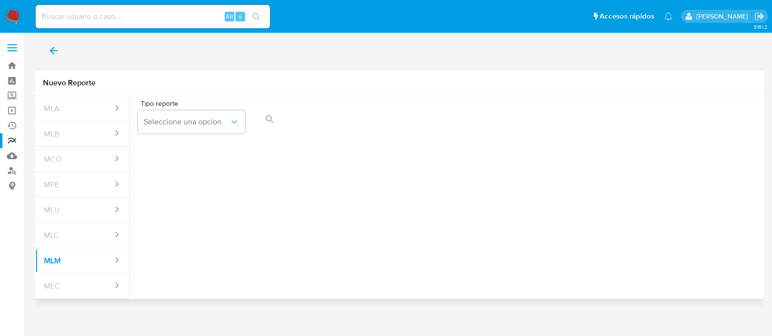
click at [178, 104] on span "Tipo reporte" at bounding box center [194, 103] width 107 height 7
click at [179, 118] on span "Seleccione una opcion" at bounding box center [187, 122] width 86 height 10
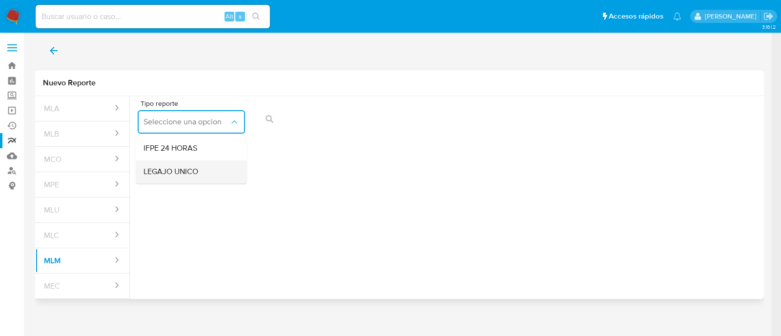
click at [181, 166] on div "LEGAJO UNICO" at bounding box center [189, 171] width 90 height 23
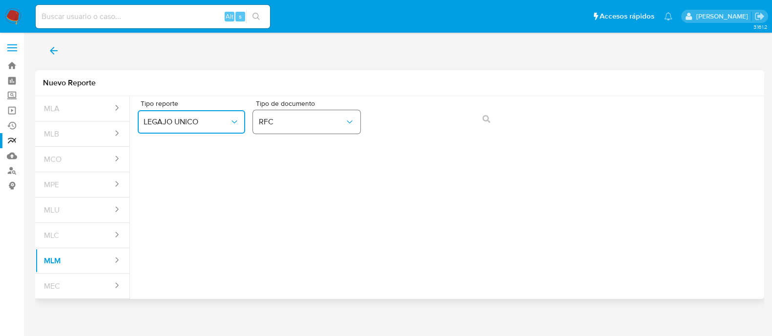
click at [335, 123] on span "RFC" at bounding box center [302, 122] width 86 height 10
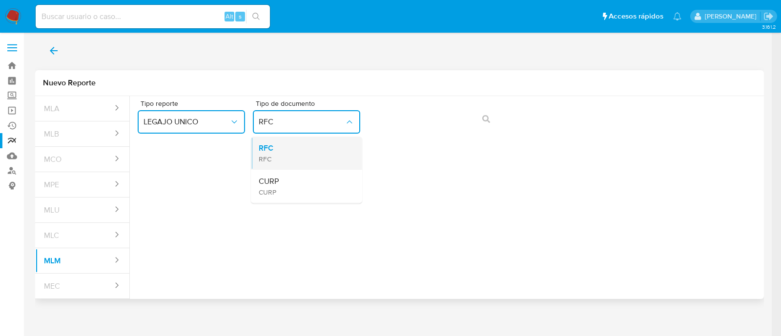
click at [332, 151] on div "RFC RFC" at bounding box center [304, 153] width 90 height 33
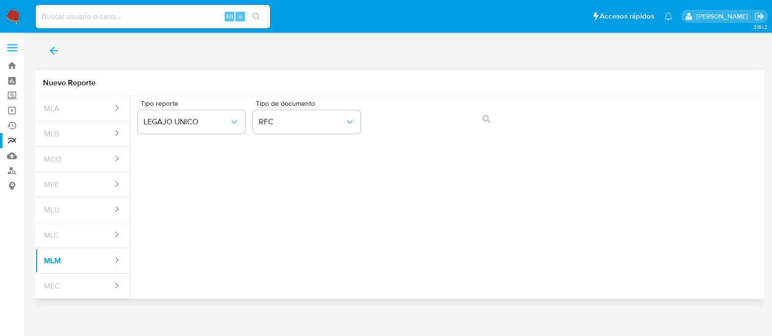
click at [415, 106] on div "Tipo reporte LEGAJO UNICO Tipo de documento RFC" at bounding box center [447, 119] width 619 height 38
click at [483, 124] on span "action-search" at bounding box center [487, 118] width 8 height 21
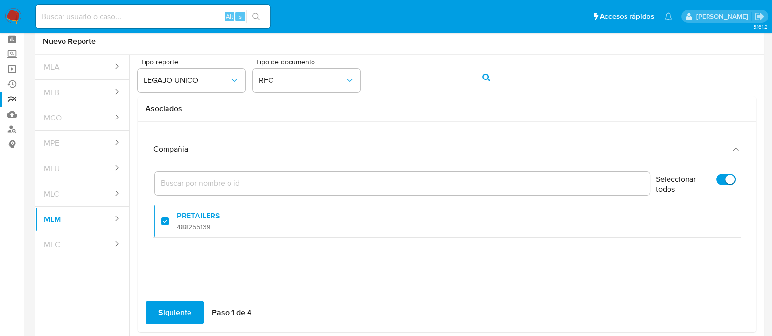
scroll to position [61, 0]
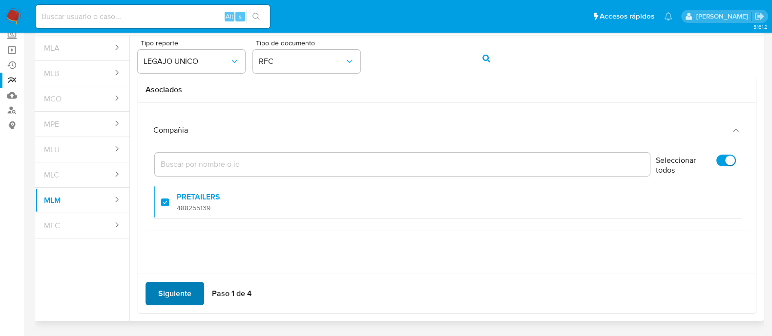
click at [188, 286] on span "Siguiente" at bounding box center [174, 293] width 33 height 21
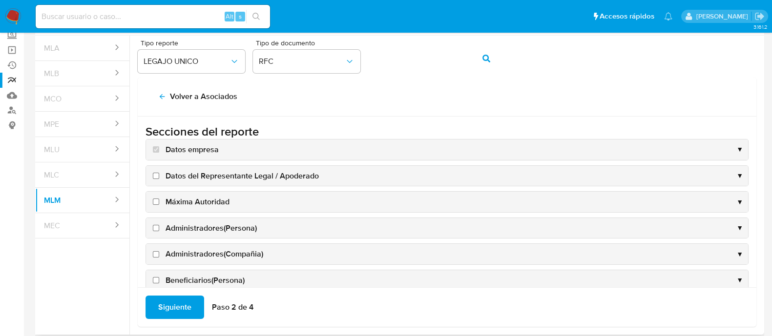
click at [157, 176] on input "Datos del Representante Legal / Apoderado" at bounding box center [156, 176] width 6 height 6
checkbox input "true"
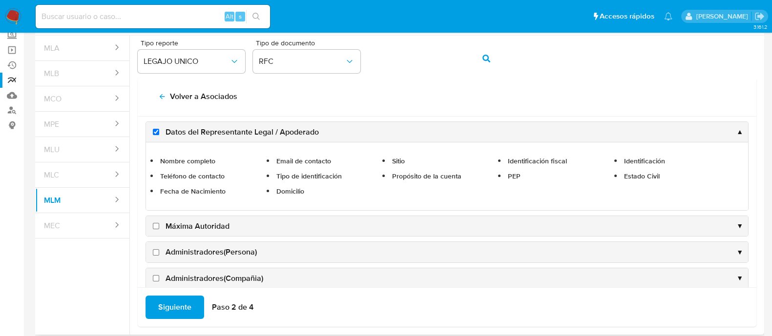
scroll to position [122, 0]
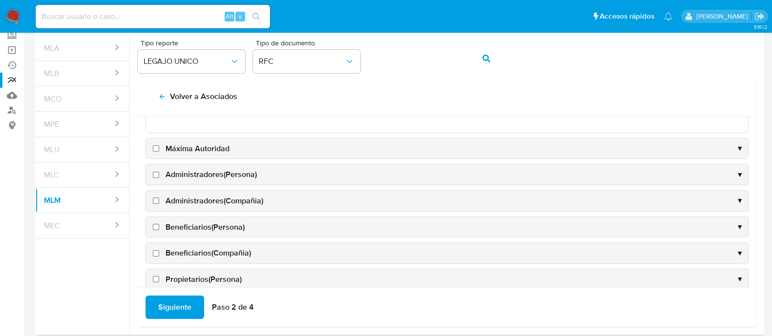
click at [153, 146] on input "Máxima Autoridad" at bounding box center [156, 149] width 6 height 6
checkbox input "true"
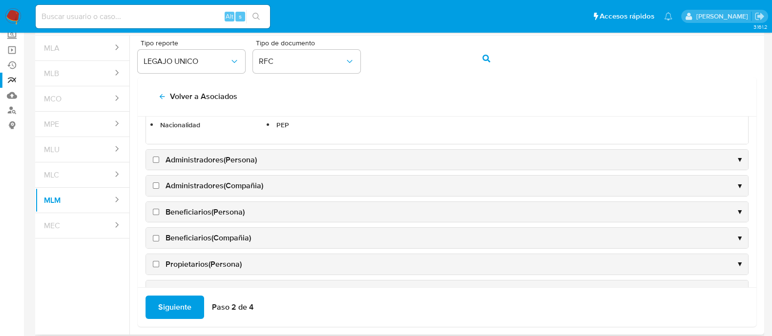
click at [157, 158] on input "Administradores(Persona)" at bounding box center [156, 160] width 6 height 6
checkbox input "true"
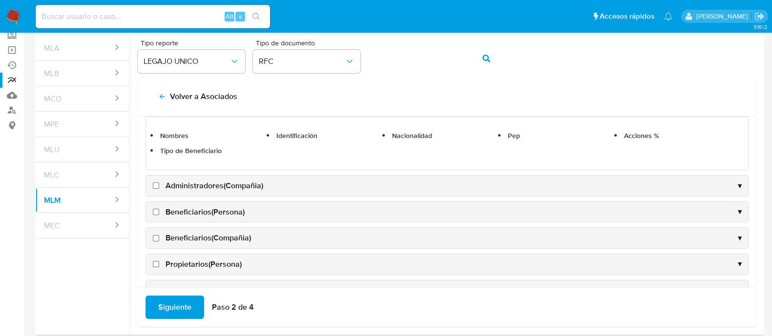
click at [156, 187] on input "Administradores(Compañia)" at bounding box center [156, 186] width 6 height 6
checkbox input "true"
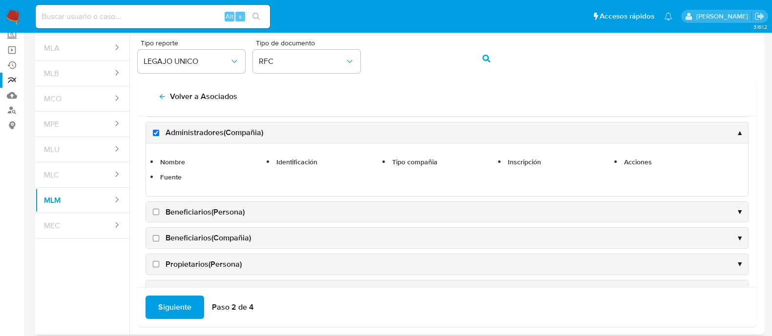
click at [156, 209] on input "Beneficiarios(Persona)" at bounding box center [156, 212] width 6 height 6
checkbox input "true"
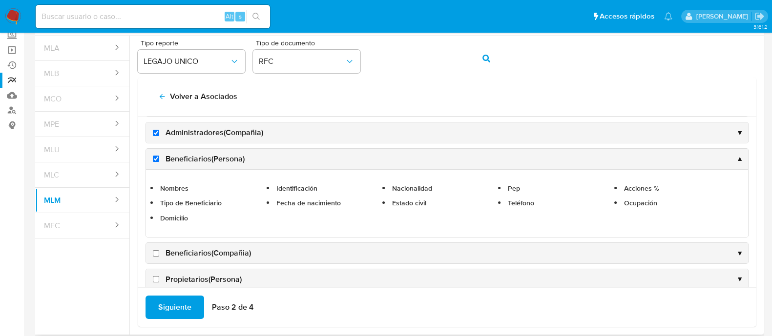
click at [158, 251] on input "Beneficiarios(Compañia)" at bounding box center [156, 254] width 6 height 6
checkbox input "true"
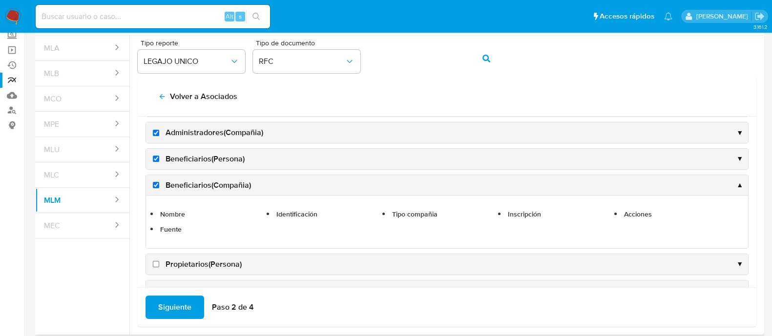
click at [156, 261] on input "Propietarios(Persona)" at bounding box center [156, 264] width 6 height 6
checkbox input "true"
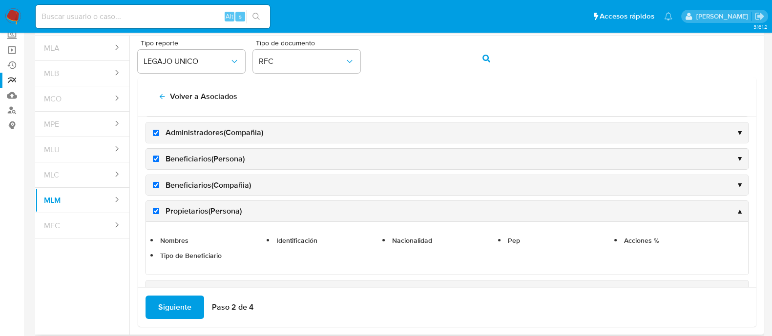
scroll to position [183, 0]
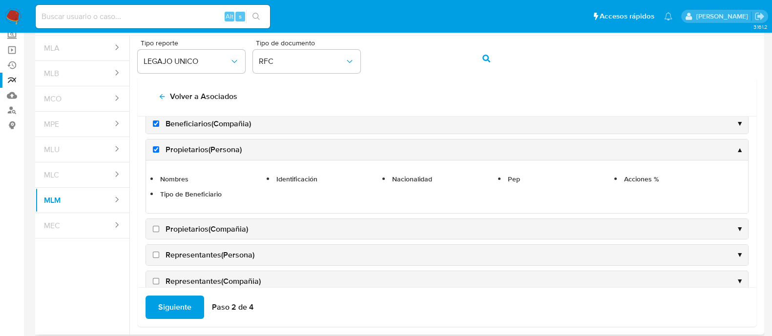
click at [155, 234] on div "Propietarios(Compañia) ▼" at bounding box center [447, 229] width 602 height 21
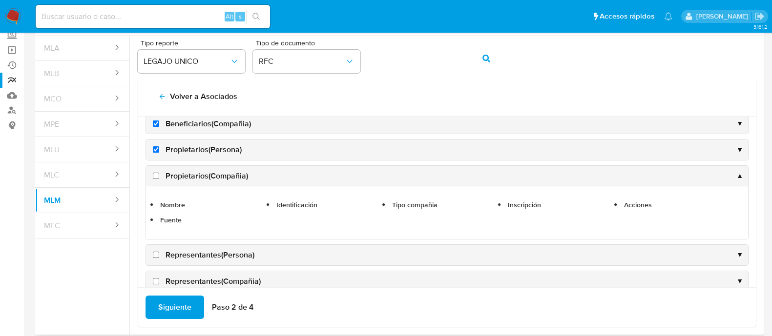
click at [156, 253] on input "Representantes(Persona)" at bounding box center [156, 255] width 6 height 6
checkbox input "true"
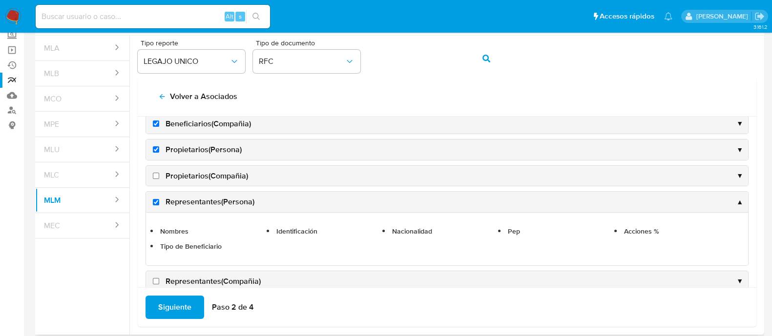
click at [155, 174] on input "Propietarios(Compañia)" at bounding box center [156, 176] width 6 height 6
checkbox input "true"
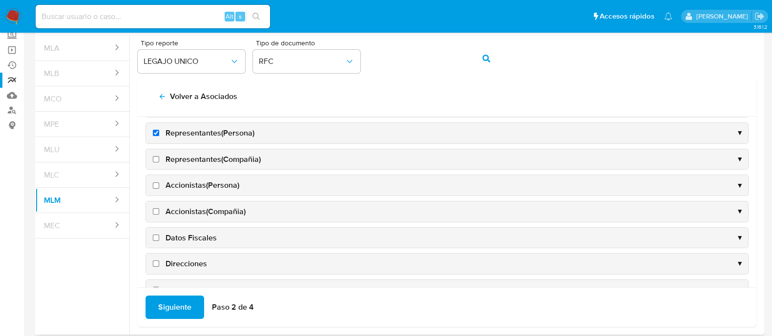
click at [159, 156] on input "Representantes(Compañia)" at bounding box center [156, 159] width 6 height 6
checkbox input "true"
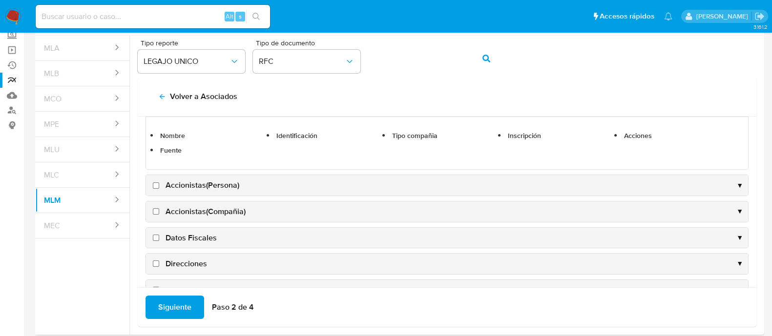
scroll to position [252, 0]
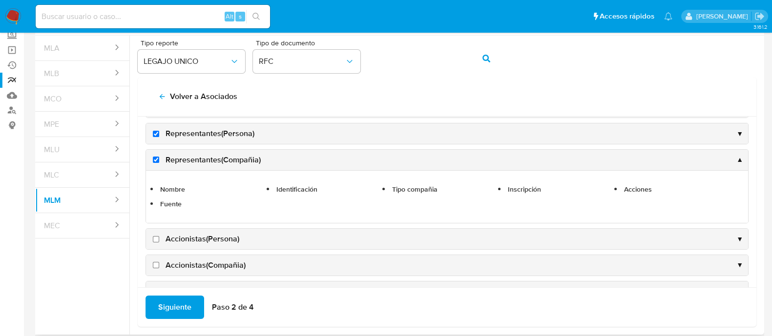
click at [158, 236] on input "Accionistas(Persona)" at bounding box center [156, 239] width 6 height 6
checkbox input "true"
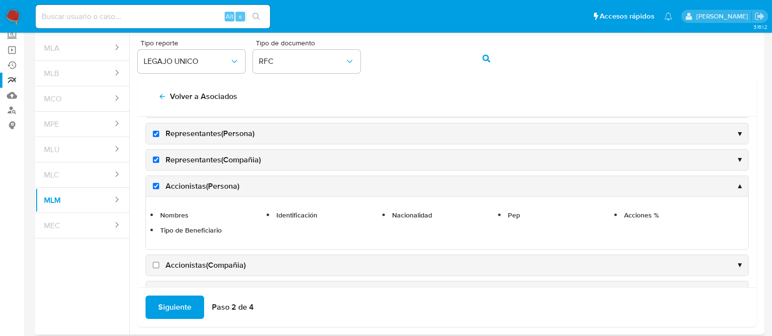
click at [156, 260] on label "Accionistas(Compañia)" at bounding box center [198, 265] width 95 height 11
click at [156, 262] on input "Accionistas(Compañia)" at bounding box center [156, 265] width 6 height 6
checkbox input "true"
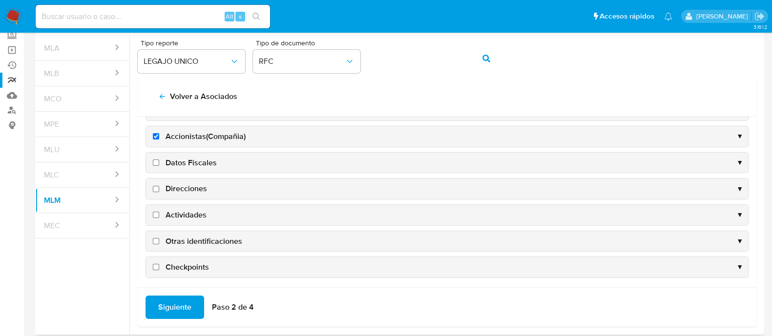
scroll to position [327, 0]
click at [158, 160] on input "Datos Fiscales" at bounding box center [156, 163] width 6 height 6
checkbox input "true"
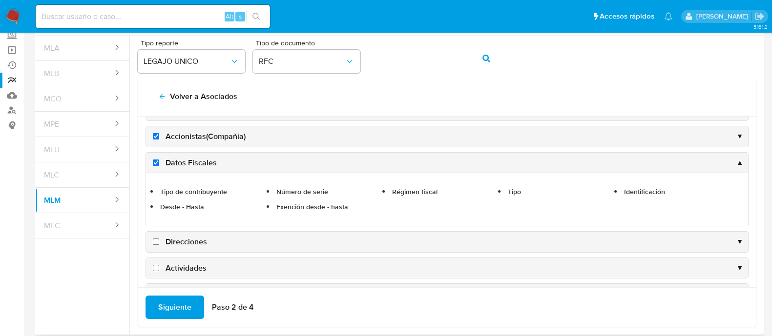
click at [154, 240] on input "Direcciones" at bounding box center [156, 242] width 6 height 6
checkbox input "true"
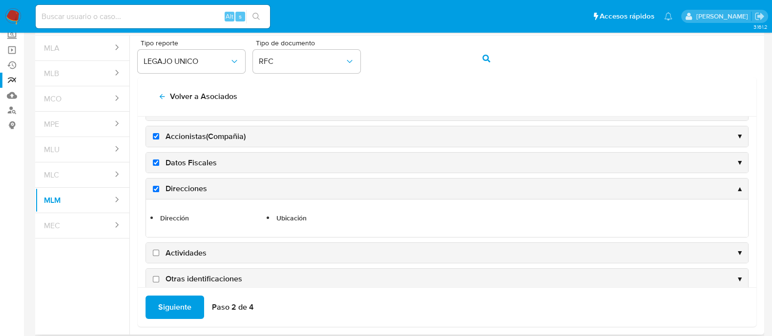
click at [158, 250] on input "Actividades" at bounding box center [156, 253] width 6 height 6
checkbox input "true"
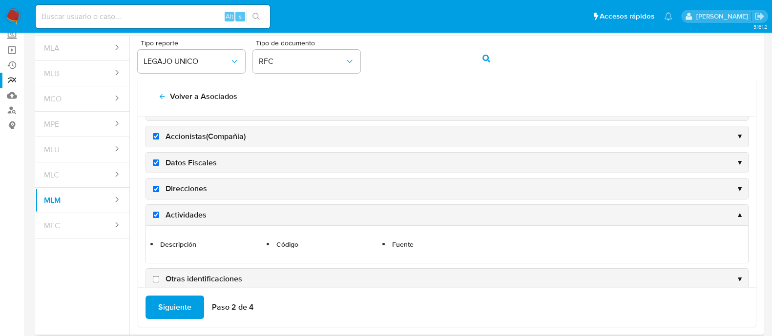
click at [157, 276] on input "Otras identificaciones" at bounding box center [156, 279] width 6 height 6
checkbox input "true"
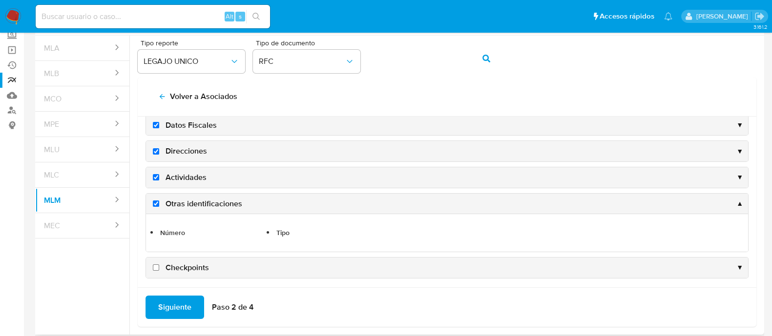
scroll to position [365, 0]
click at [157, 264] on input "Checkpoints" at bounding box center [156, 267] width 6 height 6
checkbox input "true"
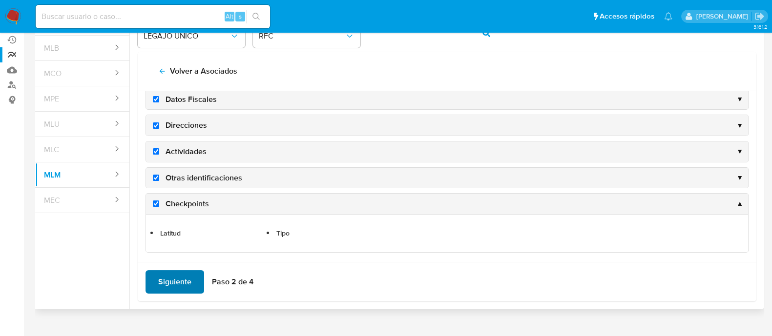
scroll to position [100, 0]
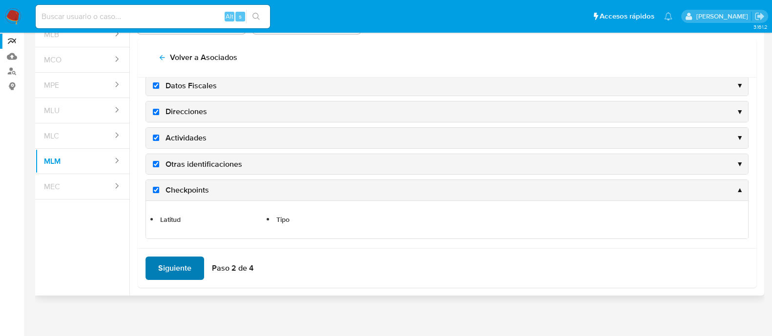
click at [173, 263] on span "Siguiente" at bounding box center [174, 268] width 33 height 21
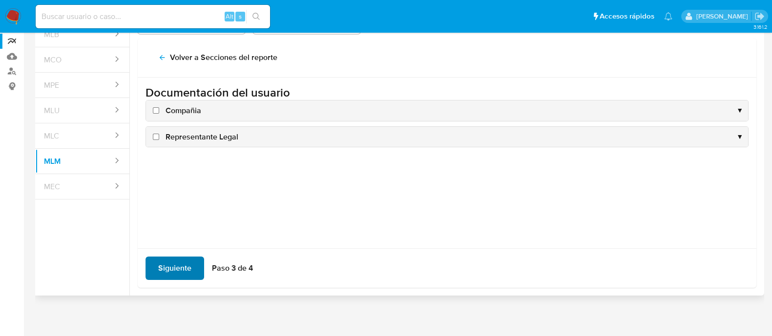
scroll to position [0, 0]
click at [151, 109] on label "Compañia" at bounding box center [176, 110] width 50 height 11
click at [153, 109] on input "Compañia" at bounding box center [156, 110] width 6 height 6
checkbox input "true"
click at [155, 140] on label "Representante Legal" at bounding box center [194, 137] width 87 height 11
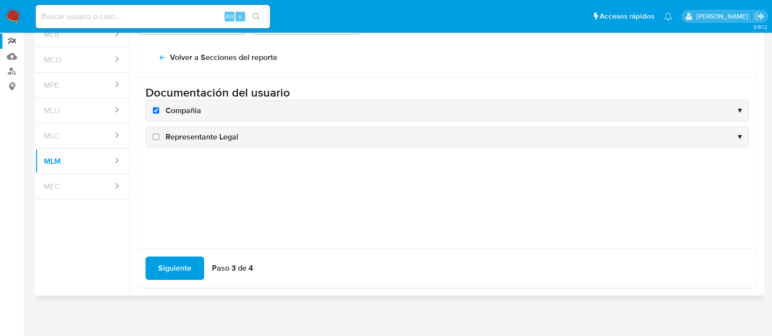
click at [155, 140] on input "Representante Legal" at bounding box center [156, 137] width 6 height 6
checkbox input "true"
click at [172, 268] on span "Siguiente" at bounding box center [174, 268] width 33 height 21
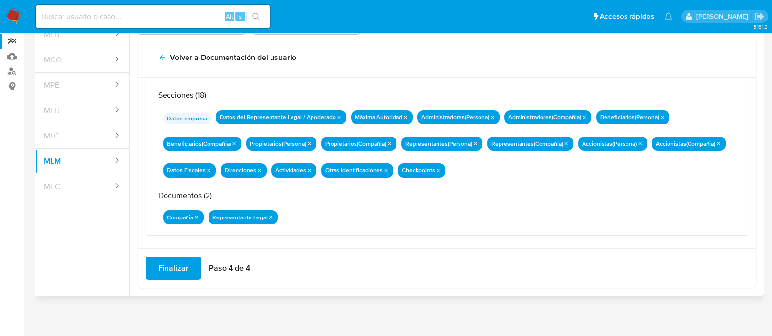
scroll to position [85, 0]
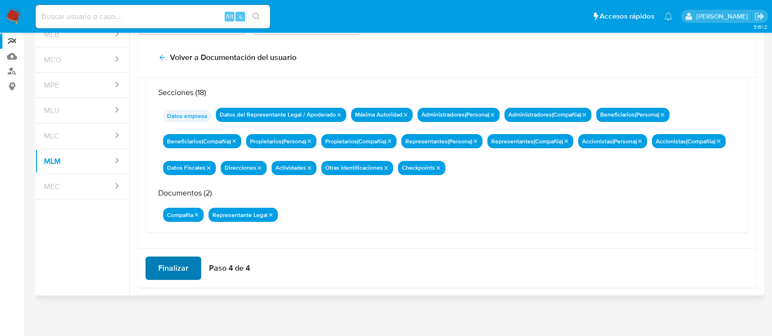
click at [176, 271] on span "Finalizar" at bounding box center [173, 268] width 30 height 21
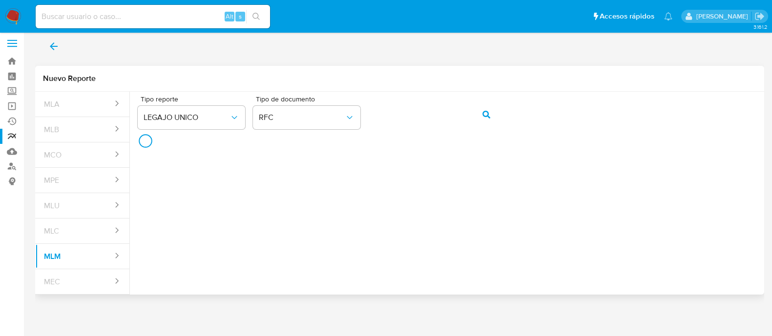
scroll to position [3, 0]
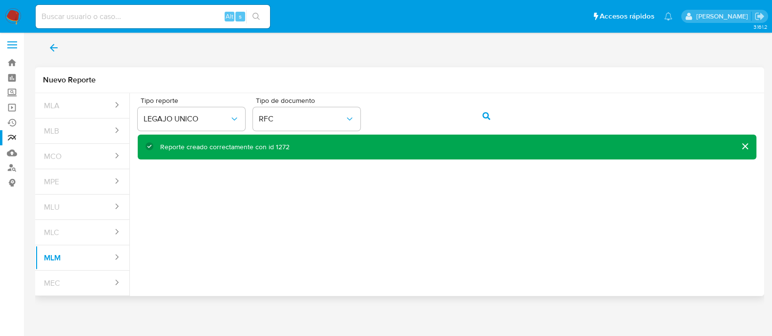
click at [61, 50] on button "back" at bounding box center [53, 47] width 37 height 23
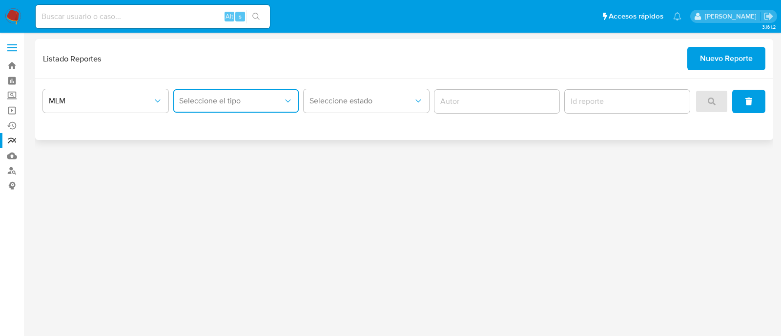
click at [261, 94] on button "Seleccione el tipo" at bounding box center [236, 100] width 126 height 23
click at [257, 150] on div "LEGAJO UNICO" at bounding box center [233, 150] width 108 height 23
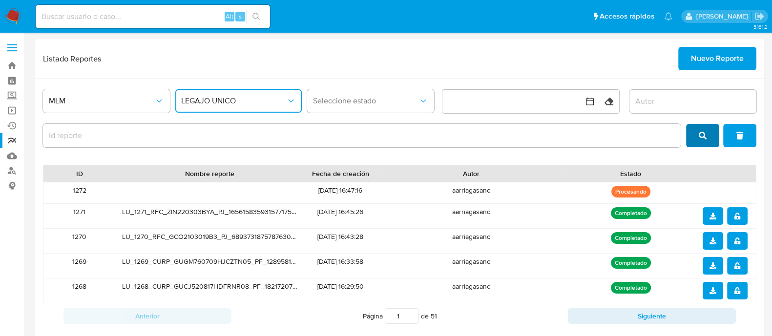
click at [706, 129] on span "search" at bounding box center [703, 135] width 8 height 21
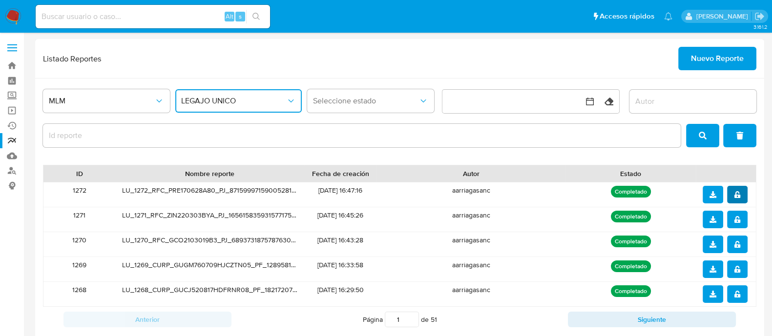
click at [731, 192] on button "notify_security" at bounding box center [737, 195] width 21 height 18
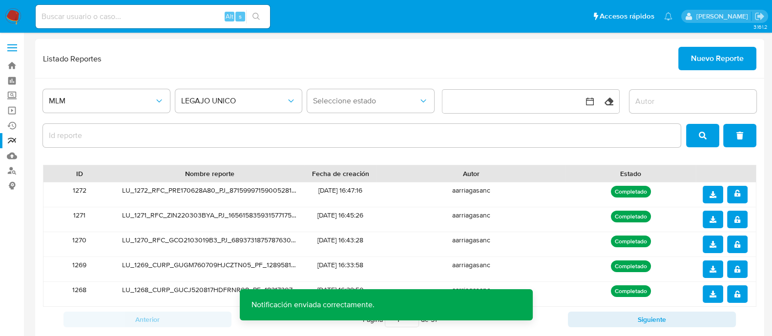
click at [711, 195] on icon "download" at bounding box center [713, 194] width 7 height 7
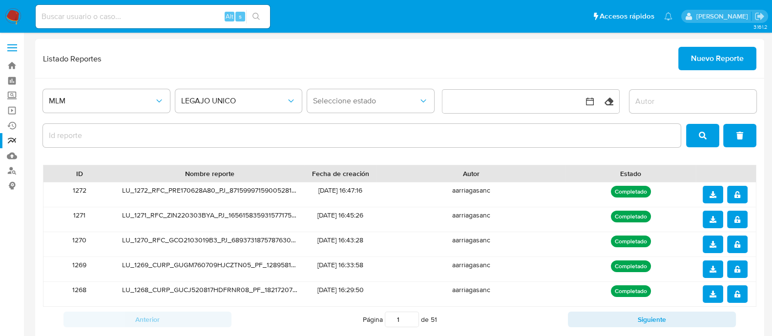
click at [706, 57] on span "Nuevo Reporte" at bounding box center [717, 58] width 53 height 21
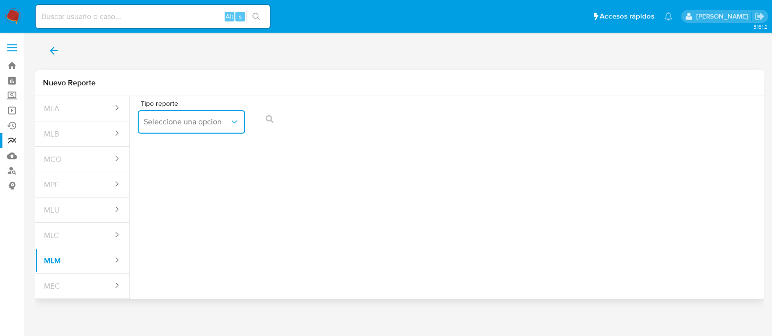
click at [223, 126] on span "Seleccione una opcion" at bounding box center [187, 122] width 86 height 10
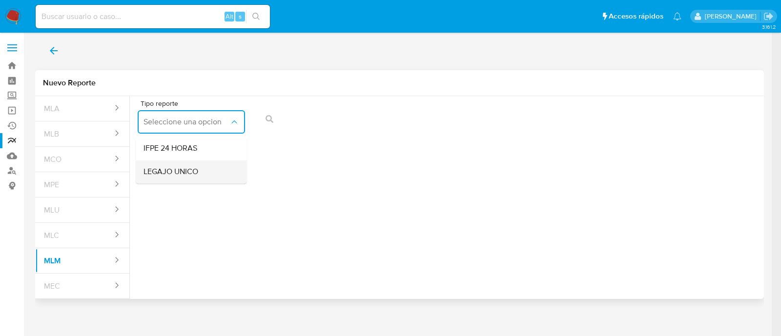
click at [208, 169] on div "LEGAJO UNICO" at bounding box center [189, 171] width 90 height 23
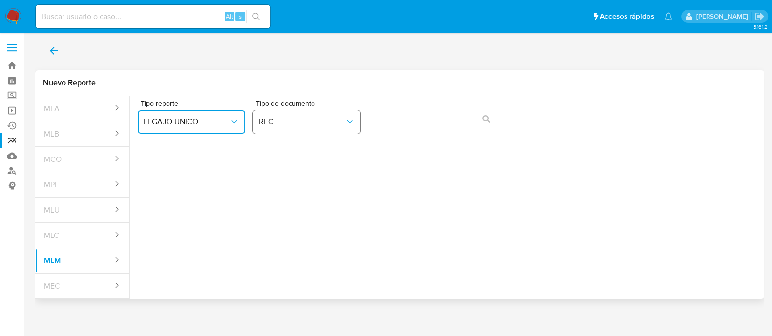
click at [333, 116] on button "RFC" at bounding box center [306, 121] width 107 height 23
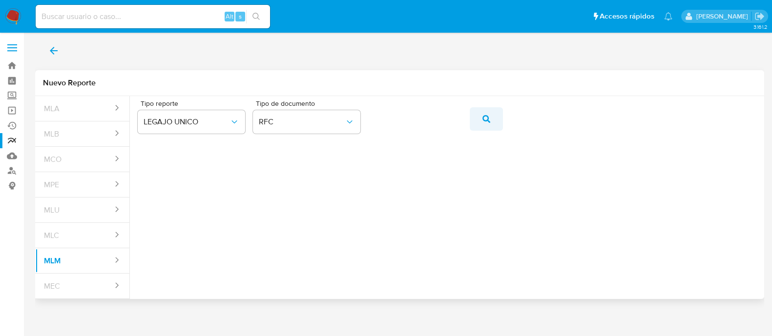
click at [485, 122] on icon "action-search" at bounding box center [487, 119] width 8 height 8
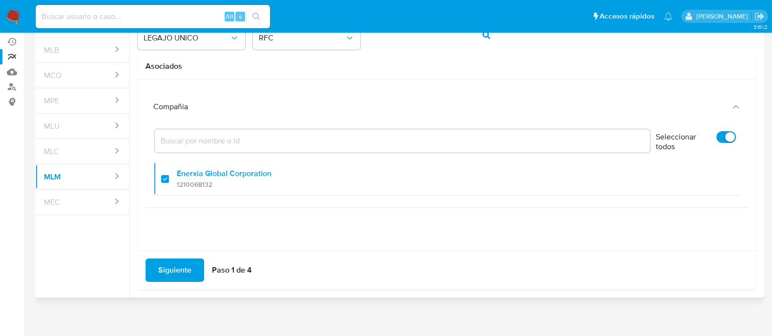
scroll to position [86, 0]
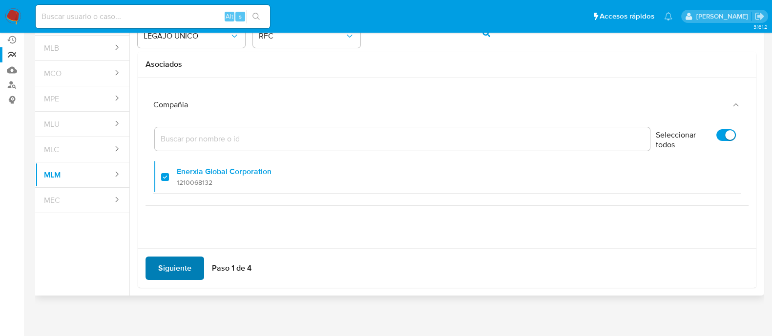
click at [172, 269] on span "Siguiente" at bounding box center [174, 268] width 33 height 21
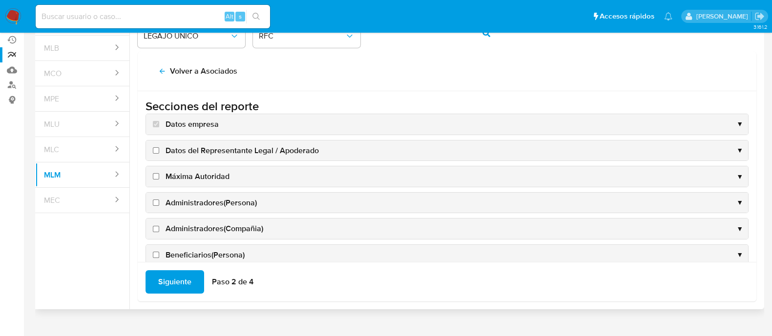
click at [157, 147] on input "Datos del Representante Legal / Apoderado" at bounding box center [156, 150] width 6 height 6
checkbox input "true"
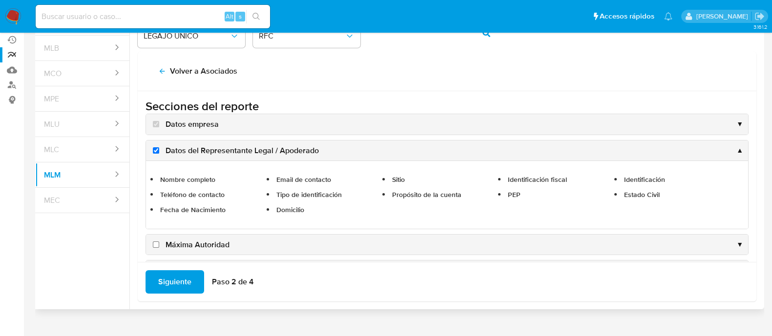
click at [163, 241] on label "Máxima Autoridad" at bounding box center [190, 245] width 79 height 11
click at [159, 242] on input "Máxima Autoridad" at bounding box center [156, 245] width 6 height 6
checkbox input "true"
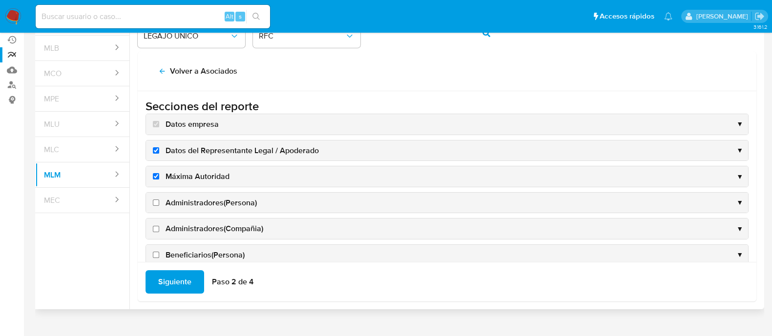
click at [154, 205] on label "Administradores(Persona)" at bounding box center [204, 203] width 106 height 11
click at [154, 205] on input "Administradores(Persona)" at bounding box center [156, 203] width 6 height 6
checkbox input "true"
click at [156, 228] on input "Administradores(Compañia)" at bounding box center [156, 229] width 6 height 6
checkbox input "true"
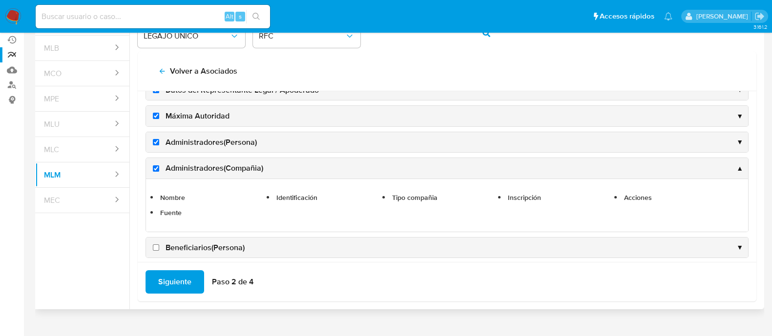
scroll to position [122, 0]
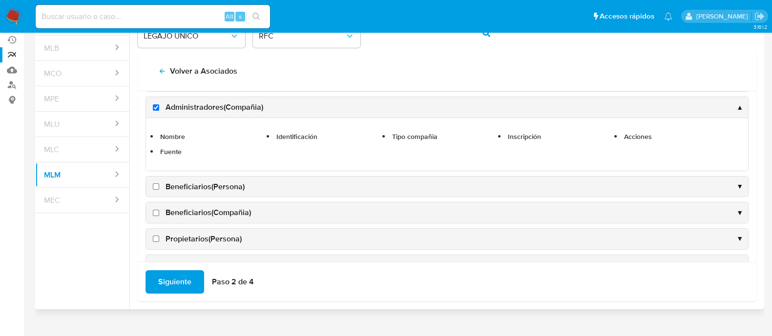
click at [156, 187] on input "Beneficiarios(Persona)" at bounding box center [156, 187] width 6 height 6
checkbox input "true"
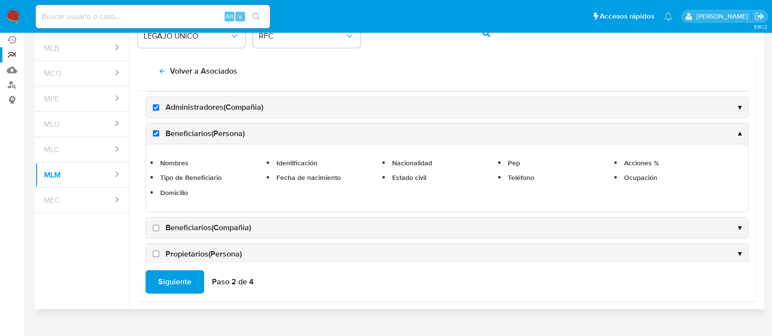
click at [159, 225] on input "Beneficiarios(Compañia)" at bounding box center [156, 228] width 6 height 6
checkbox input "true"
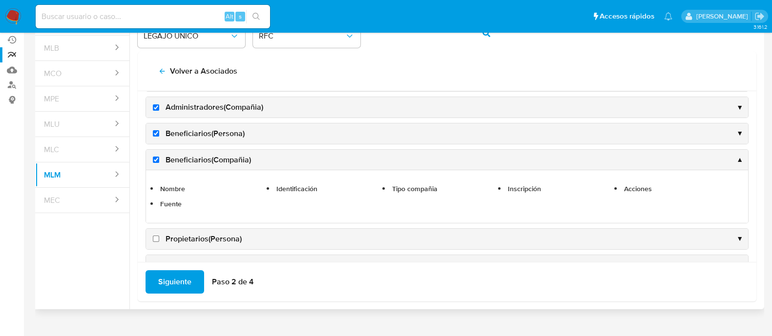
click at [155, 236] on input "Propietarios(Persona)" at bounding box center [156, 239] width 6 height 6
checkbox input "true"
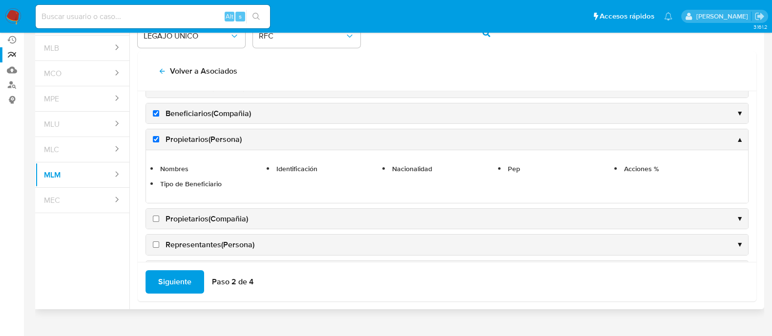
scroll to position [183, 0]
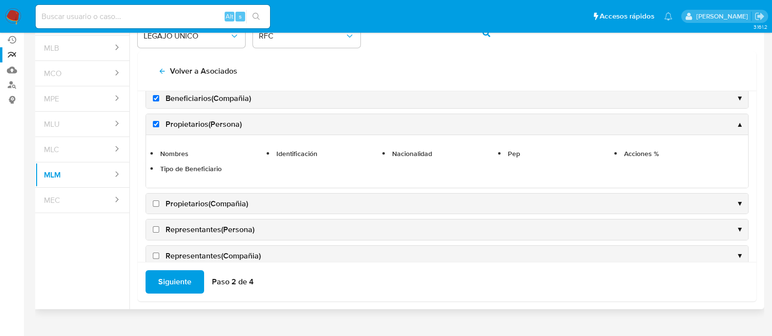
click at [154, 201] on input "Propietarios(Compañia)" at bounding box center [156, 204] width 6 height 6
checkbox input "true"
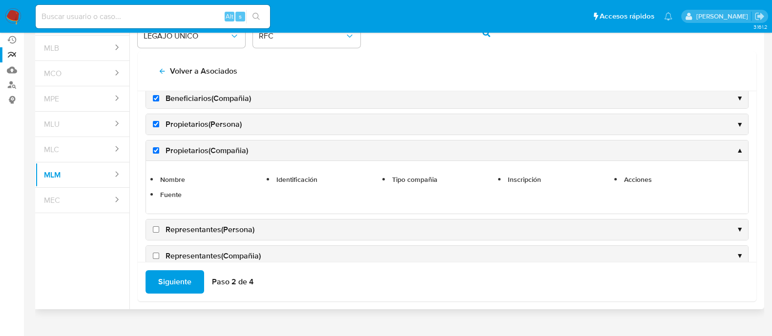
click at [156, 227] on input "Representantes(Persona)" at bounding box center [156, 230] width 6 height 6
checkbox input "true"
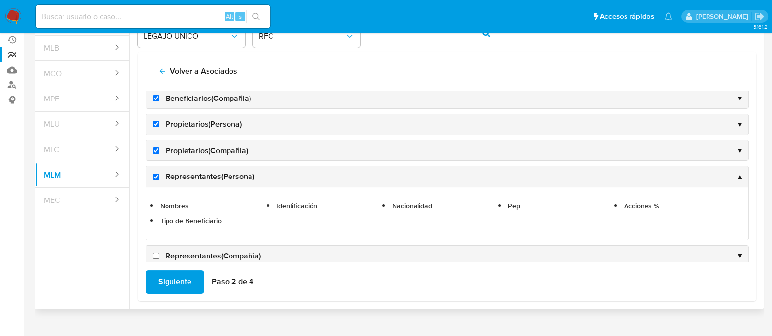
click at [156, 253] on input "Representantes(Compañia)" at bounding box center [156, 256] width 6 height 6
checkbox input "true"
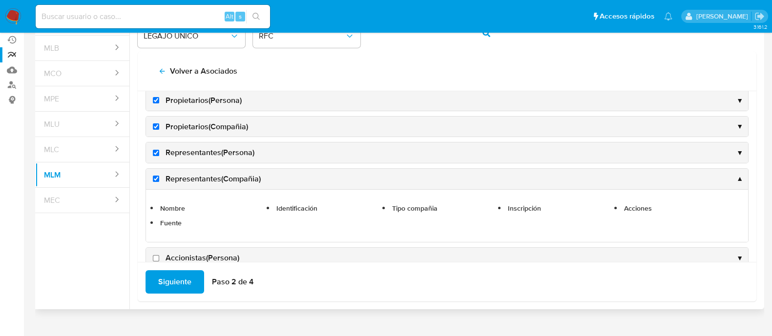
scroll to position [244, 0]
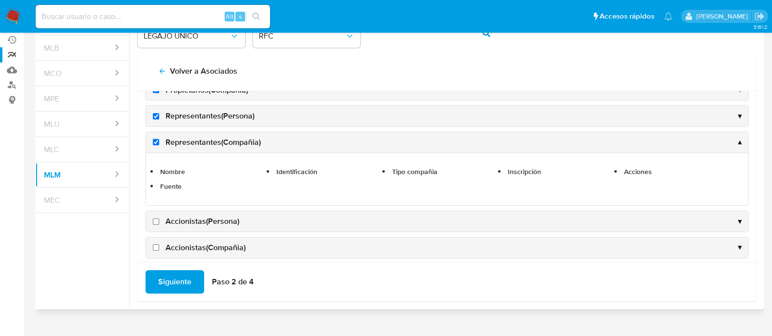
click at [155, 219] on input "Accionistas(Persona)" at bounding box center [156, 222] width 6 height 6
checkbox input "true"
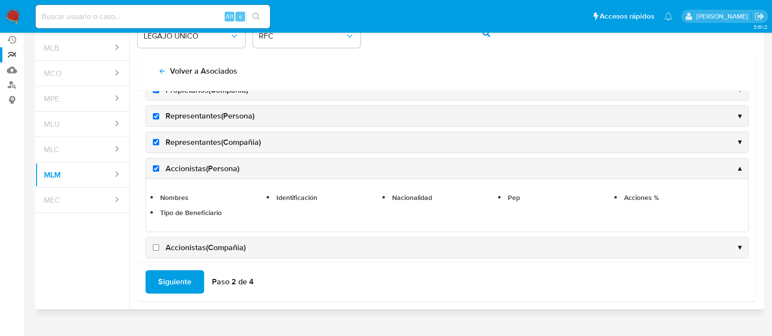
click at [155, 245] on input "Accionistas(Compañia)" at bounding box center [156, 248] width 6 height 6
checkbox input "true"
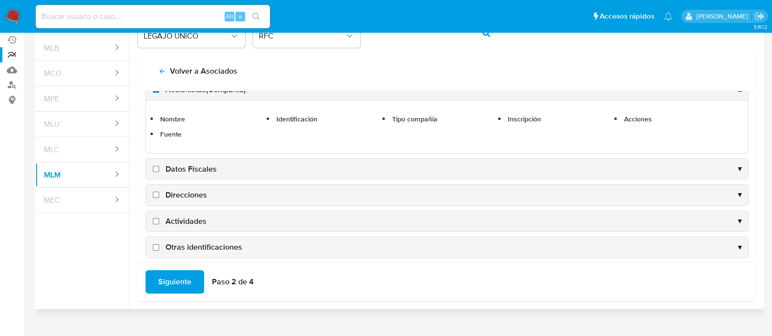
scroll to position [366, 0]
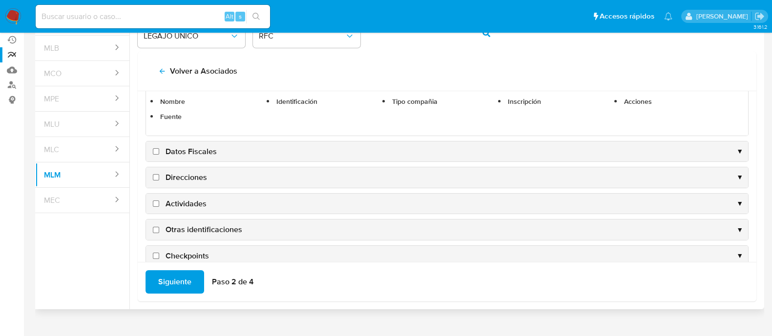
click at [156, 152] on label "Datos Fiscales" at bounding box center [184, 152] width 66 height 11
click at [156, 152] on input "Datos Fiscales" at bounding box center [156, 151] width 6 height 6
checkbox input "true"
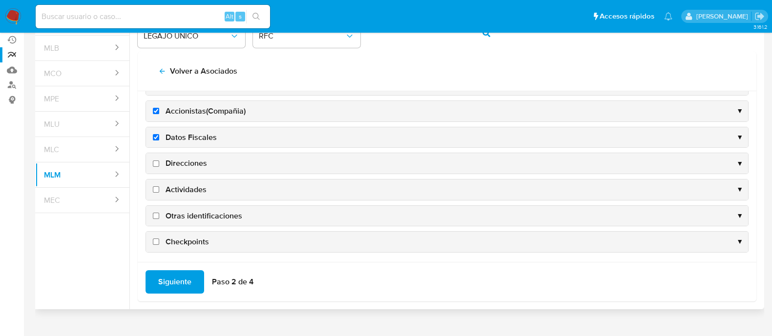
click at [157, 158] on label "Direcciones" at bounding box center [179, 163] width 56 height 11
click at [157, 161] on input "Direcciones" at bounding box center [156, 164] width 6 height 6
checkbox input "true"
click at [157, 187] on input "Actividades" at bounding box center [156, 190] width 6 height 6
checkbox input "true"
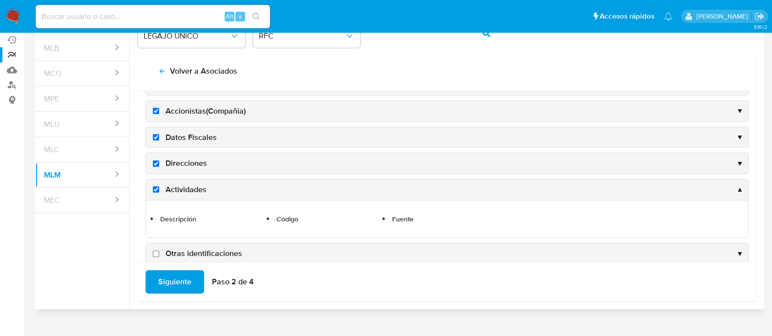
click at [154, 249] on label "Otras identificaciones" at bounding box center [196, 254] width 91 height 11
click at [154, 251] on input "Otras identificaciones" at bounding box center [156, 254] width 6 height 6
checkbox input "true"
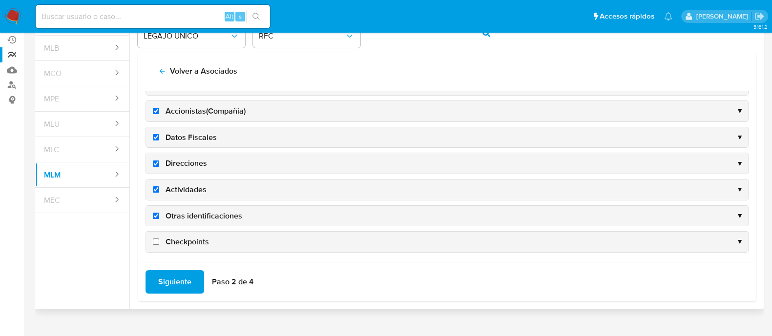
click at [157, 239] on input "Checkpoints" at bounding box center [156, 242] width 6 height 6
checkbox input "true"
click at [157, 280] on button "Siguiente" at bounding box center [175, 282] width 59 height 23
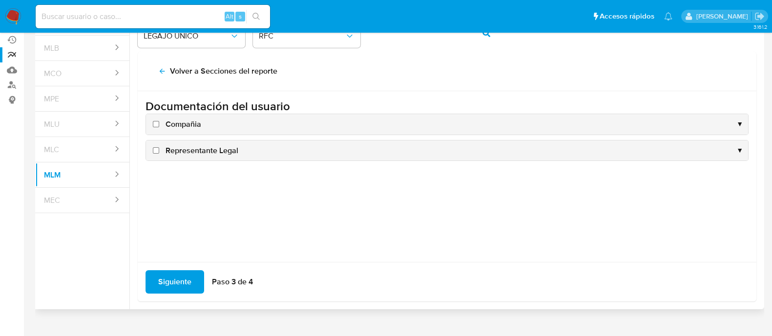
click at [159, 123] on input "Compañia" at bounding box center [156, 124] width 6 height 6
checkbox input "true"
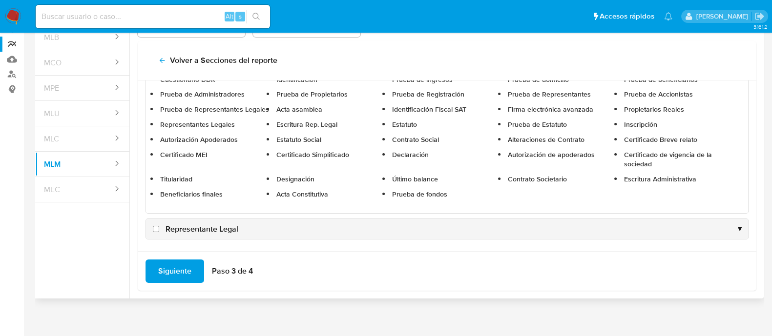
scroll to position [100, 0]
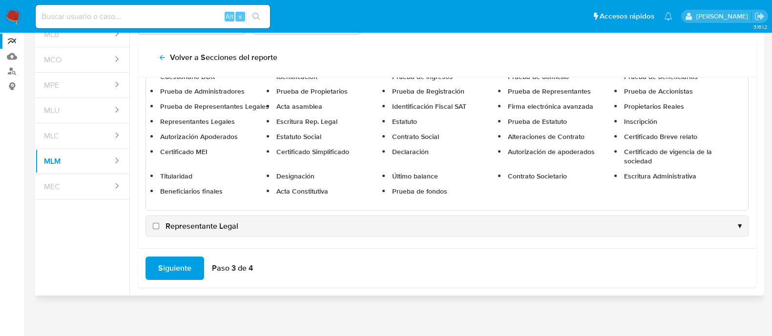
click at [157, 225] on input "Representante Legal" at bounding box center [156, 226] width 6 height 6
checkbox input "true"
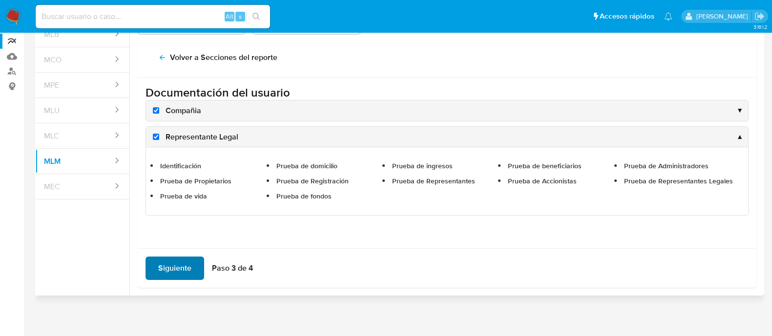
click at [171, 271] on span "Siguiente" at bounding box center [174, 268] width 33 height 21
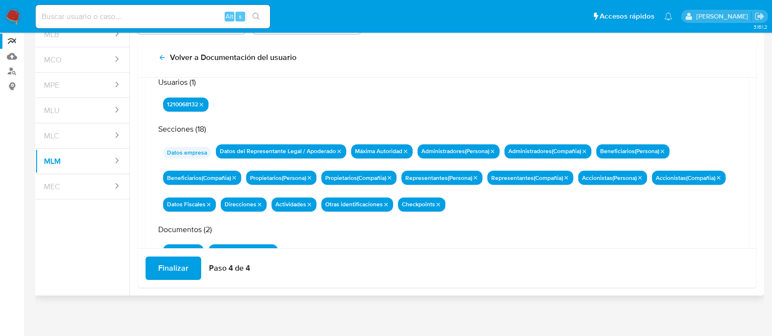
scroll to position [85, 0]
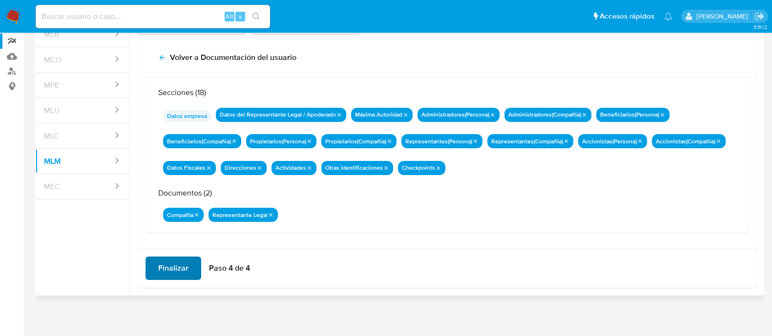
click at [174, 272] on span "Finalizar" at bounding box center [173, 268] width 30 height 21
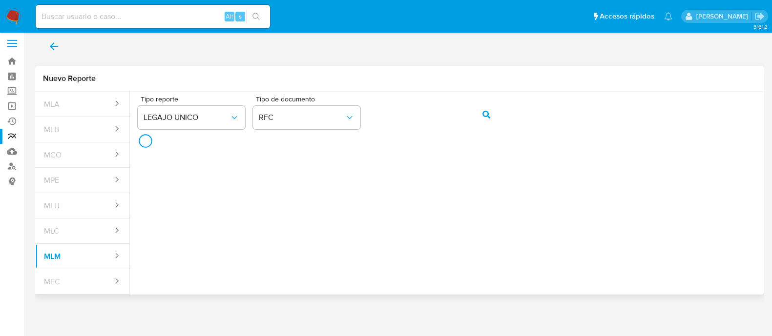
scroll to position [3, 0]
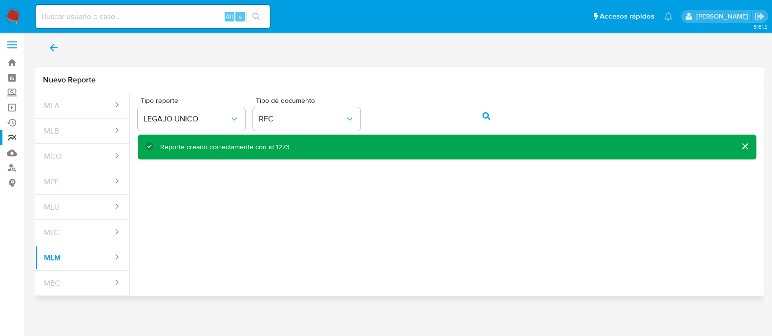
click at [53, 50] on icon "back" at bounding box center [54, 48] width 12 height 12
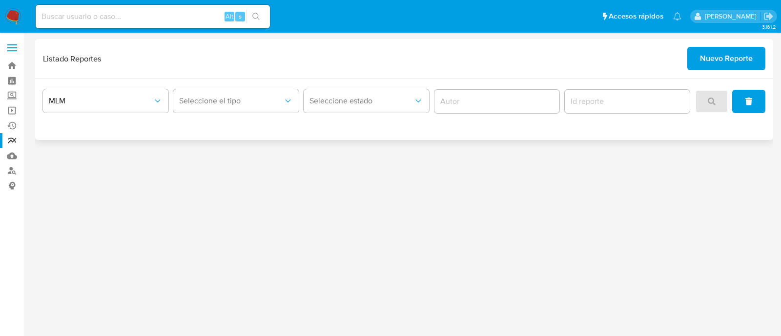
click at [222, 86] on div "Seleccione el tipo" at bounding box center [236, 101] width 126 height 30
click at [220, 113] on div "Seleccione el tipo" at bounding box center [236, 101] width 126 height 30
click at [229, 94] on button "Seleccione el tipo" at bounding box center [236, 100] width 126 height 23
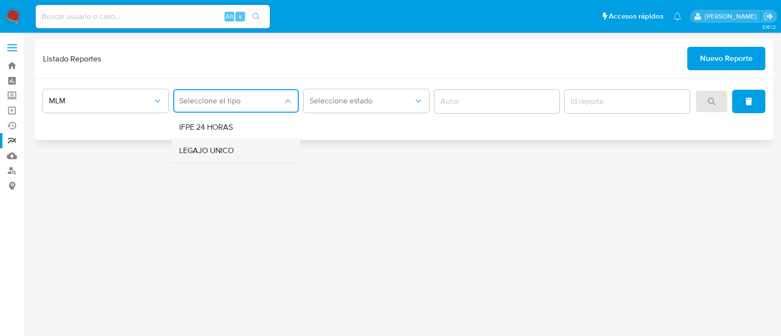
click at [238, 152] on div "LEGAJO UNICO" at bounding box center [233, 150] width 108 height 23
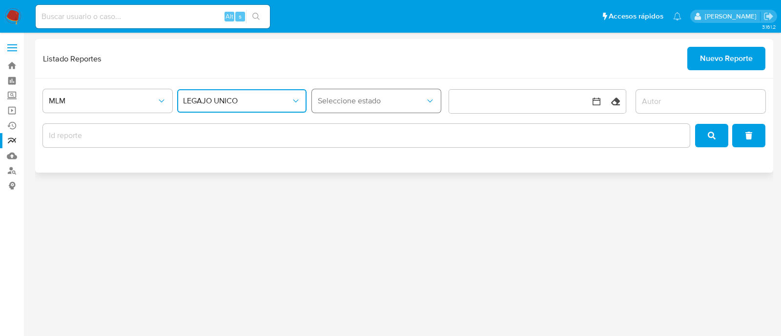
click at [373, 99] on span "Seleccione estado" at bounding box center [372, 101] width 108 height 10
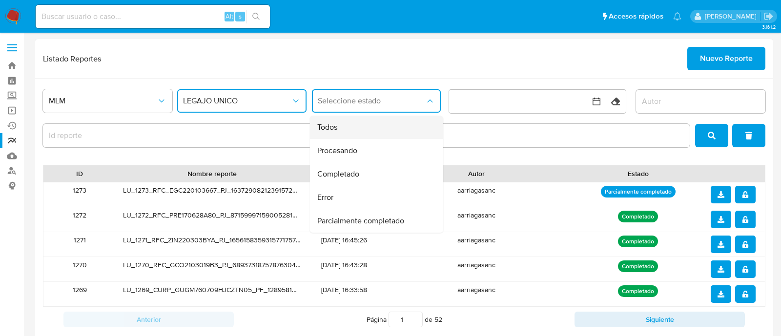
click at [354, 131] on div "Todos" at bounding box center [373, 127] width 112 height 23
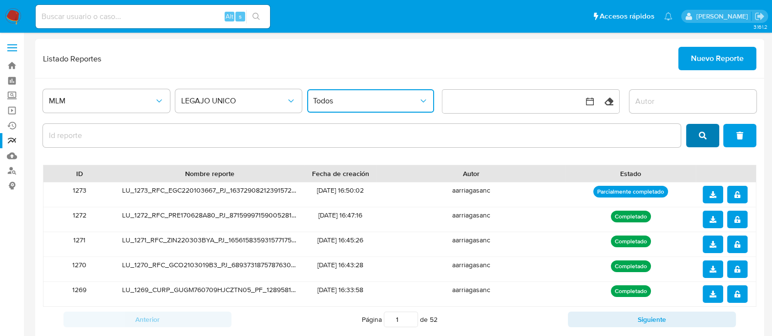
click at [699, 135] on icon "search" at bounding box center [703, 136] width 8 height 8
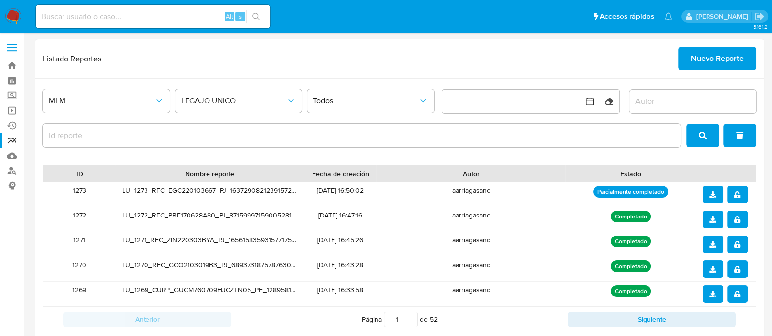
click at [542, 153] on div "MLM LEGAJO UNICO Todos Limpiar ID Nombre reporte Fecha de creación Autor Estado…" at bounding box center [399, 214] width 729 height 270
click at [531, 139] on input "report-id" at bounding box center [362, 135] width 638 height 13
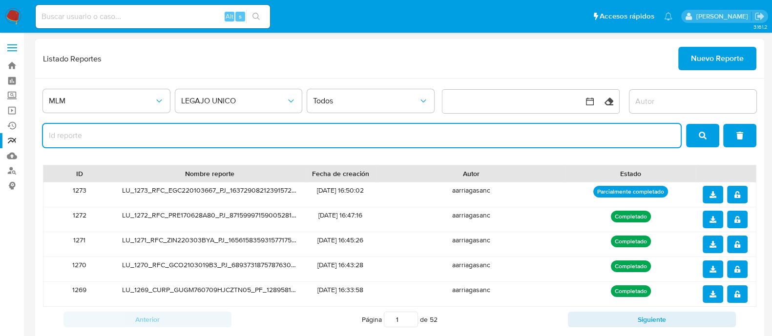
paste input "1"
type input "1273"
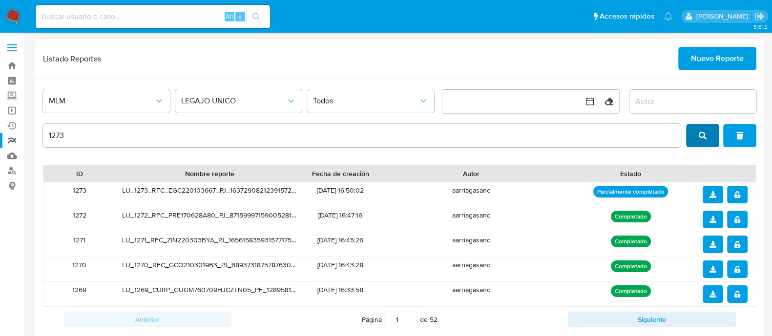
click at [701, 135] on icon "search" at bounding box center [703, 136] width 8 height 8
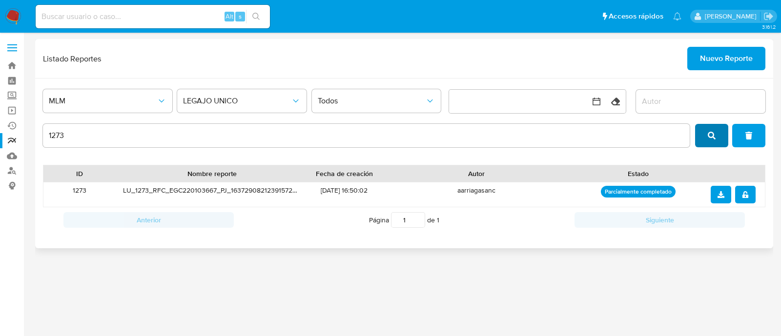
click at [713, 136] on icon "search" at bounding box center [712, 136] width 8 height 8
click at [750, 191] on button "notify_security" at bounding box center [745, 195] width 21 height 18
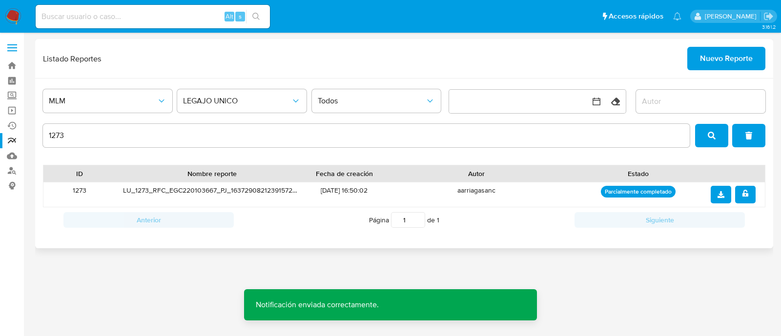
click at [727, 193] on button "download" at bounding box center [721, 195] width 21 height 18
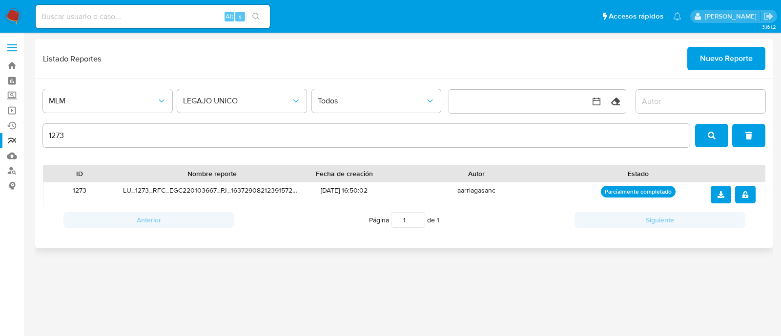
click at [697, 54] on button "Nuevo Reporte" at bounding box center [727, 58] width 78 height 23
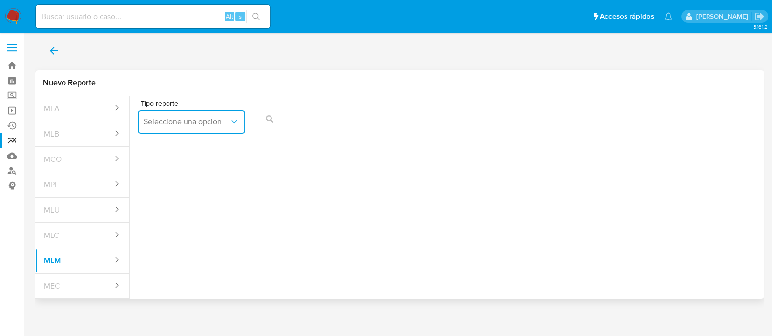
click at [181, 119] on span "Seleccione una opcion" at bounding box center [187, 122] width 86 height 10
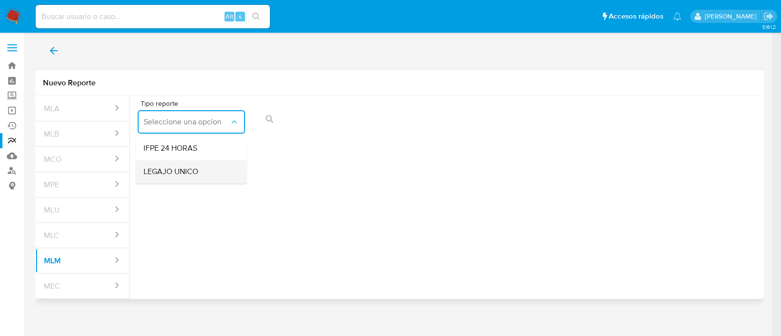
click at [174, 169] on span "LEGAJO UNICO" at bounding box center [171, 172] width 55 height 10
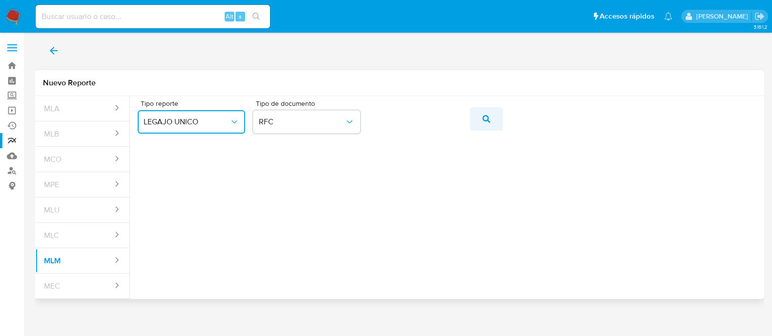
click at [491, 117] on button "action-search" at bounding box center [486, 118] width 33 height 23
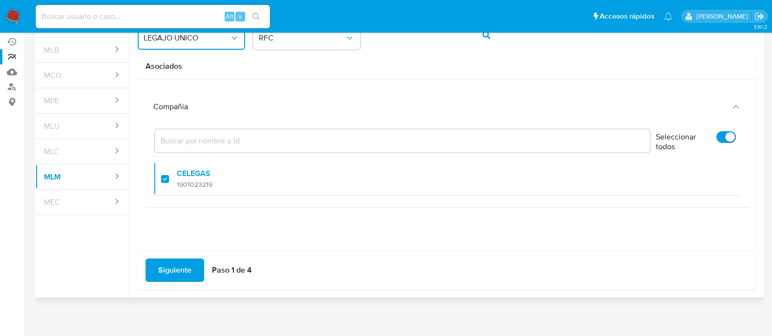
scroll to position [86, 0]
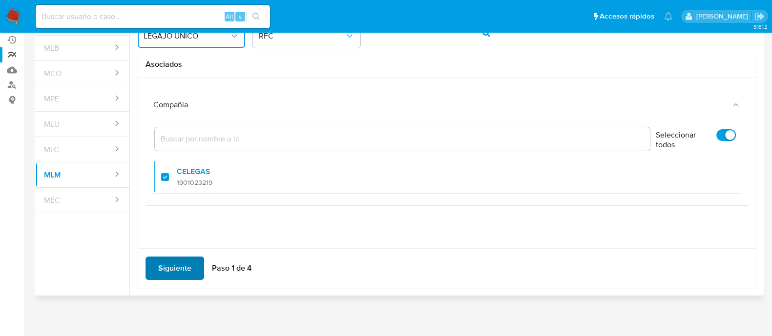
click at [190, 262] on span "Siguiente" at bounding box center [174, 268] width 33 height 21
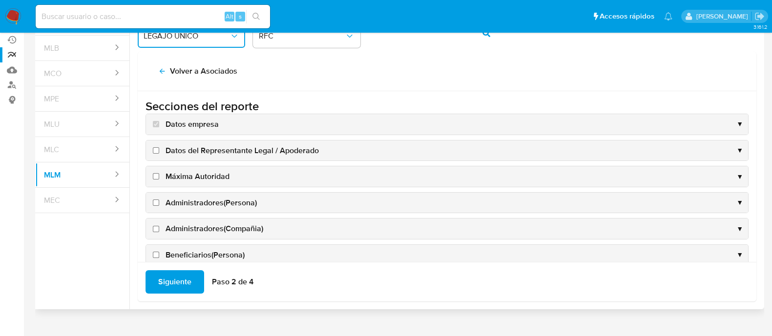
click at [158, 152] on input "Datos del Representante Legal / Apoderado" at bounding box center [156, 150] width 6 height 6
checkbox input "true"
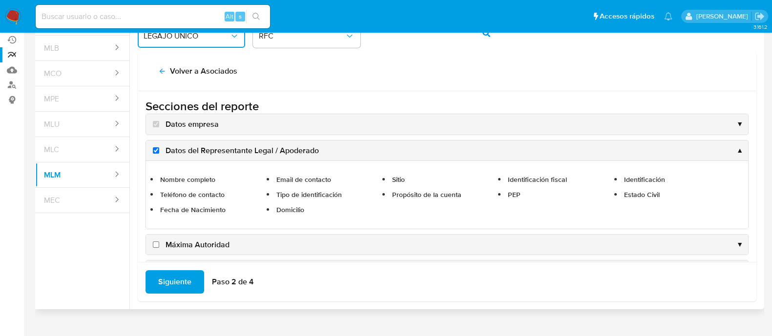
click at [154, 246] on input "Máxima Autoridad" at bounding box center [156, 245] width 6 height 6
checkbox input "true"
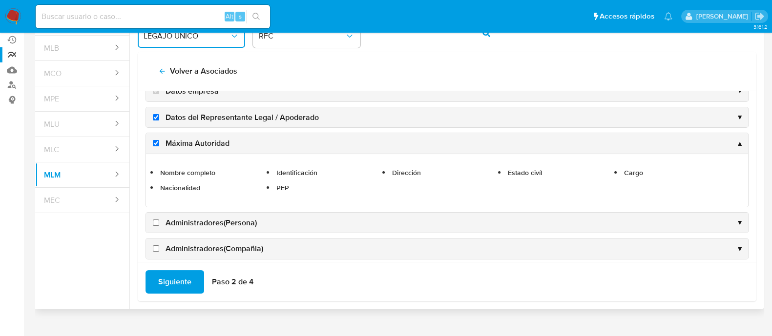
scroll to position [61, 0]
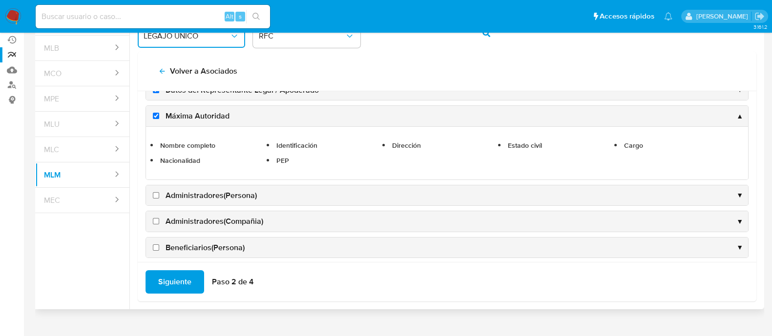
click at [156, 193] on input "Administradores(Persona)" at bounding box center [156, 195] width 6 height 6
checkbox input "true"
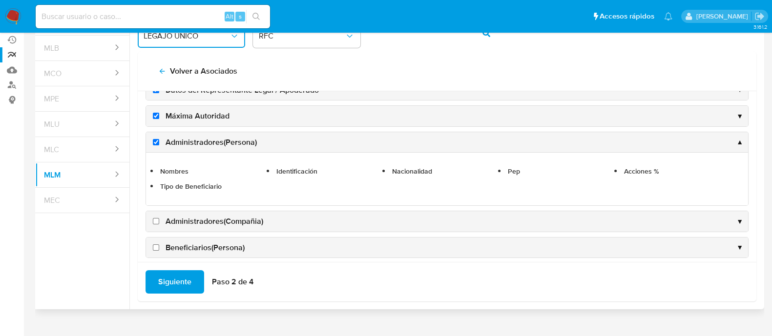
click at [156, 218] on input "Administradores(Compañia)" at bounding box center [156, 221] width 6 height 6
checkbox input "true"
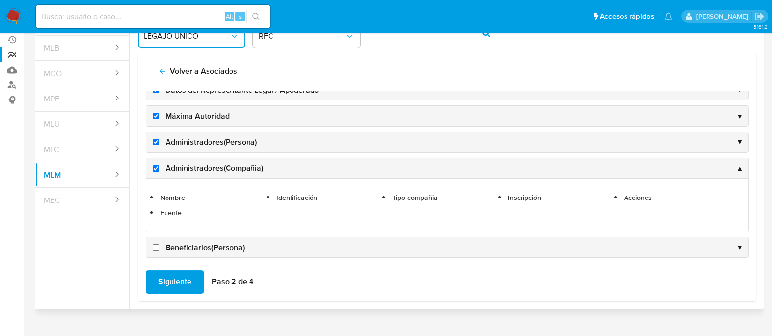
click at [156, 248] on input "Beneficiarios(Persona)" at bounding box center [156, 248] width 6 height 6
checkbox input "true"
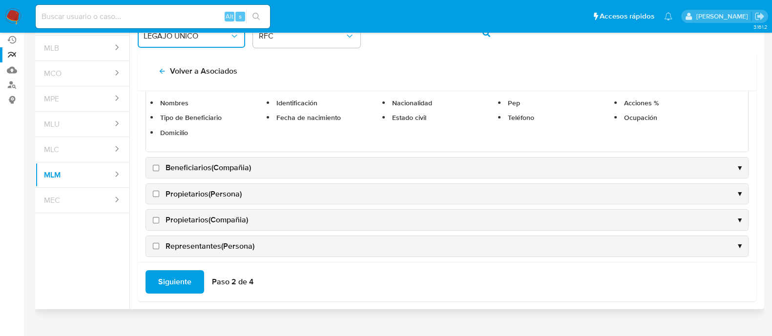
scroll to position [183, 0]
click at [156, 164] on input "Beneficiarios(Compañia)" at bounding box center [156, 167] width 6 height 6
checkbox input "true"
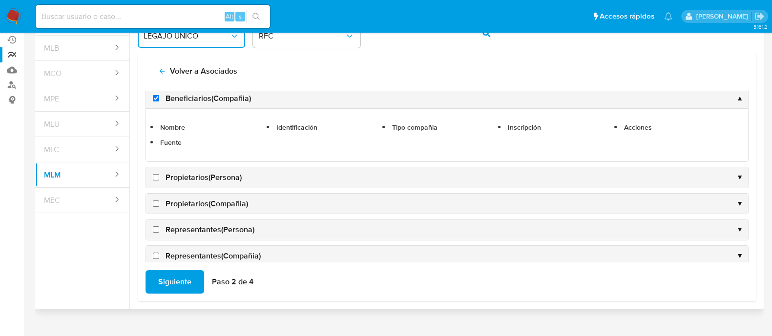
click at [156, 176] on input "Propietarios(Persona)" at bounding box center [156, 177] width 6 height 6
checkbox input "true"
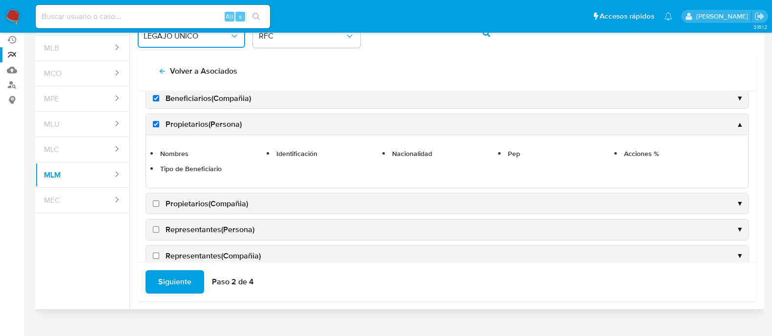
click at [156, 202] on input "Propietarios(Compañia)" at bounding box center [156, 204] width 6 height 6
checkbox input "true"
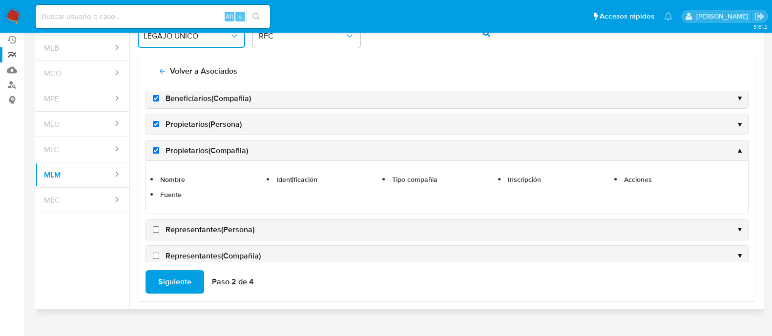
click at [155, 229] on input "Representantes(Persona)" at bounding box center [156, 230] width 6 height 6
checkbox input "true"
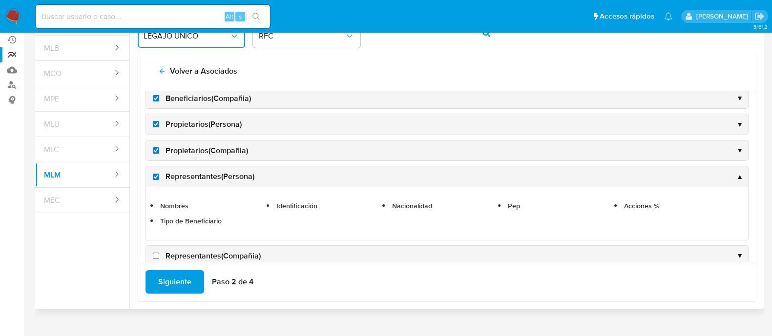
click at [155, 253] on input "Representantes(Compañia)" at bounding box center [156, 256] width 6 height 6
checkbox input "true"
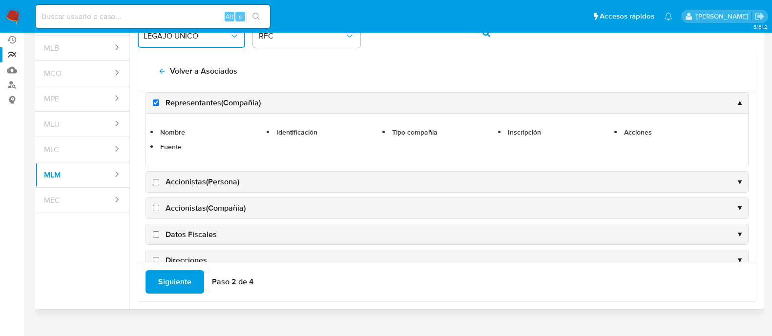
scroll to position [305, 0]
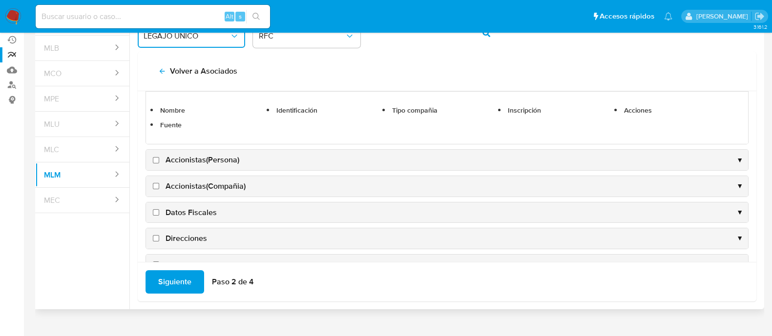
click at [155, 157] on input "Accionistas(Persona)" at bounding box center [156, 160] width 6 height 6
checkbox input "true"
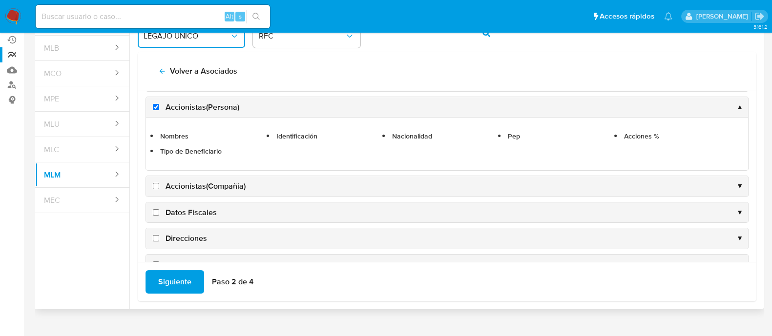
click at [157, 184] on input "Accionistas(Compañia)" at bounding box center [156, 186] width 6 height 6
checkbox input "true"
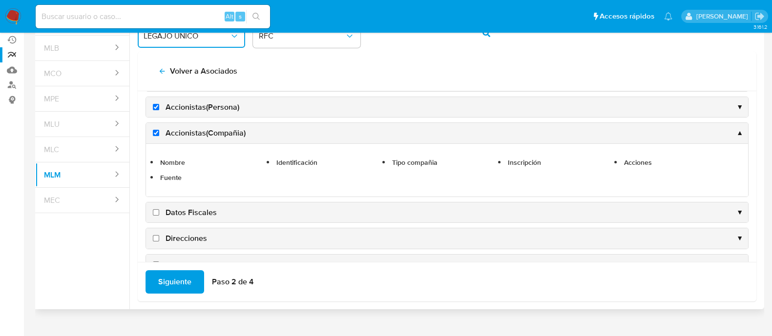
click at [155, 210] on input "Datos Fiscales" at bounding box center [156, 213] width 6 height 6
checkbox input "true"
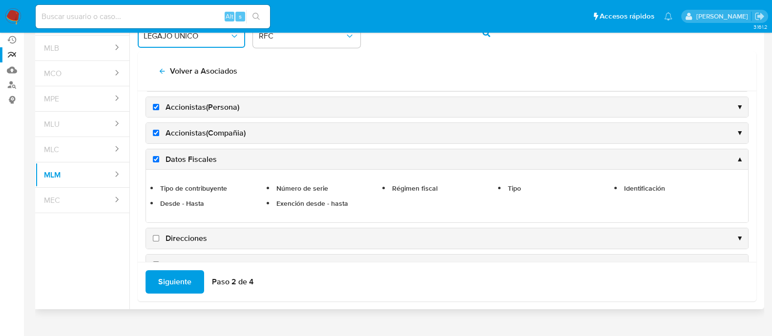
click at [155, 235] on input "Direcciones" at bounding box center [156, 238] width 6 height 6
checkbox input "true"
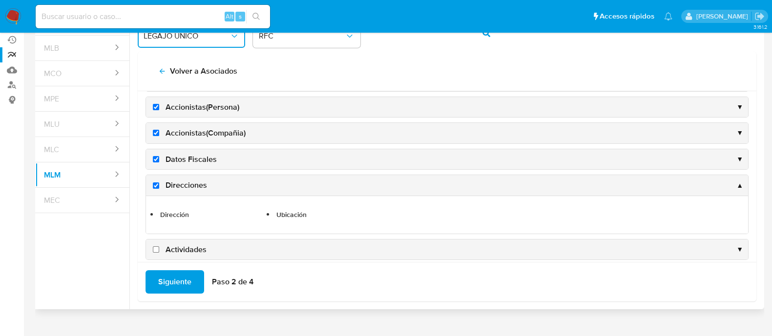
scroll to position [365, 0]
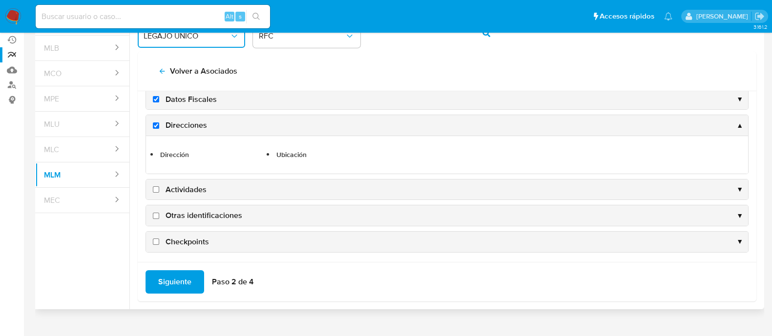
click at [155, 188] on input "Actividades" at bounding box center [156, 190] width 6 height 6
checkbox input "true"
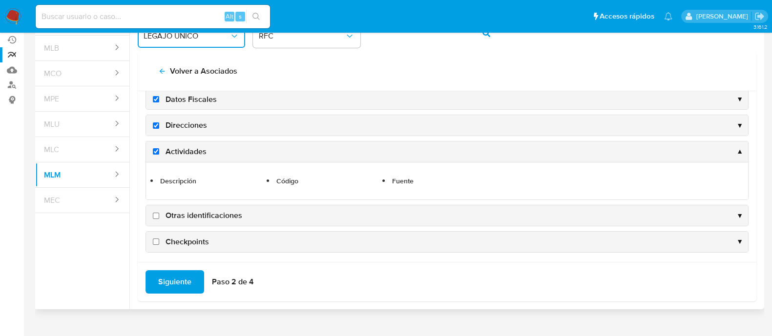
click at [156, 213] on input "Otras identificaciones" at bounding box center [156, 216] width 6 height 6
checkbox input "true"
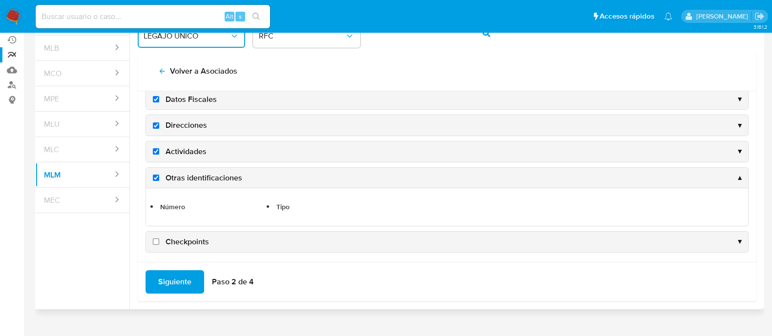
click at [156, 239] on input "Checkpoints" at bounding box center [156, 242] width 6 height 6
checkbox input "true"
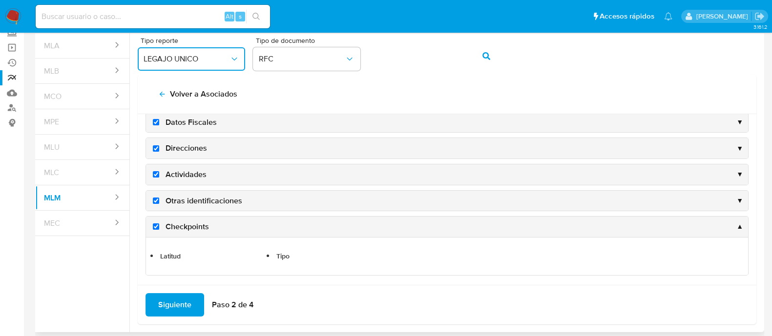
scroll to position [39, 0]
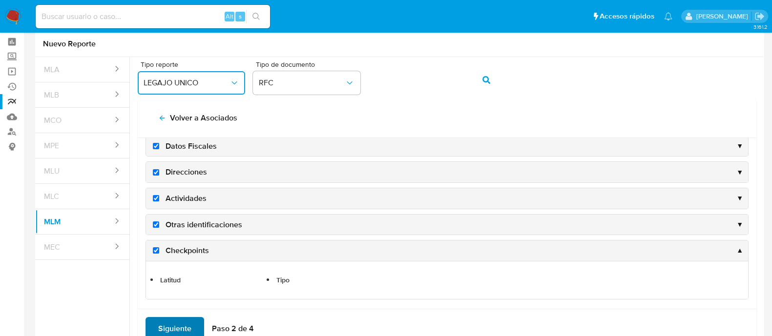
click at [176, 320] on span "Siguiente" at bounding box center [174, 328] width 33 height 21
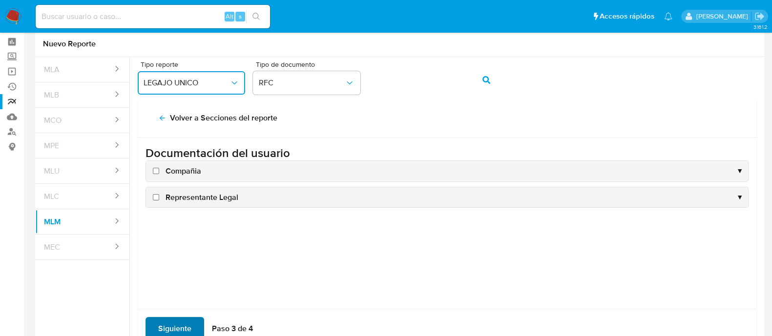
scroll to position [0, 0]
click at [154, 169] on input "Compañia" at bounding box center [156, 171] width 6 height 6
checkbox input "true"
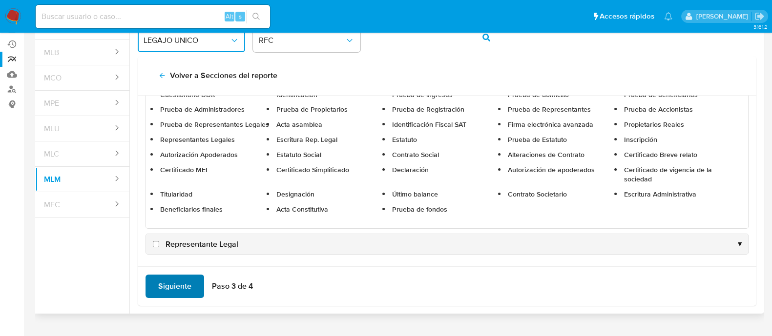
scroll to position [100, 0]
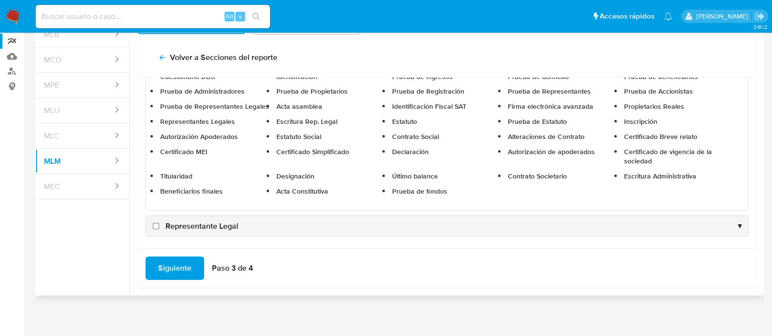
click at [157, 224] on input "Representante Legal" at bounding box center [156, 226] width 6 height 6
checkbox input "true"
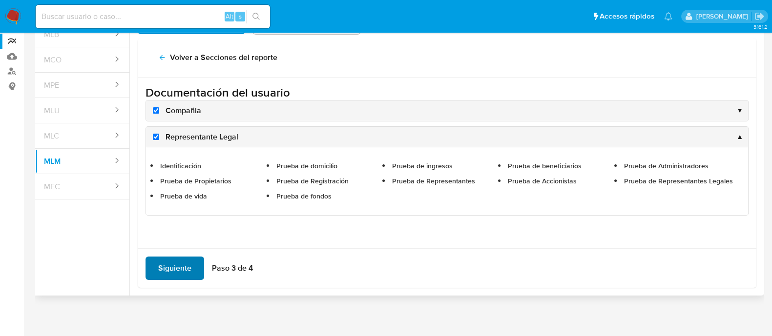
click at [160, 269] on span "Siguiente" at bounding box center [174, 268] width 33 height 21
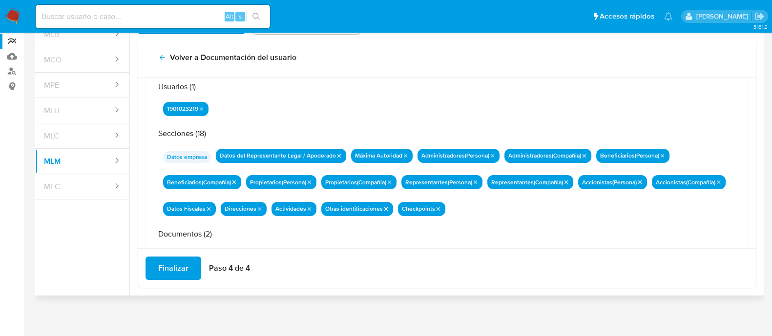
scroll to position [85, 0]
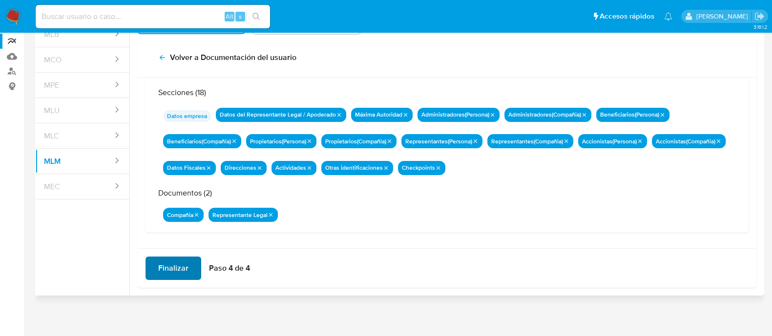
click at [176, 268] on span "Finalizar" at bounding box center [173, 268] width 30 height 21
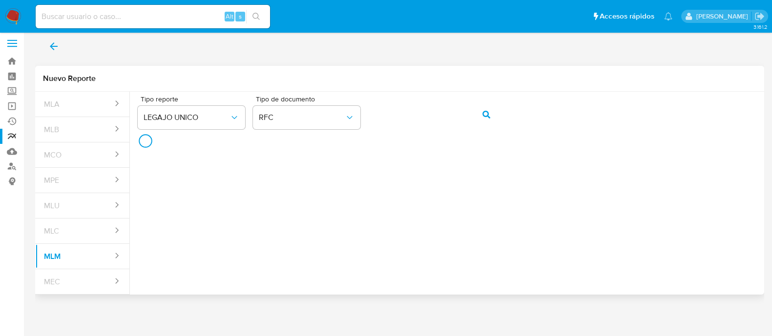
scroll to position [3, 0]
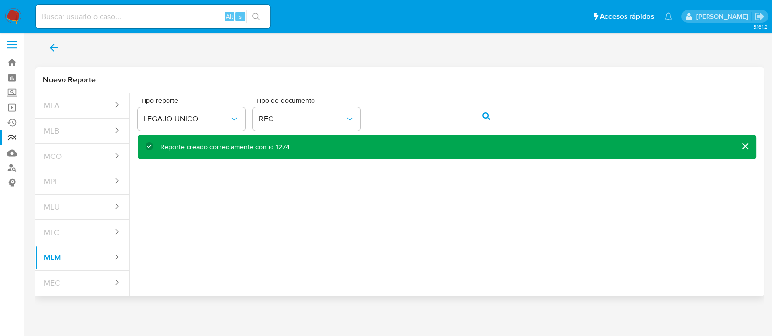
click at [56, 52] on icon "back" at bounding box center [54, 48] width 12 height 12
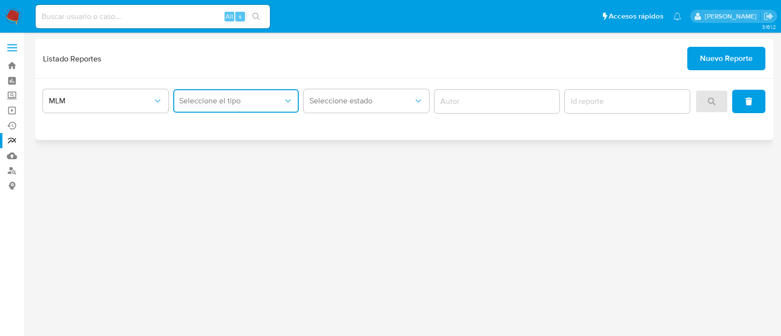
click at [203, 100] on span "Seleccione el tipo" at bounding box center [231, 101] width 104 height 10
click at [211, 155] on span "LEGAJO UNICO" at bounding box center [206, 151] width 55 height 10
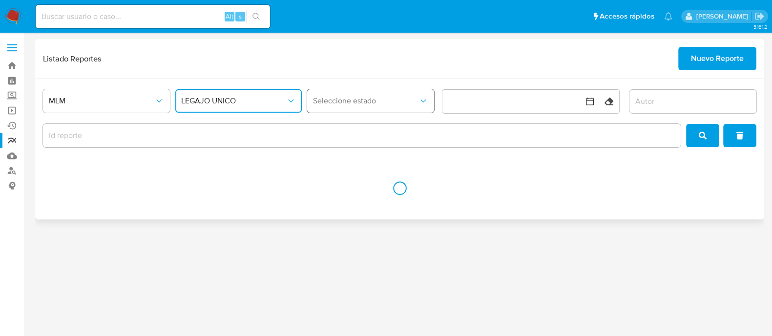
click at [388, 94] on button "Seleccione estado" at bounding box center [370, 100] width 127 height 23
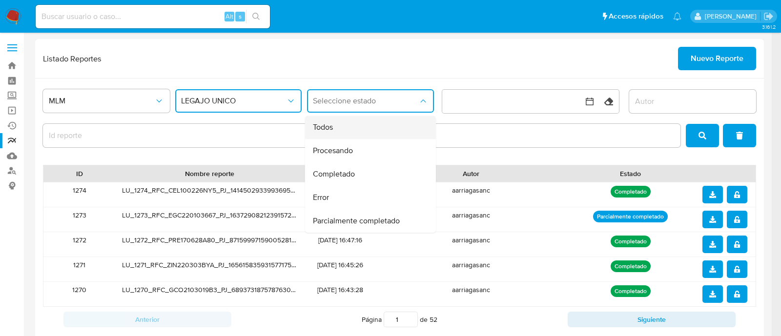
click at [349, 136] on div "Todos" at bounding box center [367, 127] width 109 height 23
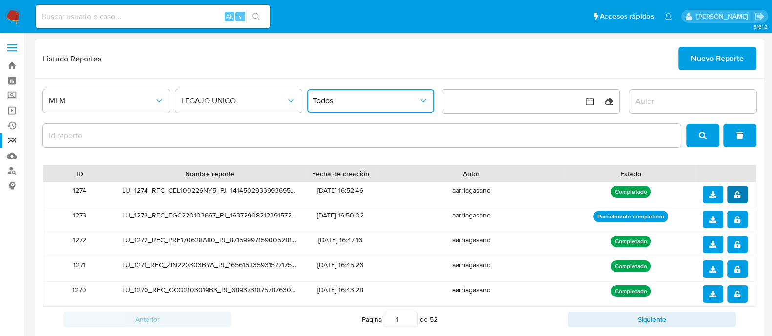
click at [738, 192] on icon "notify_security" at bounding box center [738, 194] width 6 height 7
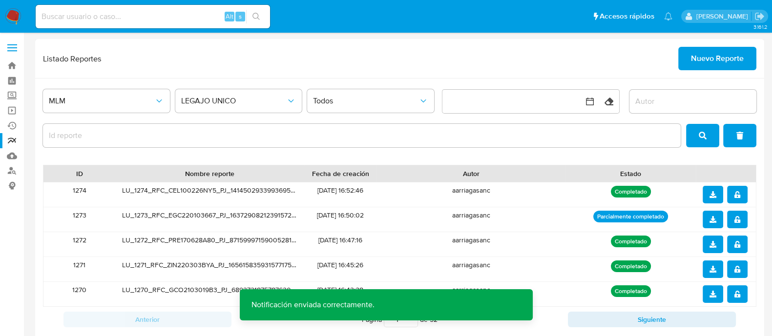
click at [708, 194] on button "download" at bounding box center [713, 195] width 21 height 18
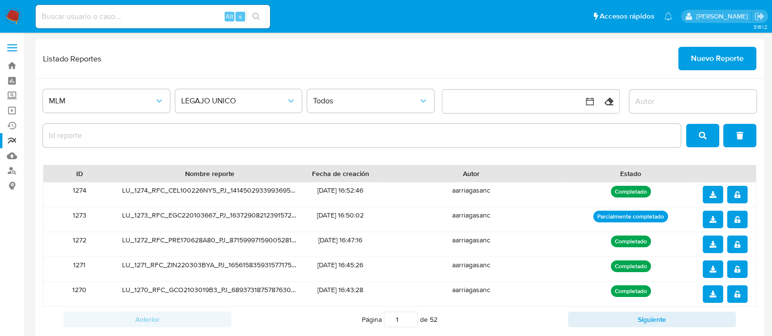
click at [728, 57] on span "Nuevo Reporte" at bounding box center [717, 58] width 53 height 21
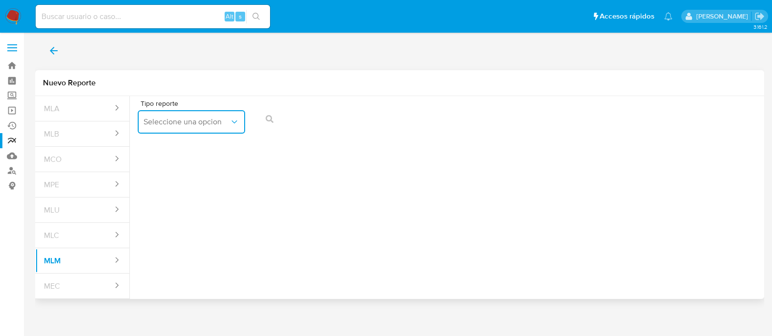
drag, startPoint x: 232, startPoint y: 129, endPoint x: 229, endPoint y: 133, distance: 5.5
click at [232, 129] on button "Seleccione una opcion" at bounding box center [191, 121] width 107 height 23
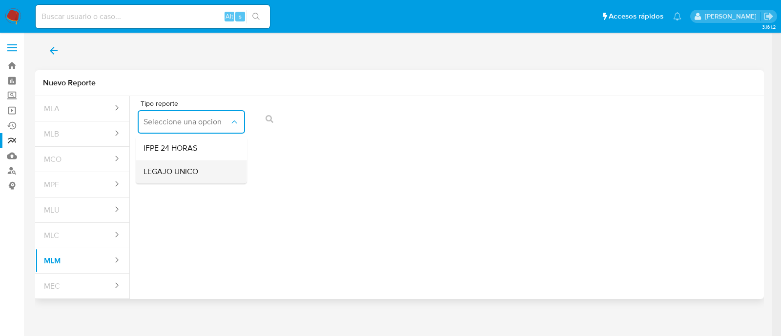
click at [203, 170] on div "LEGAJO UNICO" at bounding box center [189, 171] width 90 height 23
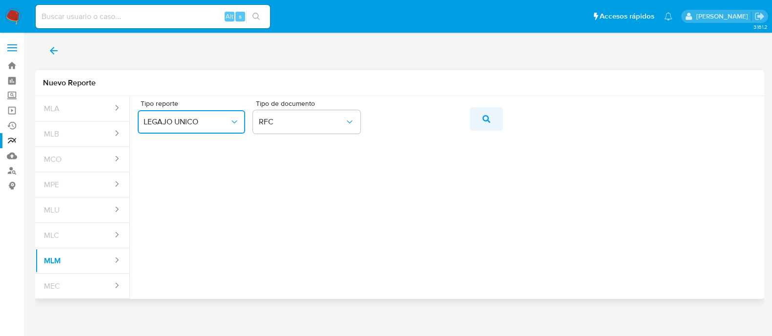
click at [485, 122] on icon "action-search" at bounding box center [487, 119] width 8 height 8
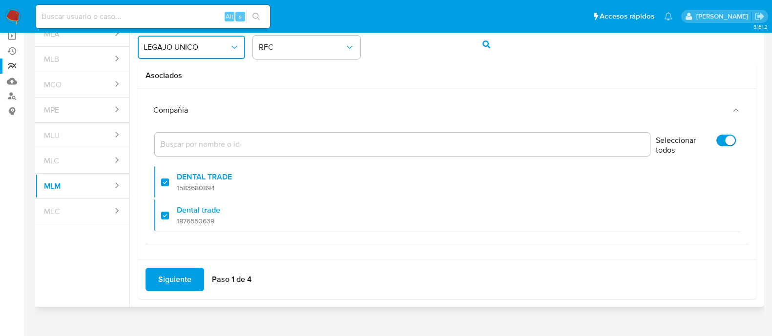
scroll to position [86, 0]
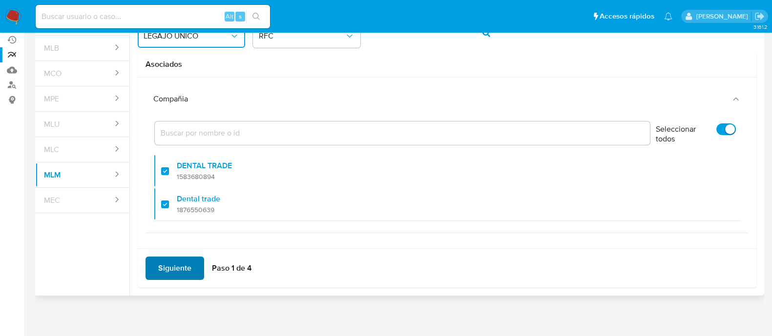
click at [179, 270] on span "Siguiente" at bounding box center [174, 268] width 33 height 21
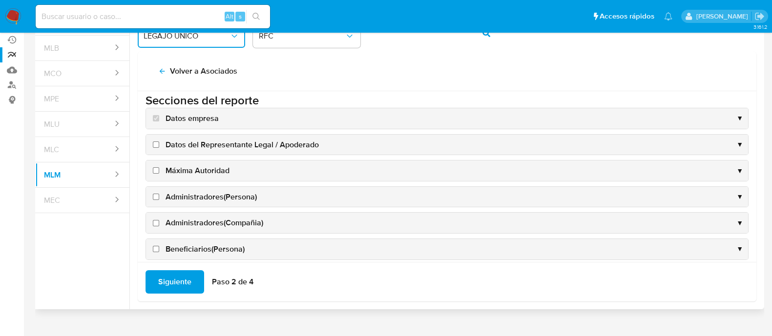
click at [155, 142] on input "Datos del Representante Legal / Apoderado" at bounding box center [156, 145] width 6 height 6
checkbox input "true"
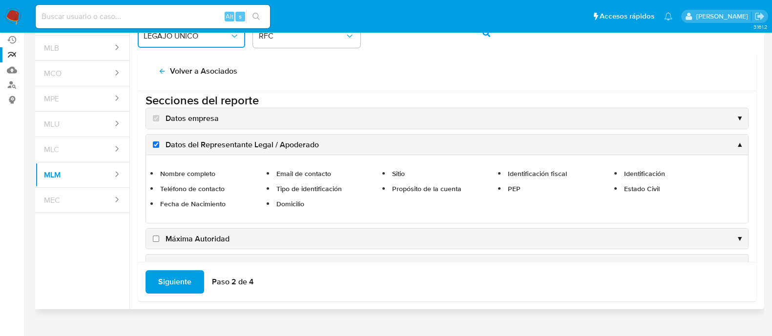
click at [153, 241] on label "Máxima Autoridad" at bounding box center [190, 239] width 79 height 11
click at [153, 241] on input "Máxima Autoridad" at bounding box center [156, 239] width 6 height 6
checkbox input "true"
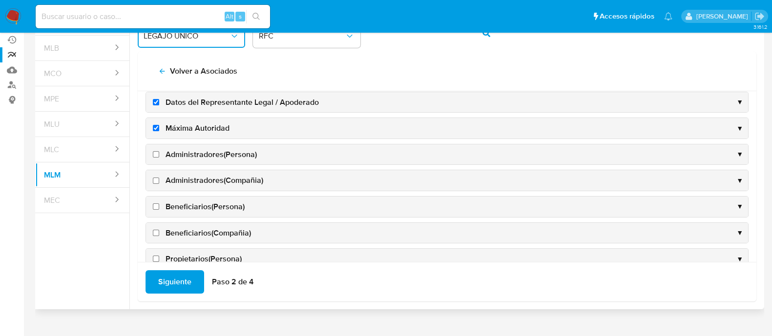
scroll to position [67, 0]
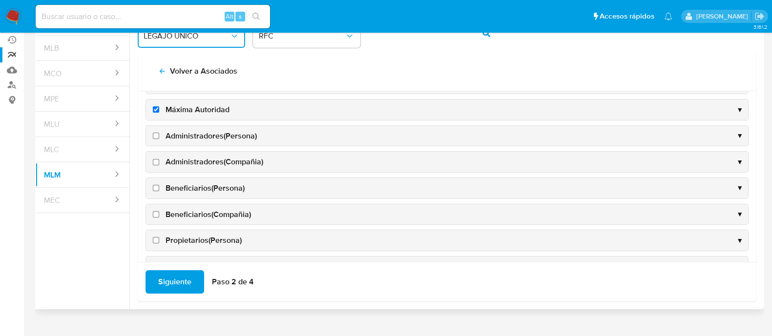
click at [156, 136] on input "Administradores(Persona)" at bounding box center [156, 136] width 6 height 6
checkbox input "true"
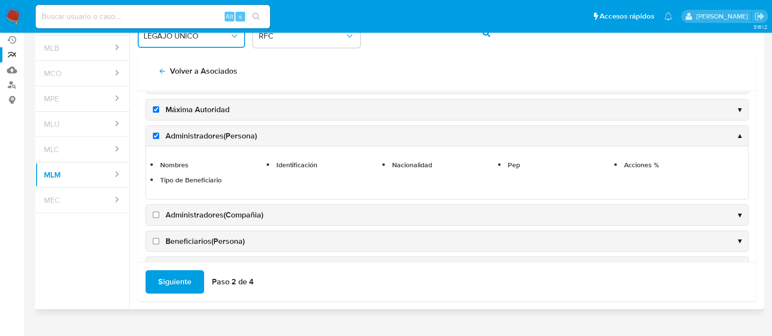
click at [156, 215] on input "Administradores(Compañia)" at bounding box center [156, 215] width 6 height 6
checkbox input "true"
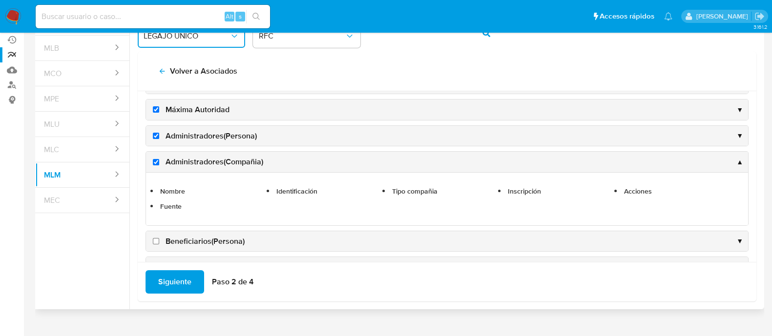
click at [156, 242] on input "Beneficiarios(Persona)" at bounding box center [156, 241] width 6 height 6
checkbox input "true"
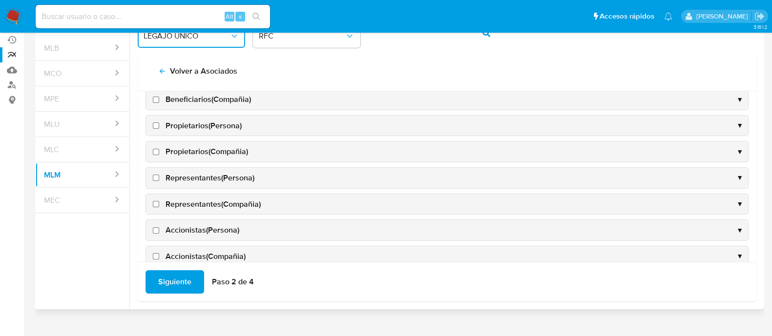
click at [155, 98] on input "Beneficiarios(Compañia)" at bounding box center [156, 100] width 6 height 6
checkbox input "true"
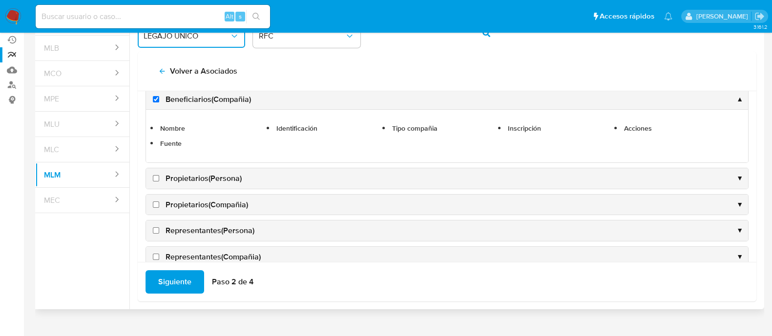
click at [155, 178] on input "Propietarios(Persona)" at bounding box center [156, 178] width 6 height 6
checkbox input "true"
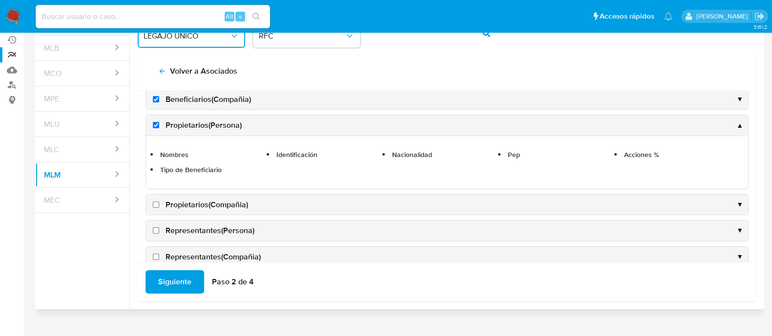
click at [154, 203] on input "Propietarios(Compañia)" at bounding box center [156, 205] width 6 height 6
checkbox input "true"
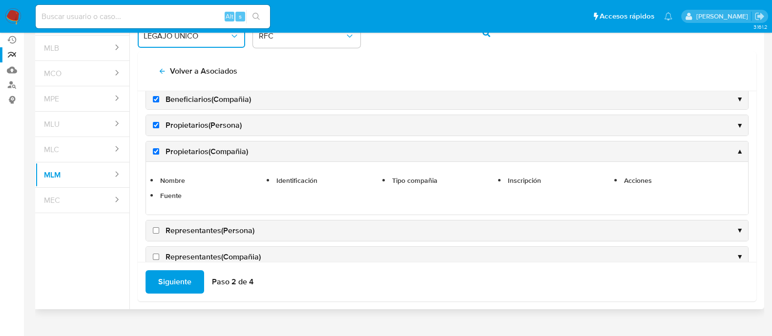
click at [158, 229] on input "Representantes(Persona)" at bounding box center [156, 231] width 6 height 6
checkbox input "true"
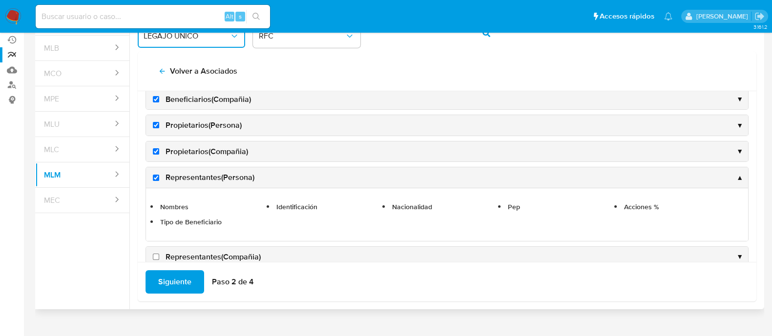
click at [157, 254] on input "Representantes(Compañia)" at bounding box center [156, 257] width 6 height 6
checkbox input "true"
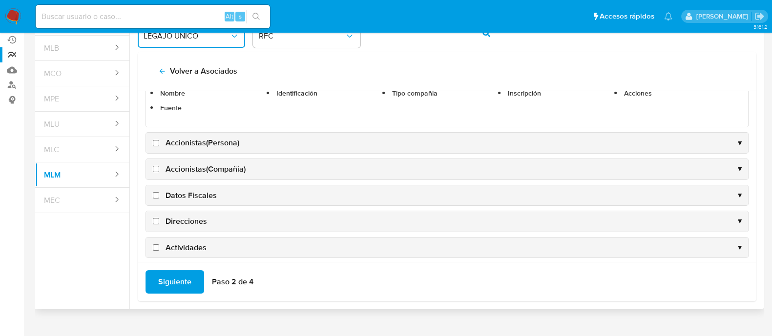
scroll to position [365, 0]
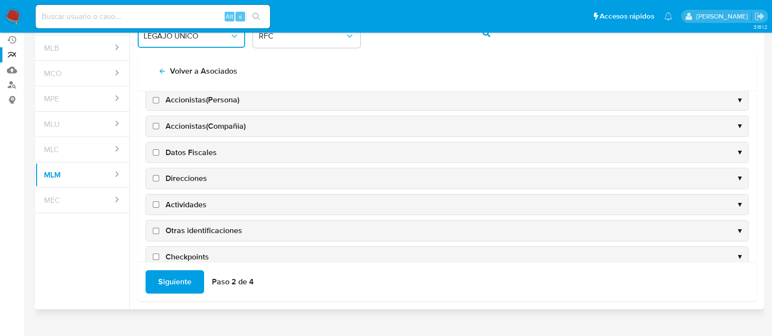
click at [155, 97] on input "Accionistas(Persona)" at bounding box center [156, 100] width 6 height 6
checkbox input "true"
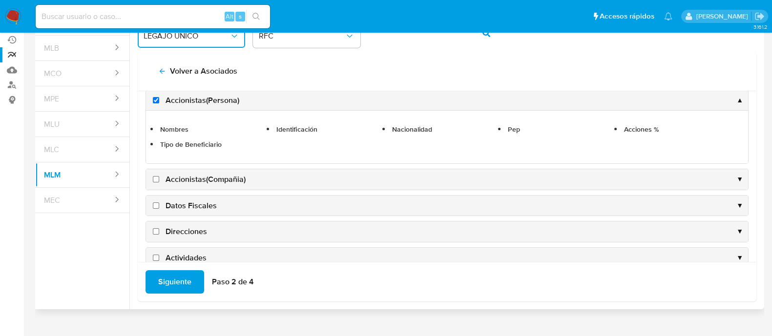
click at [154, 179] on input "Accionistas(Compañia)" at bounding box center [156, 179] width 6 height 6
checkbox input "true"
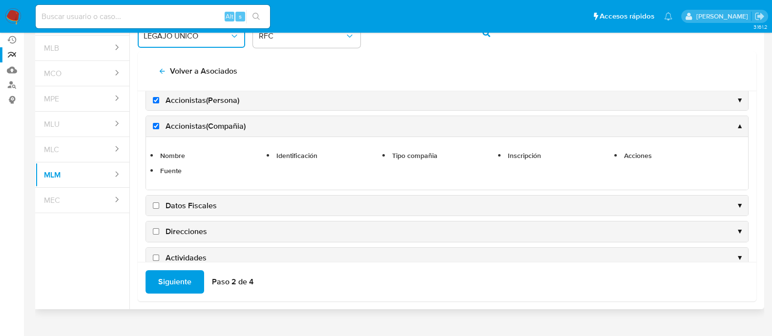
click at [156, 203] on input "Datos Fiscales" at bounding box center [156, 206] width 6 height 6
checkbox input "true"
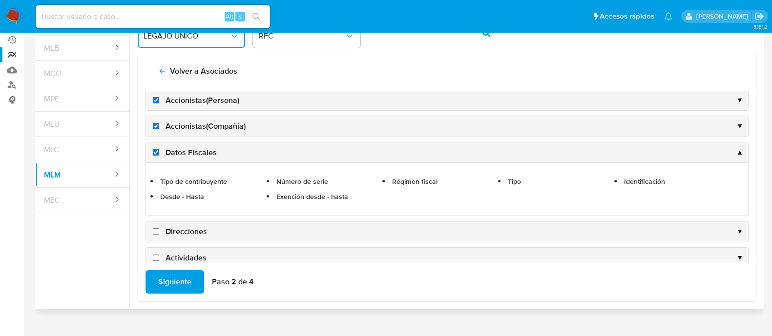
click at [155, 231] on input "Direcciones" at bounding box center [156, 232] width 6 height 6
checkbox input "true"
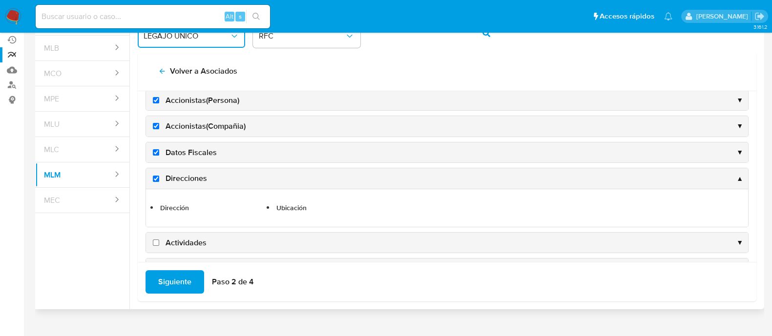
click at [152, 242] on label "Actividades" at bounding box center [179, 243] width 56 height 11
click at [153, 242] on input "Actividades" at bounding box center [156, 243] width 6 height 6
checkbox input "true"
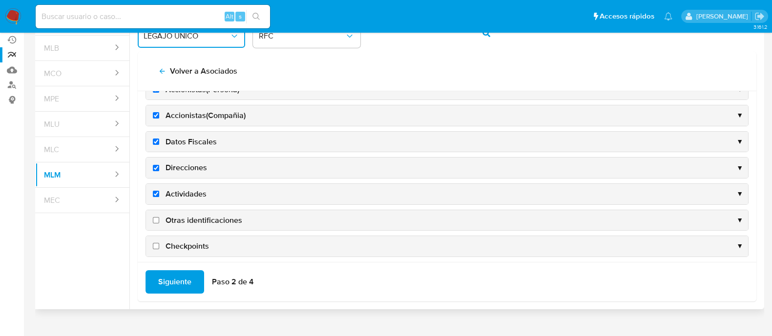
scroll to position [327, 0]
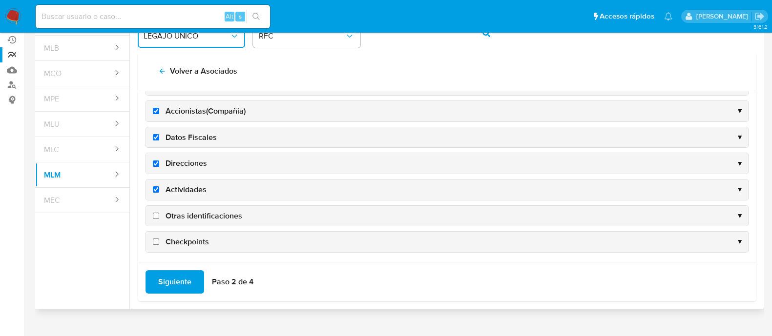
click at [154, 213] on input "Otras identificaciones" at bounding box center [156, 216] width 6 height 6
checkbox input "true"
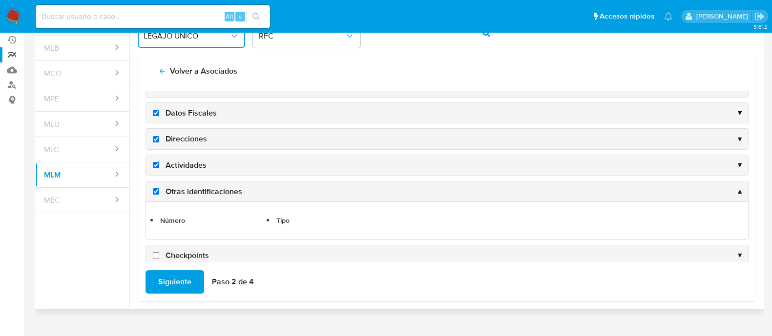
scroll to position [365, 0]
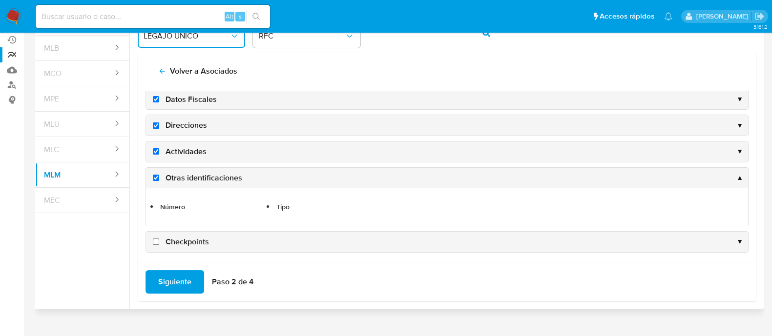
click at [156, 239] on input "Checkpoints" at bounding box center [156, 242] width 6 height 6
checkbox input "true"
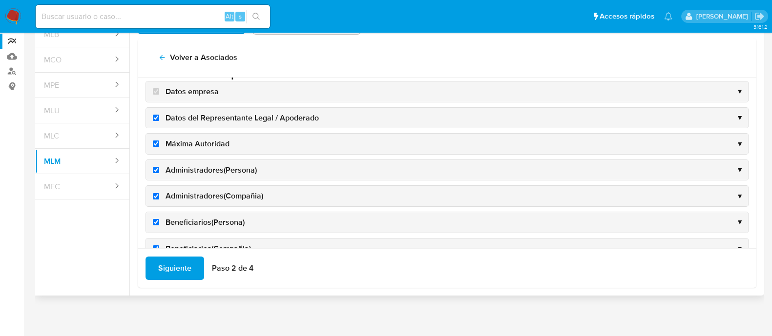
scroll to position [0, 0]
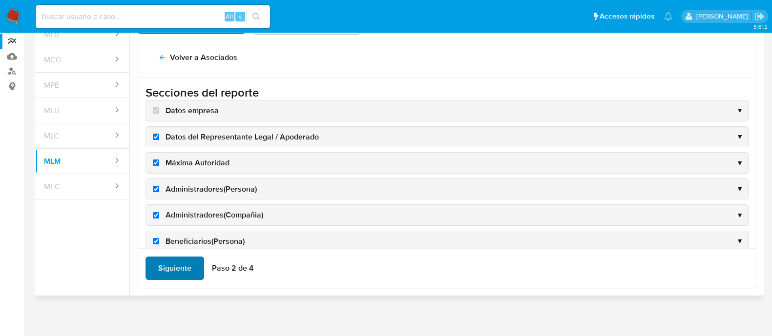
click at [195, 267] on button "Siguiente" at bounding box center [175, 268] width 59 height 23
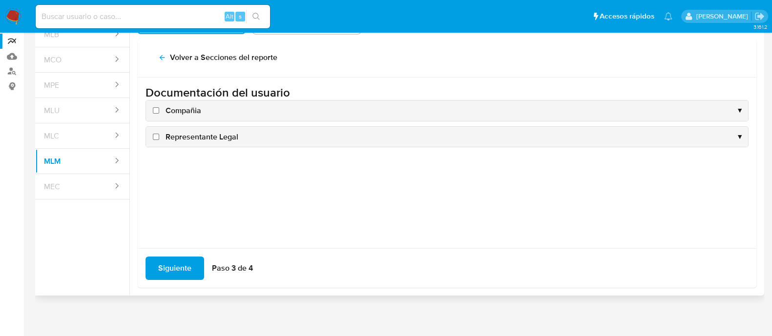
click at [157, 107] on input "Compañia" at bounding box center [156, 110] width 6 height 6
checkbox input "true"
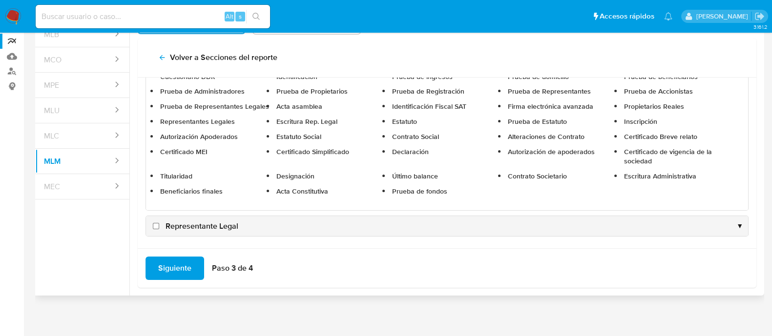
scroll to position [63, 0]
click at [154, 225] on input "Representante Legal" at bounding box center [156, 226] width 6 height 6
checkbox input "true"
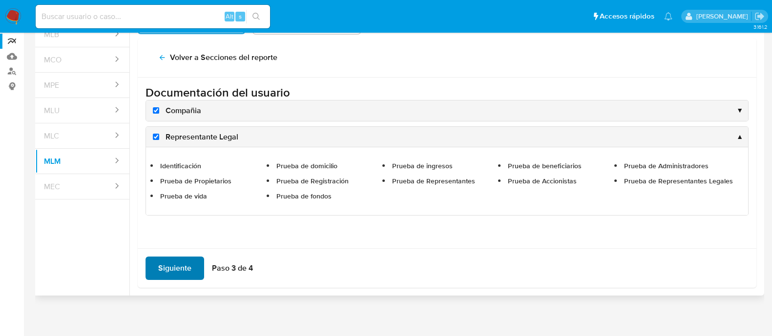
click at [166, 271] on span "Siguiente" at bounding box center [174, 268] width 33 height 21
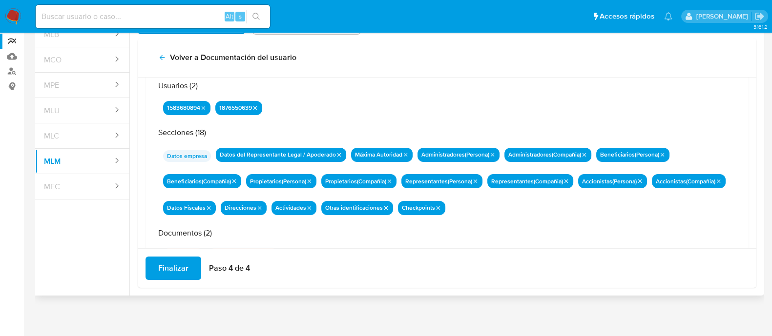
scroll to position [85, 0]
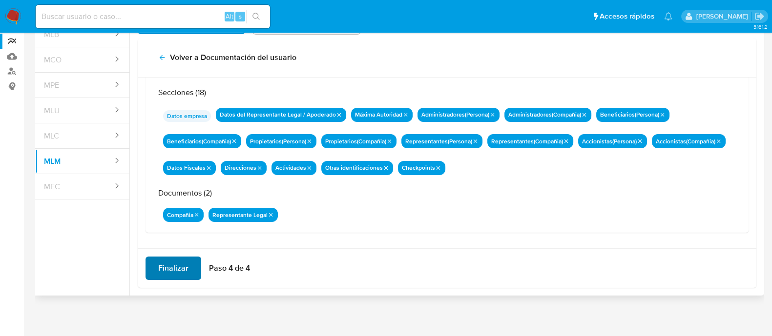
click at [192, 265] on button "Finalizar" at bounding box center [174, 268] width 56 height 23
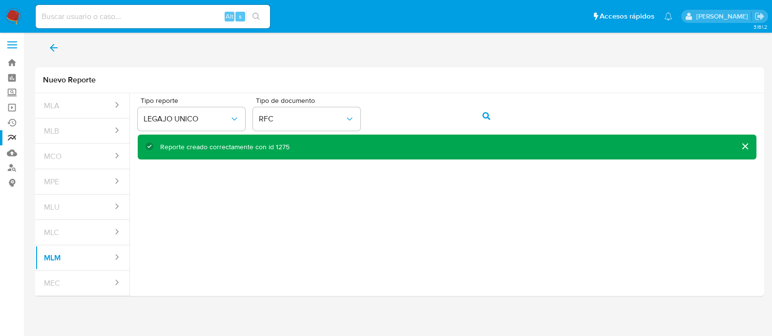
click at [54, 42] on icon "back" at bounding box center [54, 48] width 12 height 12
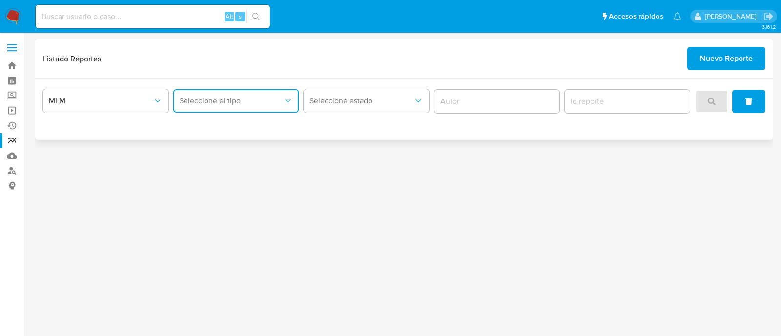
click at [222, 102] on span "Seleccione el tipo" at bounding box center [231, 101] width 104 height 10
click at [227, 156] on span "LEGAJO UNICO" at bounding box center [206, 151] width 55 height 10
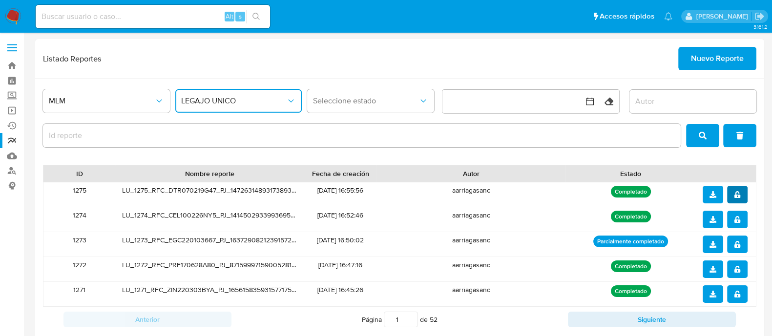
click at [737, 195] on icon "notify_security" at bounding box center [738, 194] width 6 height 7
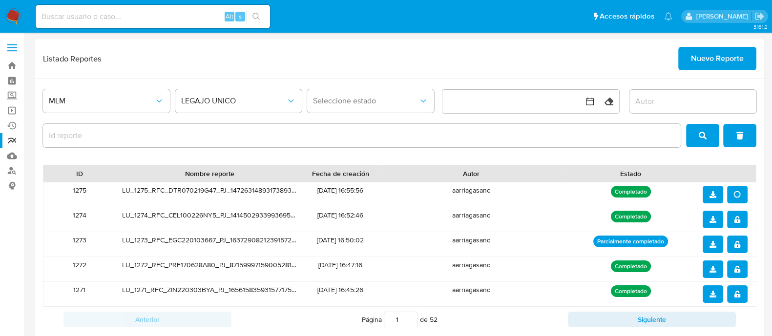
click at [716, 197] on button "download" at bounding box center [713, 195] width 21 height 18
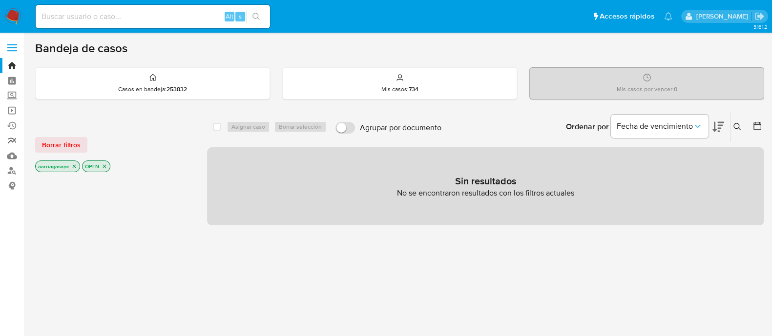
click at [10, 138] on link "Reportes" at bounding box center [58, 140] width 116 height 15
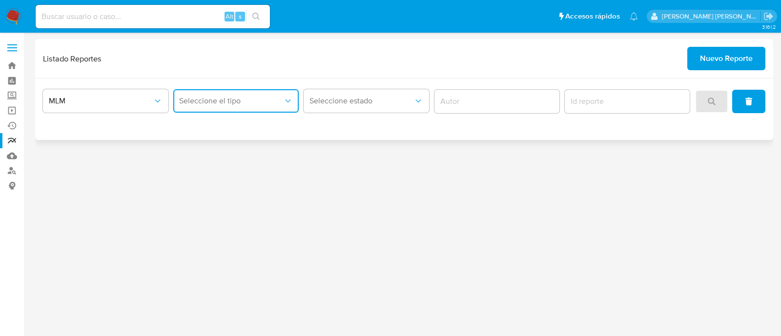
click at [253, 106] on button "Seleccione el tipo" at bounding box center [236, 100] width 126 height 23
click at [254, 147] on div "LEGAJO UNICO" at bounding box center [233, 150] width 108 height 23
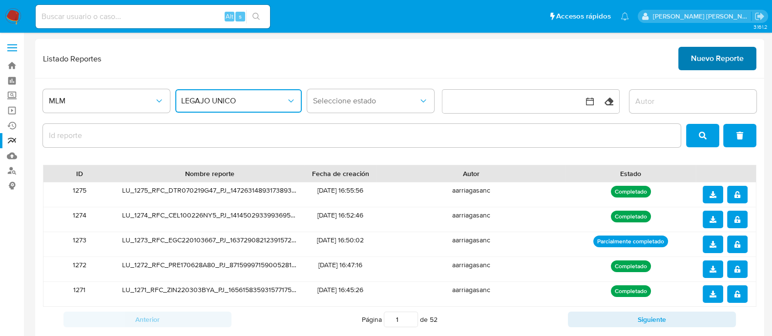
click at [743, 55] on button "Nuevo Reporte" at bounding box center [717, 58] width 78 height 23
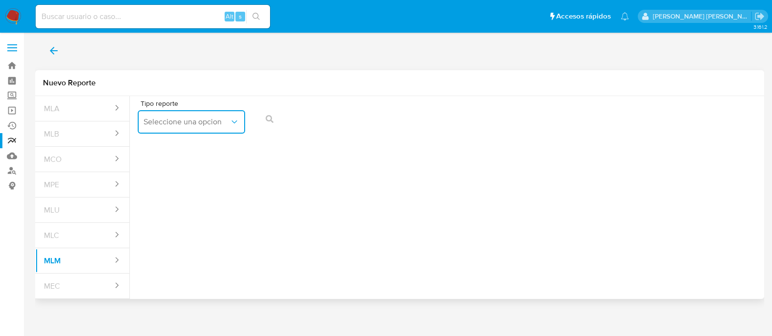
click at [216, 123] on span "Seleccione una opcion" at bounding box center [187, 122] width 86 height 10
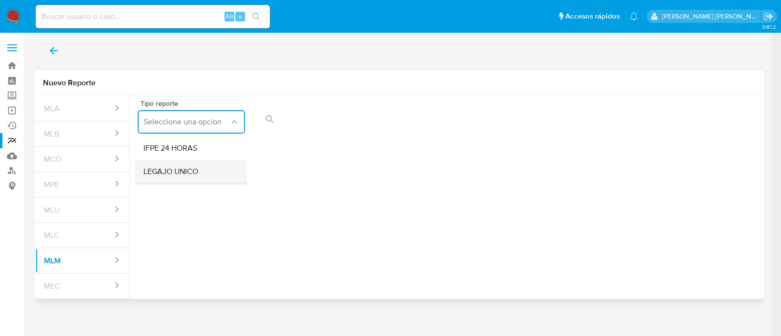
click at [192, 168] on span "LEGAJO UNICO" at bounding box center [171, 172] width 55 height 10
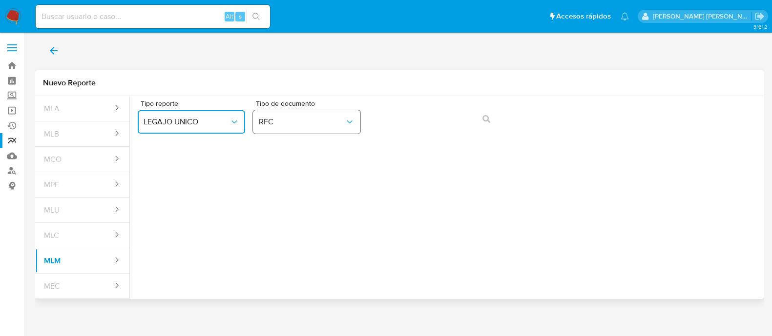
click at [344, 118] on span "RFC" at bounding box center [302, 122] width 86 height 10
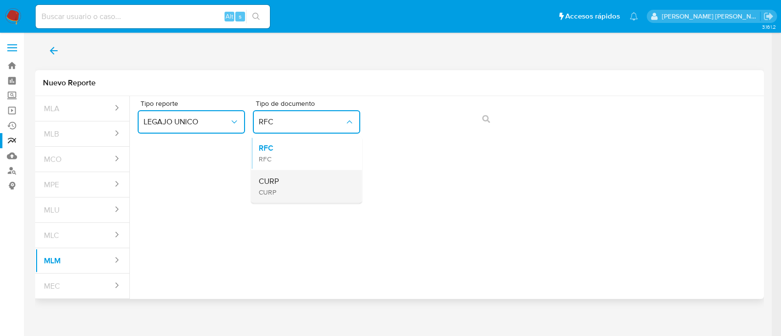
click at [299, 190] on div "CURP CURP" at bounding box center [304, 186] width 90 height 33
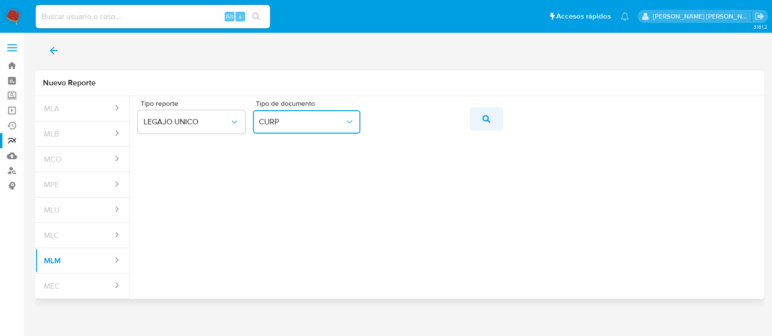
click at [487, 120] on icon "action-search" at bounding box center [487, 119] width 8 height 8
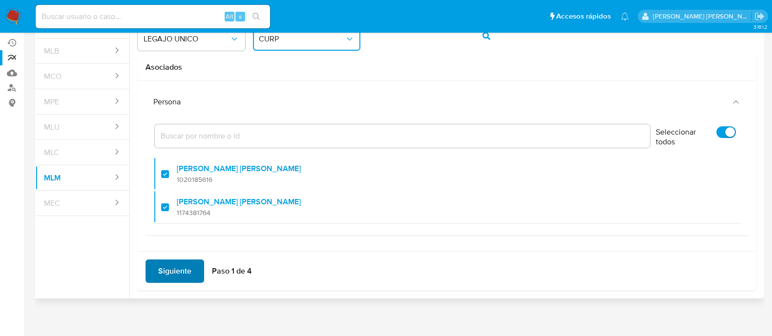
scroll to position [86, 0]
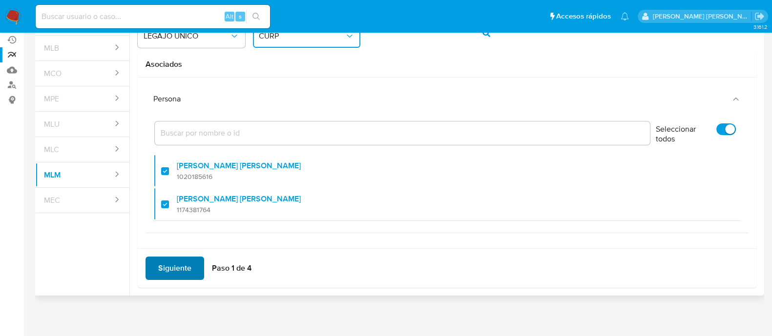
click at [171, 260] on span "Siguiente" at bounding box center [174, 268] width 33 height 21
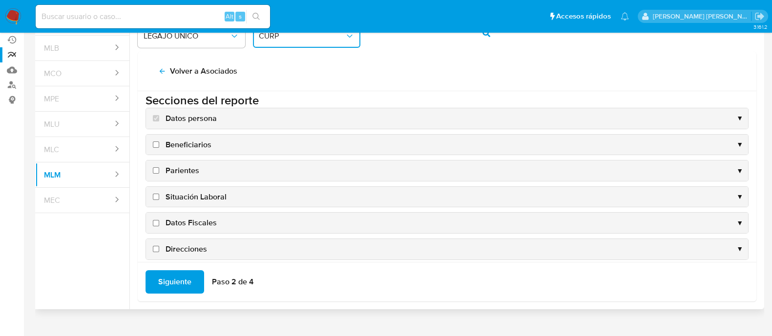
click at [155, 142] on input "Beneficiarios" at bounding box center [156, 145] width 6 height 6
checkbox input "true"
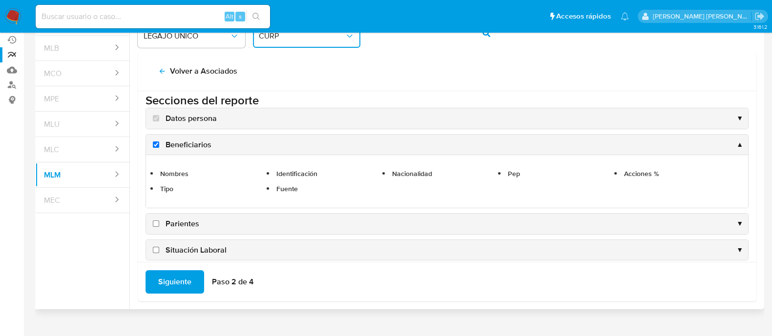
click at [154, 222] on input "Parientes" at bounding box center [156, 224] width 6 height 6
checkbox input "true"
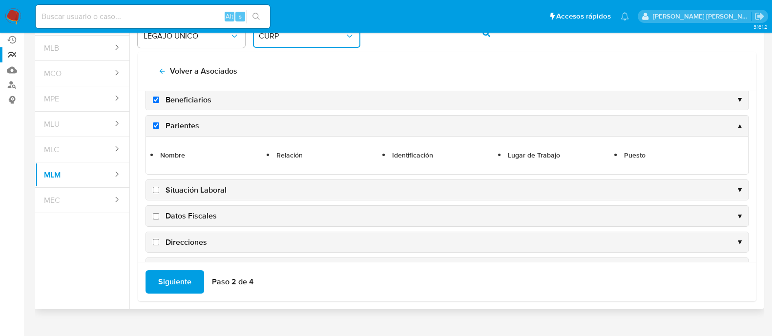
scroll to position [67, 0]
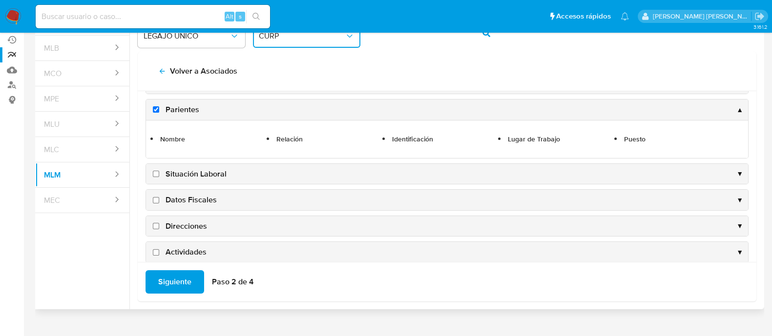
click at [156, 174] on input "Situación Laboral" at bounding box center [156, 174] width 6 height 6
checkbox input "true"
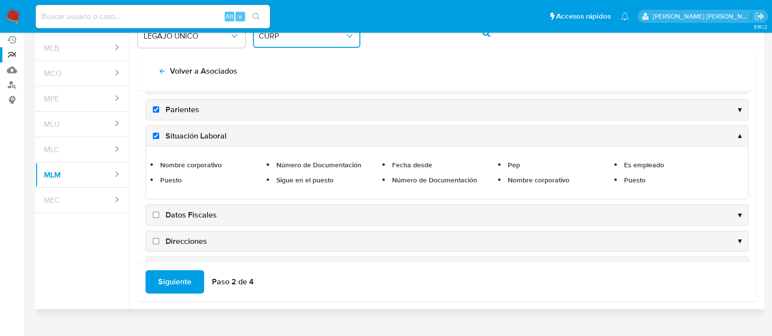
click at [154, 214] on input "Datos Fiscales" at bounding box center [156, 215] width 6 height 6
checkbox input "true"
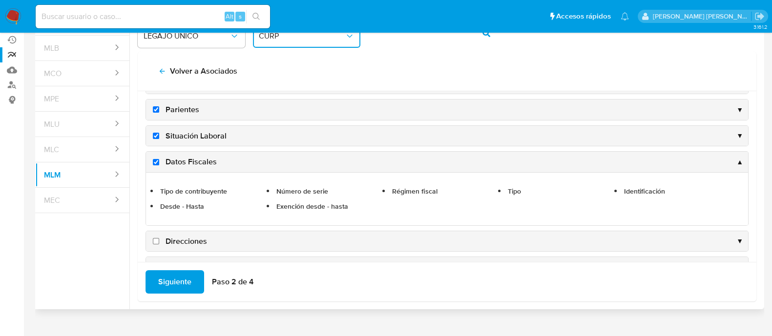
click at [157, 240] on input "Direcciones" at bounding box center [156, 241] width 6 height 6
checkbox input "true"
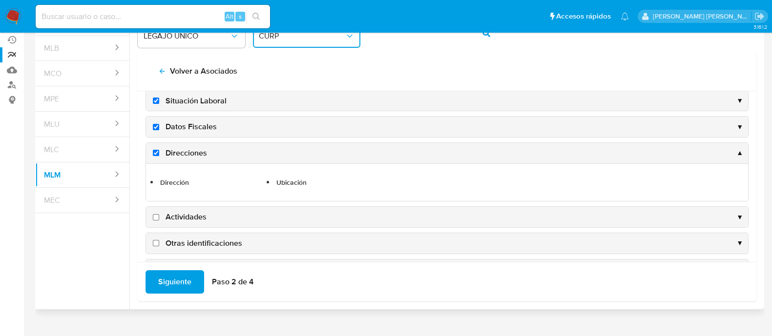
scroll to position [131, 0]
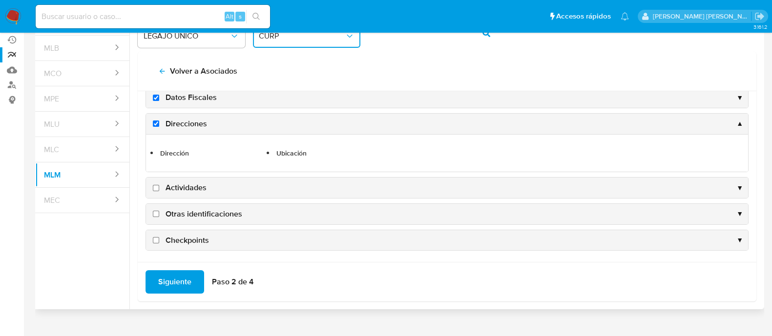
click at [154, 185] on input "Actividades" at bounding box center [156, 188] width 6 height 6
checkbox input "true"
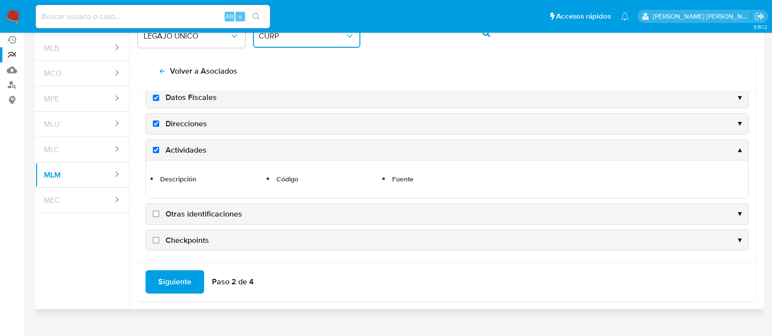
click at [154, 211] on input "Otras identificaciones" at bounding box center [156, 214] width 6 height 6
checkbox input "true"
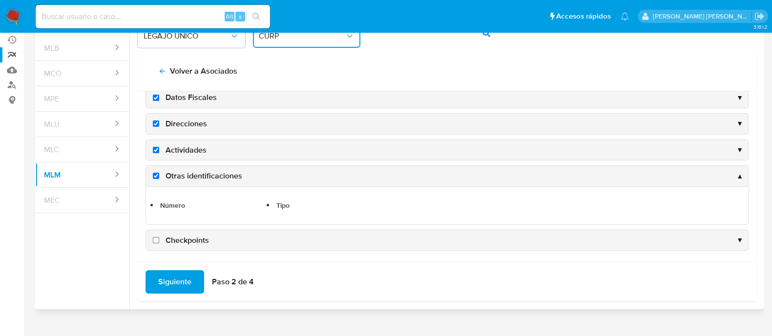
click at [154, 240] on input "Checkpoints" at bounding box center [156, 240] width 6 height 6
checkbox input "true"
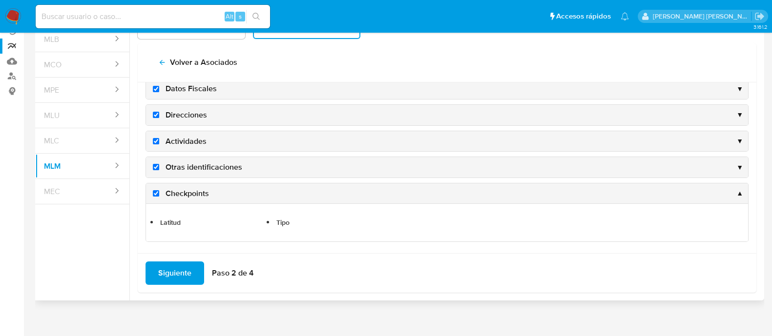
scroll to position [100, 0]
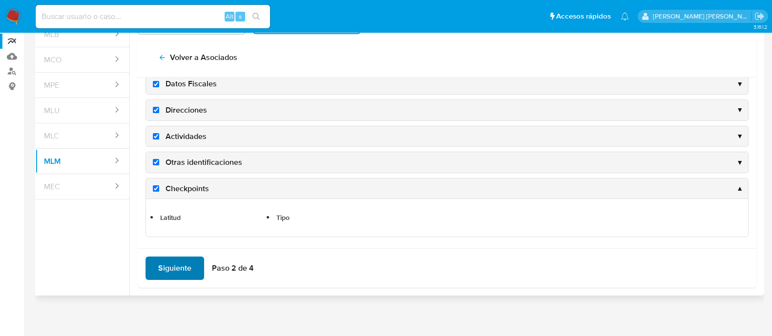
click at [182, 266] on span "Siguiente" at bounding box center [174, 268] width 33 height 21
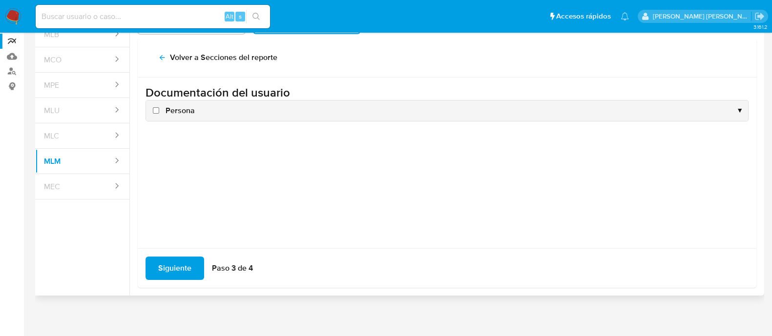
click at [155, 108] on input "Persona" at bounding box center [156, 110] width 6 height 6
checkbox input "true"
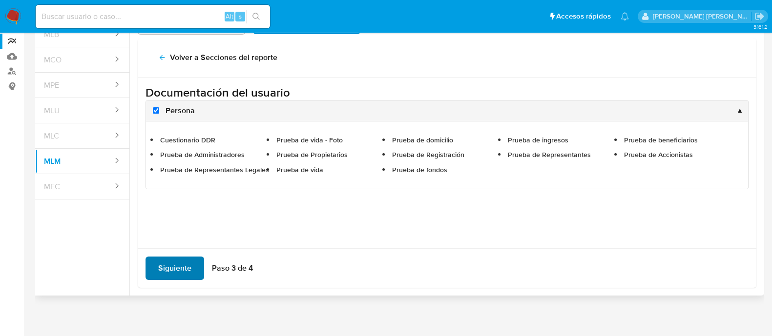
click at [176, 260] on span "Siguiente" at bounding box center [174, 268] width 33 height 21
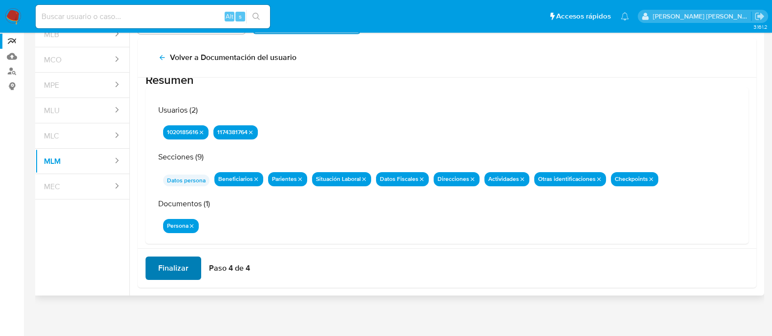
scroll to position [32, 0]
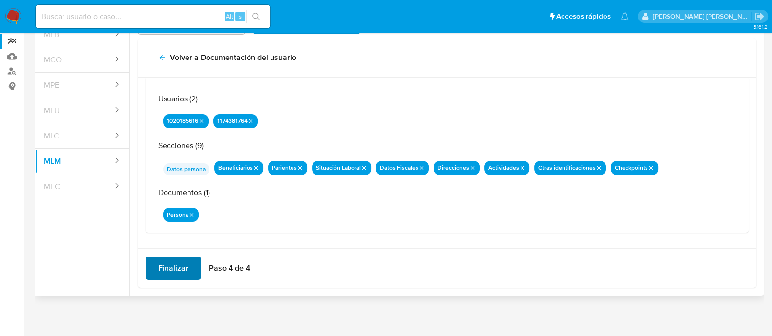
click at [180, 265] on span "Finalizar" at bounding box center [173, 268] width 30 height 21
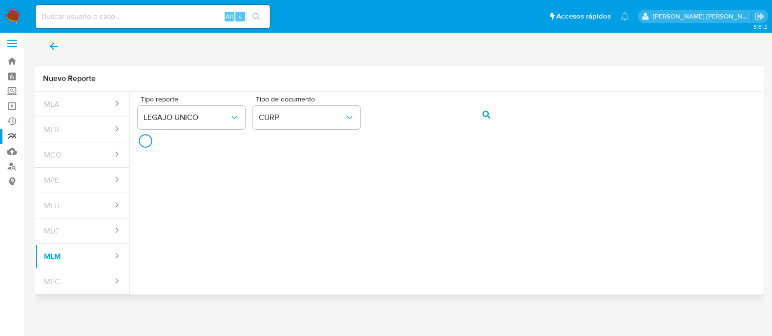
scroll to position [3, 0]
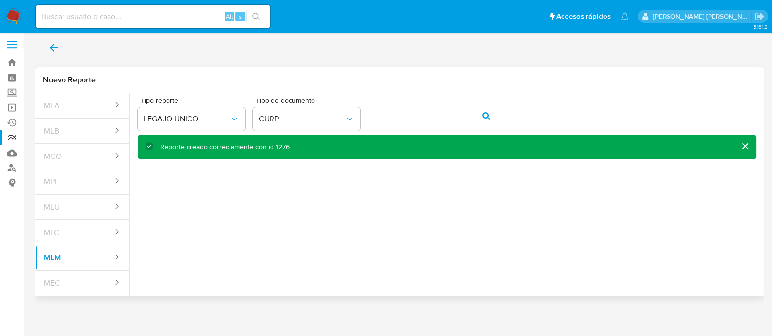
click at [58, 52] on icon "back" at bounding box center [54, 48] width 12 height 12
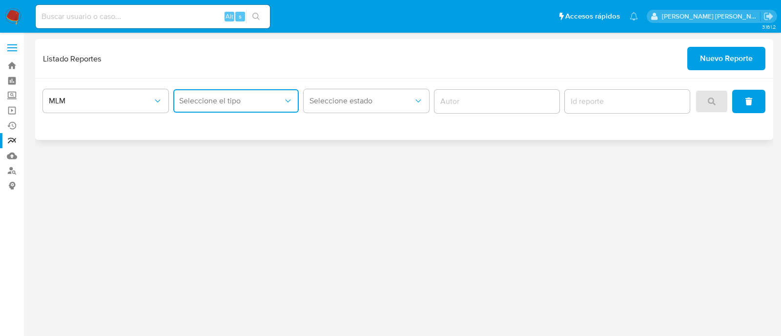
click at [200, 104] on span "Seleccione el tipo" at bounding box center [231, 101] width 104 height 10
click at [206, 150] on span "LEGAJO UNICO" at bounding box center [206, 151] width 55 height 10
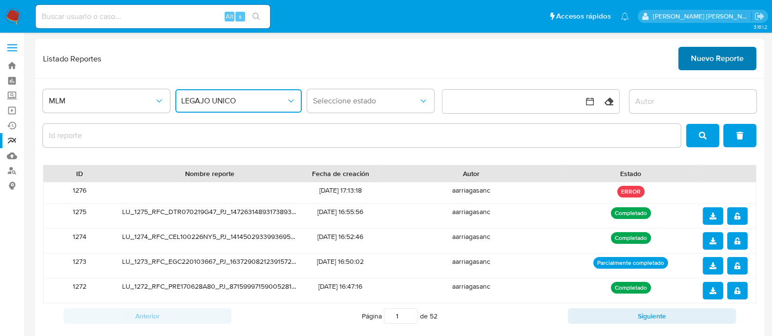
click at [721, 56] on span "Nuevo Reporte" at bounding box center [717, 58] width 53 height 21
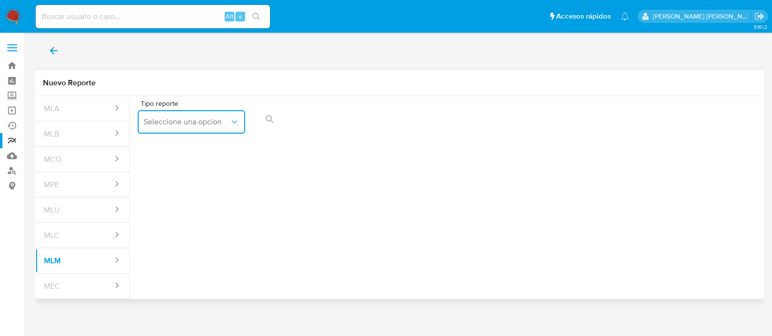
click at [193, 123] on span "Seleccione una opcion" at bounding box center [187, 122] width 86 height 10
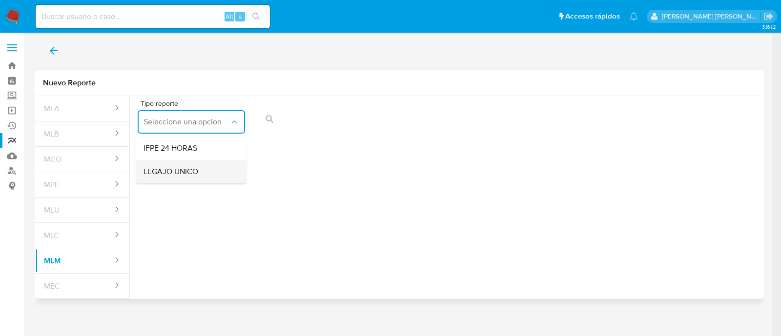
click at [186, 169] on span "LEGAJO UNICO" at bounding box center [171, 172] width 55 height 10
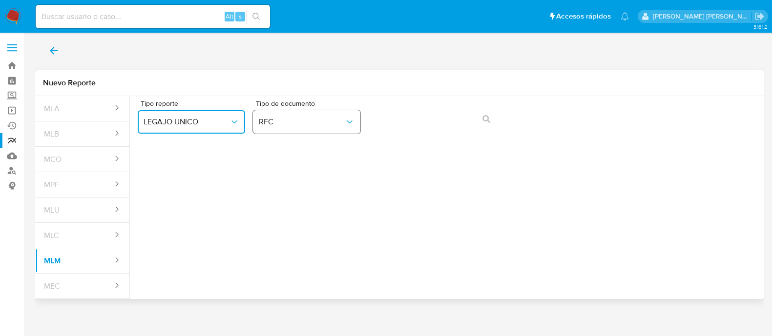
click at [317, 121] on span "RFC" at bounding box center [302, 122] width 86 height 10
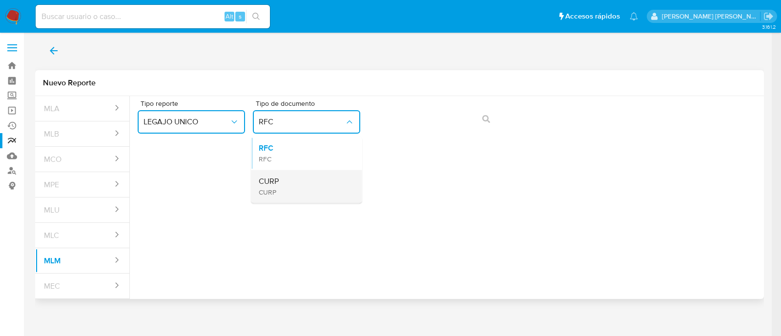
click at [310, 178] on div "CURP CURP" at bounding box center [304, 186] width 90 height 33
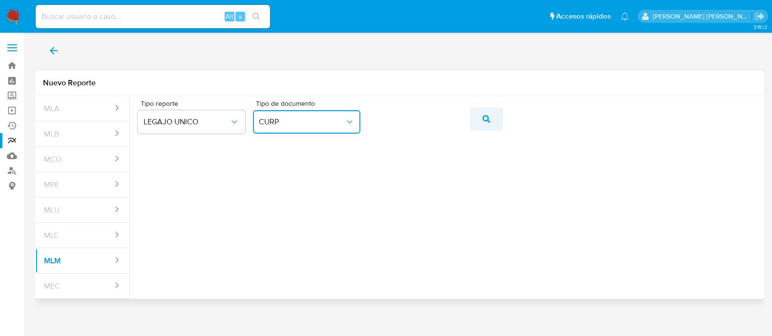
click at [484, 126] on span "action-search" at bounding box center [487, 118] width 8 height 21
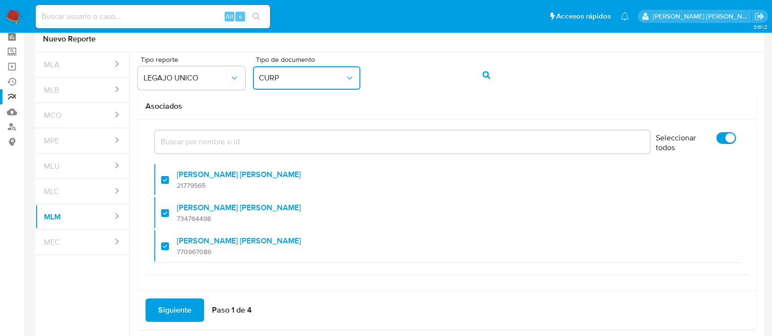
scroll to position [86, 0]
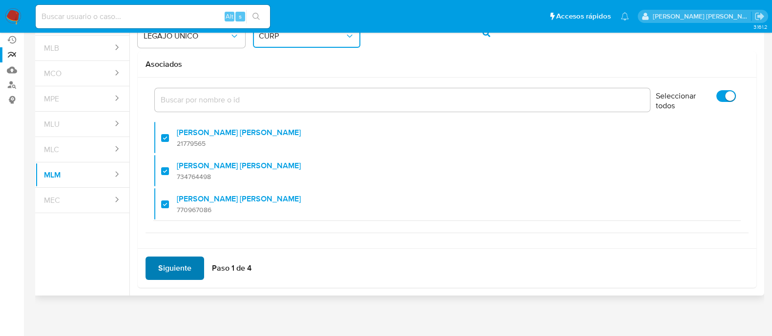
click at [169, 273] on span "Siguiente" at bounding box center [174, 268] width 33 height 21
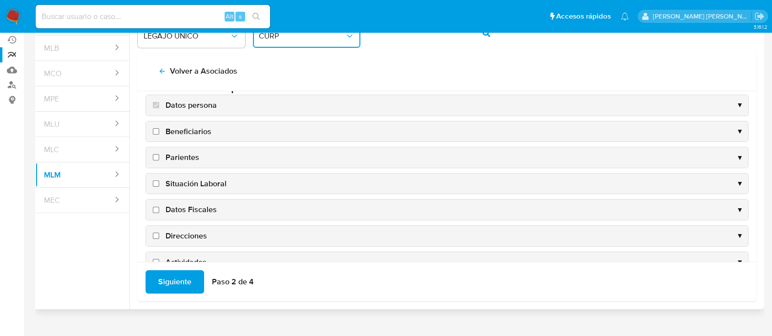
scroll to position [0, 0]
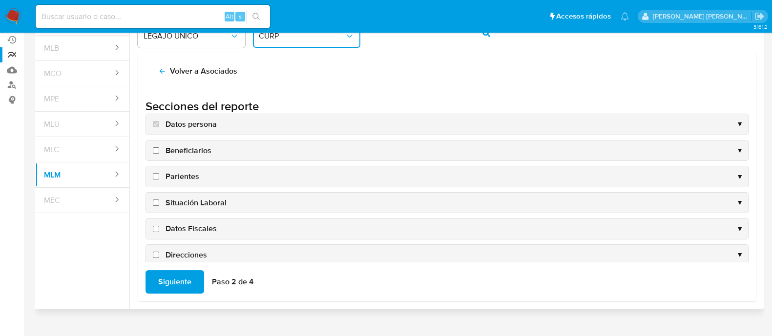
click at [156, 152] on input "Beneficiarios" at bounding box center [156, 150] width 6 height 6
checkbox input "true"
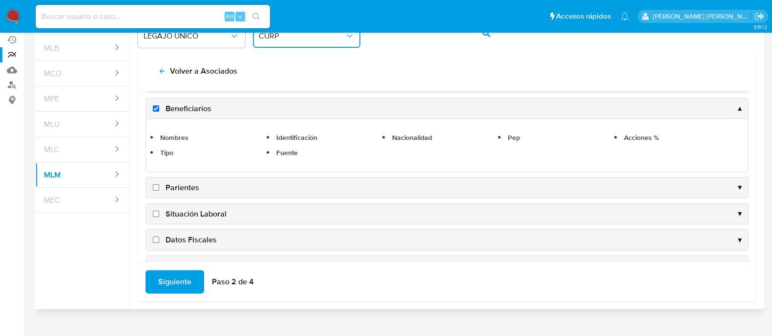
scroll to position [61, 0]
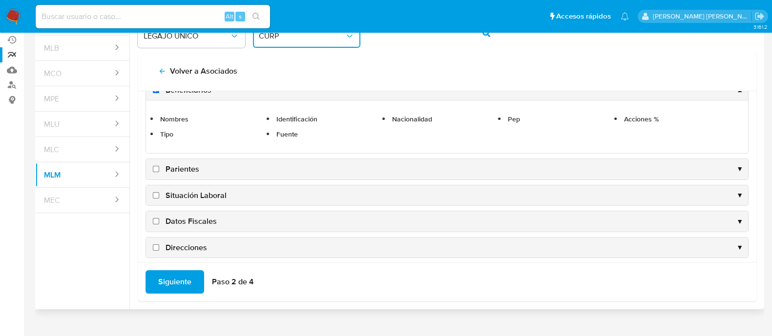
click at [158, 170] on input "Parientes" at bounding box center [156, 169] width 6 height 6
checkbox input "true"
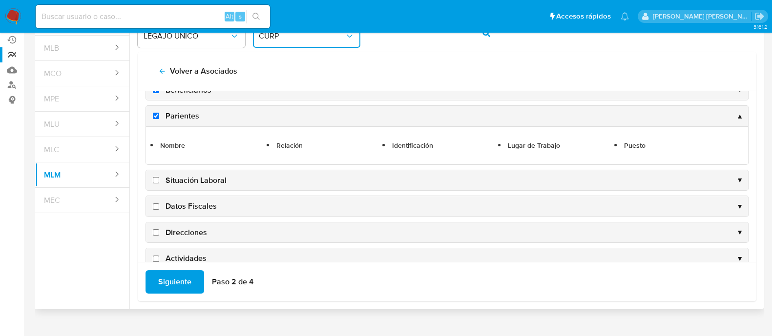
click at [156, 181] on input "Situación Laboral" at bounding box center [156, 180] width 6 height 6
checkbox input "true"
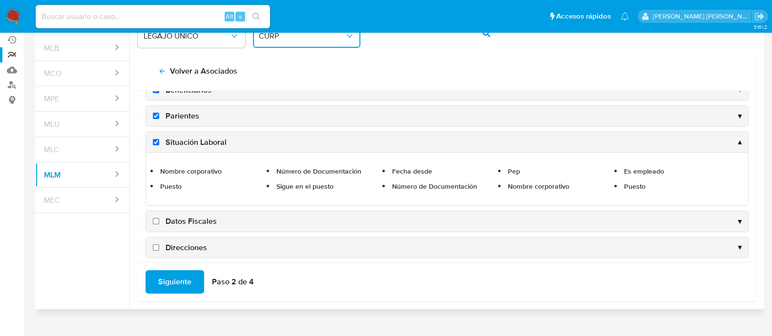
click at [157, 219] on input "Datos Fiscales" at bounding box center [156, 221] width 6 height 6
checkbox input "true"
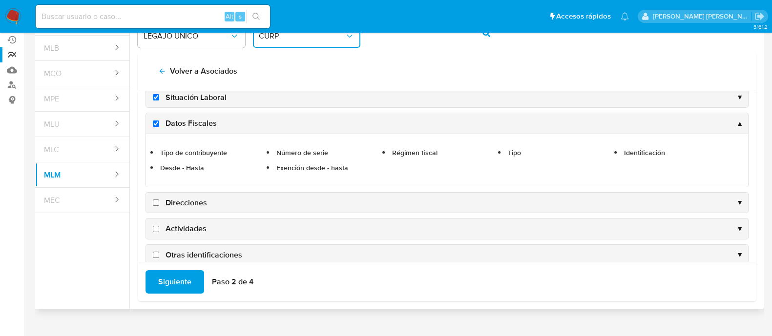
scroll to position [122, 0]
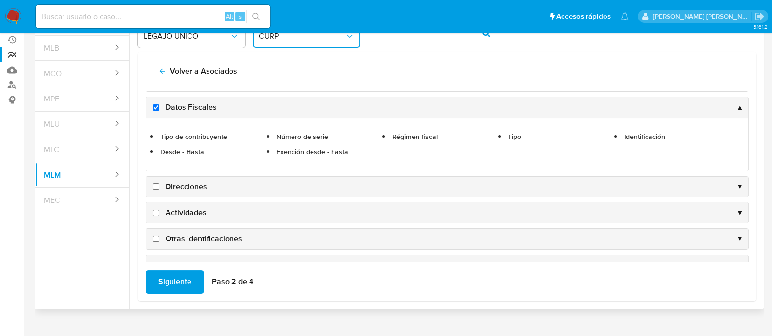
click at [154, 184] on input "Direcciones" at bounding box center [156, 187] width 6 height 6
checkbox input "true"
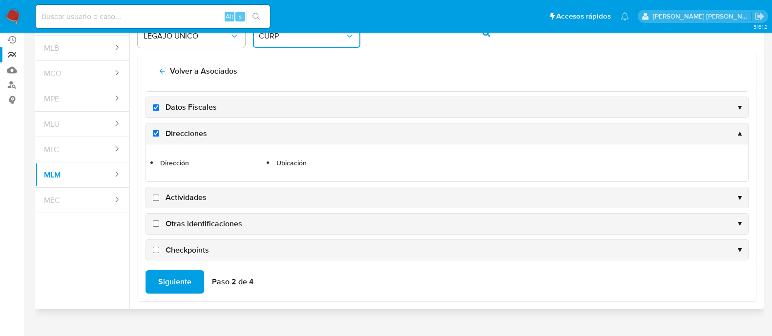
click at [158, 196] on input "Actividades" at bounding box center [156, 198] width 6 height 6
checkbox input "true"
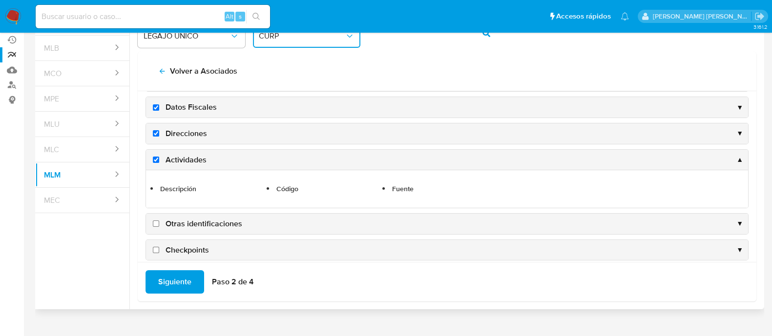
click at [156, 223] on input "Otras identificaciones" at bounding box center [156, 224] width 6 height 6
checkbox input "true"
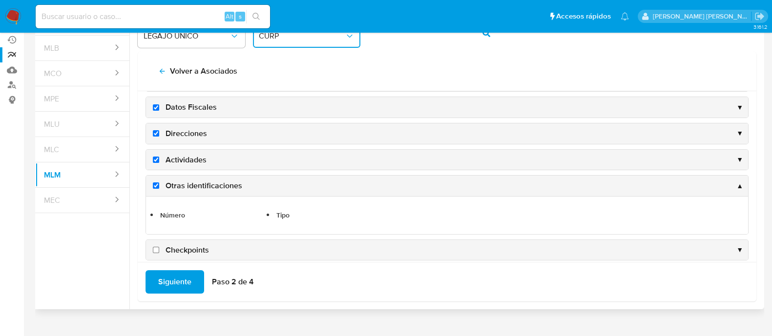
click at [157, 247] on input "Checkpoints" at bounding box center [156, 250] width 6 height 6
checkbox input "true"
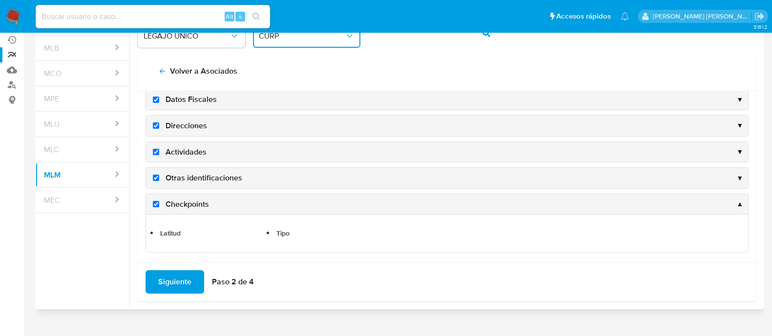
scroll to position [131, 0]
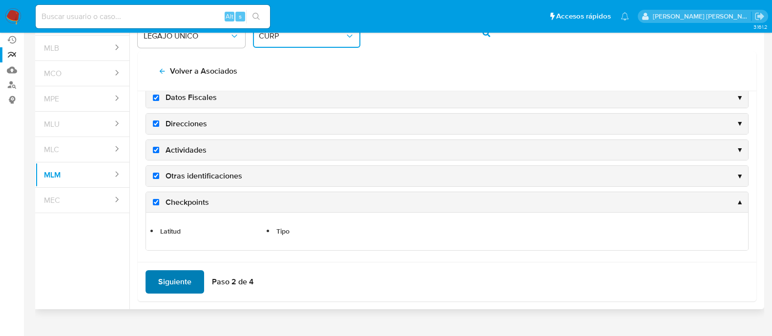
click at [161, 288] on span "Siguiente" at bounding box center [174, 282] width 33 height 21
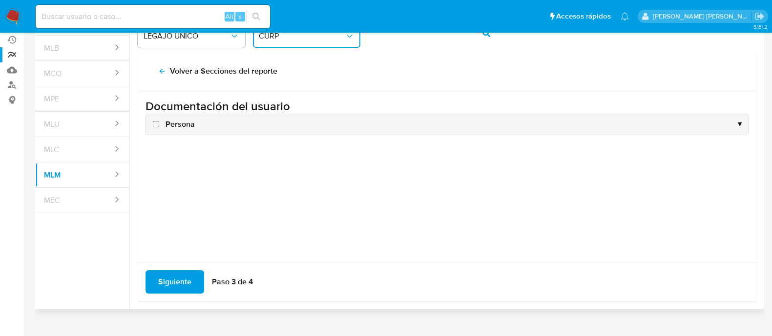
click at [159, 123] on label "Persona" at bounding box center [173, 124] width 44 height 11
click at [159, 123] on input "Persona" at bounding box center [156, 124] width 6 height 6
checkbox input "true"
click at [175, 266] on div "Siguiente Paso 3 de 4" at bounding box center [447, 282] width 619 height 40
click at [177, 288] on span "Siguiente" at bounding box center [174, 282] width 33 height 21
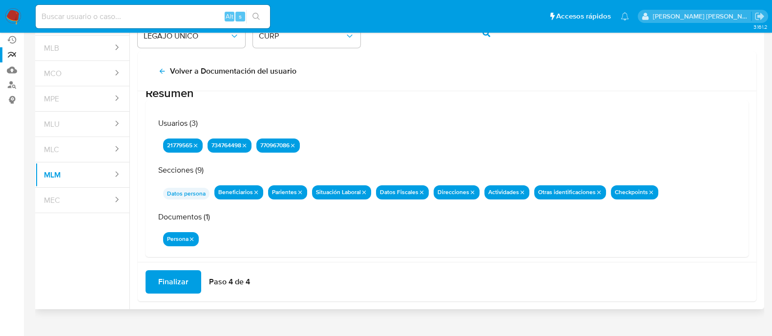
scroll to position [32, 0]
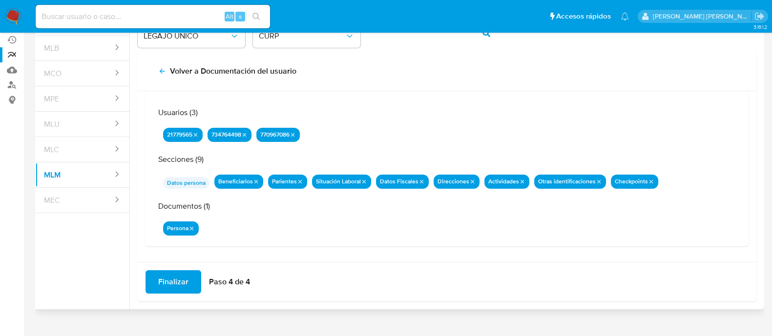
click at [167, 267] on div "Finalizar Paso 4 de 4" at bounding box center [447, 282] width 619 height 40
click at [171, 287] on span "Finalizar" at bounding box center [173, 282] width 30 height 21
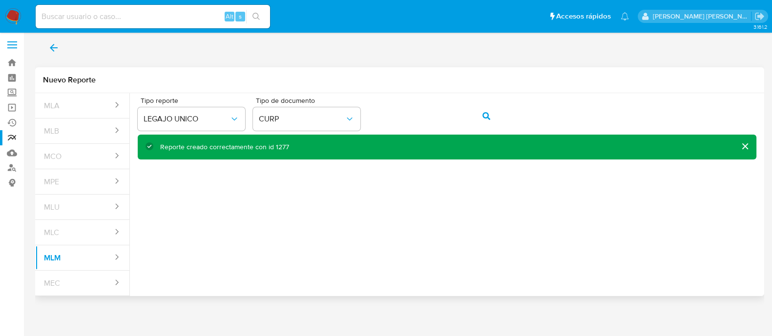
click at [56, 50] on icon "back" at bounding box center [54, 48] width 12 height 12
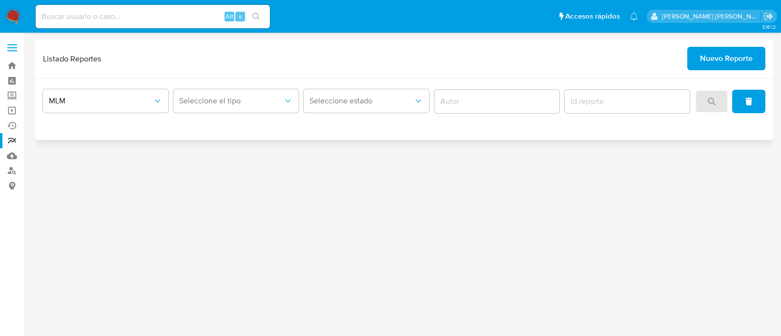
click at [226, 88] on div "Seleccione el tipo" at bounding box center [236, 101] width 126 height 30
click at [206, 83] on div "MLM Seleccione el tipo Seleccione estado" at bounding box center [404, 110] width 738 height 62
click at [209, 102] on span "Seleccione el tipo" at bounding box center [231, 101] width 104 height 10
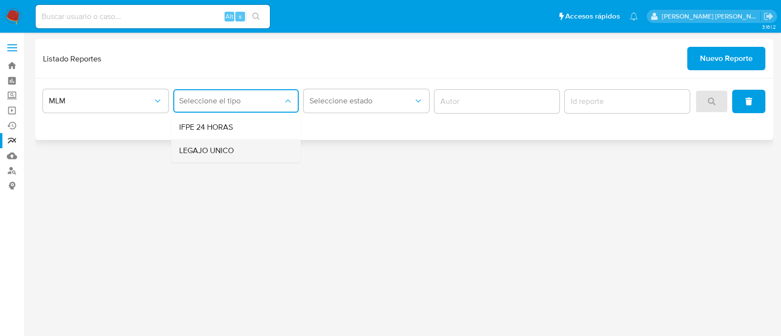
click at [220, 145] on div "LEGAJO UNICO" at bounding box center [233, 150] width 108 height 23
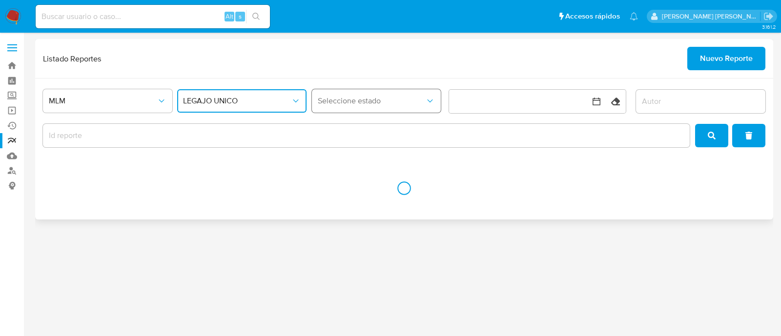
click at [345, 89] on button "Seleccione estado" at bounding box center [376, 100] width 129 height 23
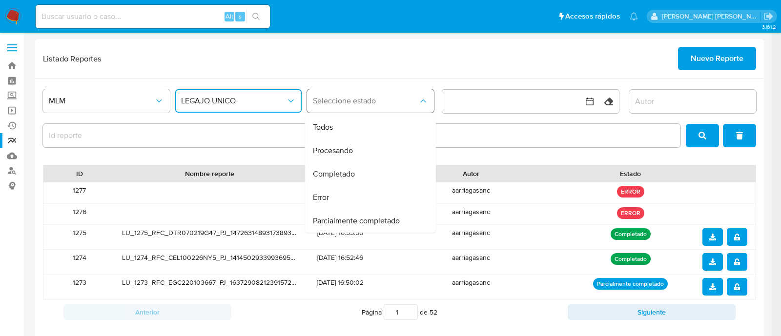
click at [327, 110] on button "Seleccione estado" at bounding box center [370, 100] width 127 height 23
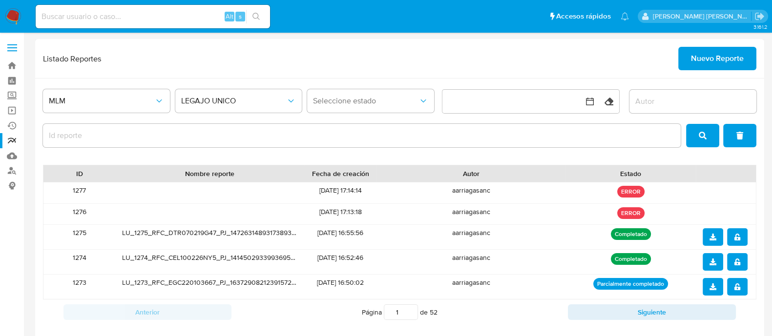
click at [328, 126] on div at bounding box center [362, 135] width 638 height 23
click at [337, 89] on button "Seleccione estado" at bounding box center [370, 100] width 127 height 23
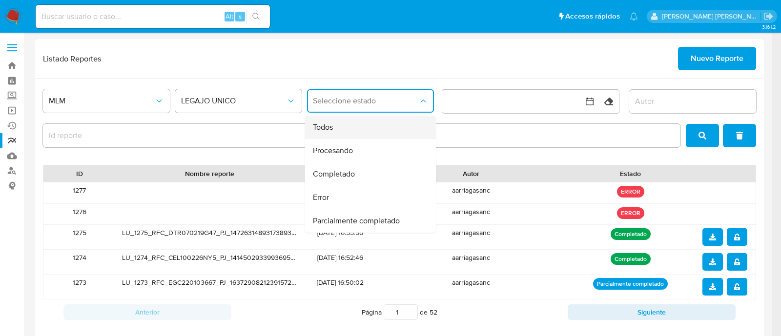
click at [341, 129] on div "Todos" at bounding box center [367, 127] width 109 height 23
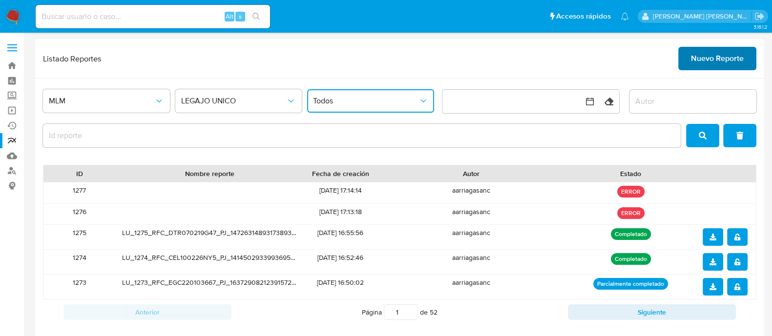
click at [714, 64] on span "Nuevo Reporte" at bounding box center [717, 58] width 53 height 21
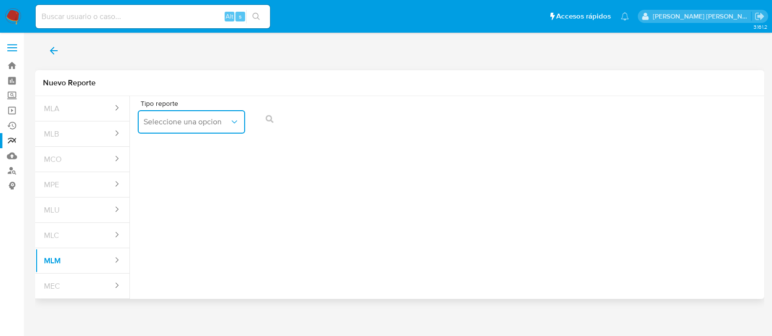
drag, startPoint x: 214, startPoint y: 119, endPoint x: 214, endPoint y: 130, distance: 11.7
click at [213, 119] on span "Seleccione una opcion" at bounding box center [187, 122] width 86 height 10
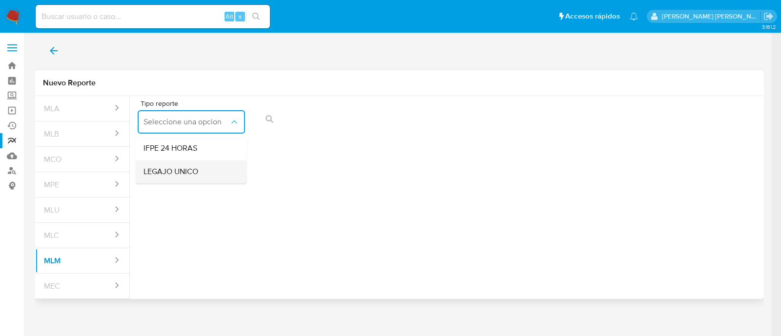
click at [215, 175] on div "LEGAJO UNICO" at bounding box center [189, 171] width 90 height 23
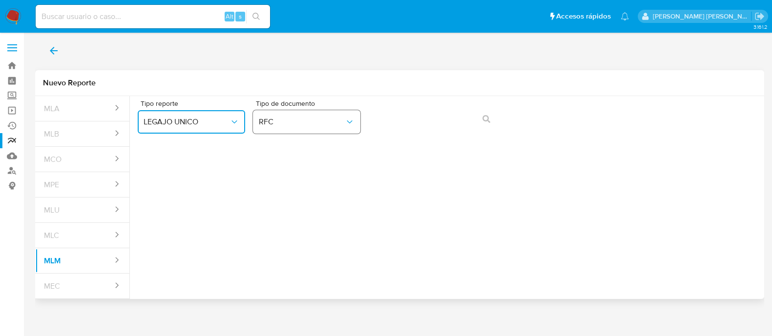
click at [302, 130] on button "RFC" at bounding box center [306, 121] width 107 height 23
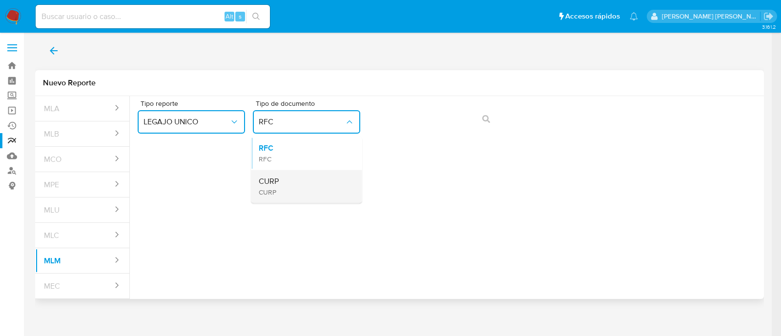
click at [293, 181] on div "CURP CURP" at bounding box center [304, 186] width 90 height 33
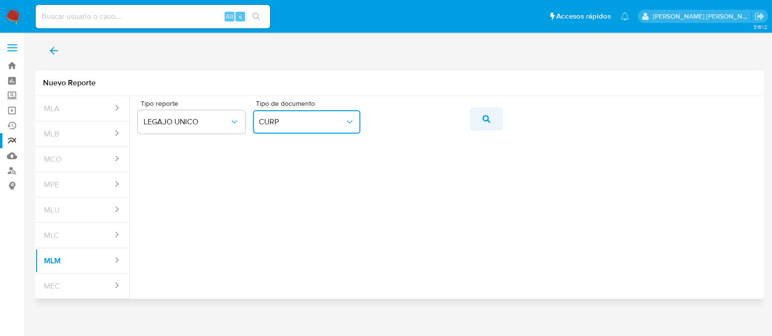
click at [477, 118] on button "action-search" at bounding box center [486, 118] width 33 height 23
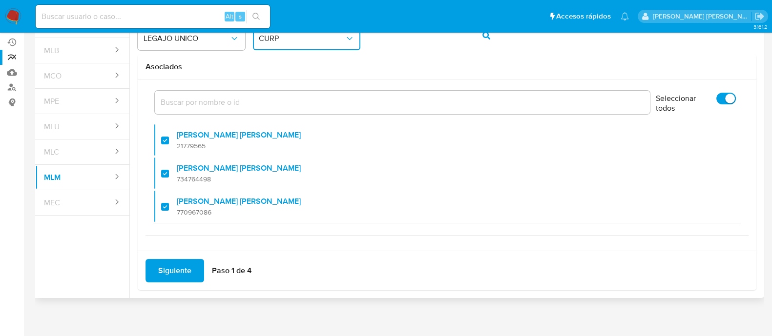
scroll to position [86, 0]
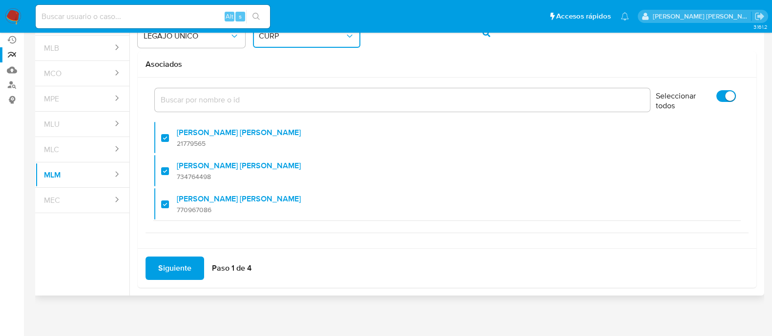
click at [716, 92] on input "Seleccionar todos" at bounding box center [726, 96] width 20 height 12
checkbox input "false"
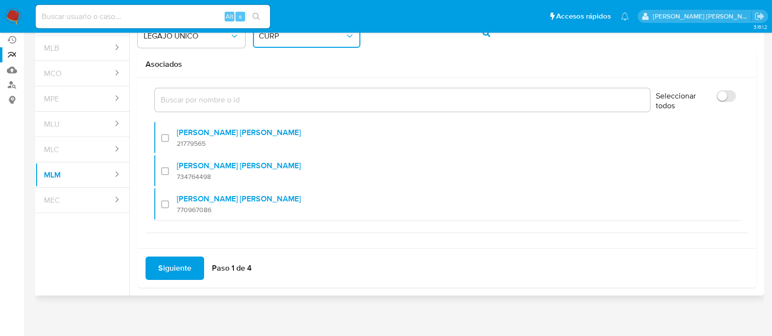
click at [722, 97] on input "Seleccionar todos" at bounding box center [726, 96] width 20 height 12
checkbox input "true"
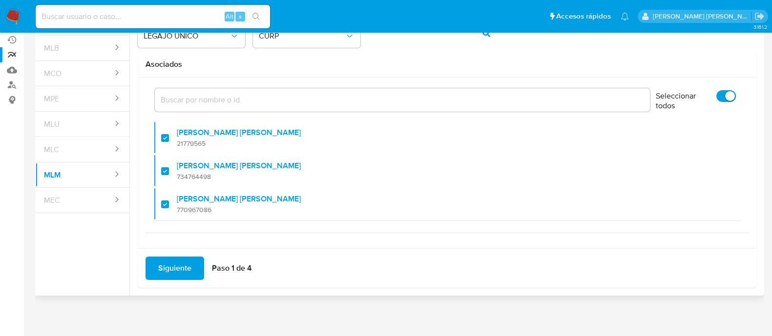
click at [188, 255] on div "Siguiente Paso 1 de 4" at bounding box center [447, 269] width 619 height 40
click at [181, 273] on span "Siguiente" at bounding box center [174, 268] width 33 height 21
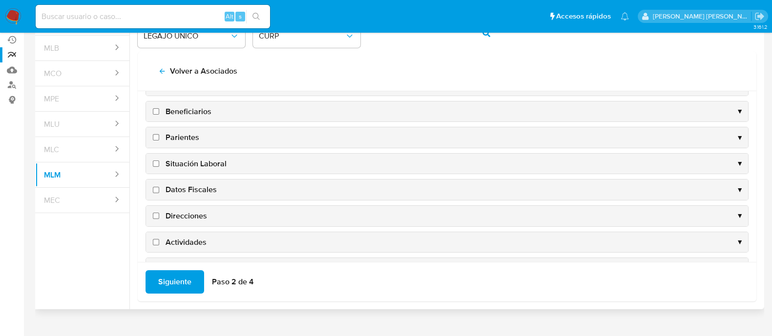
scroll to position [0, 0]
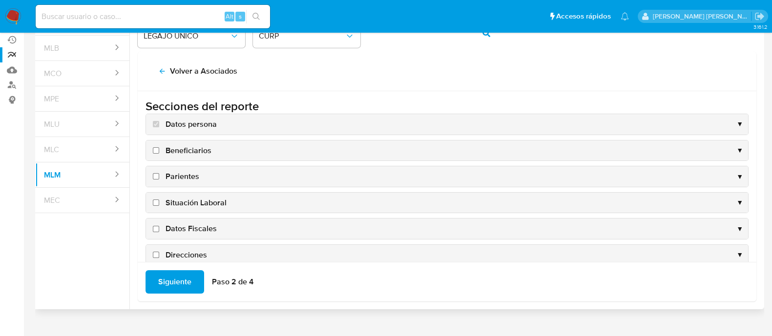
click at [154, 152] on input "Beneficiarios" at bounding box center [156, 150] width 6 height 6
checkbox input "true"
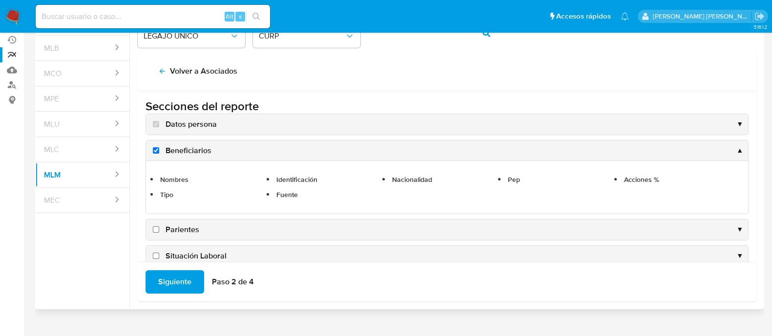
click at [157, 229] on input "Parientes" at bounding box center [156, 230] width 6 height 6
checkbox input "true"
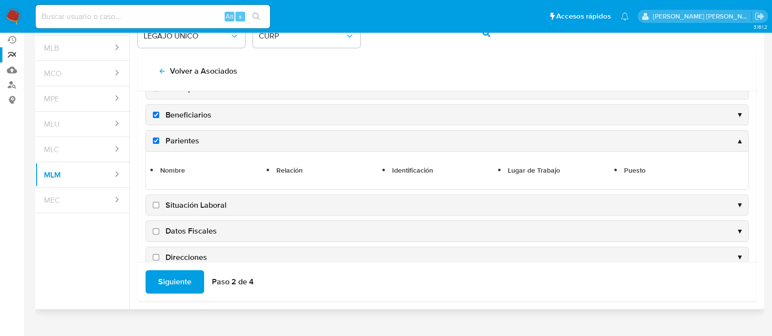
scroll to position [61, 0]
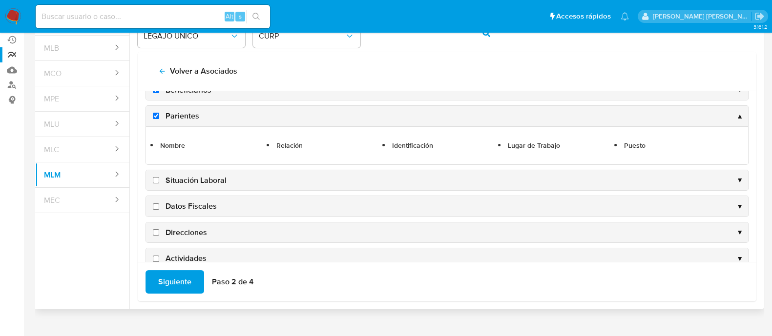
click at [154, 180] on input "Situación Laboral" at bounding box center [156, 180] width 6 height 6
checkbox input "true"
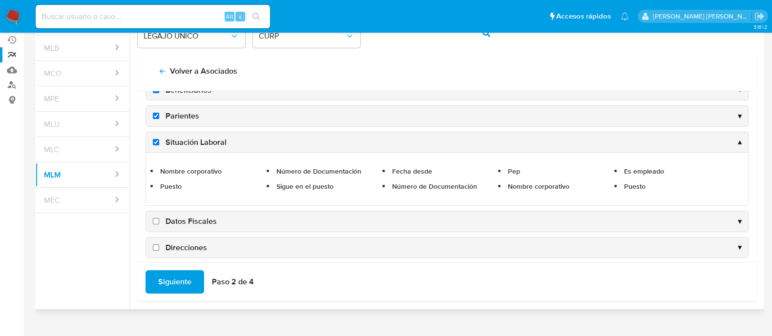
click at [158, 219] on input "Datos Fiscales" at bounding box center [156, 221] width 6 height 6
checkbox input "true"
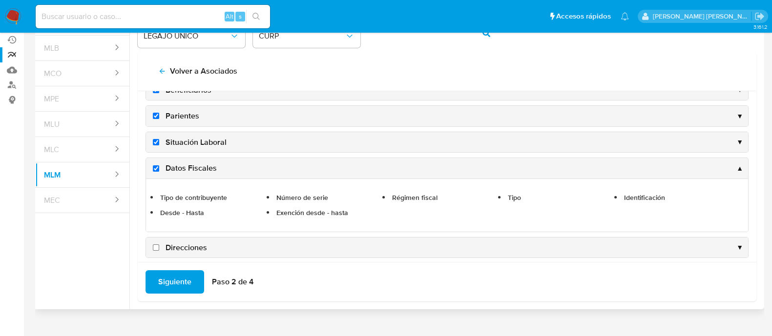
click at [156, 245] on input "Direcciones" at bounding box center [156, 248] width 6 height 6
checkbox input "true"
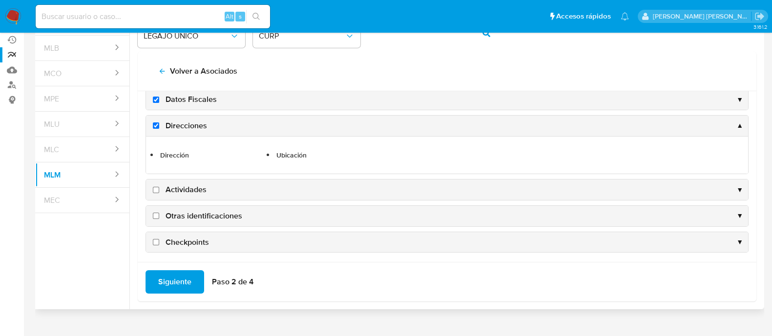
scroll to position [131, 0]
click at [158, 189] on input "Actividades" at bounding box center [156, 188] width 6 height 6
checkbox input "true"
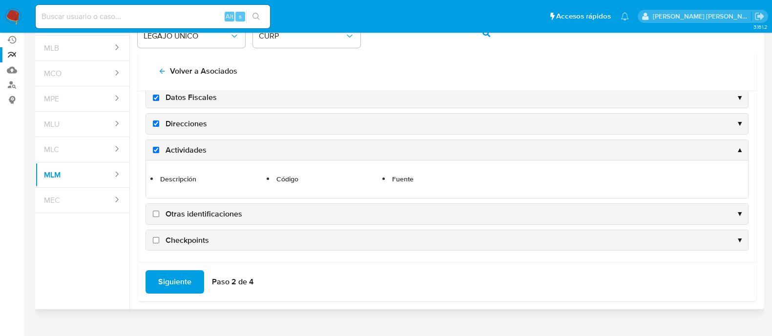
click at [155, 211] on input "Otras identificaciones" at bounding box center [156, 214] width 6 height 6
checkbox input "true"
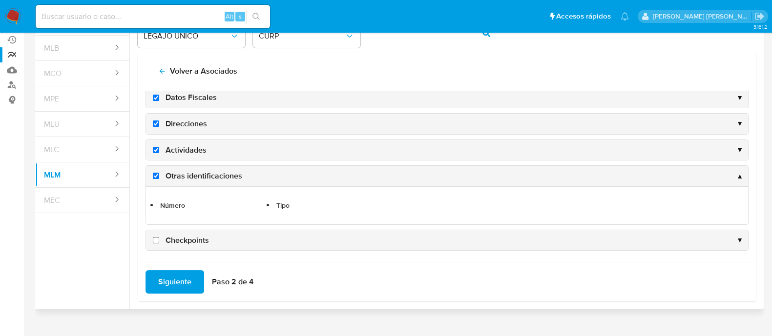
click at [156, 239] on input "Checkpoints" at bounding box center [156, 240] width 6 height 6
checkbox input "true"
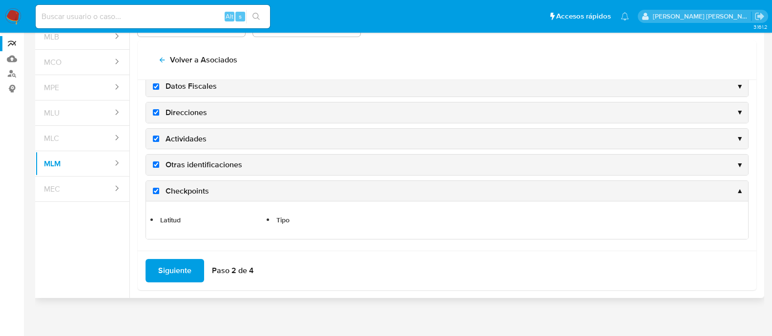
scroll to position [100, 0]
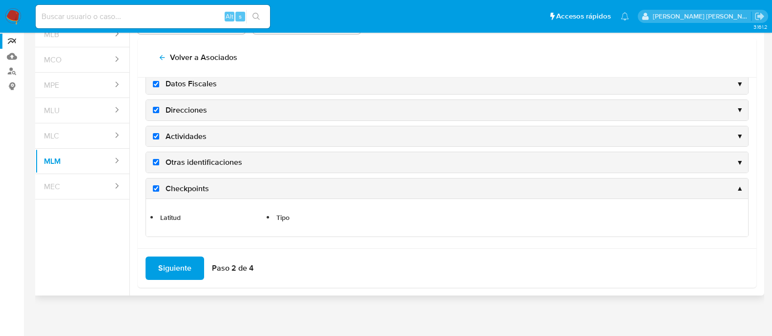
click at [178, 266] on span "Siguiente" at bounding box center [174, 268] width 33 height 21
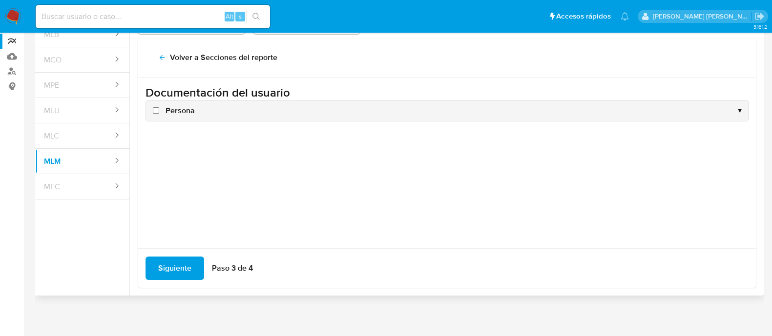
scroll to position [0, 0]
click at [153, 113] on label "Persona" at bounding box center [173, 110] width 44 height 11
click at [153, 113] on input "Persona" at bounding box center [156, 110] width 6 height 6
checkbox input "true"
click at [183, 264] on span "Siguiente" at bounding box center [174, 268] width 33 height 21
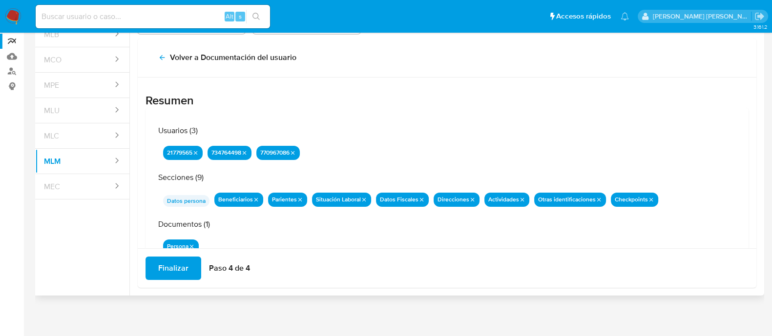
click at [183, 273] on span "Finalizar" at bounding box center [173, 268] width 30 height 21
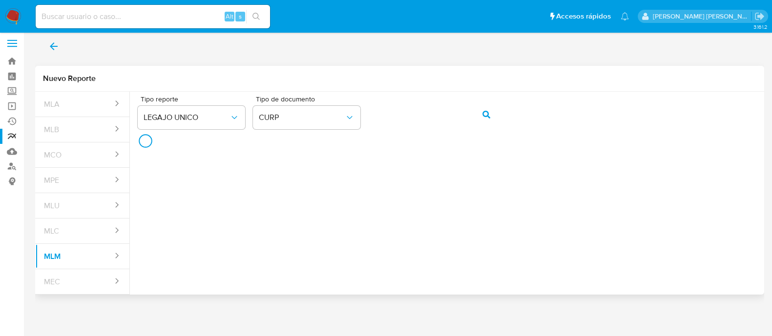
scroll to position [3, 0]
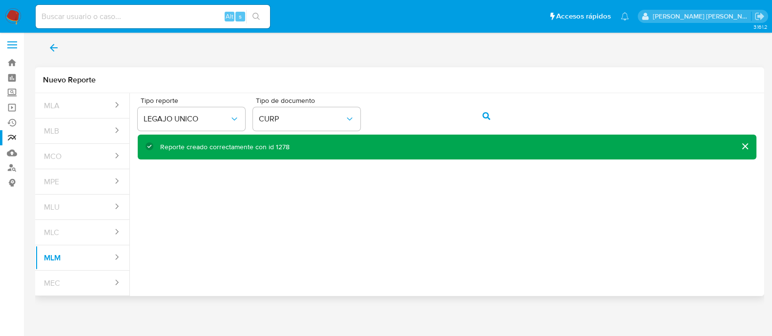
click at [45, 42] on button "back" at bounding box center [53, 47] width 37 height 23
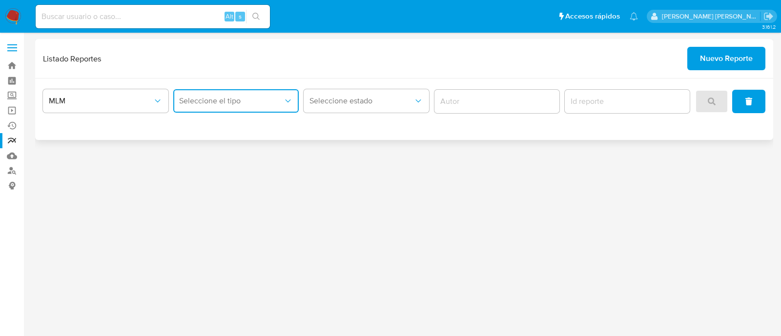
click at [249, 103] on span "Seleccione el tipo" at bounding box center [231, 101] width 104 height 10
click at [254, 152] on div "LEGAJO UNICO" at bounding box center [233, 150] width 108 height 23
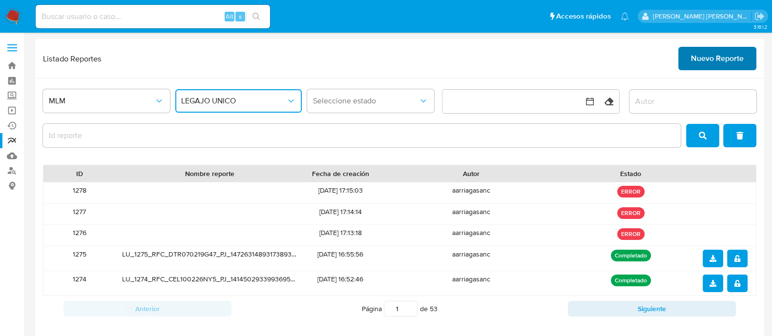
click at [708, 52] on span "Nuevo Reporte" at bounding box center [717, 58] width 53 height 21
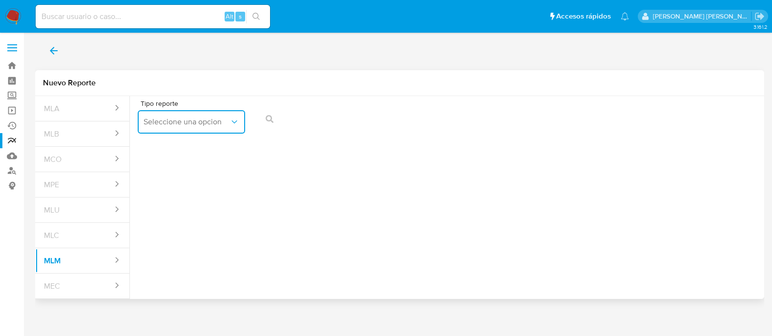
click at [174, 126] on span "Seleccione una opcion" at bounding box center [187, 122] width 86 height 10
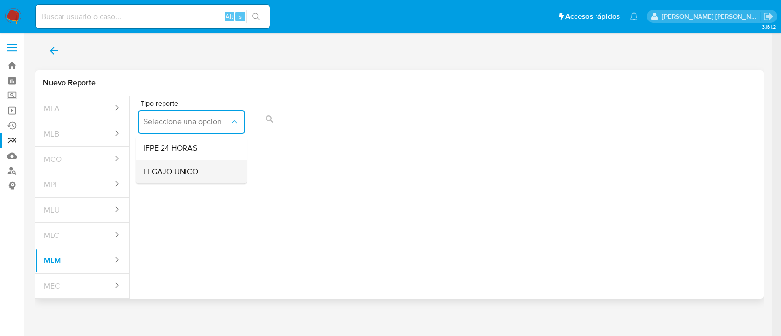
click at [186, 177] on span "LEGAJO UNICO" at bounding box center [171, 172] width 55 height 10
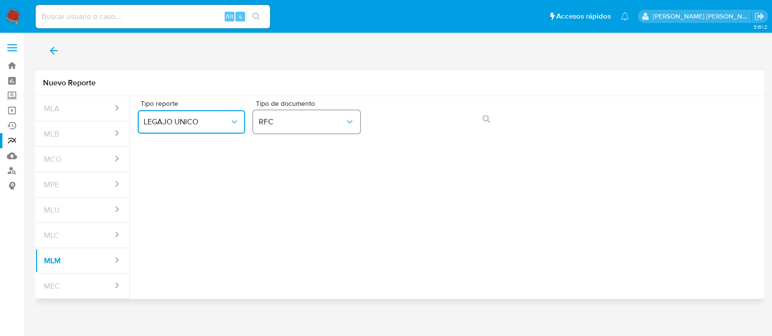
click at [345, 128] on button "RFC" at bounding box center [306, 121] width 107 height 23
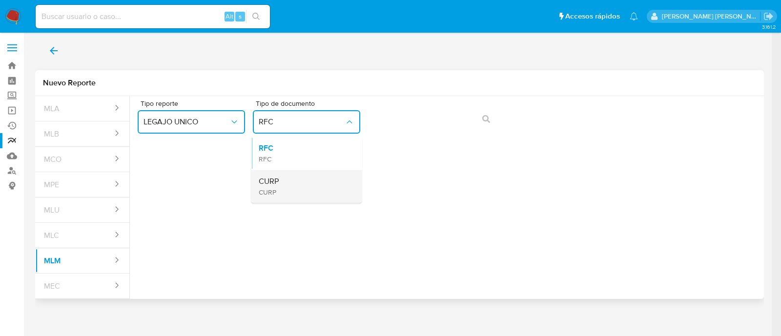
click at [334, 176] on div "CURP CURP" at bounding box center [304, 186] width 90 height 33
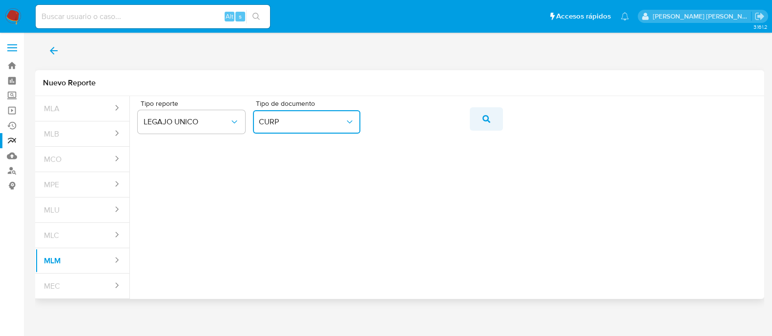
click at [483, 118] on icon "action-search" at bounding box center [487, 119] width 8 height 8
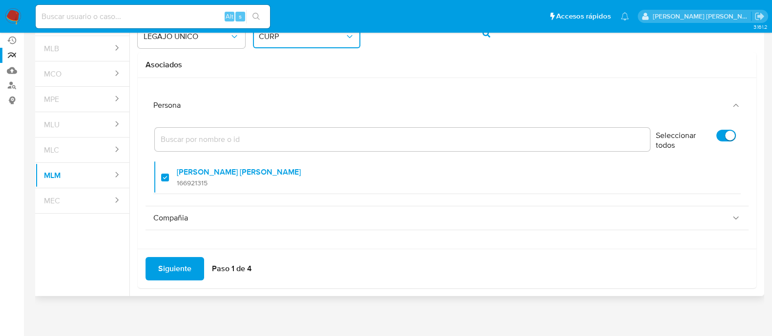
scroll to position [86, 0]
click at [166, 270] on span "Siguiente" at bounding box center [174, 268] width 33 height 21
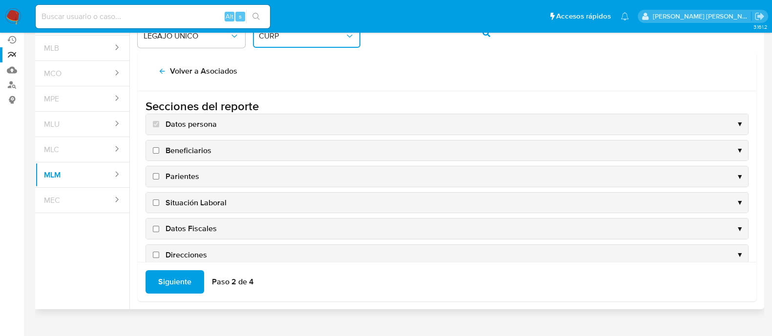
click at [154, 151] on input "Beneficiarios" at bounding box center [156, 150] width 6 height 6
checkbox input "true"
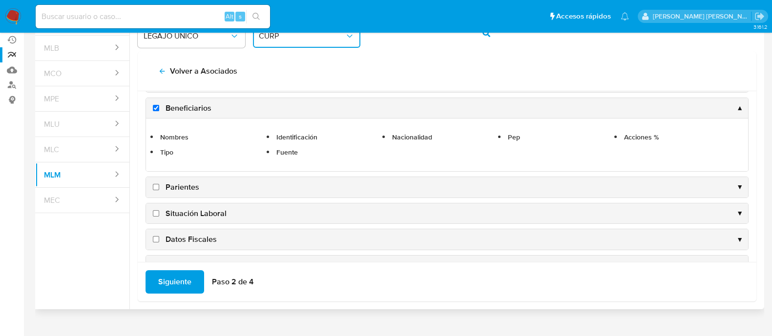
scroll to position [61, 0]
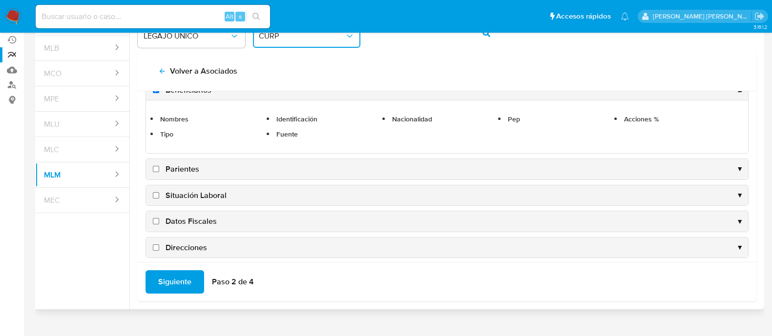
click at [157, 168] on input "Parientes" at bounding box center [156, 169] width 6 height 6
checkbox input "true"
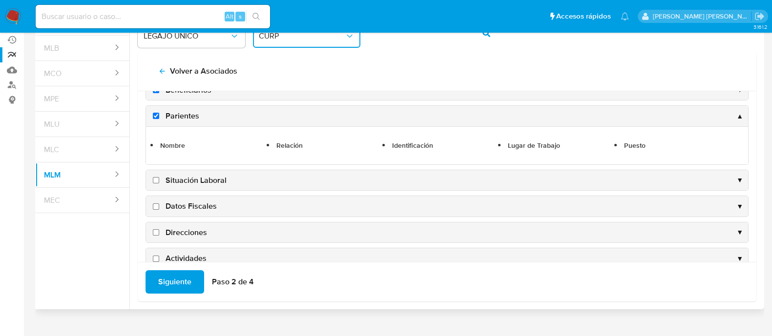
click at [155, 179] on input "Situación Laboral" at bounding box center [156, 180] width 6 height 6
checkbox input "true"
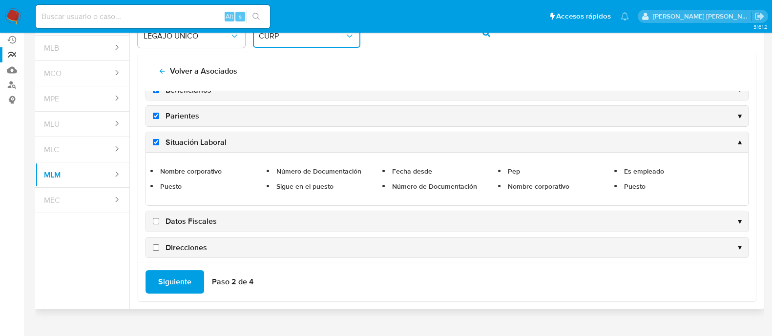
click at [158, 218] on input "Datos Fiscales" at bounding box center [156, 221] width 6 height 6
checkbox input "true"
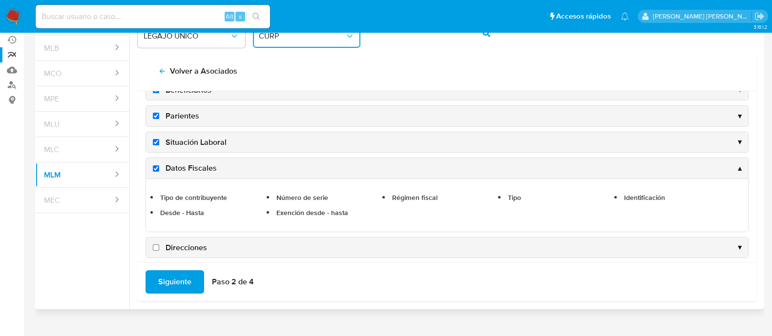
click at [156, 245] on input "Direcciones" at bounding box center [156, 248] width 6 height 6
checkbox input "true"
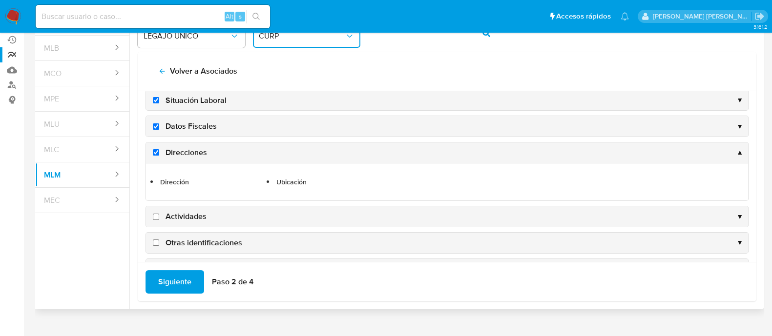
scroll to position [122, 0]
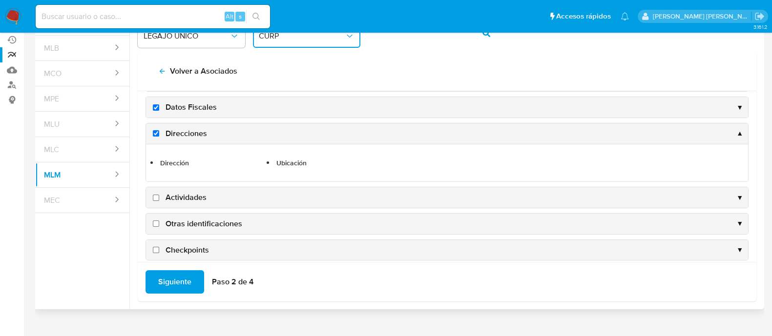
click at [153, 195] on input "Actividades" at bounding box center [156, 198] width 6 height 6
checkbox input "true"
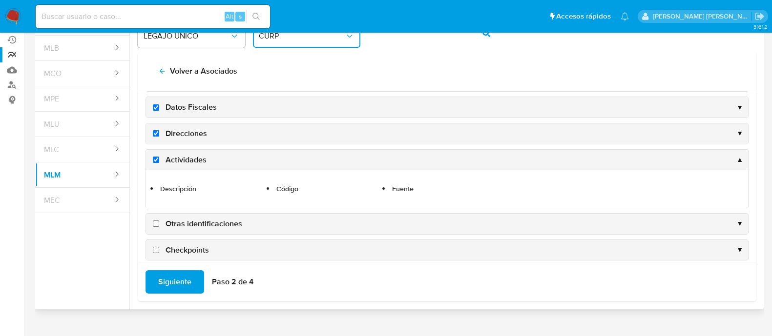
click at [159, 221] on input "Otras identificaciones" at bounding box center [156, 224] width 6 height 6
checkbox input "true"
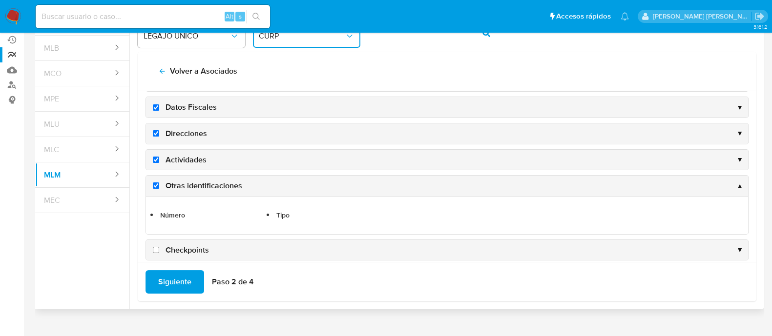
click at [157, 247] on input "Checkpoints" at bounding box center [156, 250] width 6 height 6
checkbox input "true"
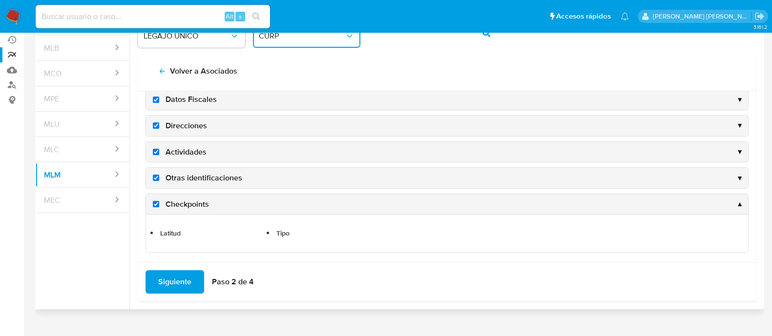
scroll to position [131, 0]
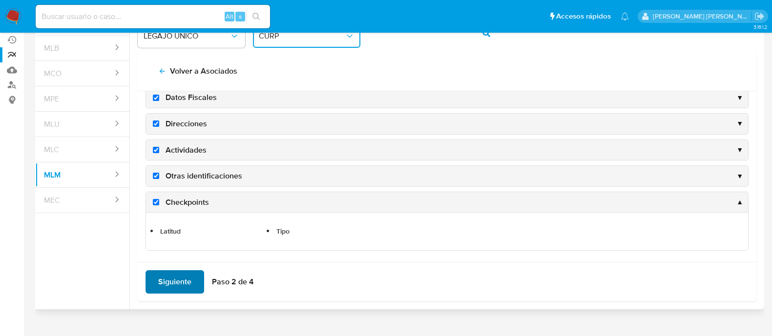
click at [178, 286] on span "Siguiente" at bounding box center [174, 282] width 33 height 21
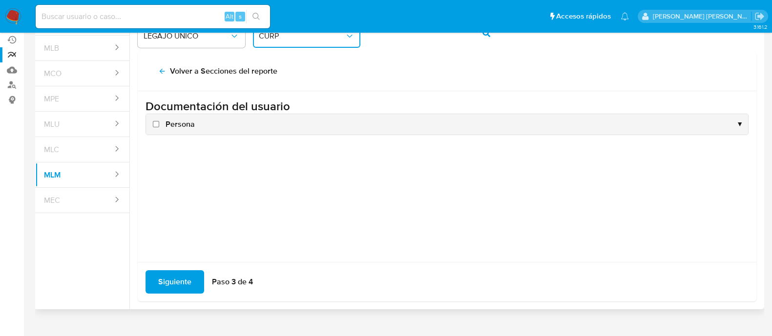
click at [153, 123] on input "Persona" at bounding box center [156, 124] width 6 height 6
checkbox input "true"
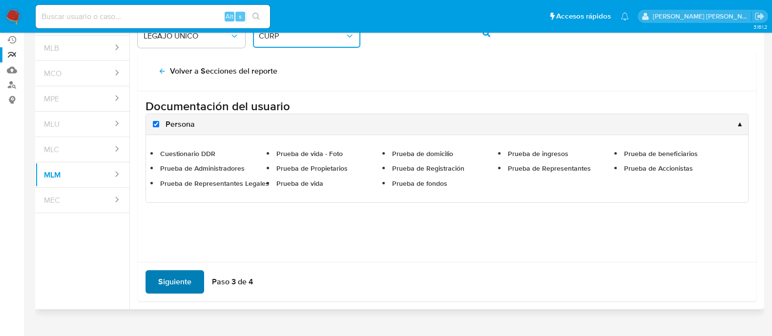
click at [185, 287] on span "Siguiente" at bounding box center [174, 282] width 33 height 21
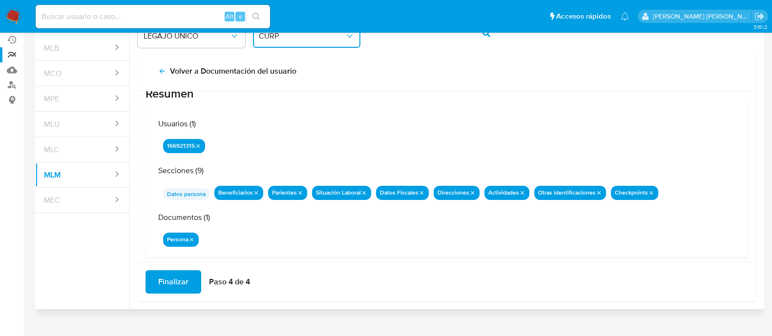
scroll to position [32, 0]
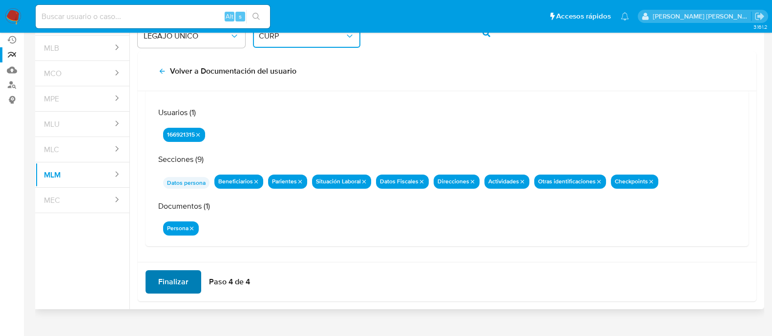
click at [179, 278] on span "Finalizar" at bounding box center [173, 282] width 30 height 21
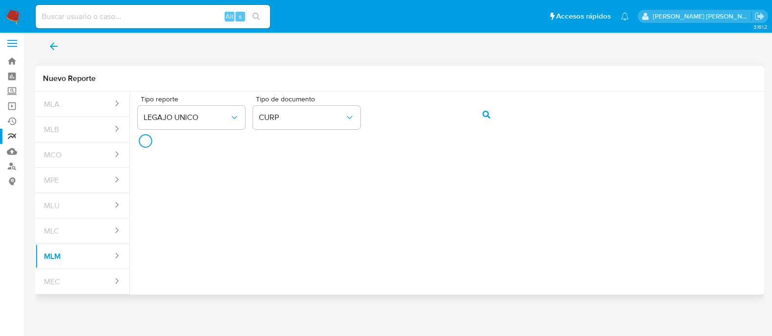
scroll to position [3, 0]
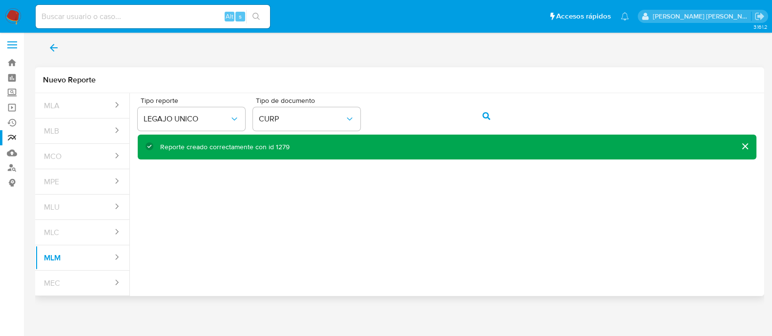
click at [59, 49] on icon "back" at bounding box center [54, 48] width 12 height 12
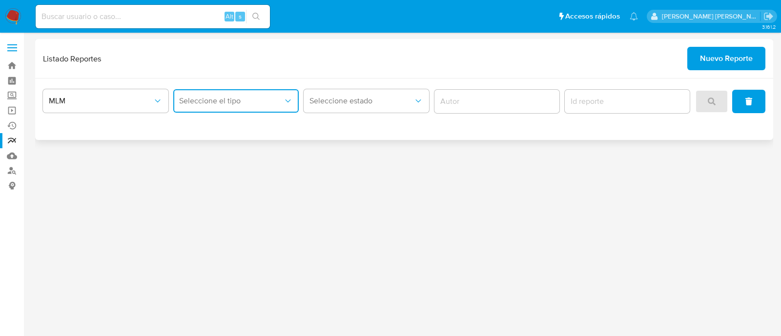
click at [222, 99] on span "Seleccione el tipo" at bounding box center [231, 101] width 104 height 10
click at [234, 160] on div "LEGAJO UNICO" at bounding box center [233, 150] width 108 height 23
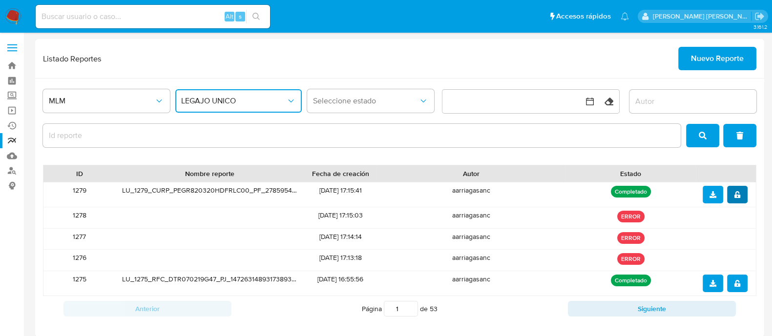
click at [734, 193] on icon "notify_security" at bounding box center [737, 194] width 7 height 7
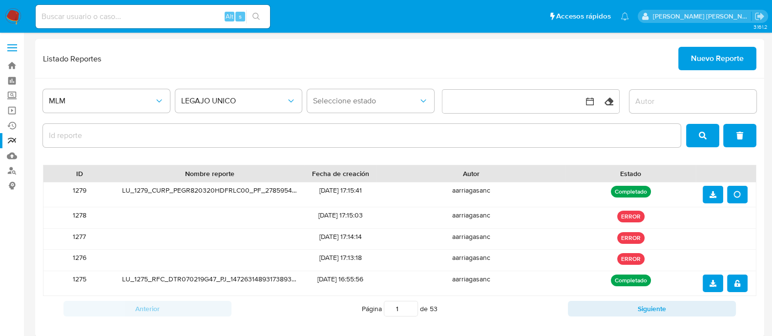
click at [711, 194] on icon "download" at bounding box center [713, 194] width 7 height 7
click at [705, 54] on span "Nuevo Reporte" at bounding box center [717, 58] width 53 height 21
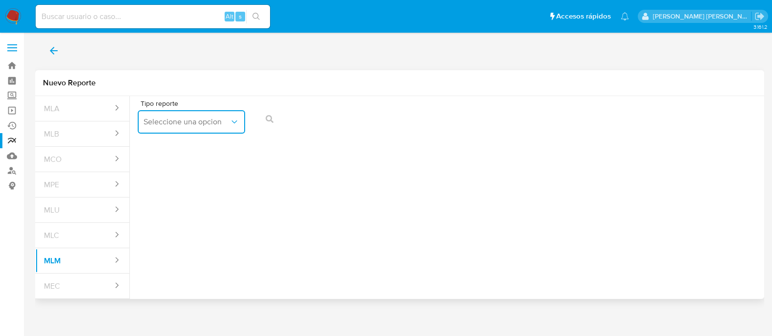
click at [181, 122] on span "Seleccione una opcion" at bounding box center [187, 122] width 86 height 10
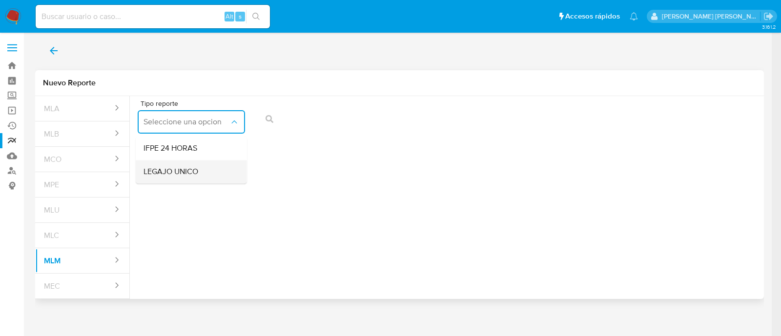
click at [179, 168] on span "LEGAJO UNICO" at bounding box center [171, 172] width 55 height 10
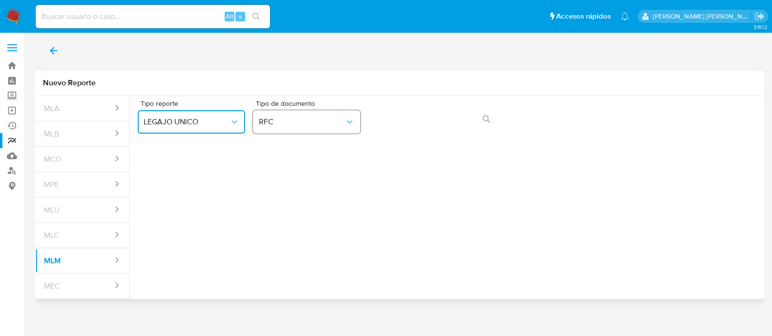
click at [295, 124] on span "RFC" at bounding box center [302, 122] width 86 height 10
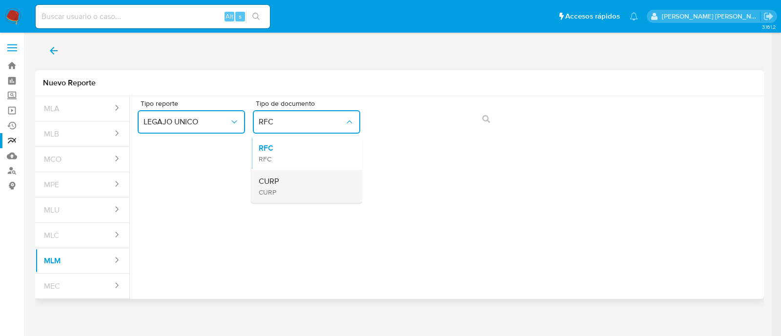
click at [294, 181] on div "CURP CURP" at bounding box center [304, 186] width 90 height 33
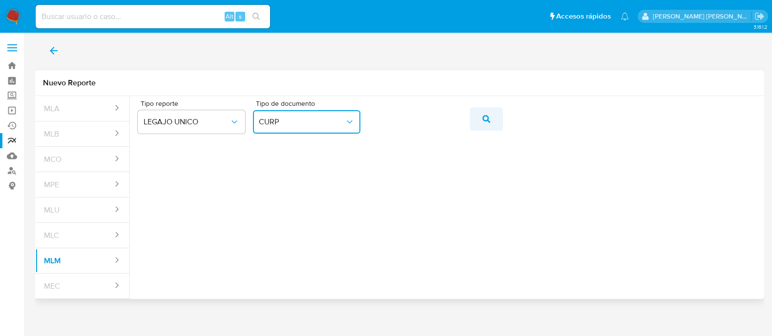
click at [498, 111] on button "action-search" at bounding box center [486, 118] width 33 height 23
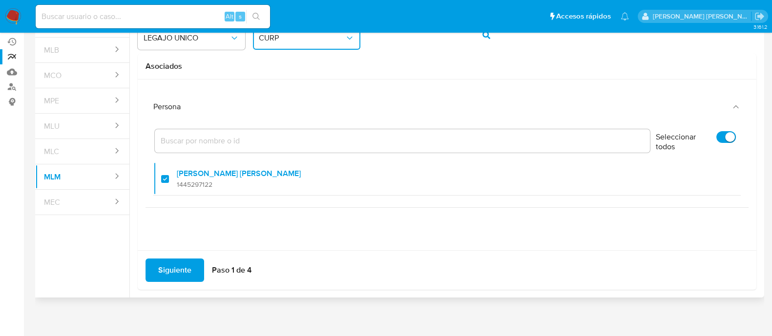
scroll to position [86, 0]
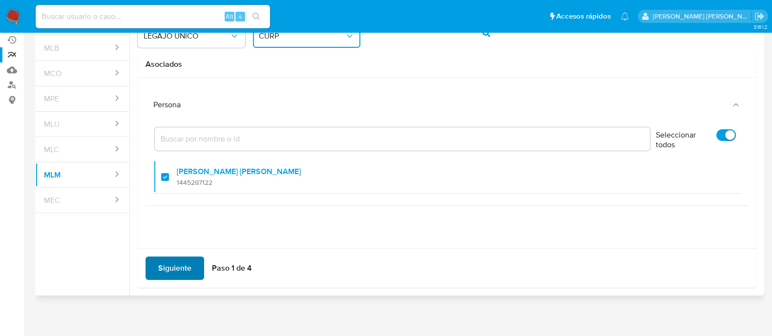
click at [169, 266] on span "Siguiente" at bounding box center [174, 268] width 33 height 21
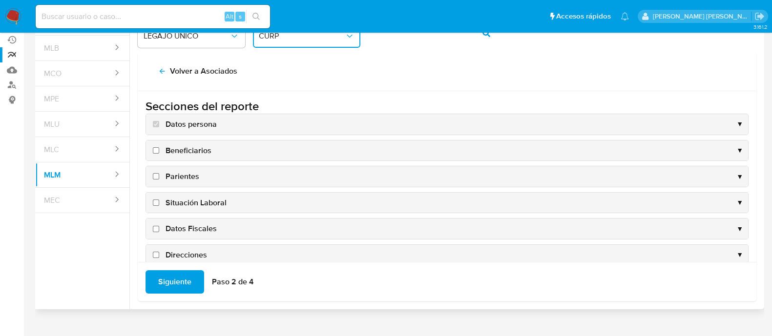
click at [156, 150] on input "Beneficiarios" at bounding box center [156, 150] width 6 height 6
checkbox input "true"
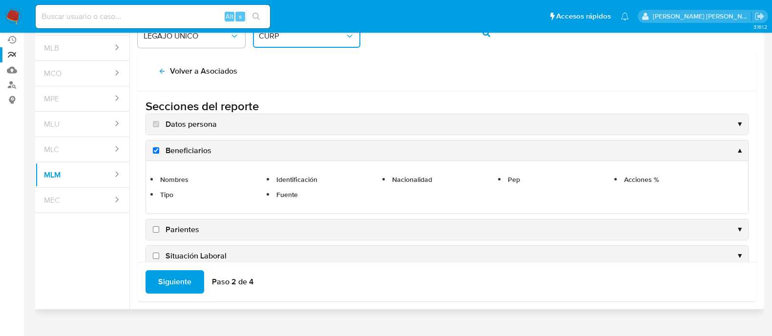
click at [155, 228] on input "Parientes" at bounding box center [156, 230] width 6 height 6
checkbox input "true"
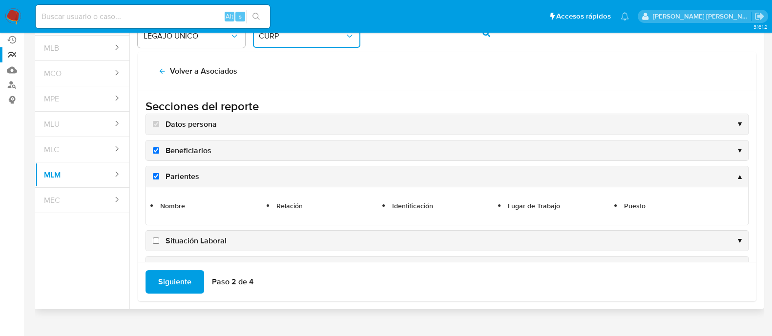
click at [155, 239] on input "Situación Laboral" at bounding box center [156, 241] width 6 height 6
checkbox input "true"
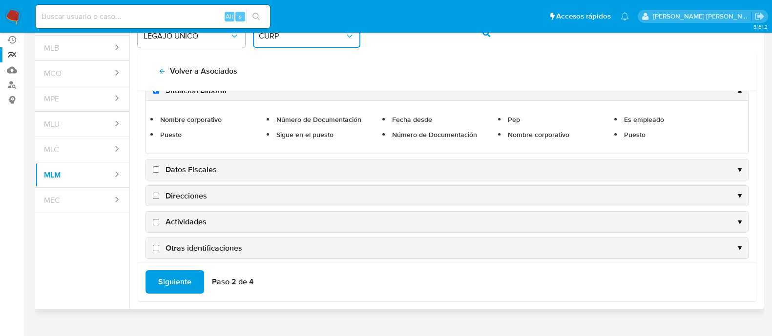
scroll to position [122, 0]
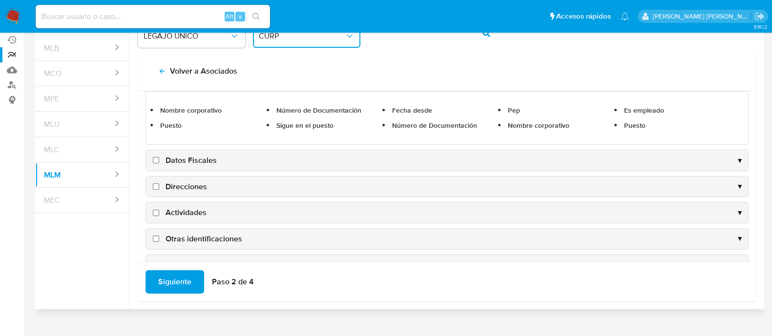
click at [154, 160] on input "Datos Fiscales" at bounding box center [156, 160] width 6 height 6
checkbox input "true"
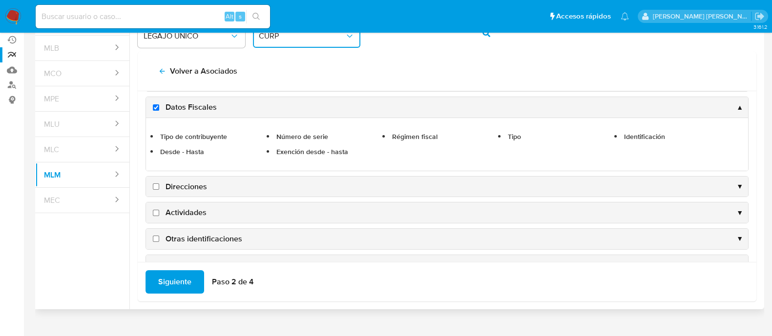
click at [157, 184] on input "Direcciones" at bounding box center [156, 187] width 6 height 6
checkbox input "true"
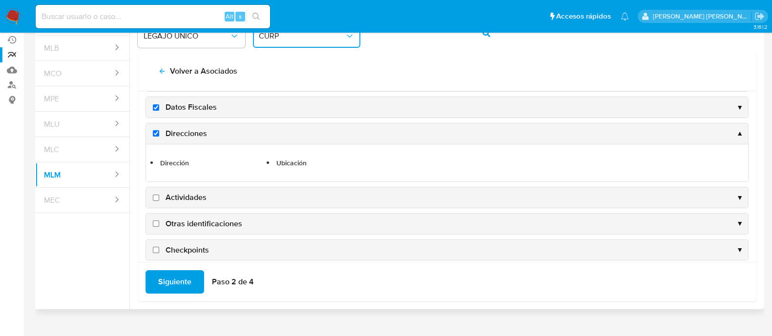
click at [158, 195] on input "Actividades" at bounding box center [156, 198] width 6 height 6
checkbox input "true"
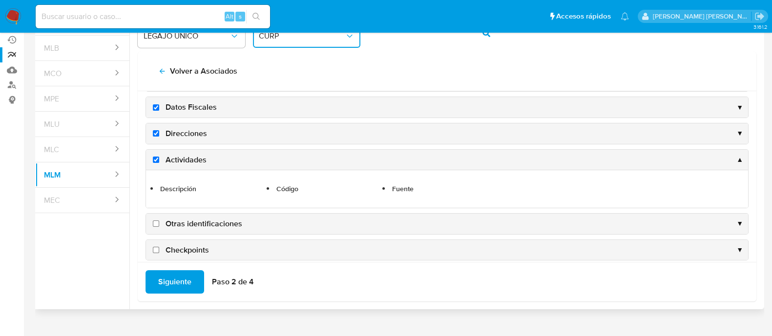
click at [156, 222] on input "Otras identificaciones" at bounding box center [156, 224] width 6 height 6
checkbox input "true"
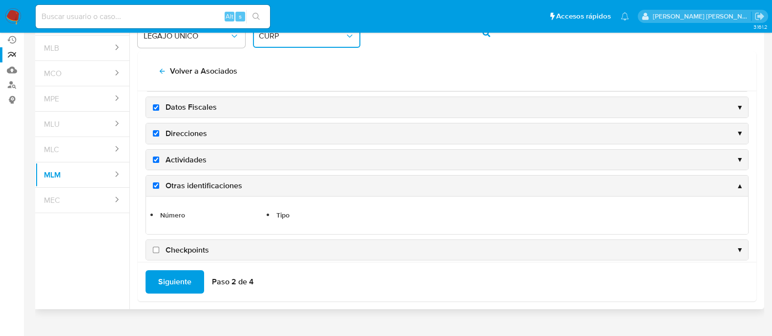
click at [154, 249] on input "Checkpoints" at bounding box center [156, 250] width 6 height 6
checkbox input "true"
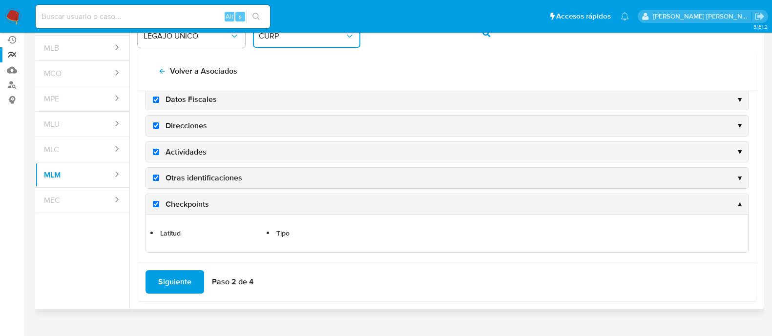
scroll to position [131, 0]
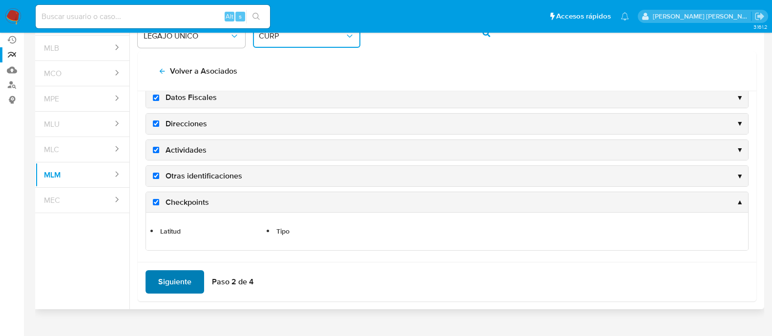
click at [168, 289] on span "Siguiente" at bounding box center [174, 282] width 33 height 21
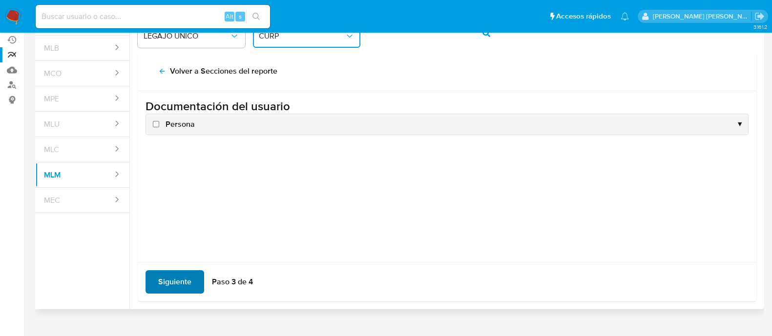
scroll to position [0, 0]
click at [153, 125] on label "Persona" at bounding box center [173, 124] width 44 height 11
click at [153, 125] on input "Persona" at bounding box center [156, 124] width 6 height 6
checkbox input "true"
click at [190, 280] on span "Siguiente" at bounding box center [174, 282] width 33 height 21
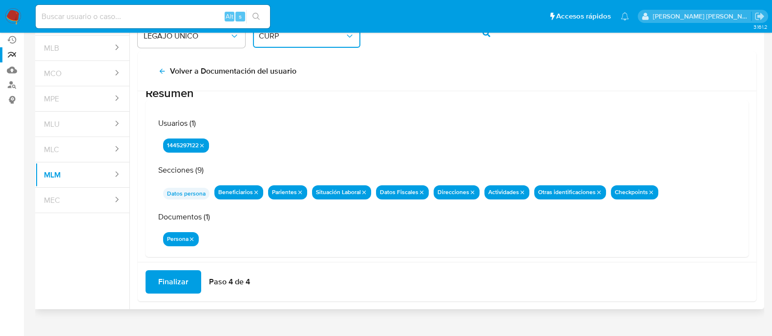
scroll to position [32, 0]
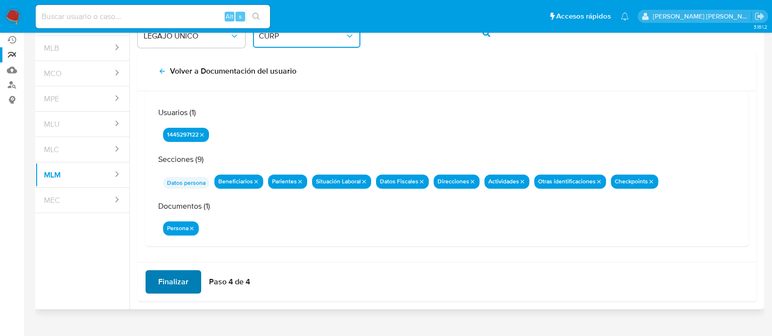
click at [181, 286] on span "Finalizar" at bounding box center [173, 282] width 30 height 21
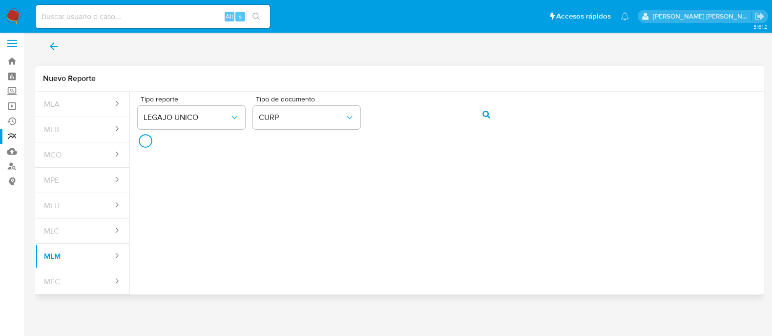
scroll to position [3, 0]
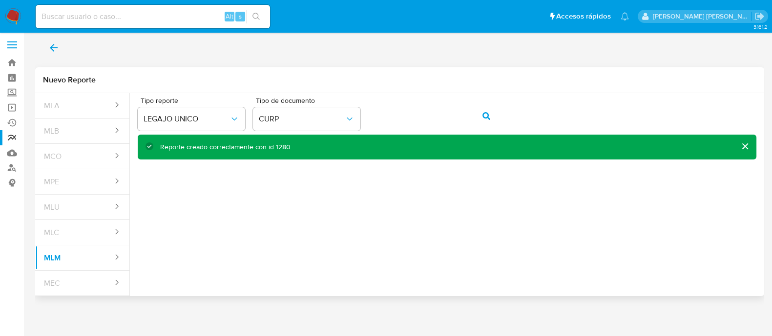
click at [49, 54] on span "back" at bounding box center [54, 47] width 12 height 21
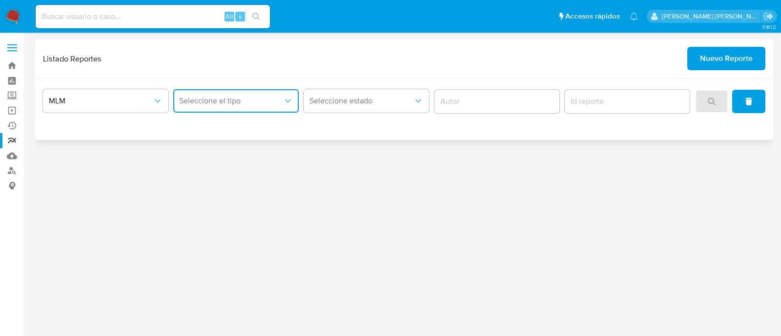
click at [208, 103] on span "Seleccione el tipo" at bounding box center [231, 101] width 104 height 10
click at [208, 143] on div "LEGAJO UNICO" at bounding box center [233, 150] width 108 height 23
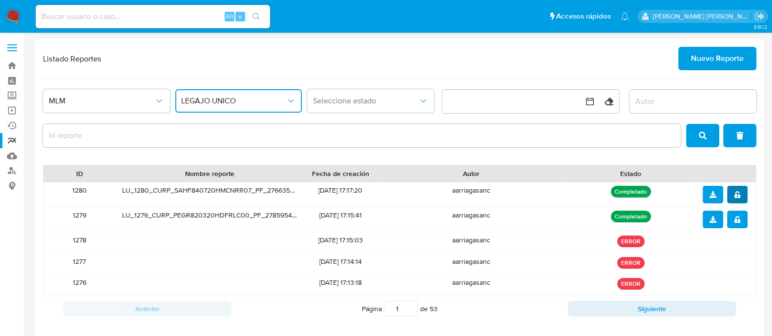
click at [735, 191] on icon "notify_security" at bounding box center [737, 194] width 7 height 7
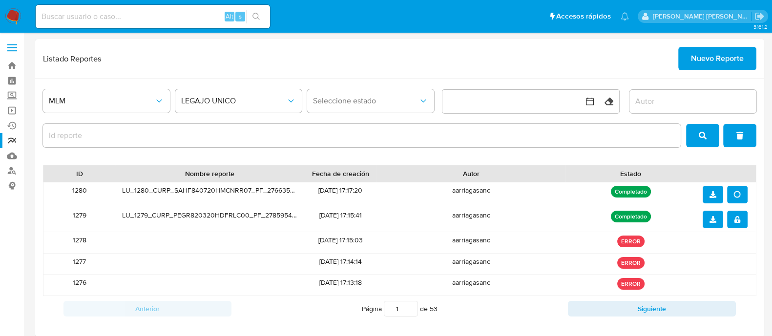
click at [711, 194] on icon "download" at bounding box center [713, 194] width 7 height 7
click at [695, 60] on span "Nuevo Reporte" at bounding box center [717, 58] width 53 height 21
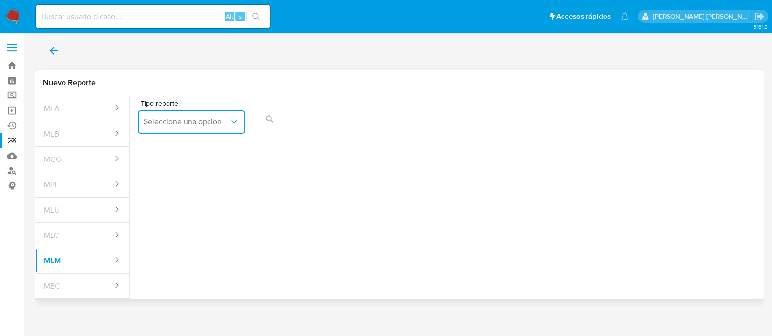
click at [174, 130] on button "Seleccione una opcion" at bounding box center [191, 121] width 107 height 23
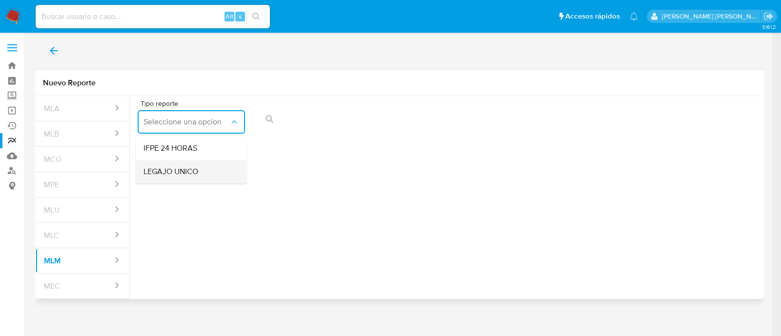
click at [171, 170] on span "LEGAJO UNICO" at bounding box center [171, 172] width 55 height 10
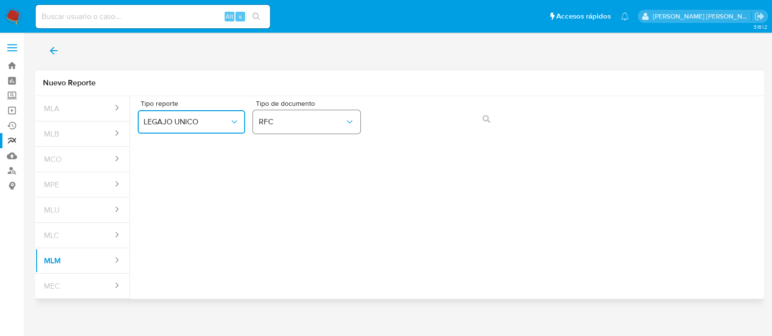
click at [316, 124] on span "RFC" at bounding box center [302, 122] width 86 height 10
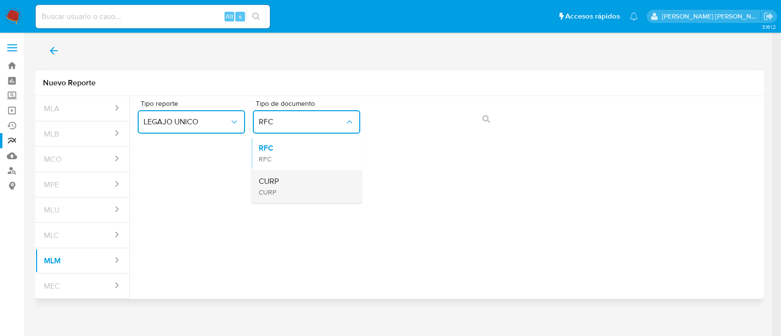
click at [312, 185] on div "CURP CURP" at bounding box center [304, 186] width 90 height 33
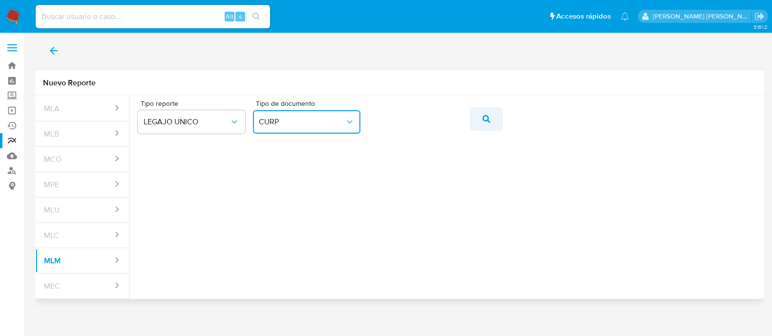
click at [487, 120] on icon "action-search" at bounding box center [487, 119] width 8 height 8
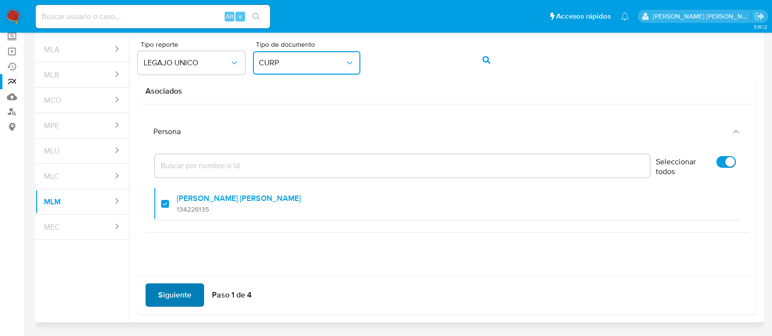
scroll to position [61, 0]
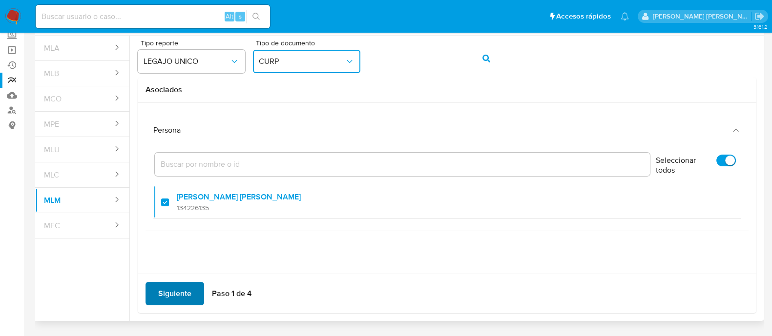
click at [185, 290] on span "Siguiente" at bounding box center [174, 293] width 33 height 21
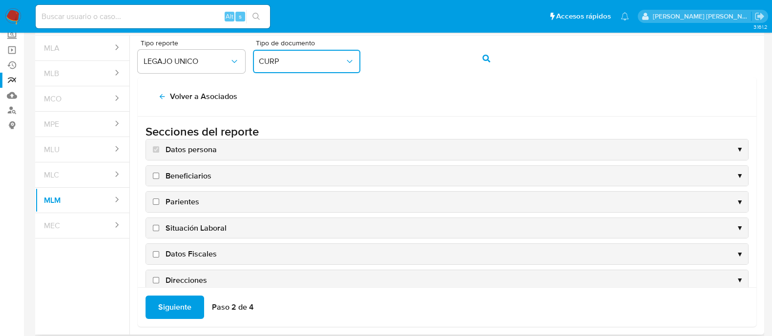
click at [156, 173] on input "Beneficiarios" at bounding box center [156, 176] width 6 height 6
checkbox input "true"
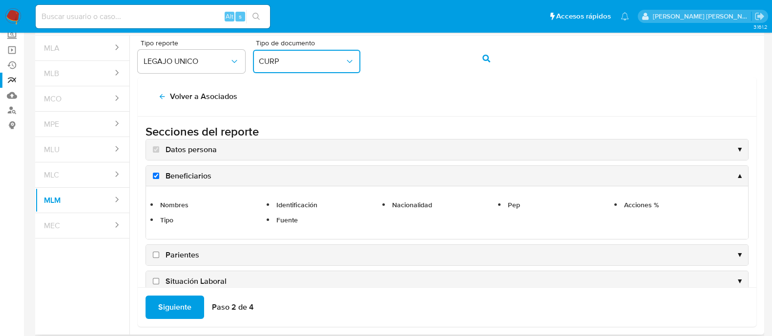
click at [155, 254] on input "Parientes" at bounding box center [156, 255] width 6 height 6
checkbox input "true"
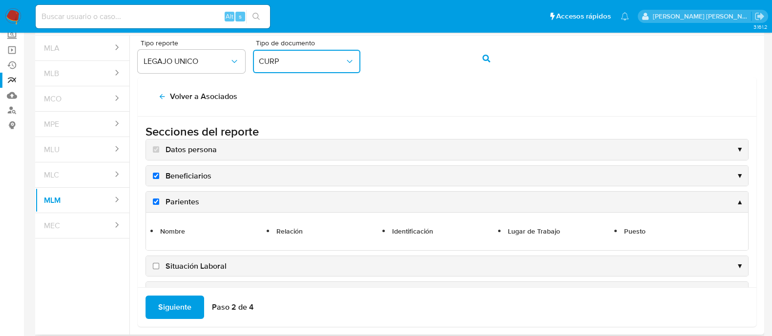
click at [156, 265] on input "Situación Laboral" at bounding box center [156, 266] width 6 height 6
checkbox input "true"
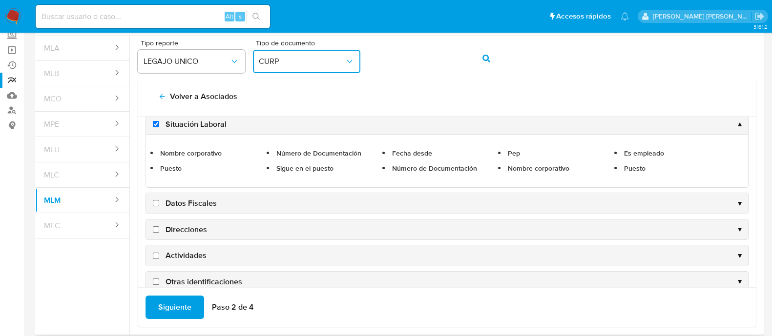
scroll to position [122, 0]
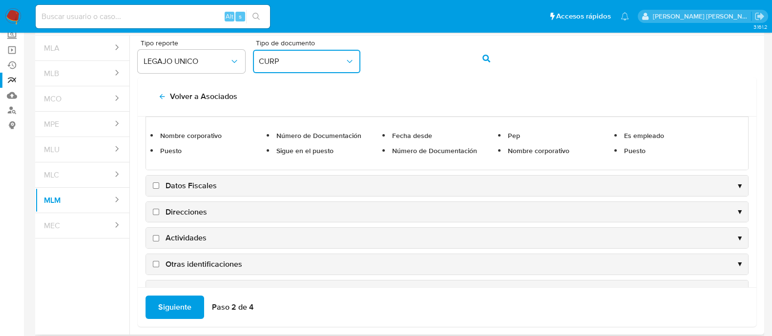
click at [155, 184] on input "Datos Fiscales" at bounding box center [156, 186] width 6 height 6
checkbox input "true"
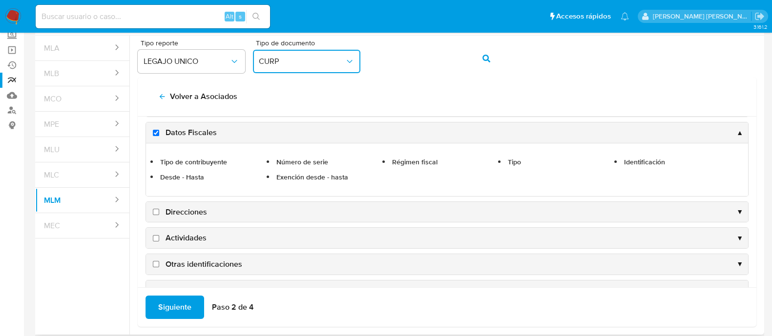
click at [159, 210] on input "Direcciones" at bounding box center [156, 212] width 6 height 6
checkbox input "true"
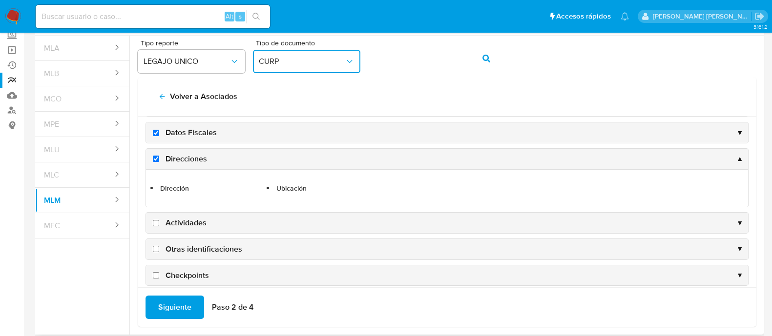
click at [158, 221] on input "Actividades" at bounding box center [156, 223] width 6 height 6
checkbox input "true"
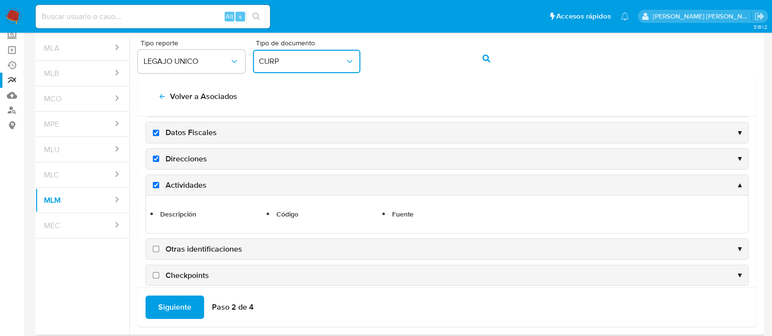
click at [154, 246] on input "Otras identificaciones" at bounding box center [156, 249] width 6 height 6
checkbox input "true"
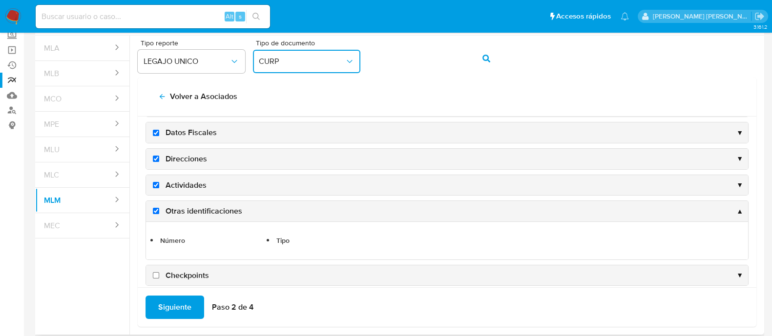
click at [154, 275] on input "Checkpoints" at bounding box center [156, 276] width 6 height 6
checkbox input "true"
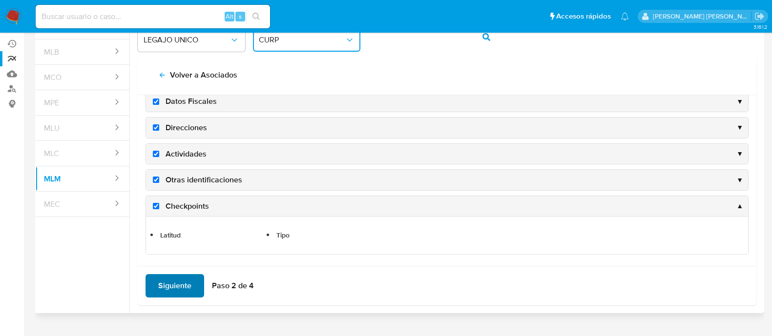
scroll to position [100, 0]
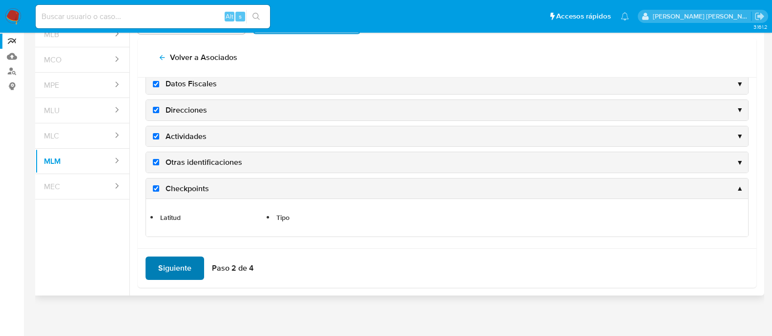
click at [170, 260] on span "Siguiente" at bounding box center [174, 268] width 33 height 21
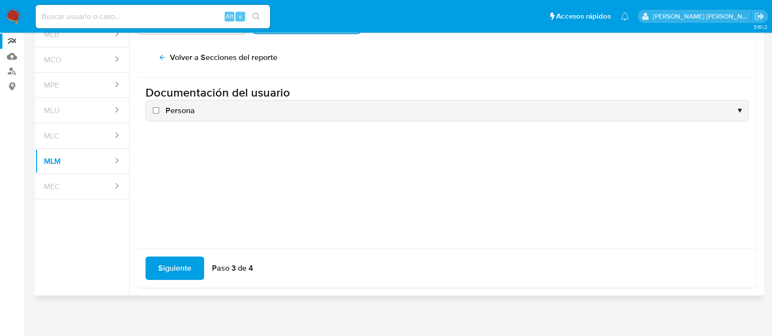
click at [156, 109] on input "Persona" at bounding box center [156, 110] width 6 height 6
checkbox input "true"
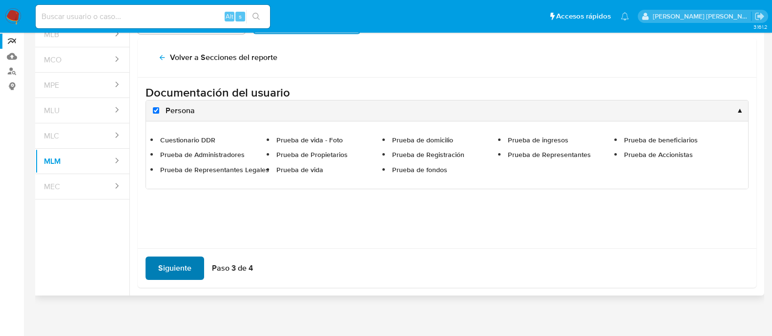
click at [167, 270] on span "Siguiente" at bounding box center [174, 268] width 33 height 21
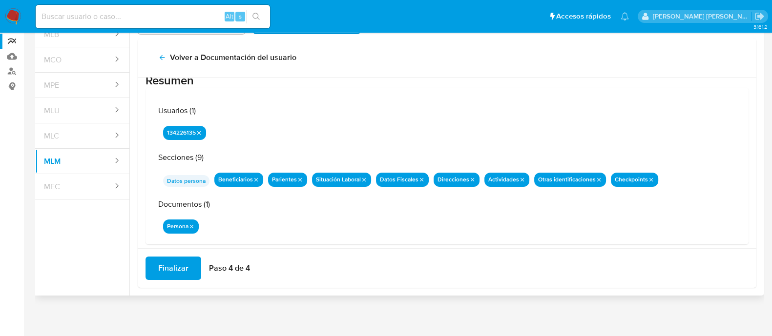
scroll to position [32, 0]
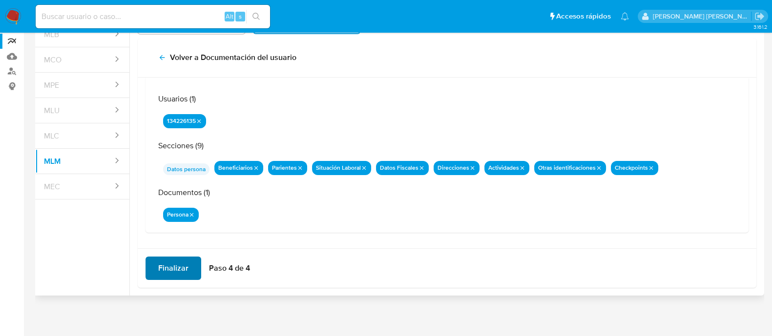
click at [162, 266] on span "Finalizar" at bounding box center [173, 268] width 30 height 21
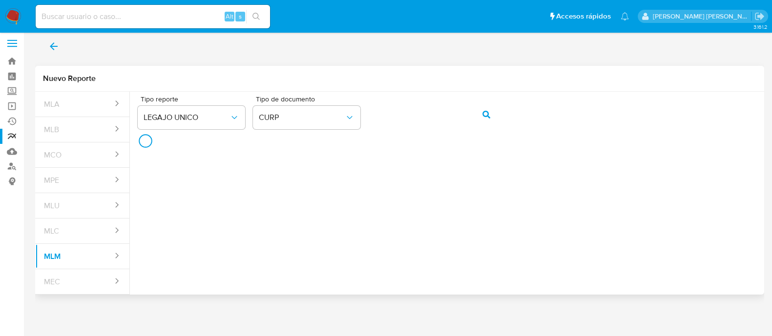
scroll to position [3, 0]
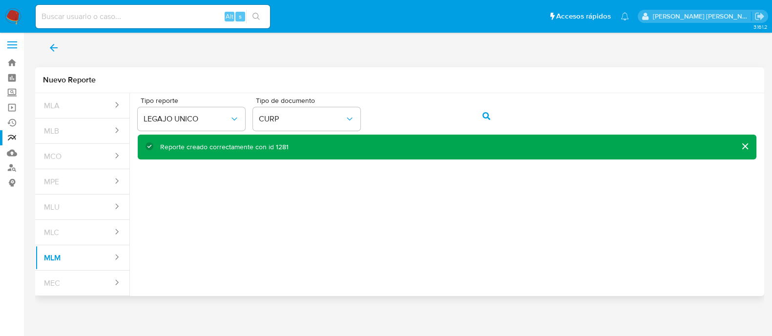
click at [56, 52] on icon "back" at bounding box center [54, 48] width 12 height 12
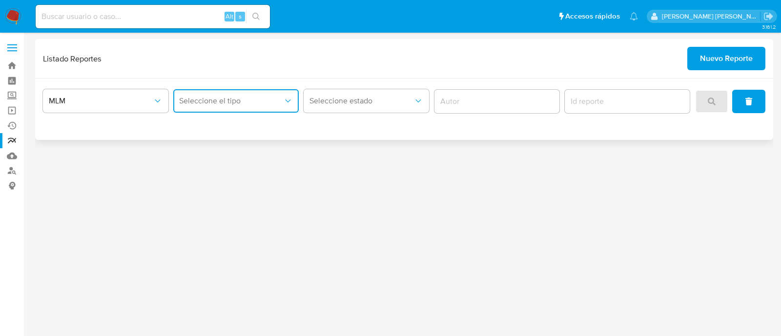
click at [264, 105] on span "Seleccione el tipo" at bounding box center [231, 101] width 104 height 10
click at [257, 155] on div "LEGAJO UNICO" at bounding box center [233, 150] width 108 height 23
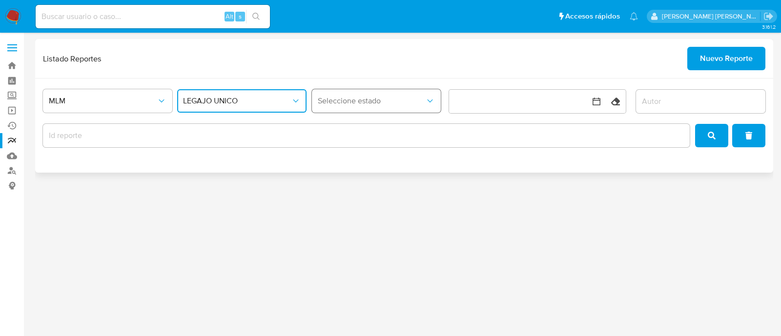
click at [370, 97] on span "Seleccione estado" at bounding box center [372, 101] width 108 height 10
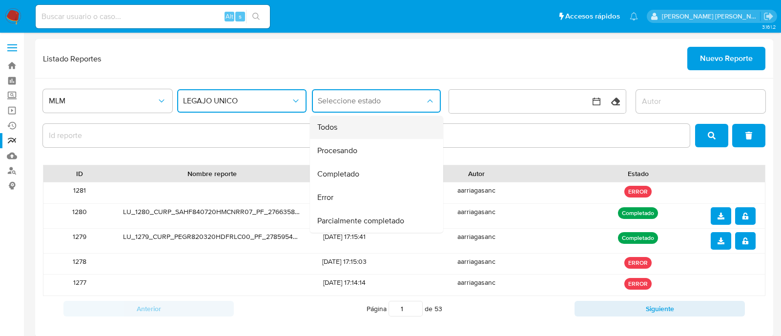
click at [349, 134] on div "Todos" at bounding box center [373, 127] width 112 height 23
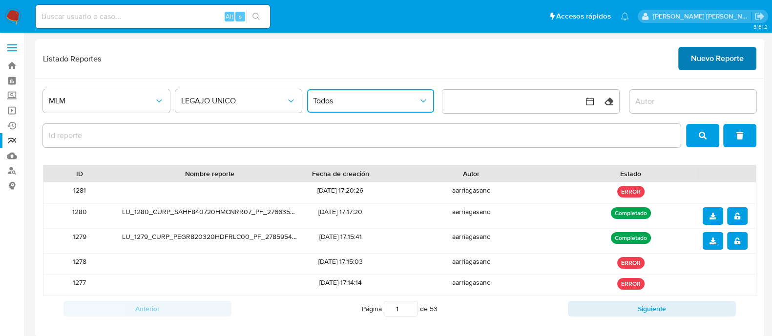
click at [729, 50] on span "Nuevo Reporte" at bounding box center [717, 58] width 53 height 21
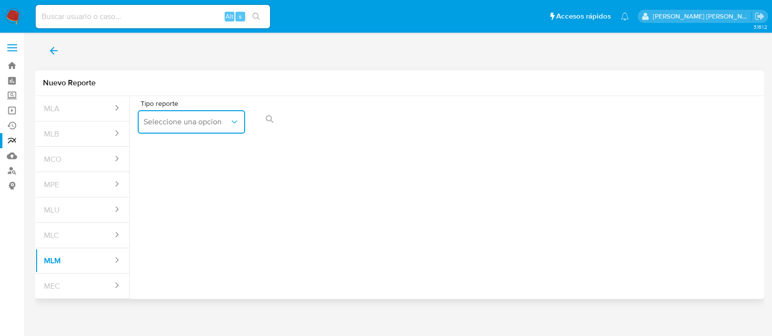
click at [171, 133] on button "Seleccione una opcion" at bounding box center [191, 121] width 107 height 23
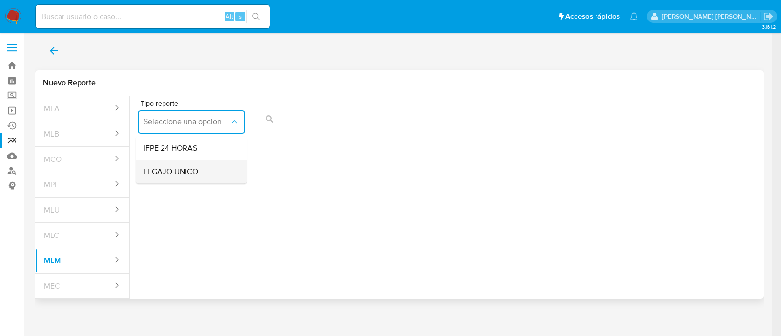
click at [168, 168] on span "LEGAJO UNICO" at bounding box center [171, 172] width 55 height 10
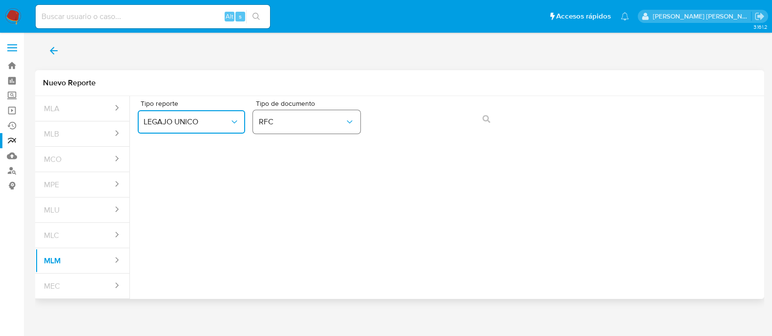
click at [302, 123] on span "RFC" at bounding box center [302, 122] width 86 height 10
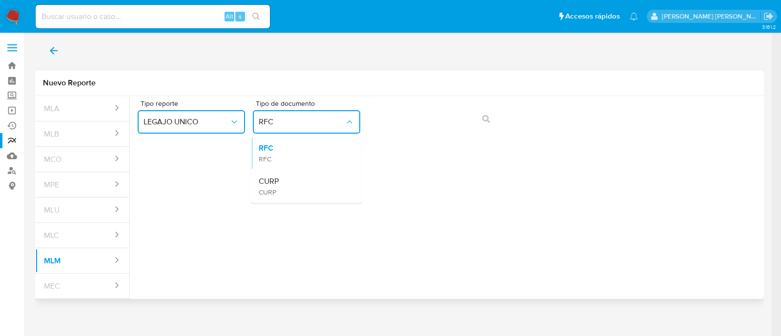
click at [264, 181] on span "CURP" at bounding box center [269, 182] width 20 height 10
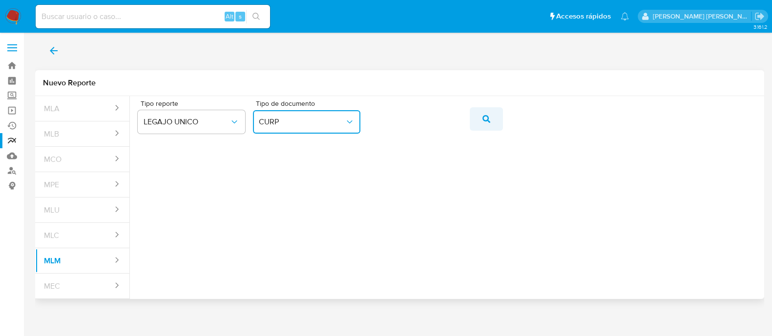
click at [492, 119] on button "action-search" at bounding box center [486, 118] width 33 height 23
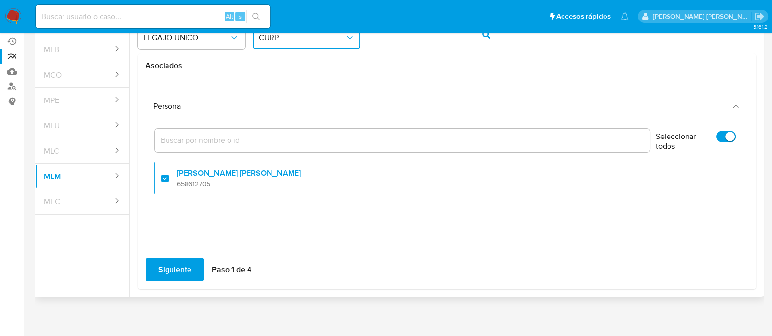
scroll to position [86, 0]
click at [176, 260] on span "Siguiente" at bounding box center [174, 268] width 33 height 21
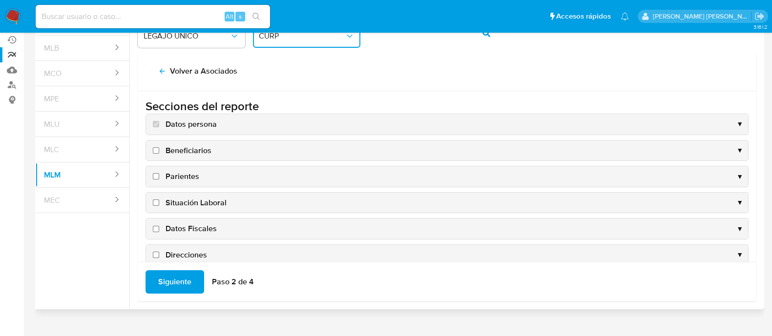
drag, startPoint x: 155, startPoint y: 147, endPoint x: 156, endPoint y: 154, distance: 6.5
click at [156, 147] on input "Beneficiarios" at bounding box center [156, 150] width 6 height 6
checkbox input "true"
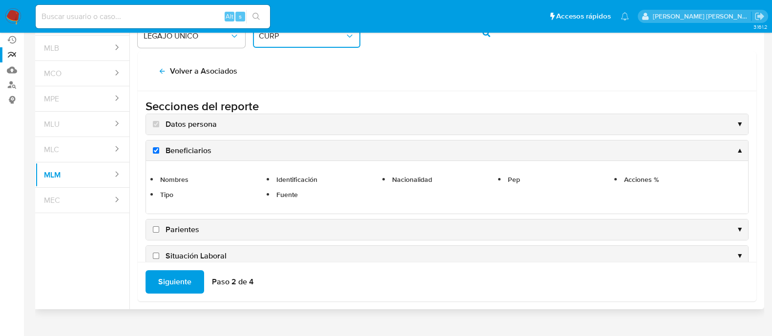
click at [158, 227] on input "Parientes" at bounding box center [156, 230] width 6 height 6
checkbox input "true"
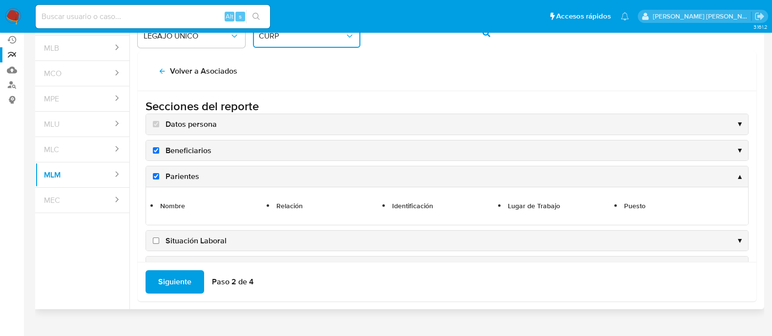
click at [155, 240] on input "Situación Laboral" at bounding box center [156, 241] width 6 height 6
checkbox input "true"
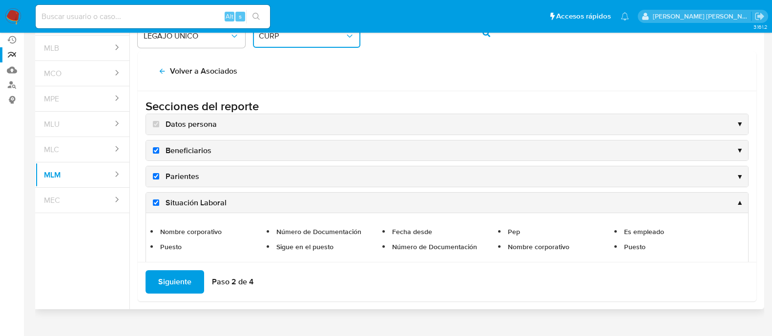
scroll to position [61, 0]
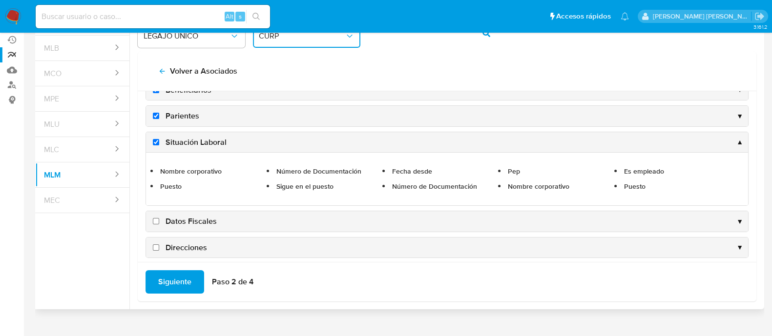
click at [157, 220] on input "Datos Fiscales" at bounding box center [156, 221] width 6 height 6
checkbox input "true"
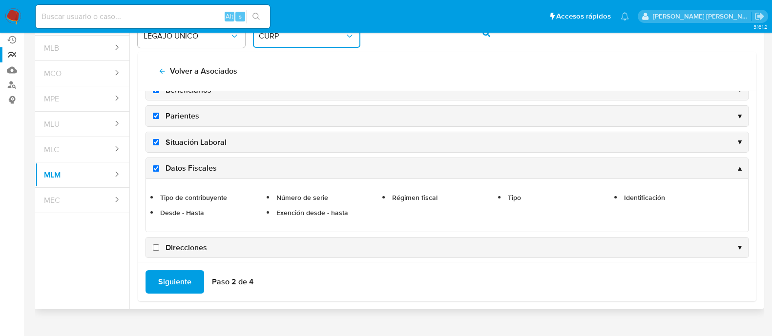
click at [154, 245] on input "Direcciones" at bounding box center [156, 248] width 6 height 6
checkbox input "true"
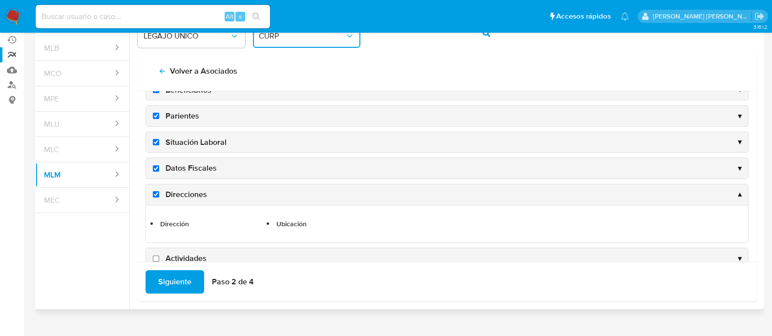
scroll to position [122, 0]
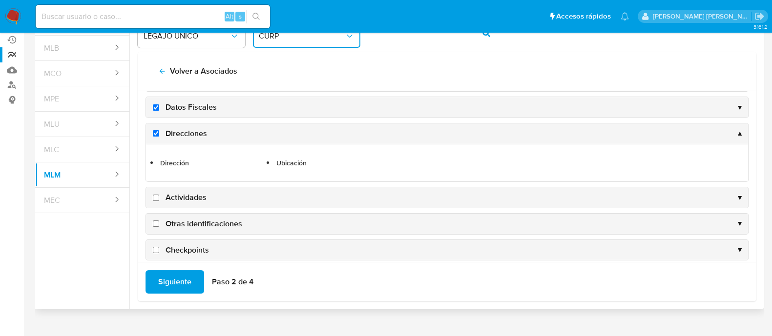
click at [156, 199] on input "Actividades" at bounding box center [156, 198] width 6 height 6
checkbox input "true"
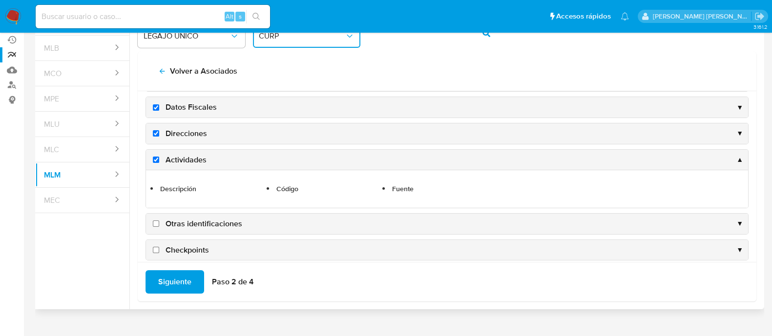
click at [156, 221] on input "Otras identificaciones" at bounding box center [156, 224] width 6 height 6
checkbox input "true"
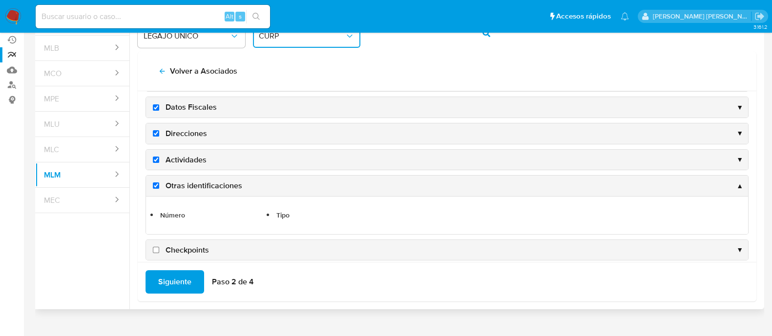
click at [156, 247] on input "Checkpoints" at bounding box center [156, 250] width 6 height 6
checkbox input "true"
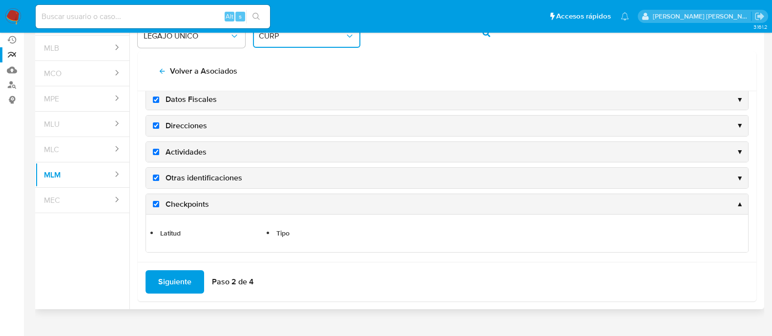
scroll to position [131, 0]
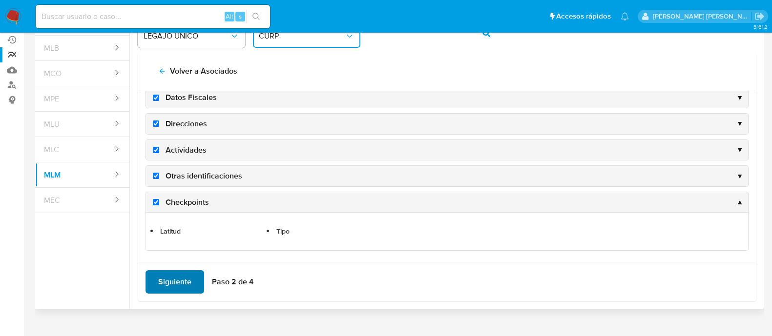
click at [170, 273] on span "Siguiente" at bounding box center [174, 282] width 33 height 21
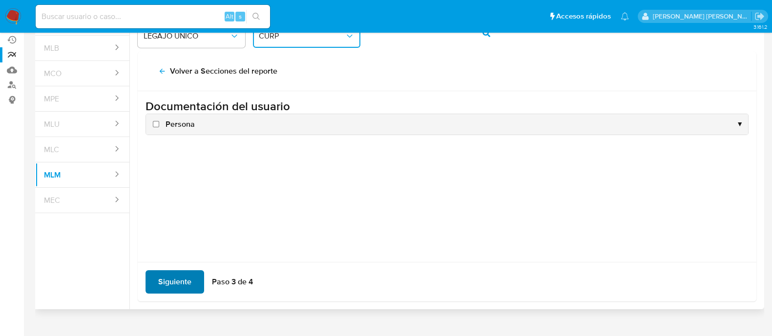
scroll to position [0, 0]
click at [154, 121] on input "Persona" at bounding box center [156, 124] width 6 height 6
checkbox input "true"
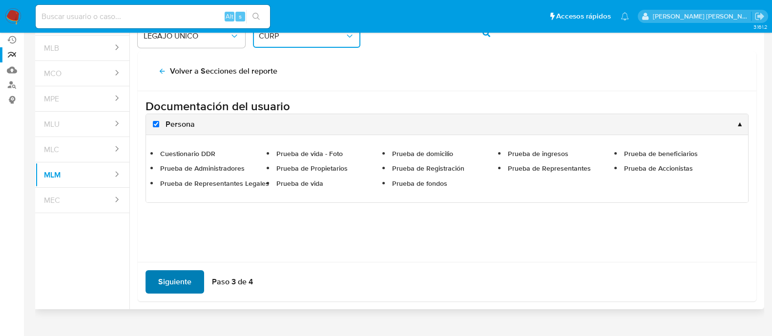
click at [184, 286] on span "Siguiente" at bounding box center [174, 282] width 33 height 21
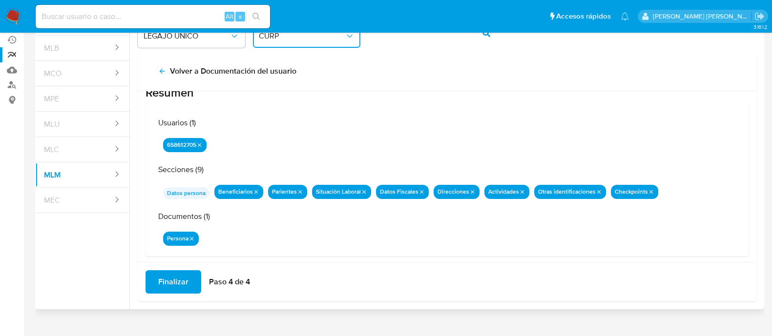
scroll to position [32, 0]
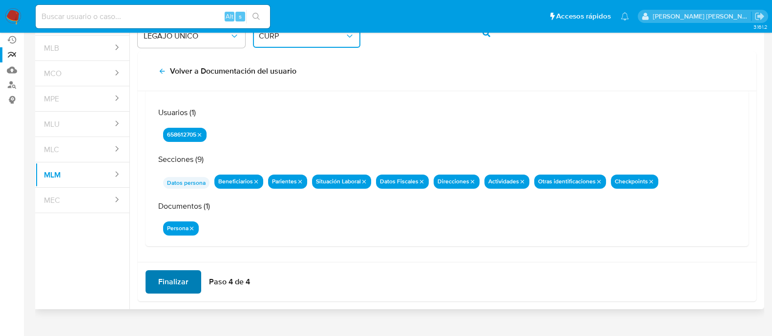
click at [174, 287] on span "Finalizar" at bounding box center [173, 282] width 30 height 21
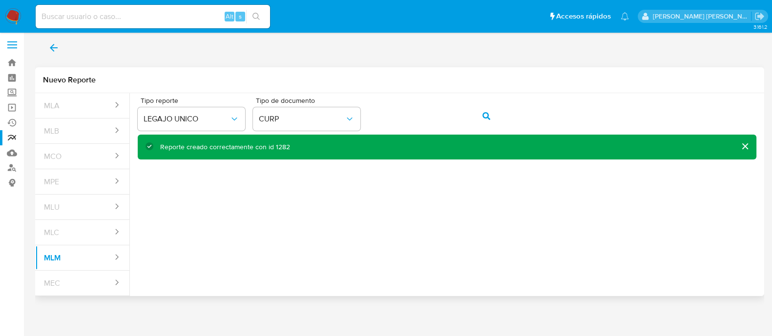
click at [58, 52] on icon "back" at bounding box center [54, 48] width 12 height 12
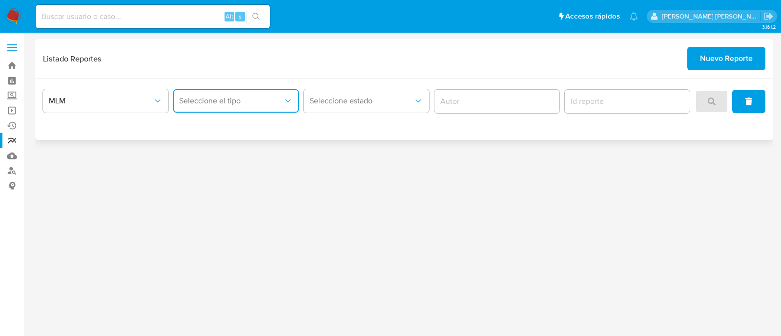
click at [244, 96] on span "Seleccione el tipo" at bounding box center [231, 101] width 104 height 10
click at [239, 156] on div "LEGAJO UNICO" at bounding box center [233, 150] width 108 height 23
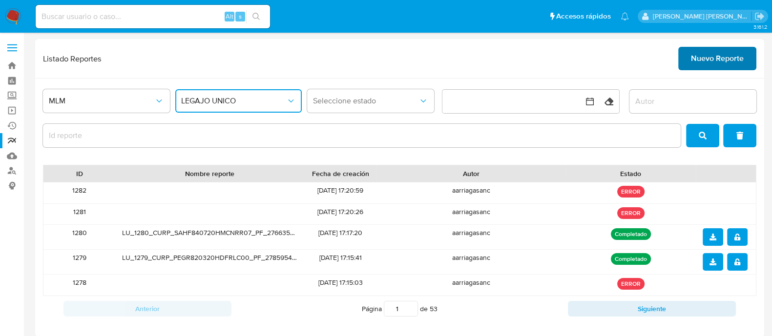
click at [708, 58] on span "Nuevo Reporte" at bounding box center [717, 58] width 53 height 21
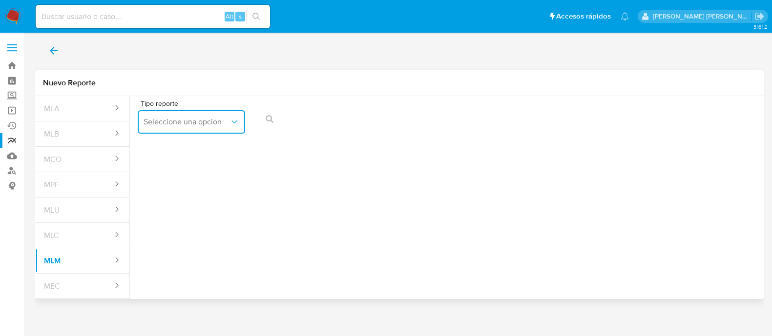
click at [150, 121] on span "Seleccione una opcion" at bounding box center [187, 122] width 86 height 10
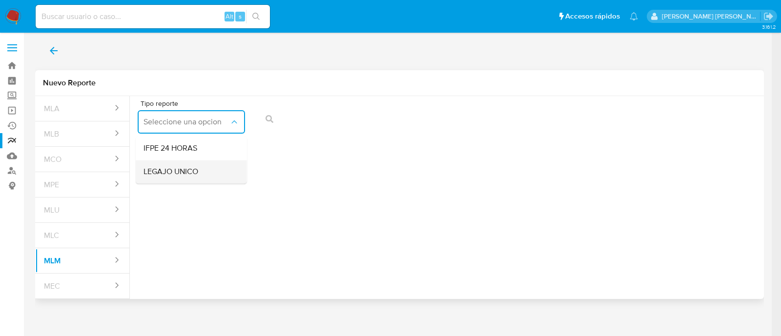
click at [170, 174] on span "LEGAJO UNICO" at bounding box center [171, 172] width 55 height 10
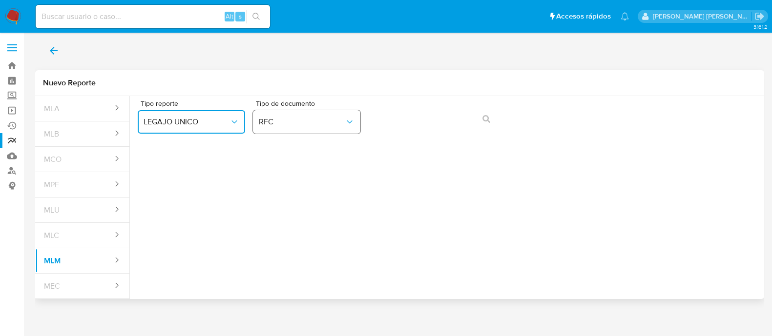
click at [308, 126] on span "RFC" at bounding box center [302, 122] width 86 height 10
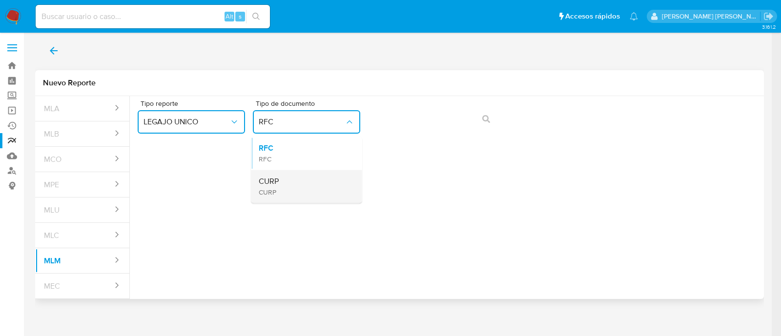
click at [294, 184] on div "CURP CURP" at bounding box center [304, 186] width 90 height 33
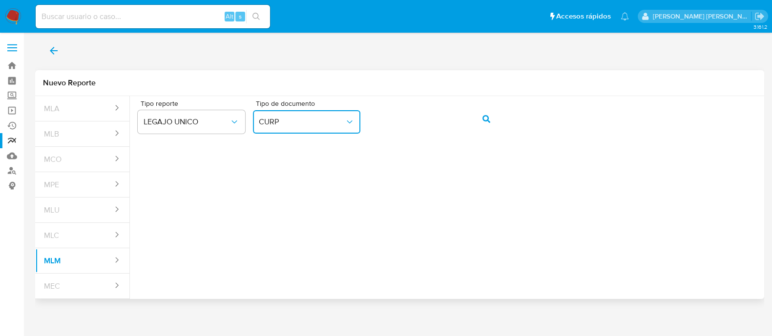
click at [488, 132] on div "Tipo reporte LEGAJO UNICO Tipo de documento CURP" at bounding box center [447, 119] width 619 height 38
click at [486, 131] on div "Tipo reporte LEGAJO UNICO Tipo de documento CURP" at bounding box center [447, 119] width 619 height 38
click at [486, 126] on span "action-search" at bounding box center [487, 118] width 8 height 21
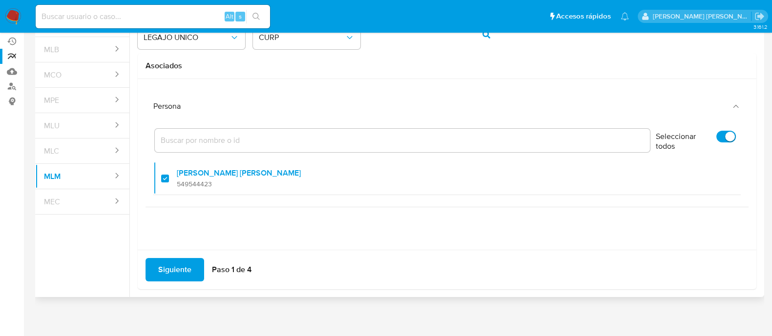
scroll to position [86, 0]
click at [168, 258] on span "Siguiente" at bounding box center [174, 268] width 33 height 21
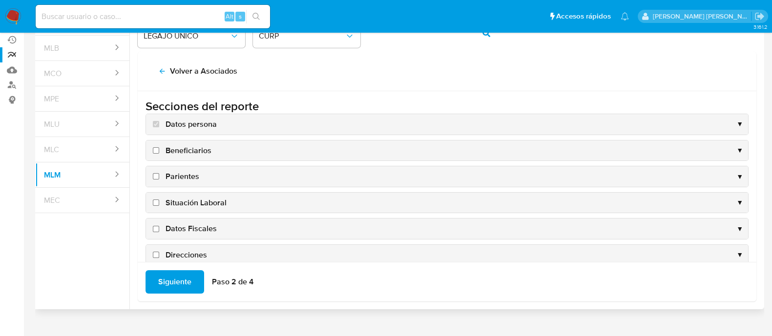
drag, startPoint x: 157, startPoint y: 147, endPoint x: 156, endPoint y: 154, distance: 6.9
click at [156, 147] on input "Beneficiarios" at bounding box center [156, 150] width 6 height 6
checkbox input "true"
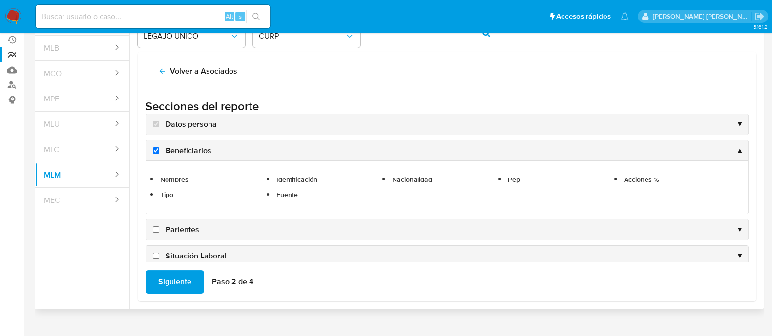
click at [154, 231] on input "Parientes" at bounding box center [156, 230] width 6 height 6
checkbox input "true"
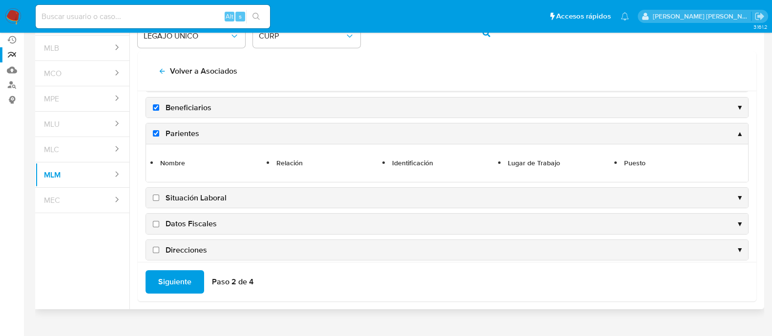
scroll to position [61, 0]
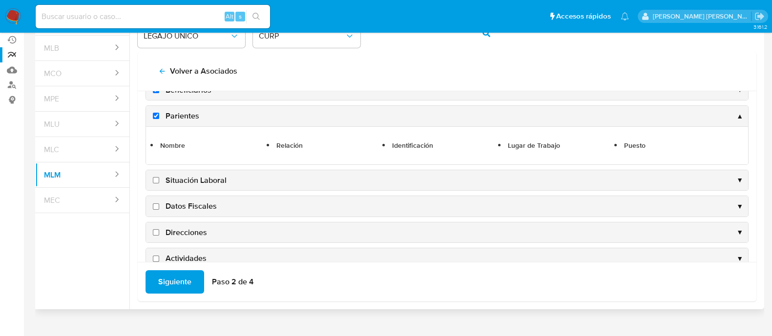
click at [154, 179] on input "Situación Laboral" at bounding box center [156, 180] width 6 height 6
checkbox input "true"
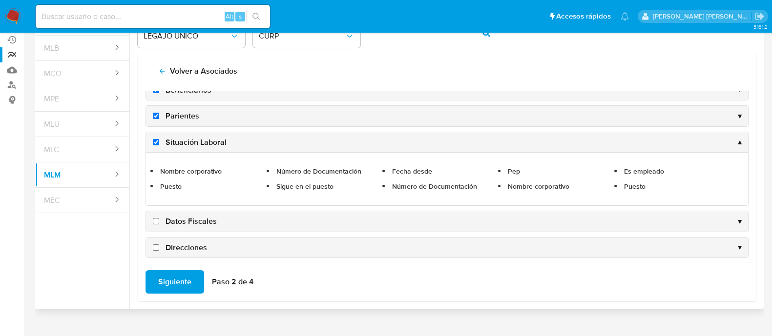
click at [156, 220] on input "Datos Fiscales" at bounding box center [156, 221] width 6 height 6
checkbox input "true"
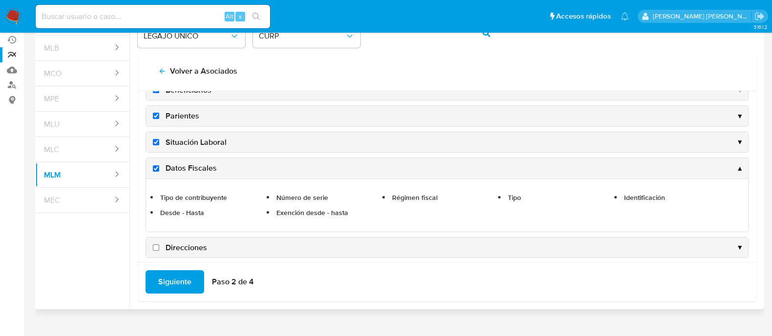
click at [157, 245] on input "Direcciones" at bounding box center [156, 248] width 6 height 6
checkbox input "true"
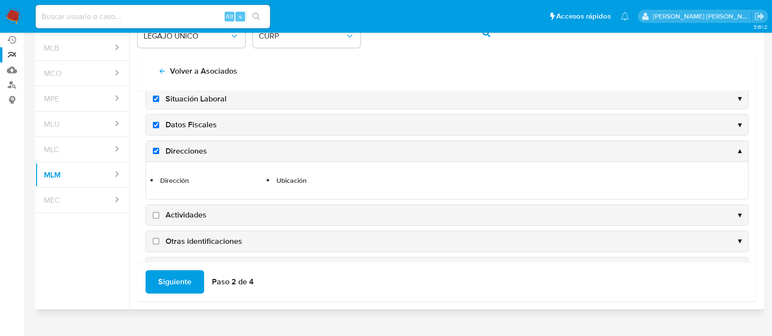
scroll to position [122, 0]
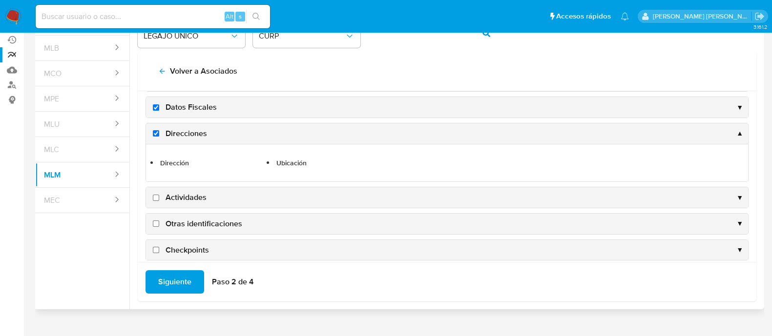
click at [157, 196] on input "Actividades" at bounding box center [156, 198] width 6 height 6
checkbox input "true"
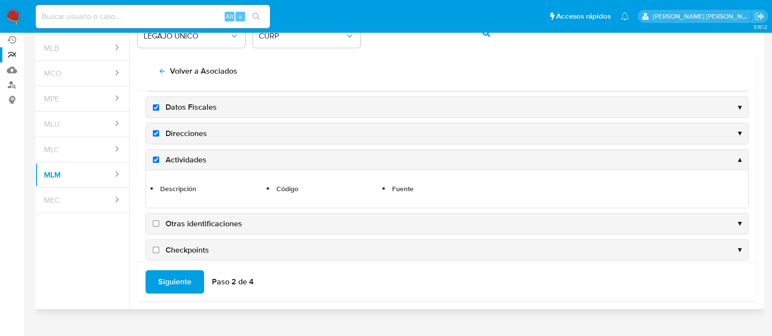
click at [155, 223] on input "Otras identificaciones" at bounding box center [156, 224] width 6 height 6
checkbox input "true"
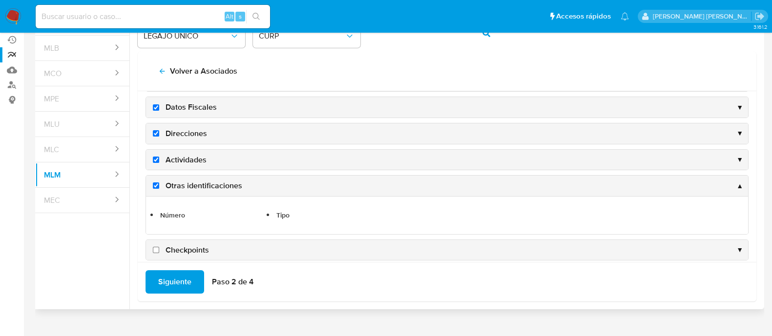
click at [155, 247] on input "Checkpoints" at bounding box center [156, 250] width 6 height 6
checkbox input "true"
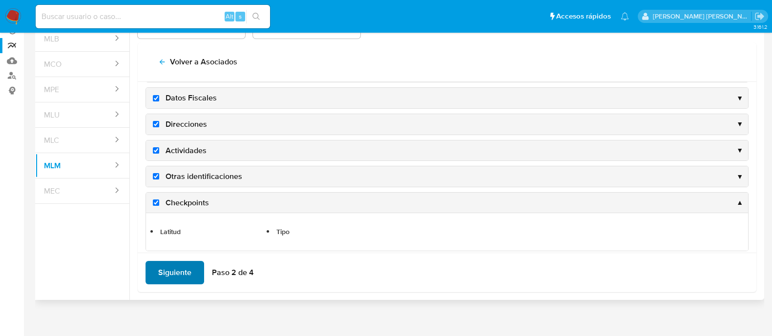
scroll to position [100, 0]
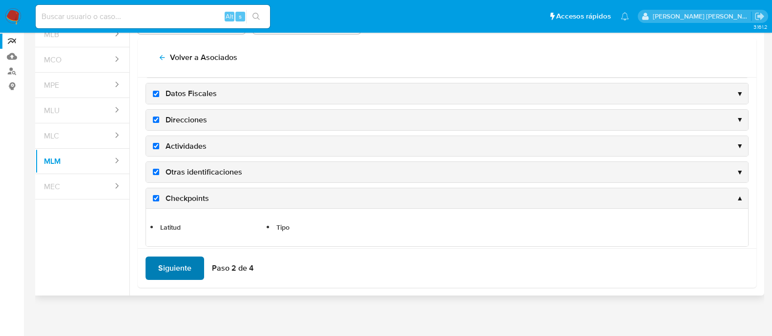
click at [165, 265] on span "Siguiente" at bounding box center [174, 268] width 33 height 21
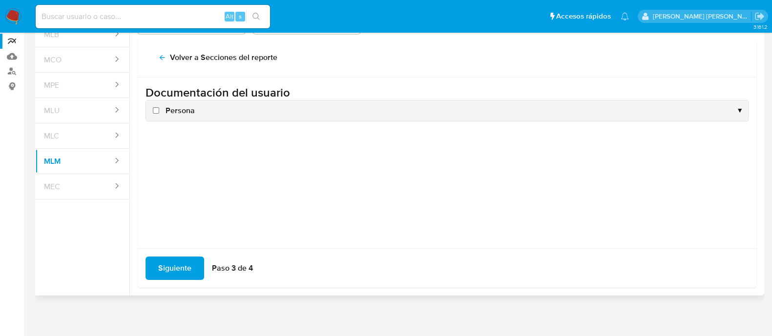
click at [156, 107] on input "Persona" at bounding box center [156, 110] width 6 height 6
checkbox input "true"
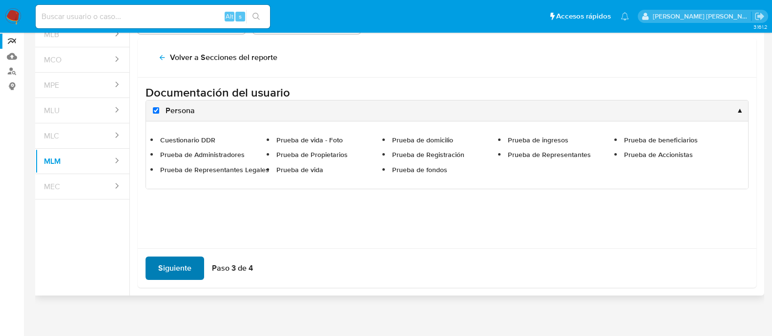
click at [169, 259] on span "Siguiente" at bounding box center [174, 268] width 33 height 21
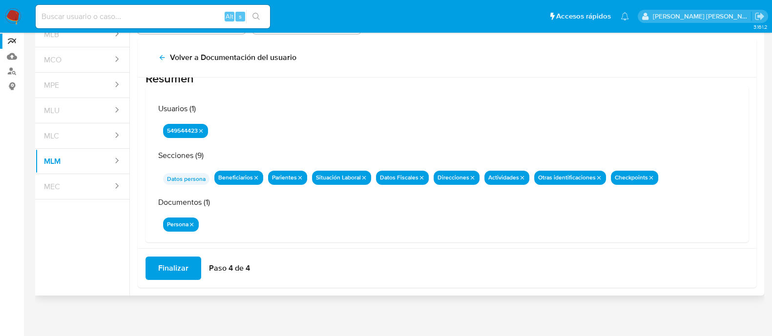
scroll to position [32, 0]
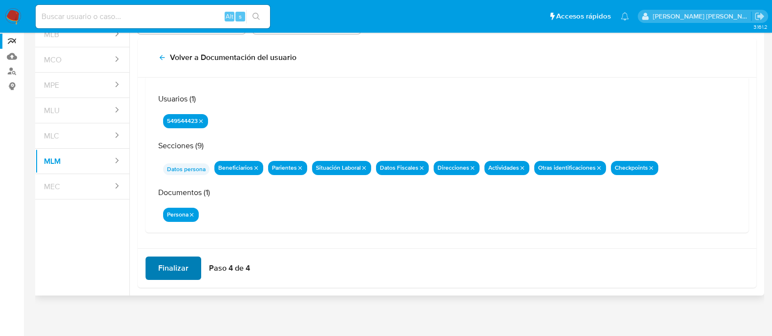
click at [179, 272] on span "Finalizar" at bounding box center [173, 268] width 30 height 21
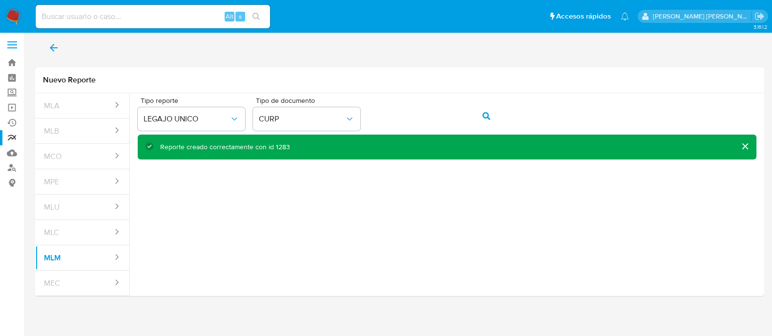
click at [55, 44] on icon "back" at bounding box center [54, 48] width 12 height 12
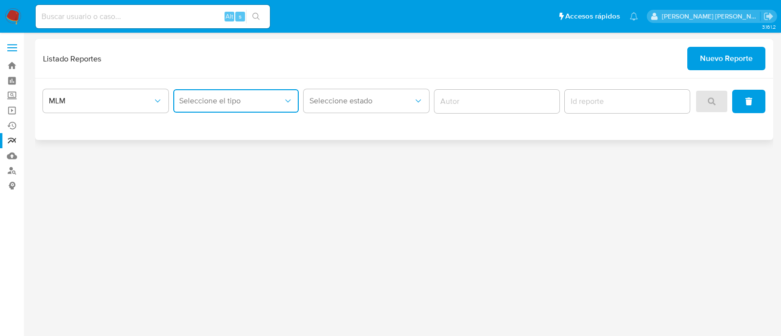
click at [237, 106] on button "Seleccione el tipo" at bounding box center [236, 100] width 126 height 23
click at [251, 154] on div "LEGAJO UNICO" at bounding box center [233, 150] width 108 height 23
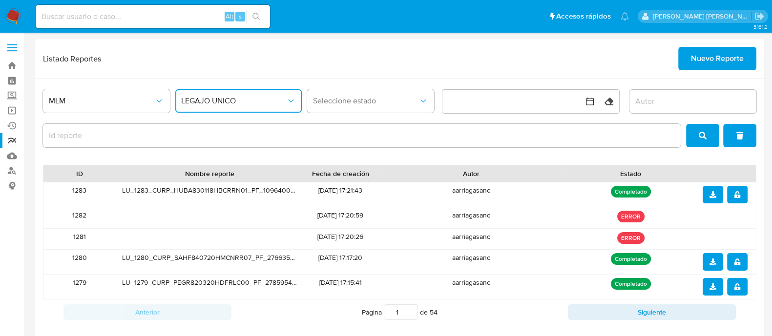
click at [733, 199] on button "notify_security" at bounding box center [737, 195] width 21 height 18
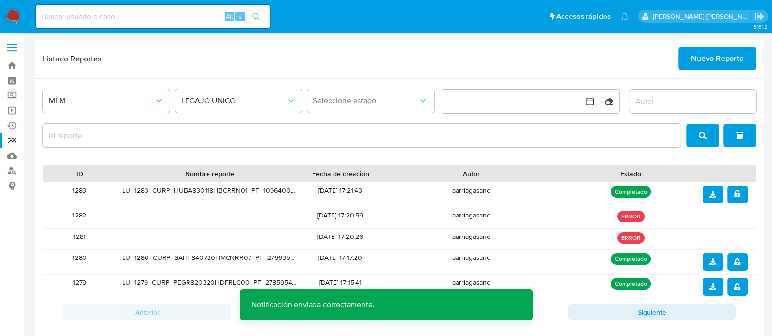
click at [718, 197] on button "download" at bounding box center [713, 195] width 21 height 18
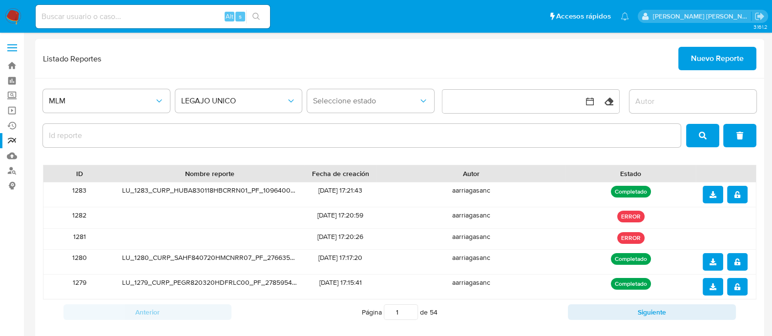
click at [721, 65] on span "Nuevo Reporte" at bounding box center [717, 58] width 53 height 21
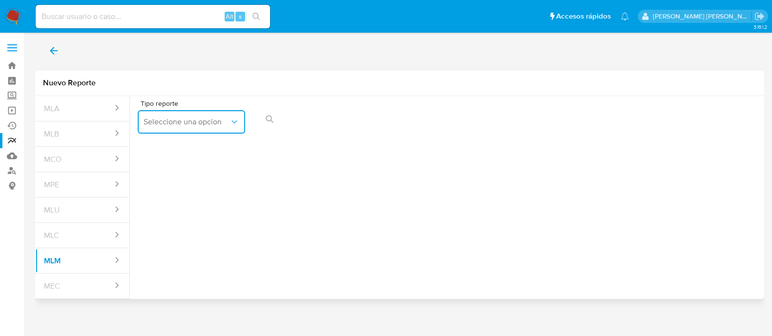
click at [192, 119] on span "Seleccione una opcion" at bounding box center [187, 122] width 86 height 10
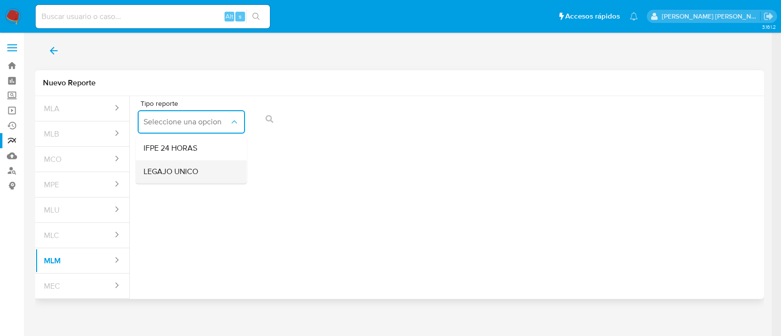
click at [186, 169] on span "LEGAJO UNICO" at bounding box center [171, 172] width 55 height 10
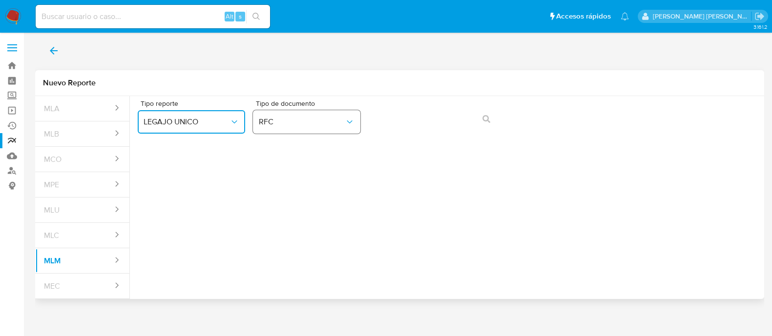
click at [322, 126] on span "RFC" at bounding box center [302, 122] width 86 height 10
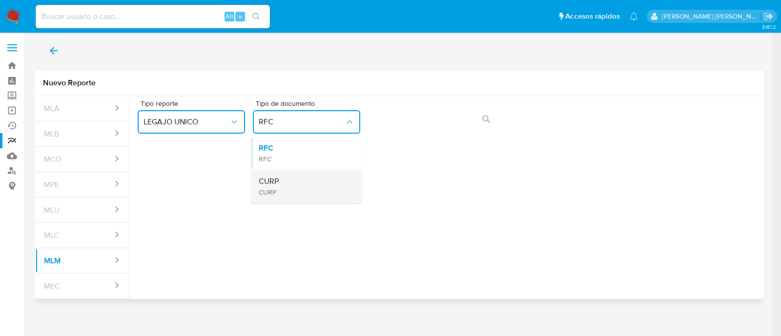
click at [301, 183] on div "CURP CURP" at bounding box center [304, 186] width 90 height 33
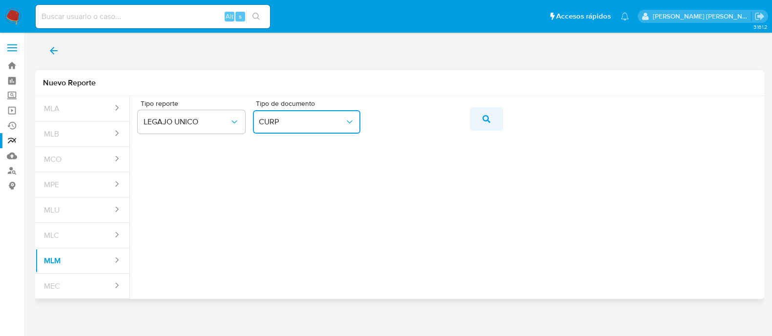
click at [472, 118] on button "action-search" at bounding box center [486, 118] width 33 height 23
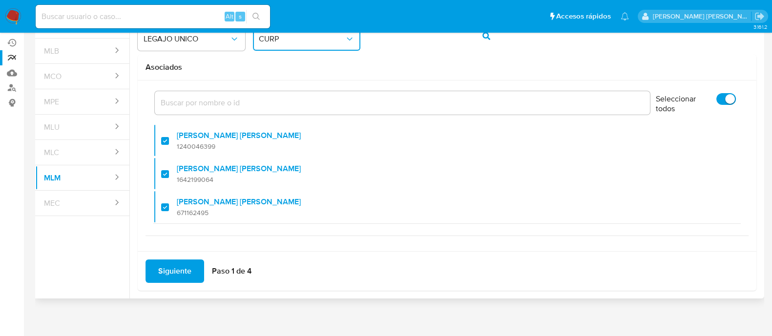
scroll to position [86, 0]
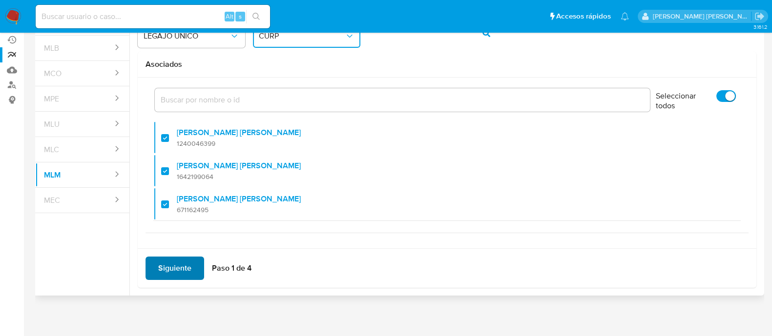
click at [189, 270] on span "Siguiente" at bounding box center [174, 268] width 33 height 21
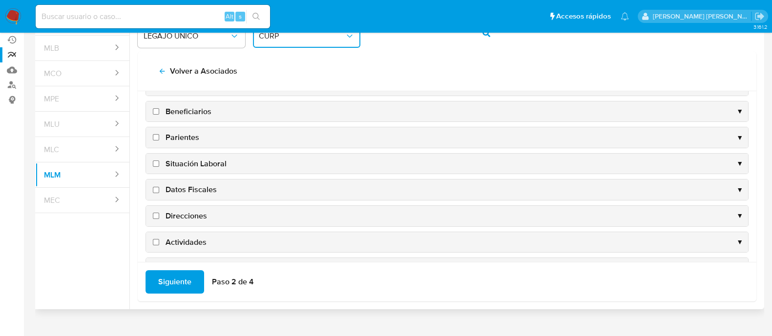
click at [156, 111] on input "Beneficiarios" at bounding box center [156, 111] width 6 height 6
checkbox input "true"
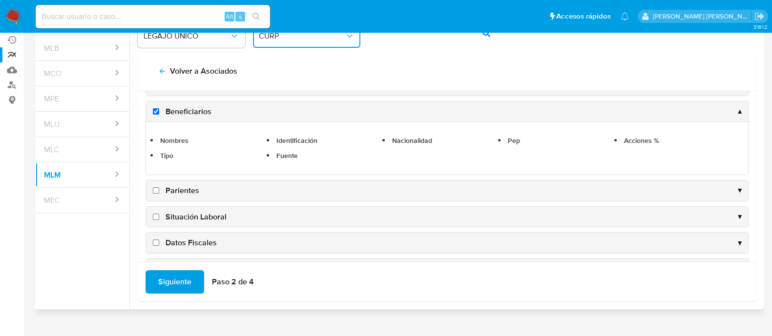
click at [156, 191] on input "Parientes" at bounding box center [156, 191] width 6 height 6
checkbox input "true"
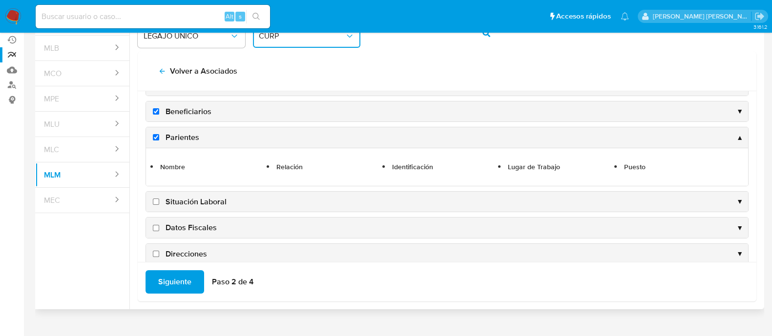
click at [157, 201] on input "Situación Laboral" at bounding box center [156, 202] width 6 height 6
checkbox input "true"
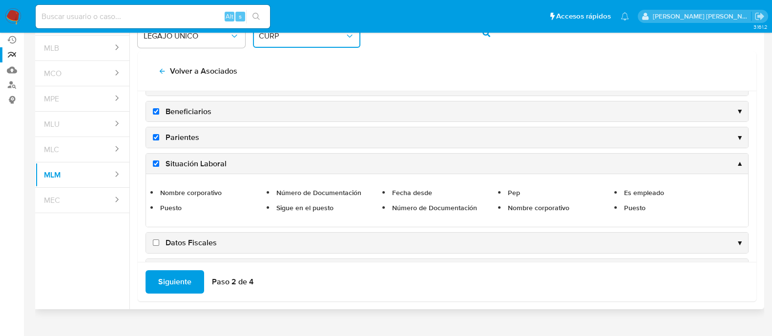
click at [157, 240] on input "Datos Fiscales" at bounding box center [156, 243] width 6 height 6
checkbox input "true"
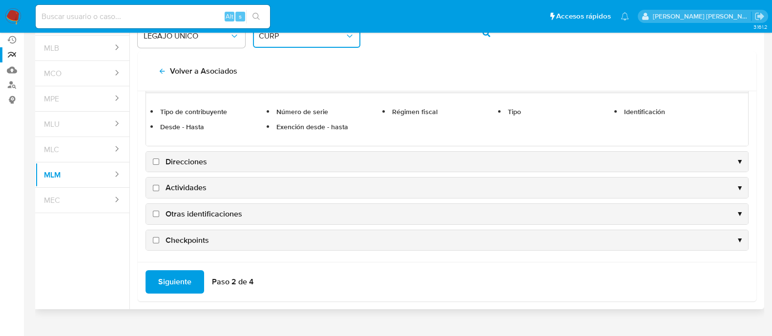
click at [157, 162] on input "Direcciones" at bounding box center [156, 162] width 6 height 6
checkbox input "true"
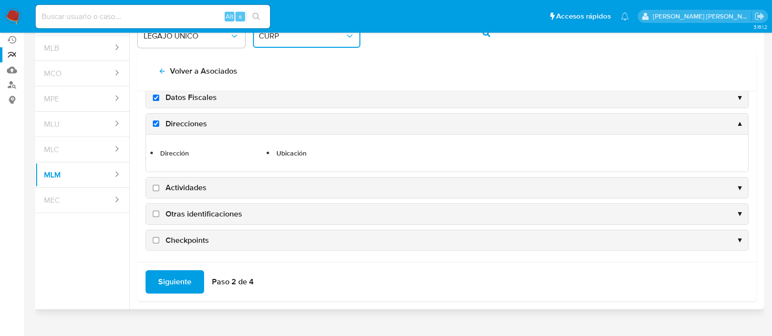
click at [157, 191] on label "Actividades" at bounding box center [179, 188] width 56 height 11
click at [157, 191] on input "Actividades" at bounding box center [156, 188] width 6 height 6
checkbox input "true"
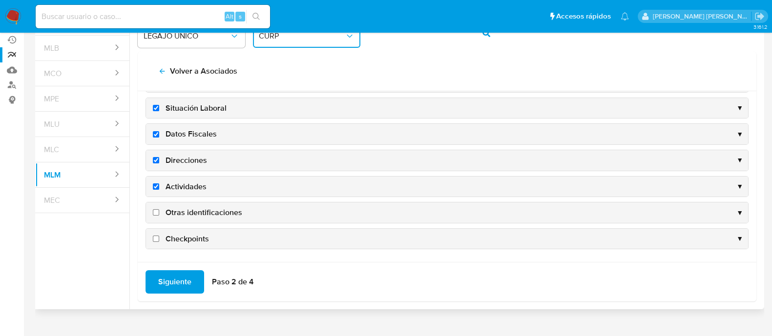
scroll to position [93, 0]
click at [158, 211] on input "Otras identificaciones" at bounding box center [156, 214] width 6 height 6
checkbox input "true"
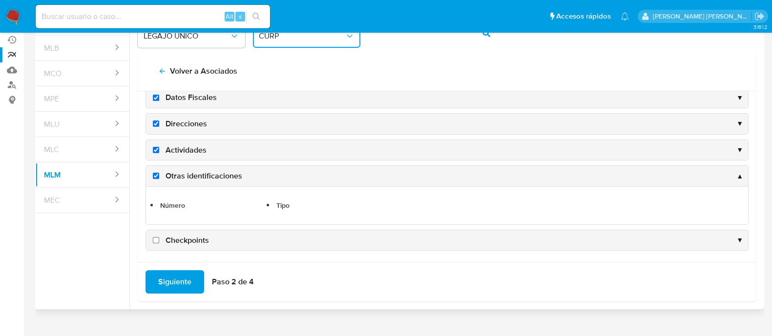
click at [156, 235] on label "Checkpoints" at bounding box center [180, 240] width 58 height 11
click at [156, 237] on input "Checkpoints" at bounding box center [156, 240] width 6 height 6
checkbox input "true"
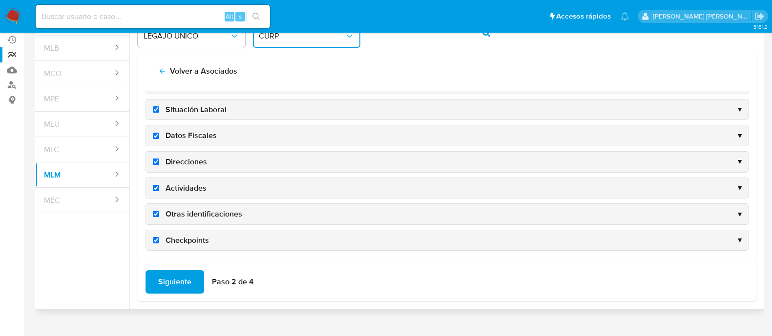
scroll to position [100, 0]
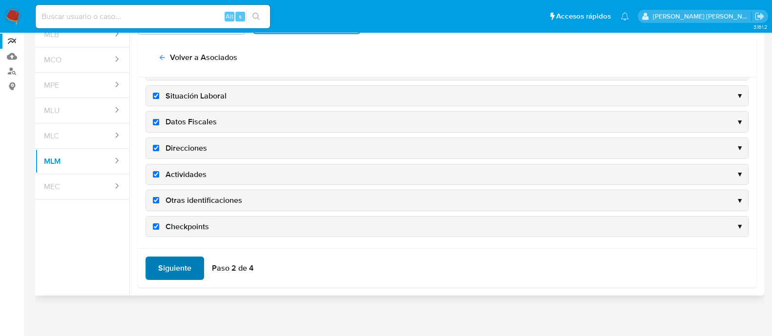
click at [162, 260] on span "Siguiente" at bounding box center [174, 268] width 33 height 21
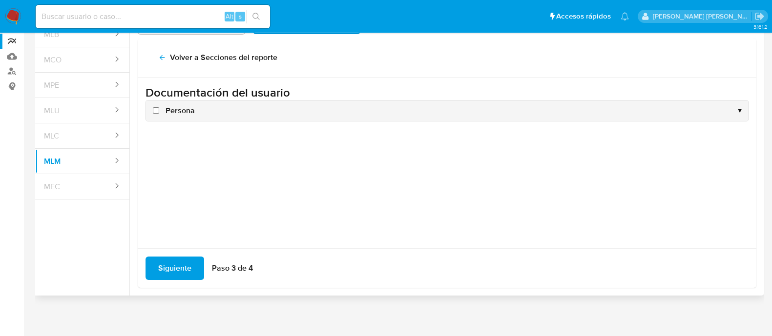
click at [153, 111] on input "Persona" at bounding box center [156, 110] width 6 height 6
checkbox input "true"
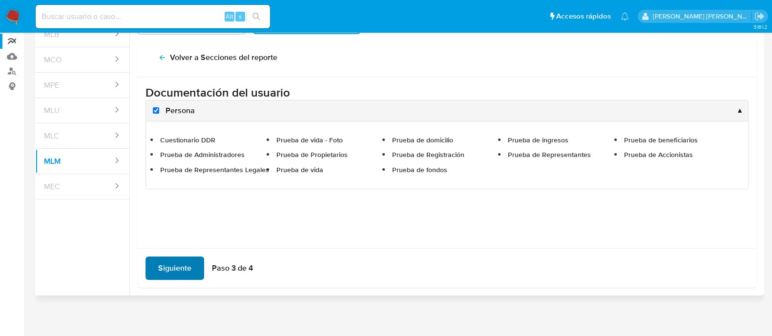
click at [171, 267] on span "Siguiente" at bounding box center [174, 268] width 33 height 21
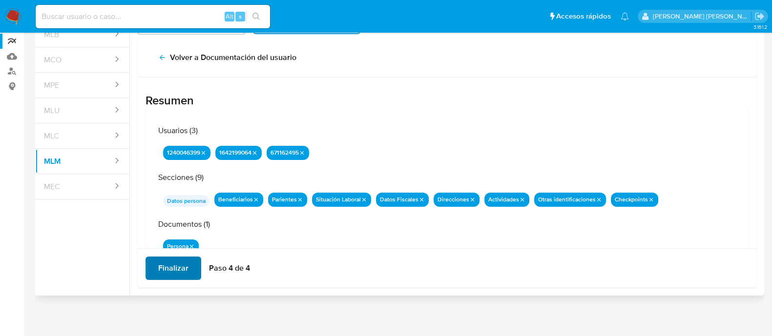
click at [173, 270] on span "Finalizar" at bounding box center [173, 268] width 30 height 21
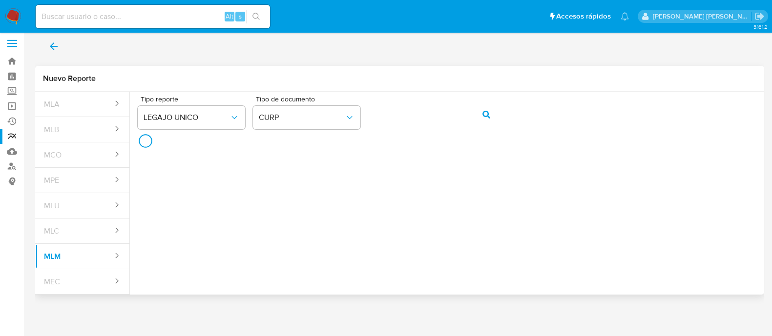
scroll to position [3, 0]
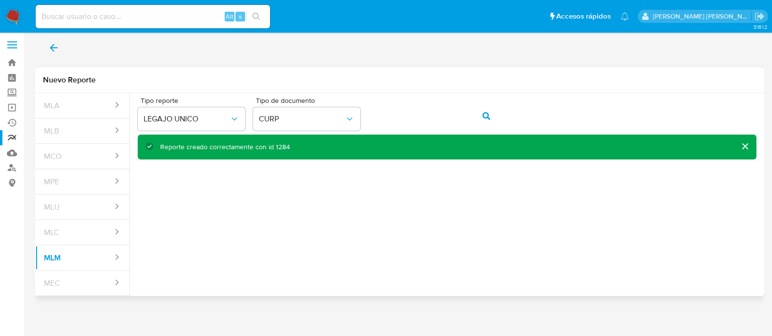
click at [45, 50] on button "back" at bounding box center [53, 47] width 37 height 23
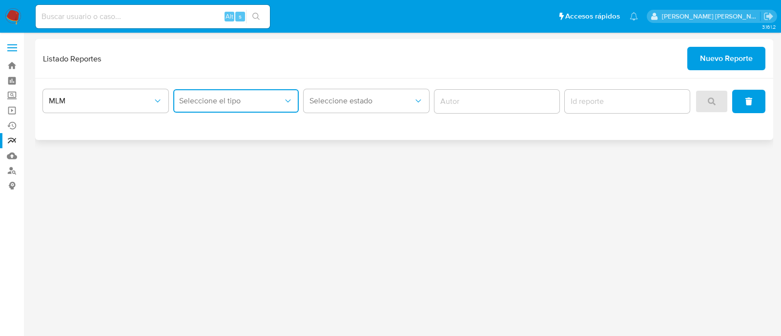
click at [198, 111] on button "Seleccione el tipo" at bounding box center [236, 100] width 126 height 23
click at [202, 157] on div "LEGAJO UNICO" at bounding box center [233, 150] width 108 height 23
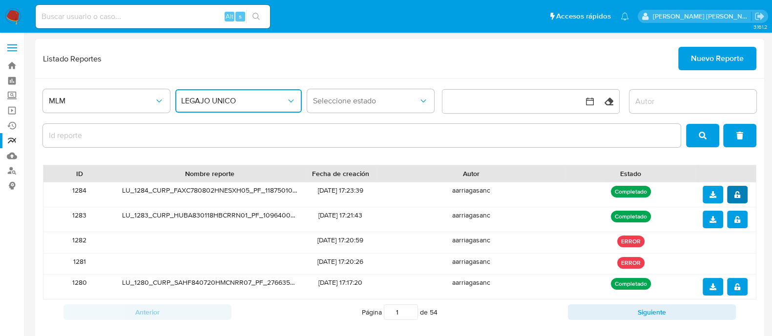
click at [737, 187] on span "notify_security" at bounding box center [737, 195] width 7 height 16
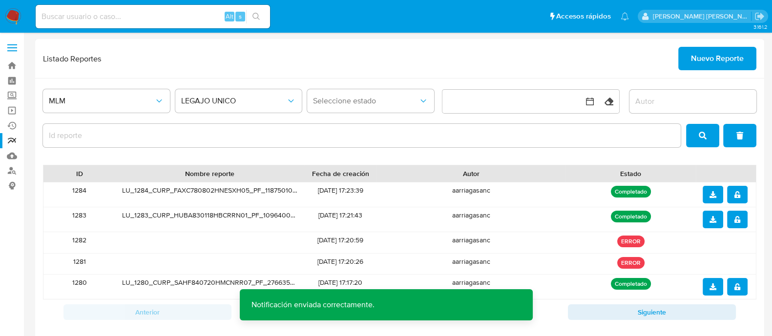
click at [708, 188] on button "download" at bounding box center [713, 195] width 21 height 18
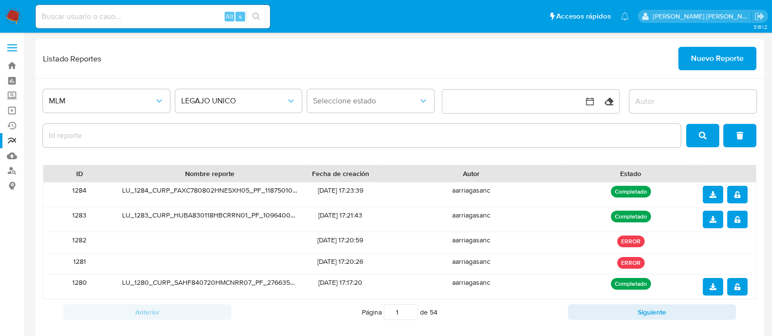
click at [724, 51] on span "Nuevo Reporte" at bounding box center [717, 58] width 53 height 21
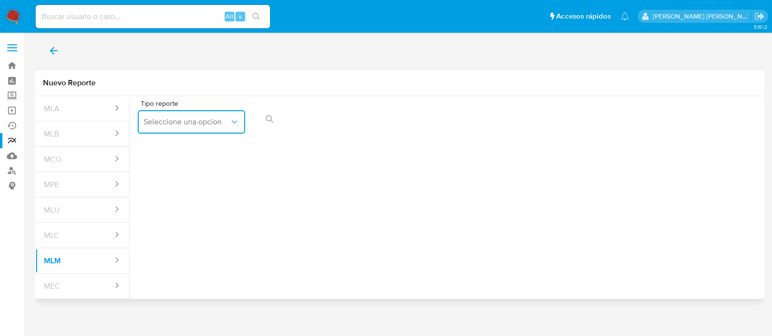
click at [226, 124] on span "Seleccione una opcion" at bounding box center [187, 122] width 86 height 10
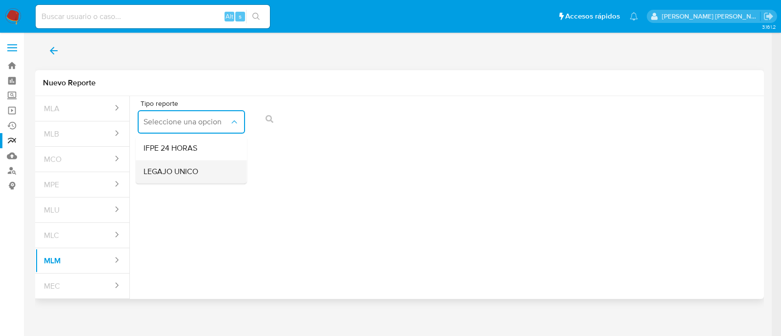
click at [218, 165] on div "LEGAJO UNICO" at bounding box center [189, 171] width 90 height 23
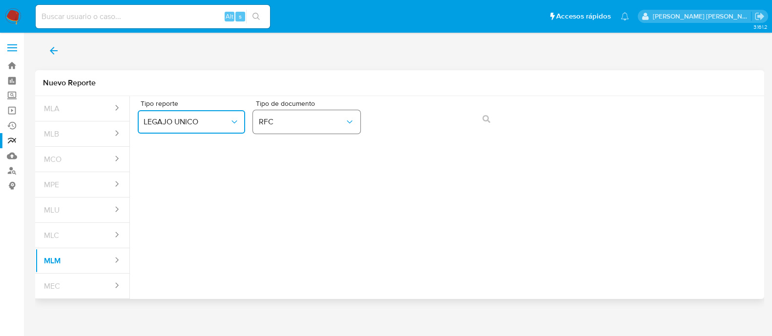
click at [325, 118] on span "RFC" at bounding box center [302, 122] width 86 height 10
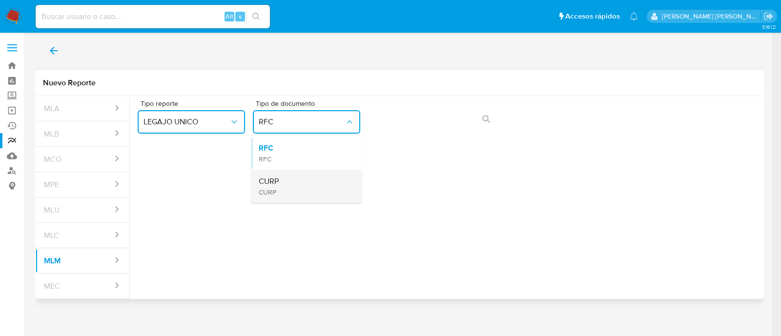
click at [322, 172] on div "CURP CURP" at bounding box center [304, 186] width 90 height 33
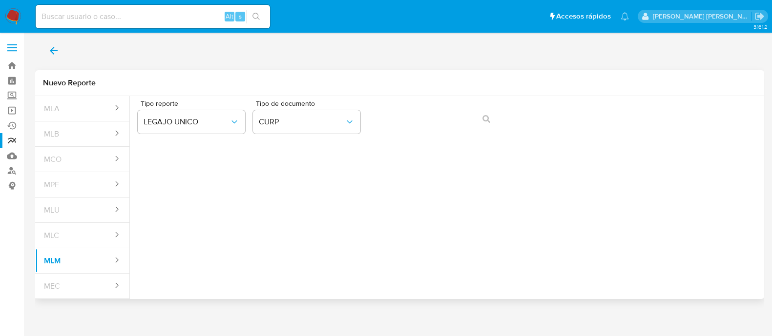
click at [434, 103] on div "Tipo reporte LEGAJO UNICO Tipo de documento CURP" at bounding box center [447, 119] width 619 height 38
click at [487, 124] on span "action-search" at bounding box center [487, 118] width 8 height 21
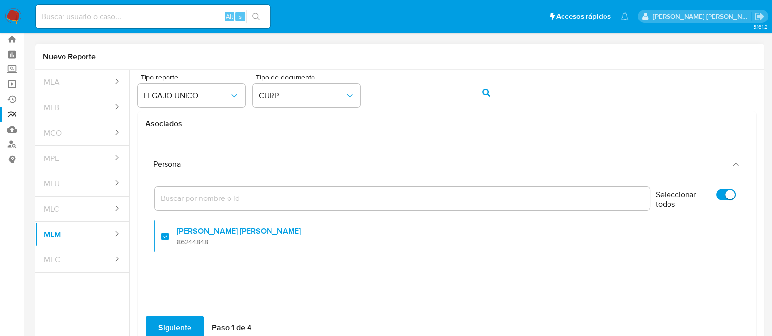
scroll to position [61, 0]
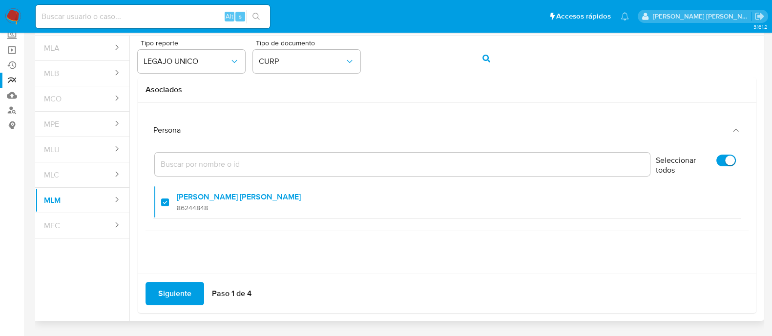
click at [171, 280] on div "Siguiente Paso 1 de 4" at bounding box center [447, 294] width 619 height 40
click at [170, 288] on span "Siguiente" at bounding box center [174, 293] width 33 height 21
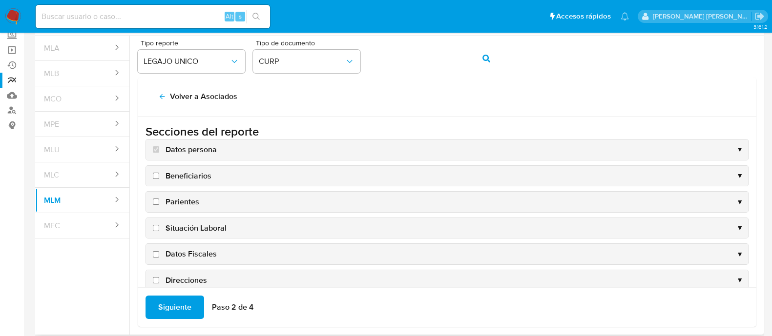
click at [156, 173] on input "Beneficiarios" at bounding box center [156, 176] width 6 height 6
checkbox input "true"
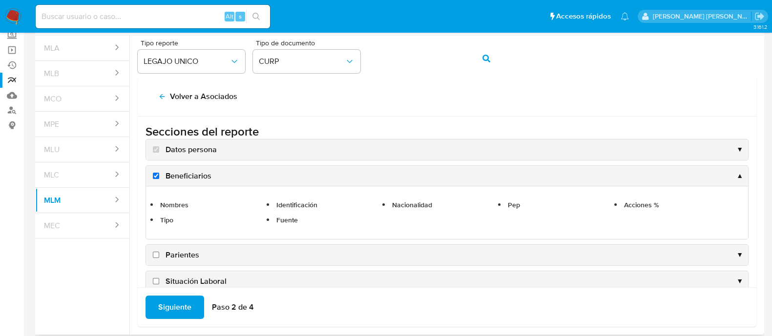
click at [158, 253] on input "Parientes" at bounding box center [156, 255] width 6 height 6
checkbox input "true"
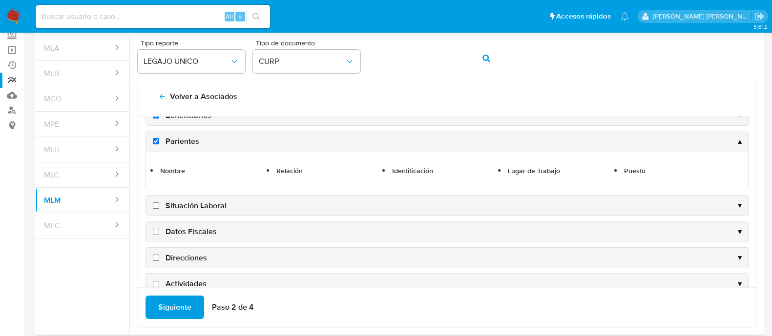
click at [156, 204] on input "Situación Laboral" at bounding box center [156, 206] width 6 height 6
checkbox input "true"
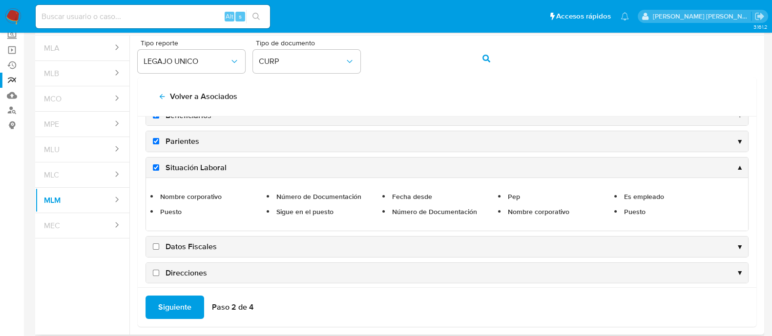
click at [154, 246] on input "Datos Fiscales" at bounding box center [156, 247] width 6 height 6
checkbox input "true"
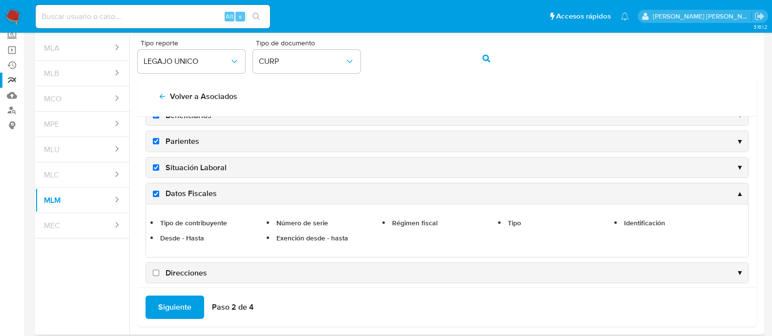
click at [157, 272] on input "Direcciones" at bounding box center [156, 273] width 6 height 6
checkbox input "true"
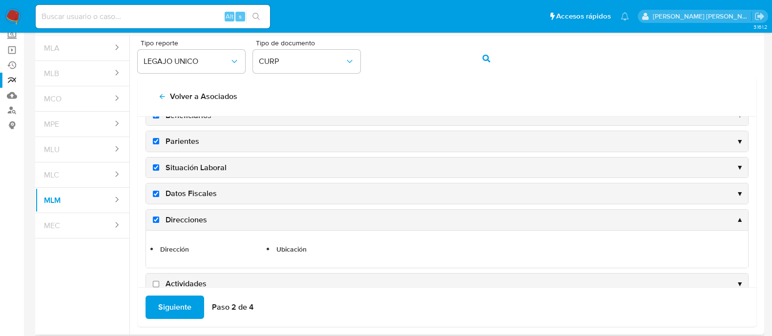
scroll to position [122, 0]
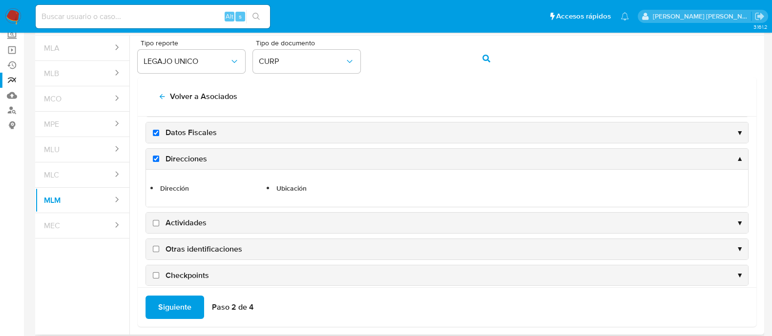
click at [155, 223] on input "Actividades" at bounding box center [156, 223] width 6 height 6
checkbox input "true"
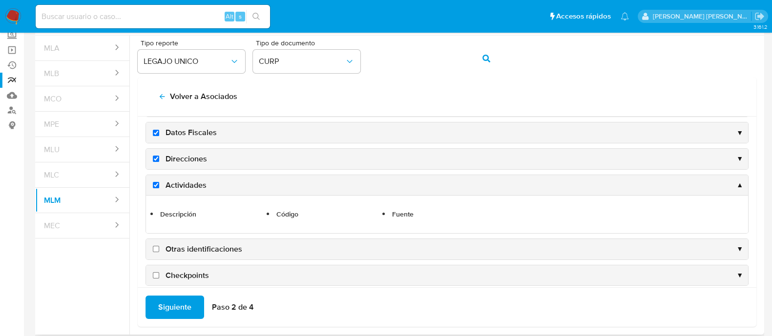
click at [156, 252] on div "Otras identificaciones ▼" at bounding box center [447, 249] width 602 height 21
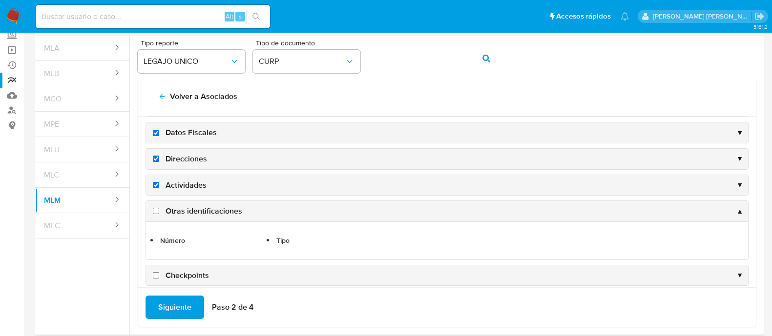
click at [158, 273] on input "Checkpoints" at bounding box center [156, 276] width 6 height 6
checkbox input "true"
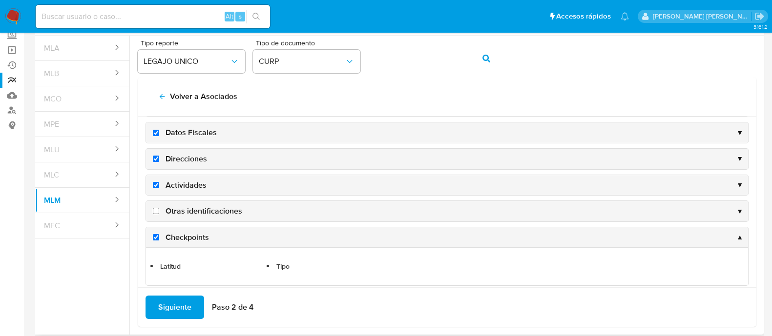
click at [158, 212] on label "Otras identificaciones" at bounding box center [196, 211] width 91 height 11
click at [158, 212] on input "Otras identificaciones" at bounding box center [156, 211] width 6 height 6
checkbox input "true"
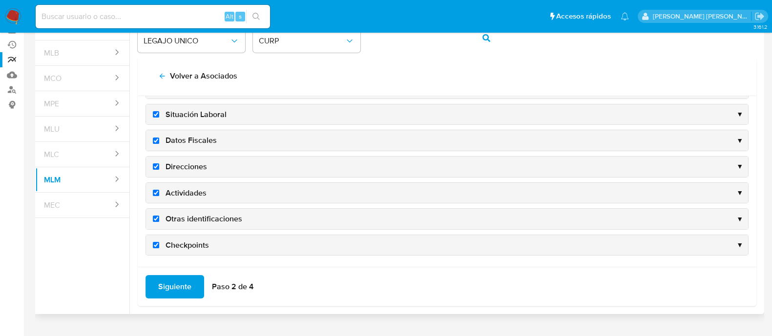
scroll to position [100, 0]
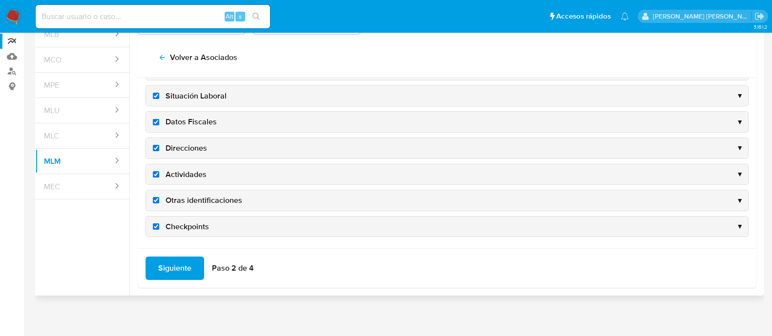
click at [169, 269] on span "Siguiente" at bounding box center [174, 268] width 33 height 21
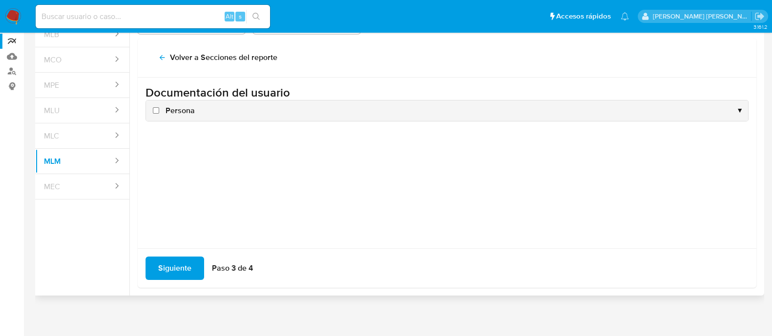
scroll to position [0, 0]
click at [154, 111] on input "Persona" at bounding box center [156, 110] width 6 height 6
checkbox input "true"
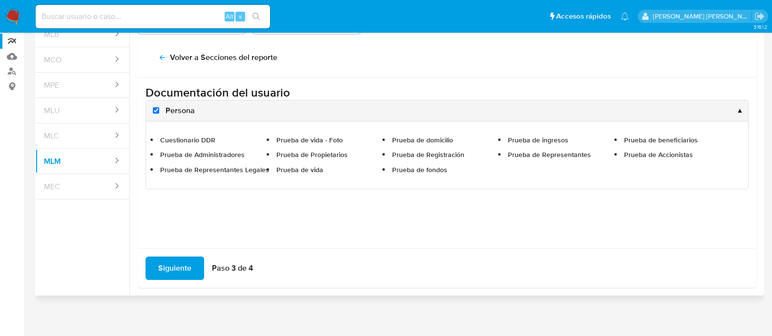
click at [169, 268] on span "Siguiente" at bounding box center [174, 268] width 33 height 21
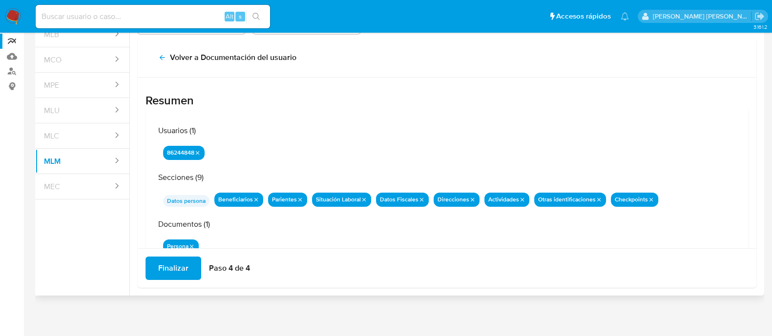
click at [173, 274] on span "Finalizar" at bounding box center [173, 268] width 30 height 21
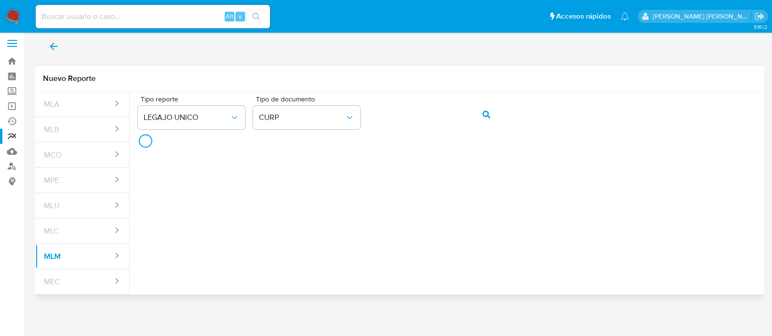
scroll to position [3, 0]
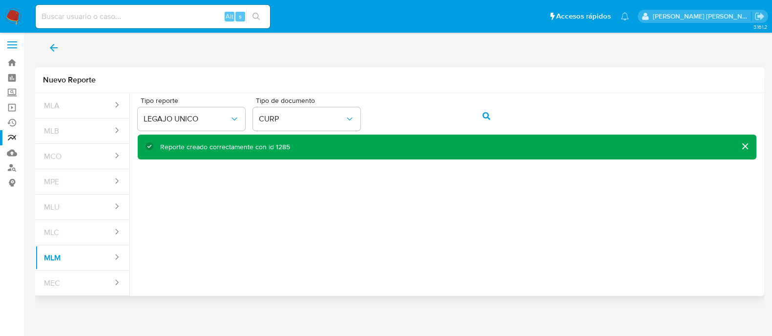
click at [52, 36] on button "back" at bounding box center [53, 47] width 37 height 23
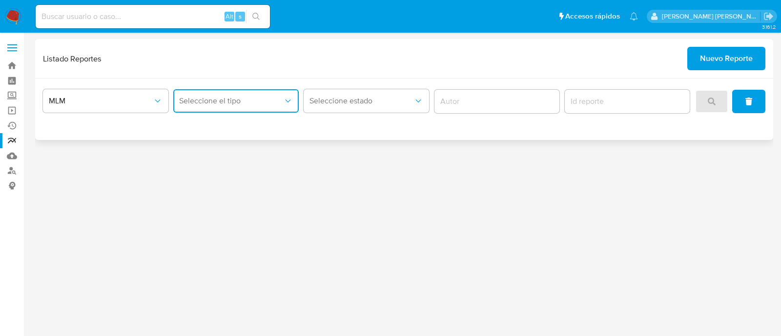
click at [200, 101] on span "Seleccione el tipo" at bounding box center [231, 101] width 104 height 10
click at [213, 151] on span "LEGAJO UNICO" at bounding box center [206, 151] width 55 height 10
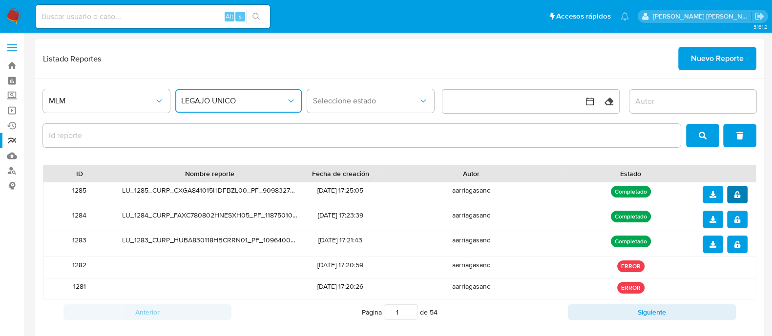
click at [737, 198] on span "notify_security" at bounding box center [737, 195] width 7 height 16
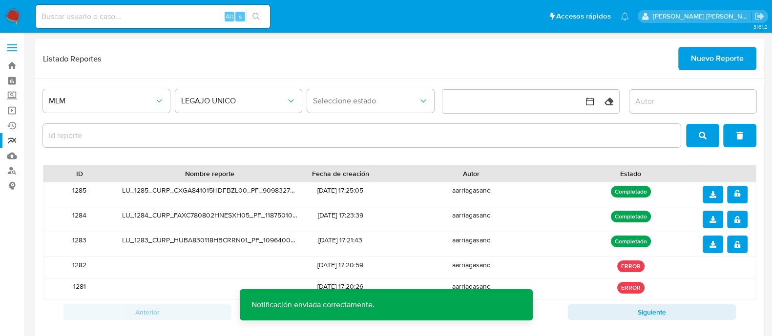
click at [720, 195] on button "download" at bounding box center [713, 195] width 21 height 18
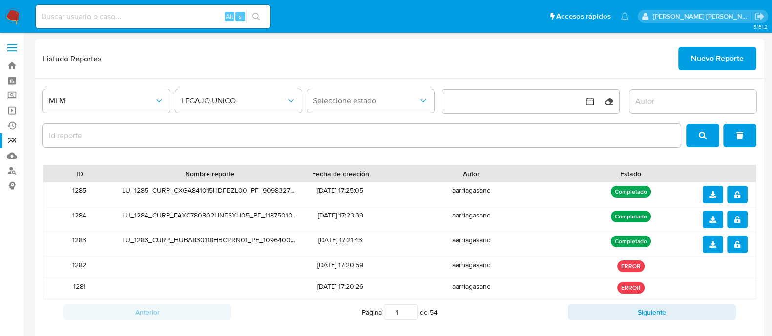
click at [714, 57] on span "Nuevo Reporte" at bounding box center [717, 58] width 53 height 21
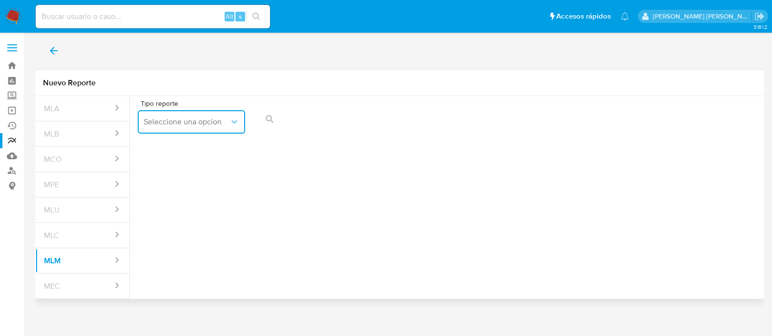
click at [181, 121] on span "Seleccione una opcion" at bounding box center [187, 122] width 86 height 10
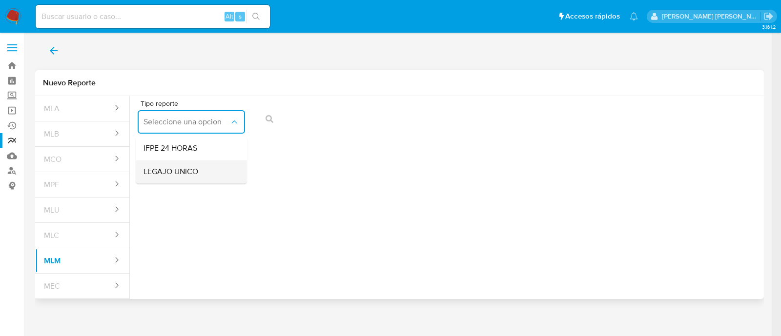
click at [173, 177] on span "LEGAJO UNICO" at bounding box center [171, 172] width 55 height 10
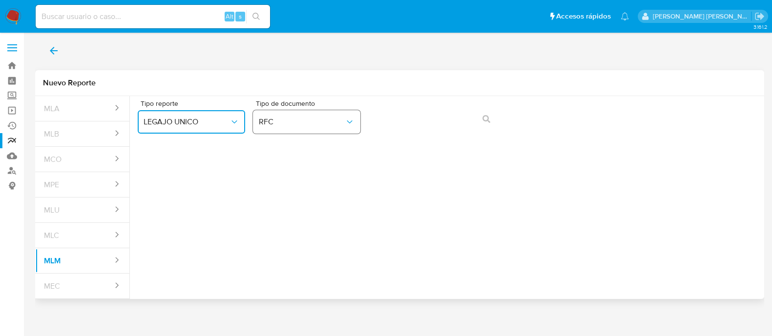
click at [336, 130] on button "RFC" at bounding box center [306, 121] width 107 height 23
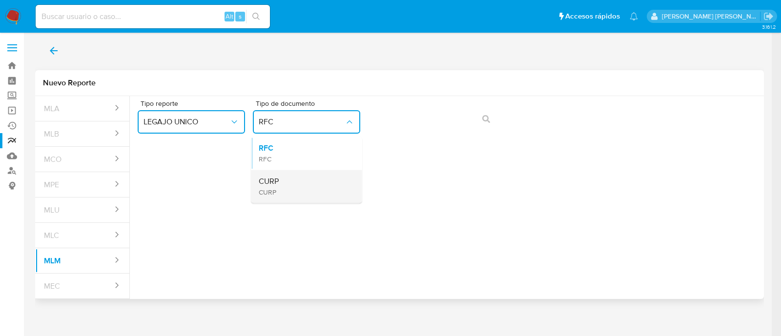
click at [308, 180] on div "CURP CURP" at bounding box center [304, 186] width 90 height 33
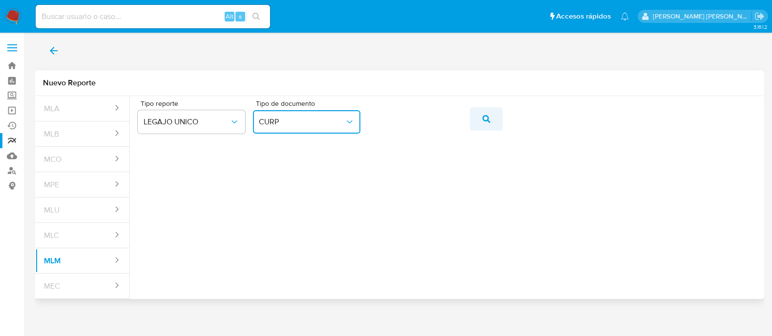
click at [486, 122] on icon "action-search" at bounding box center [487, 119] width 8 height 8
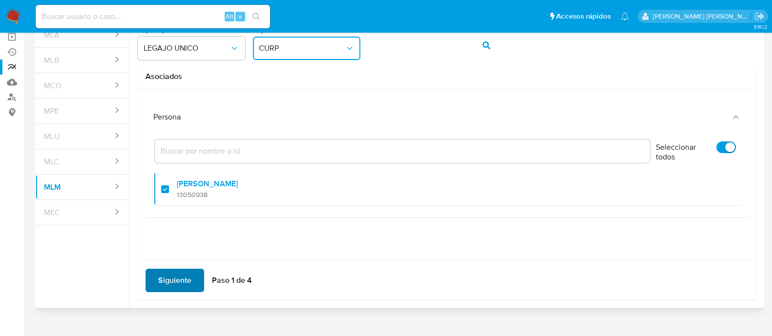
scroll to position [86, 0]
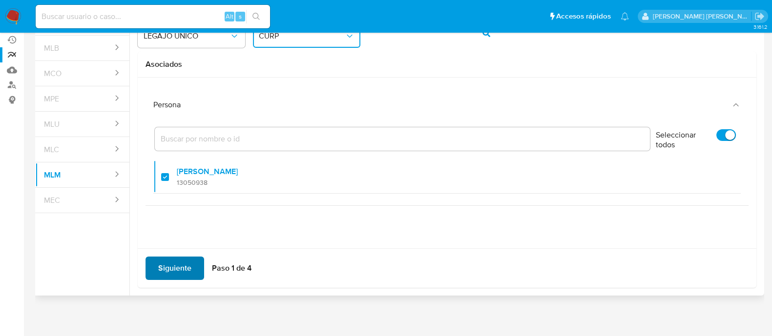
click at [184, 267] on span "Siguiente" at bounding box center [174, 268] width 33 height 21
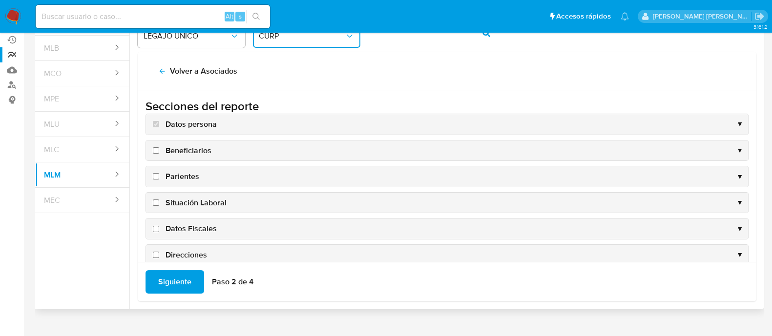
click at [154, 150] on input "Beneficiarios" at bounding box center [156, 150] width 6 height 6
checkbox input "true"
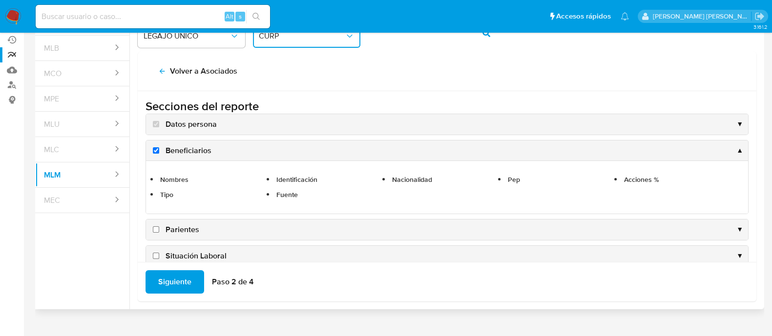
click at [157, 230] on input "Parientes" at bounding box center [156, 230] width 6 height 6
checkbox input "true"
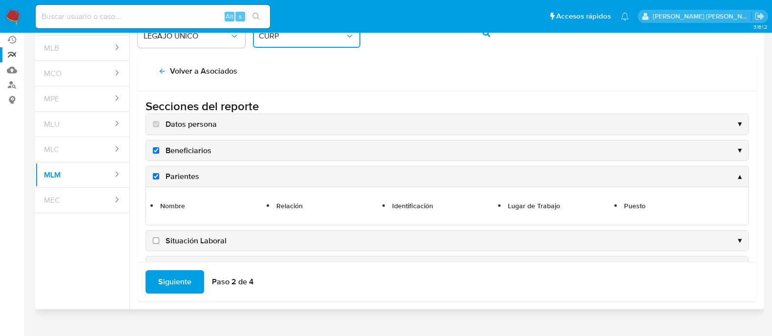
click at [155, 243] on input "Situación Laboral" at bounding box center [156, 241] width 6 height 6
checkbox input "true"
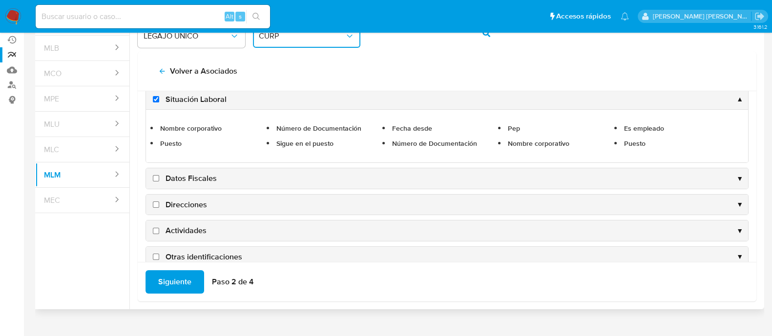
scroll to position [122, 0]
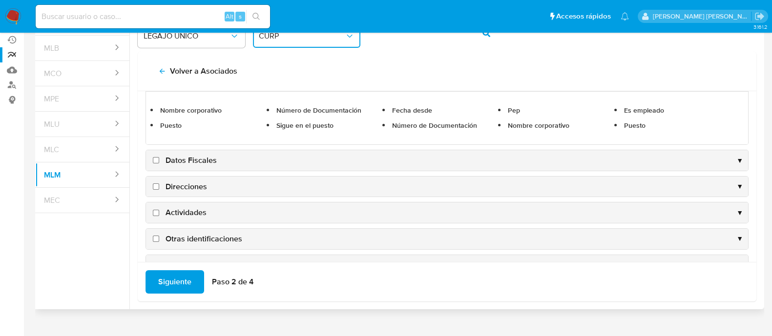
click at [154, 158] on input "Datos Fiscales" at bounding box center [156, 160] width 6 height 6
checkbox input "true"
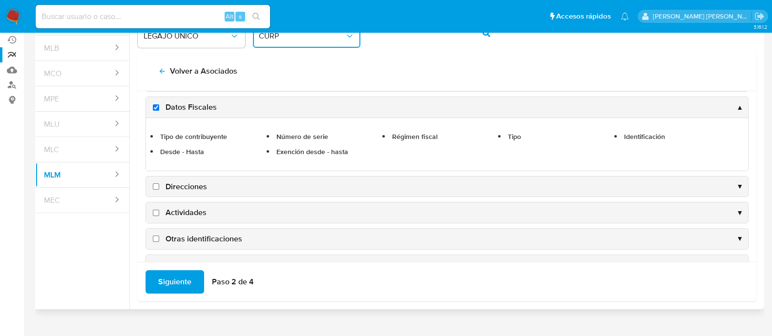
click at [156, 184] on input "Direcciones" at bounding box center [156, 187] width 6 height 6
checkbox input "true"
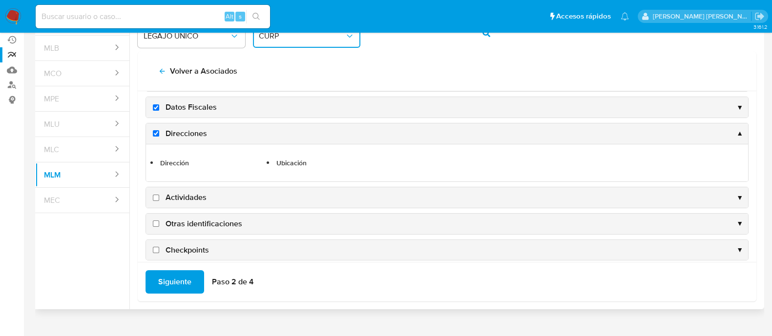
click at [156, 195] on input "Actividades" at bounding box center [156, 198] width 6 height 6
checkbox input "true"
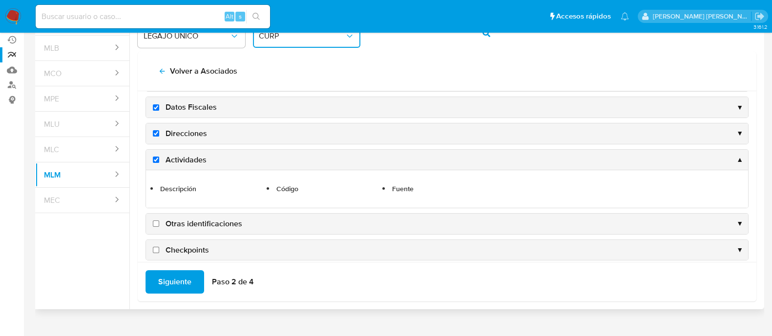
click at [156, 222] on input "Otras identificaciones" at bounding box center [156, 224] width 6 height 6
checkbox input "true"
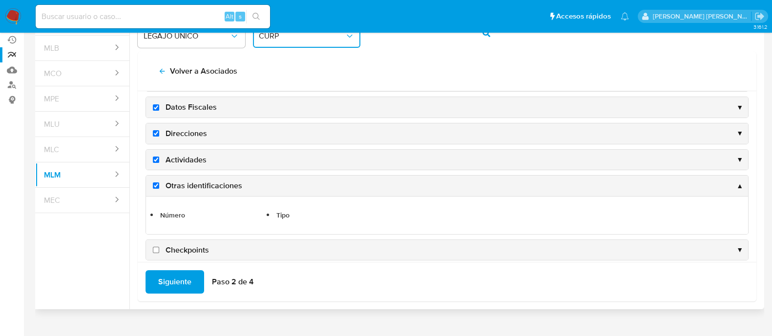
click at [156, 247] on input "Checkpoints" at bounding box center [156, 250] width 6 height 6
checkbox input "true"
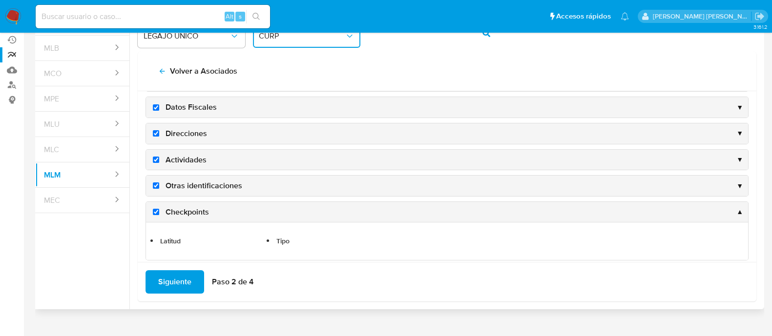
scroll to position [131, 0]
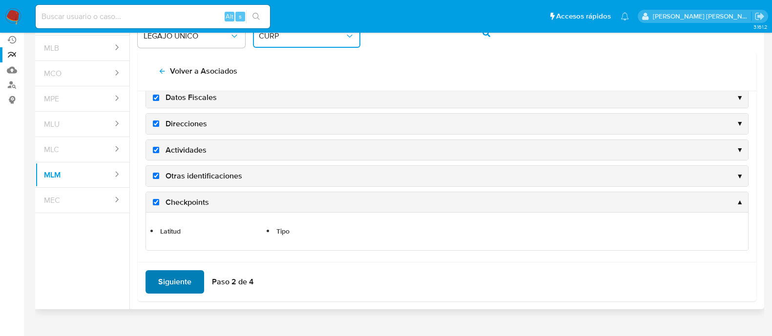
click at [160, 288] on span "Siguiente" at bounding box center [174, 282] width 33 height 21
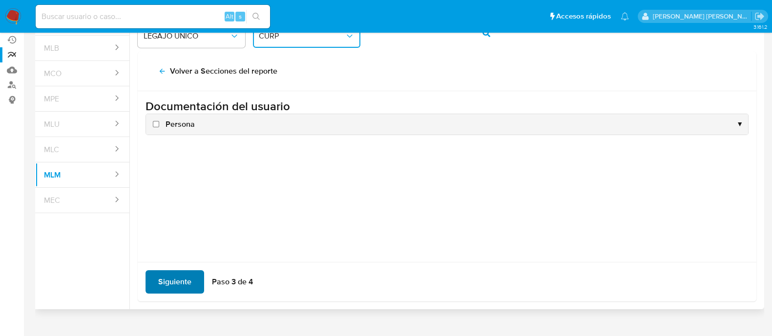
scroll to position [0, 0]
click at [153, 123] on input "Persona" at bounding box center [156, 124] width 6 height 6
checkbox input "true"
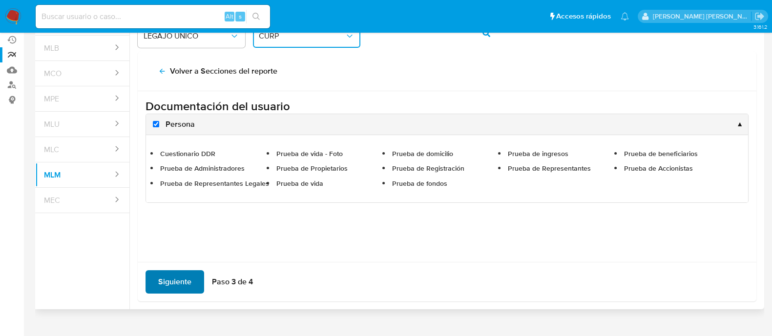
click at [173, 275] on span "Siguiente" at bounding box center [174, 282] width 33 height 21
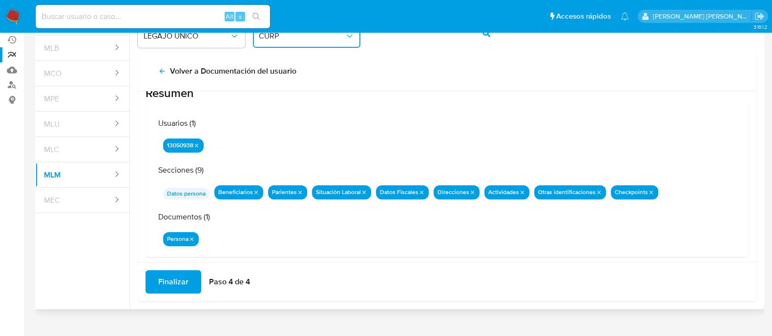
scroll to position [32, 0]
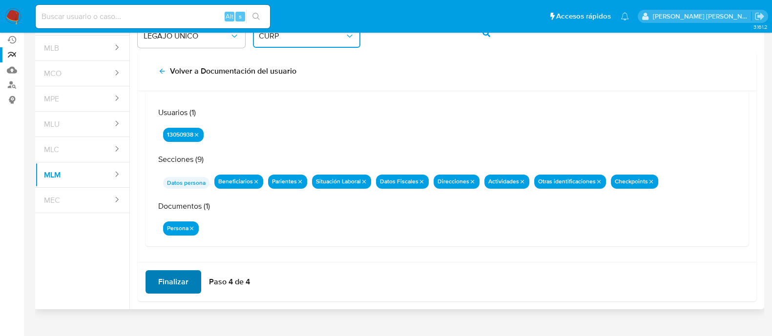
click at [182, 282] on span "Finalizar" at bounding box center [173, 282] width 30 height 21
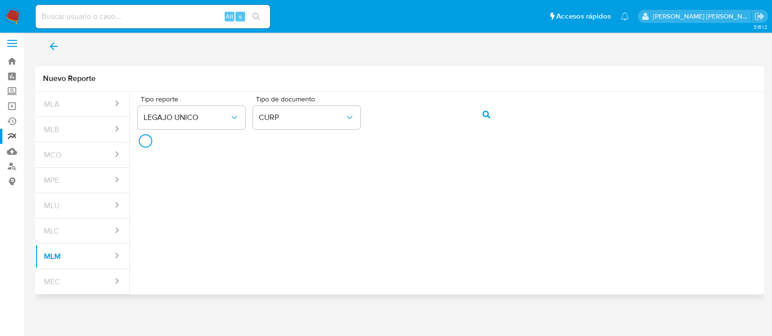
scroll to position [3, 0]
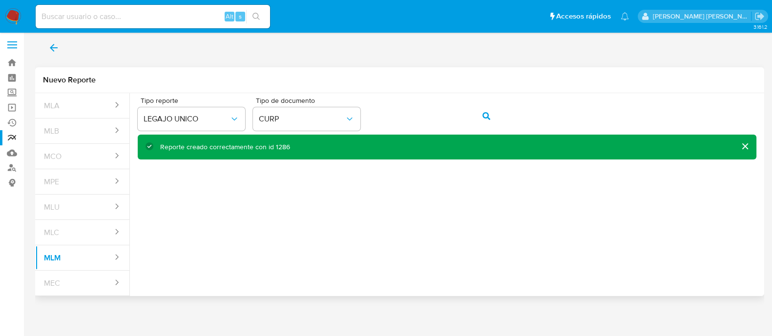
click at [54, 51] on icon "back" at bounding box center [54, 48] width 12 height 12
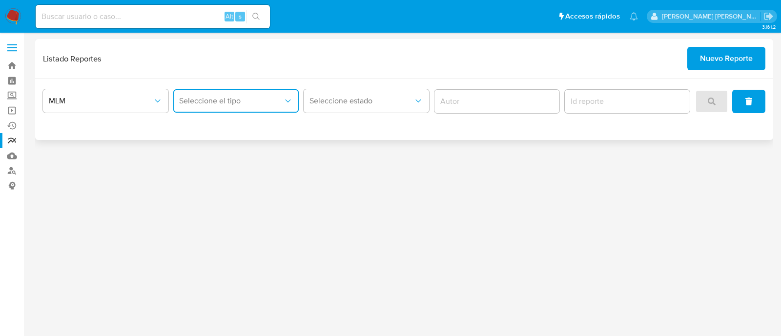
click at [219, 103] on span "Seleccione el tipo" at bounding box center [231, 101] width 104 height 10
click at [217, 150] on span "LEGAJO UNICO" at bounding box center [206, 151] width 55 height 10
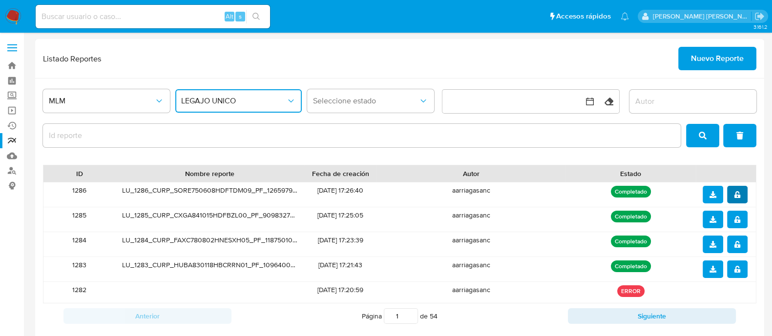
click at [732, 196] on button "notify_security" at bounding box center [737, 195] width 21 height 18
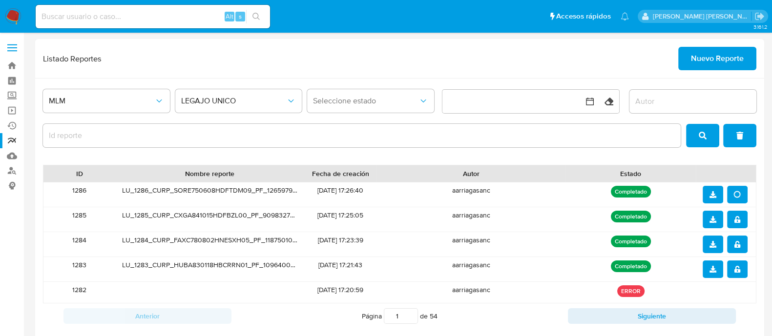
click at [723, 194] on div at bounding box center [726, 195] width 46 height 18
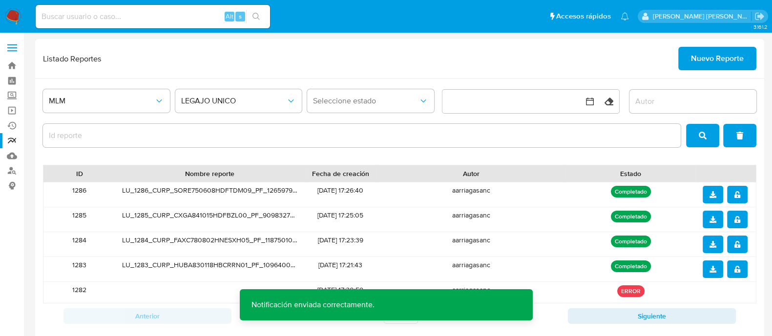
click at [715, 198] on span "download" at bounding box center [713, 195] width 7 height 16
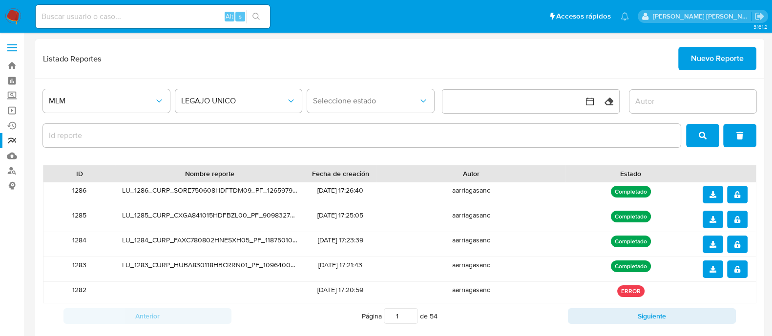
click at [727, 56] on span "Nuevo Reporte" at bounding box center [717, 58] width 53 height 21
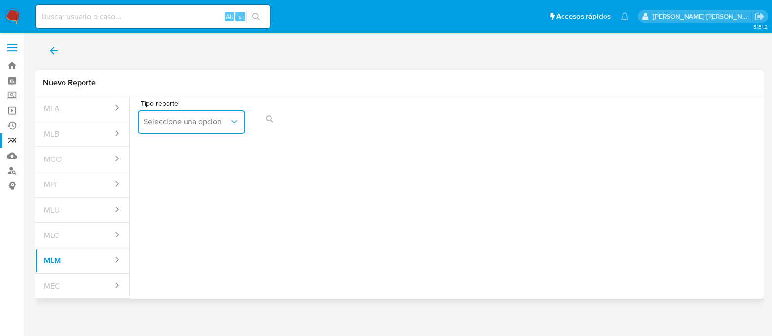
click at [230, 125] on icon "report-types" at bounding box center [235, 122] width 10 height 10
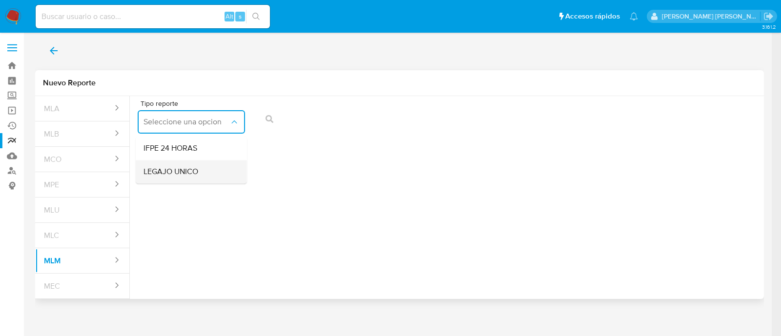
click at [206, 171] on div "LEGAJO UNICO" at bounding box center [189, 171] width 90 height 23
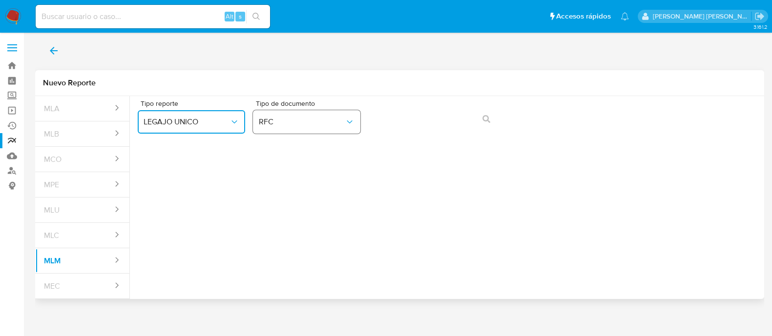
click at [310, 118] on span "RFC" at bounding box center [302, 122] width 86 height 10
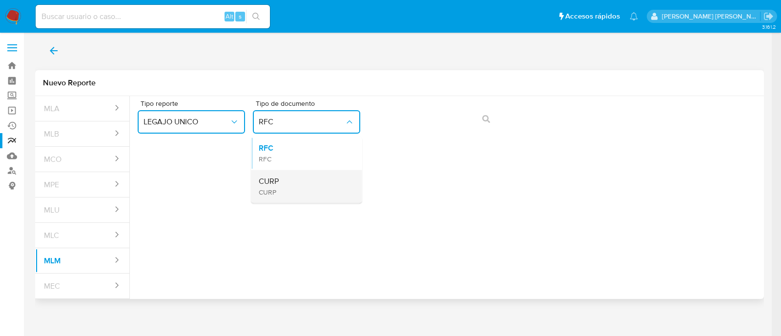
click at [315, 189] on div "CURP CURP" at bounding box center [304, 186] width 90 height 33
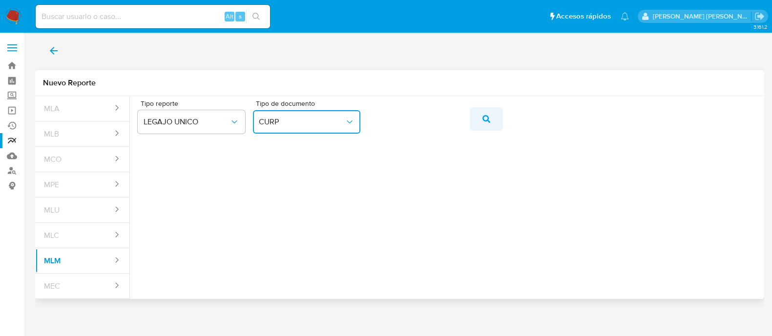
click at [478, 117] on button "action-search" at bounding box center [486, 118] width 33 height 23
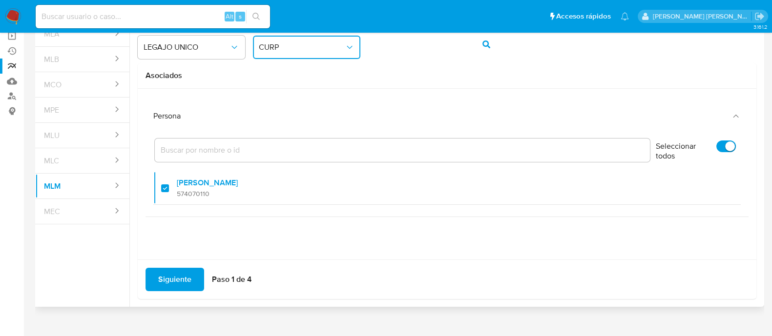
scroll to position [86, 0]
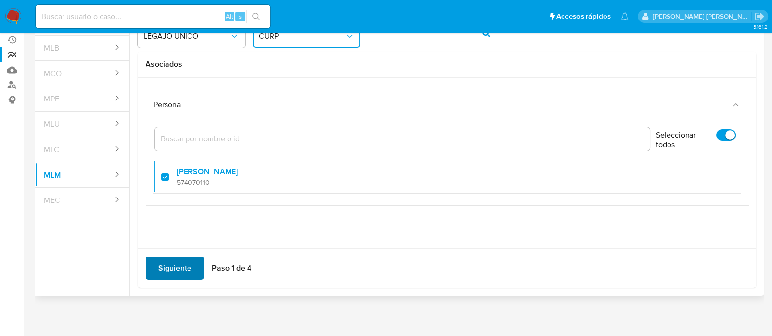
click at [193, 269] on button "Siguiente" at bounding box center [175, 268] width 59 height 23
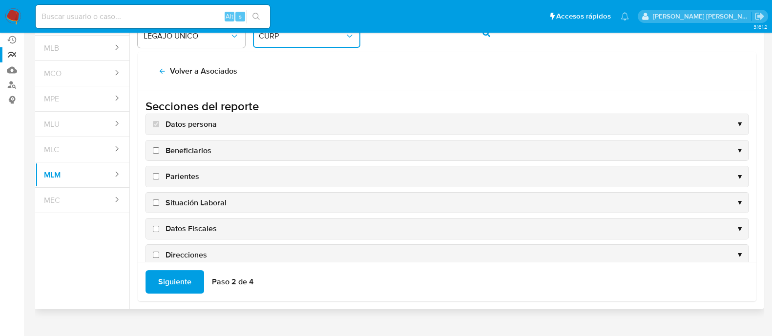
click at [156, 150] on input "Beneficiarios" at bounding box center [156, 150] width 6 height 6
checkbox input "true"
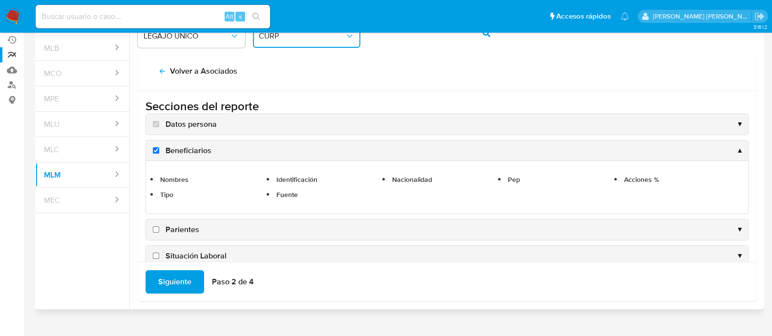
click at [157, 230] on input "Parientes" at bounding box center [156, 230] width 6 height 6
checkbox input "true"
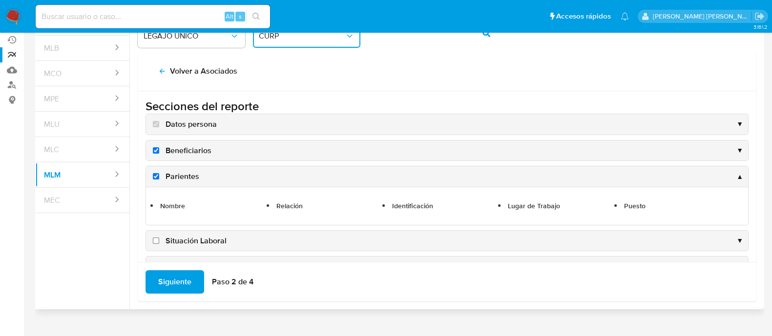
click at [156, 241] on input "Situación Laboral" at bounding box center [156, 241] width 6 height 6
checkbox input "true"
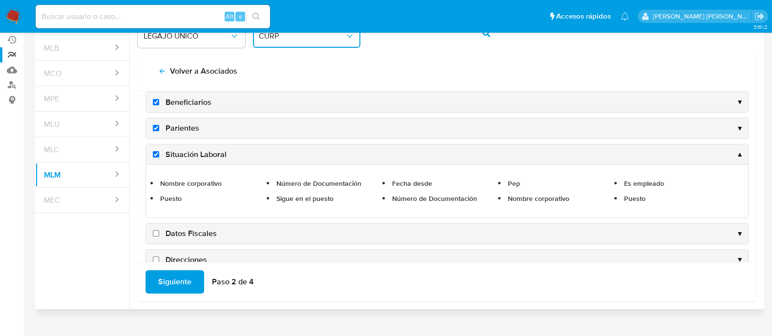
scroll to position [122, 0]
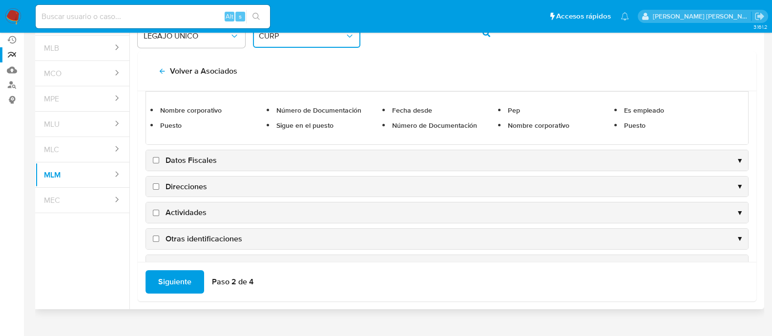
click at [154, 158] on input "Datos Fiscales" at bounding box center [156, 160] width 6 height 6
checkbox input "true"
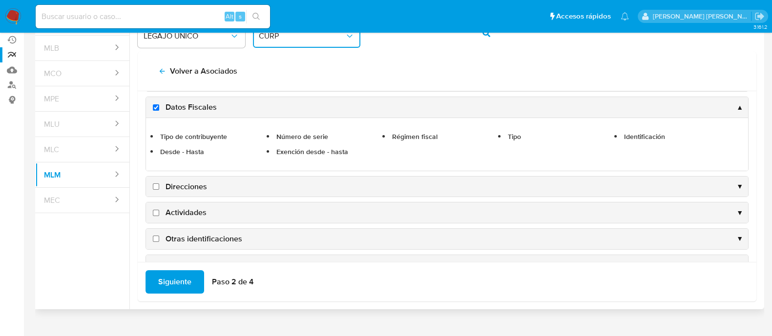
click at [157, 188] on label "Direcciones" at bounding box center [179, 187] width 56 height 11
click at [157, 188] on input "Direcciones" at bounding box center [156, 187] width 6 height 6
checkbox input "true"
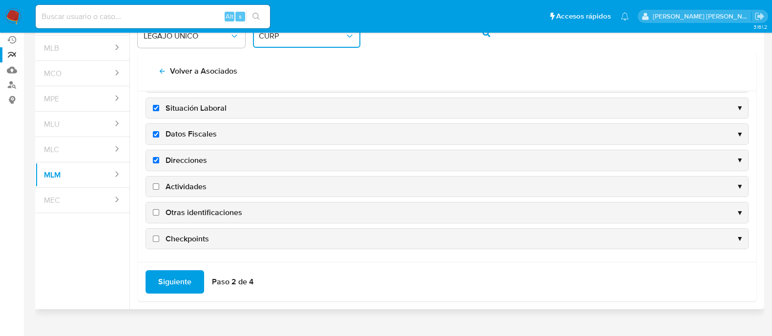
scroll to position [93, 0]
click at [156, 185] on input "Actividades" at bounding box center [156, 188] width 6 height 6
checkbox input "true"
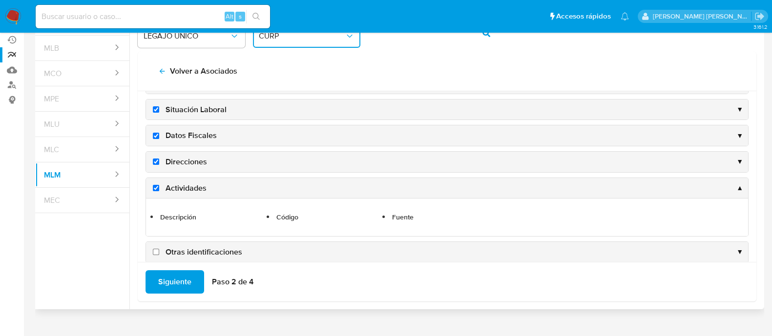
click at [157, 252] on input "Otras identificaciones" at bounding box center [156, 252] width 6 height 6
checkbox input "true"
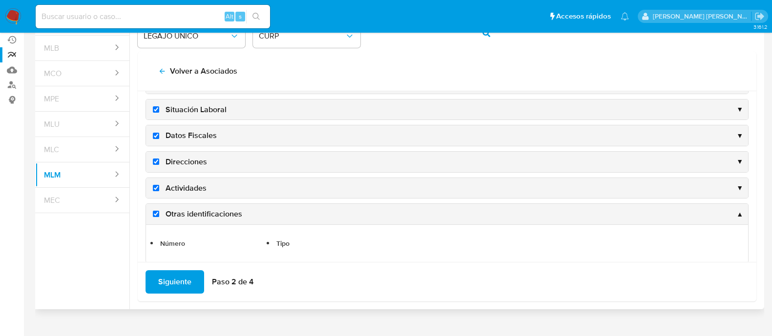
click at [159, 240] on li "Número" at bounding box center [215, 244] width 113 height 12
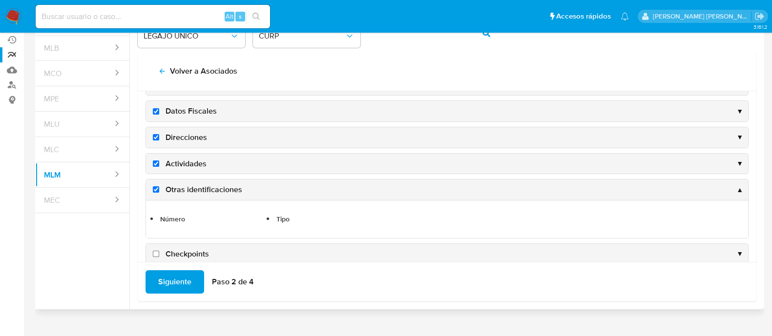
scroll to position [131, 0]
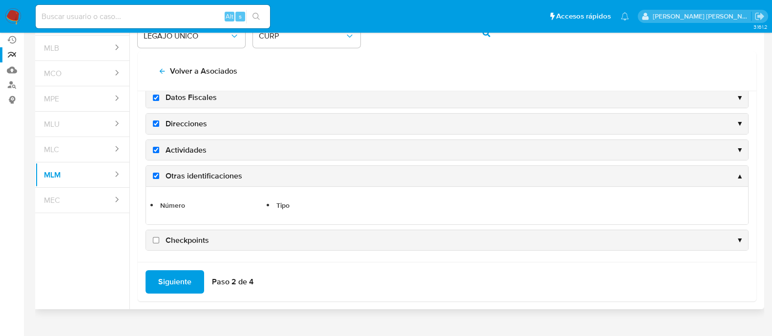
click at [154, 237] on input "Checkpoints" at bounding box center [156, 240] width 6 height 6
checkbox input "true"
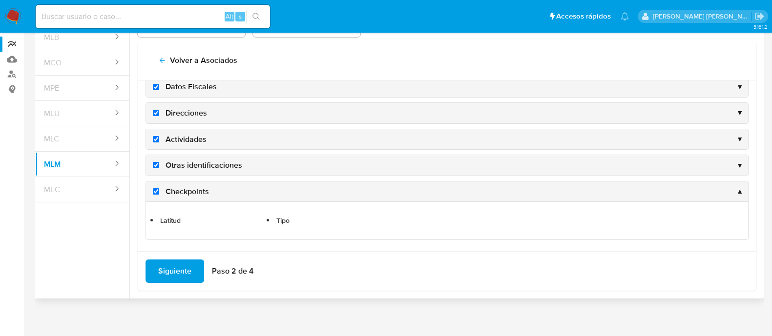
scroll to position [100, 0]
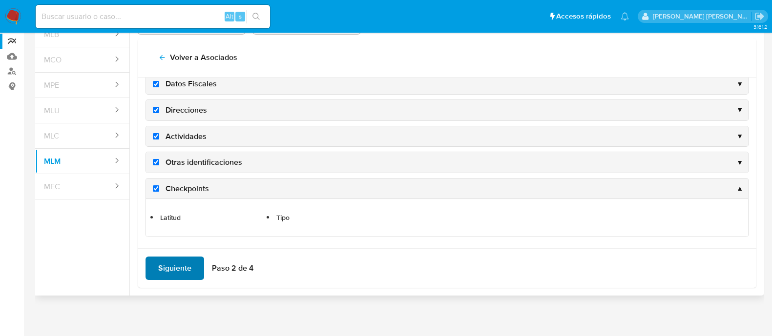
click at [166, 258] on span "Siguiente" at bounding box center [174, 268] width 33 height 21
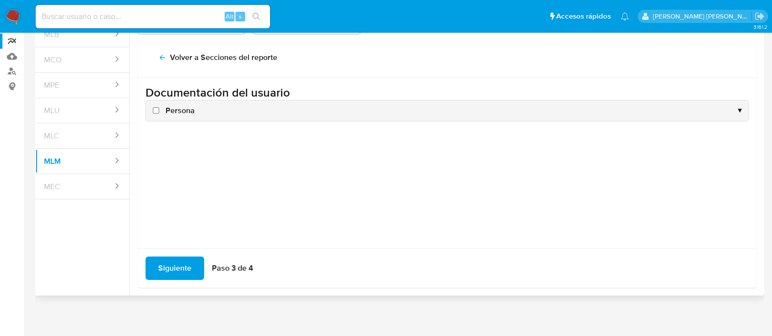
click at [157, 109] on input "Persona" at bounding box center [156, 110] width 6 height 6
checkbox input "true"
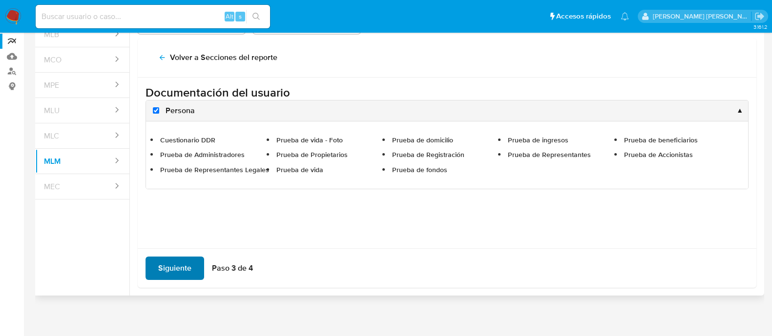
click at [180, 265] on span "Siguiente" at bounding box center [174, 268] width 33 height 21
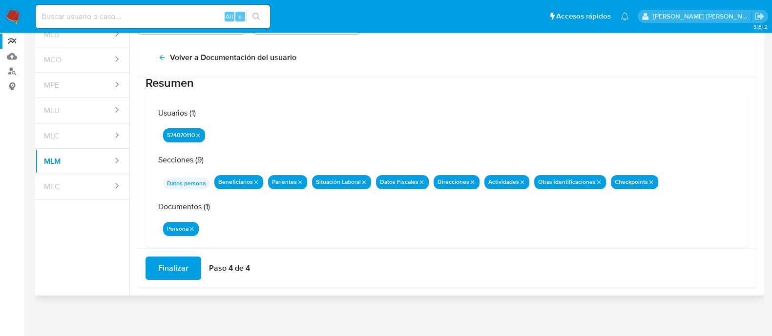
scroll to position [32, 0]
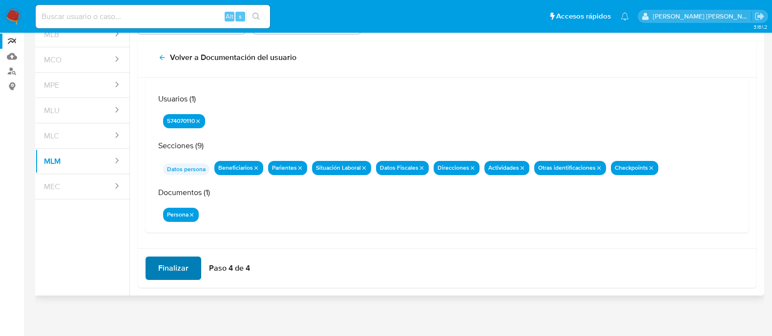
click at [171, 271] on span "Finalizar" at bounding box center [173, 268] width 30 height 21
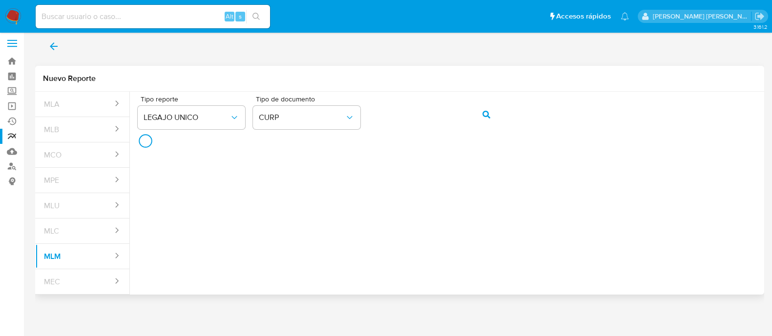
scroll to position [3, 0]
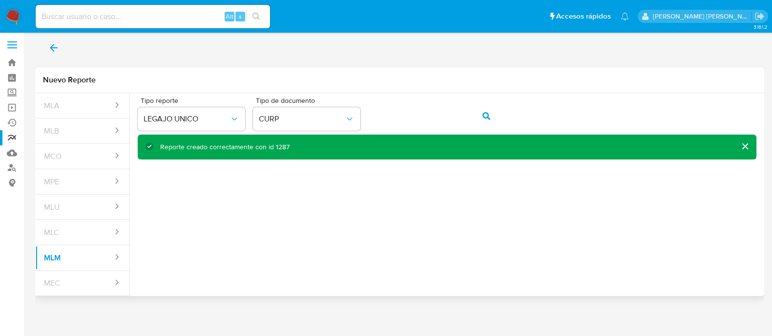
click at [50, 40] on span "back" at bounding box center [54, 47] width 12 height 21
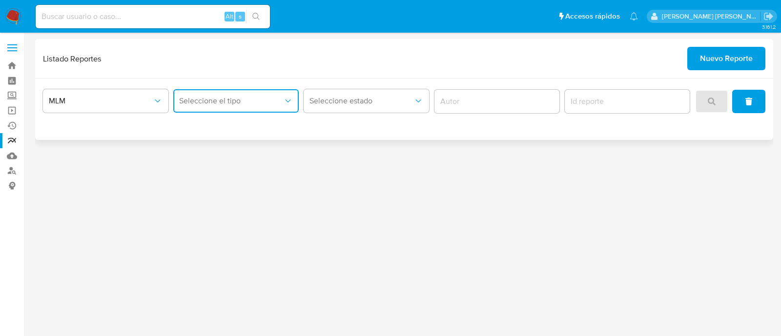
click at [246, 101] on span "Seleccione el tipo" at bounding box center [231, 101] width 104 height 10
click at [232, 146] on span "LEGAJO UNICO" at bounding box center [206, 151] width 55 height 10
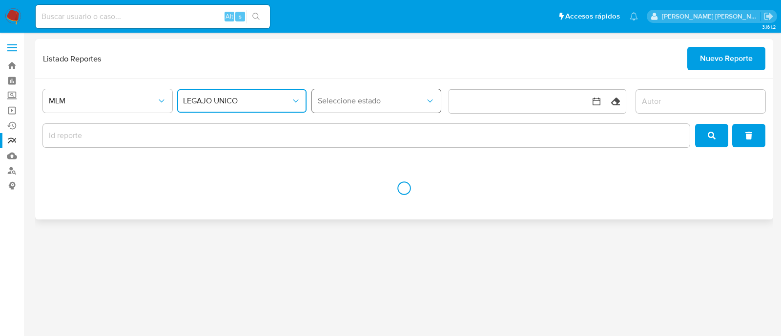
click at [353, 109] on button "Seleccione estado" at bounding box center [376, 100] width 129 height 23
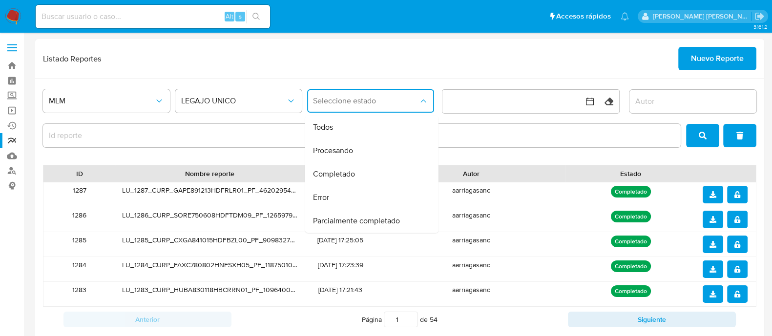
click at [557, 147] on div at bounding box center [362, 135] width 638 height 27
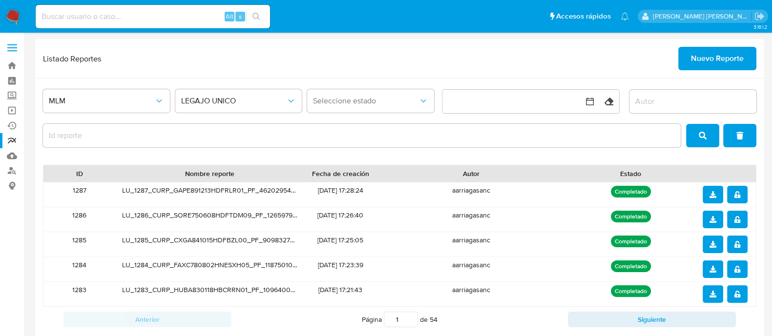
click at [741, 189] on button "notify_security" at bounding box center [737, 195] width 21 height 18
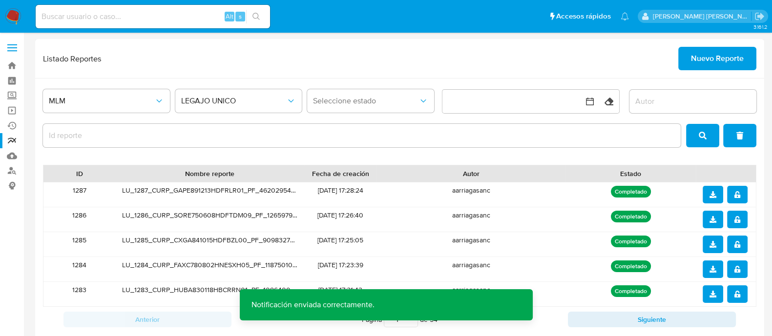
click at [714, 198] on span "download" at bounding box center [713, 195] width 7 height 16
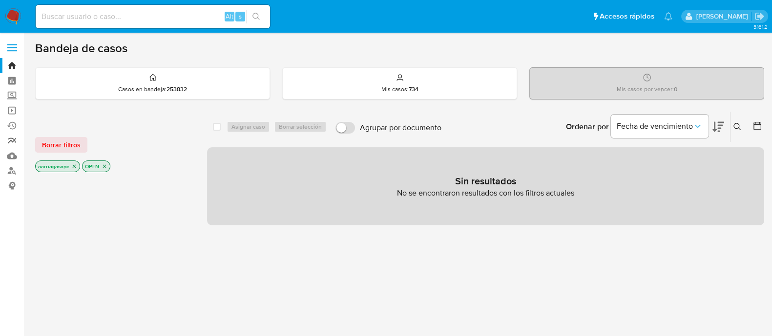
click at [18, 142] on link "Reportes" at bounding box center [58, 140] width 116 height 15
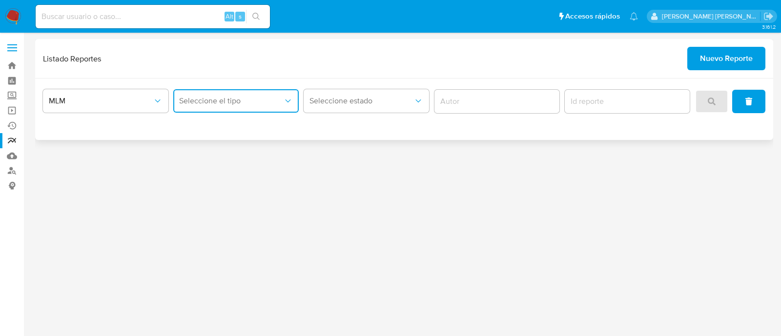
click at [260, 105] on span "Seleccione el tipo" at bounding box center [231, 101] width 104 height 10
click at [252, 142] on div "LEGAJO UNICO" at bounding box center [233, 150] width 108 height 23
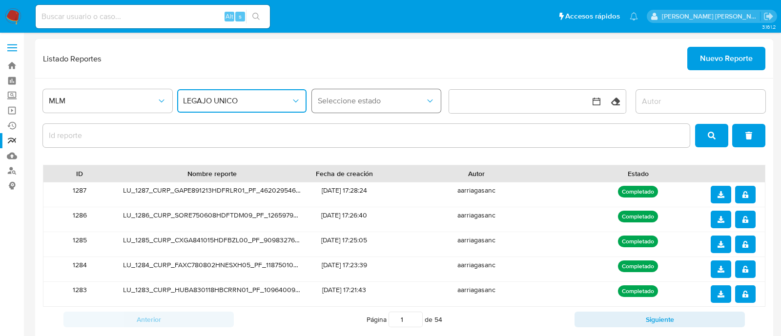
click at [357, 99] on span "Seleccione estado" at bounding box center [372, 101] width 108 height 10
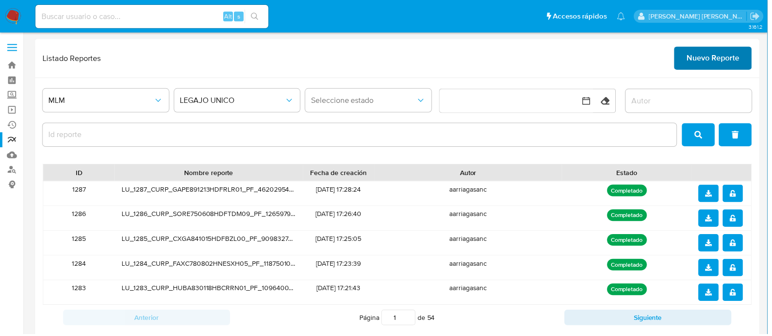
click at [713, 58] on span "Nuevo Reporte" at bounding box center [717, 58] width 53 height 21
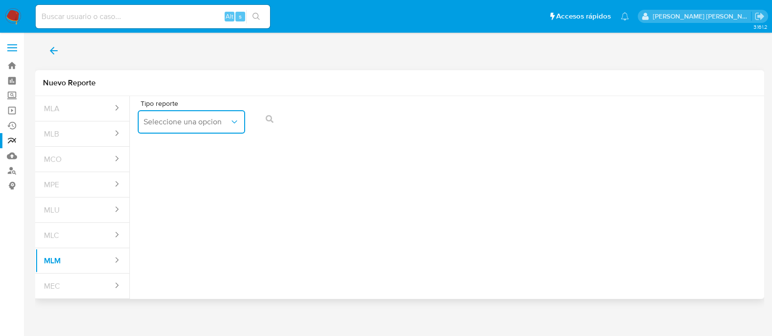
click at [166, 118] on span "Seleccione una opcion" at bounding box center [187, 122] width 86 height 10
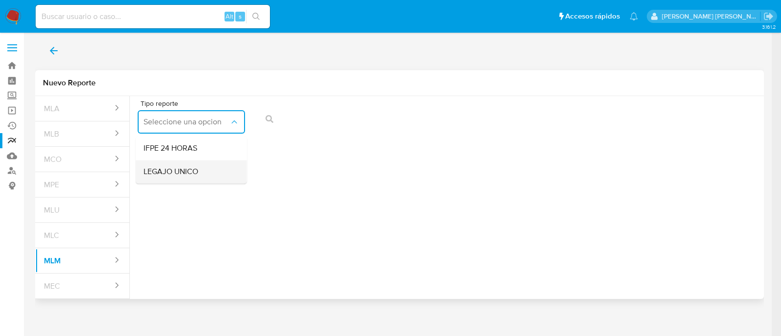
click at [168, 175] on span "LEGAJO UNICO" at bounding box center [171, 172] width 55 height 10
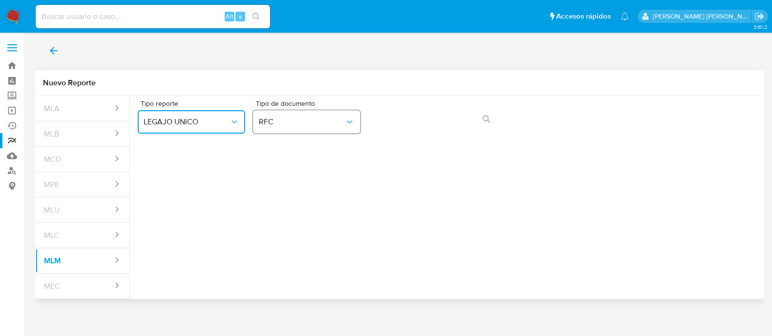
click at [345, 124] on icon "Tipo de documento" at bounding box center [350, 122] width 10 height 10
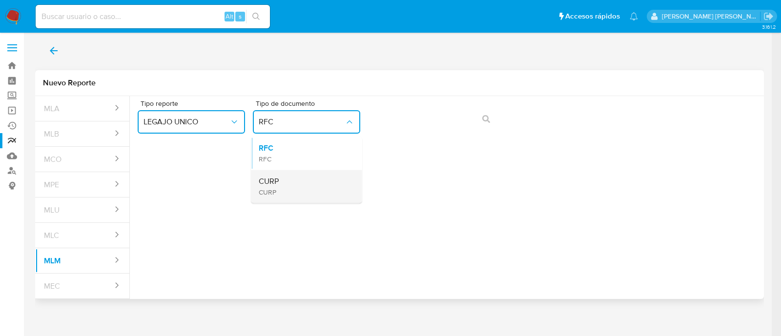
click at [308, 190] on div "CURP CURP" at bounding box center [304, 186] width 90 height 33
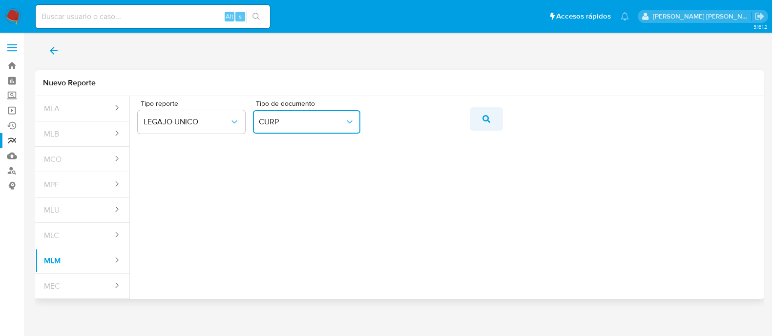
click at [478, 115] on button "action-search" at bounding box center [486, 118] width 33 height 23
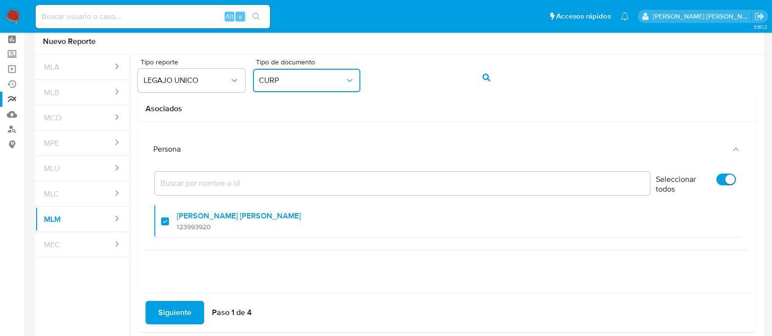
scroll to position [61, 0]
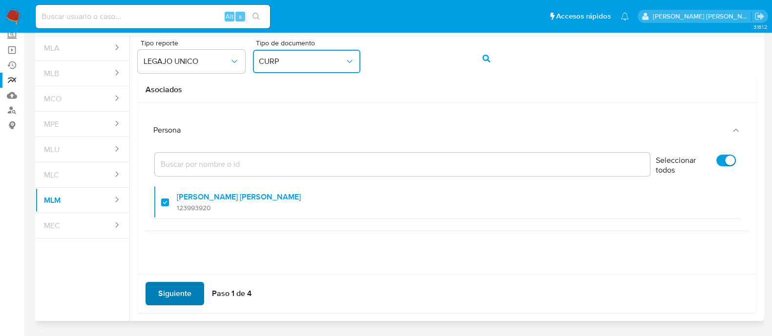
click at [181, 285] on span "Siguiente" at bounding box center [174, 293] width 33 height 21
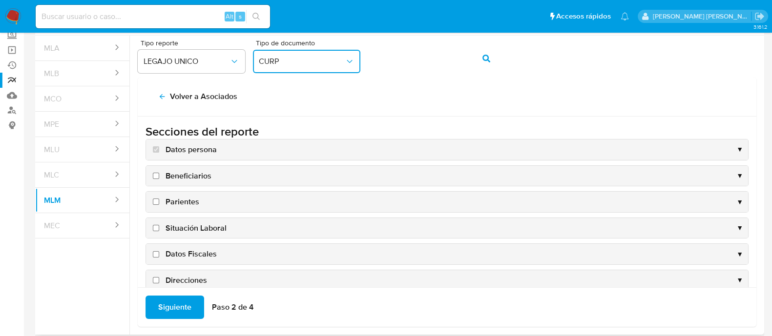
click at [158, 175] on input "Beneficiarios" at bounding box center [156, 176] width 6 height 6
checkbox input "true"
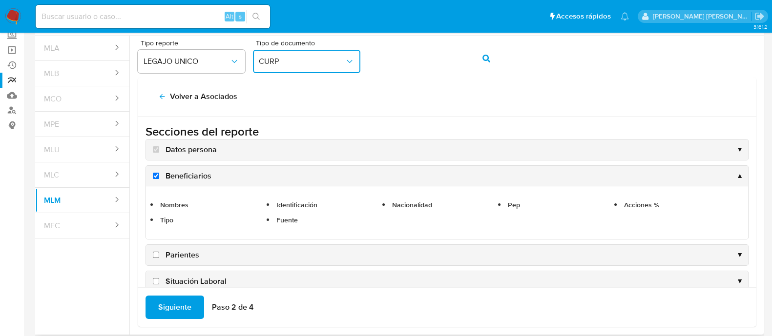
click at [156, 252] on input "Parientes" at bounding box center [156, 255] width 6 height 6
checkbox input "true"
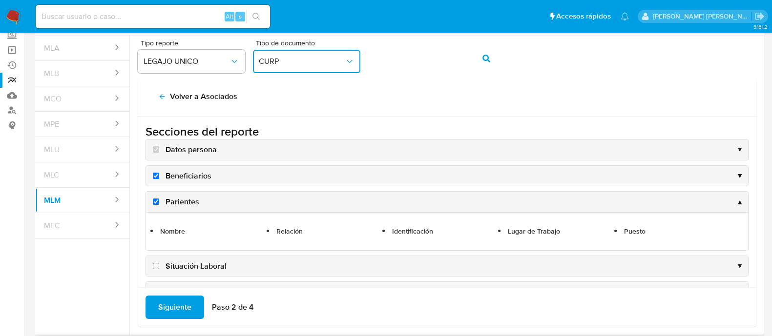
click at [155, 268] on input "Situación Laboral" at bounding box center [156, 266] width 6 height 6
checkbox input "true"
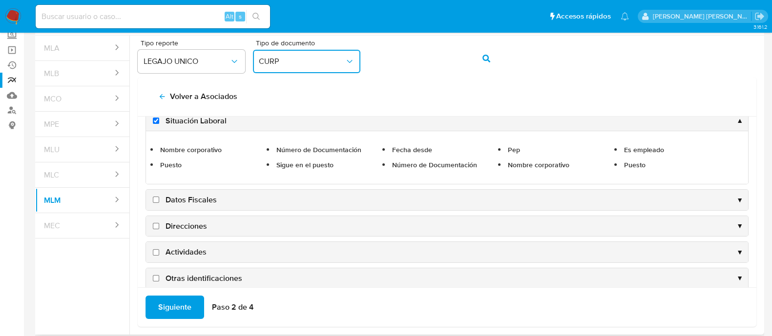
scroll to position [122, 0]
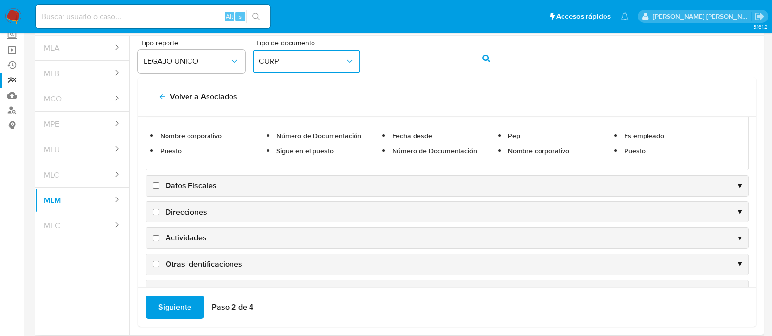
click at [156, 187] on input "Datos Fiscales" at bounding box center [156, 186] width 6 height 6
checkbox input "true"
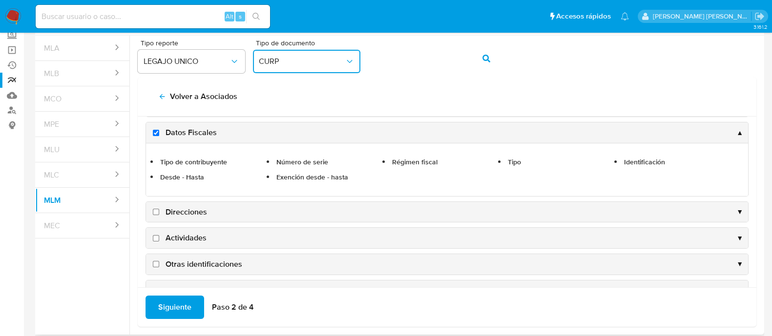
click at [156, 207] on label "Direcciones" at bounding box center [179, 212] width 56 height 11
click at [156, 209] on input "Direcciones" at bounding box center [156, 212] width 6 height 6
checkbox input "true"
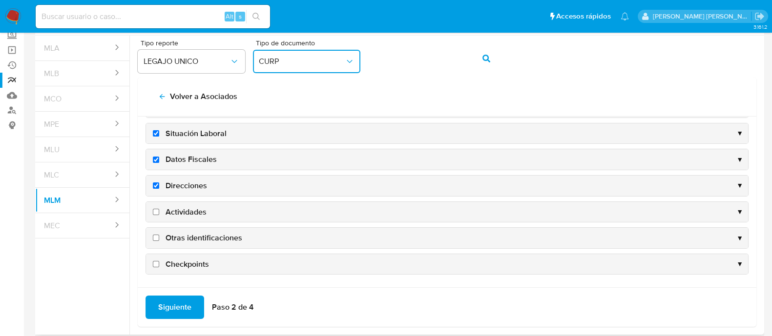
scroll to position [93, 0]
click at [156, 214] on input "Actividades" at bounding box center [156, 213] width 6 height 6
checkbox input "true"
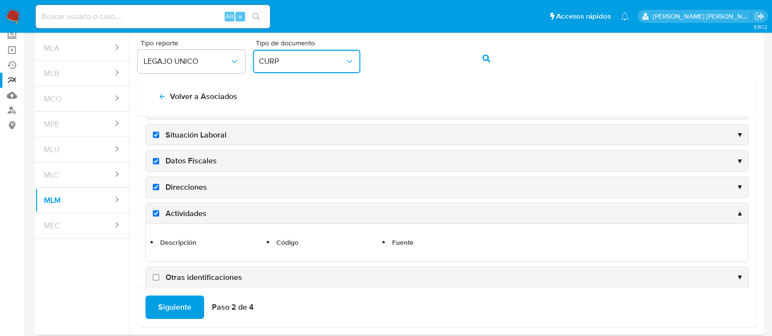
click at [155, 274] on input "Otras identificaciones" at bounding box center [156, 277] width 6 height 6
checkbox input "true"
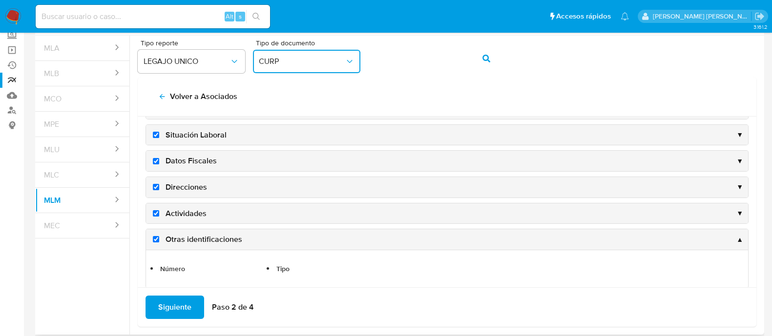
scroll to position [131, 0]
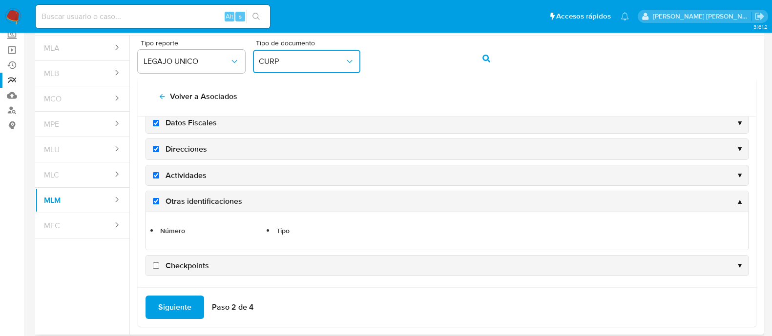
click at [154, 263] on input "Checkpoints" at bounding box center [156, 266] width 6 height 6
checkbox input "true"
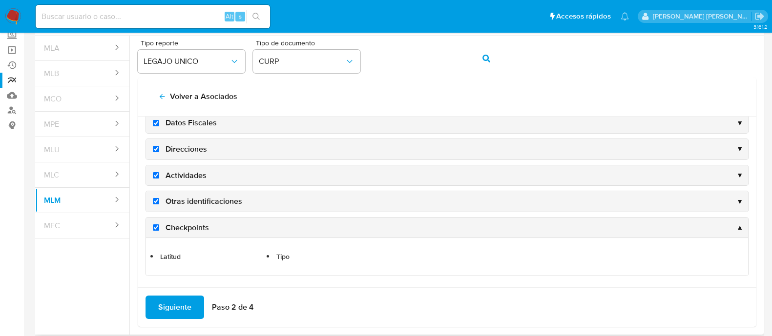
click at [163, 294] on div "Siguiente Paso 2 de 4" at bounding box center [447, 308] width 619 height 40
click at [163, 310] on span "Siguiente" at bounding box center [174, 307] width 33 height 21
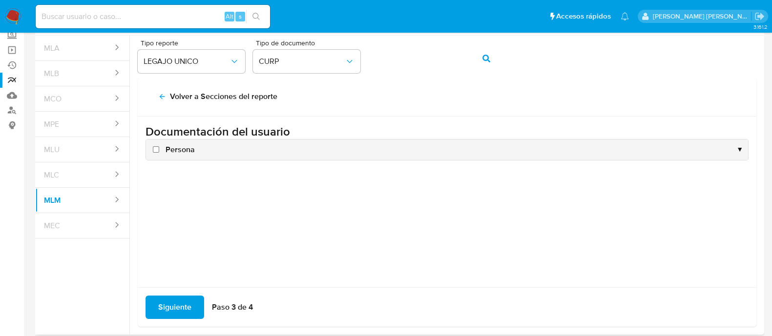
scroll to position [0, 0]
click at [157, 148] on input "Persona" at bounding box center [156, 150] width 6 height 6
checkbox input "true"
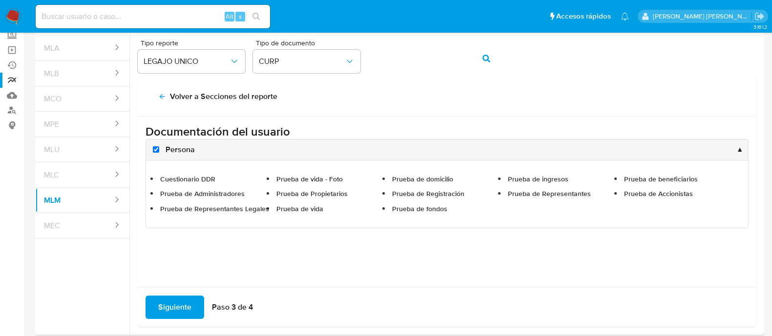
click at [173, 297] on span "Siguiente" at bounding box center [174, 307] width 33 height 21
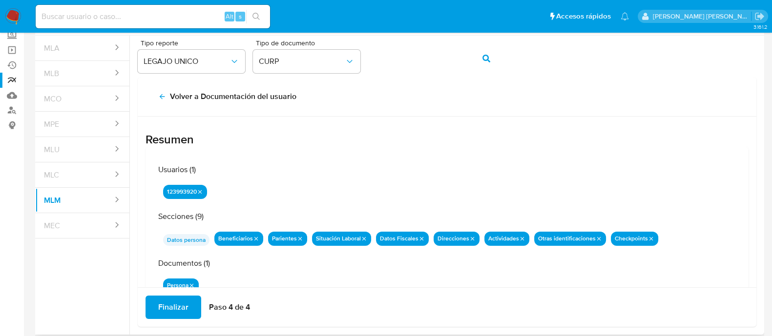
click at [177, 298] on span "Finalizar" at bounding box center [173, 307] width 30 height 21
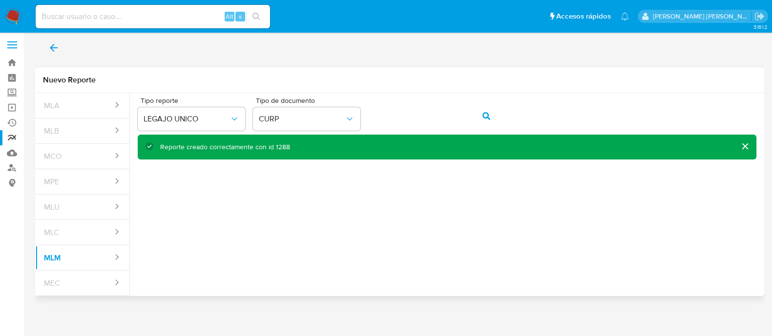
click at [46, 55] on button "back" at bounding box center [53, 47] width 37 height 23
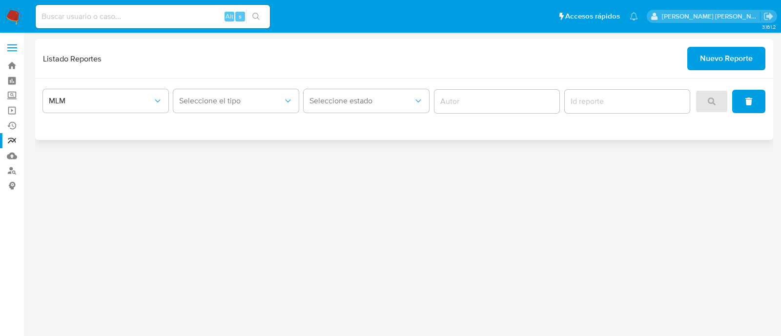
click at [260, 114] on div "Seleccione el tipo" at bounding box center [236, 101] width 126 height 30
click at [225, 95] on button "Seleccione el tipo" at bounding box center [236, 100] width 126 height 23
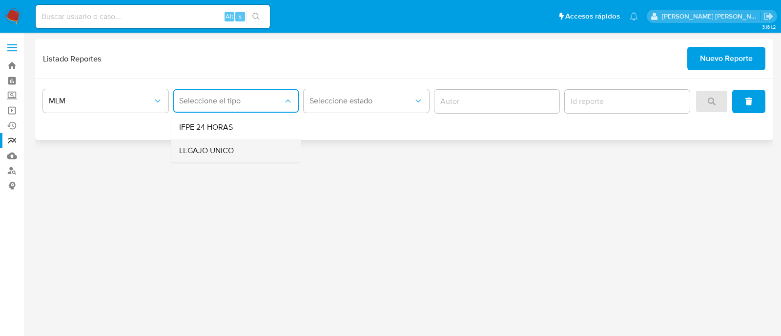
click at [229, 150] on span "LEGAJO UNICO" at bounding box center [206, 151] width 55 height 10
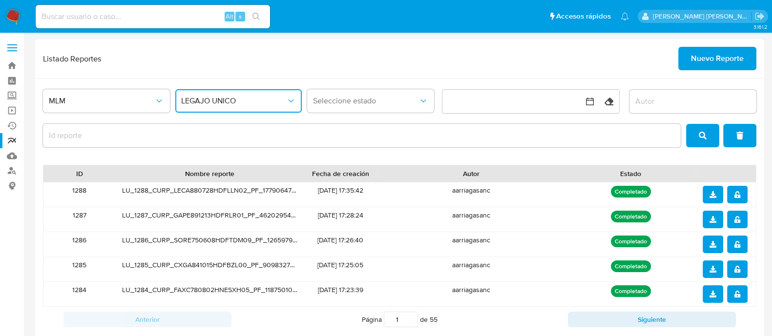
drag, startPoint x: 732, startPoint y: 188, endPoint x: 725, endPoint y: 192, distance: 7.9
click at [732, 188] on button "notify_security" at bounding box center [737, 195] width 21 height 18
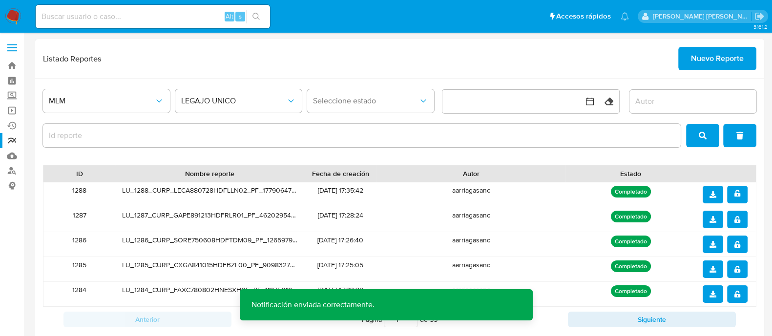
click at [715, 192] on icon "download" at bounding box center [713, 194] width 7 height 7
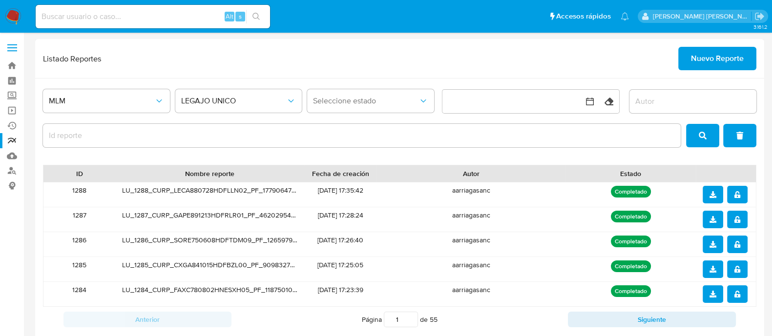
click at [720, 52] on span "Nuevo Reporte" at bounding box center [717, 58] width 53 height 21
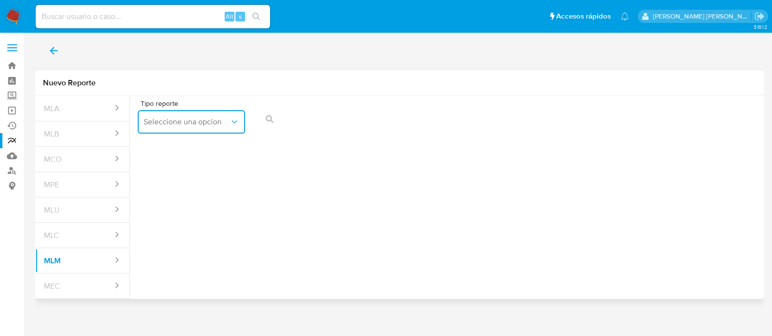
click at [175, 128] on button "Seleccione una opcion" at bounding box center [191, 121] width 107 height 23
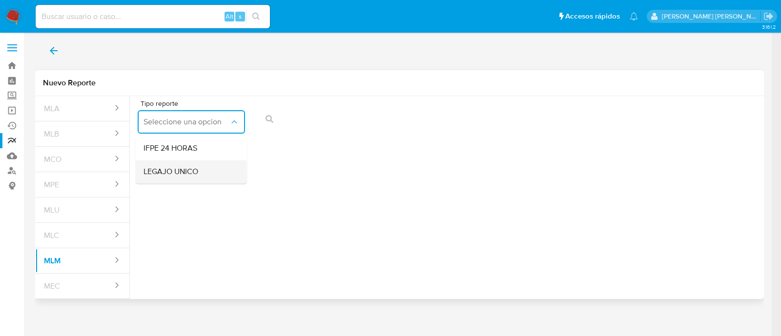
click at [167, 172] on span "LEGAJO UNICO" at bounding box center [171, 172] width 55 height 10
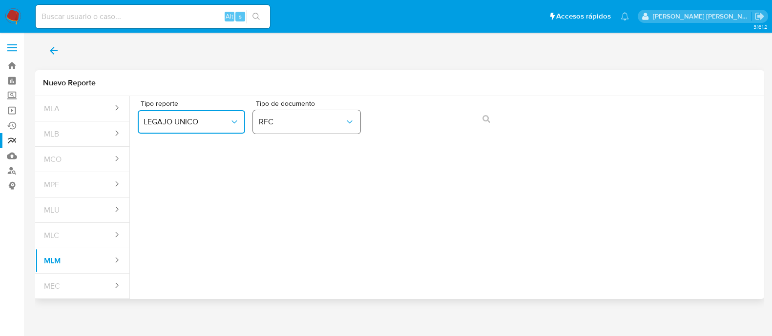
click at [321, 126] on span "RFC" at bounding box center [302, 122] width 86 height 10
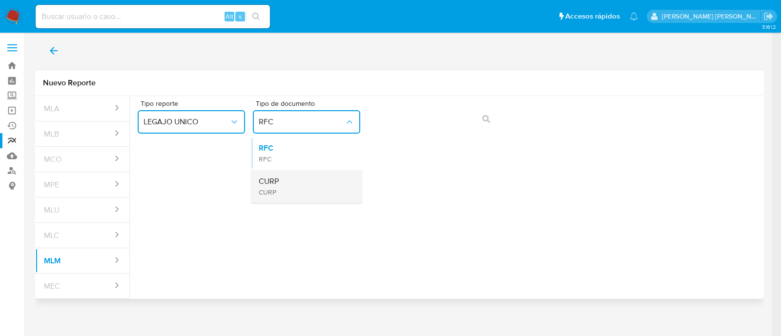
click at [317, 174] on div "CURP CURP" at bounding box center [304, 186] width 90 height 33
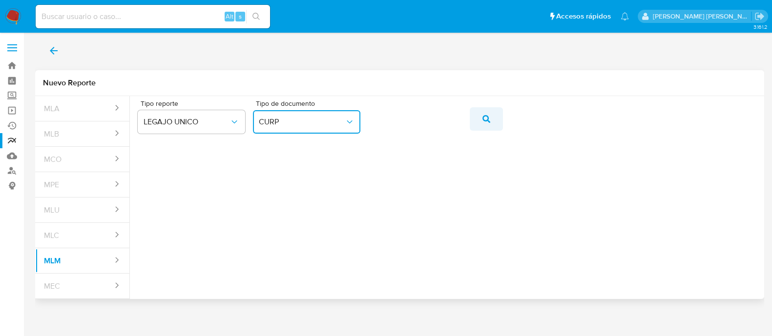
click at [497, 118] on button "action-search" at bounding box center [486, 118] width 33 height 23
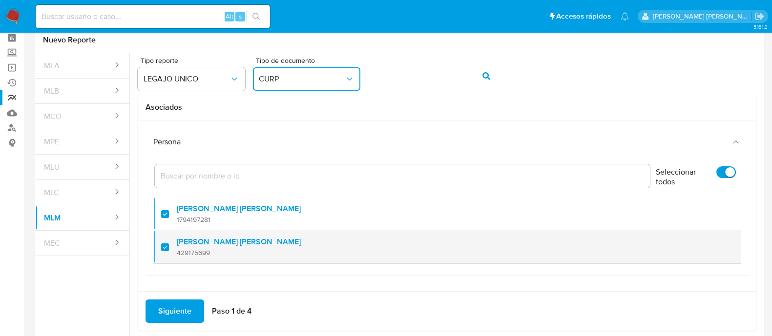
scroll to position [86, 0]
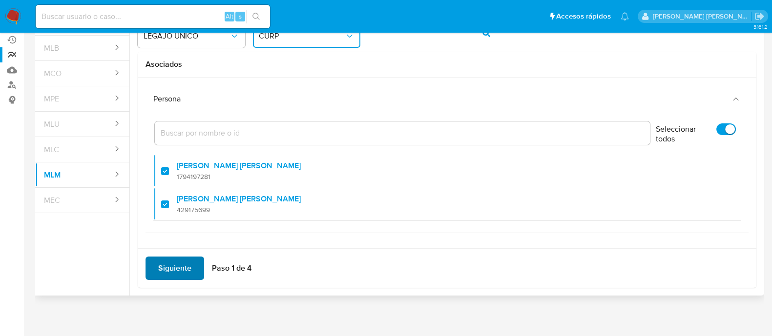
click at [173, 258] on span "Siguiente" at bounding box center [174, 268] width 33 height 21
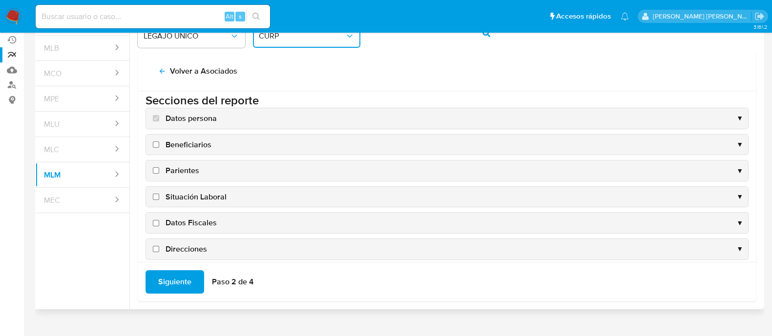
click at [154, 145] on input "Beneficiarios" at bounding box center [156, 145] width 6 height 6
checkbox input "true"
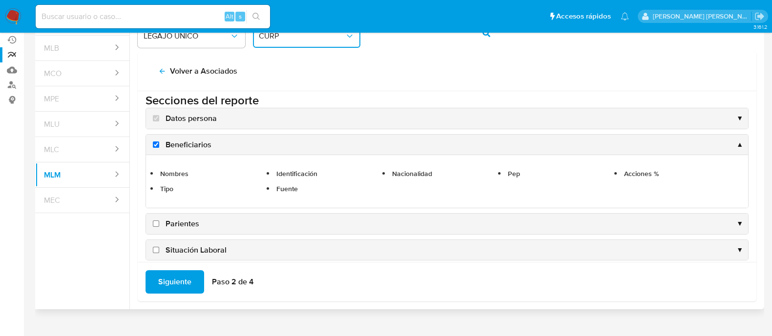
click at [157, 223] on input "Parientes" at bounding box center [156, 224] width 6 height 6
checkbox input "true"
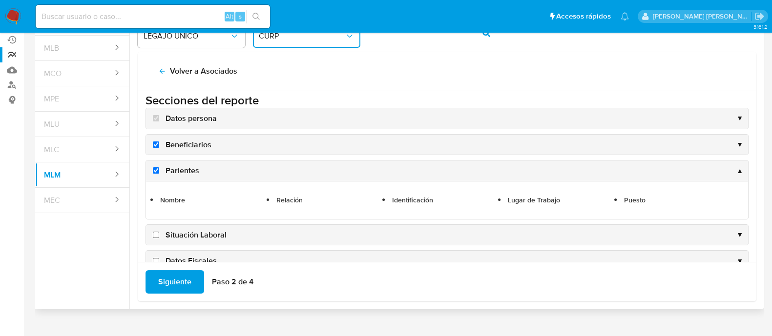
click at [156, 233] on input "Situación Laboral" at bounding box center [156, 235] width 6 height 6
checkbox input "true"
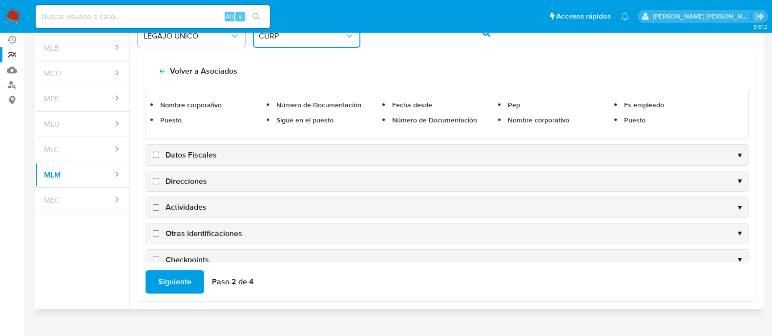
scroll to position [128, 0]
click at [154, 152] on input "Datos Fiscales" at bounding box center [156, 154] width 6 height 6
checkbox input "true"
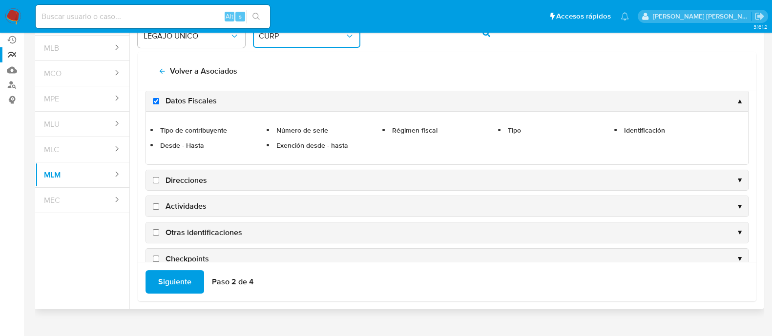
click at [157, 183] on label "Direcciones" at bounding box center [179, 180] width 56 height 11
click at [157, 183] on input "Direcciones" at bounding box center [156, 180] width 6 height 6
checkbox input "true"
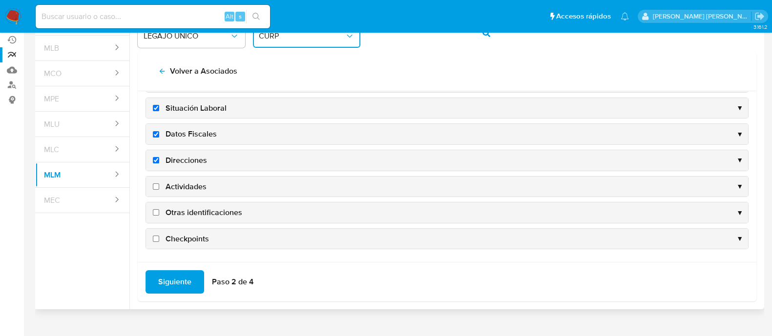
scroll to position [93, 0]
click at [154, 187] on input "Actividades" at bounding box center [156, 188] width 6 height 6
checkbox input "true"
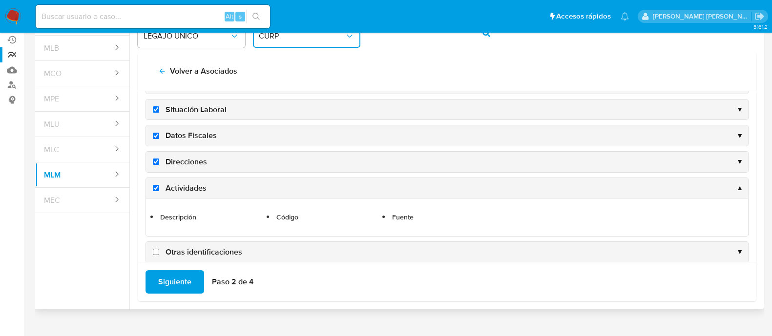
click at [154, 249] on input "Otras identificaciones" at bounding box center [156, 252] width 6 height 6
checkbox input "true"
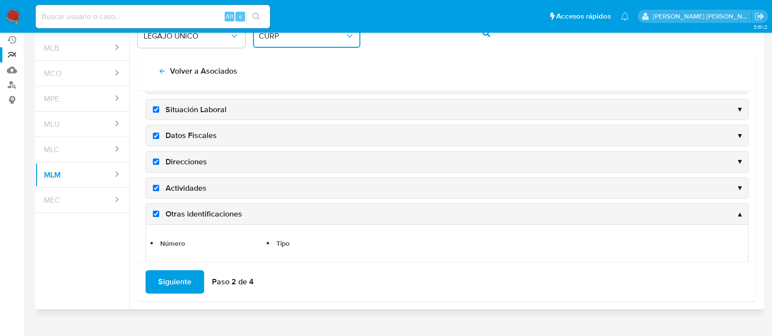
scroll to position [131, 0]
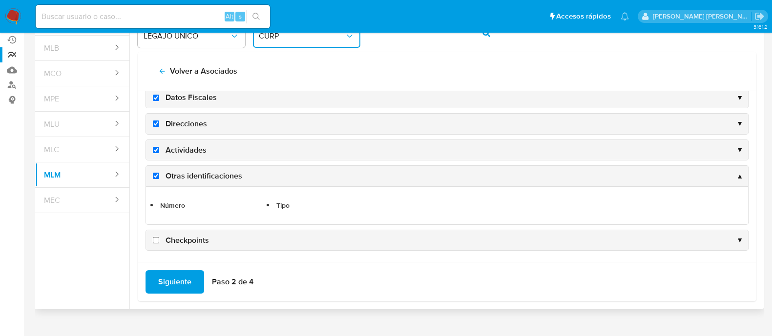
click at [155, 237] on input "Checkpoints" at bounding box center [156, 240] width 6 height 6
checkbox input "true"
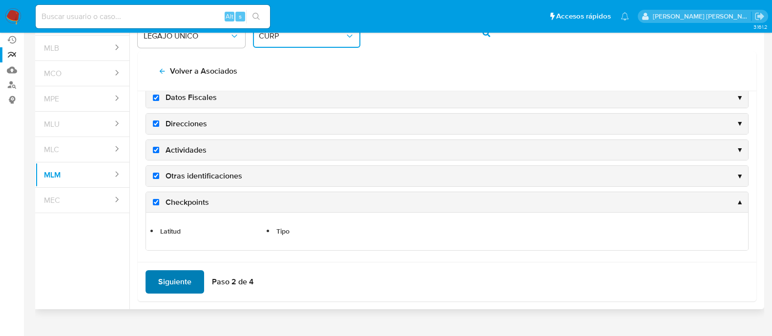
click at [161, 272] on span "Siguiente" at bounding box center [174, 282] width 33 height 21
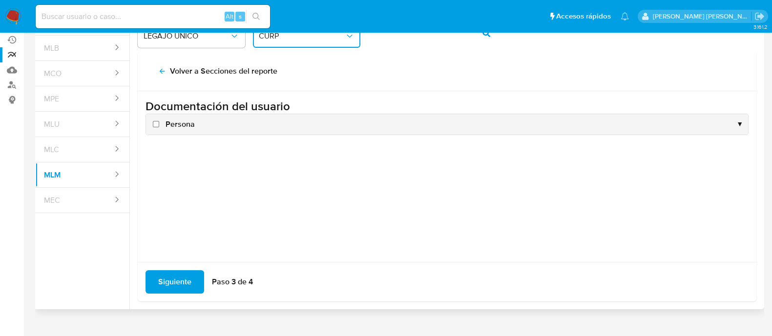
click at [155, 126] on input "Persona" at bounding box center [156, 124] width 6 height 6
checkbox input "true"
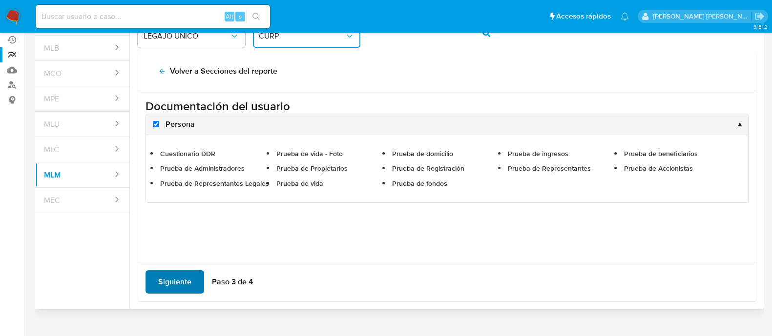
click at [165, 287] on span "Siguiente" at bounding box center [174, 282] width 33 height 21
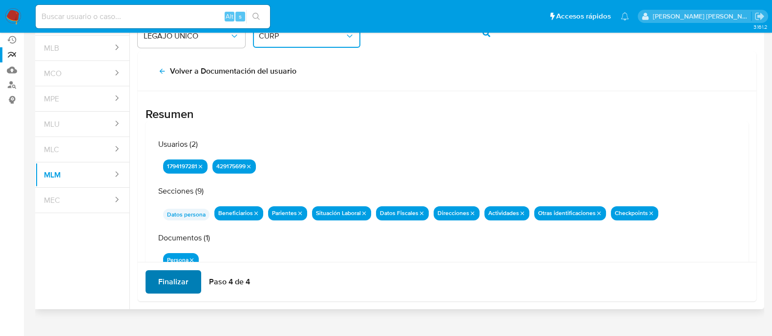
click at [166, 284] on span "Finalizar" at bounding box center [173, 282] width 30 height 21
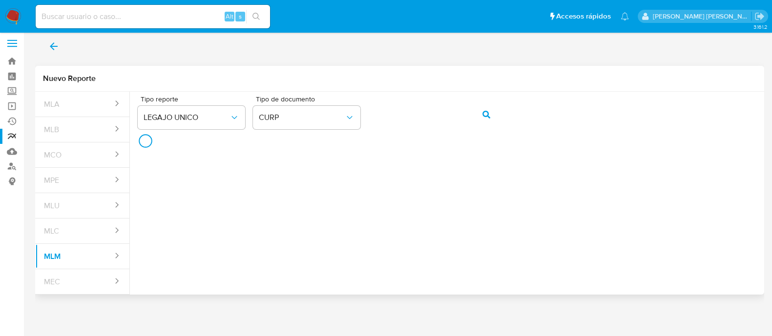
scroll to position [3, 0]
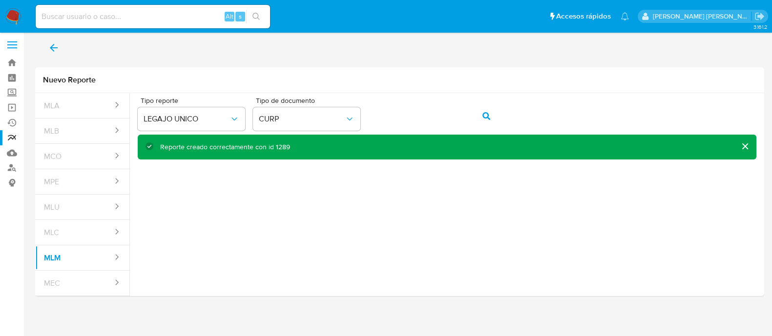
click at [47, 47] on button "back" at bounding box center [53, 47] width 37 height 23
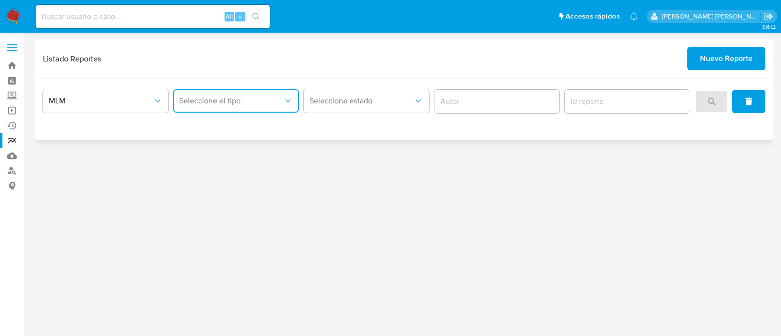
drag, startPoint x: 273, startPoint y: 97, endPoint x: 272, endPoint y: 112, distance: 14.7
click at [272, 98] on span "Seleccione el tipo" at bounding box center [231, 101] width 104 height 10
click at [262, 149] on div "LEGAJO UNICO" at bounding box center [233, 150] width 108 height 23
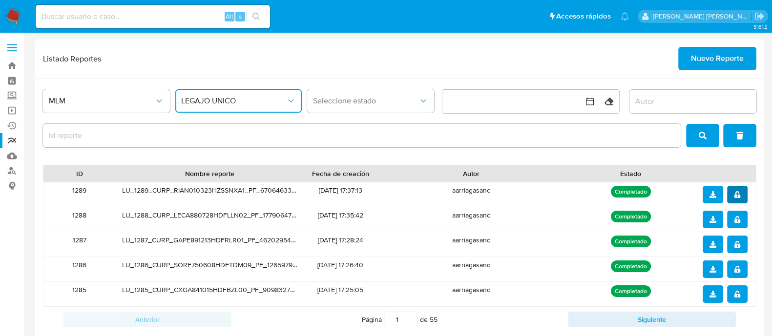
click at [736, 191] on icon "notify_security" at bounding box center [738, 194] width 6 height 7
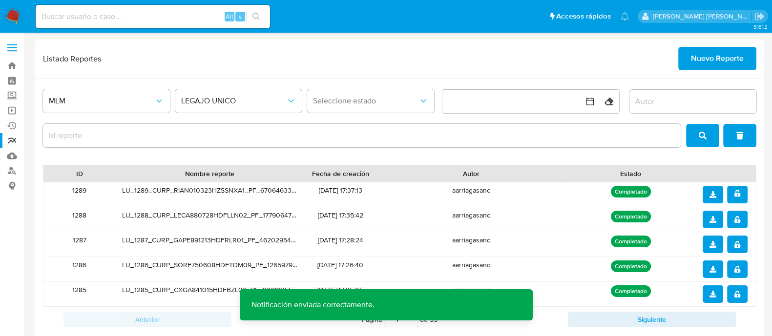
click at [712, 196] on icon "download" at bounding box center [713, 194] width 7 height 7
